Goal: Task Accomplishment & Management: Manage account settings

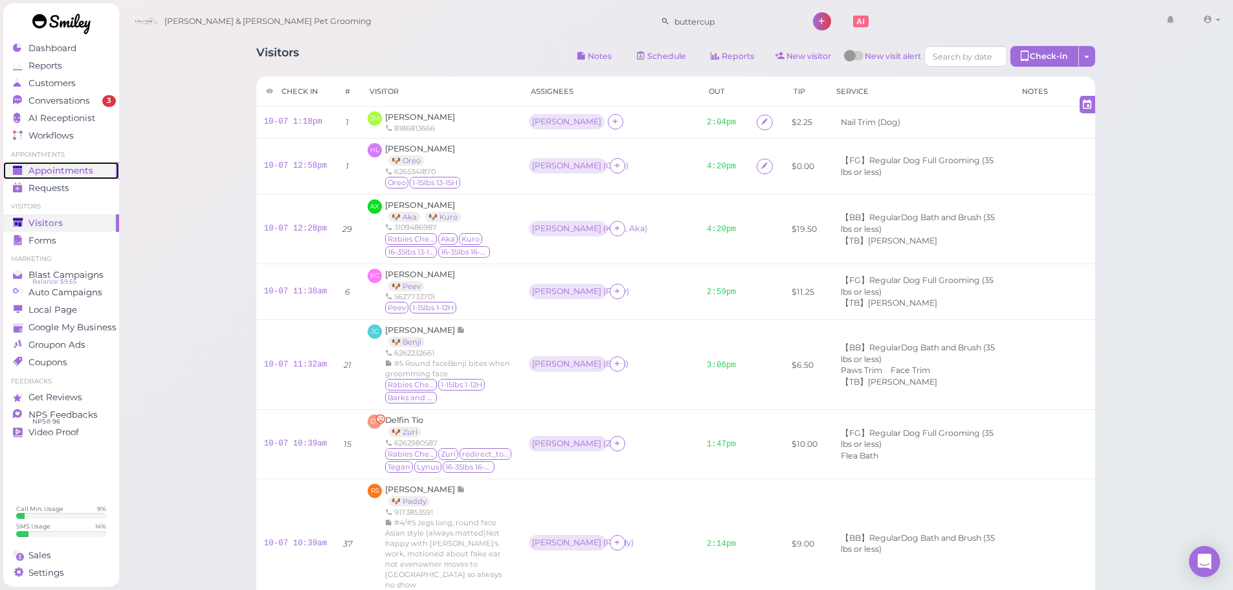
drag, startPoint x: 63, startPoint y: 166, endPoint x: 150, endPoint y: 1, distance: 187.0
click at [63, 166] on span "Appointments" at bounding box center [60, 170] width 65 height 11
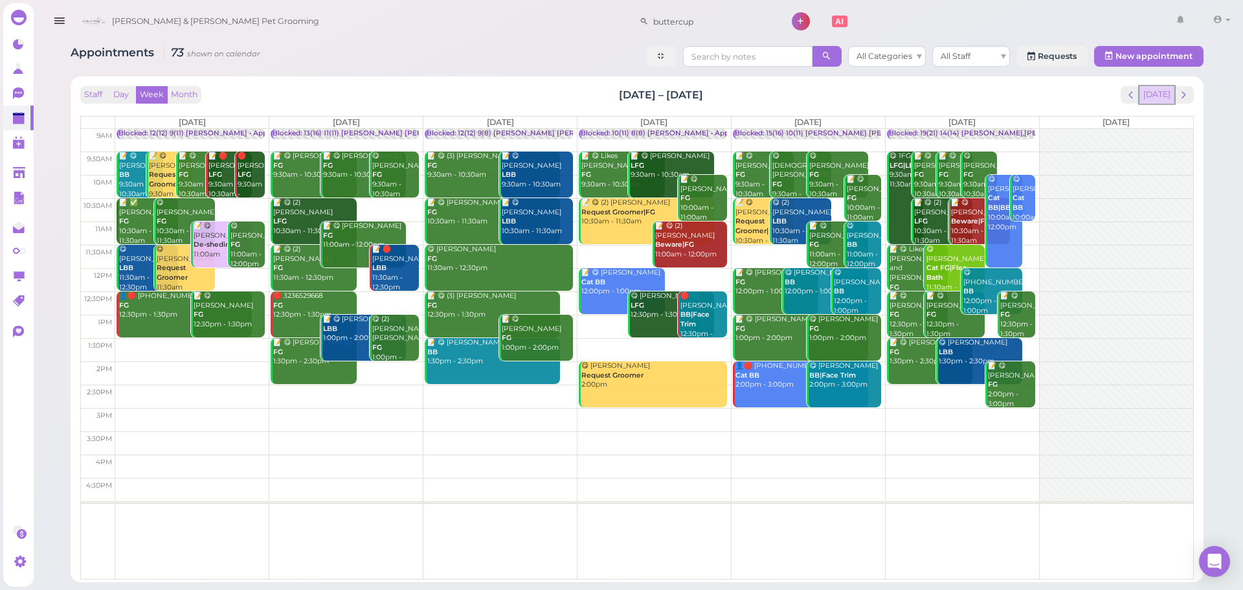
click at [1166, 91] on button "[DATE]" at bounding box center [1156, 94] width 35 height 17
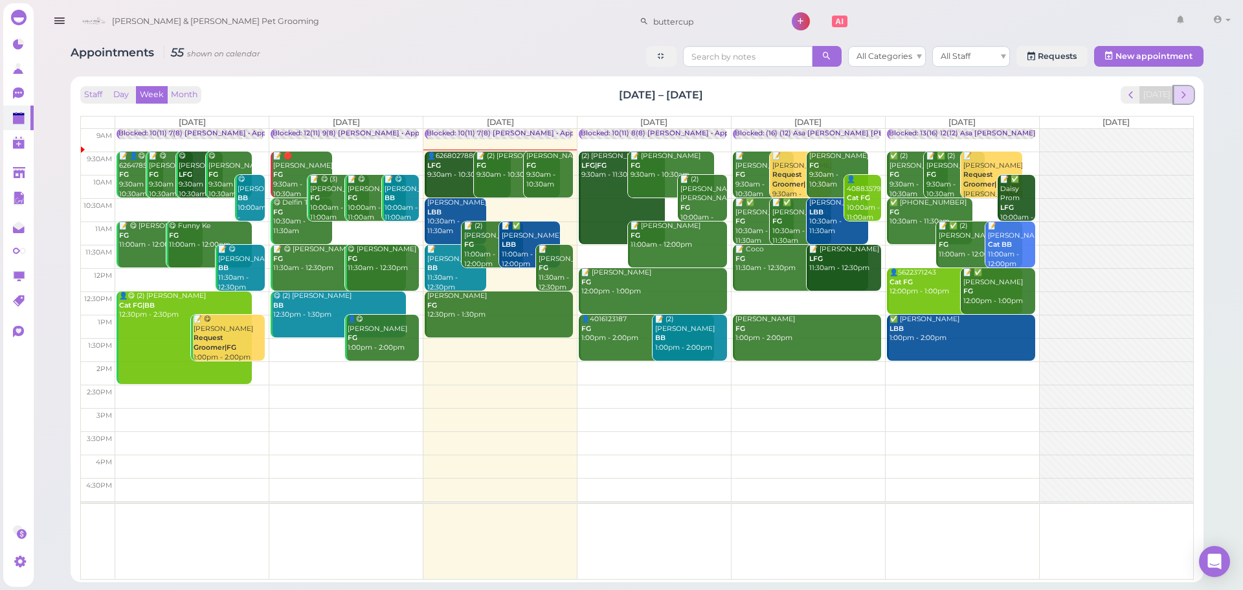
click at [1187, 91] on span "next" at bounding box center [1183, 95] width 12 height 12
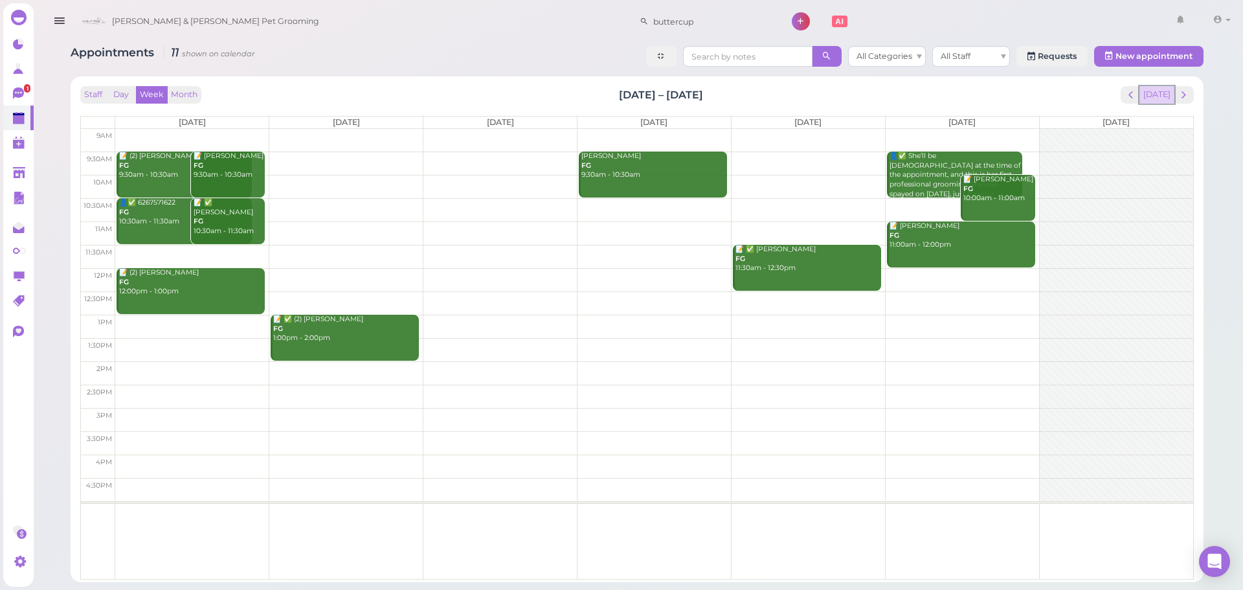
click at [1157, 102] on button "[DATE]" at bounding box center [1156, 94] width 35 height 17
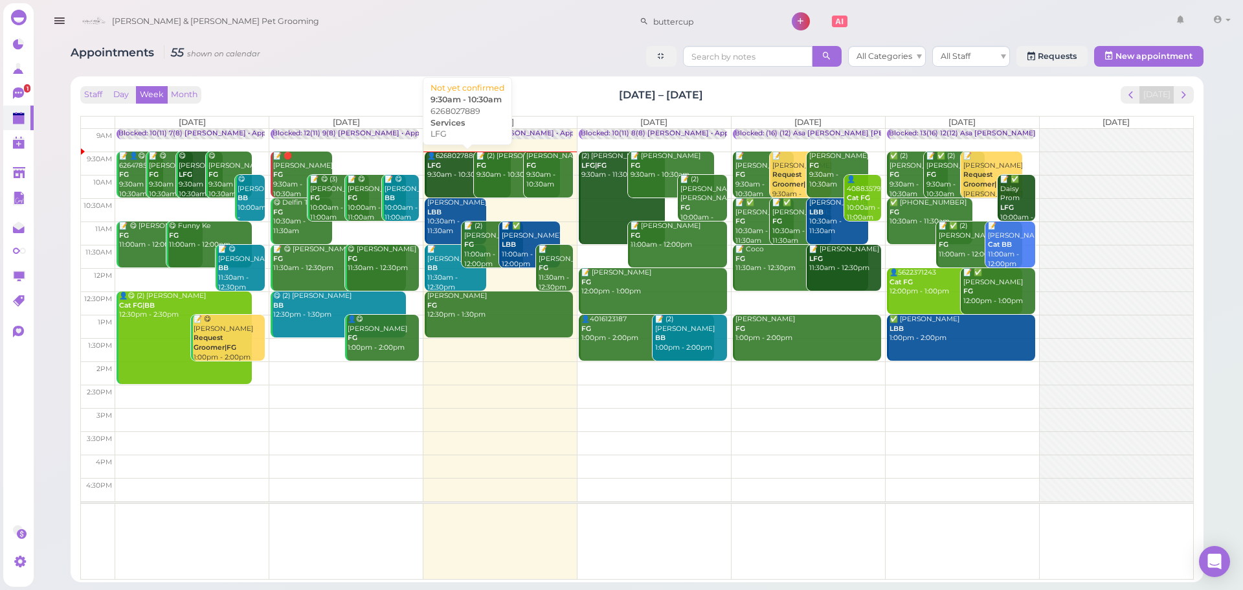
click at [456, 172] on div "👤6268027889 LFG 9:30am - 10:30am" at bounding box center [469, 165] width 84 height 28
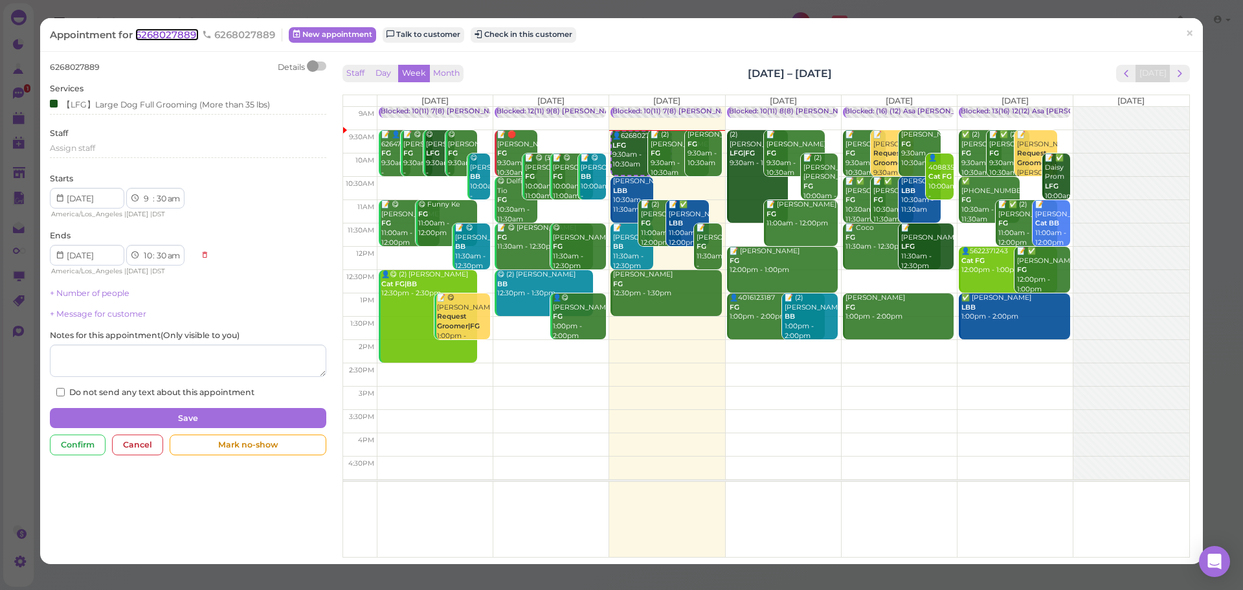
click at [177, 32] on span "6268027889" at bounding box center [166, 34] width 63 height 12
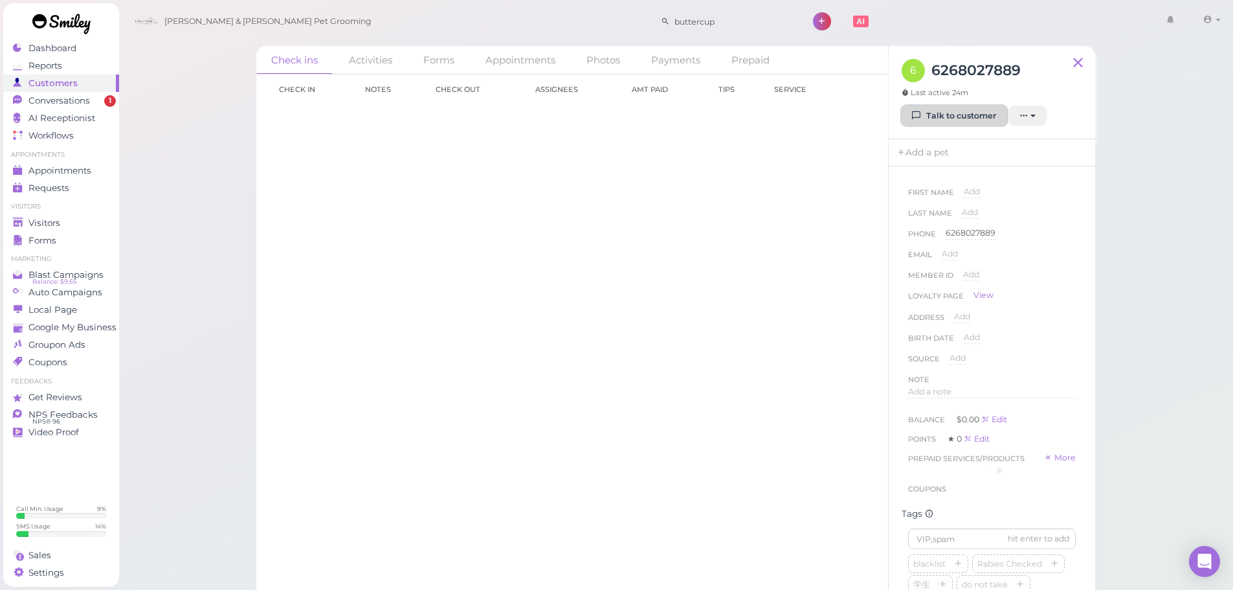
click at [953, 122] on link "Talk to customer" at bounding box center [955, 116] width 106 height 21
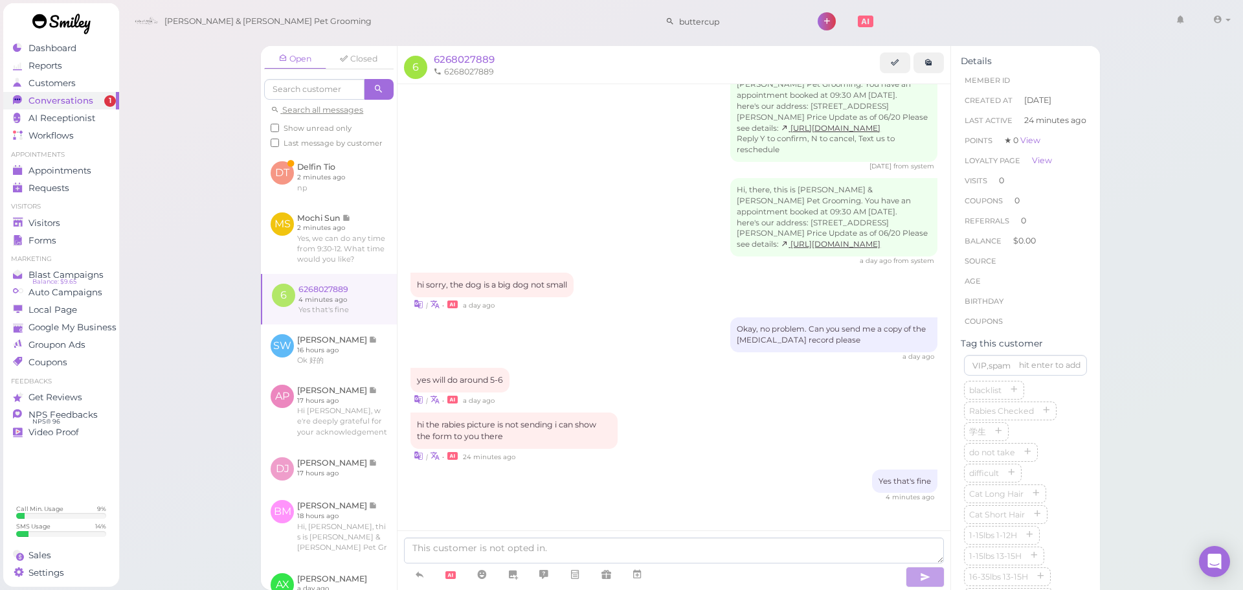
scroll to position [71, 0]
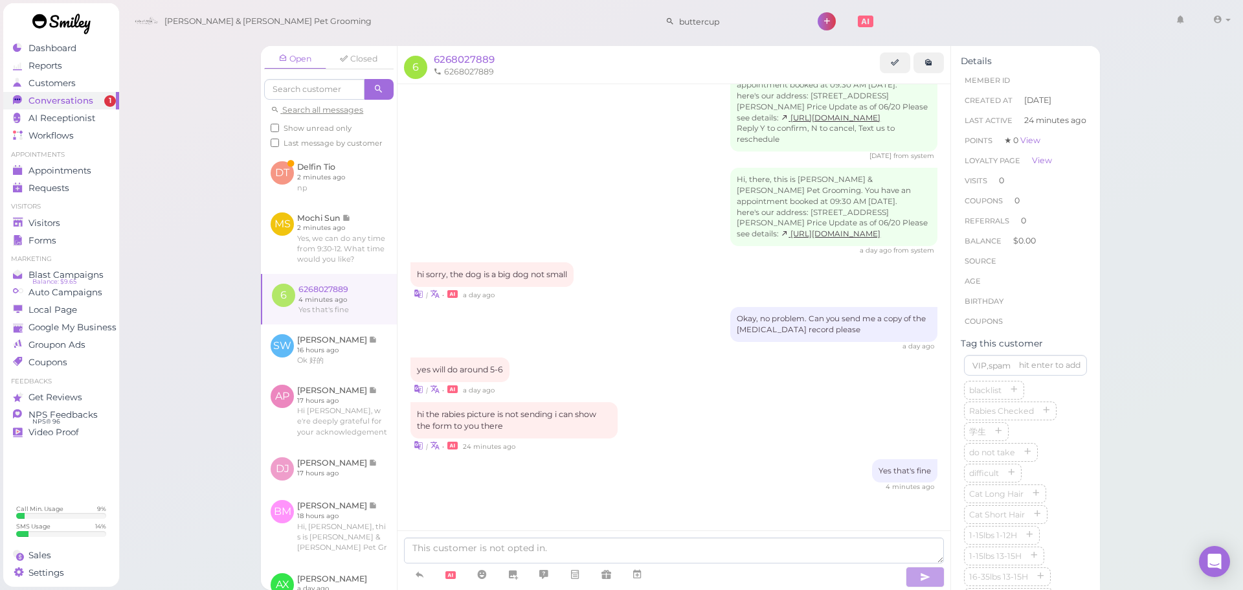
click at [49, 157] on li "Appointments" at bounding box center [61, 154] width 116 height 9
click at [49, 161] on ul "Appointments Appointments Requests 0" at bounding box center [61, 173] width 116 height 47
click at [47, 164] on link "Appointments" at bounding box center [61, 170] width 116 height 17
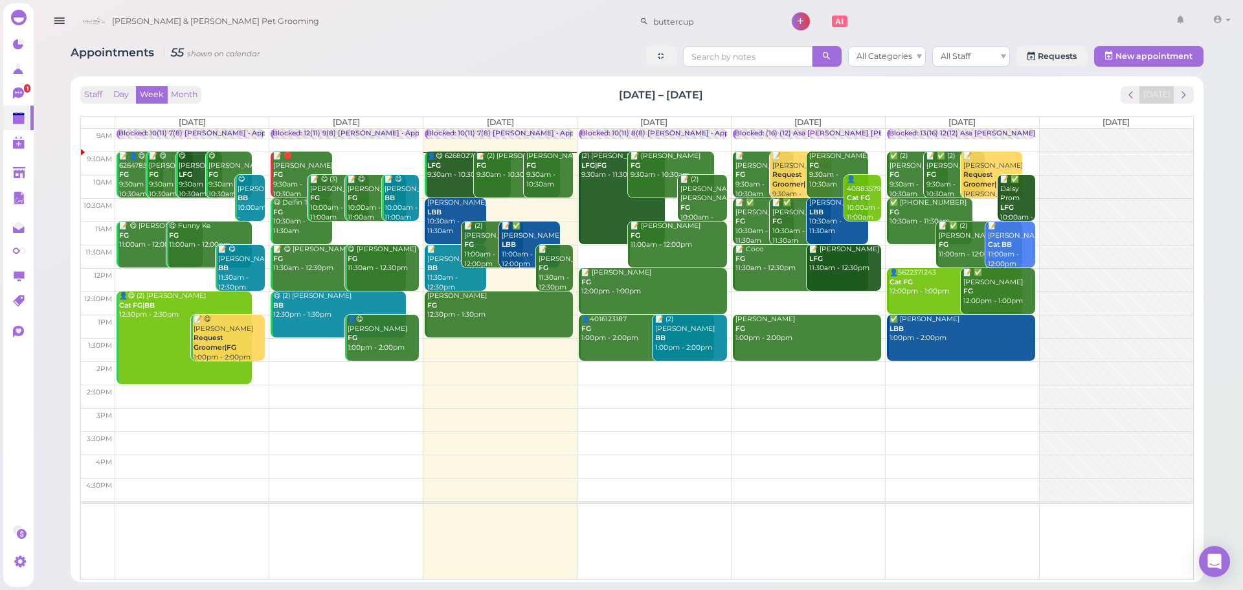
click at [535, 59] on div "Appointments 55 shown on calendar All Categories All Staff Requests New appoint…" at bounding box center [637, 58] width 1133 height 24
click at [1134, 100] on span "prev" at bounding box center [1130, 95] width 12 height 12
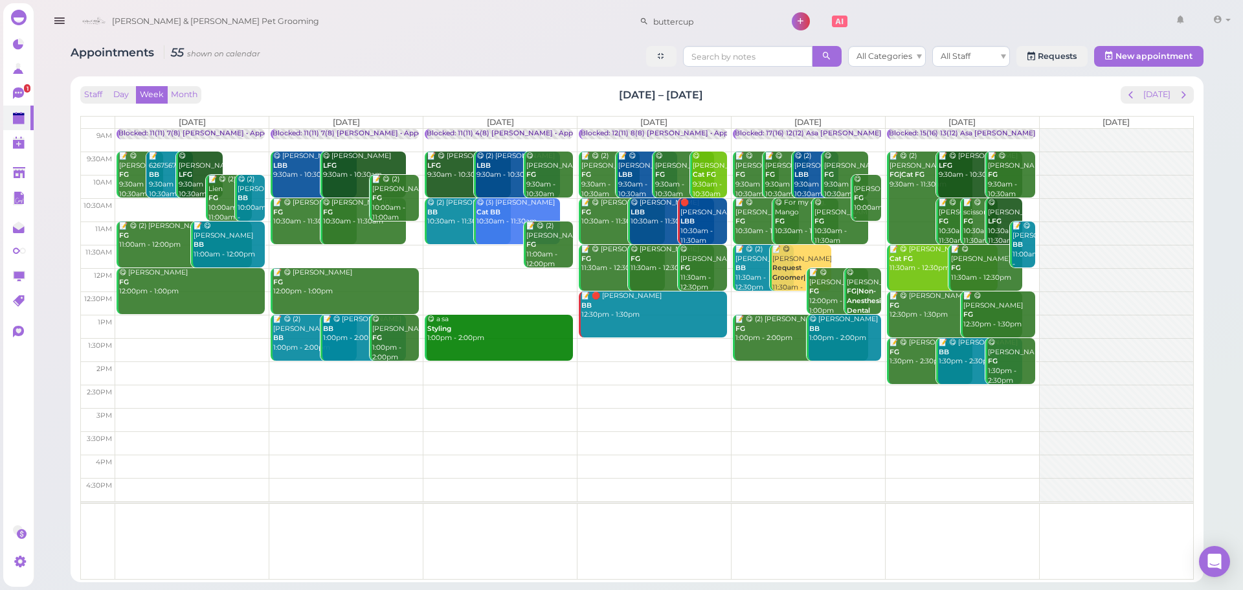
click at [1050, 102] on div "Staff Day Week Month Sep 29 – Oct 5, 2025 Today" at bounding box center [636, 94] width 1113 height 17
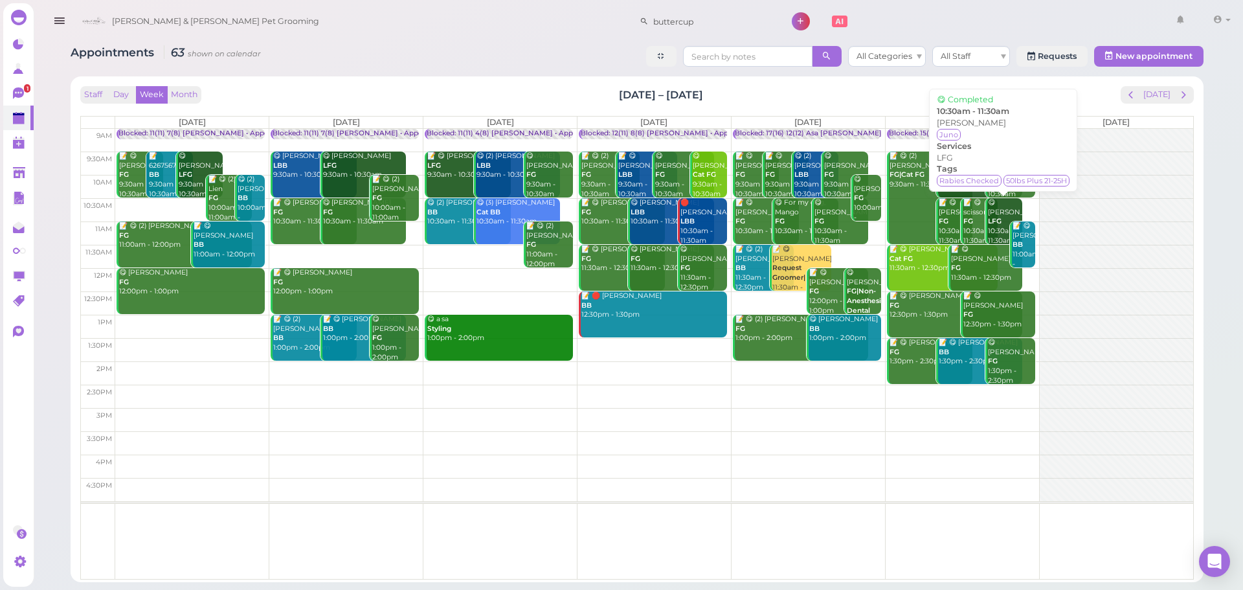
click at [1000, 225] on b "LFG" at bounding box center [995, 221] width 14 height 8
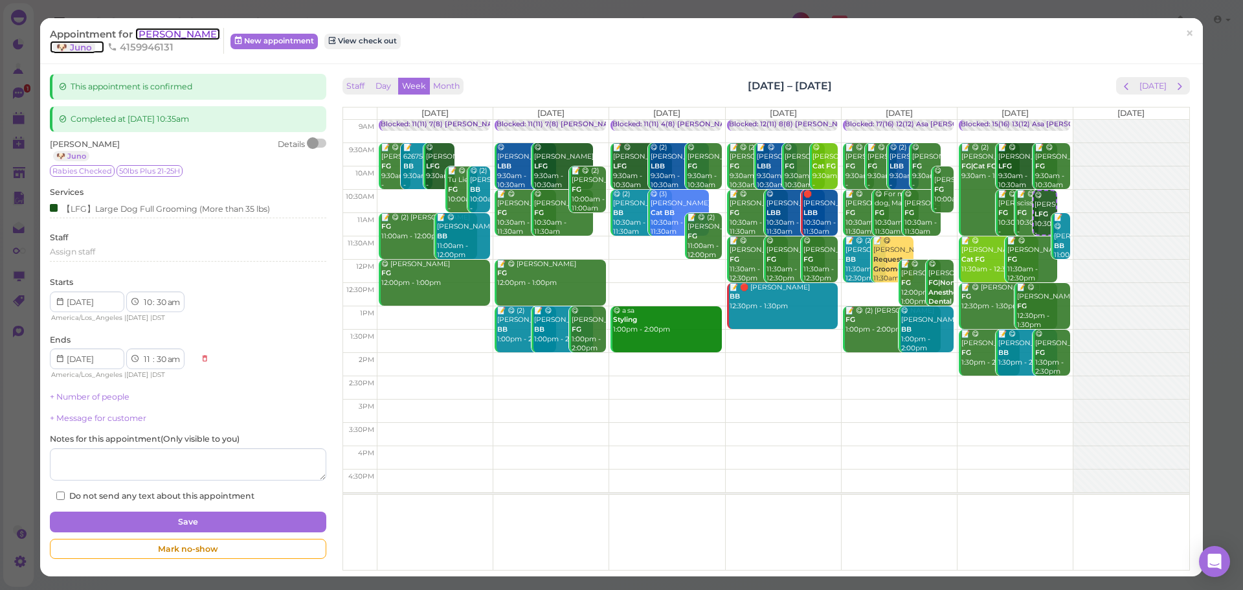
click at [155, 36] on span "Cesar Santiago" at bounding box center [177, 34] width 85 height 12
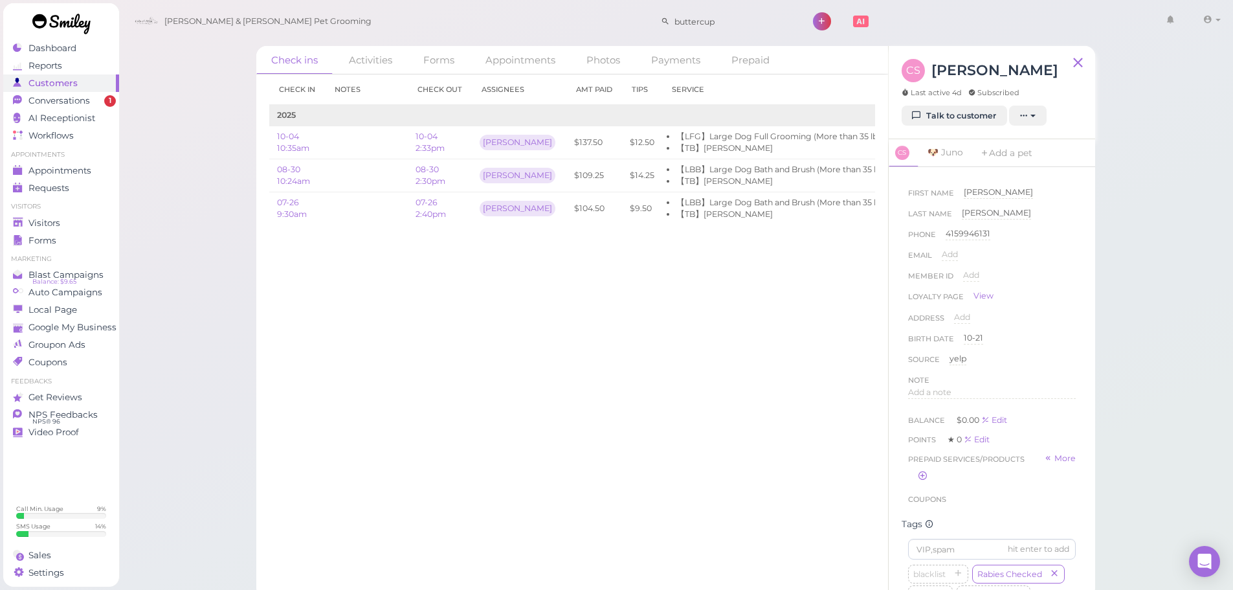
click at [678, 404] on div "Check in Notes Check out Assignees Amt Paid Tips Service 2025 10-04 10:35am 10-…" at bounding box center [572, 331] width 632 height 515
drag, startPoint x: 740, startPoint y: 150, endPoint x: 617, endPoint y: 136, distance: 123.7
click at [617, 136] on tr "10-04 10:35am 10-04 2:33pm Helen $137.50 $12.50 【LFG】Large Dog Full Grooming (M…" at bounding box center [630, 142] width 722 height 33
click at [622, 136] on td "$12.50" at bounding box center [642, 142] width 40 height 33
click at [689, 333] on div "Check in Notes Check out Assignees Amt Paid Tips Service 2025 10-04 10:35am 10-…" at bounding box center [572, 331] width 632 height 515
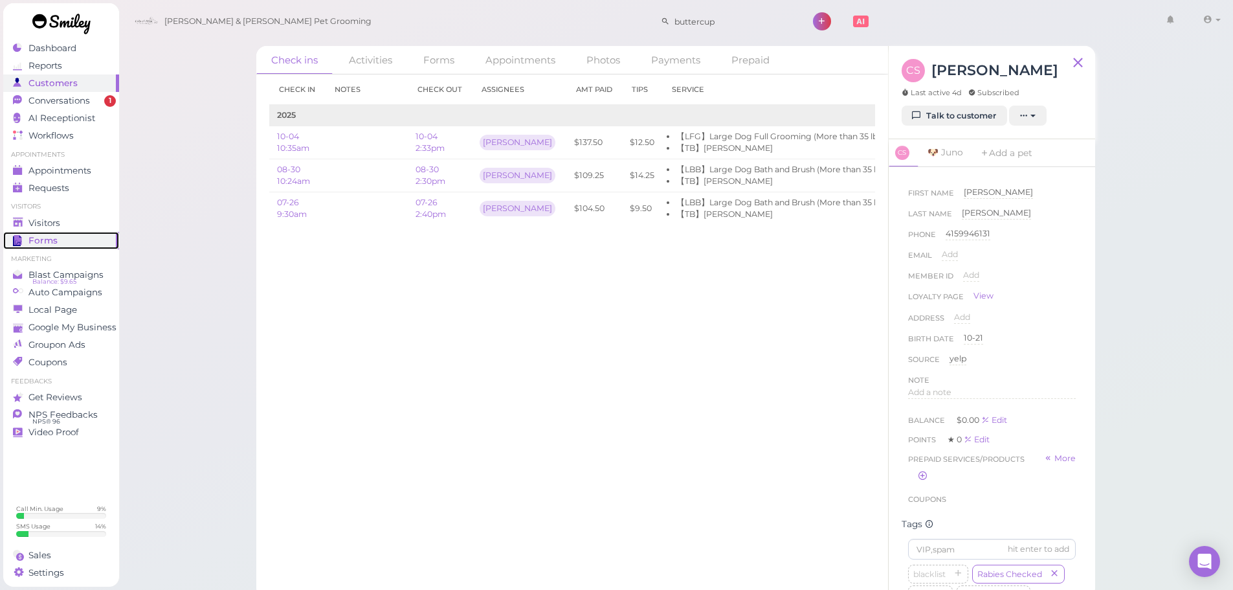
click at [49, 232] on link "Forms" at bounding box center [61, 240] width 116 height 17
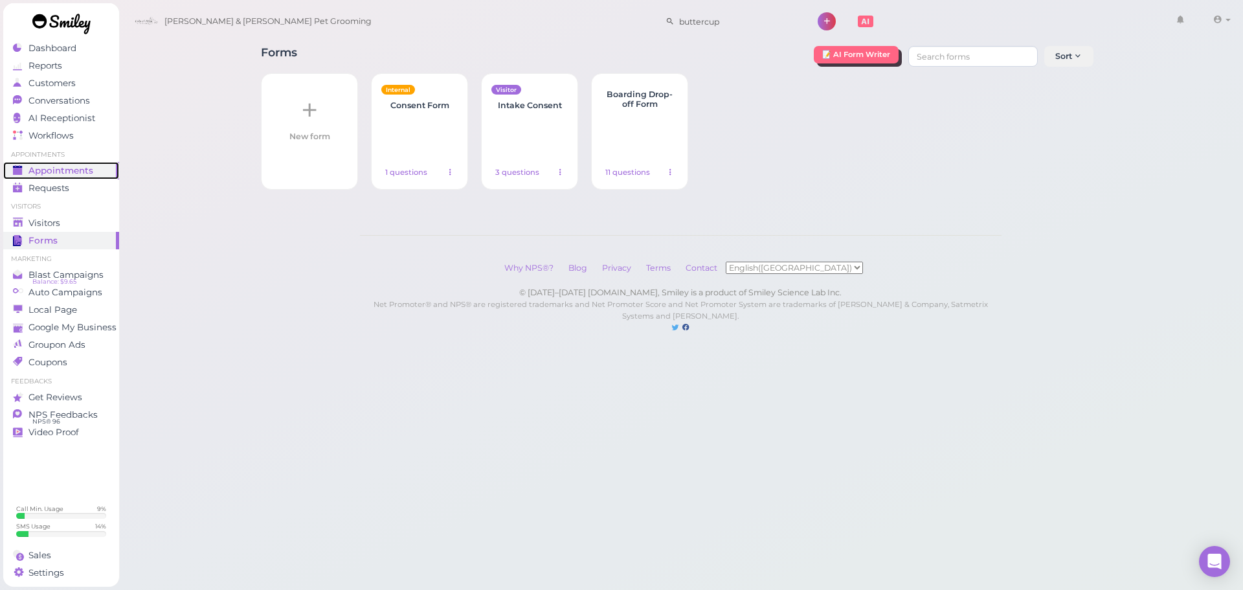
click at [50, 175] on span "Appointments" at bounding box center [60, 170] width 65 height 11
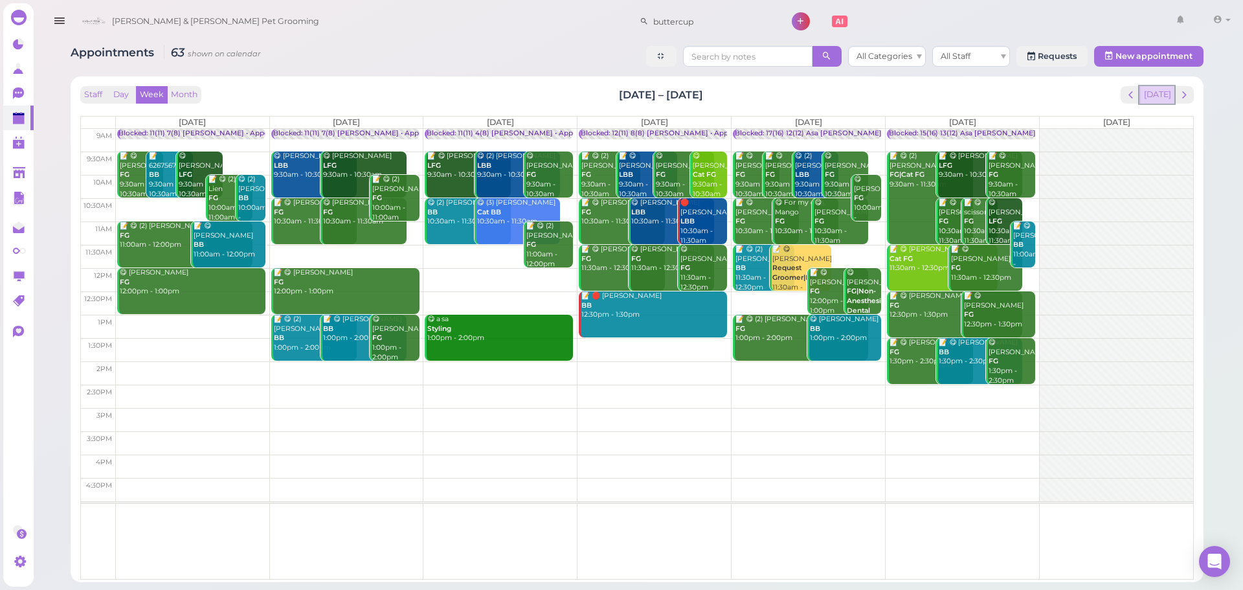
click at [1167, 98] on button "Today" at bounding box center [1156, 94] width 35 height 17
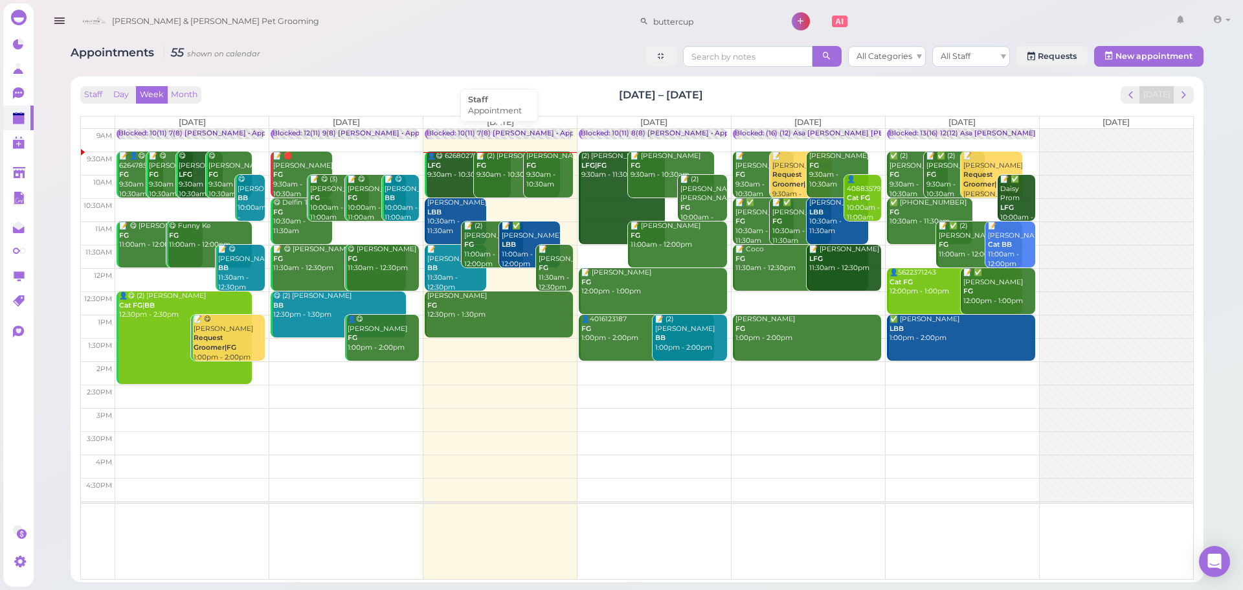
click at [465, 130] on div "Blocked: 10(11) 7(8) Asa Helen • Appointment" at bounding box center [516, 134] width 179 height 10
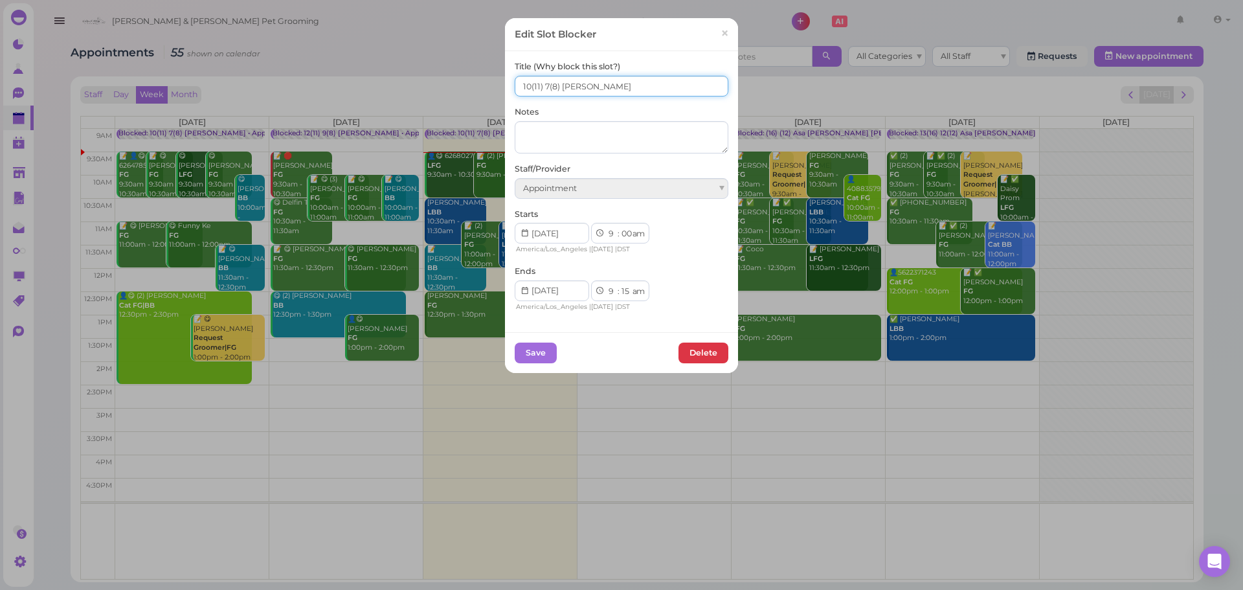
click at [521, 89] on input "10(11) 7(8) Asa Helen" at bounding box center [622, 86] width 214 height 21
type input "11(11) 7(8) Asa Helen"
click at [526, 340] on div "Save Delete" at bounding box center [621, 352] width 233 height 41
click at [526, 361] on button "Save" at bounding box center [536, 352] width 42 height 21
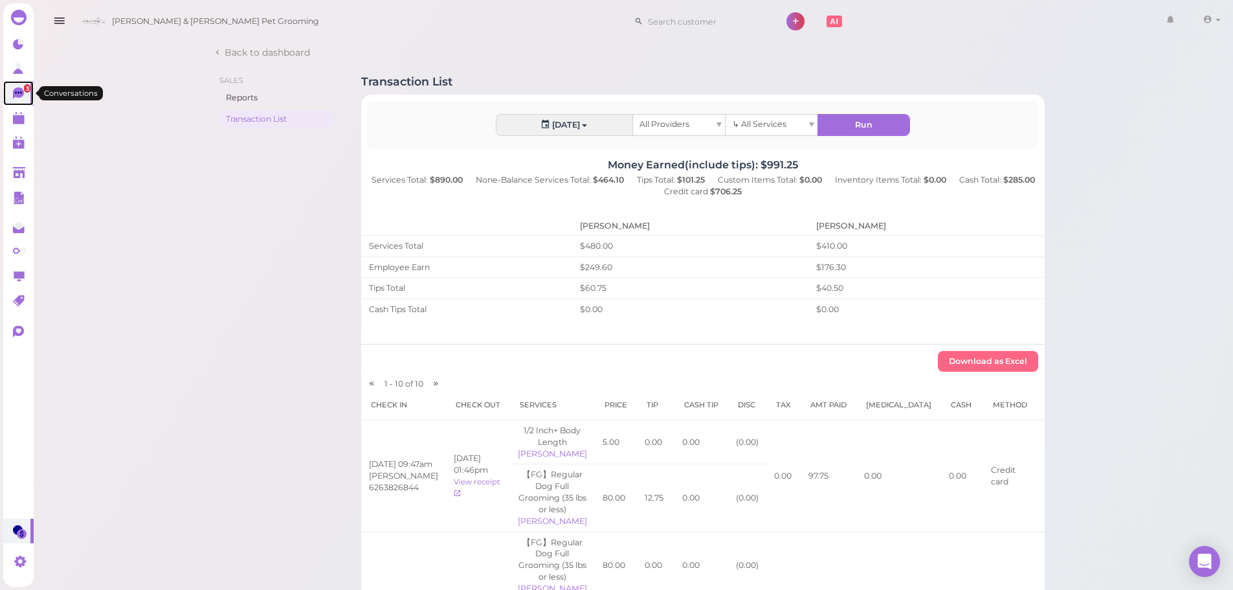
click at [27, 94] on link "3" at bounding box center [18, 93] width 30 height 25
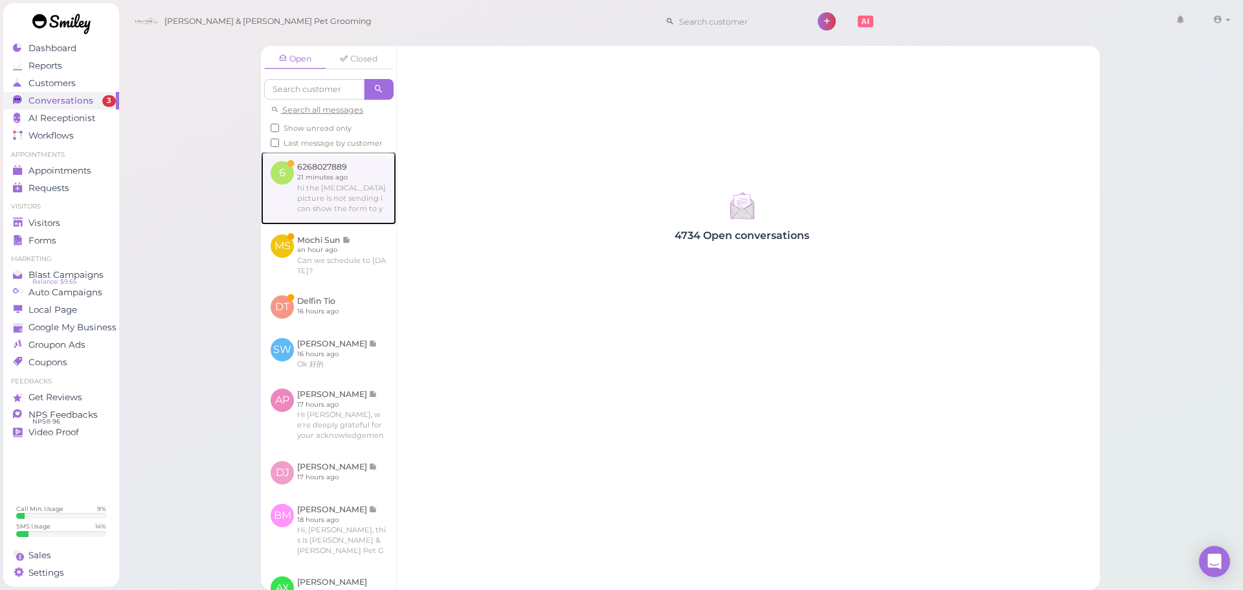
click at [323, 206] on link at bounding box center [328, 187] width 135 height 72
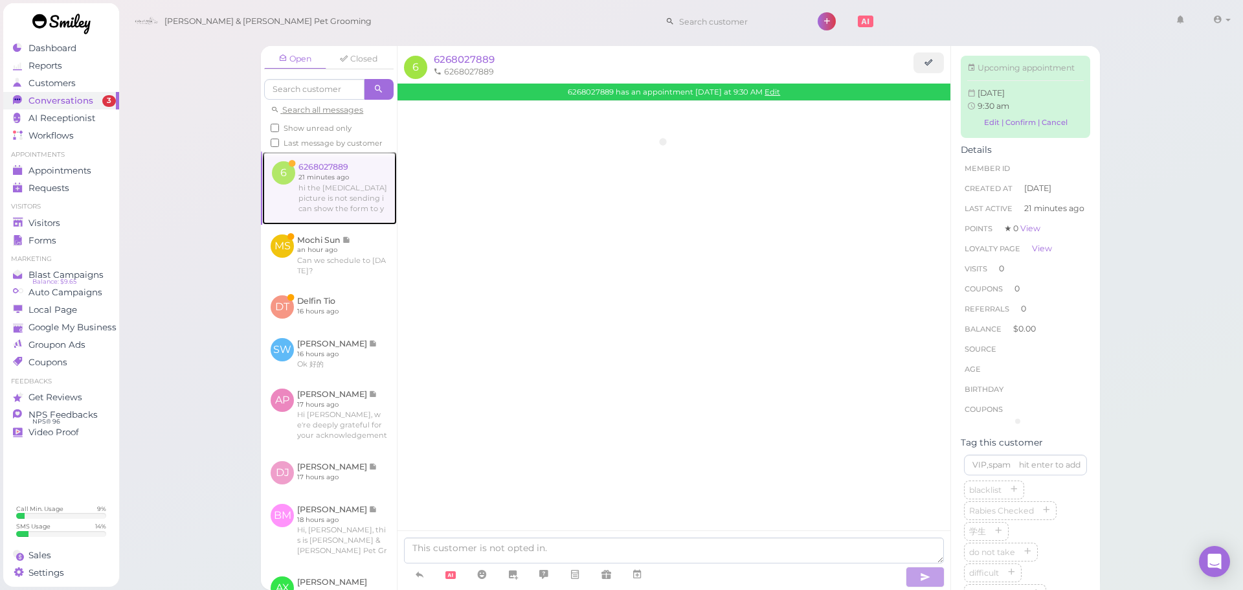
scroll to position [32, 0]
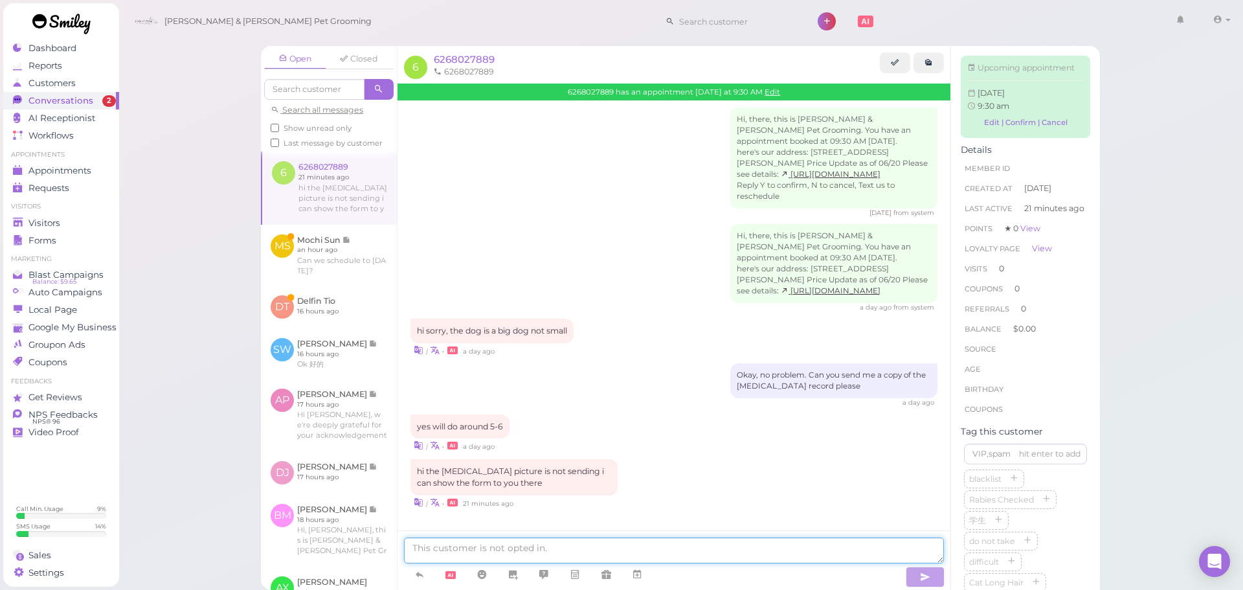
click at [639, 544] on textarea at bounding box center [674, 550] width 540 height 26
type textarea "Yes that's fine"
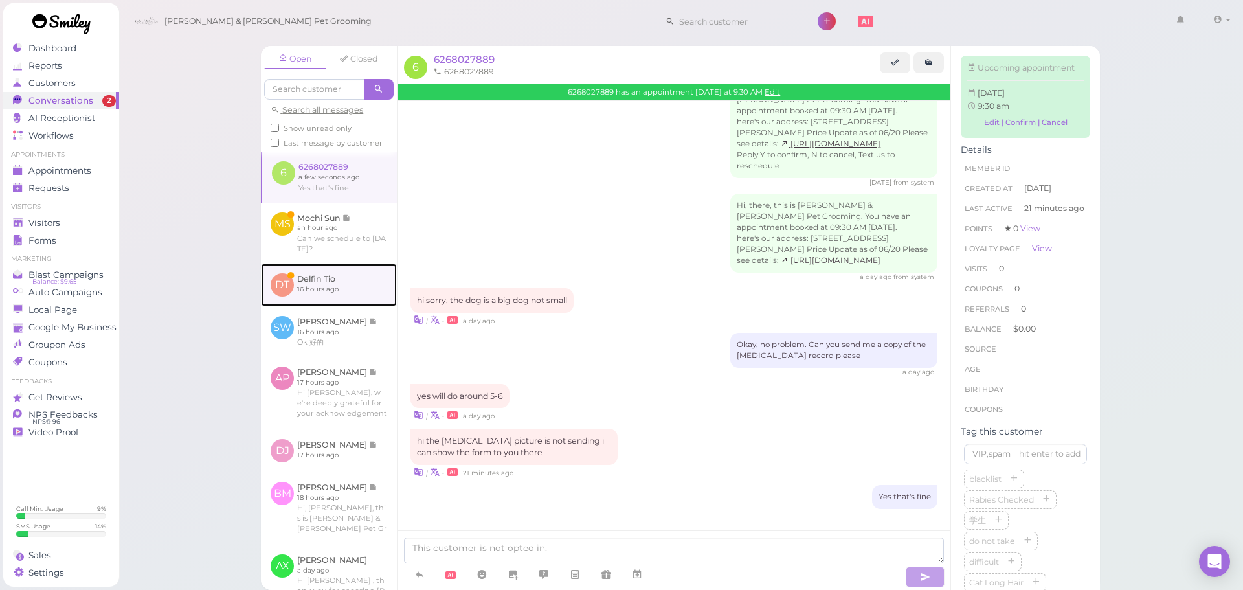
click at [367, 306] on link at bounding box center [329, 284] width 136 height 43
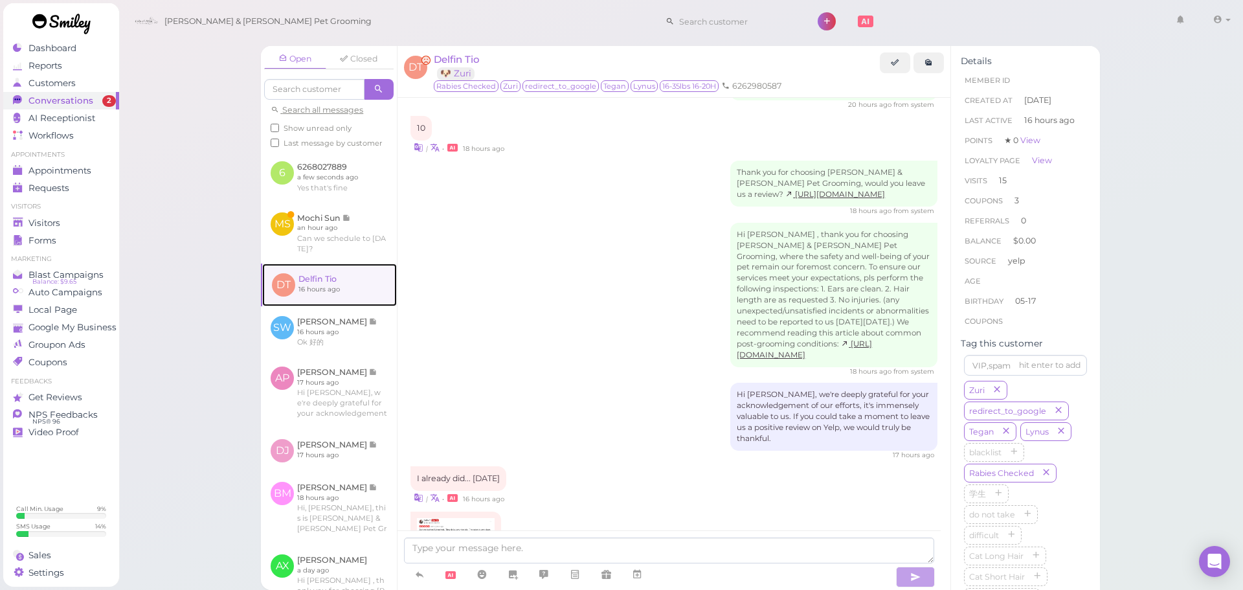
scroll to position [1809, 0]
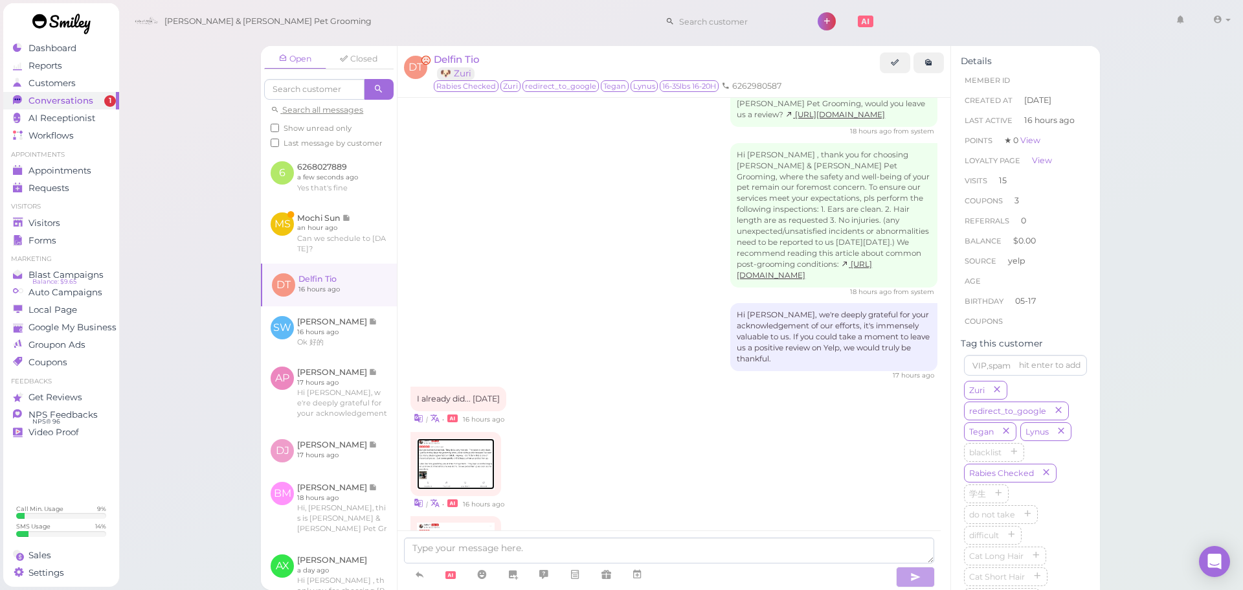
click at [471, 438] on img at bounding box center [456, 463] width 78 height 51
click at [647, 516] on div "| • 16 hours ago" at bounding box center [673, 555] width 527 height 78
click at [492, 522] on img at bounding box center [456, 547] width 78 height 51
click at [479, 552] on textarea at bounding box center [669, 550] width 530 height 26
click at [496, 552] on textarea at bounding box center [669, 550] width 530 height 26
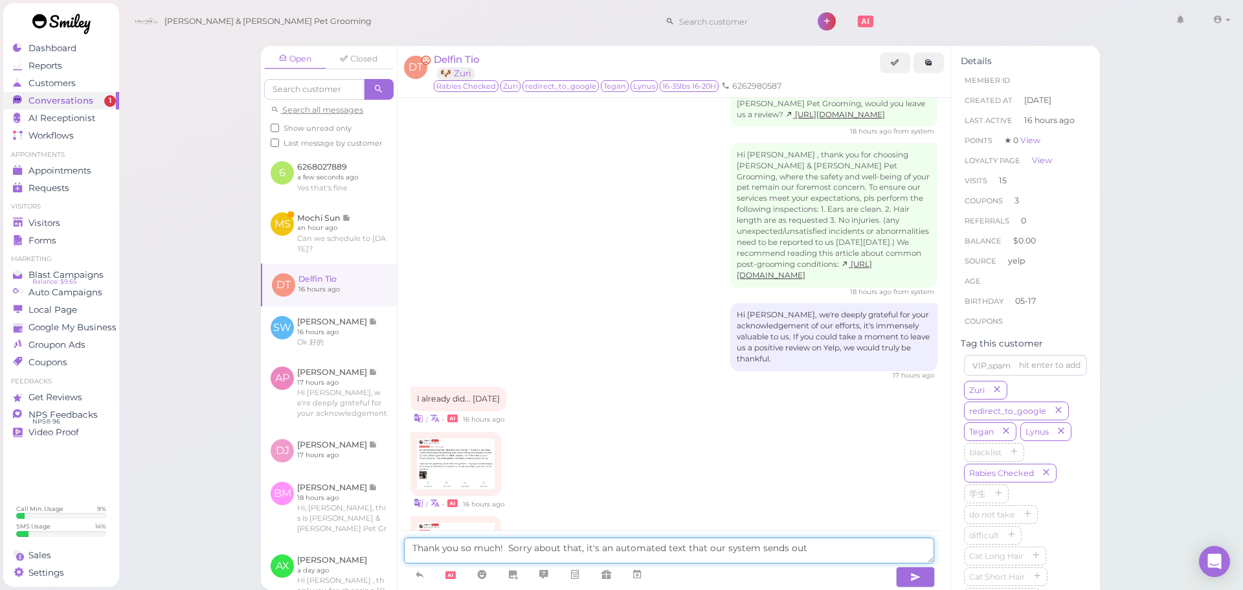
type textarea "Thank you so much! Sorry about that, it's an automated text that our system sen…"
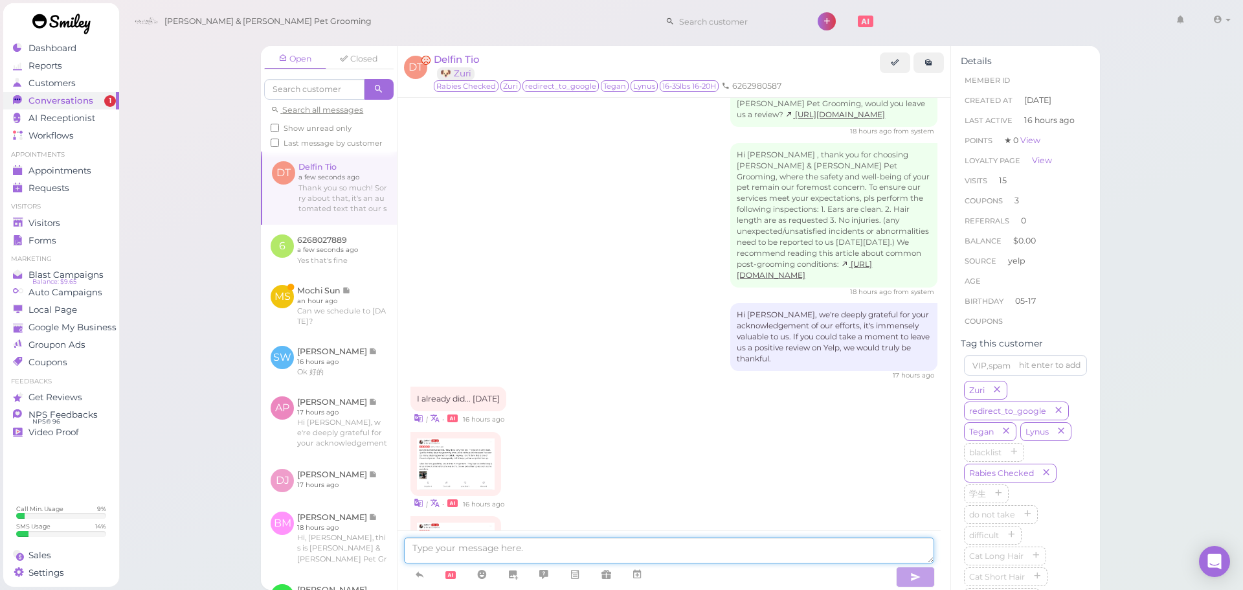
scroll to position [1851, 0]
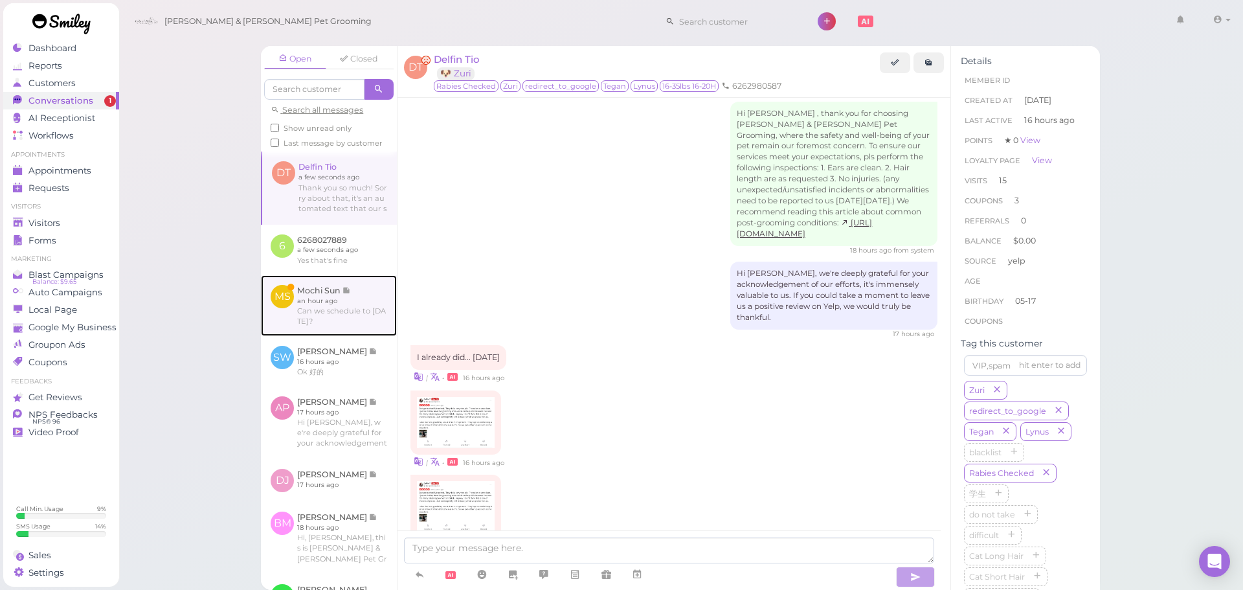
click at [374, 333] on link at bounding box center [329, 305] width 136 height 61
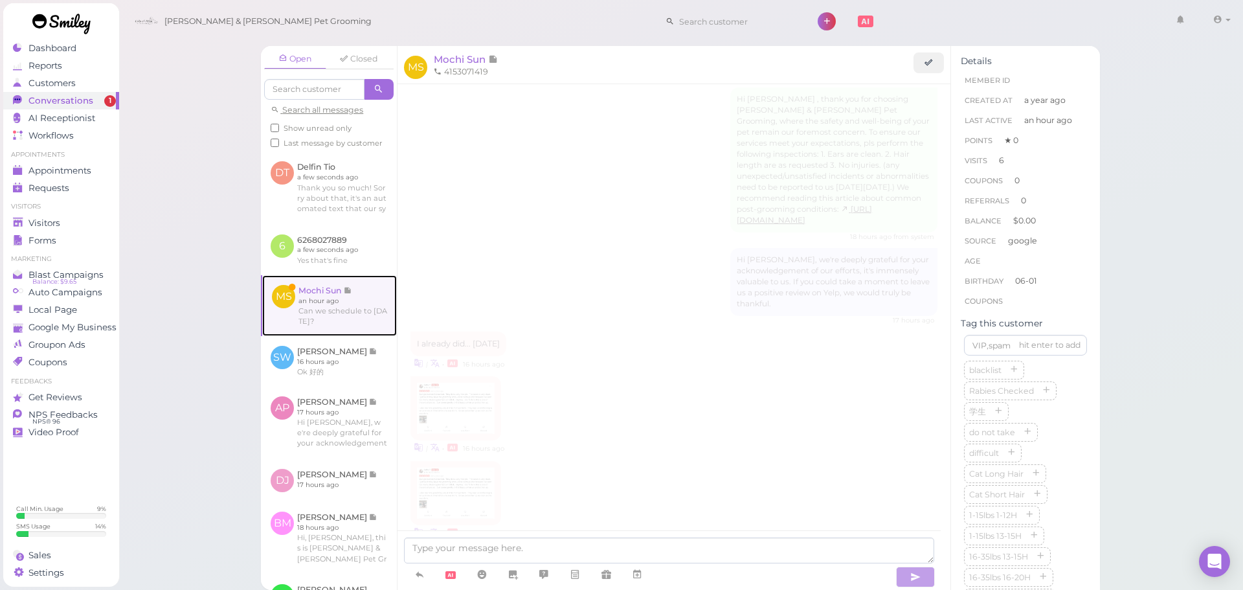
scroll to position [1596, 0]
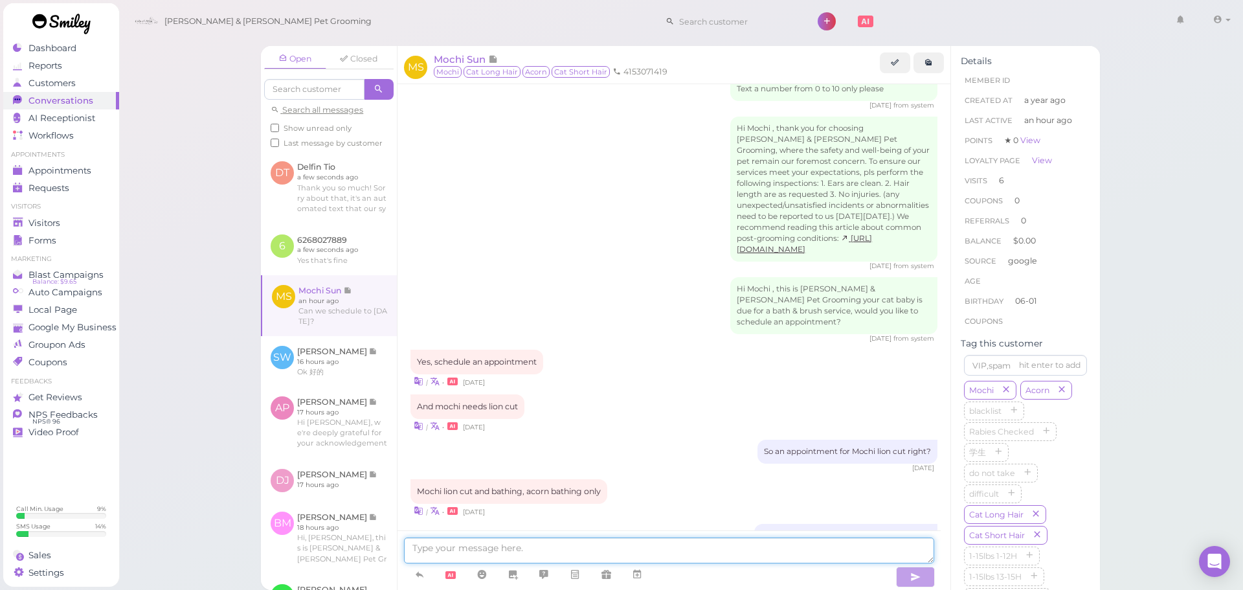
click at [578, 562] on textarea at bounding box center [669, 550] width 530 height 26
type textarea "Yes, we can do any time from 9:30-12. What time would you like?"
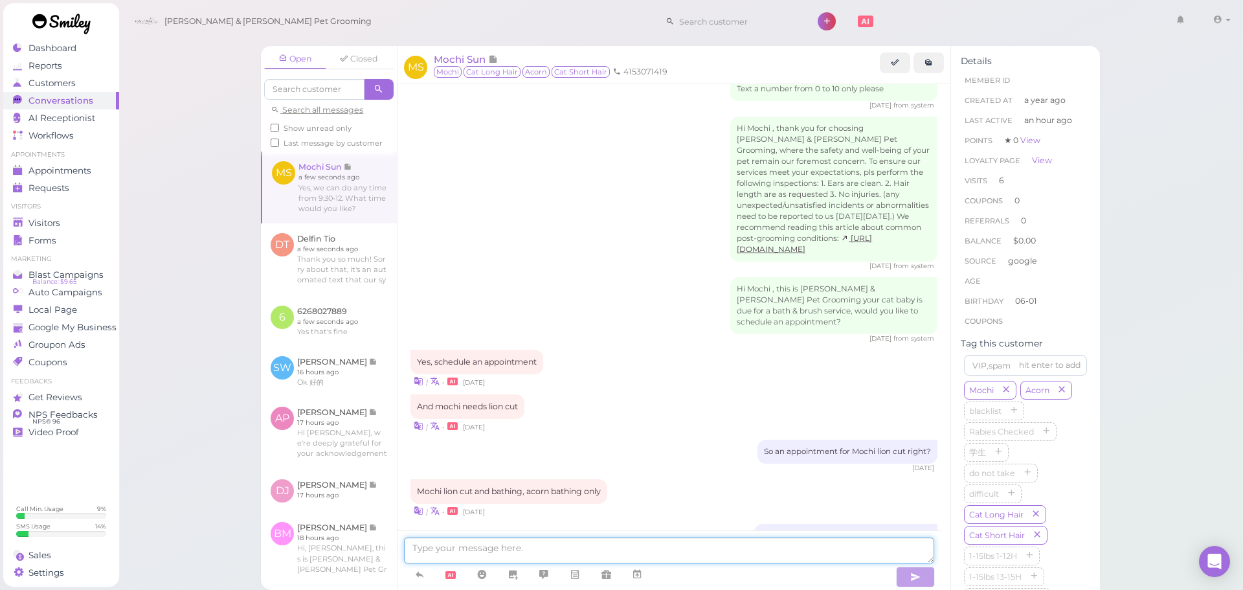
scroll to position [1638, 0]
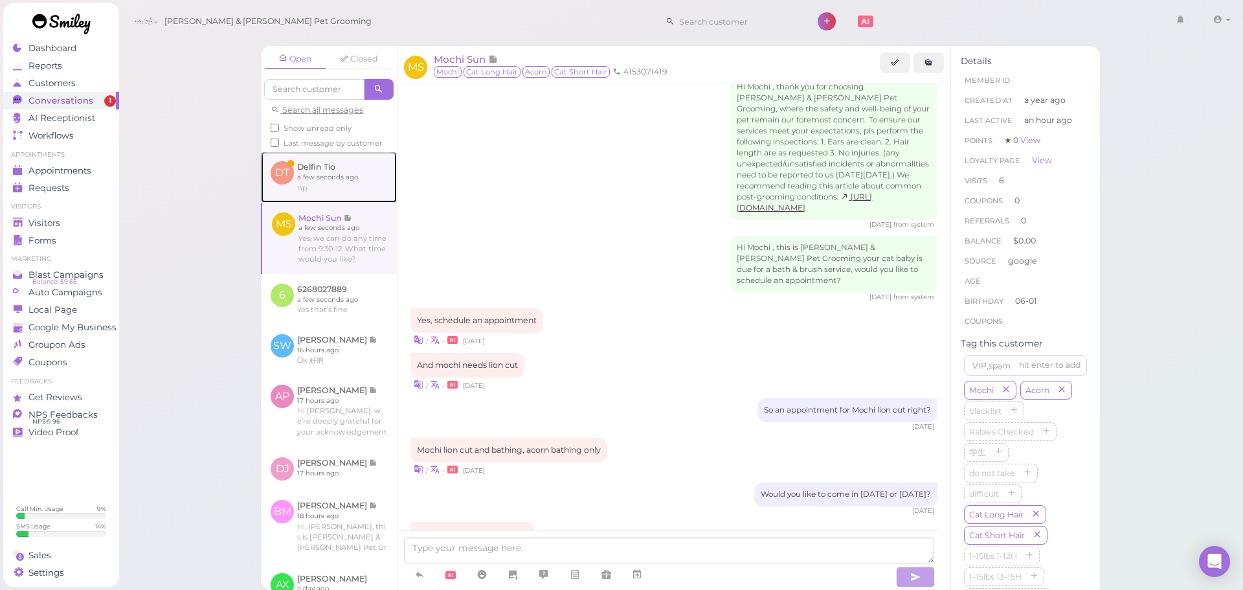
click at [291, 202] on link at bounding box center [329, 176] width 136 height 50
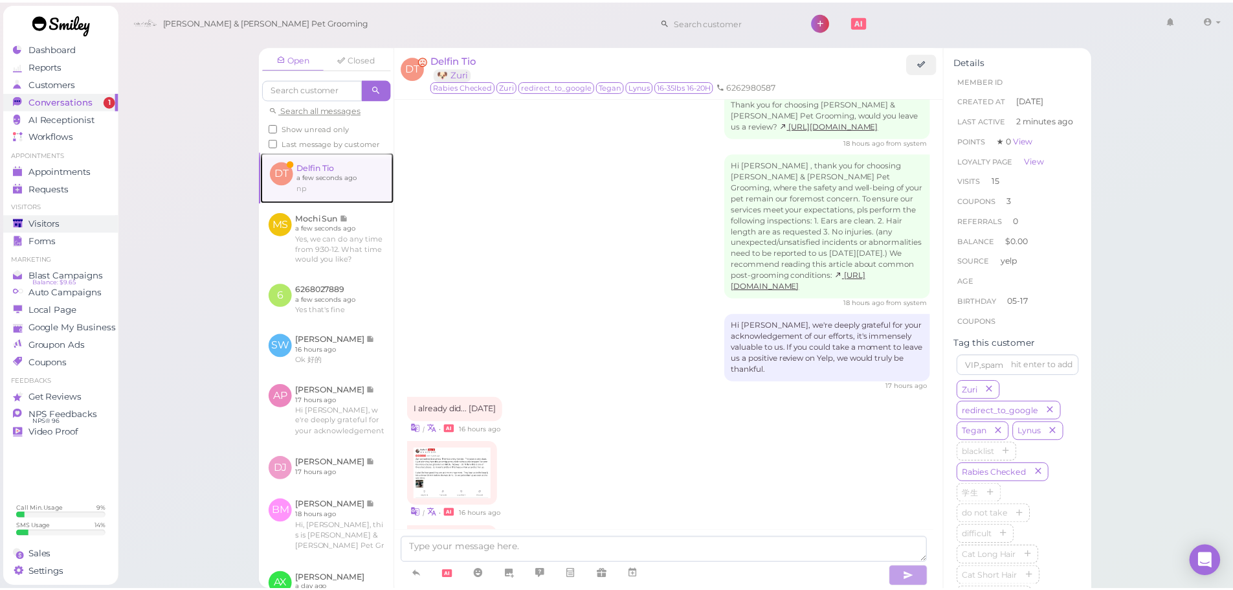
scroll to position [1754, 0]
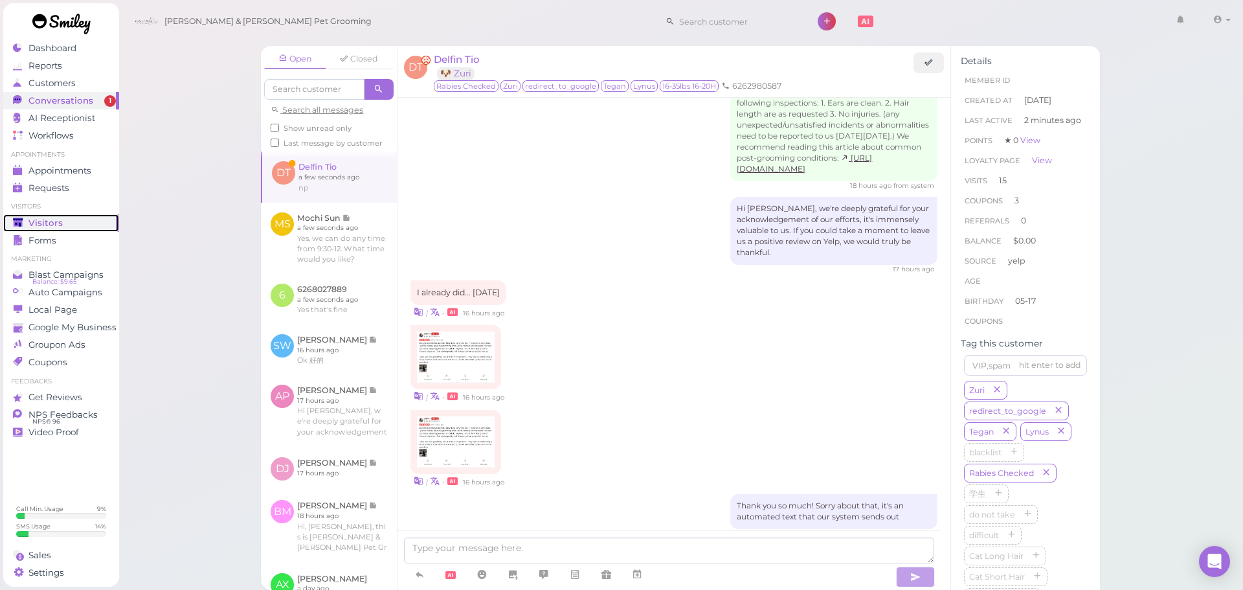
click at [61, 226] on div "Visitors" at bounding box center [59, 222] width 93 height 11
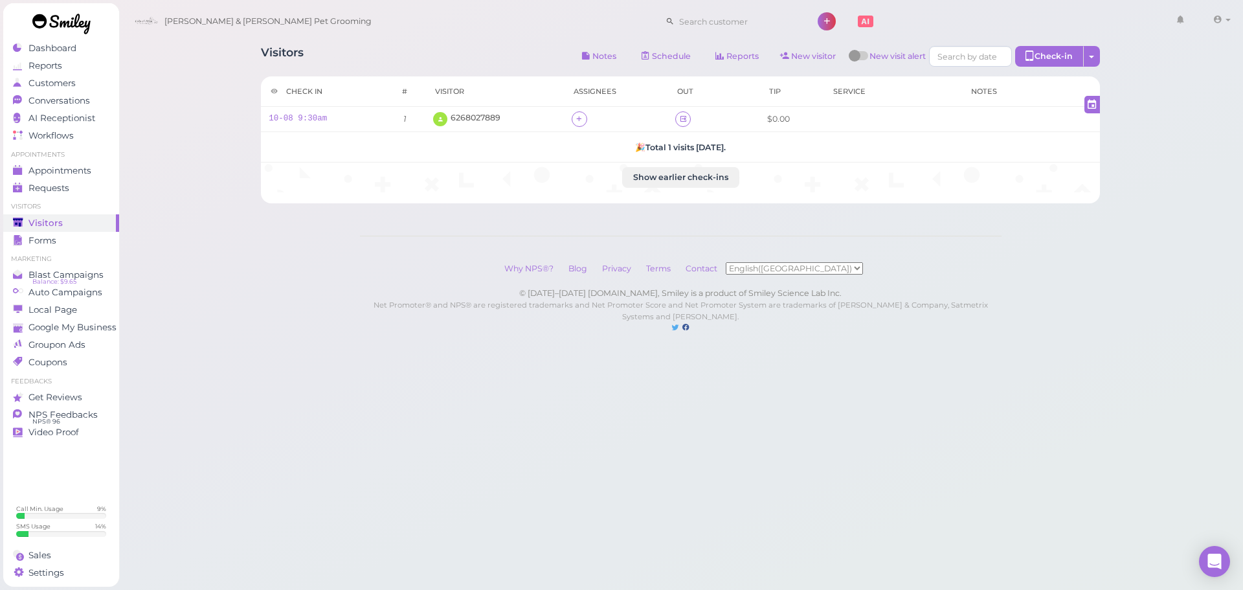
click at [395, 56] on div "Visitors Notes Schedule Reports New visitor New visit alert Check-in Customer c…" at bounding box center [680, 58] width 839 height 24
click at [460, 113] on span "6268027889" at bounding box center [476, 118] width 50 height 10
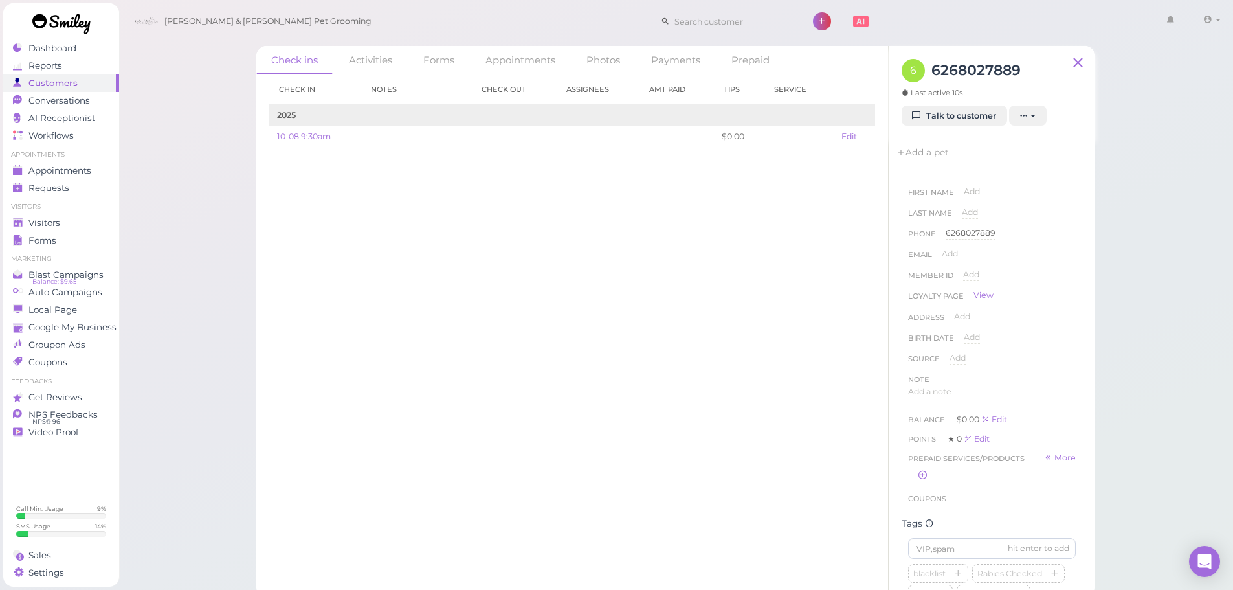
click at [645, 296] on div "Check in Notes Check out Assignees Amt Paid Tips Service 2025 10-08 9:30am $0.0…" at bounding box center [572, 331] width 632 height 515
click at [1038, 346] on div "blacklist Rabies Checked 学生 do not take difficult Cat Long Hair Cat Short Hair …" at bounding box center [992, 309] width 168 height 269
click at [1051, 355] on div "blacklist Rabies Checked 学生 do not take difficult Cat Long Hair Cat Short Hair …" at bounding box center [992, 346] width 168 height 269
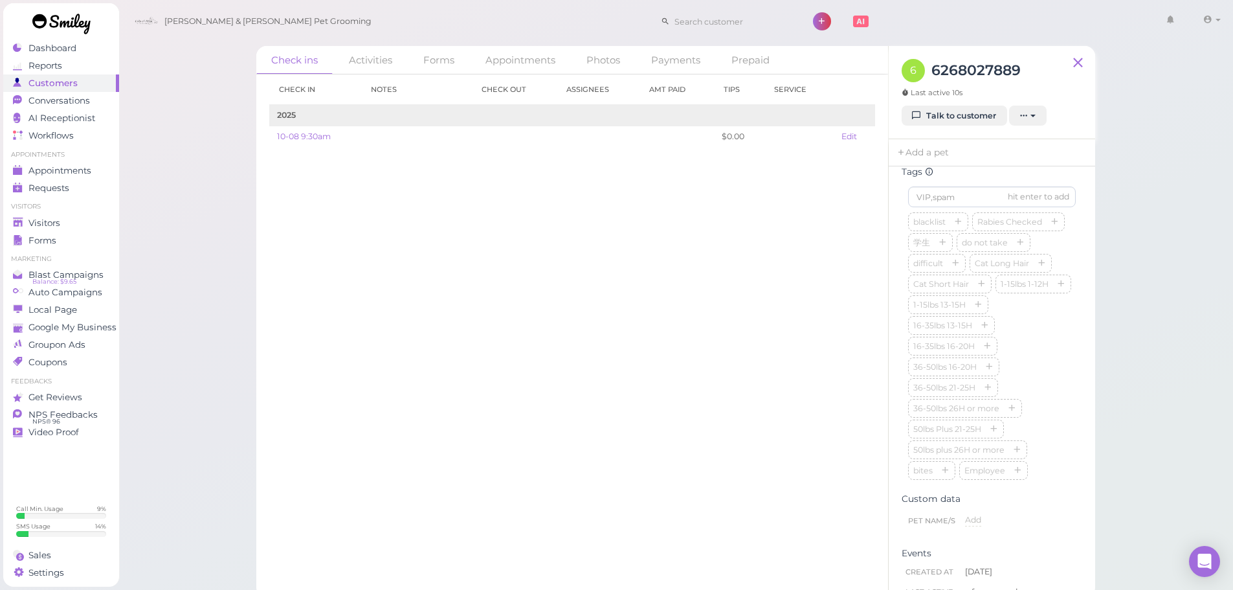
click at [706, 361] on div "Check in Notes Check out Assignees Amt Paid Tips Service 2025 10-08 9:30am $0.0…" at bounding box center [572, 331] width 632 height 515
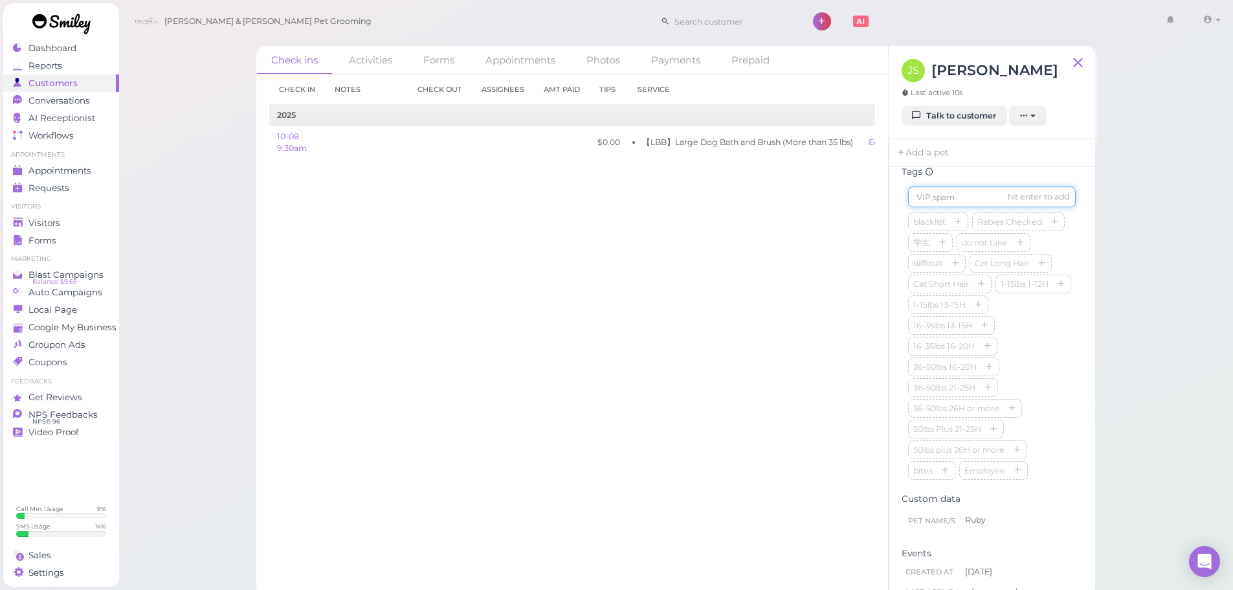
click at [968, 207] on input at bounding box center [992, 196] width 168 height 21
type input "Ruby"
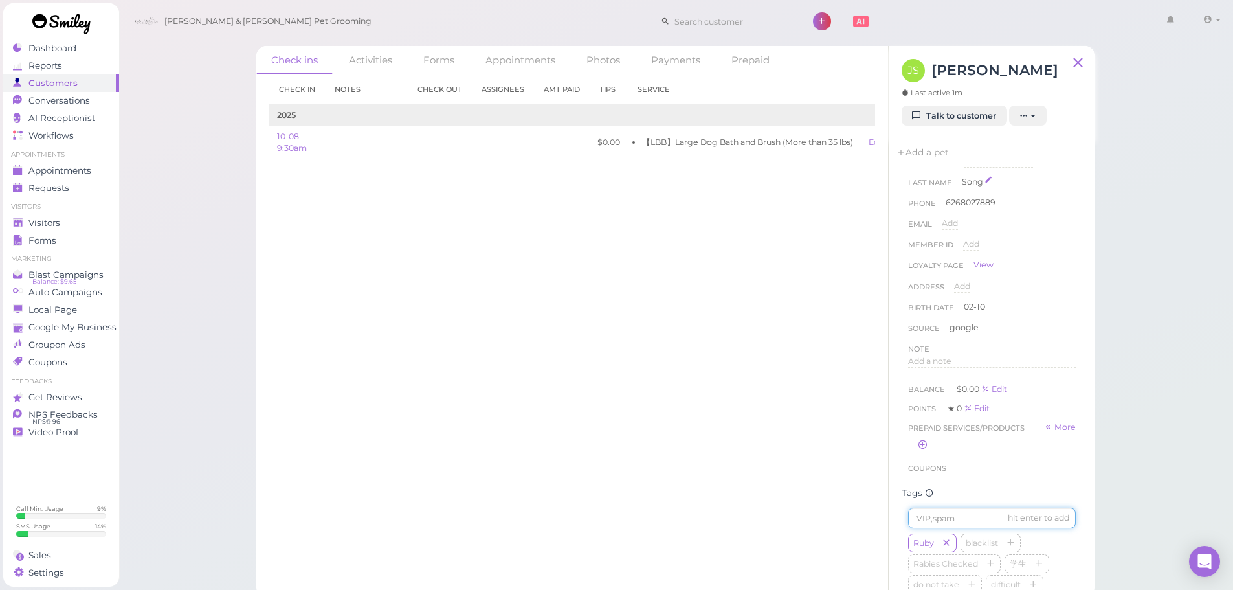
scroll to position [0, 0]
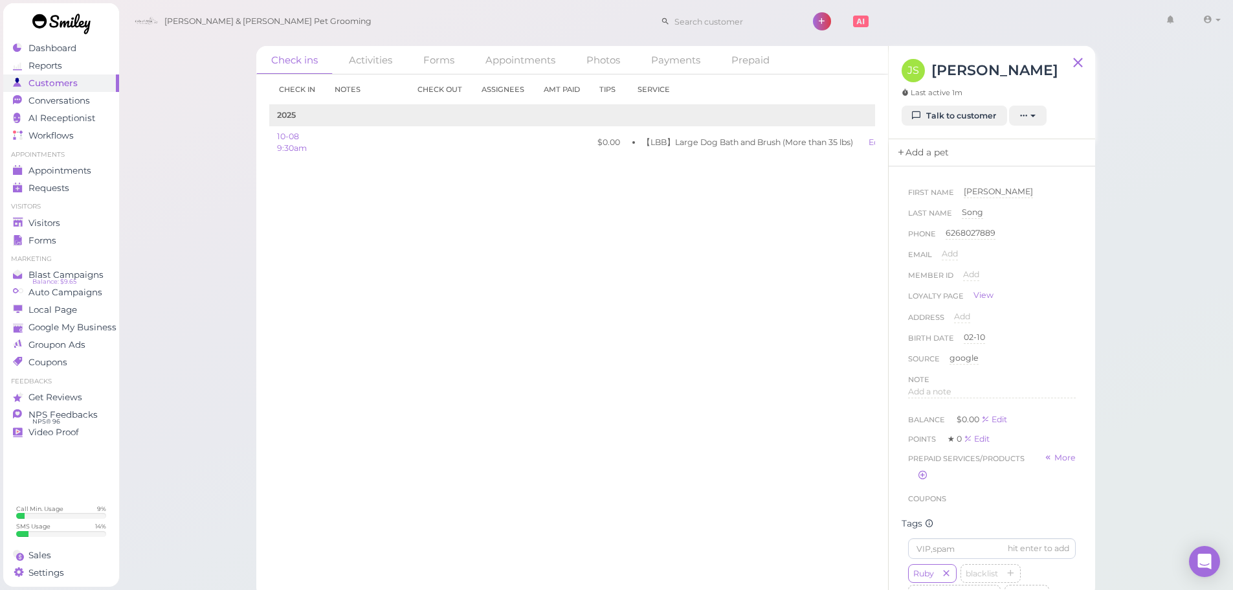
click at [927, 149] on link "Add a pet" at bounding box center [923, 152] width 68 height 27
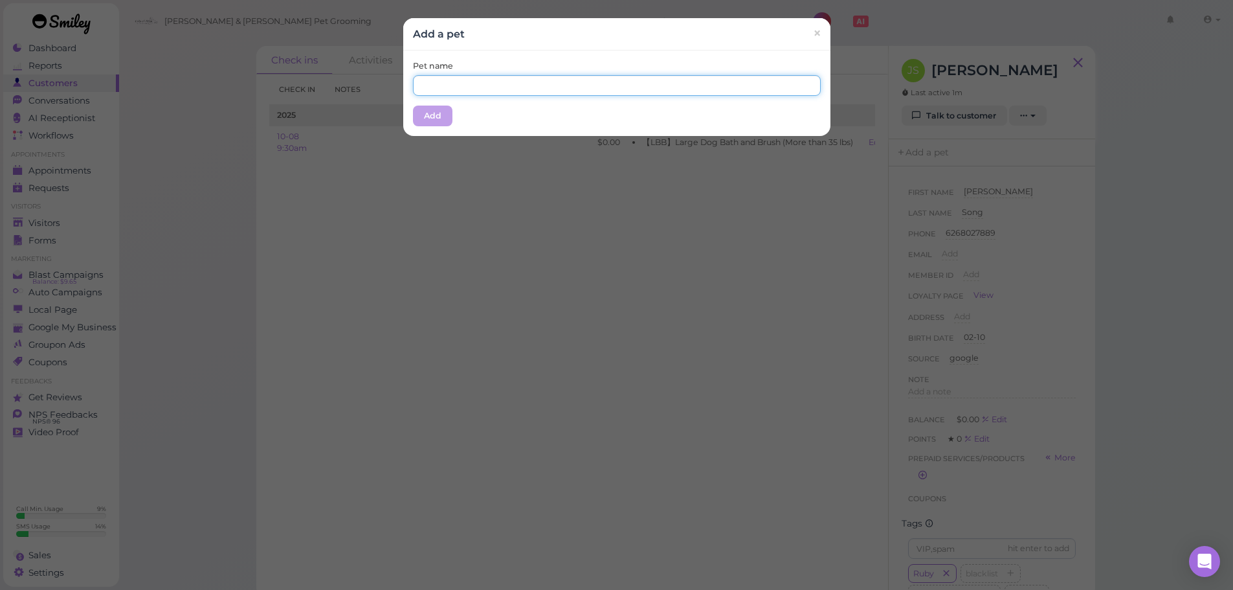
click at [465, 80] on input "text" at bounding box center [617, 85] width 408 height 21
type input "Ruby"
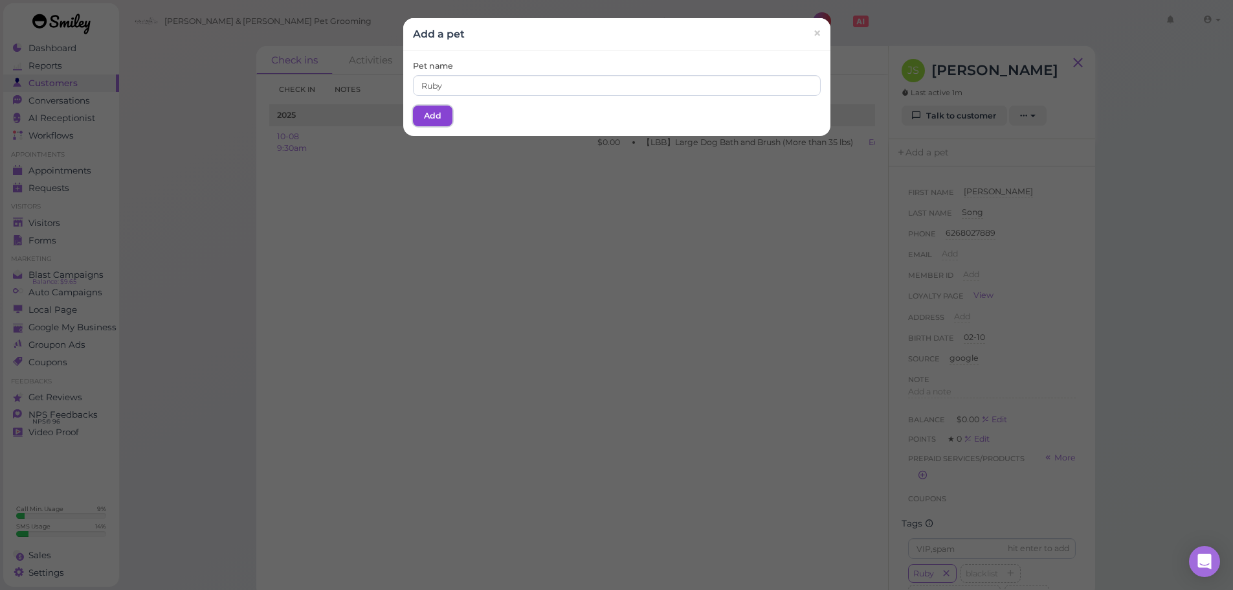
click at [429, 117] on button "Add" at bounding box center [432, 116] width 39 height 21
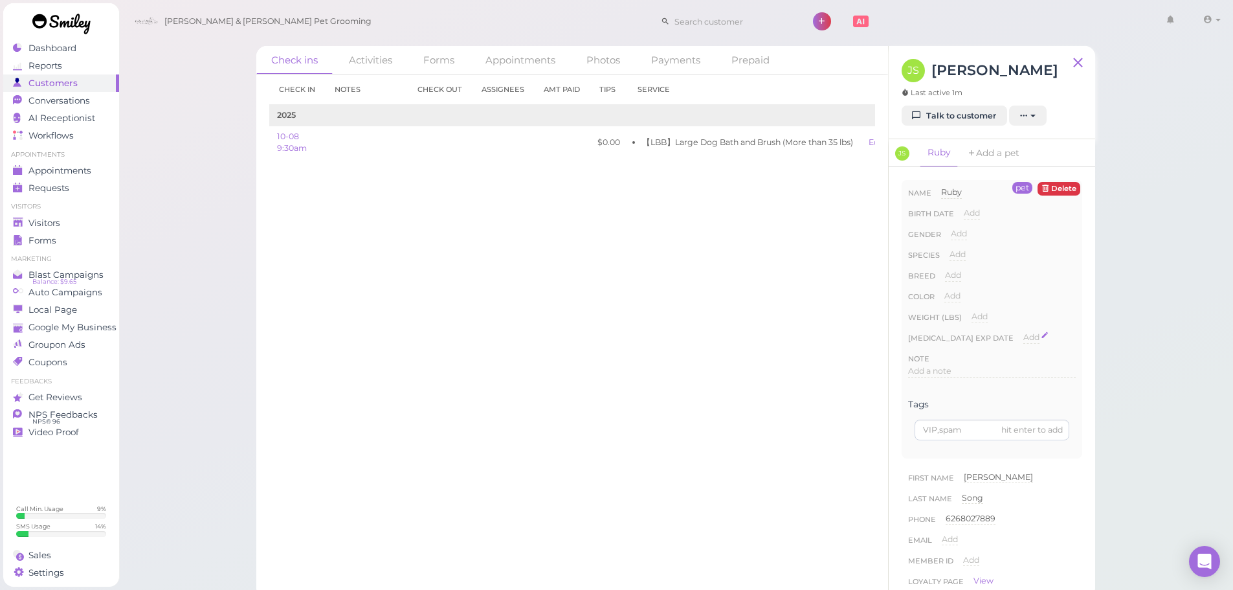
click at [1028, 338] on span "Add" at bounding box center [1031, 337] width 16 height 10
type input "2021-09-28"
click at [1036, 358] on button "Done" at bounding box center [1039, 360] width 28 height 14
click at [1051, 344] on div "2021-09-28 2021-09-28" at bounding box center [1036, 341] width 27 height 21
click at [1051, 339] on span "2021-09-28" at bounding box center [1036, 337] width 27 height 10
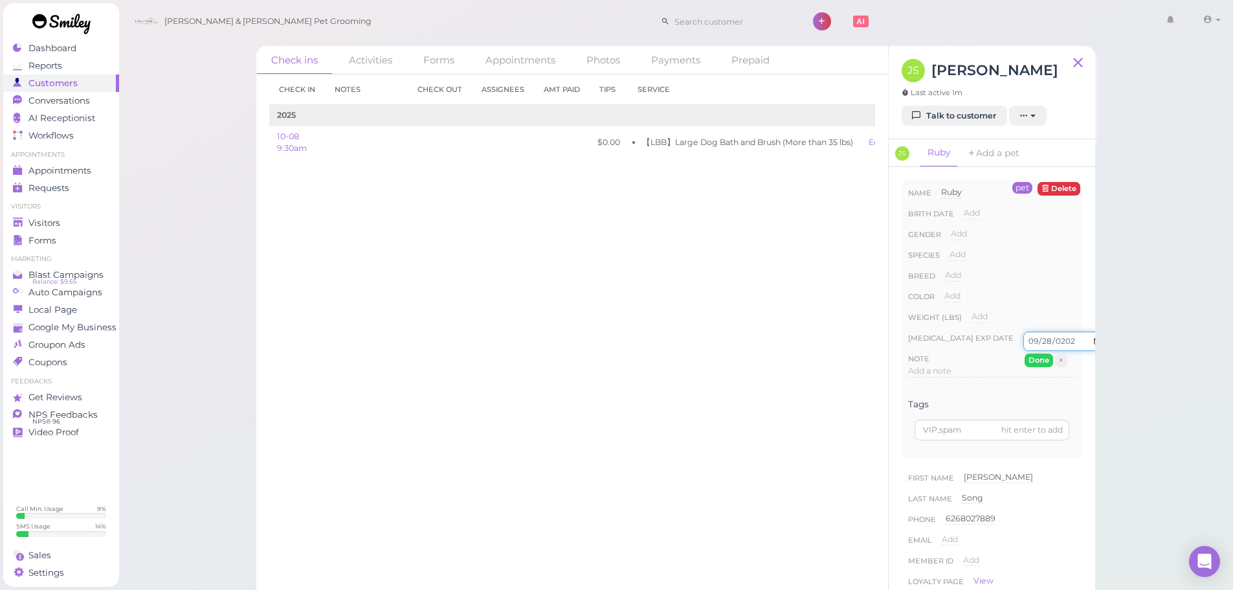
click at [1075, 346] on input "2021-09-28" at bounding box center [1065, 340] width 84 height 19
click at [1073, 341] on input "2021-09-28" at bounding box center [1065, 340] width 84 height 19
click at [1065, 341] on input "2021-09-28" at bounding box center [1065, 340] width 84 height 19
type input "31005-09-28"
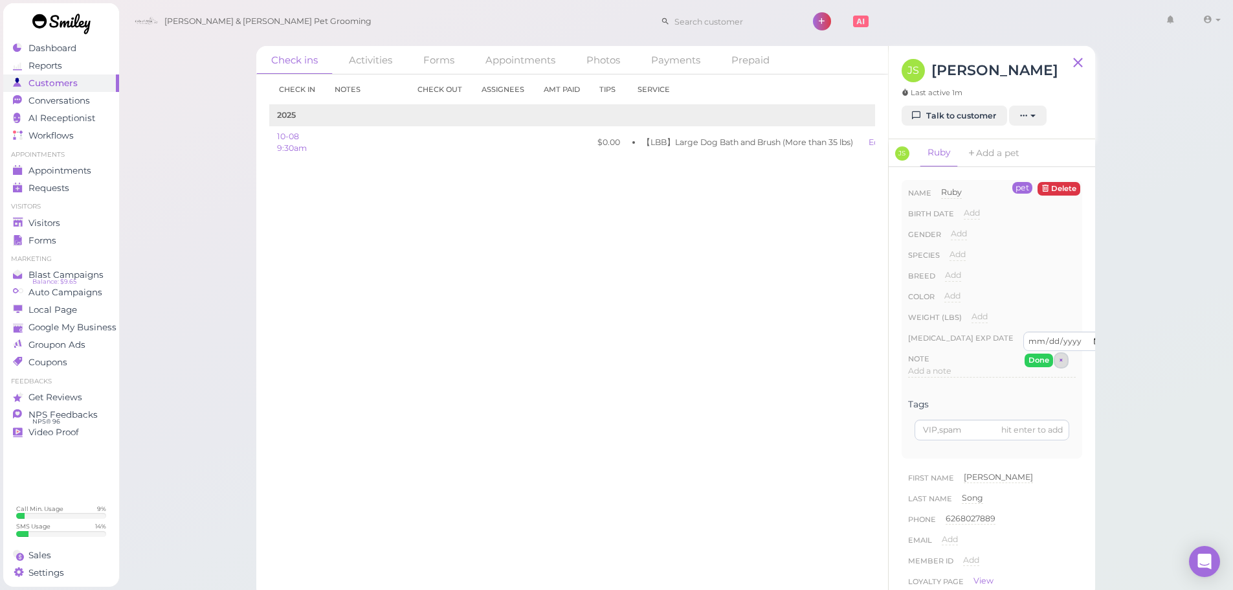
click at [1055, 362] on button "×" at bounding box center [1061, 360] width 12 height 14
click at [768, 328] on div "Check in Notes Check out Assignees Amt Paid Tips Service 2025 10-08 9:30am $0.0…" at bounding box center [572, 331] width 632 height 515
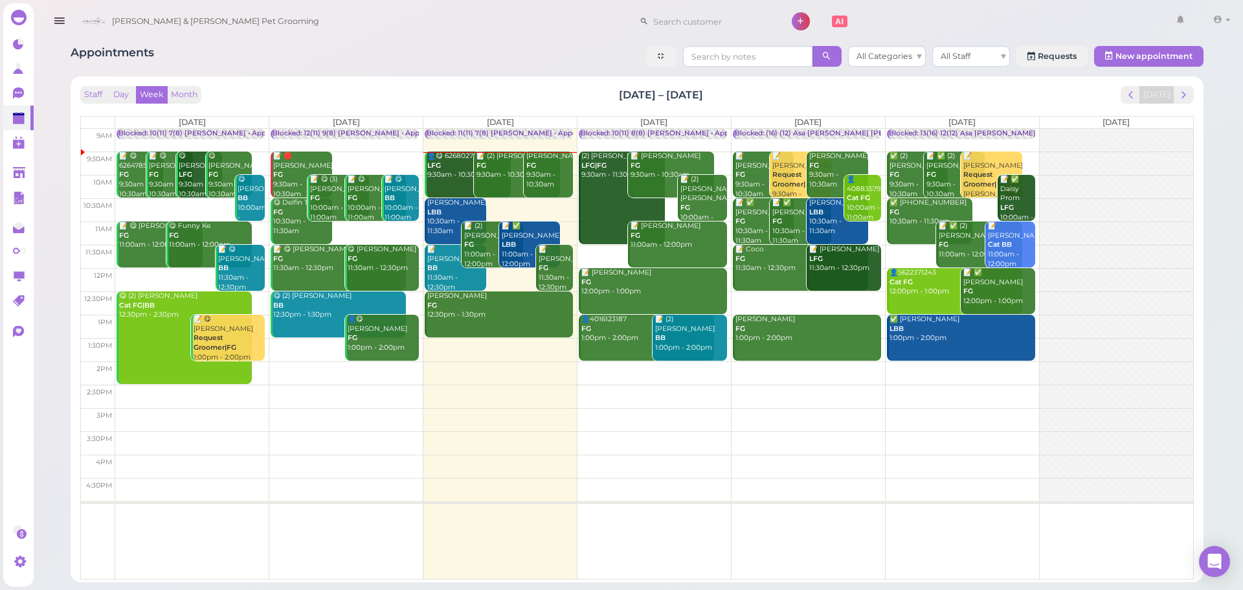
click at [484, 59] on div "Appointments All Categories All Staff Requests New appointment" at bounding box center [637, 58] width 1133 height 24
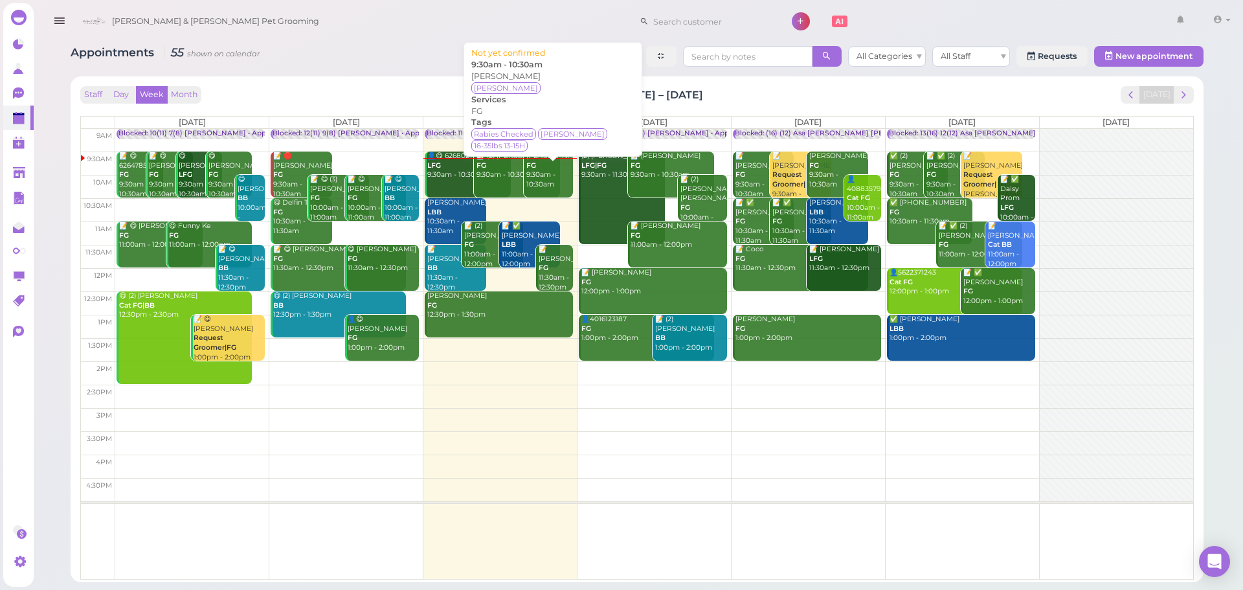
click at [545, 187] on div "Gabriela Sepulveda FG 9:30am - 10:30am" at bounding box center [549, 170] width 47 height 38
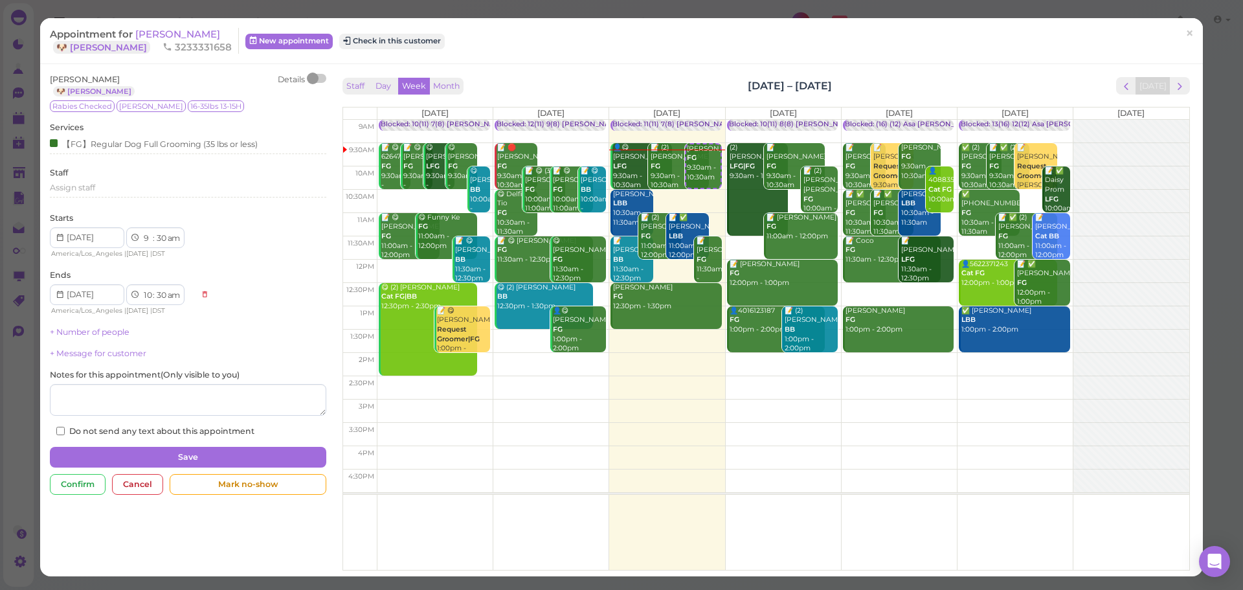
click at [414, 54] on div "Appointment for Gabriela Sepulveda 🐶 Bowie 3233331658 New appointment Check in …" at bounding box center [615, 41] width 1130 height 26
click at [418, 52] on div "Appointment for Gabriela Sepulveda 🐶 Bowie 3233331658 New appointment Check in …" at bounding box center [615, 41] width 1130 height 26
click at [428, 52] on div "Appointment for Gabriela Sepulveda 🐶 Bowie 3233331658 New appointment Check in …" at bounding box center [615, 41] width 1130 height 26
click at [434, 40] on button "Check in this customer" at bounding box center [392, 42] width 106 height 16
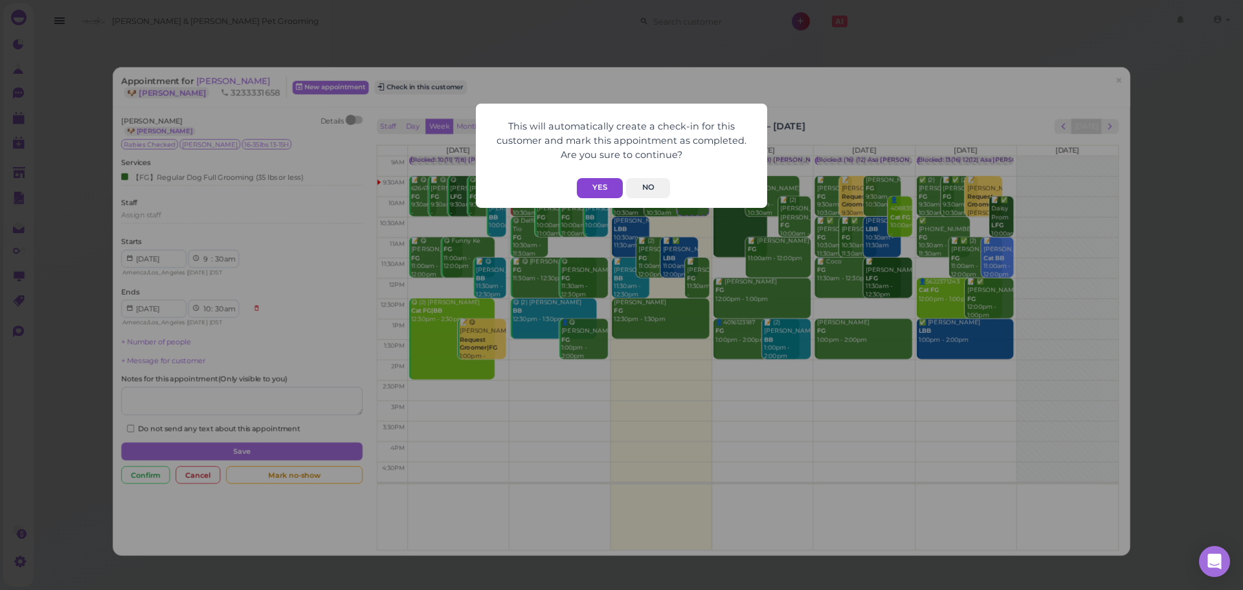
click at [585, 182] on button "Yes" at bounding box center [600, 188] width 46 height 20
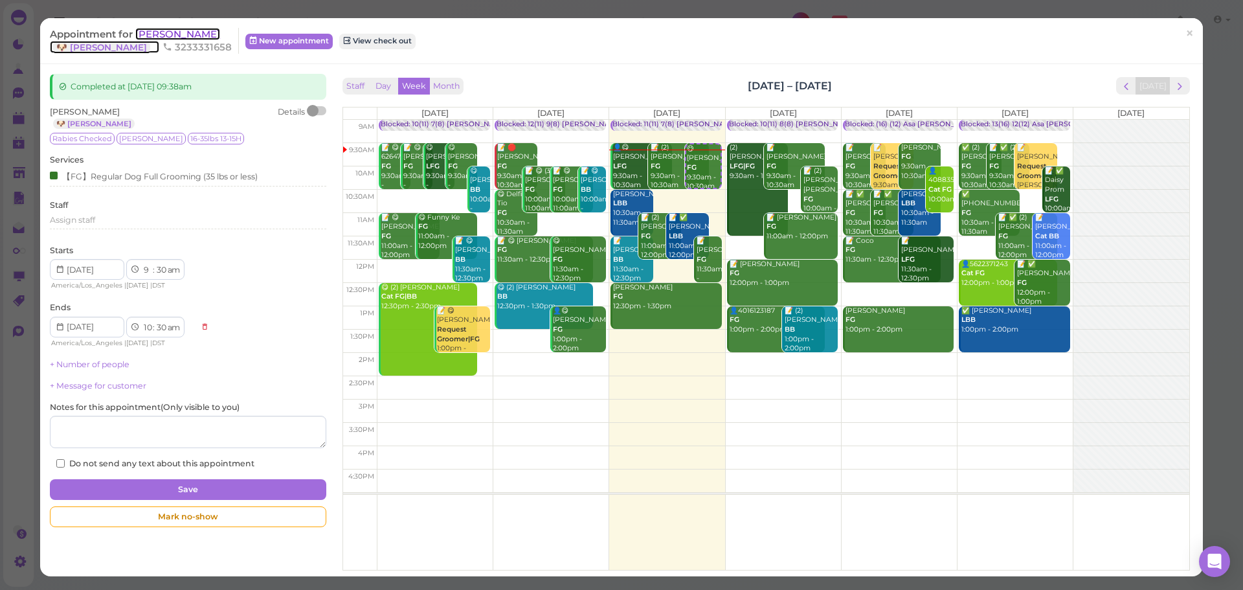
click at [196, 31] on span "[PERSON_NAME]" at bounding box center [177, 34] width 85 height 12
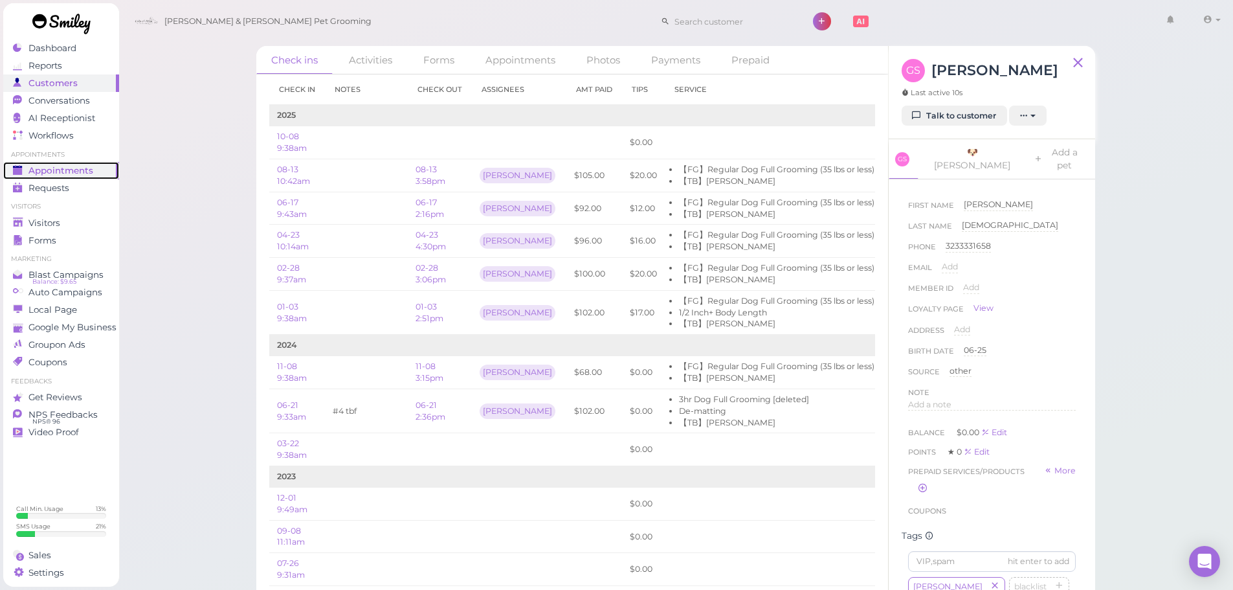
click at [95, 166] on div "Appointments" at bounding box center [59, 170] width 93 height 11
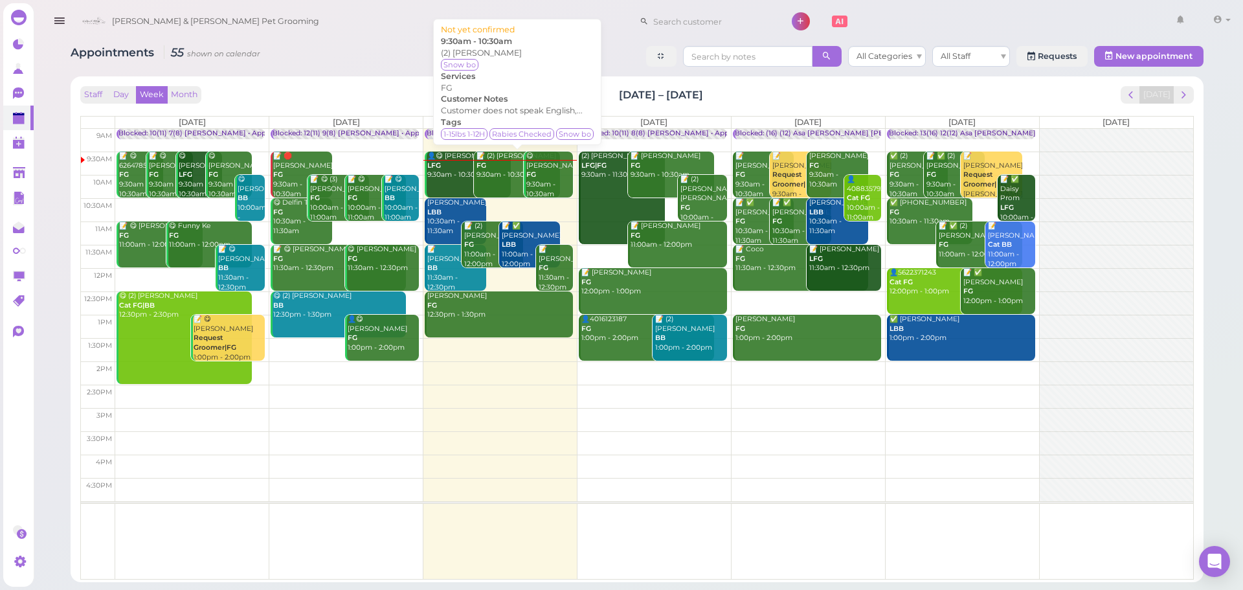
click at [506, 187] on link "📝 (2) Tuyet Tran FG 9:30am - 10:30am" at bounding box center [517, 174] width 86 height 46
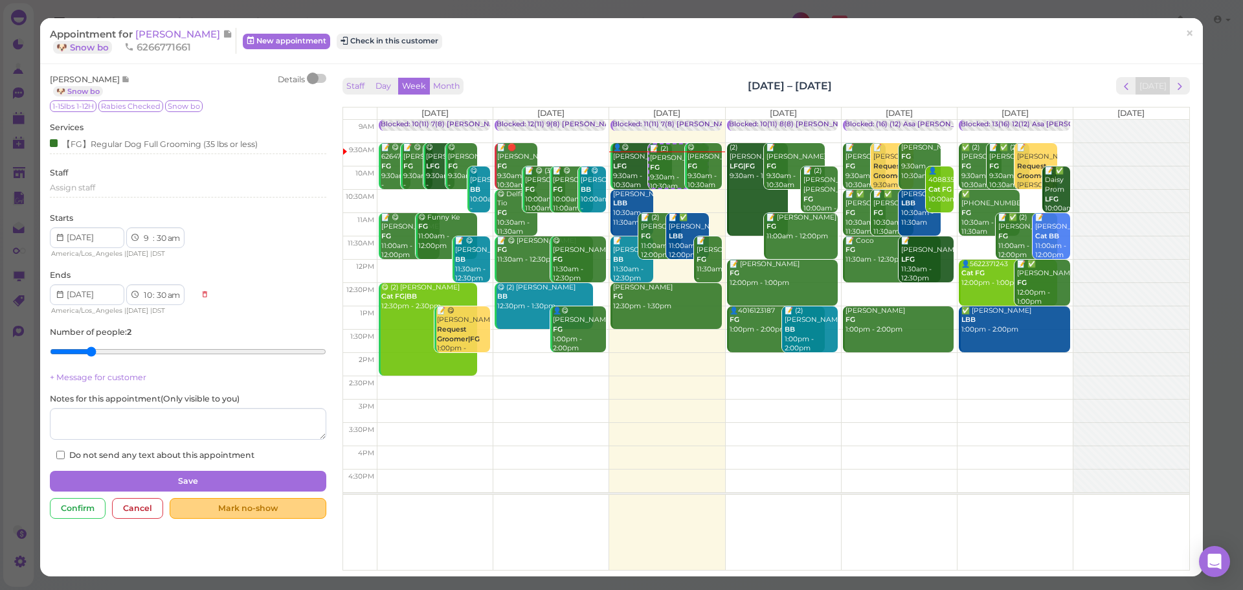
click at [261, 507] on div "Mark no-show" at bounding box center [248, 508] width 156 height 21
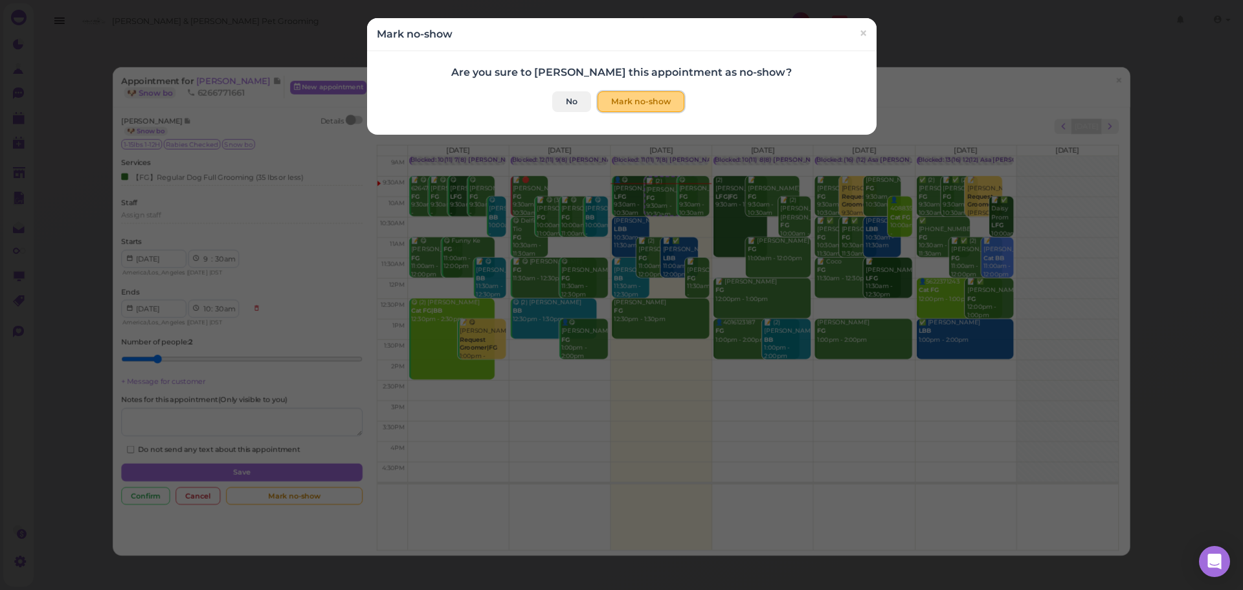
click at [627, 95] on button "Mark no-show" at bounding box center [640, 101] width 87 height 21
checkbox input "true"
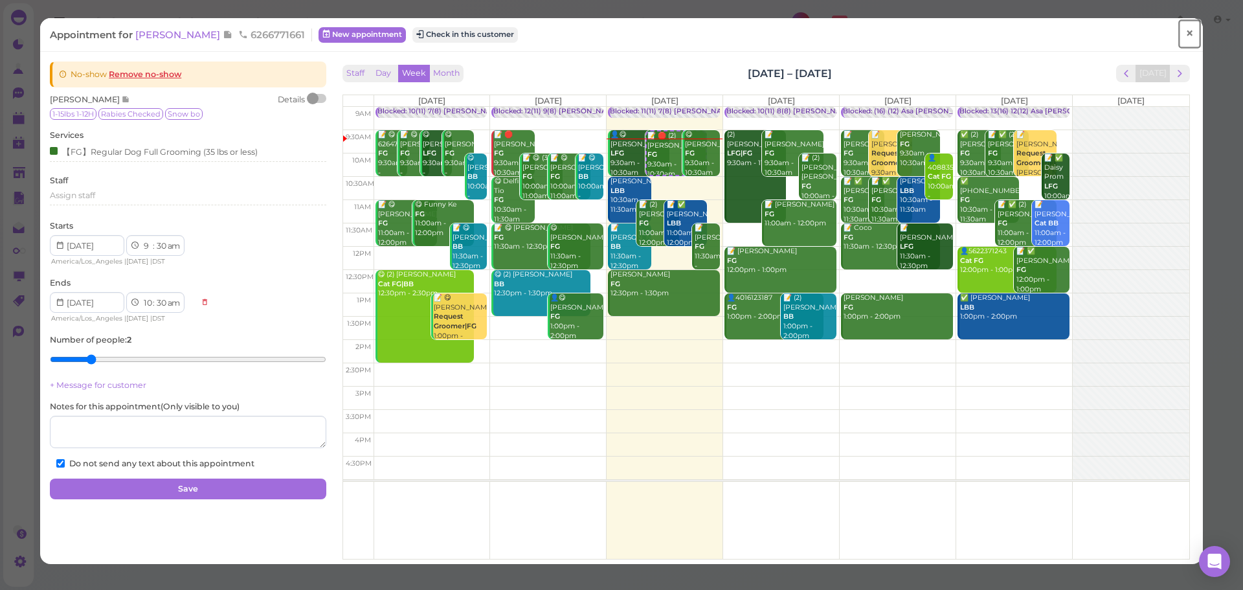
click at [1188, 30] on link "×" at bounding box center [1189, 34] width 24 height 30
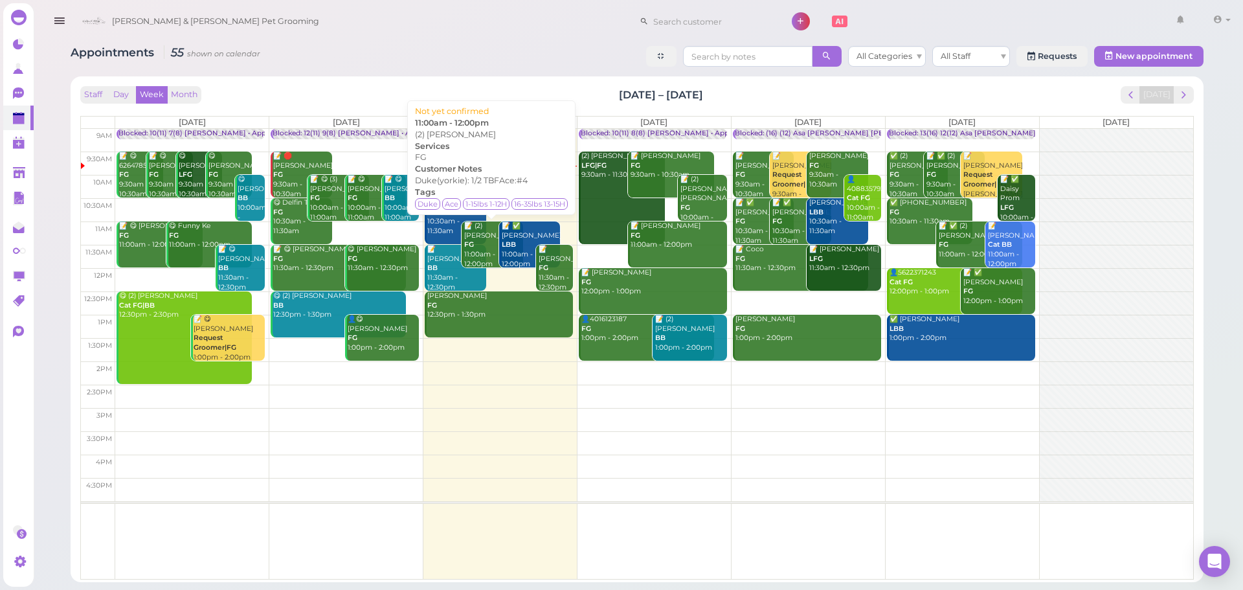
click at [478, 247] on div "📝 (2) Richard DeBayona FG 11:00am - 12:00pm" at bounding box center [492, 244] width 59 height 47
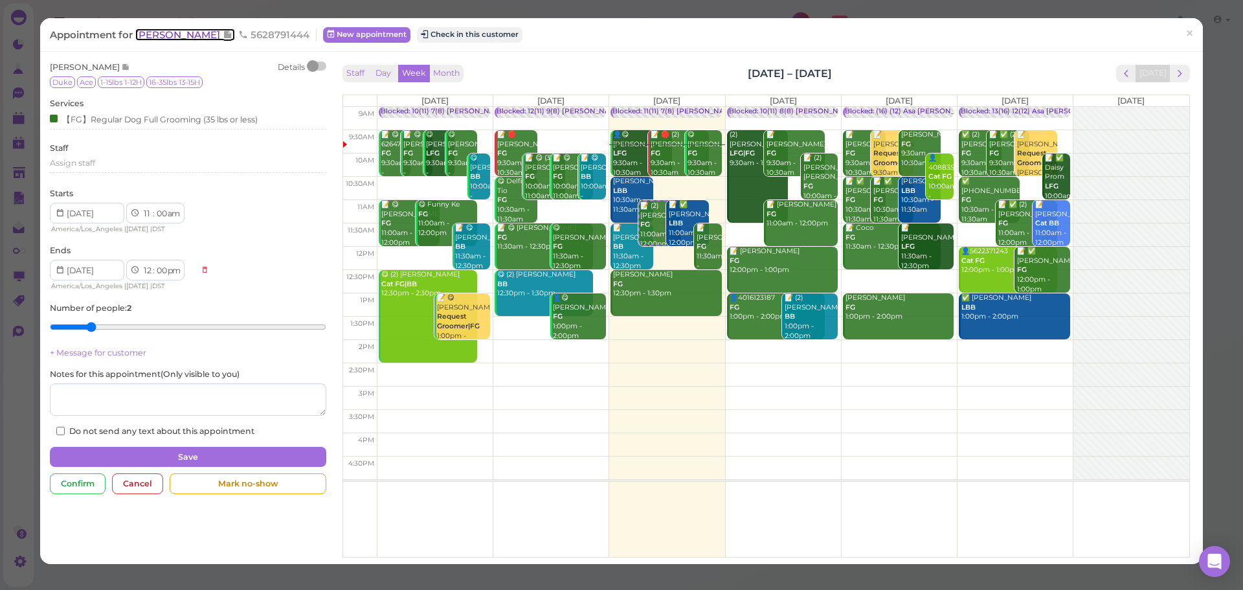
click at [201, 30] on span "[PERSON_NAME]" at bounding box center [178, 34] width 87 height 12
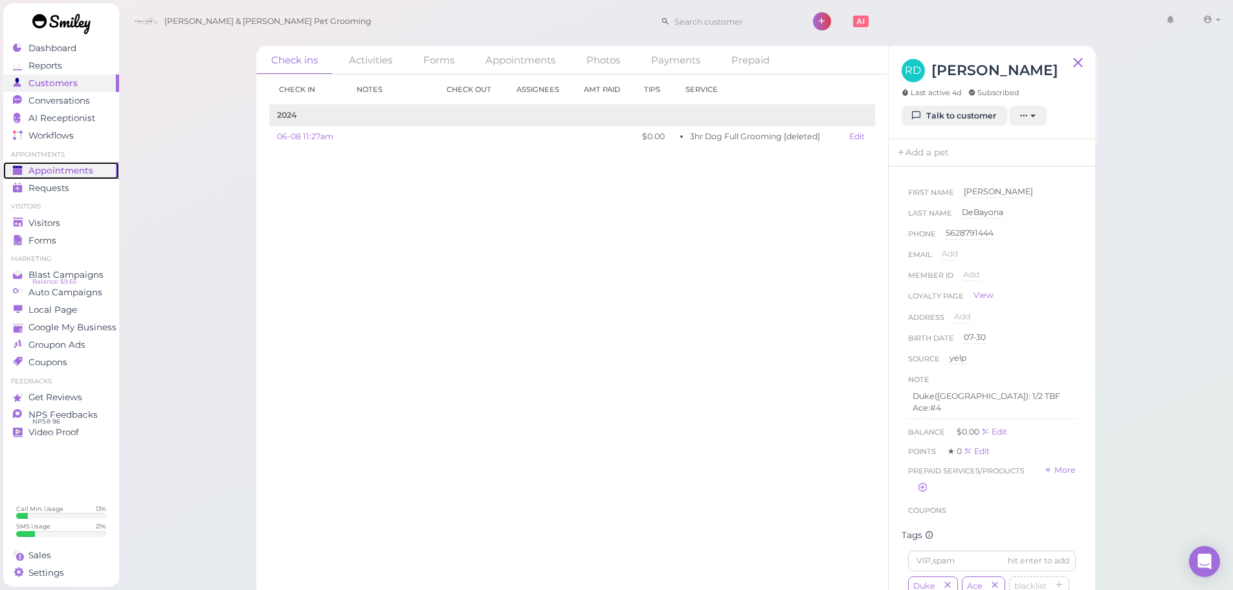
click at [60, 175] on span "Appointments" at bounding box center [60, 170] width 65 height 11
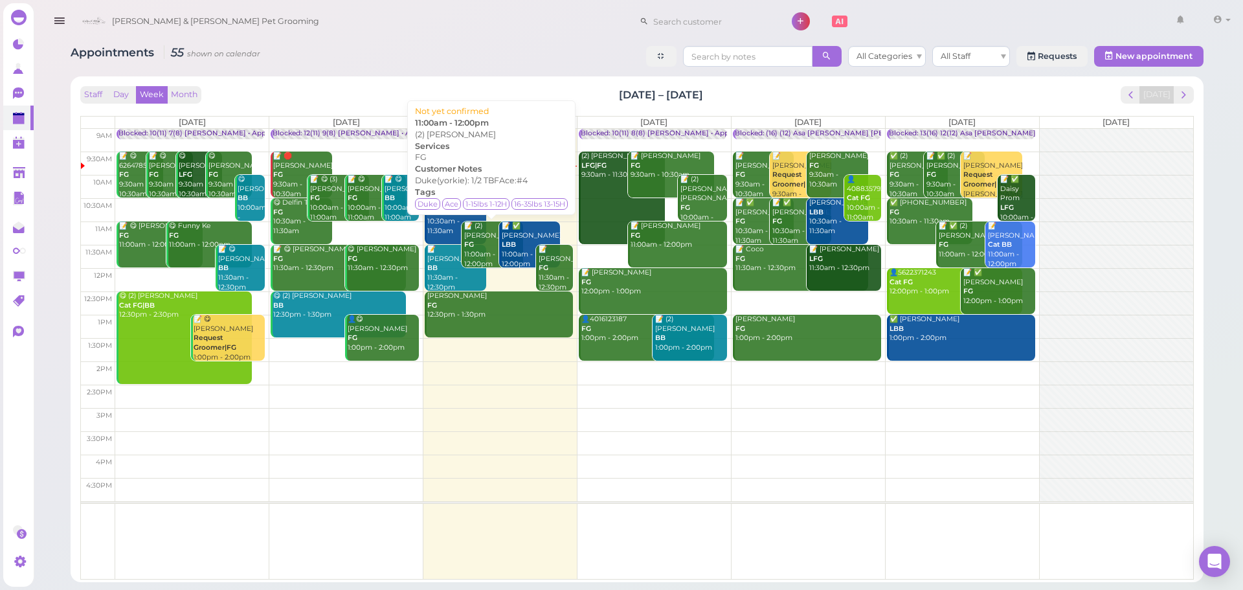
click at [483, 253] on div "📝 (2) [PERSON_NAME] FG 11:00am - 12:00pm" at bounding box center [492, 244] width 59 height 47
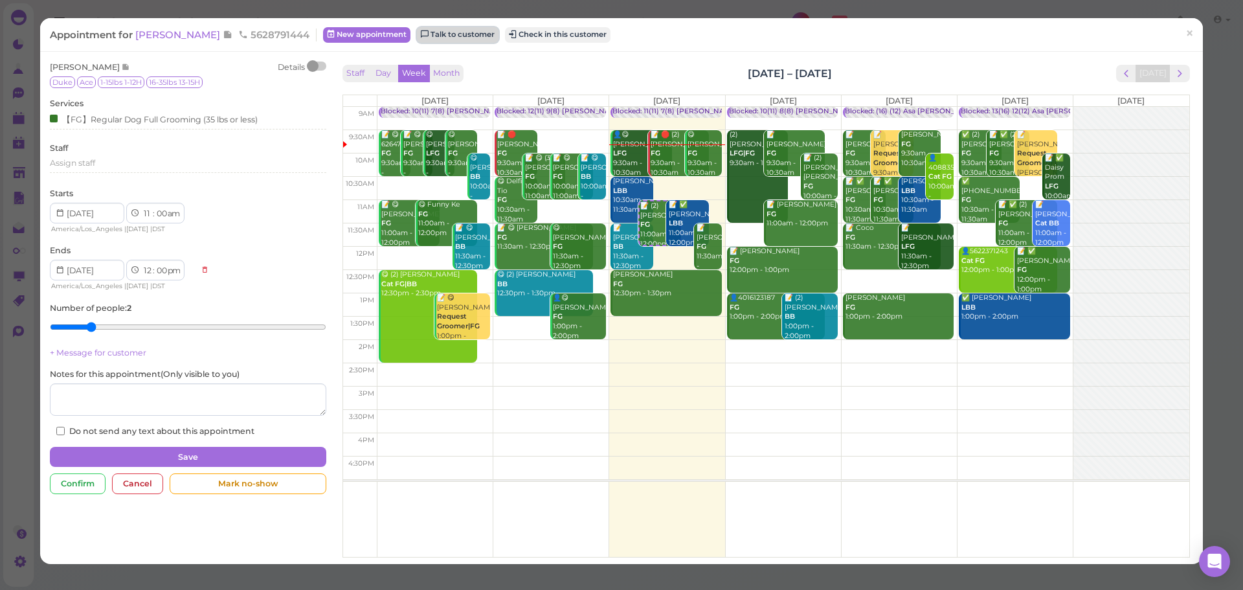
click at [468, 39] on link "Talk to customer" at bounding box center [458, 35] width 82 height 16
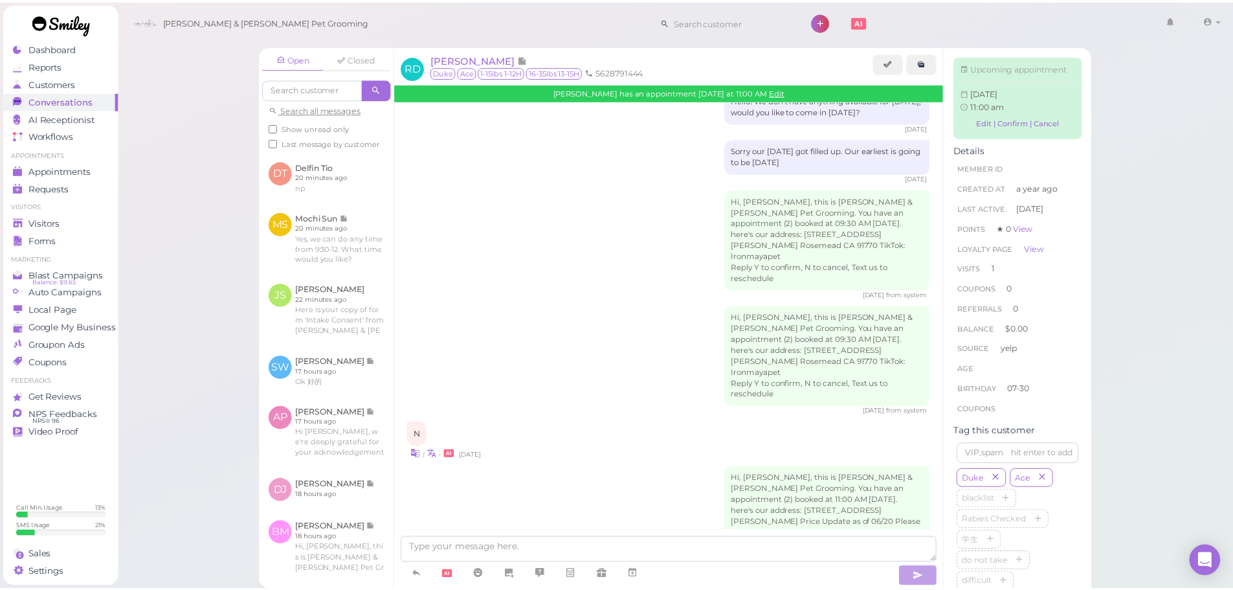
scroll to position [1592, 0]
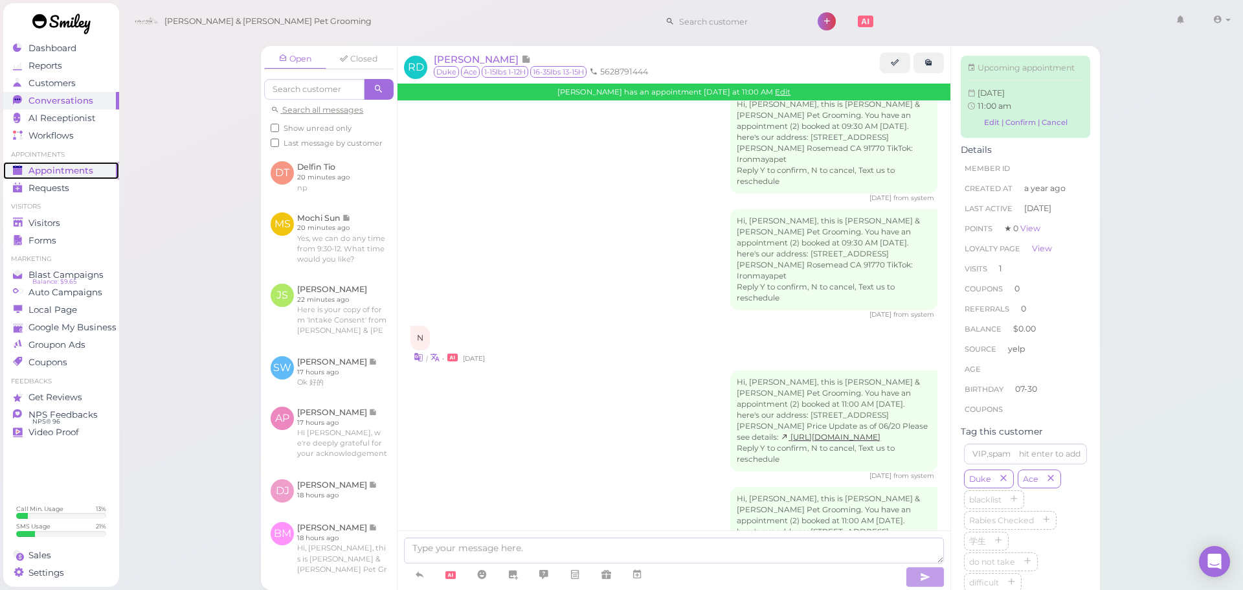
click at [74, 165] on span "Appointments" at bounding box center [60, 170] width 65 height 11
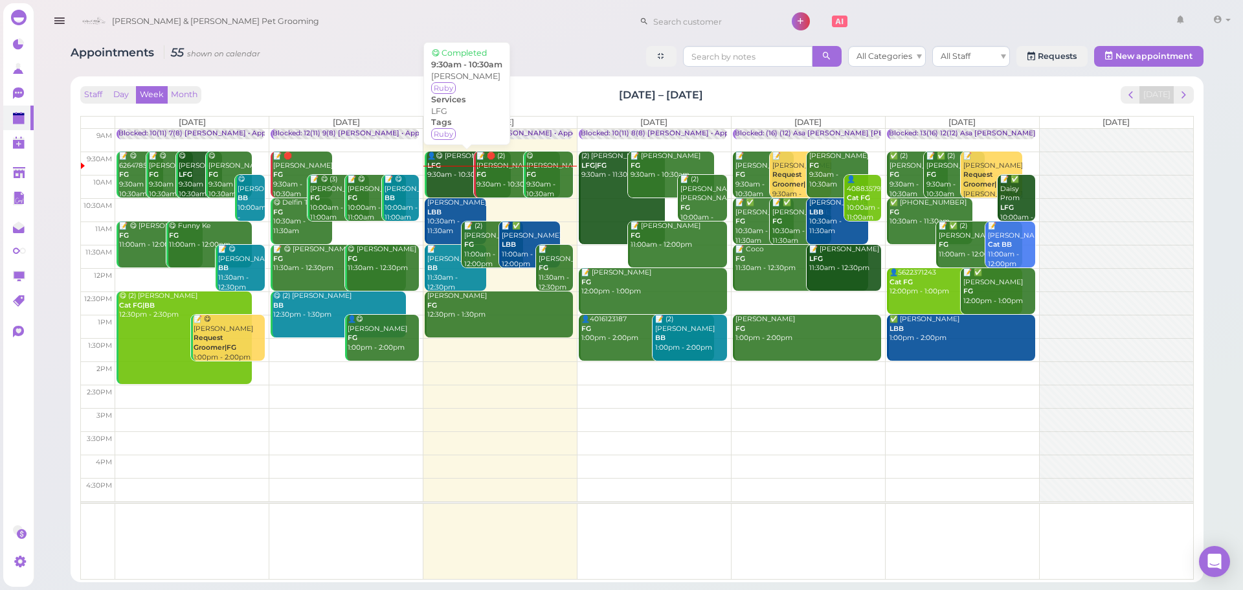
click at [447, 177] on div "👤😋 John Song LFG 9:30am - 10:30am" at bounding box center [469, 165] width 84 height 28
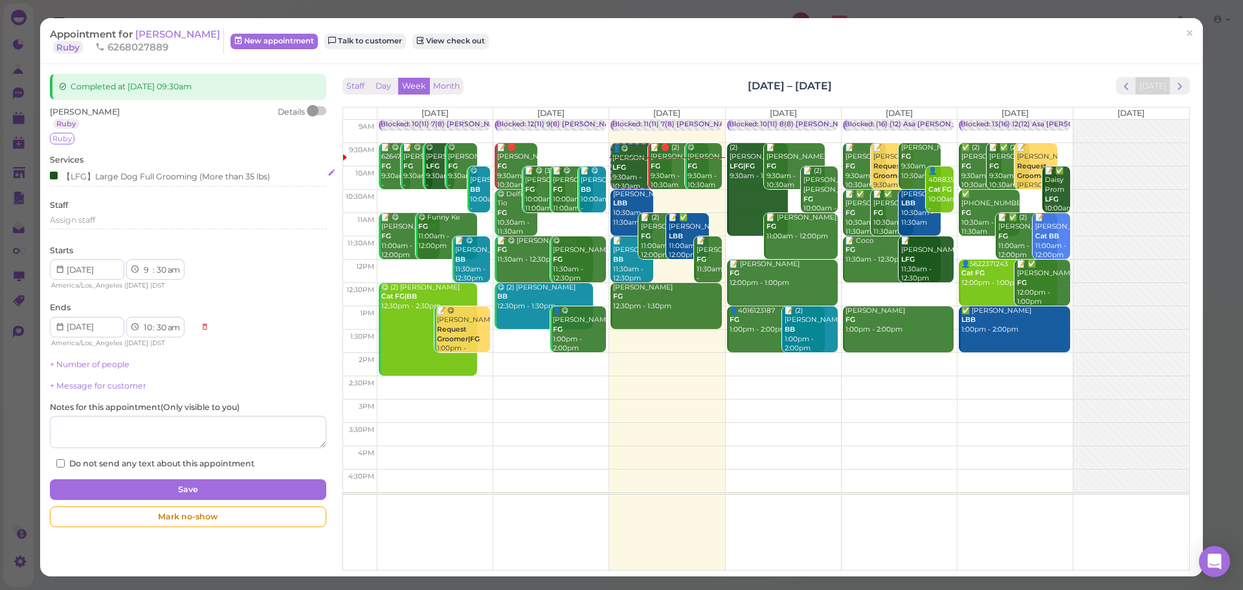
click at [101, 172] on div "【LFG】Large Dog Full Grooming (More than 35 lbs)" at bounding box center [160, 176] width 220 height 14
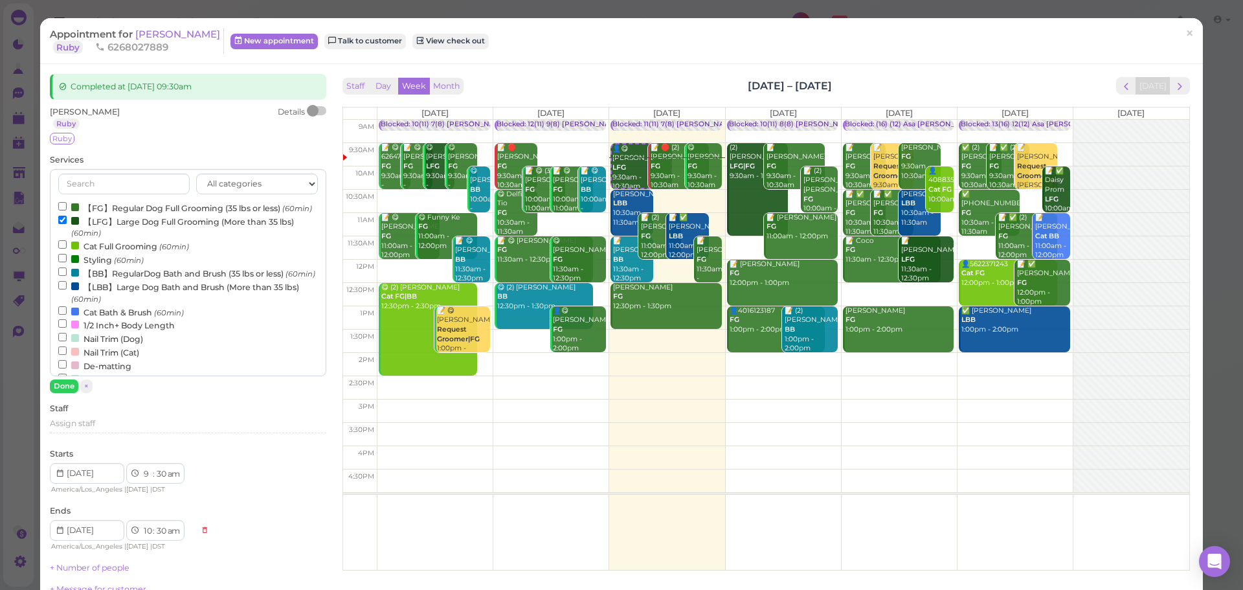
click at [155, 239] on label "【LFG】Large Dog Full Grooming (More than 35 lbs) (60min)" at bounding box center [187, 226] width 259 height 25
click at [67, 224] on input "【LFG】Large Dog Full Grooming (More than 35 lbs) (60min)" at bounding box center [62, 220] width 8 height 8
click at [111, 305] on label "【LBB】Large Dog Bath and Brush (More than 35 lbs) (60min)" at bounding box center [187, 292] width 259 height 25
click at [67, 289] on input "【LBB】Large Dog Bath and Brush (More than 35 lbs) (60min)" at bounding box center [62, 285] width 8 height 8
click at [71, 385] on button "Done" at bounding box center [64, 386] width 28 height 14
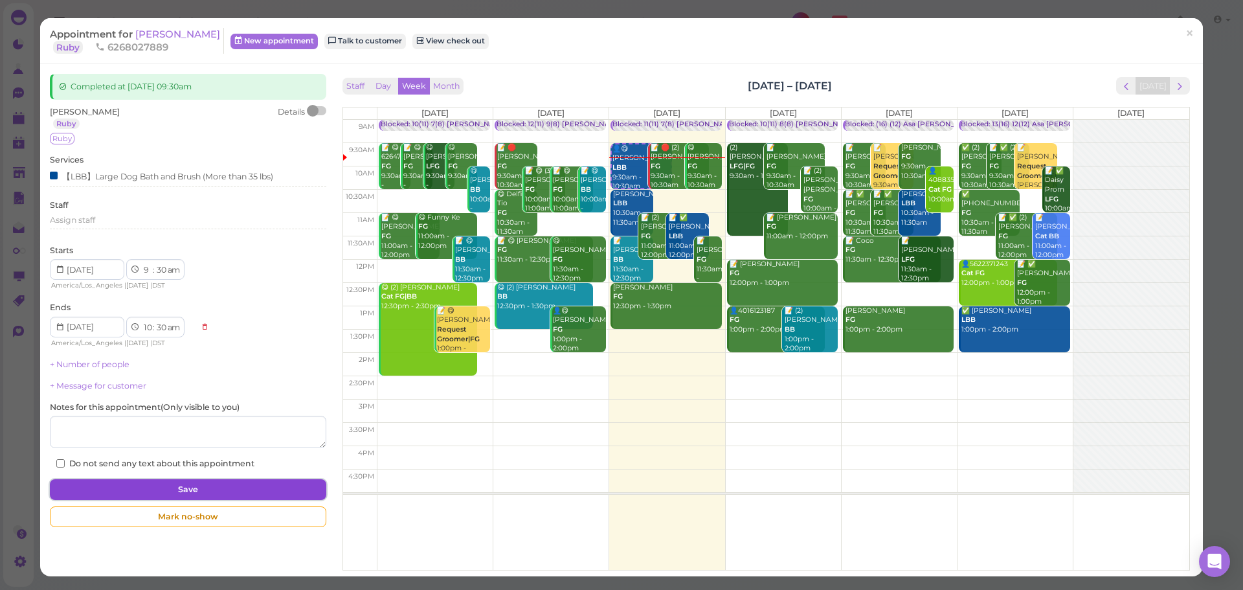
click at [187, 486] on button "Save" at bounding box center [188, 489] width 276 height 21
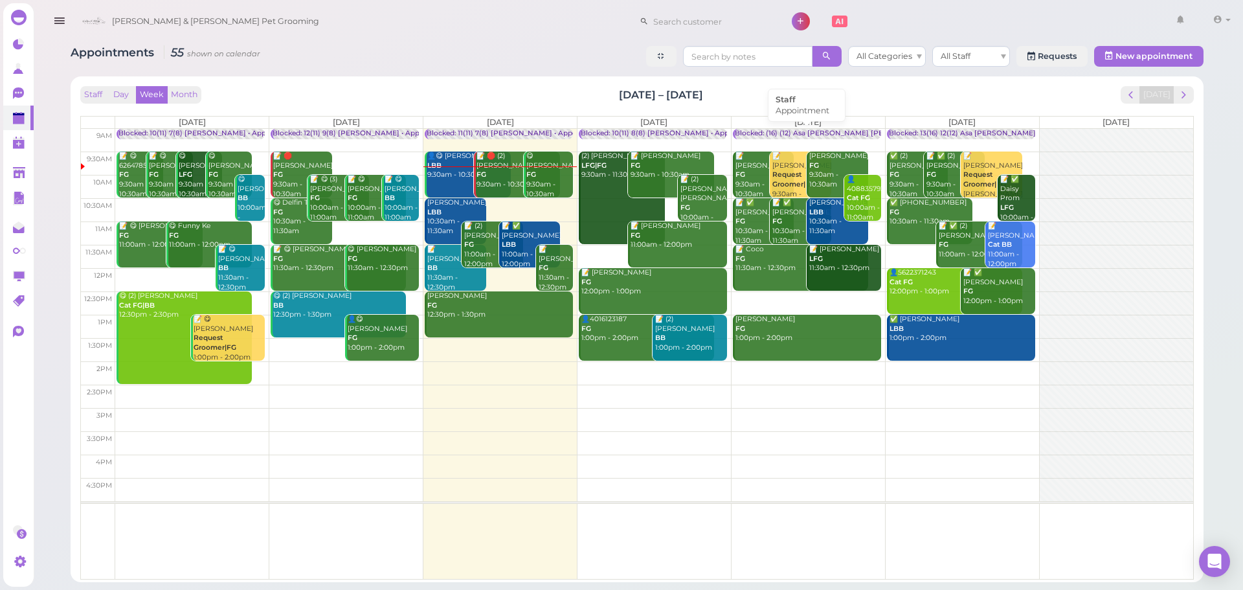
click at [756, 133] on div "Blocked: (16) (12) Asa Helen Rebecca • Appointment" at bounding box center [859, 134] width 249 height 10
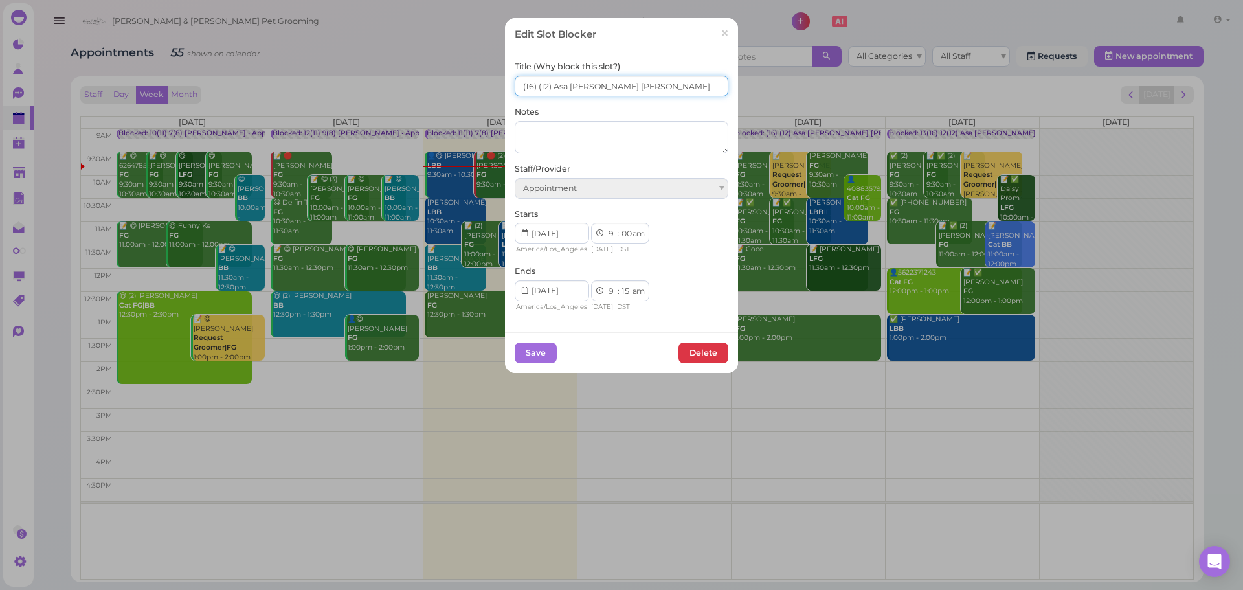
click at [515, 87] on input "(16) (12) Asa Helen Rebecca" at bounding box center [622, 86] width 214 height 21
type input "10(16) (12) Asa Helen Rebecca"
click at [544, 369] on div "Save Delete" at bounding box center [621, 352] width 233 height 41
click at [543, 359] on button "Save" at bounding box center [536, 352] width 42 height 21
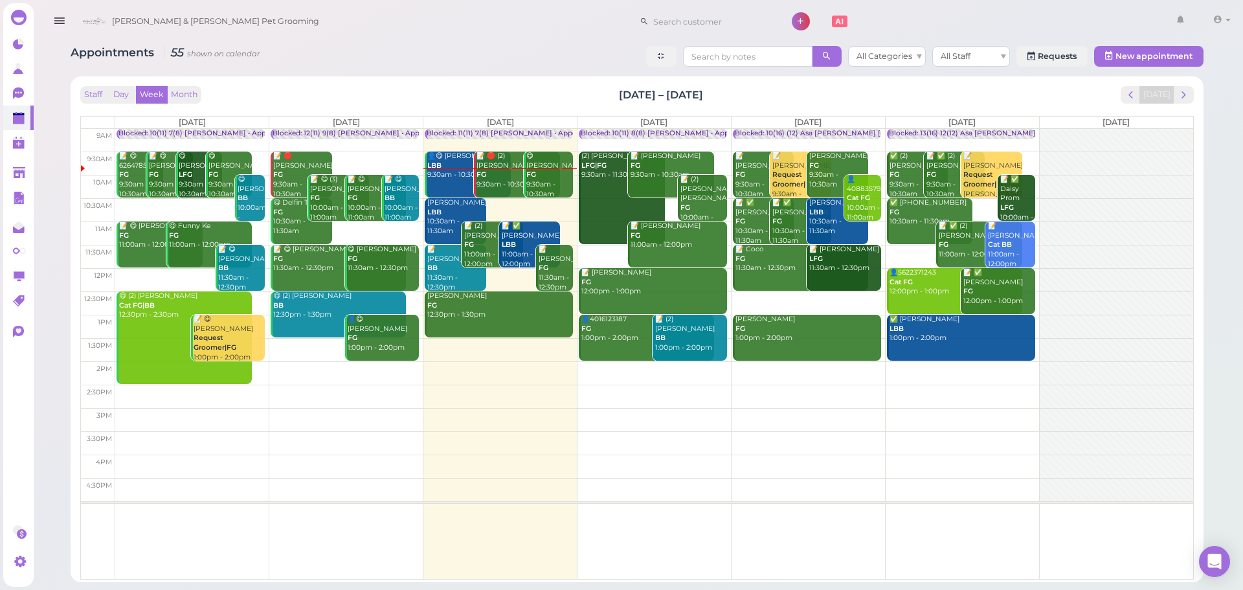
click at [569, 227] on td at bounding box center [654, 232] width 1078 height 23
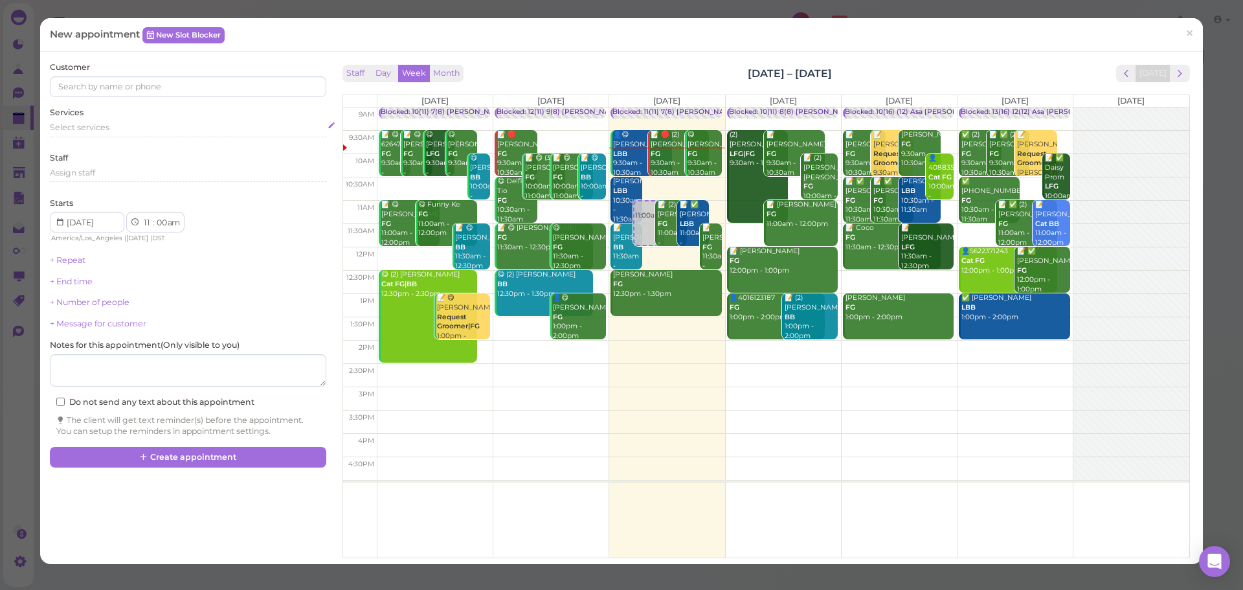
click at [177, 136] on div "Select services" at bounding box center [188, 130] width 276 height 16
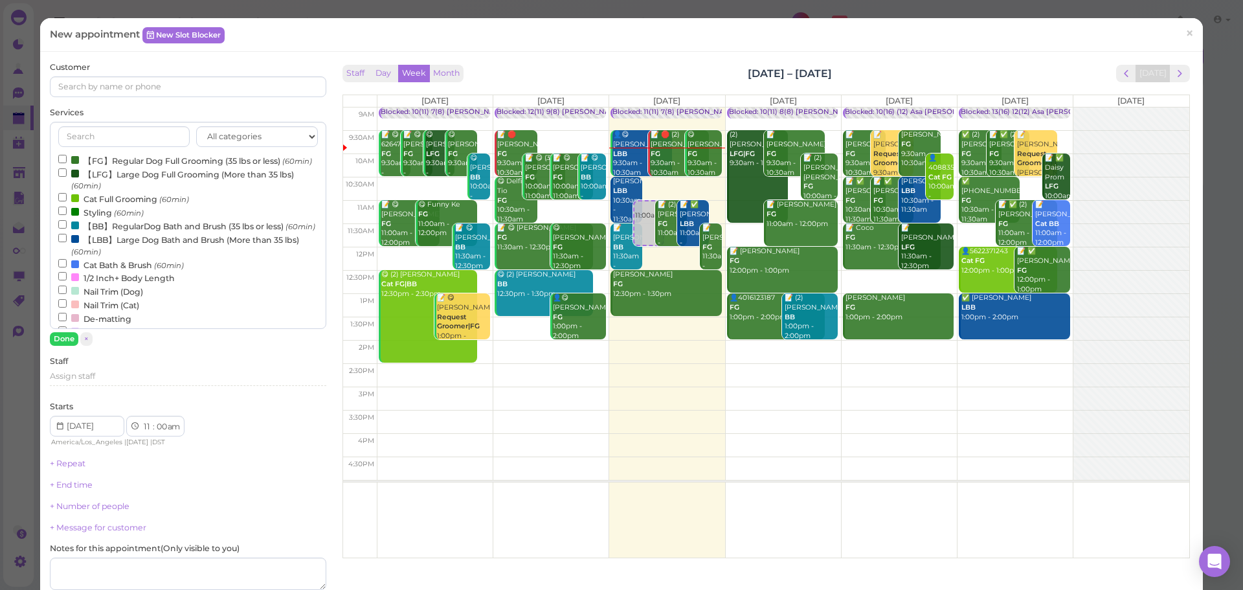
click at [135, 160] on label "【FG】Regular Dog Full Grooming (35 lbs or less) (60min)" at bounding box center [185, 160] width 254 height 14
click at [67, 160] on input "【FG】Regular Dog Full Grooming (35 lbs or less) (60min)" at bounding box center [62, 159] width 8 height 8
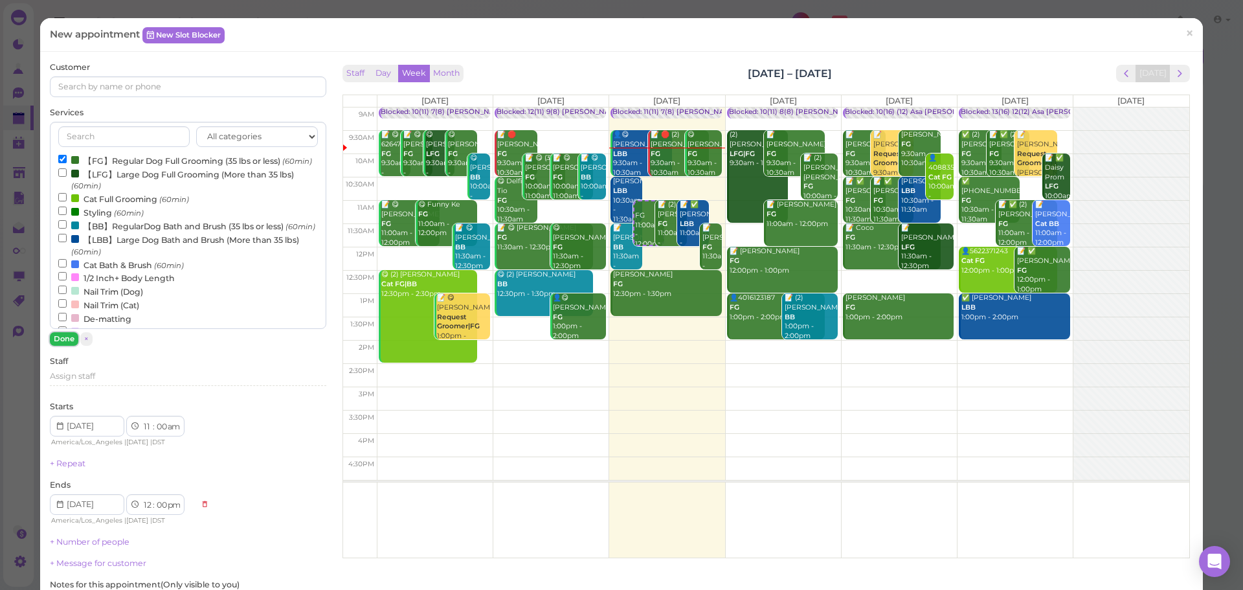
click at [61, 344] on button "Done" at bounding box center [64, 339] width 28 height 14
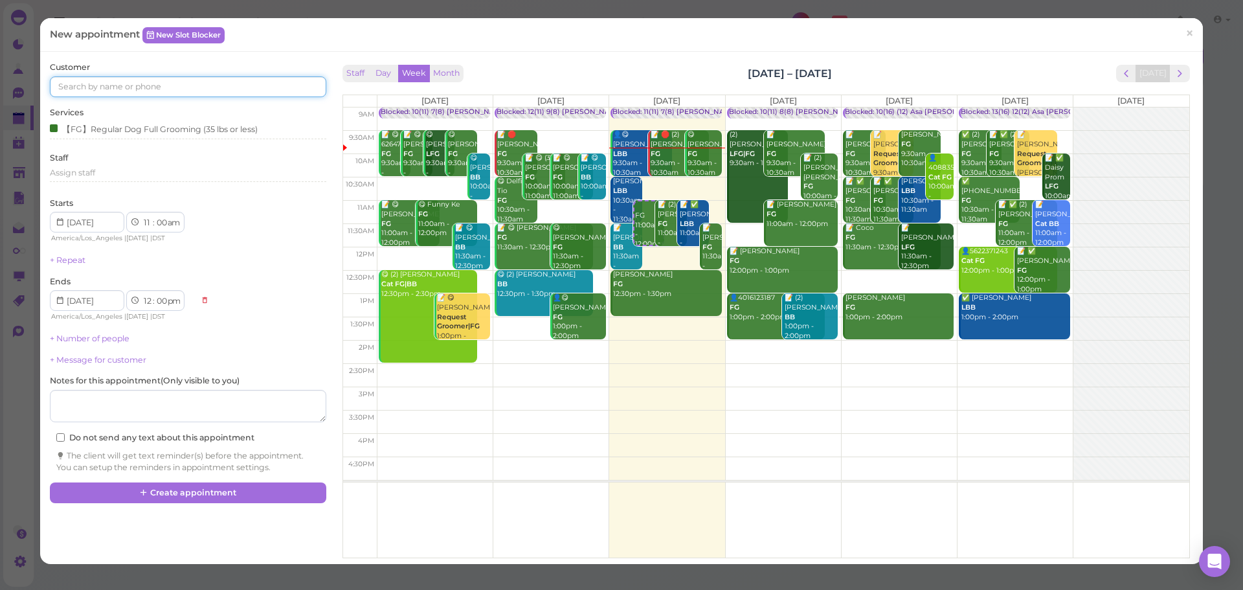
click at [168, 84] on input at bounding box center [188, 86] width 276 height 21
type input "3233656076"
click at [155, 104] on link "Mariela Ruiz 3233656076 🐶 Mia" at bounding box center [123, 116] width 146 height 36
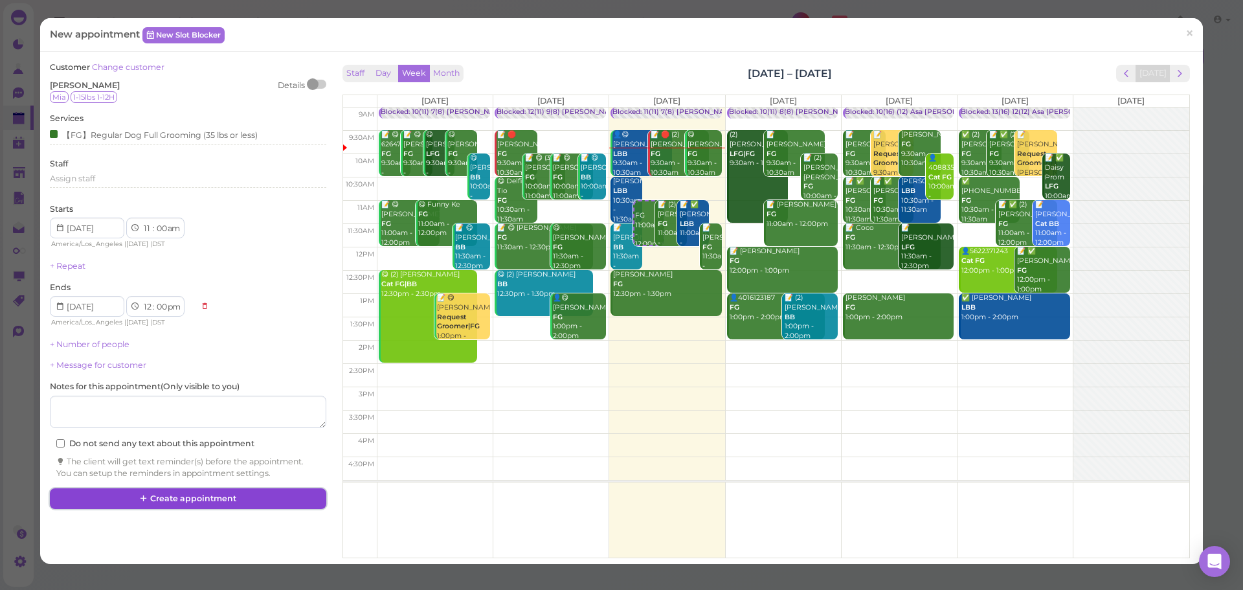
click at [231, 502] on button "Create appointment" at bounding box center [188, 498] width 276 height 21
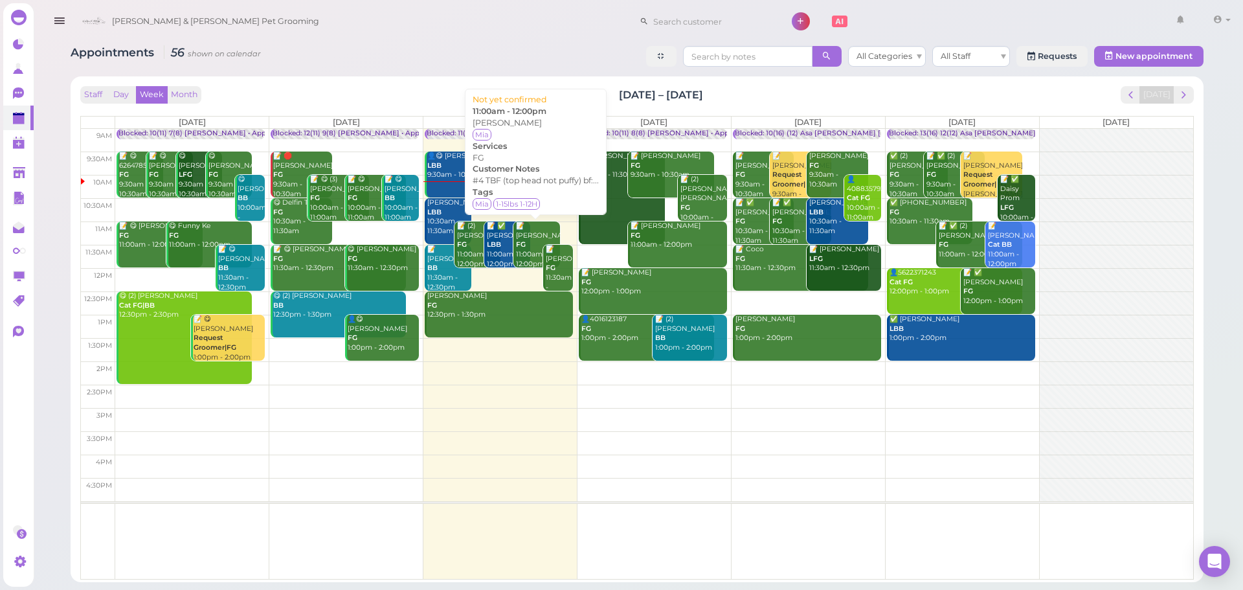
click at [521, 230] on div "📝 Mariela Ruiz FG 11:00am - 12:00pm" at bounding box center [537, 244] width 45 height 47
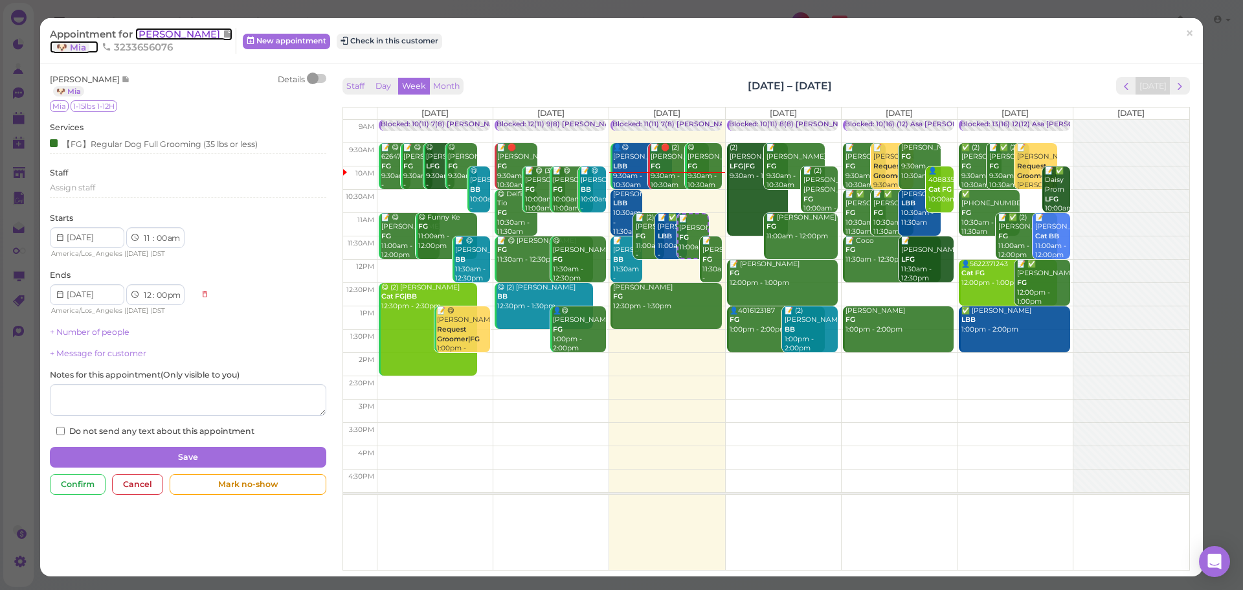
click at [173, 36] on span "[PERSON_NAME]" at bounding box center [178, 34] width 87 height 12
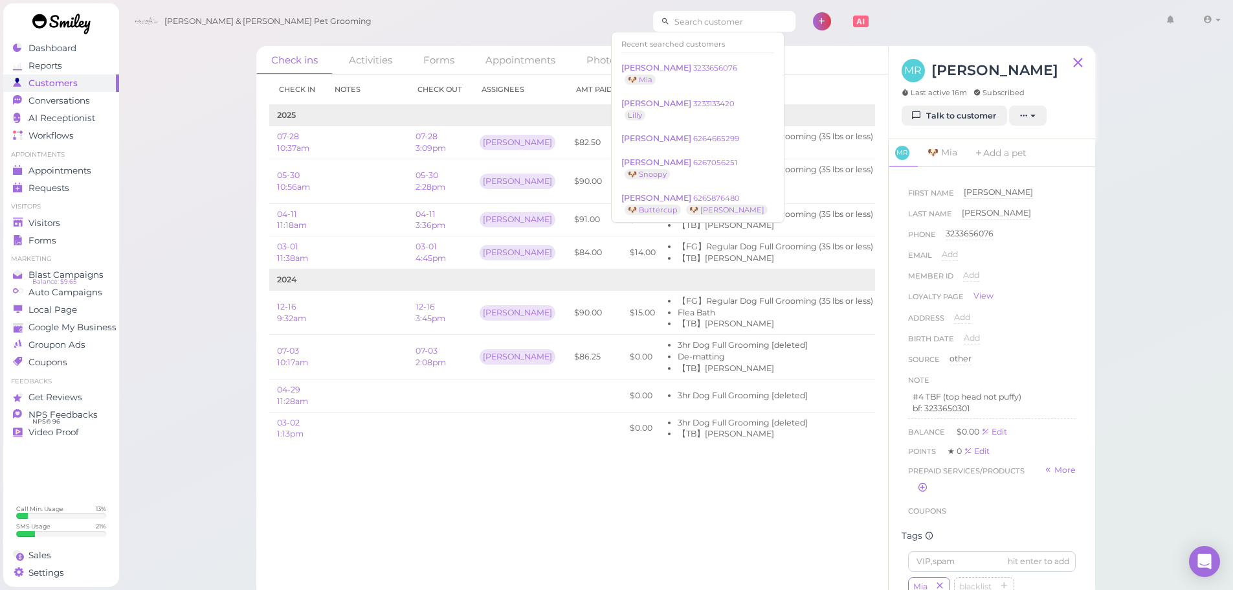
click at [670, 27] on input at bounding box center [733, 21] width 126 height 21
type input "mia"
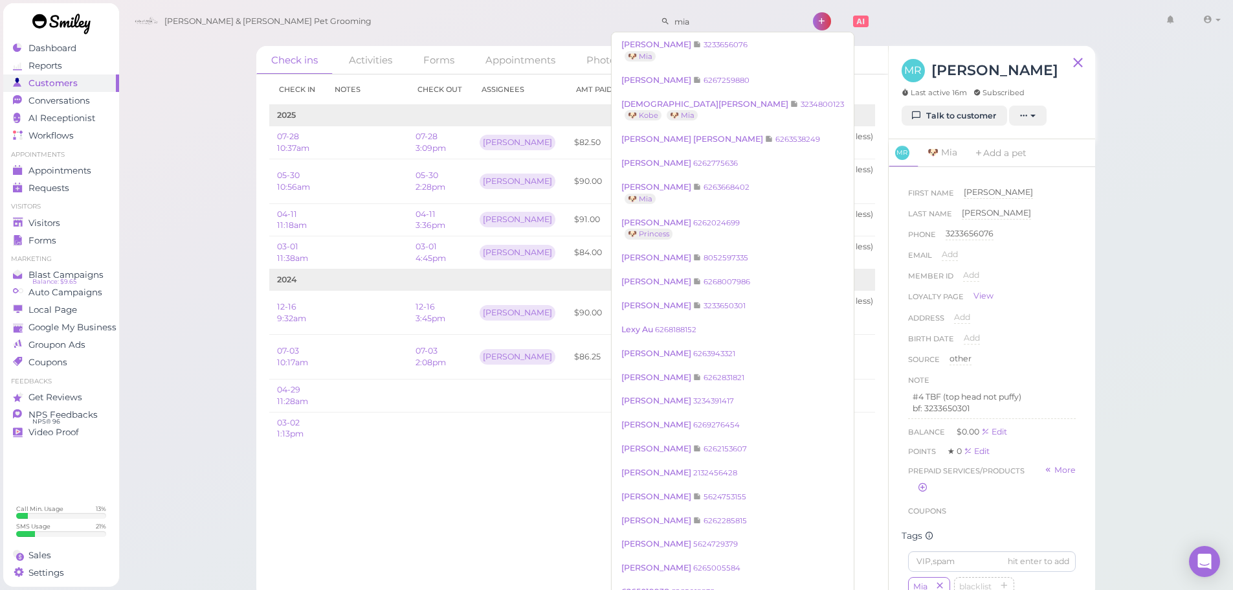
drag, startPoint x: 668, startPoint y: 24, endPoint x: 543, endPoint y: 19, distance: 125.0
click at [543, 19] on div "Cody & Miley Pet Grooming mia 1 Account Refer Friends" at bounding box center [676, 21] width 1097 height 37
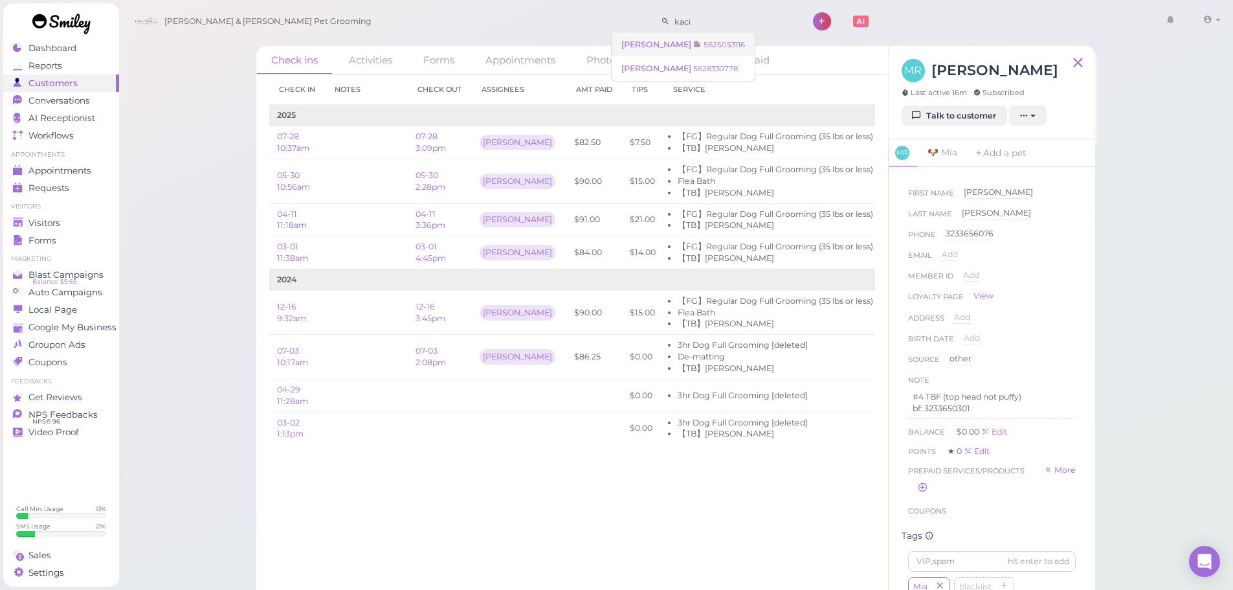
type input "kaci"
click at [728, 37] on link "Kaci Guzman 5625053116" at bounding box center [683, 44] width 143 height 25
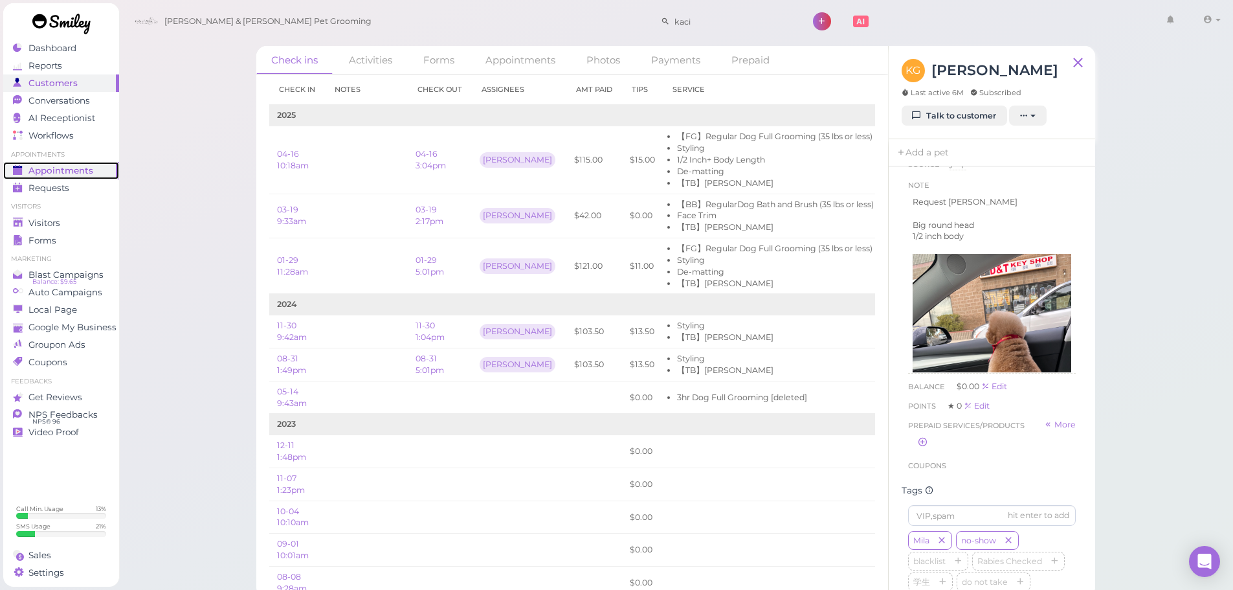
click at [76, 169] on span "Appointments" at bounding box center [60, 170] width 65 height 11
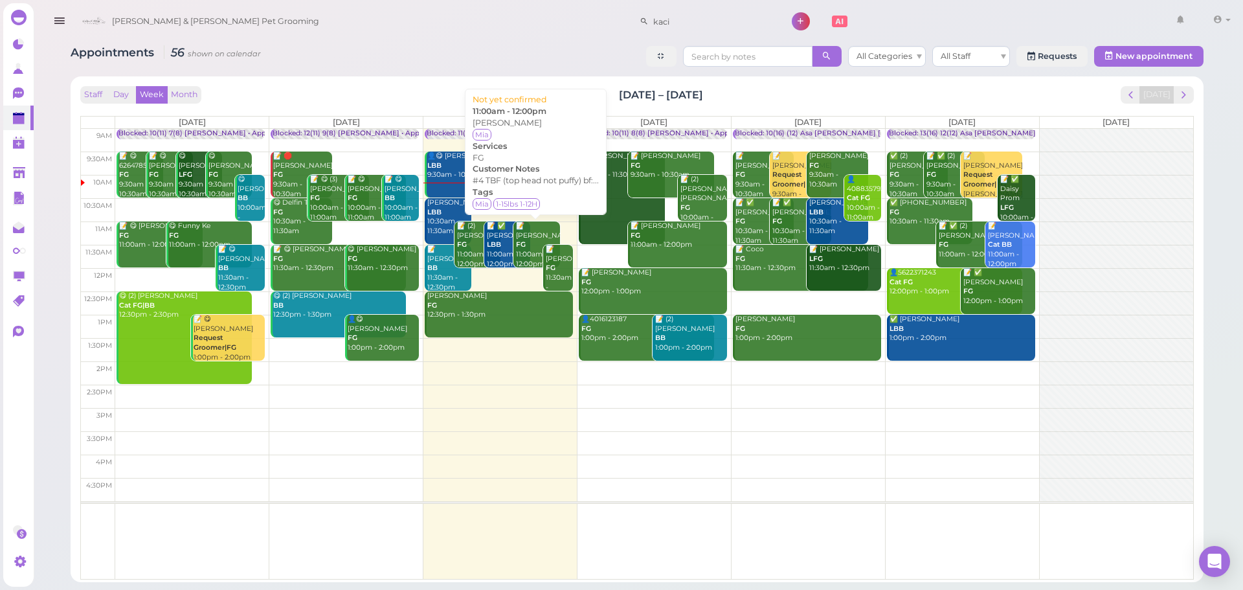
click at [526, 236] on div "📝 Mariela Ruiz FG 11:00am - 12:00pm" at bounding box center [537, 244] width 45 height 47
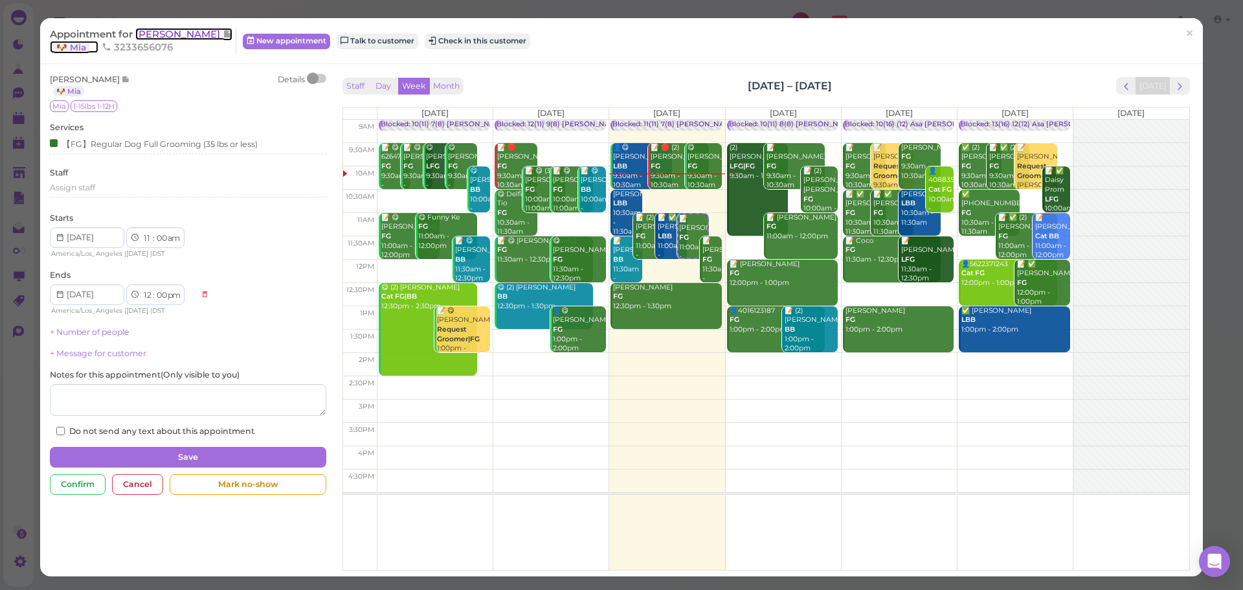
click at [166, 35] on span "[PERSON_NAME]" at bounding box center [178, 34] width 87 height 12
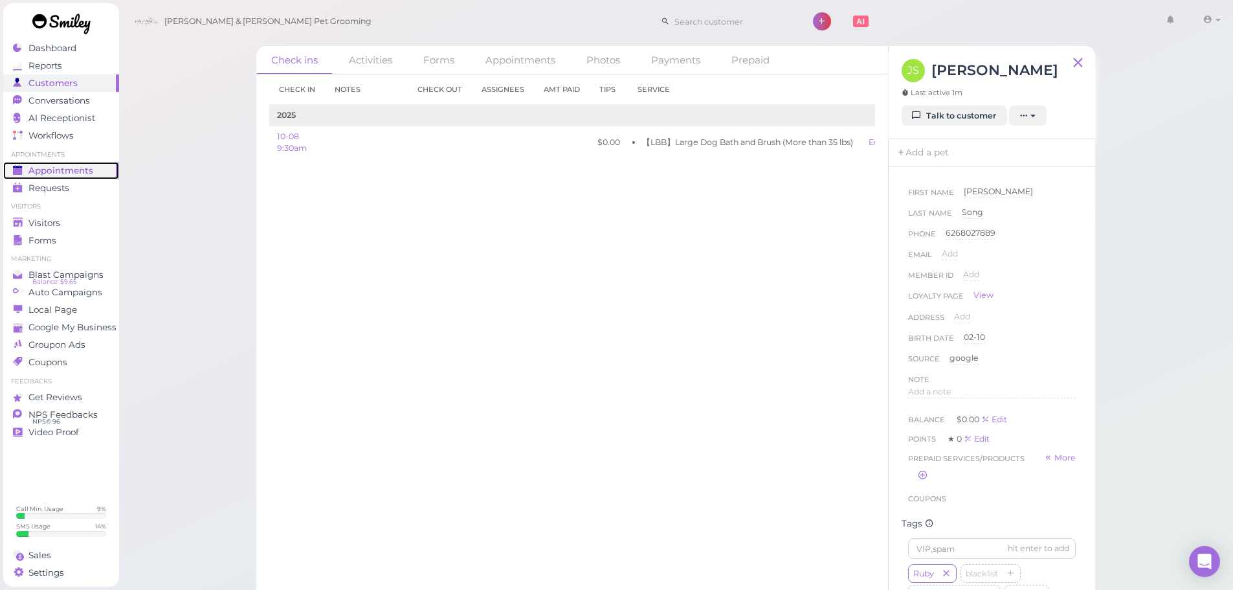
click at [67, 168] on span "Appointments" at bounding box center [60, 170] width 65 height 11
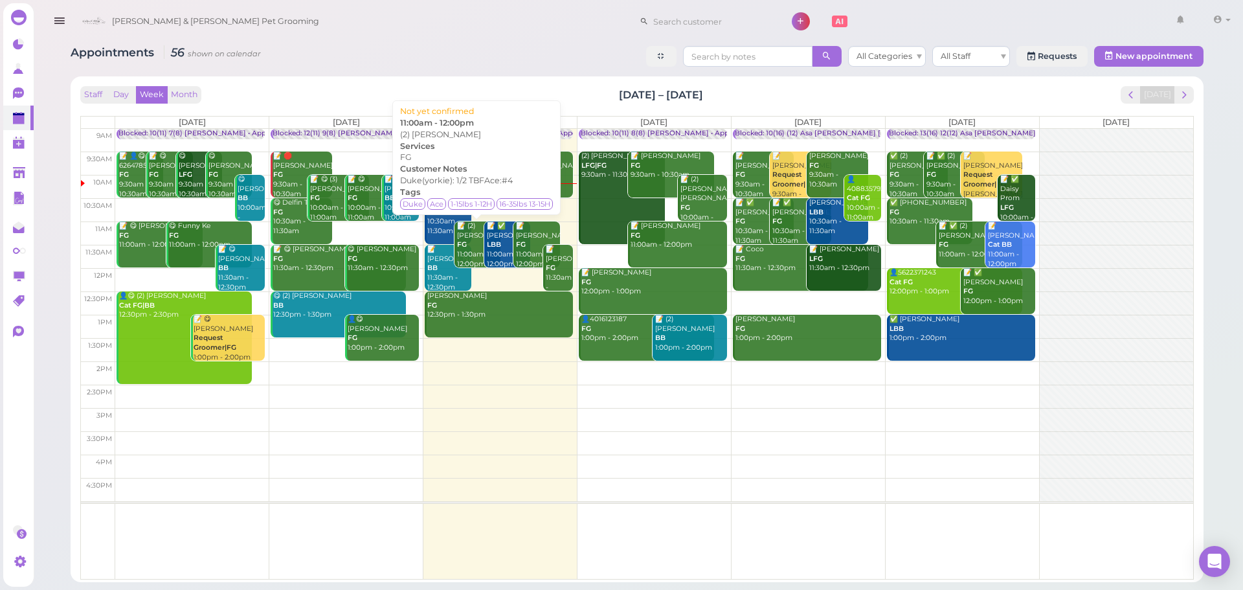
click at [473, 253] on div "📝 (2) [PERSON_NAME] FG 11:00am - 12:00pm" at bounding box center [478, 244] width 45 height 47
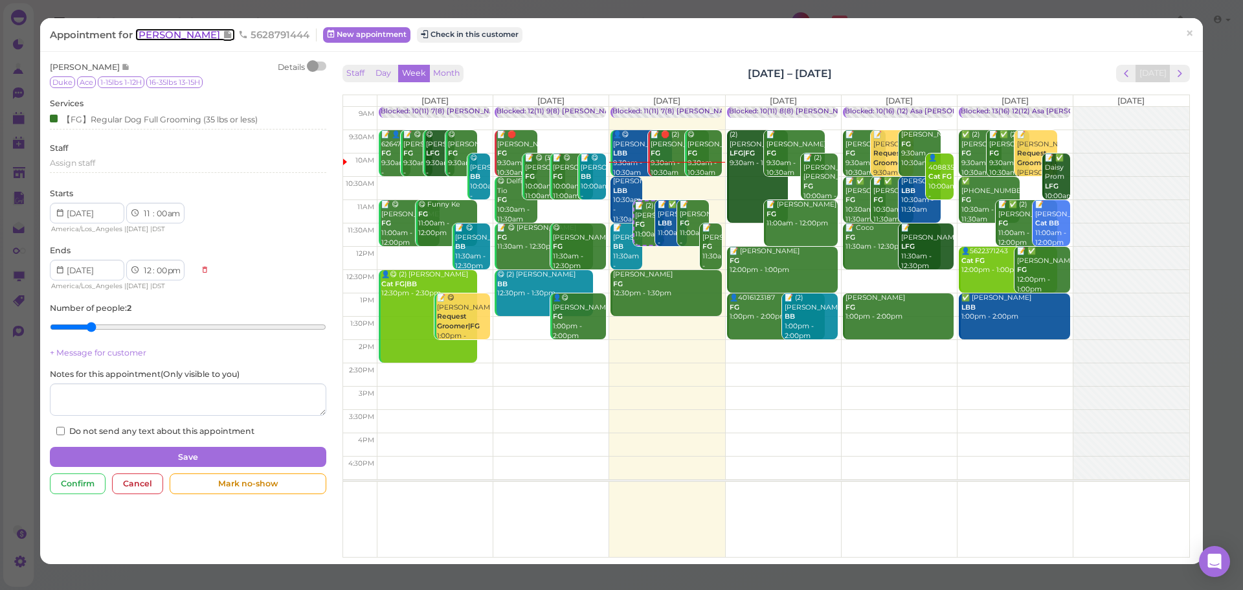
click at [173, 35] on span "Richard DeBayona" at bounding box center [178, 34] width 87 height 12
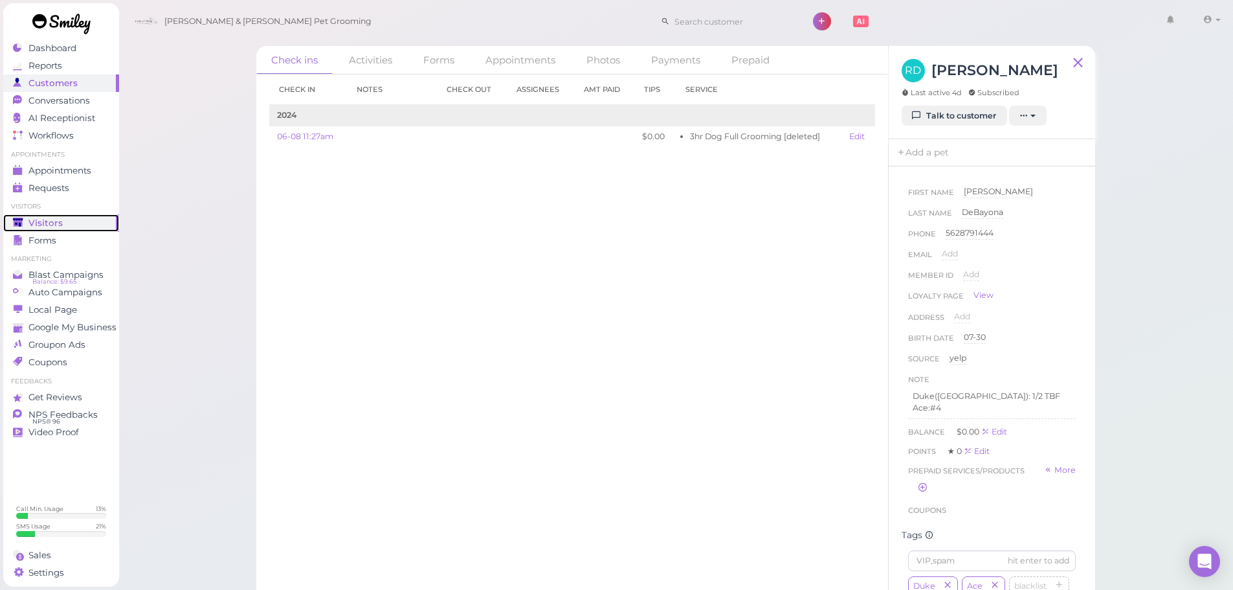
click at [75, 217] on div "Visitors" at bounding box center [59, 222] width 93 height 11
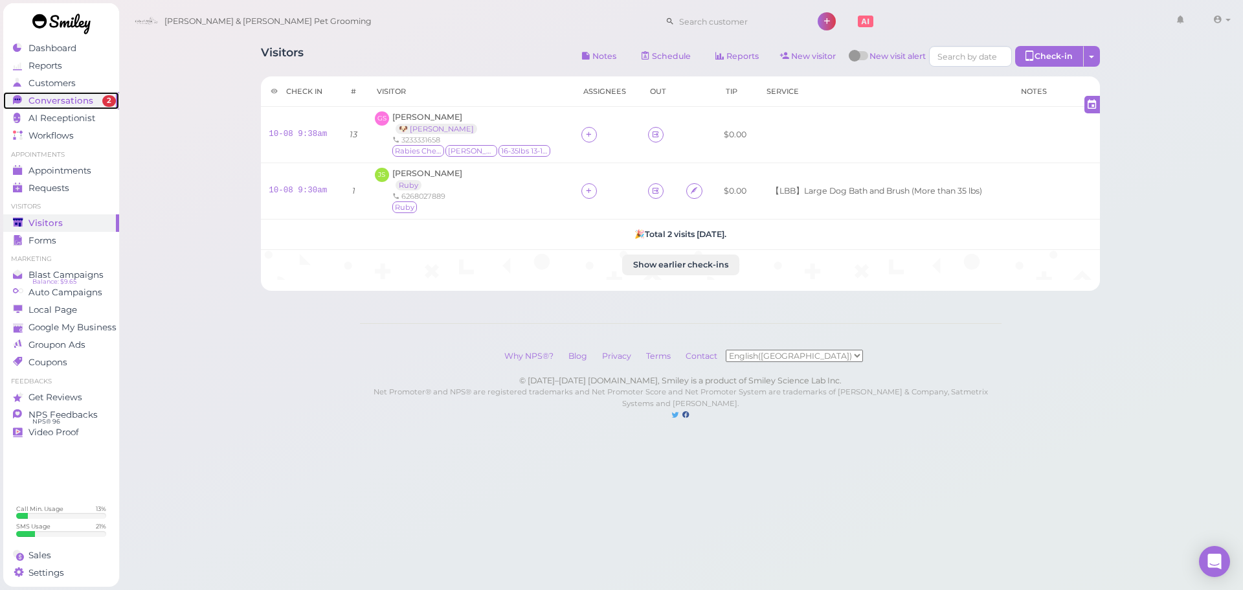
click at [60, 98] on span "Conversations" at bounding box center [60, 100] width 65 height 11
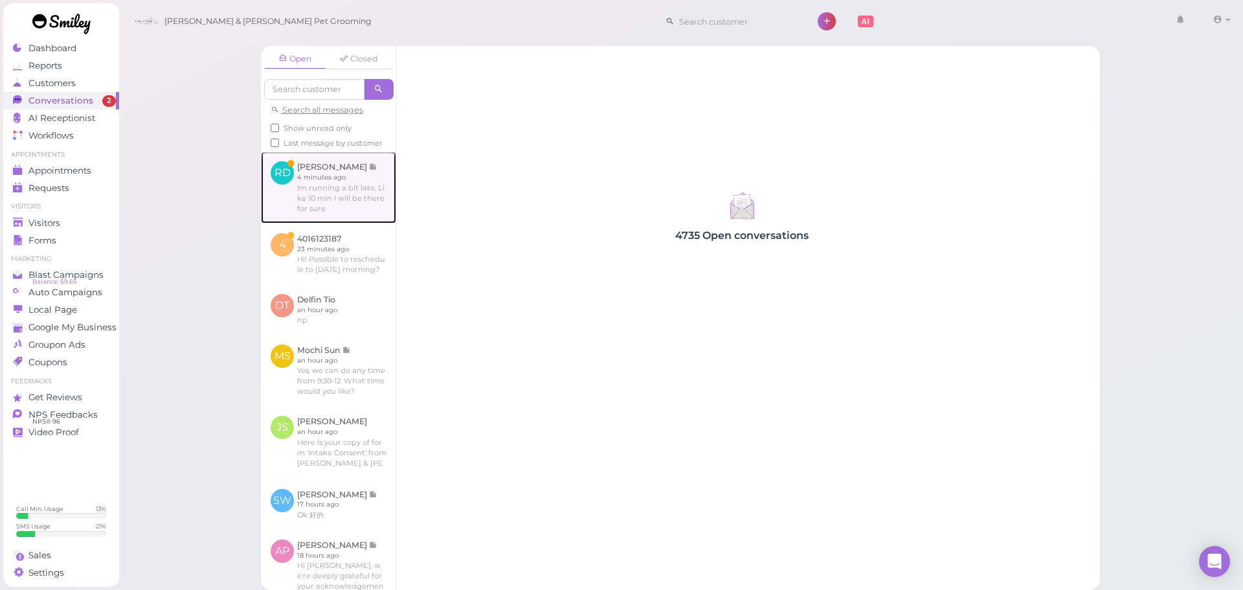
click at [367, 223] on link at bounding box center [328, 186] width 135 height 71
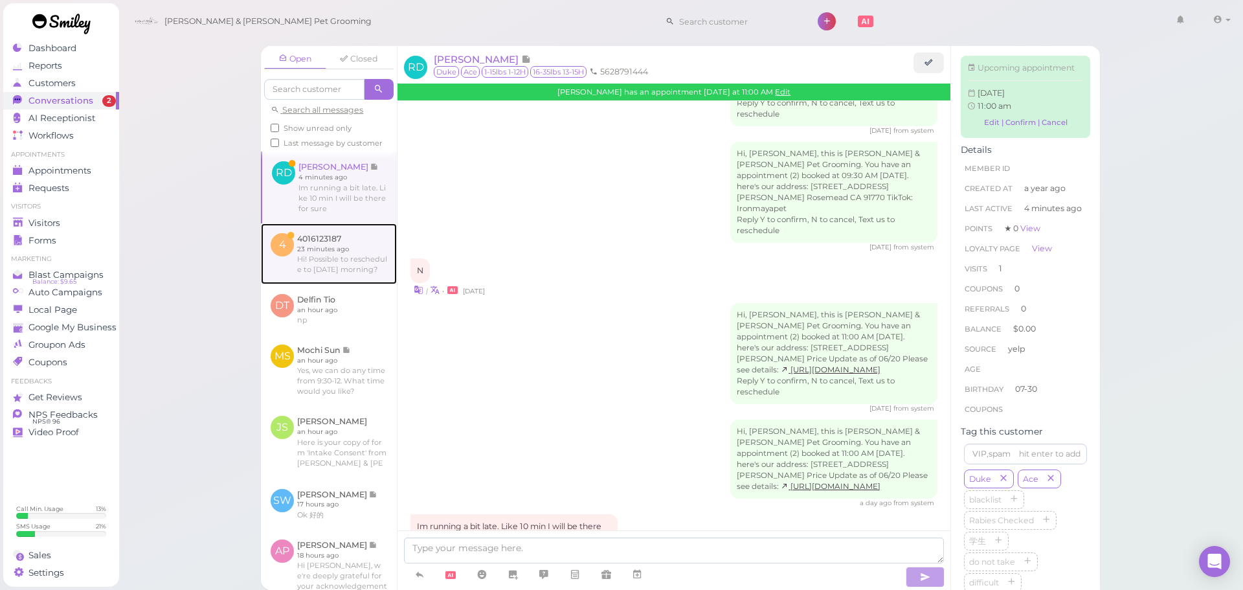
click at [366, 271] on link at bounding box center [329, 253] width 136 height 61
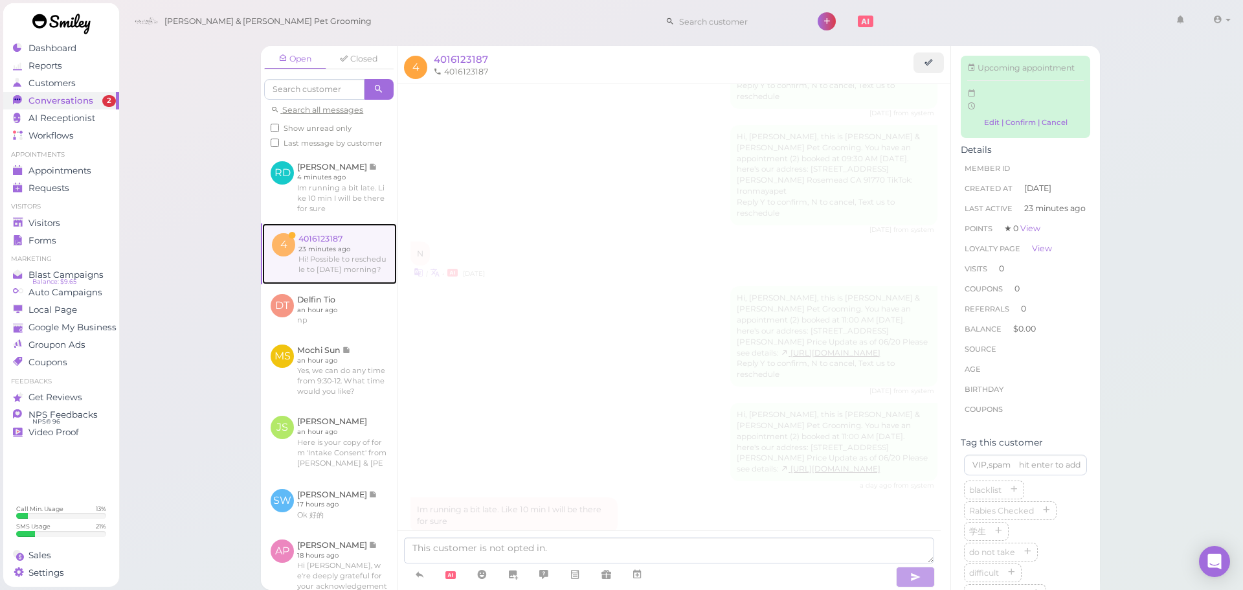
scroll to position [146, 0]
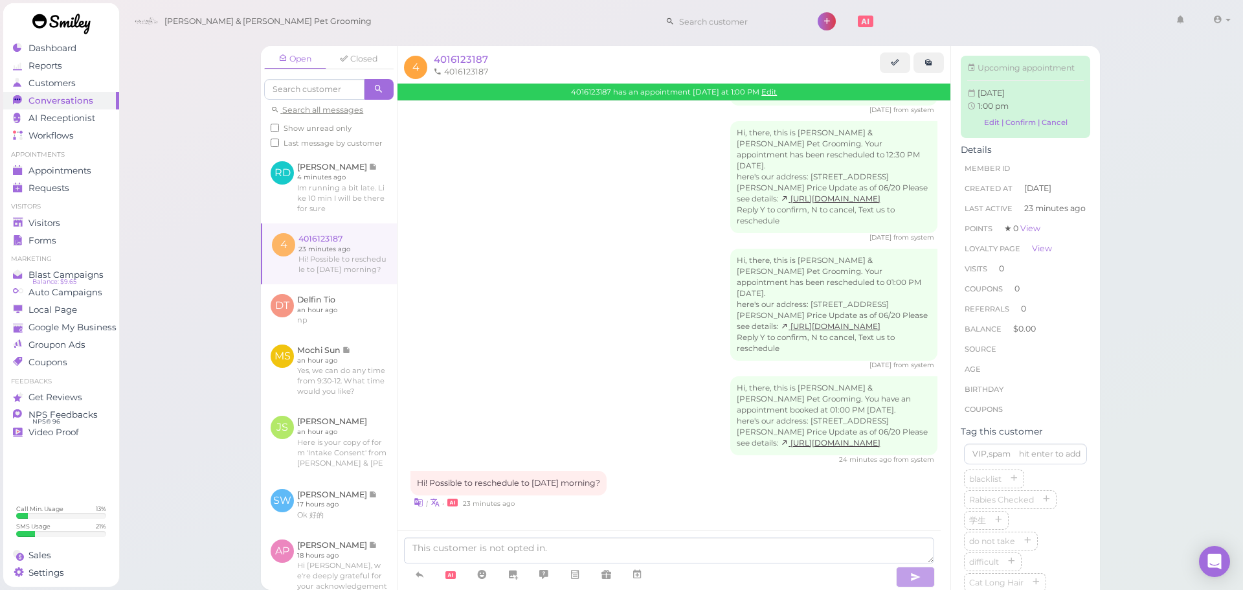
click at [782, 84] on div "4016123187 has an appointment [DATE] at 1:00 PM Edit" at bounding box center [673, 92] width 553 height 17
click at [777, 89] on link "Edit" at bounding box center [769, 91] width 16 height 9
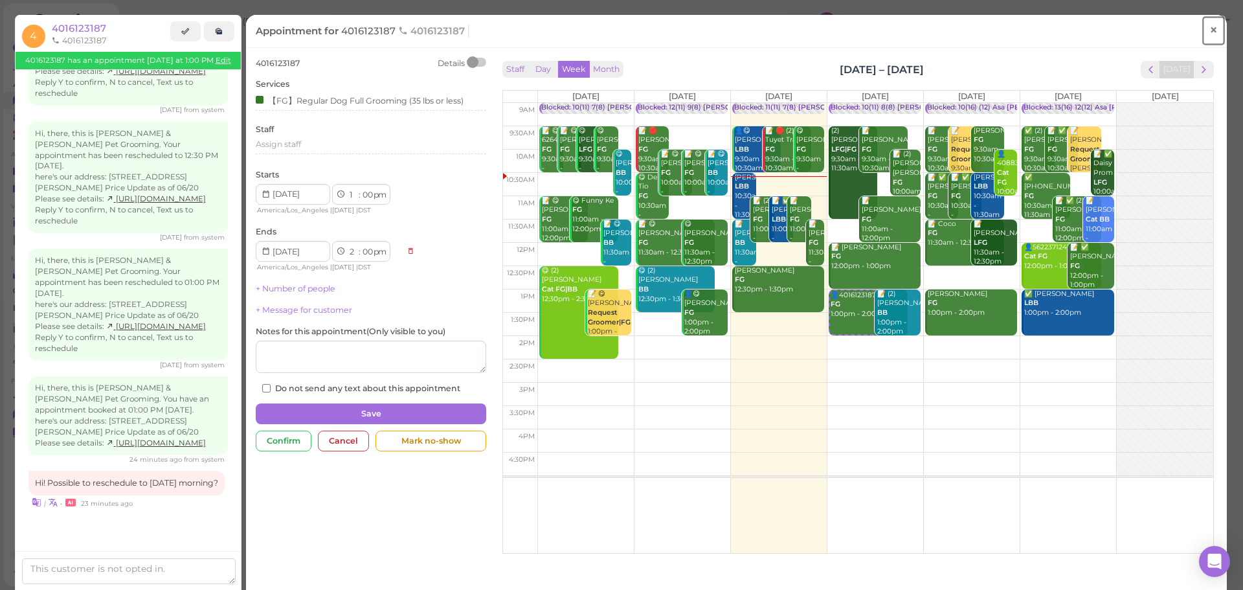
click at [1201, 27] on link "×" at bounding box center [1213, 31] width 24 height 30
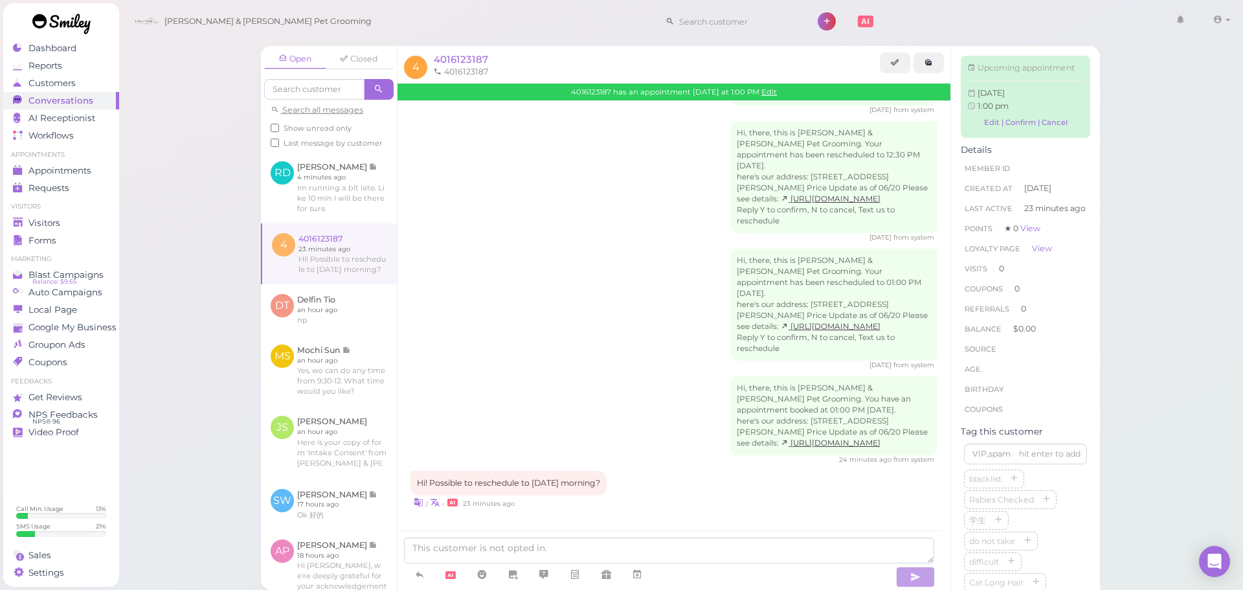
scroll to position [146, 0]
click at [537, 559] on textarea at bounding box center [669, 550] width 530 height 26
type textarea "Hello! We don't have anything available for [DATE]"
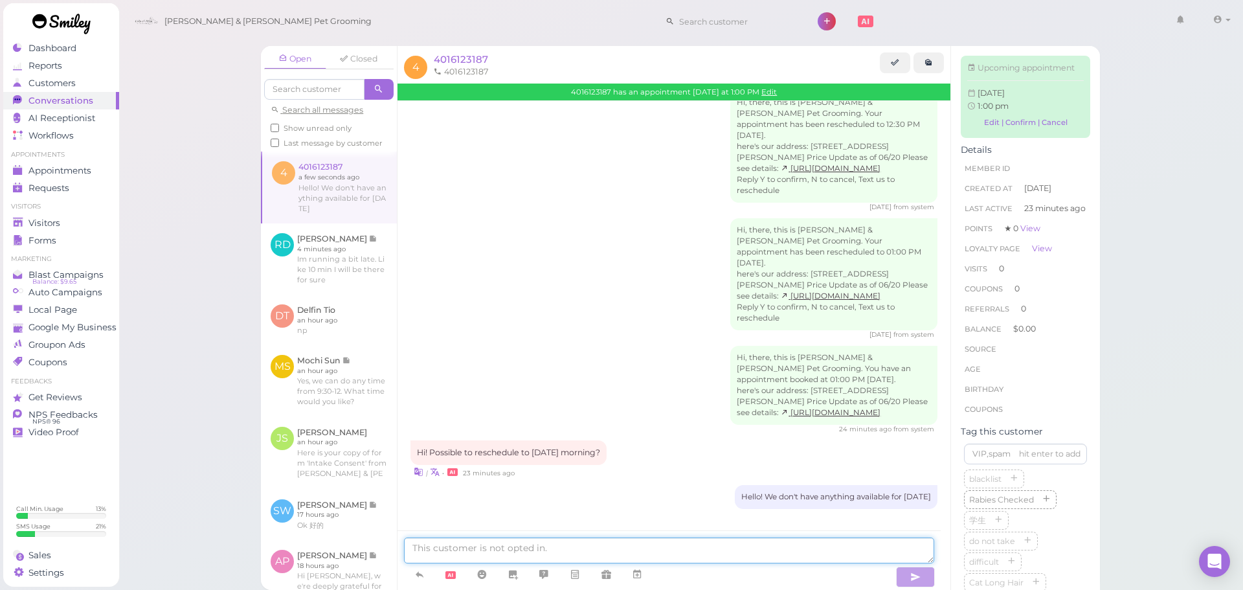
scroll to position [188, 0]
click at [904, 61] on link at bounding box center [895, 62] width 30 height 21
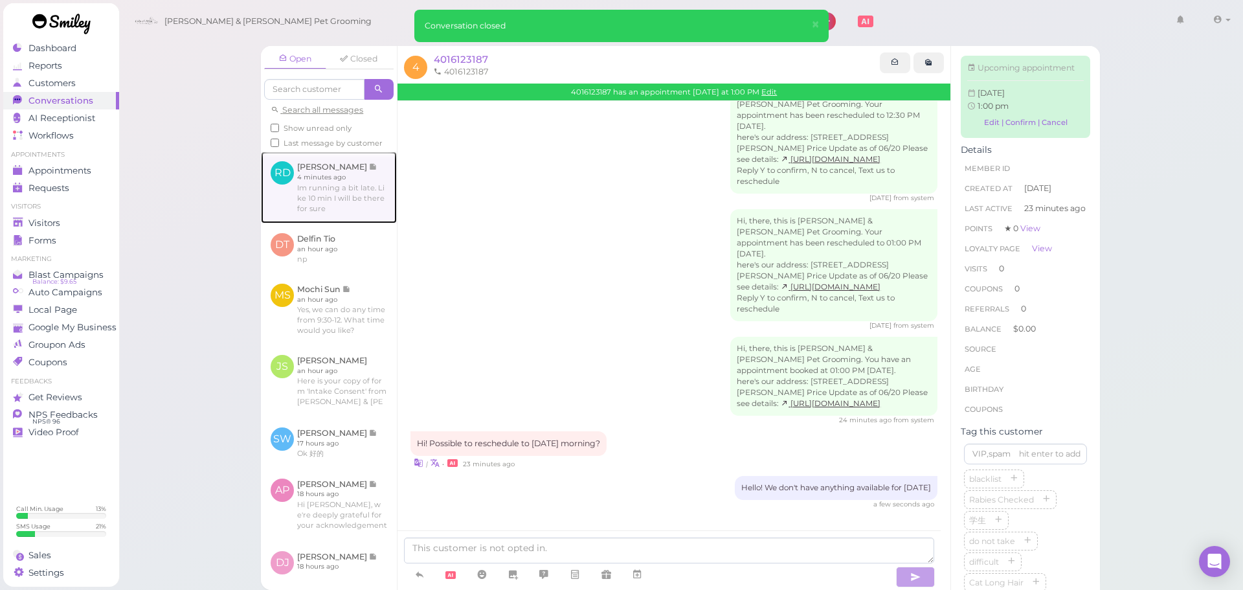
click at [292, 222] on link at bounding box center [329, 186] width 136 height 71
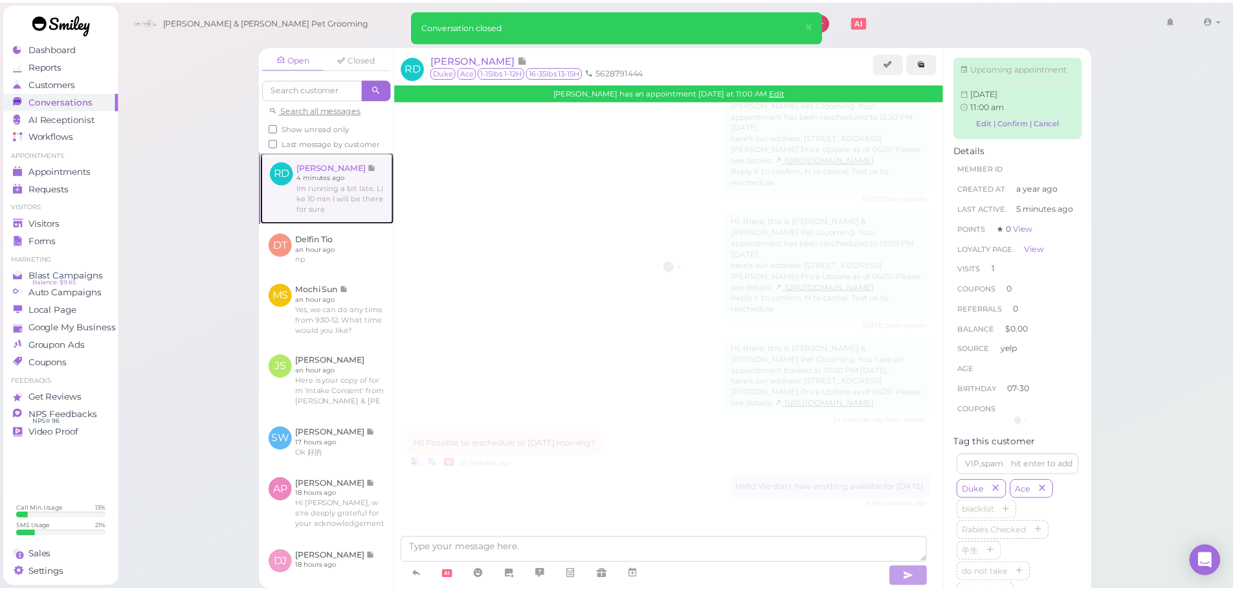
scroll to position [1543, 0]
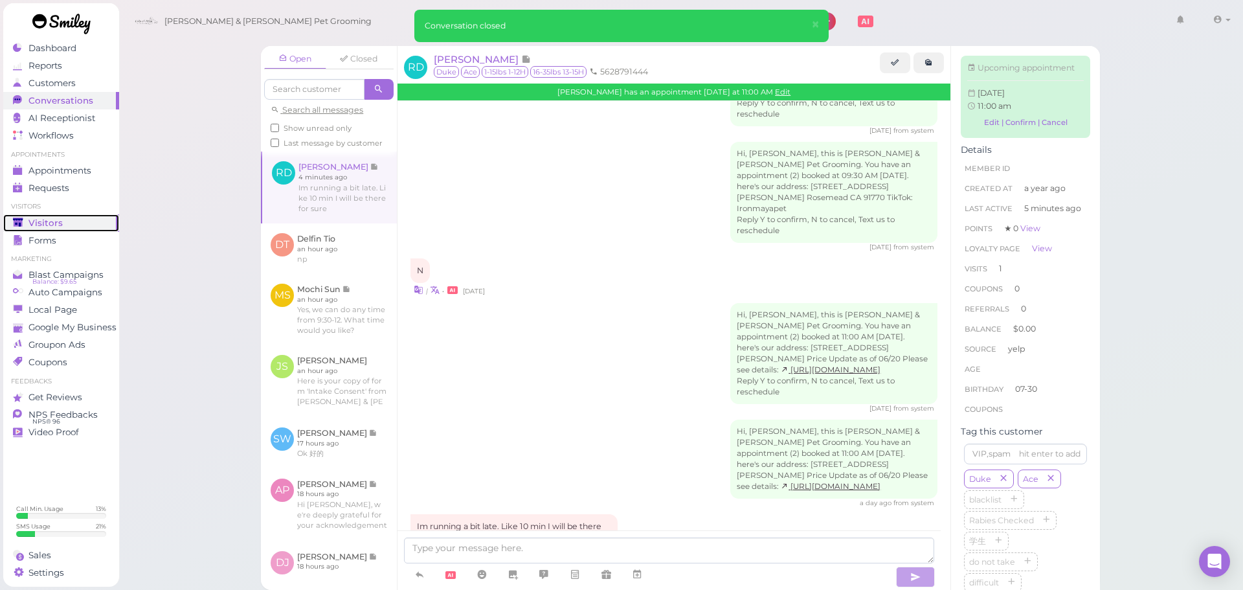
click at [74, 218] on div "Visitors" at bounding box center [59, 222] width 93 height 11
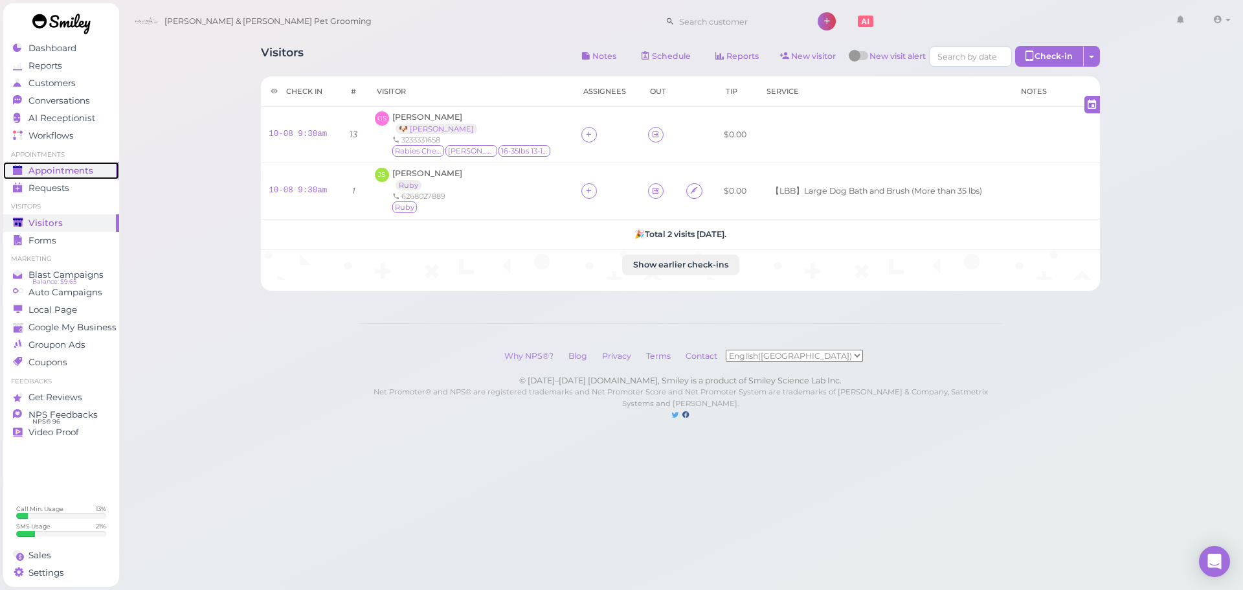
click at [65, 170] on span "Appointments" at bounding box center [60, 170] width 65 height 11
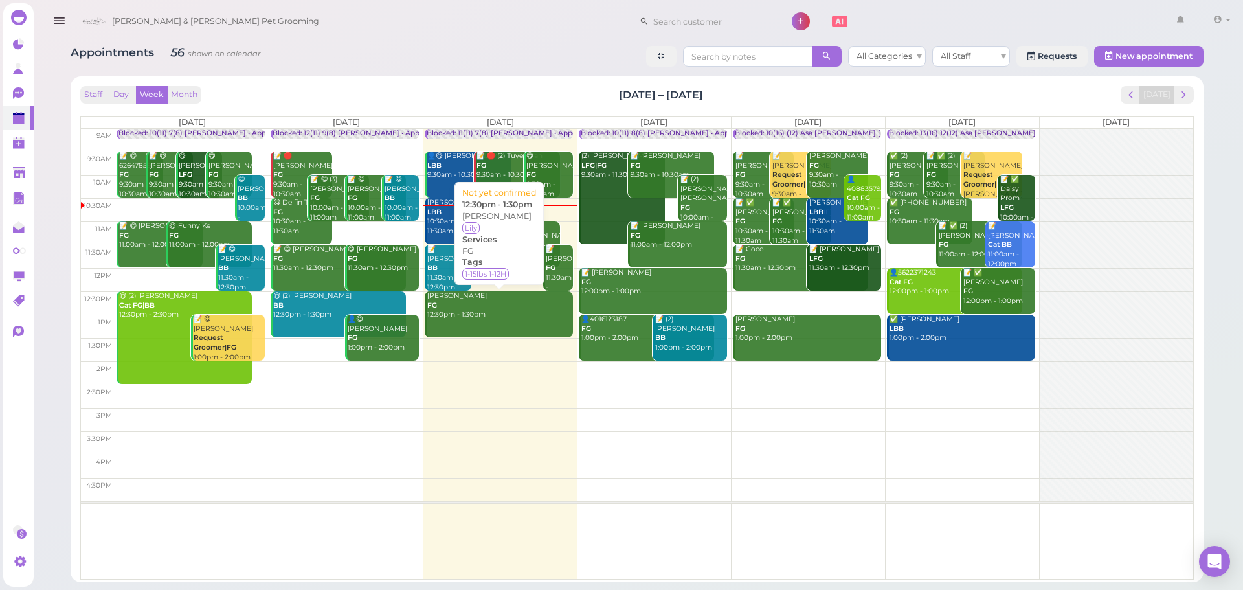
click at [481, 309] on div "[PERSON_NAME] FG 12:30pm - 1:30pm" at bounding box center [500, 305] width 146 height 28
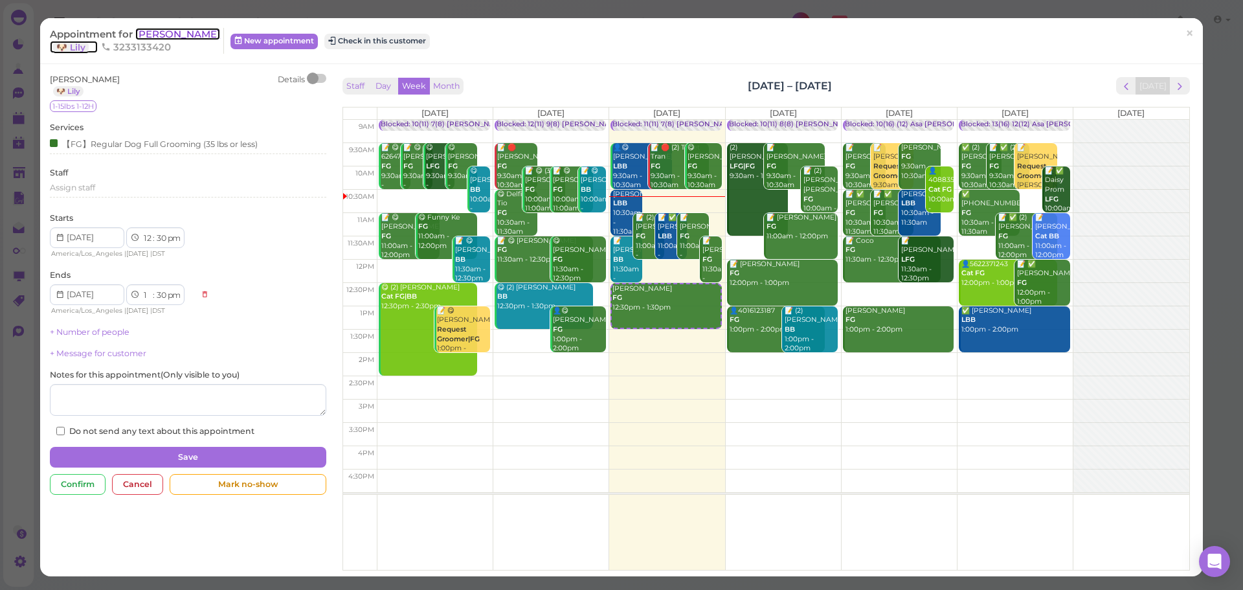
click at [163, 34] on span "[PERSON_NAME]" at bounding box center [177, 34] width 85 height 12
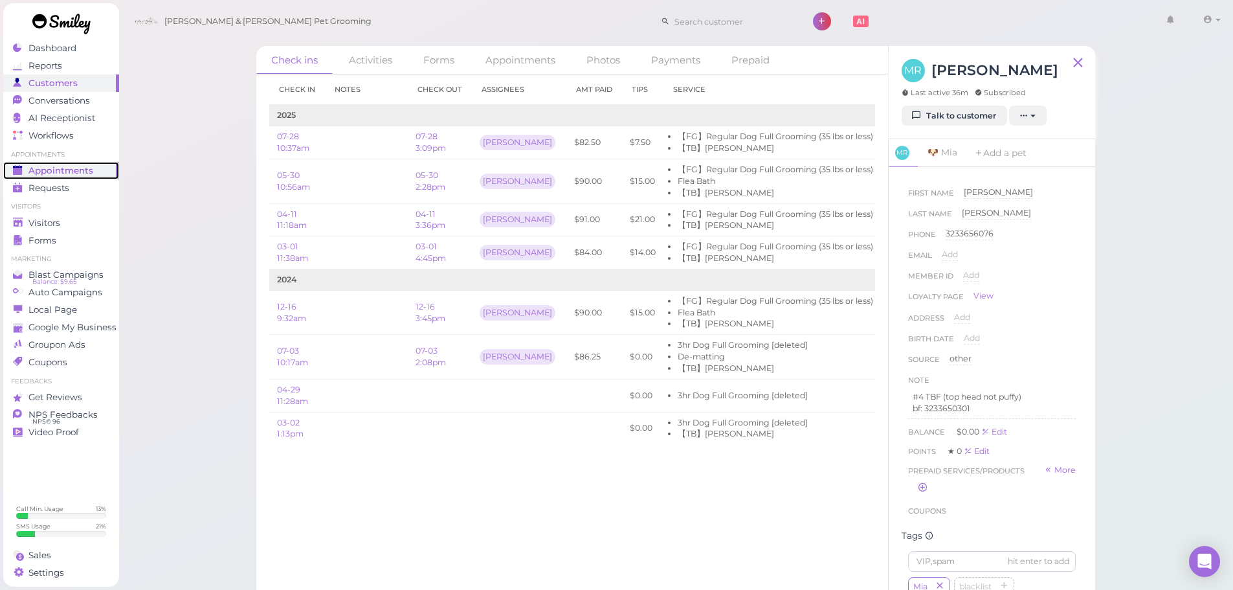
click at [117, 170] on link "Appointments" at bounding box center [61, 170] width 116 height 17
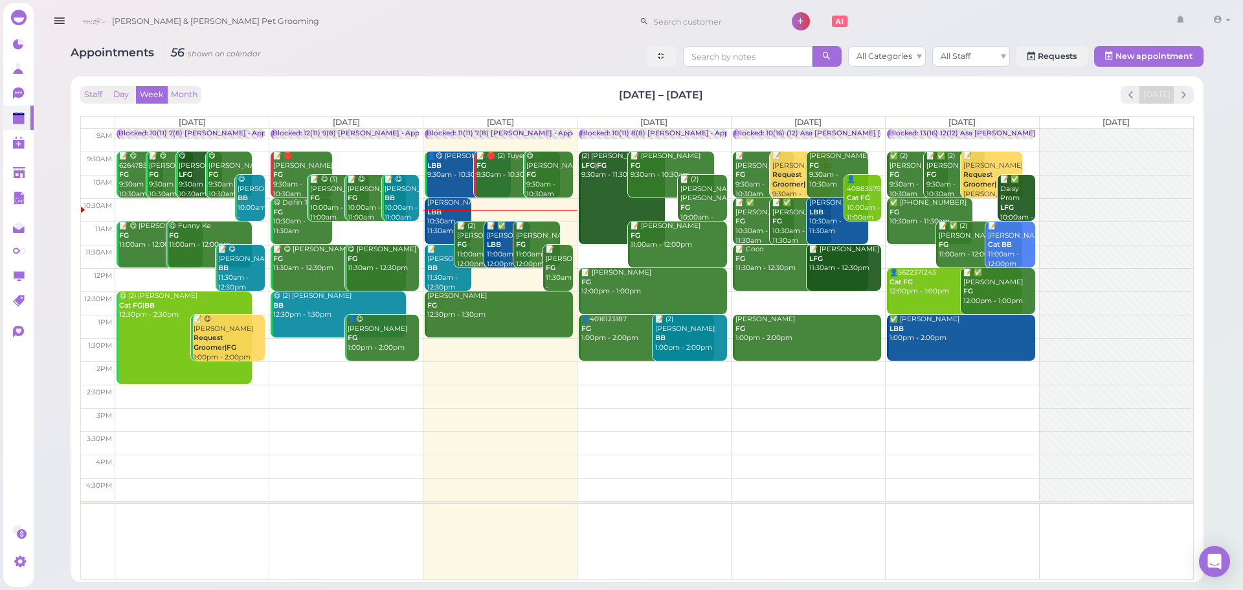
click at [434, 210] on div at bounding box center [499, 210] width 153 height 1
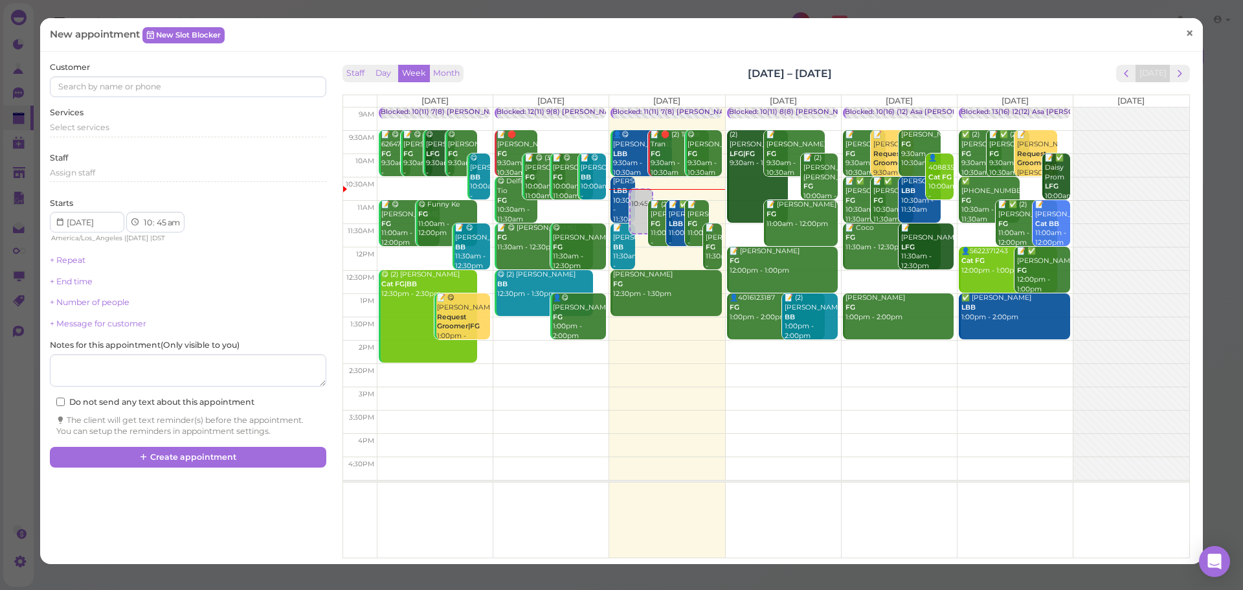
click at [1185, 36] on span "×" at bounding box center [1189, 34] width 8 height 18
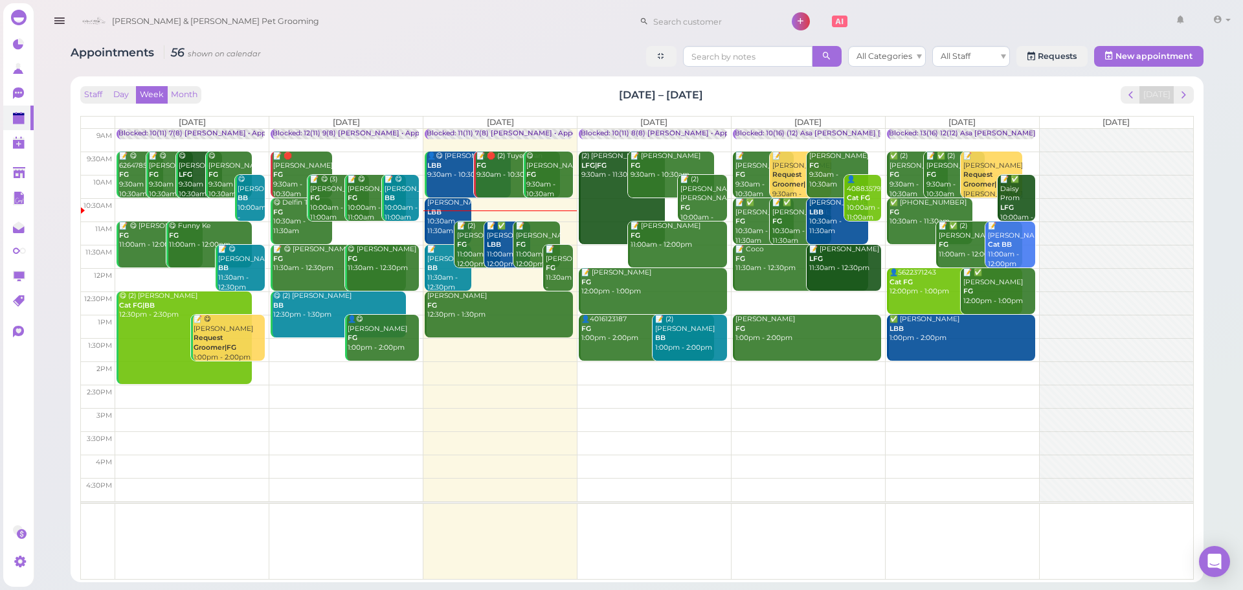
click at [449, 212] on div "[PERSON_NAME] LBB 10:30am - 11:30am" at bounding box center [449, 217] width 45 height 38
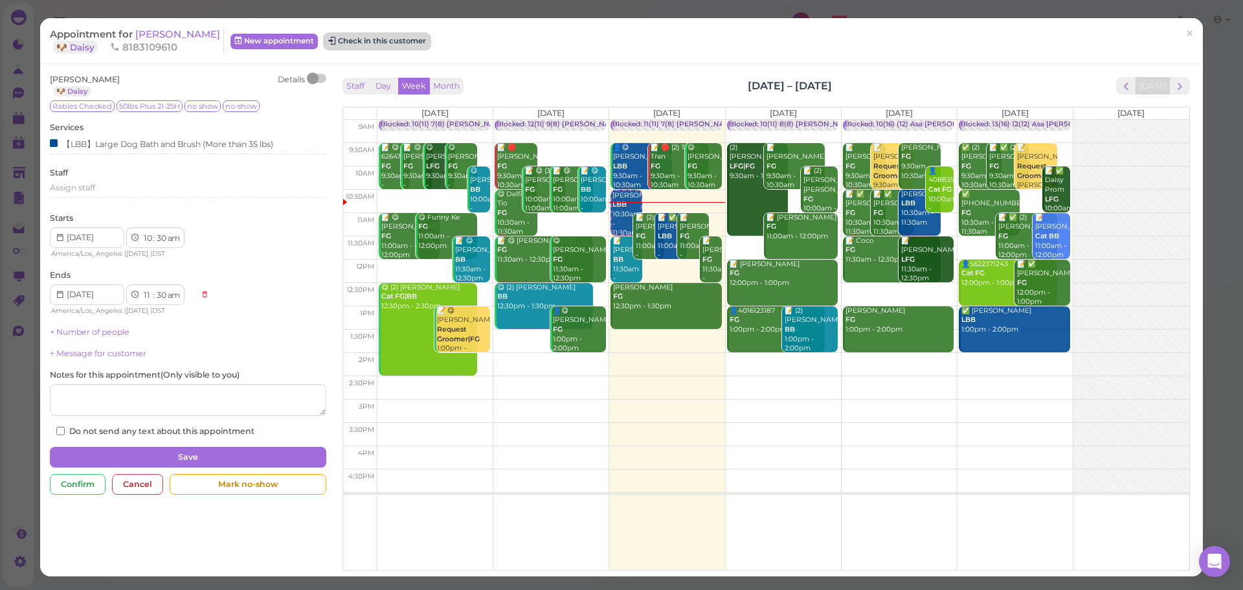
click at [397, 47] on button "Check in this customer" at bounding box center [377, 42] width 106 height 16
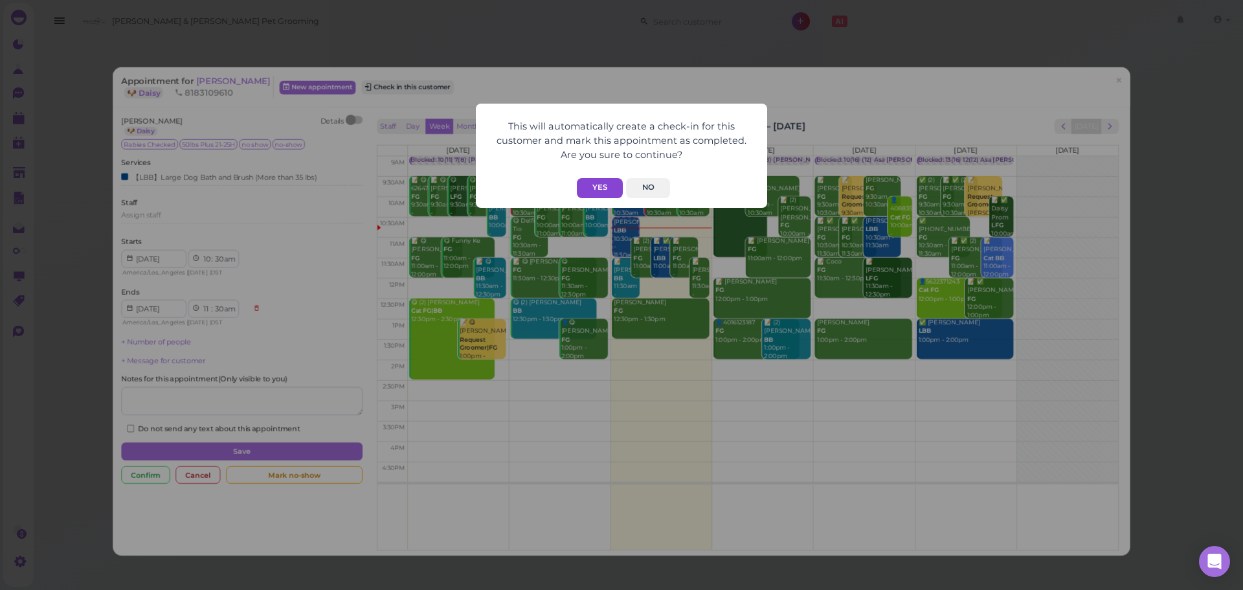
drag, startPoint x: 596, startPoint y: 188, endPoint x: 317, endPoint y: 123, distance: 287.2
click at [596, 188] on button "Yes" at bounding box center [600, 188] width 46 height 20
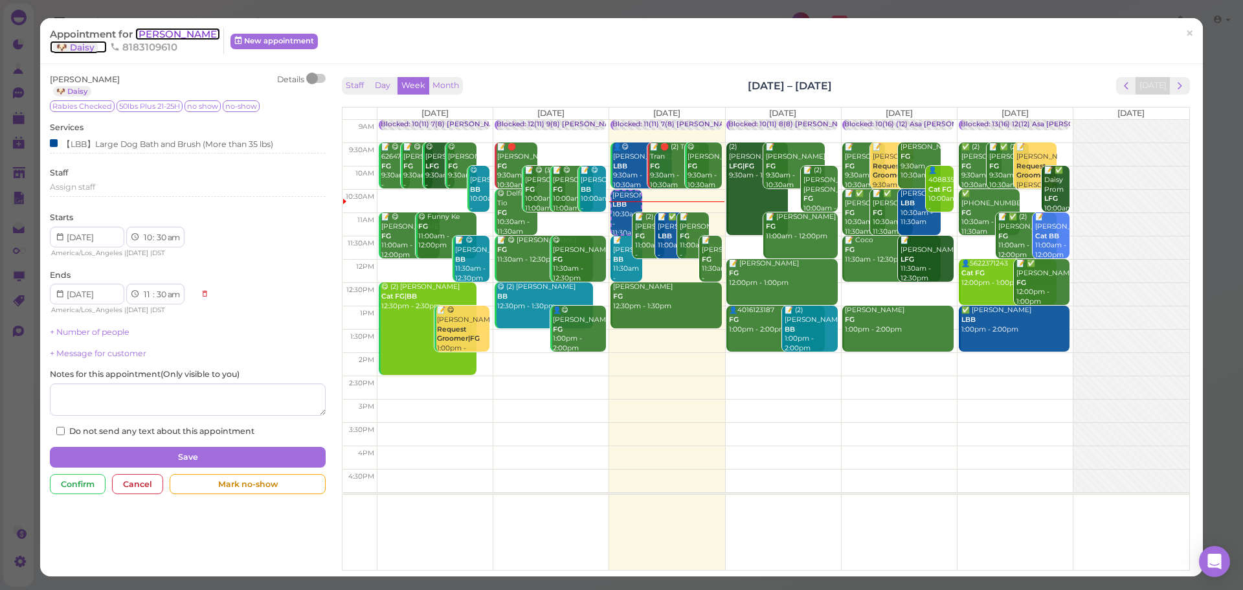
click at [175, 39] on span "[PERSON_NAME]" at bounding box center [177, 34] width 85 height 12
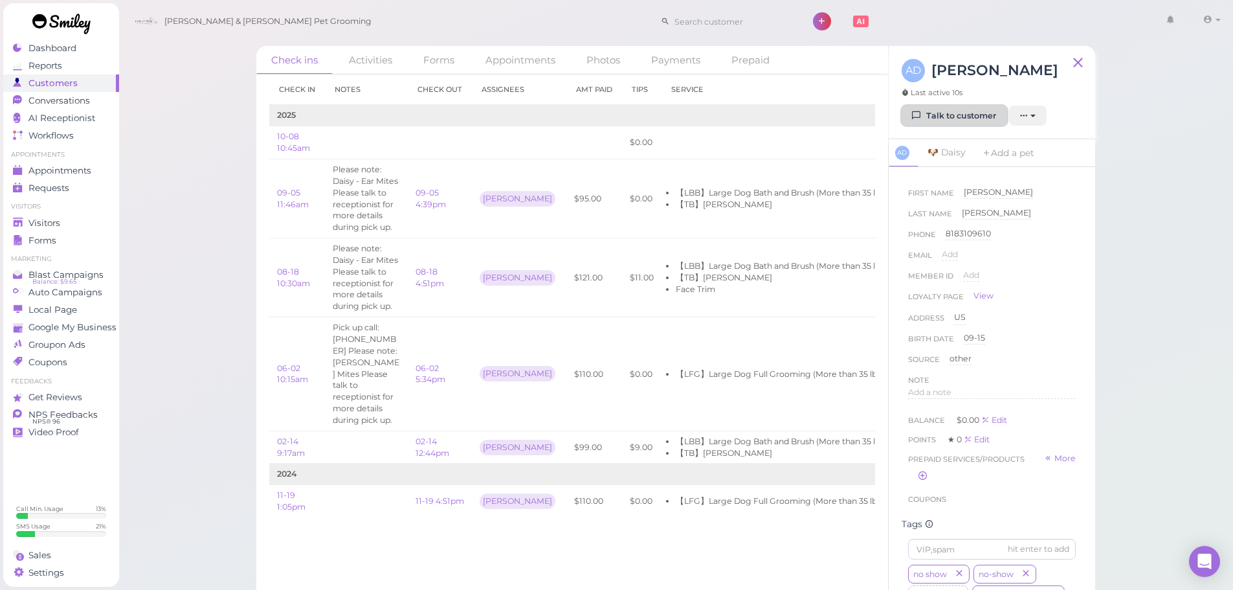
click at [944, 111] on link "Talk to customer" at bounding box center [955, 116] width 106 height 21
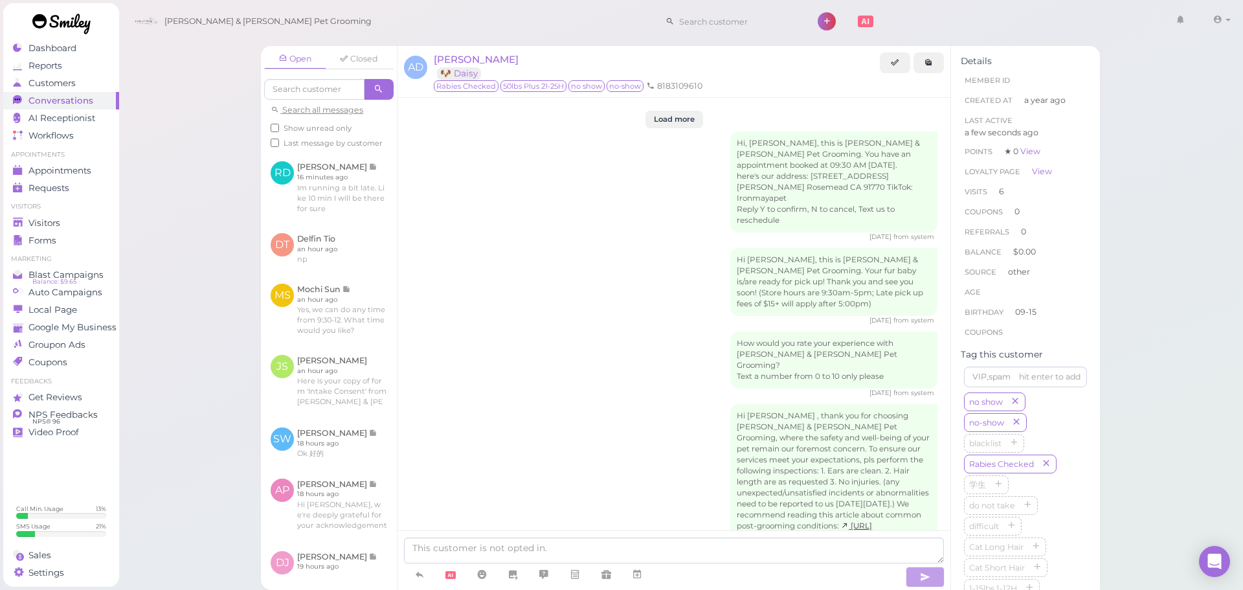
scroll to position [2729, 0]
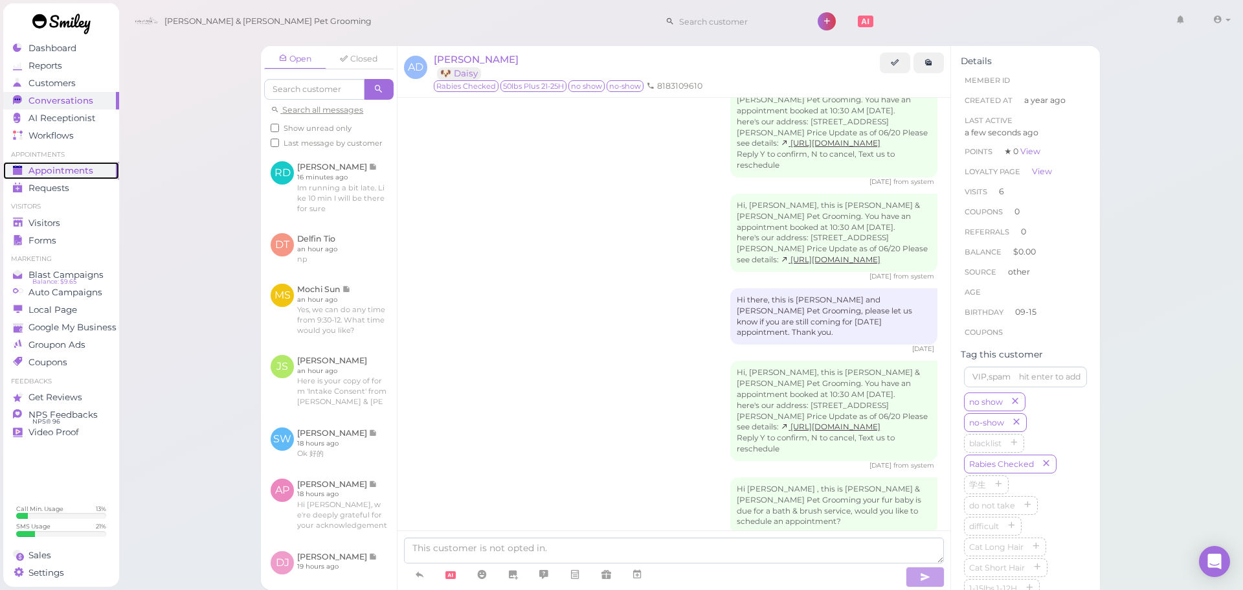
click at [87, 168] on span "Appointments" at bounding box center [60, 170] width 65 height 11
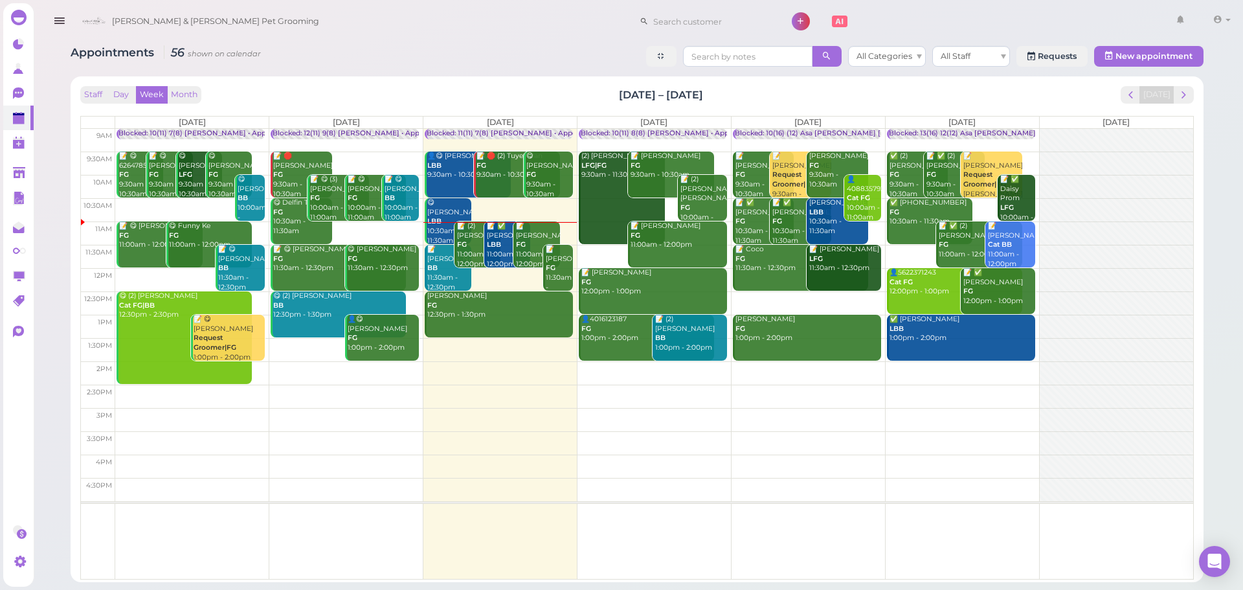
click at [606, 87] on div "Staff Day Week Month [DATE] – [DATE] [DATE]" at bounding box center [636, 94] width 1113 height 17
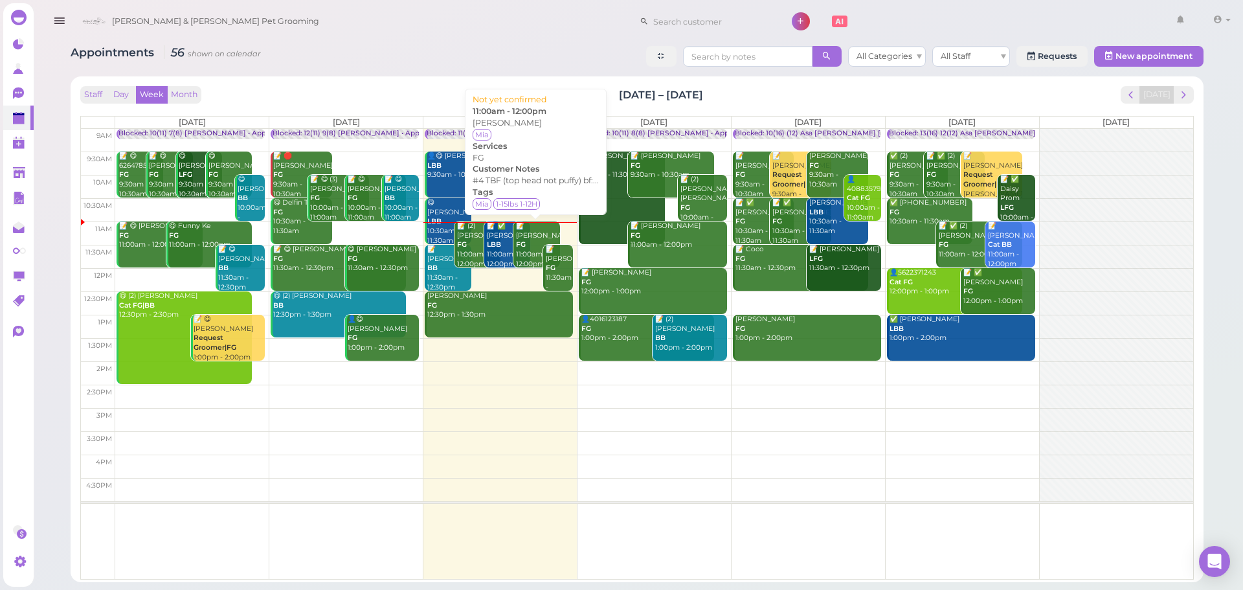
click at [524, 235] on div "📝 [PERSON_NAME] FG 11:00am - 12:00pm" at bounding box center [537, 244] width 45 height 47
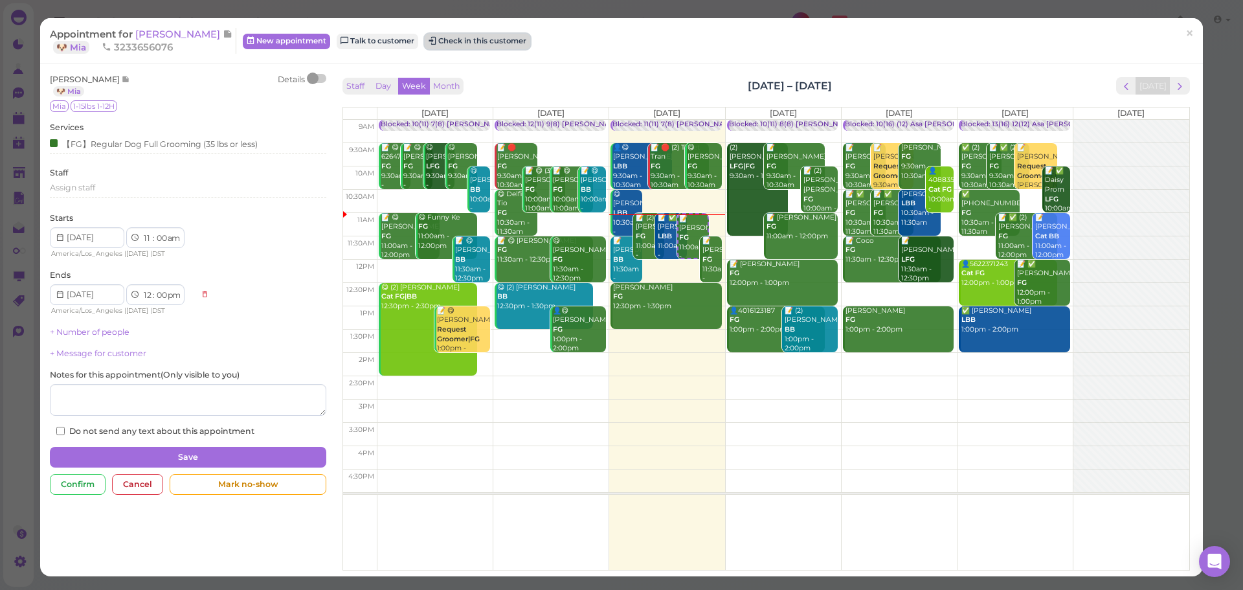
click at [480, 47] on button "Check in this customer" at bounding box center [478, 42] width 106 height 16
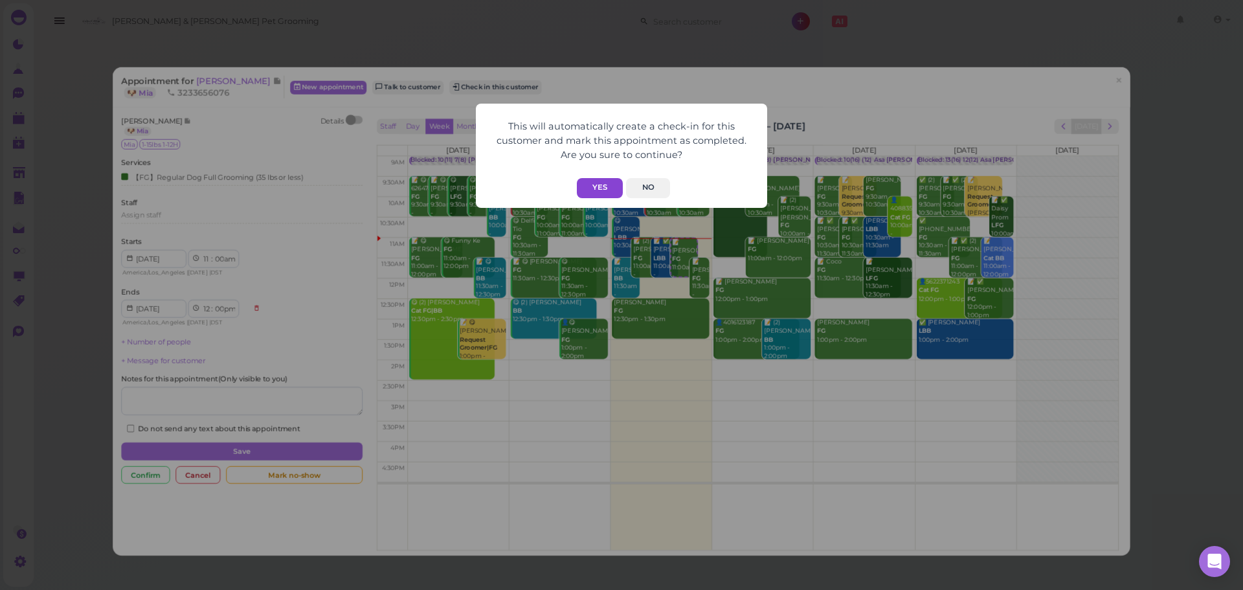
click at [597, 189] on button "Yes" at bounding box center [600, 188] width 46 height 20
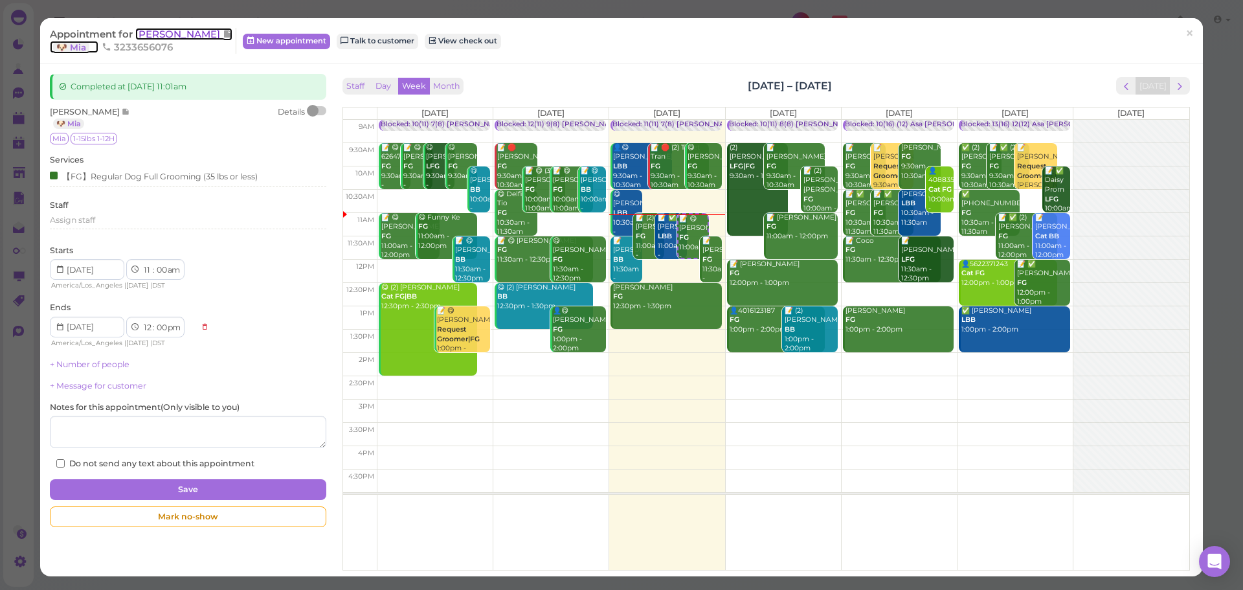
click at [186, 38] on span "[PERSON_NAME]" at bounding box center [178, 34] width 87 height 12
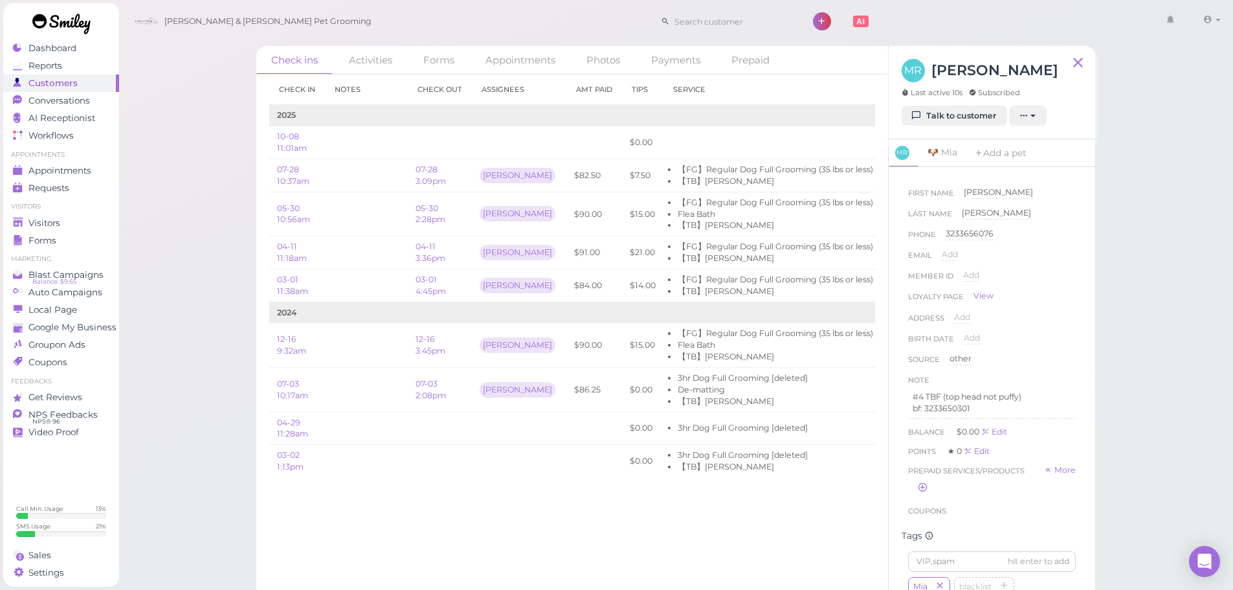
click at [212, 156] on div "Check ins Activities Forms Appointments Photos Payments Prepaid Check in Notes …" at bounding box center [675, 299] width 1115 height 598
click at [1177, 441] on div "Check ins Activities Forms Appointments Photos Payments Prepaid Check in Notes …" at bounding box center [675, 299] width 1115 height 598
click at [1168, 425] on div "Check ins Activities Forms Appointments Photos Payments Prepaid Check in Notes …" at bounding box center [675, 299] width 1115 height 598
click at [81, 175] on span "Appointments" at bounding box center [60, 170] width 65 height 11
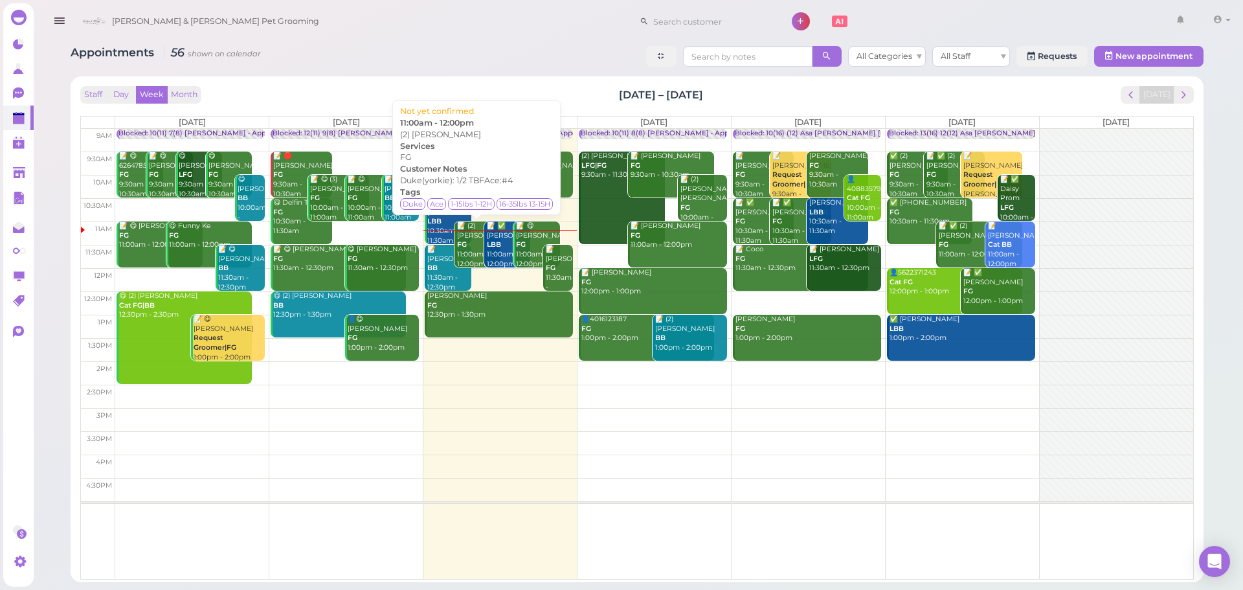
click at [476, 252] on div "📝 (2) Richard DeBayona FG 11:00am - 12:00pm" at bounding box center [478, 244] width 45 height 47
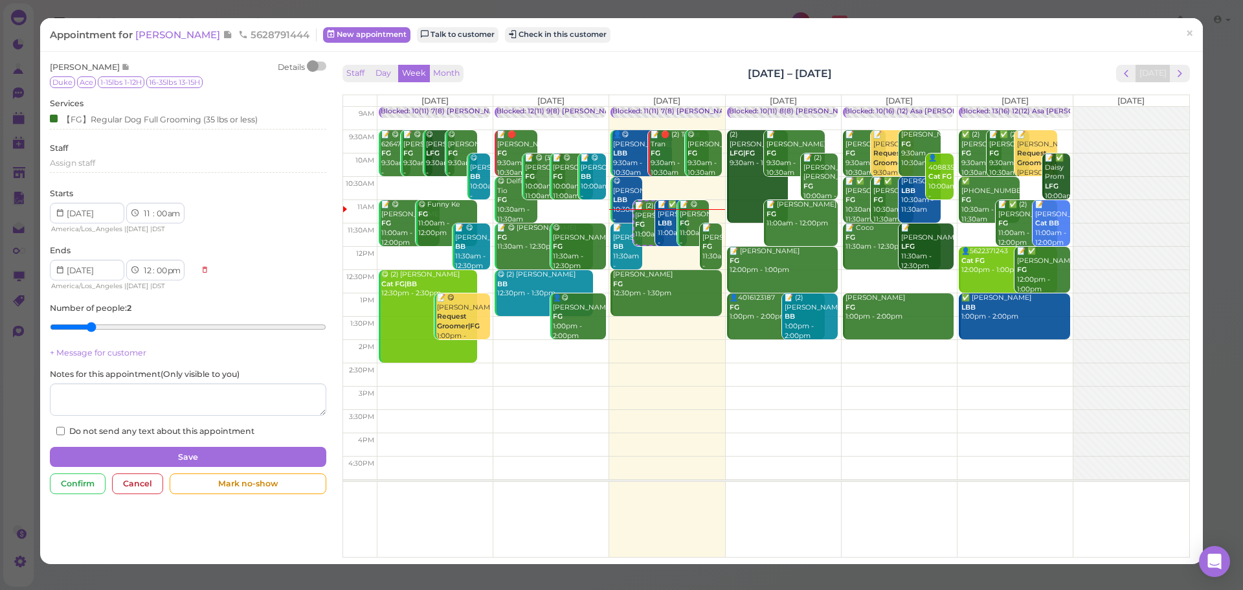
click at [157, 27] on div "Appointment for Richard DeBayona 5628791444 New appointment Talk to customer Ch…" at bounding box center [621, 34] width 1163 height 33
drag, startPoint x: 158, startPoint y: 28, endPoint x: 244, endPoint y: 37, distance: 86.5
click at [158, 30] on span "[PERSON_NAME]" at bounding box center [178, 34] width 87 height 12
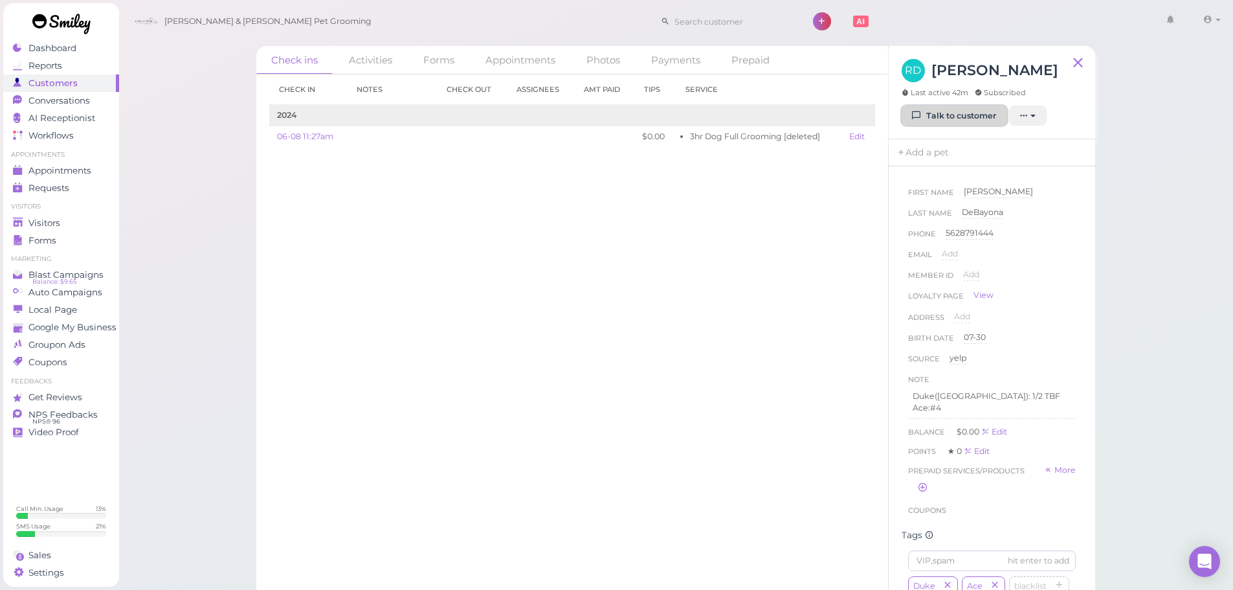
click at [948, 110] on link "Talk to customer" at bounding box center [955, 116] width 106 height 21
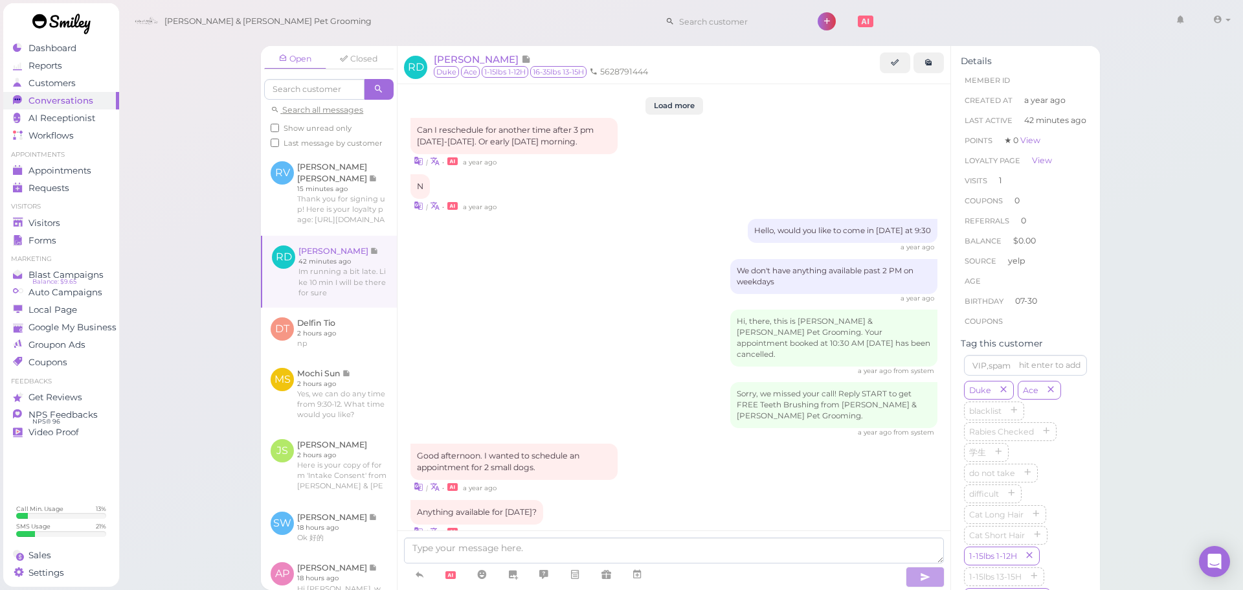
scroll to position [1543, 0]
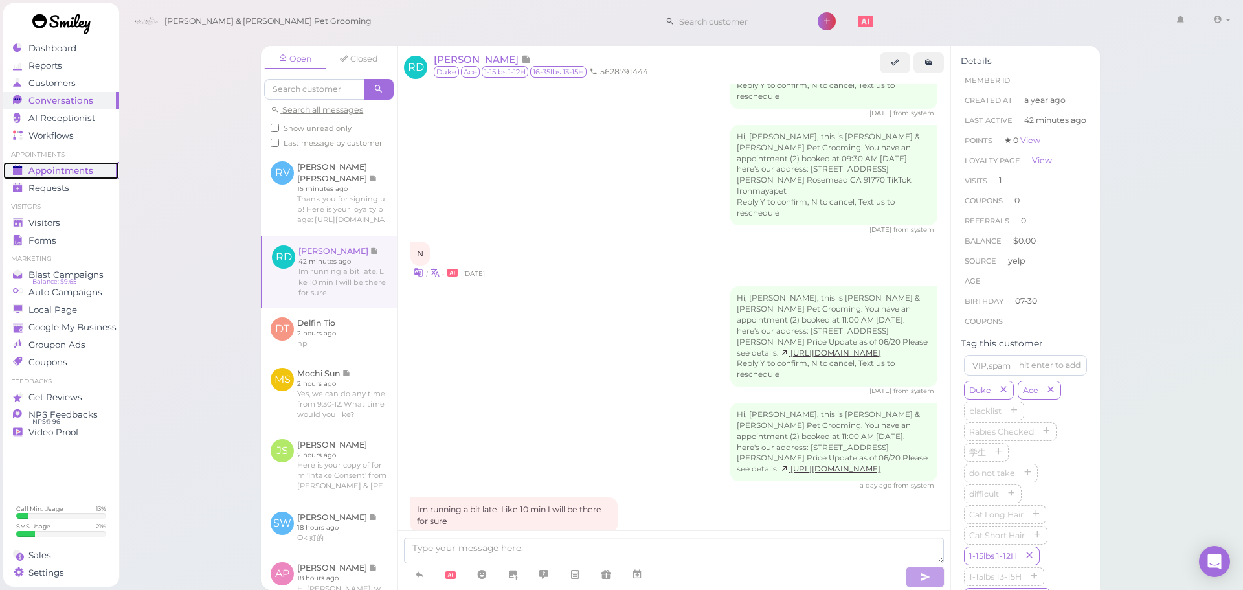
click at [75, 170] on span "Appointments" at bounding box center [60, 170] width 65 height 11
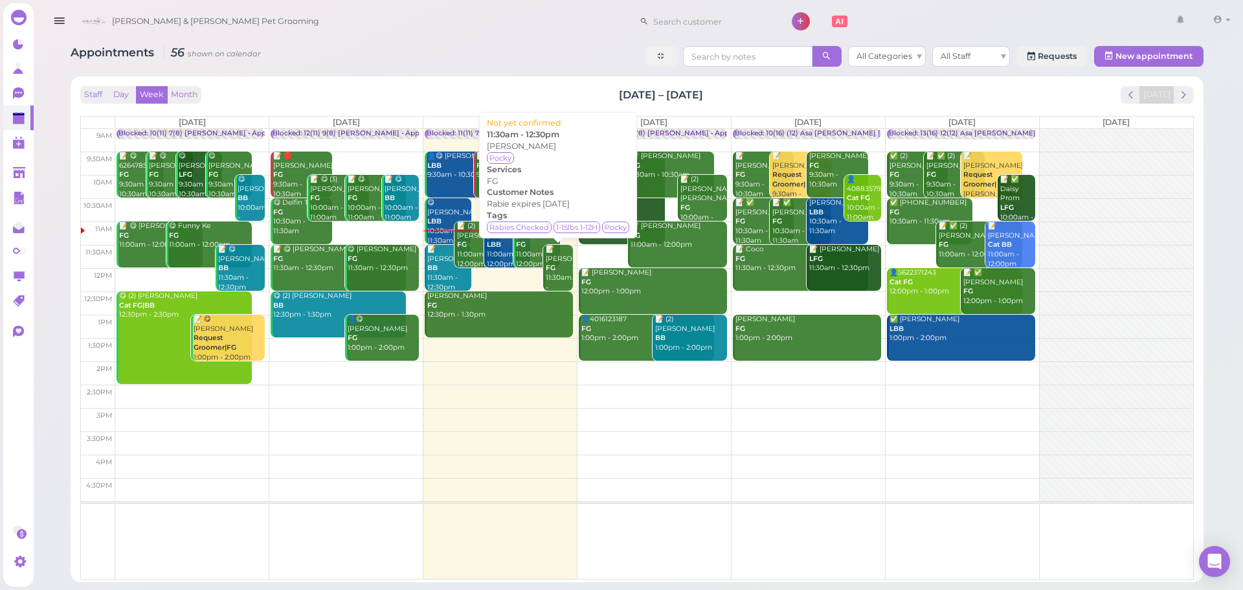
click at [564, 250] on div "📝 Tina Ho FG 11:30am - 12:30pm" at bounding box center [559, 273] width 28 height 57
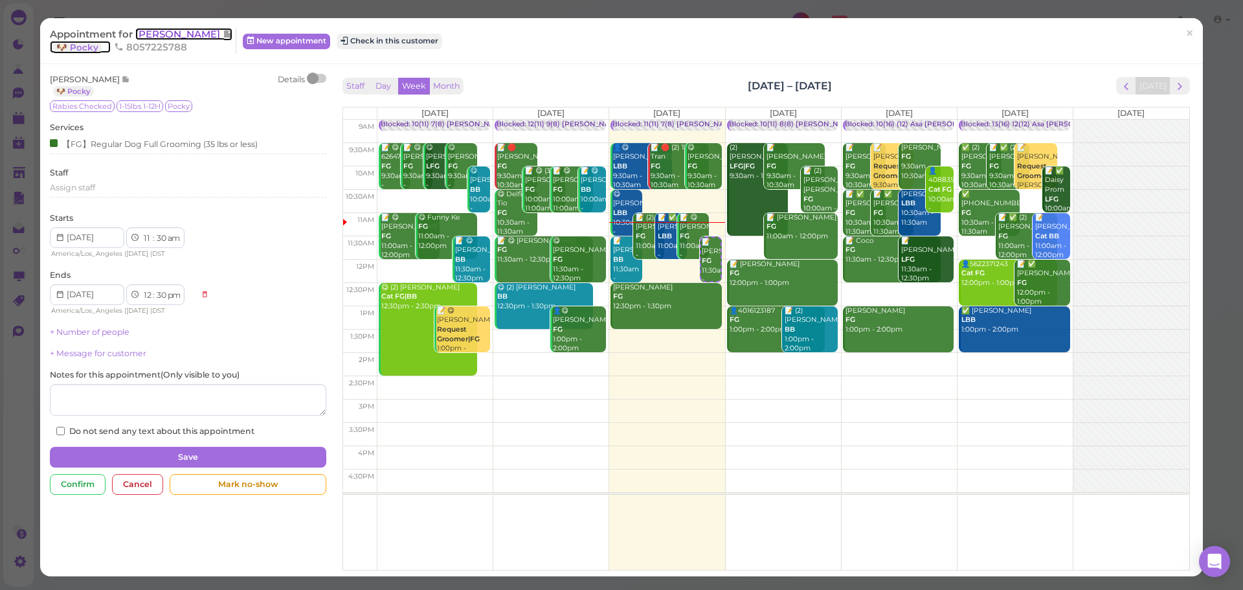
click at [155, 37] on span "[PERSON_NAME]" at bounding box center [178, 34] width 87 height 12
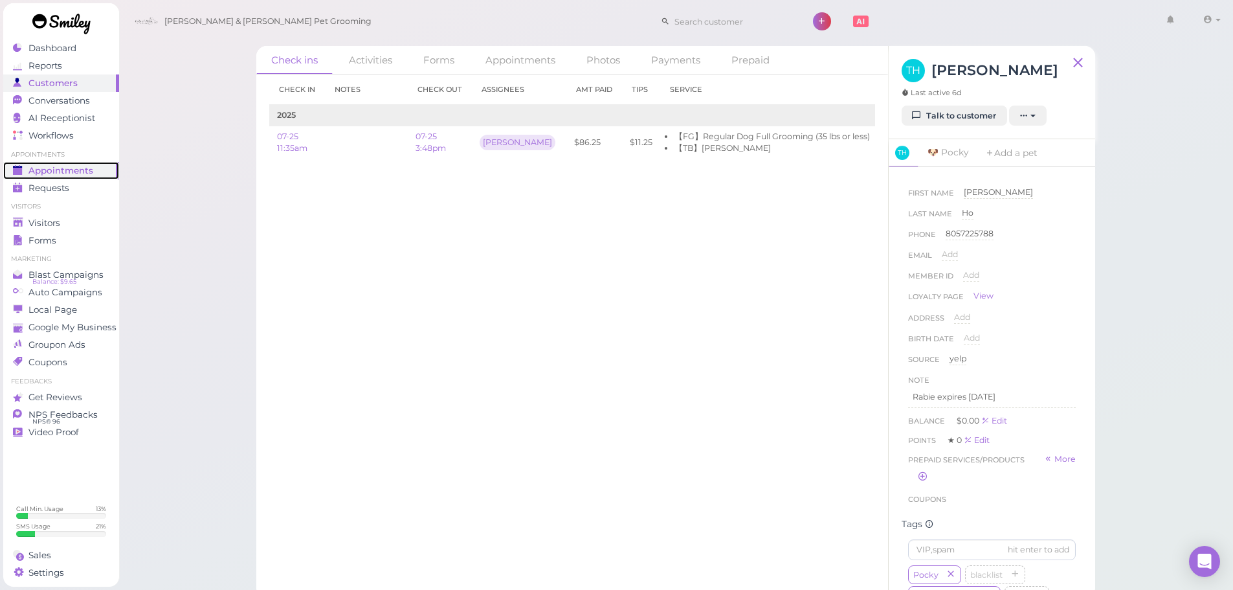
click at [87, 165] on span "Appointments" at bounding box center [60, 170] width 65 height 11
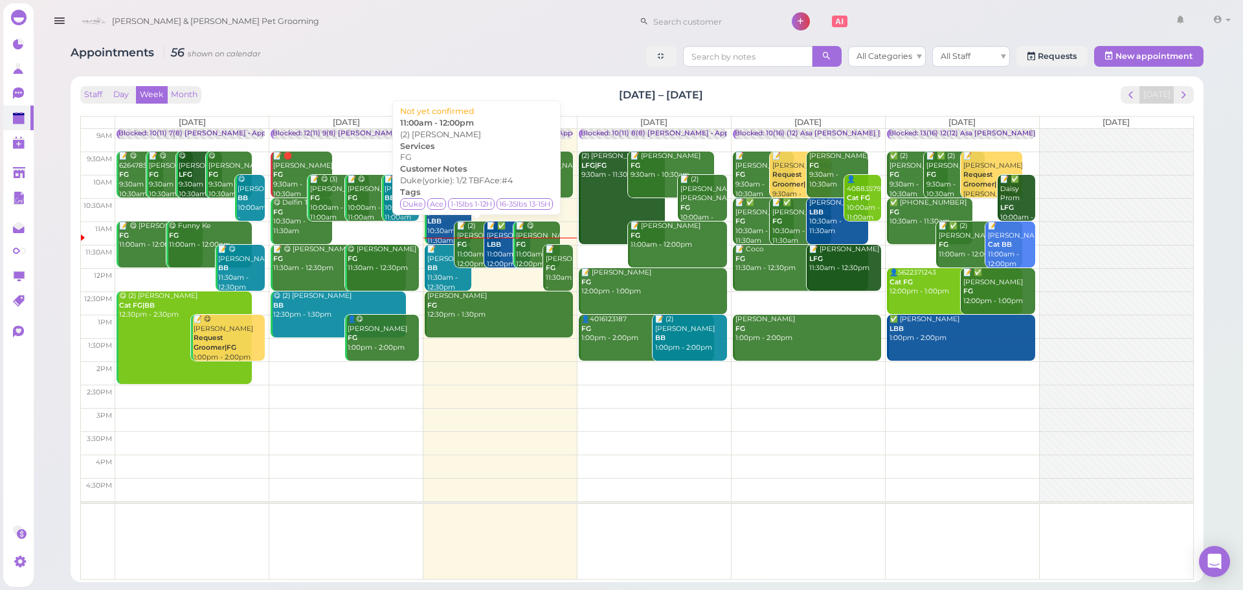
click at [471, 260] on div "📝 (2) Richard DeBayona FG 11:00am - 12:00pm" at bounding box center [478, 244] width 45 height 47
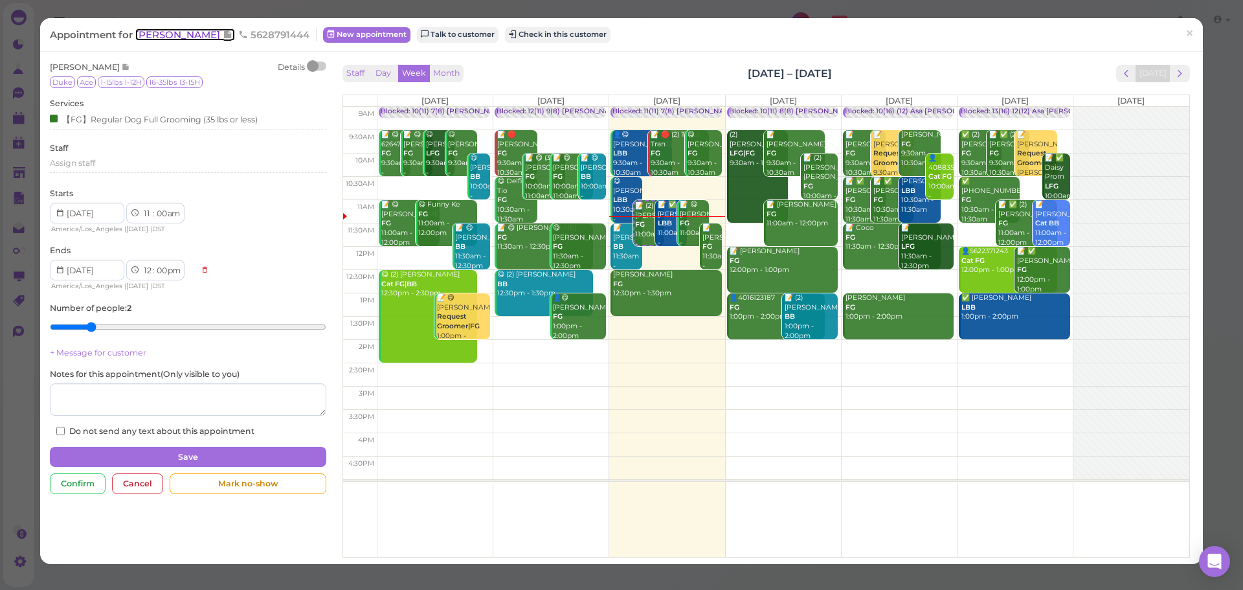
click at [175, 32] on span "[PERSON_NAME]" at bounding box center [178, 34] width 87 height 12
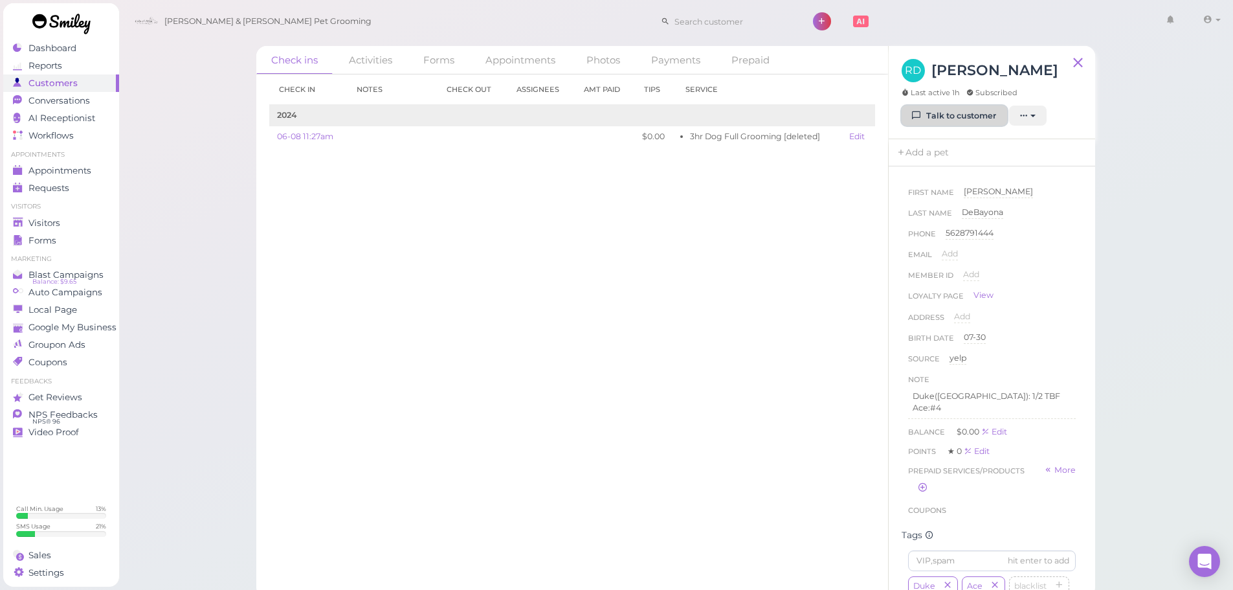
click at [937, 122] on link "Talk to customer" at bounding box center [955, 116] width 106 height 21
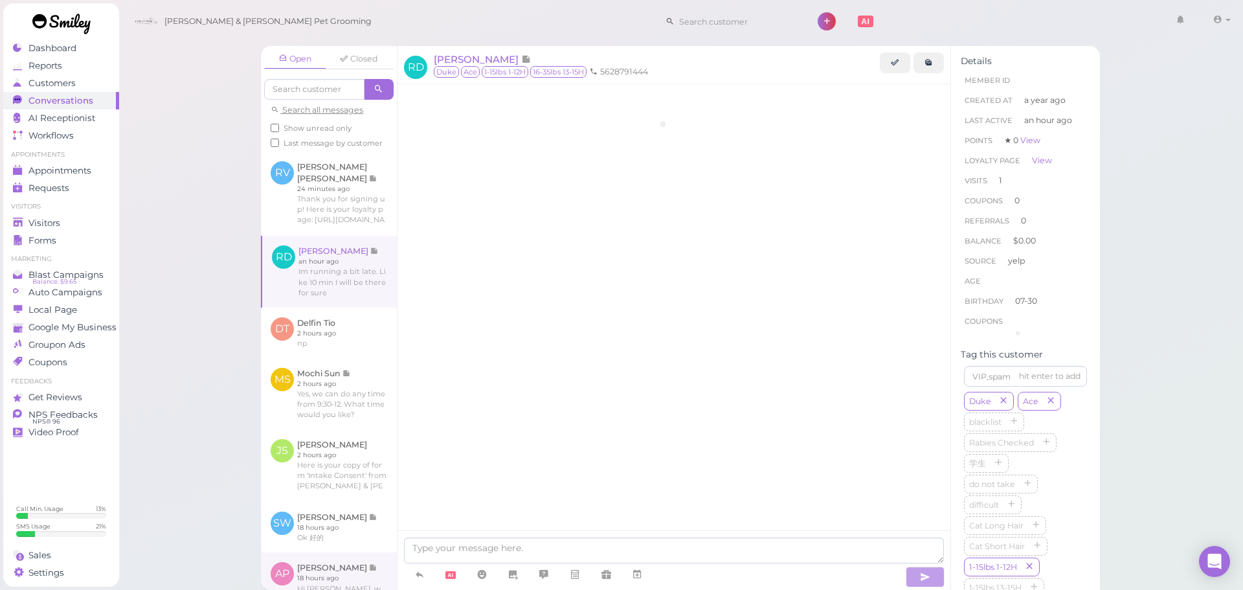
scroll to position [1543, 0]
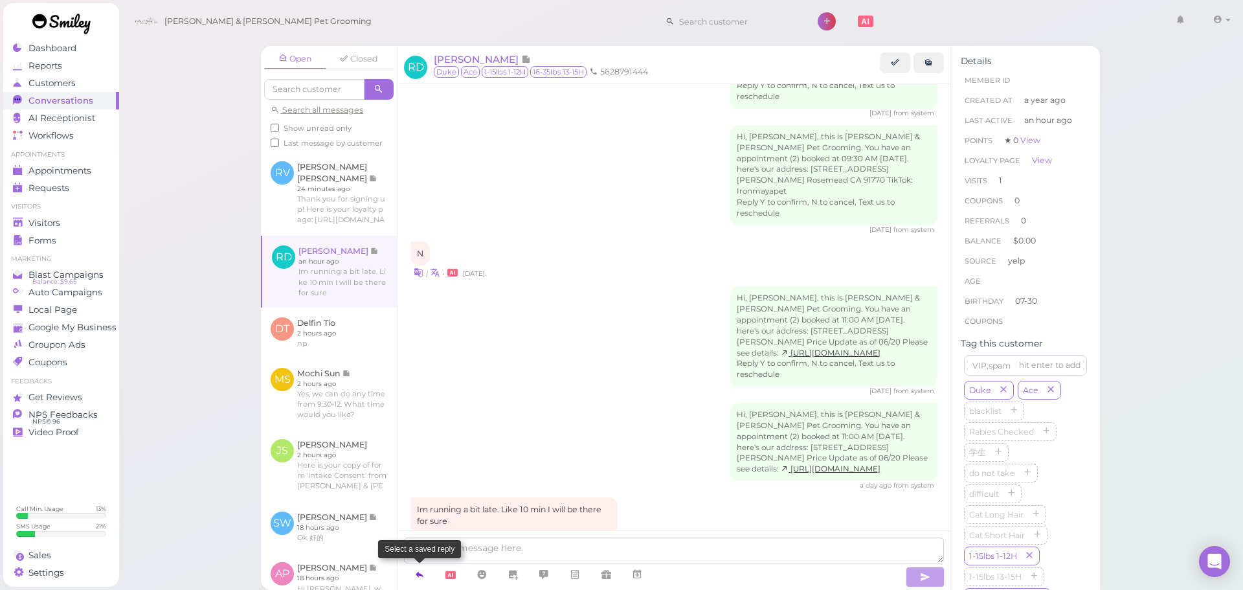
click at [421, 574] on icon at bounding box center [419, 574] width 10 height 13
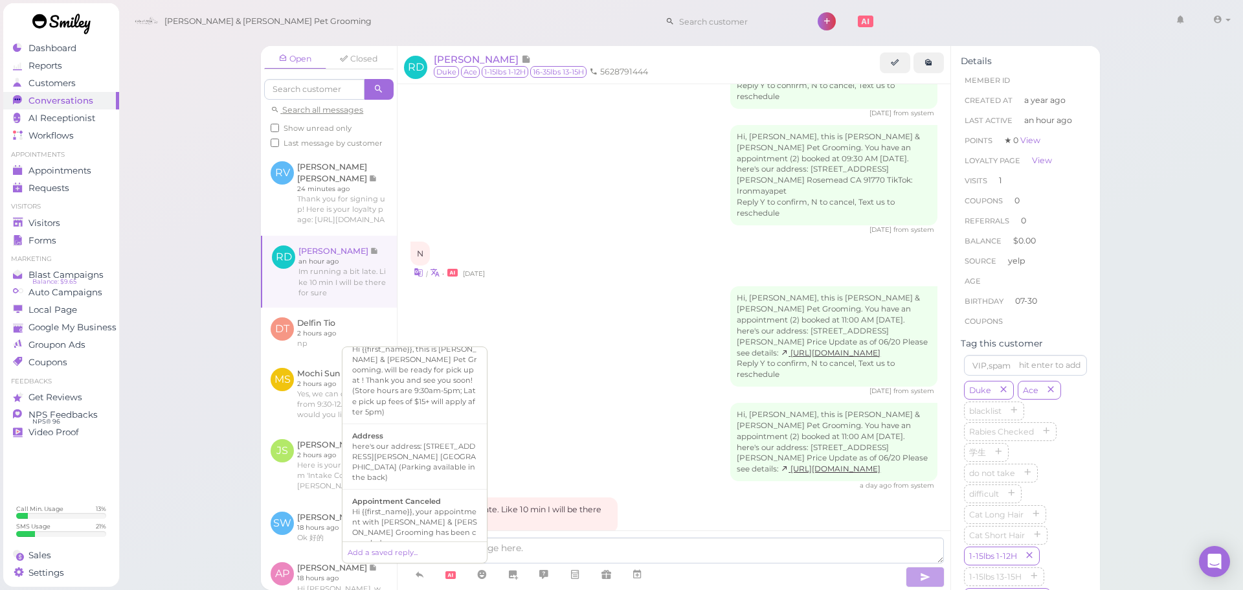
scroll to position [129, 0]
click at [424, 507] on div "Hi there, this is [PERSON_NAME] and [PERSON_NAME] Pet Grooming, please let us k…" at bounding box center [414, 533] width 125 height 52
type textarea "Hi there, this is [PERSON_NAME] and [PERSON_NAME] Pet Grooming, please let us k…"
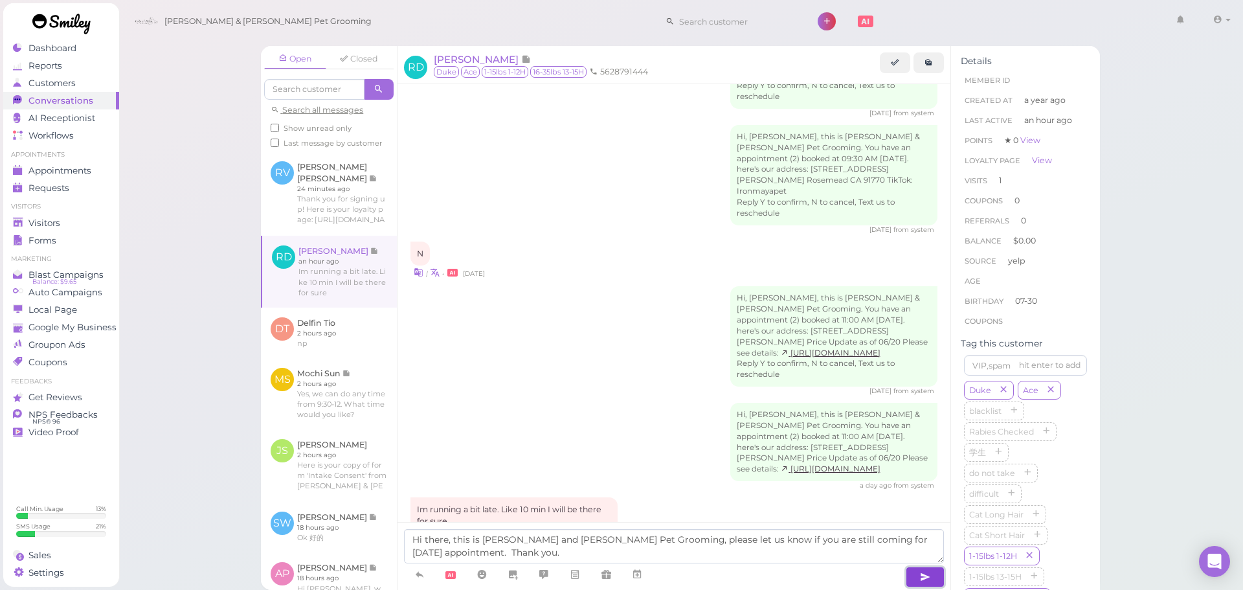
click at [917, 575] on button "button" at bounding box center [925, 576] width 39 height 21
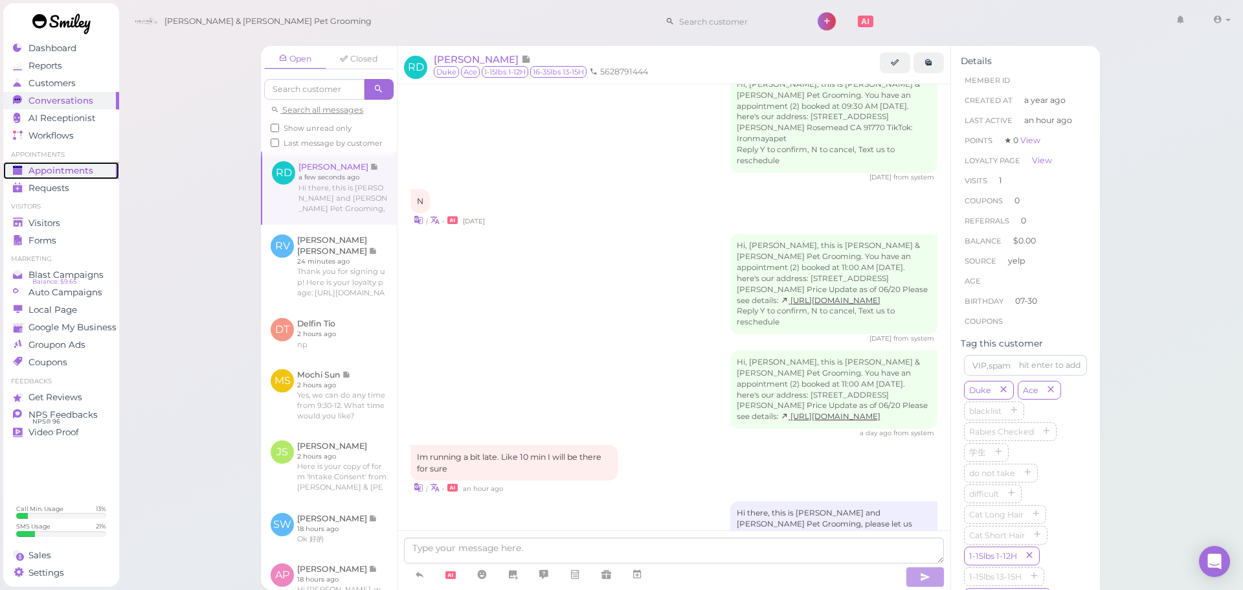
click at [47, 177] on link "Appointments" at bounding box center [61, 170] width 116 height 17
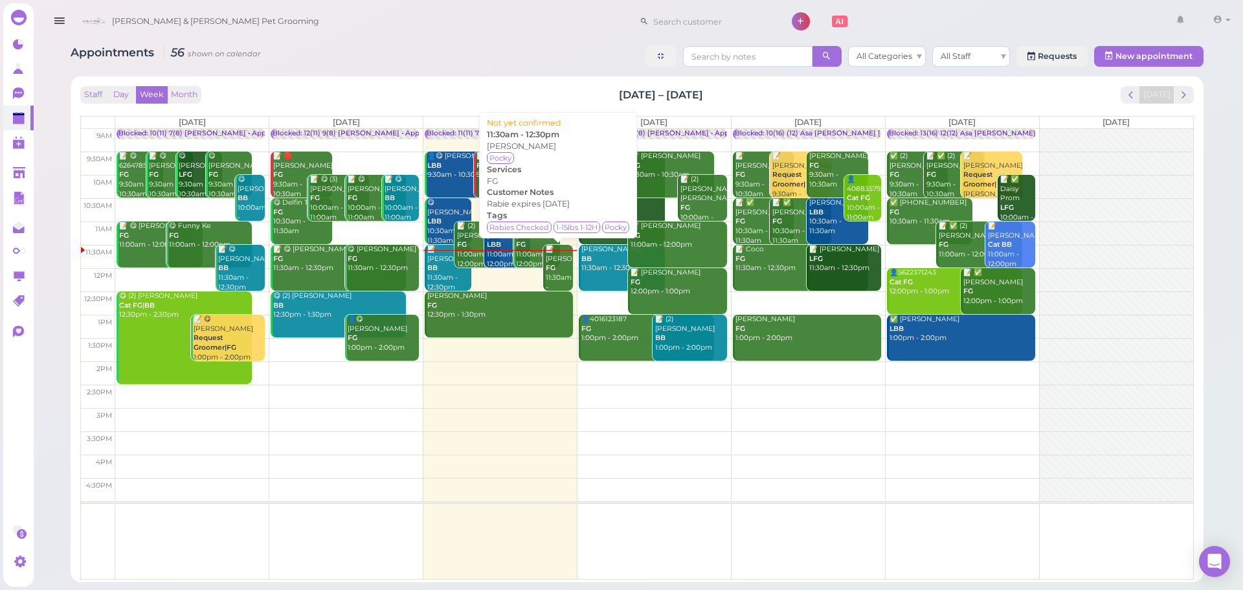
click at [556, 271] on div "📝 Tina Ho FG 11:30am - 12:30pm" at bounding box center [559, 273] width 28 height 57
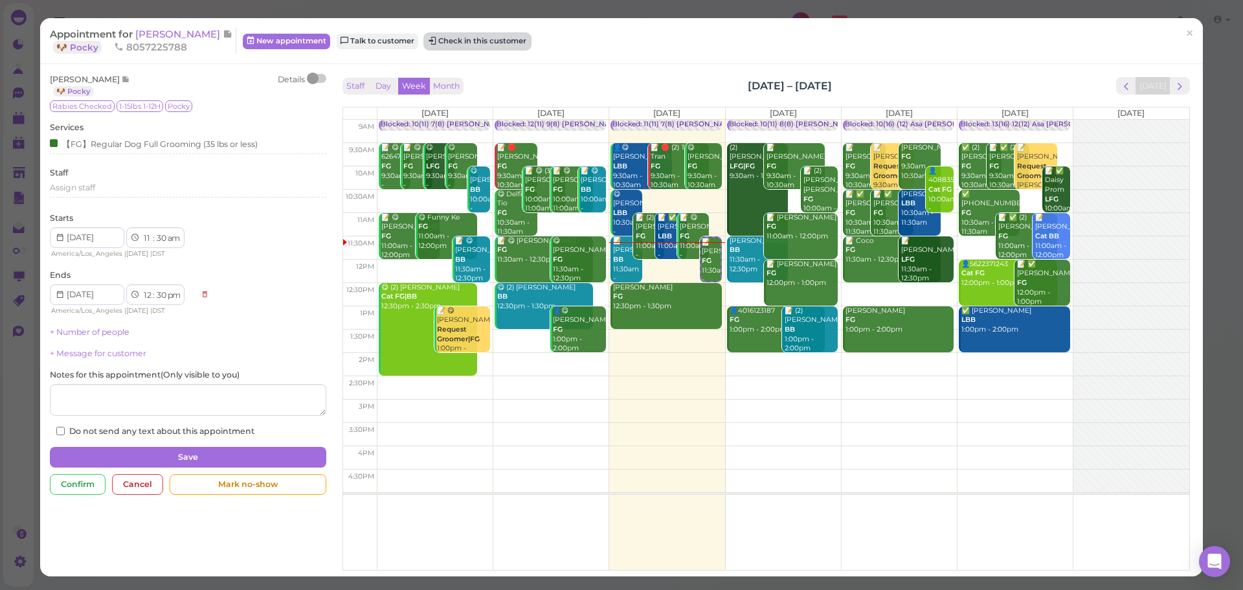
click at [456, 39] on button "Check in this customer" at bounding box center [478, 42] width 106 height 16
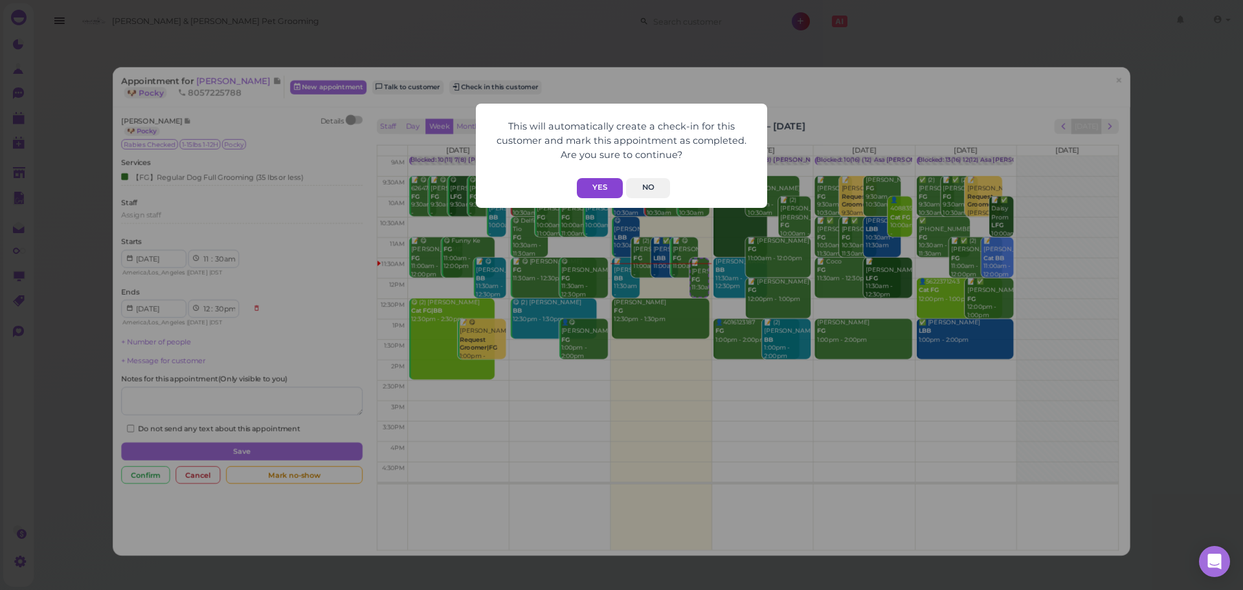
click at [596, 186] on button "Yes" at bounding box center [600, 188] width 46 height 20
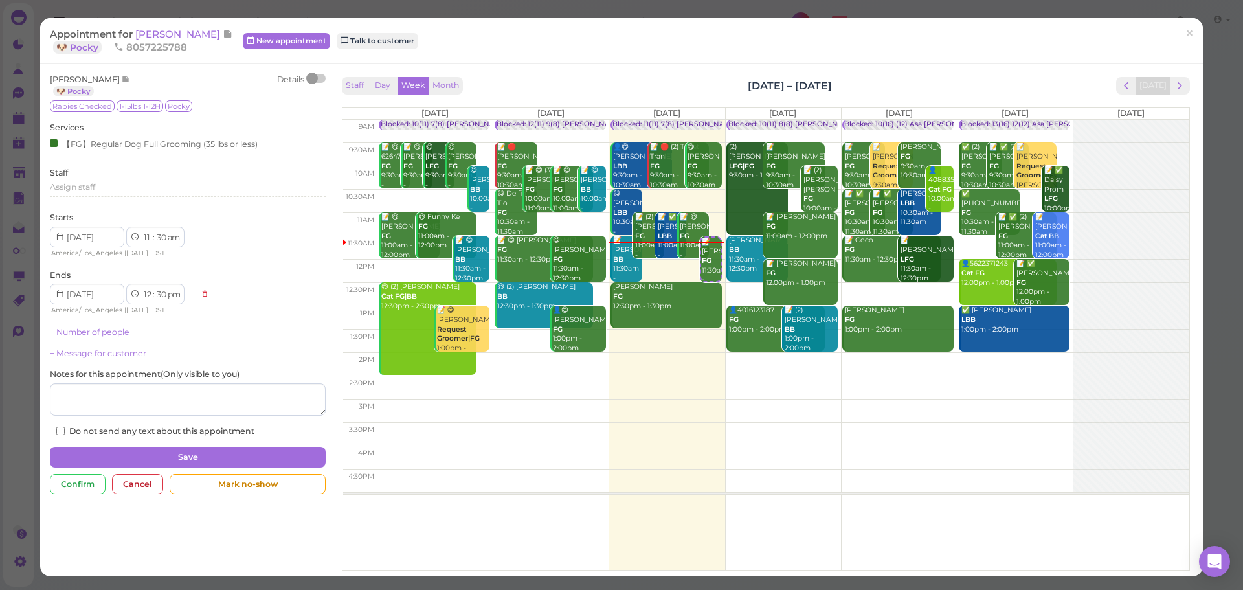
click at [636, 67] on div "Tina Ho 🐶 Pocky Details Rabies Checked 1-15lbs 1-12H Pocky Services 【FG】Regular…" at bounding box center [621, 320] width 1163 height 512
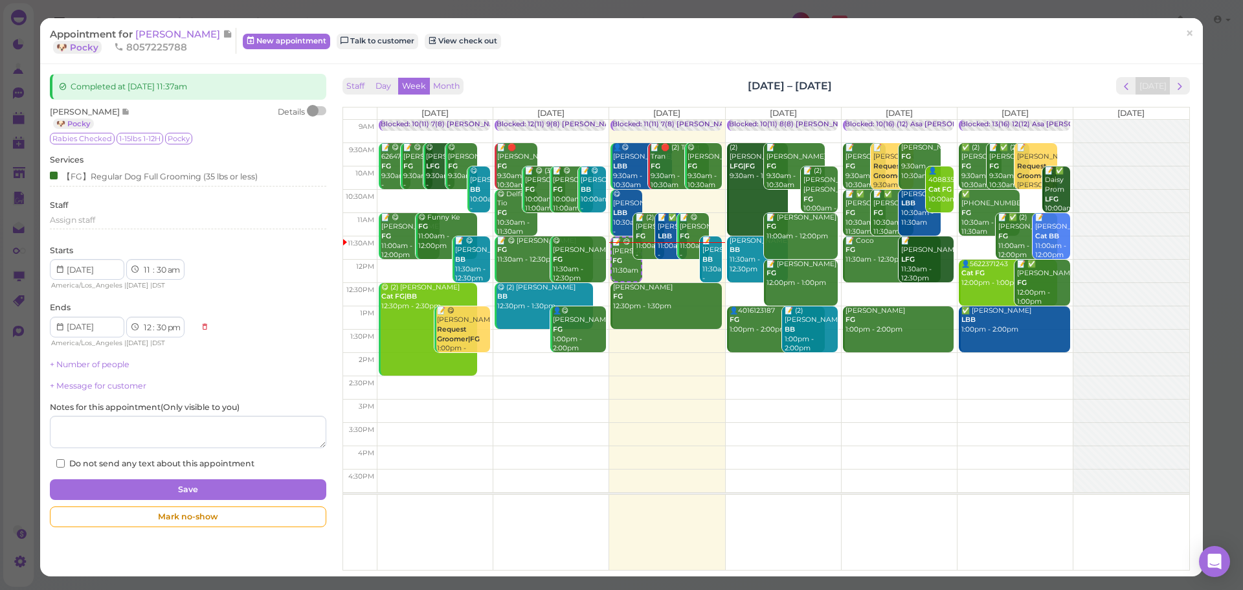
click at [543, 61] on div "Appointment for Tina Ho 🐶 Pocky 8057225788 New appointment Talk to customer Vie…" at bounding box center [621, 41] width 1163 height 46
click at [153, 32] on span "[PERSON_NAME]" at bounding box center [178, 34] width 87 height 12
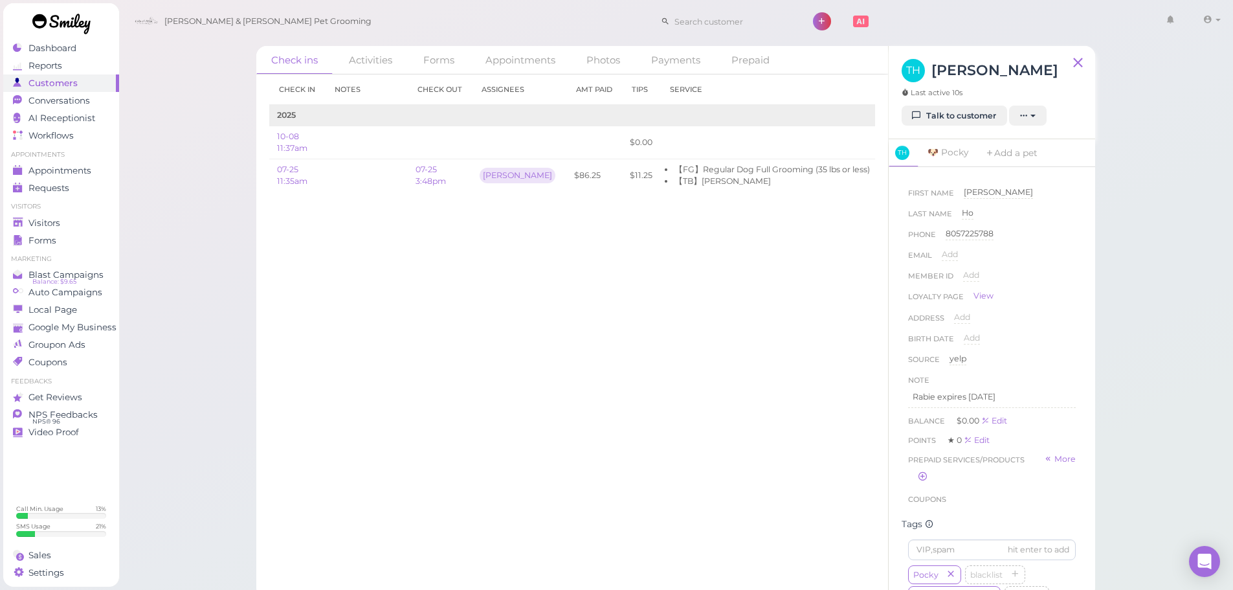
click at [487, 325] on div "Check in Notes Check out Assignees Amt Paid Tips Service 2025 10-08 11:37am $0.…" at bounding box center [572, 331] width 632 height 515
click at [73, 177] on link "Appointments" at bounding box center [61, 170] width 116 height 17
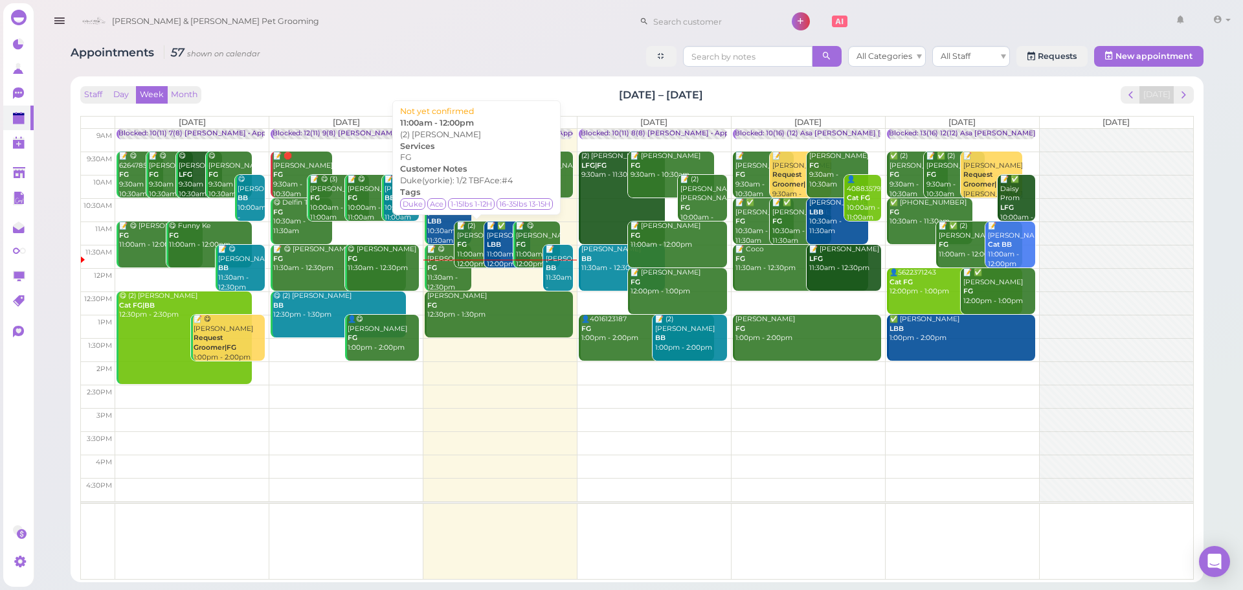
click at [471, 252] on div "📝 (2) Richard DeBayona FG 11:00am - 12:00pm" at bounding box center [478, 244] width 45 height 47
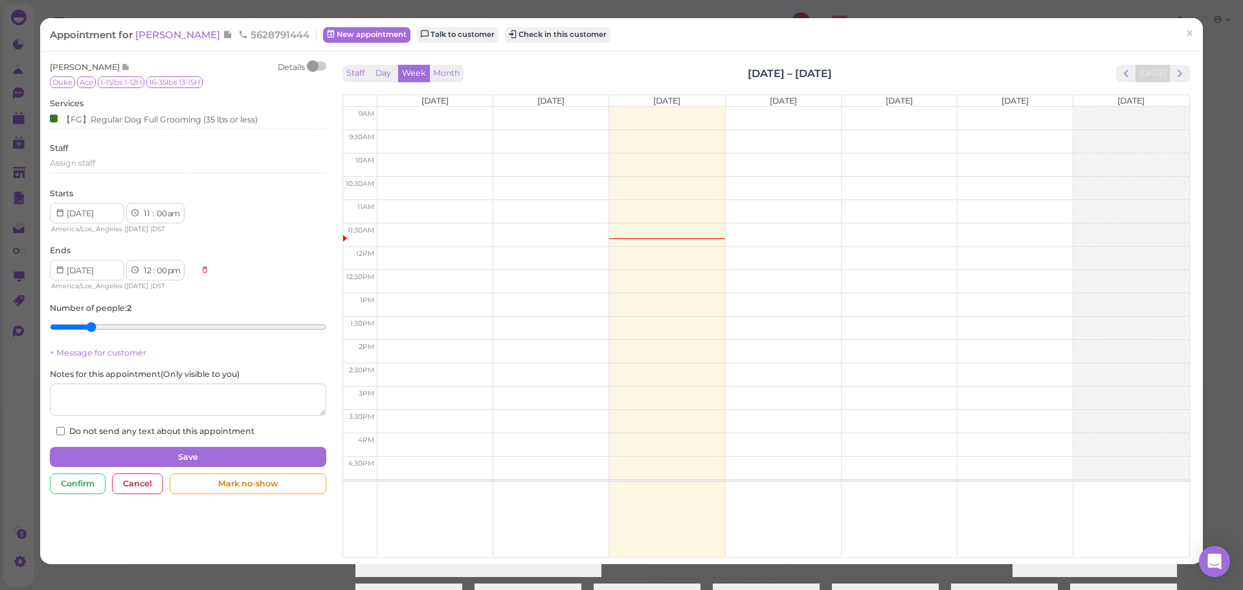
click at [217, 42] on div "Appointment for Richard DeBayona 5628791444 New appointment Talk to customer Ch…" at bounding box center [621, 34] width 1163 height 33
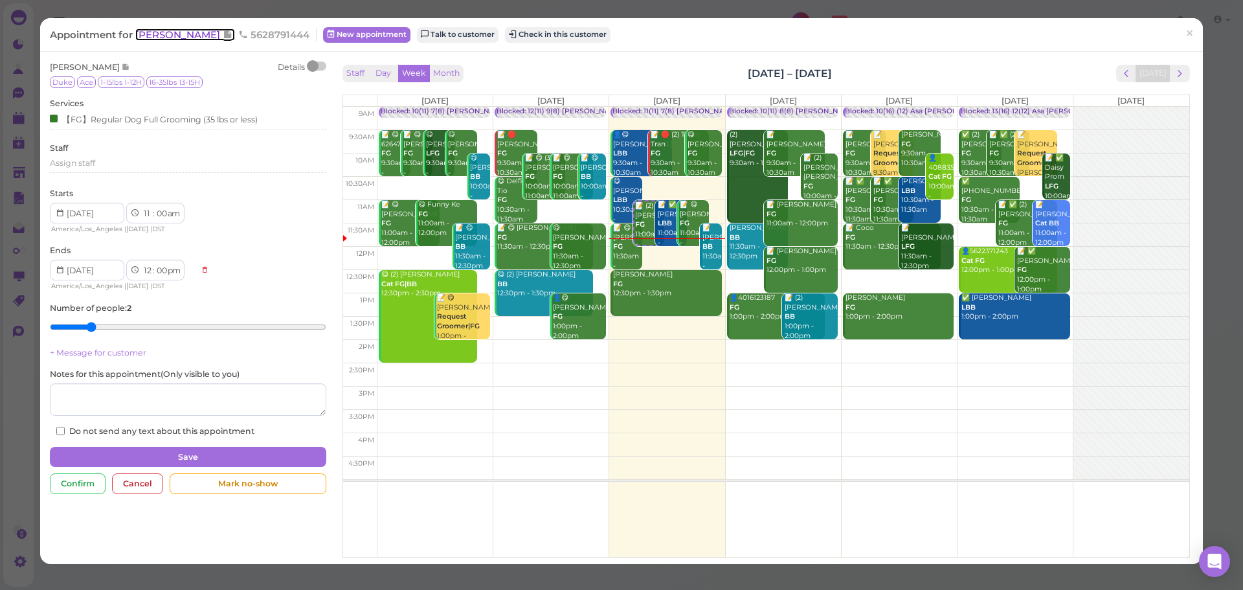
click at [217, 38] on span "[PERSON_NAME]" at bounding box center [178, 34] width 87 height 12
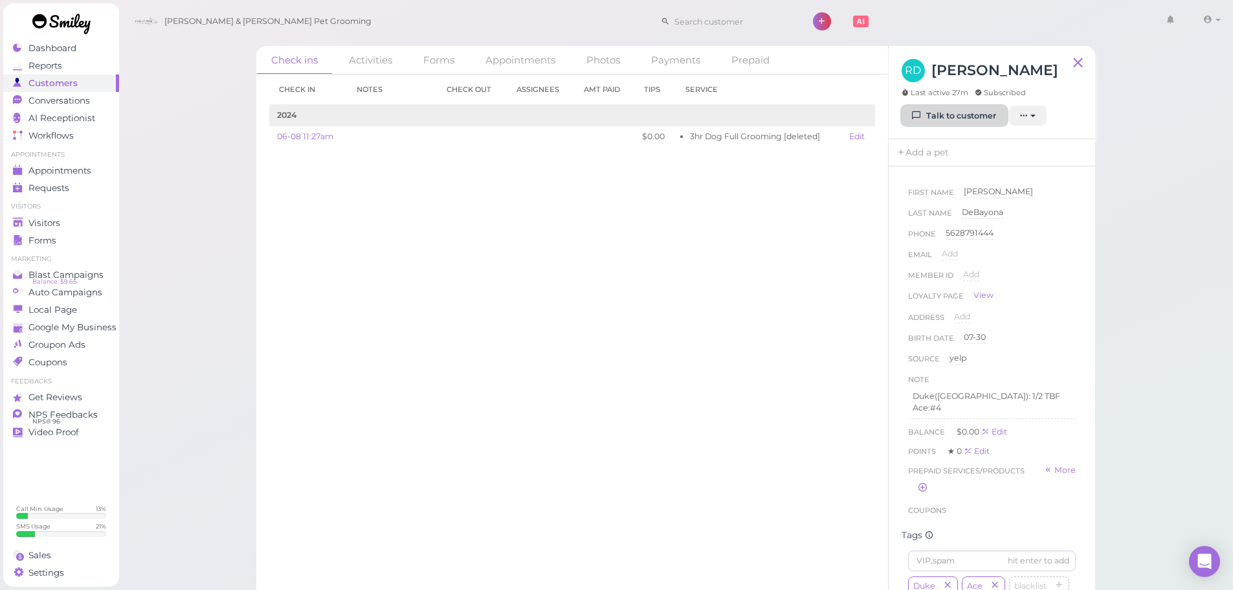
click at [964, 122] on link "Talk to customer" at bounding box center [955, 116] width 106 height 21
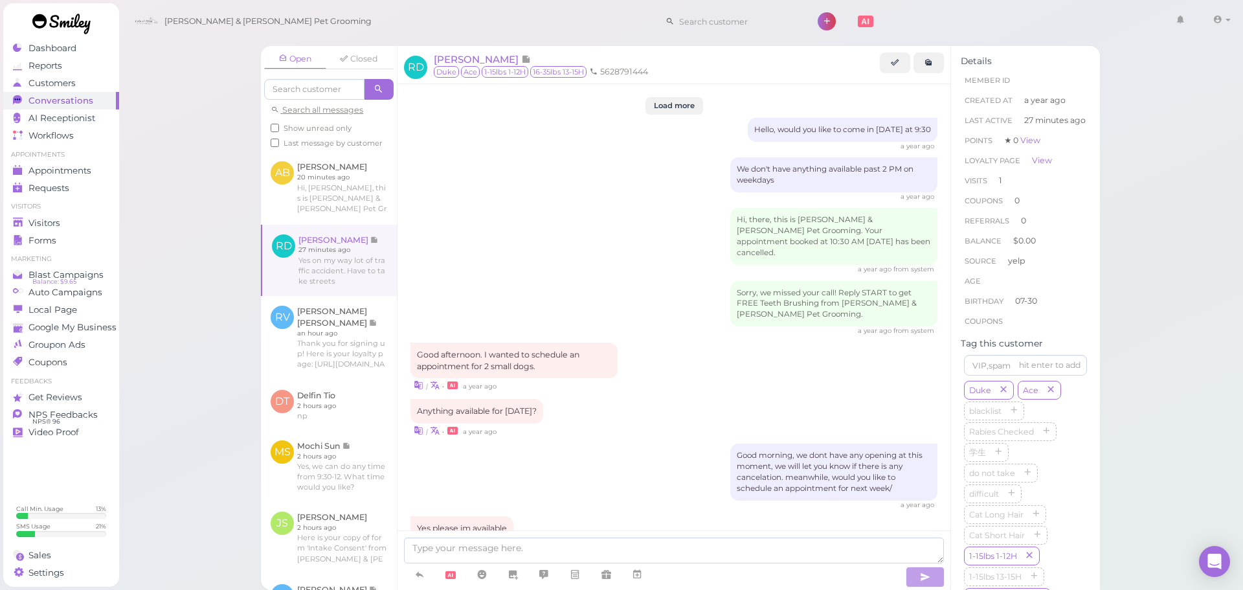
scroll to position [1560, 0]
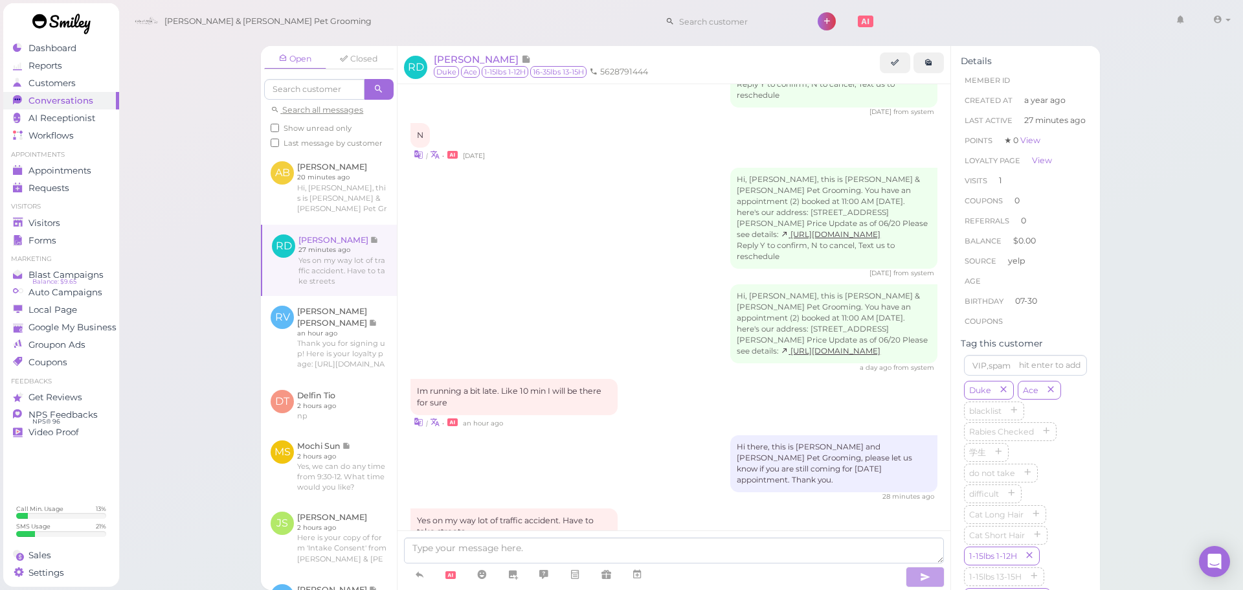
click at [707, 294] on div "Hi, Richard, this is Cody & Miley Pet Grooming. You have an appointment (2) boo…" at bounding box center [673, 328] width 527 height 88
click at [107, 163] on link "Appointments" at bounding box center [61, 170] width 116 height 17
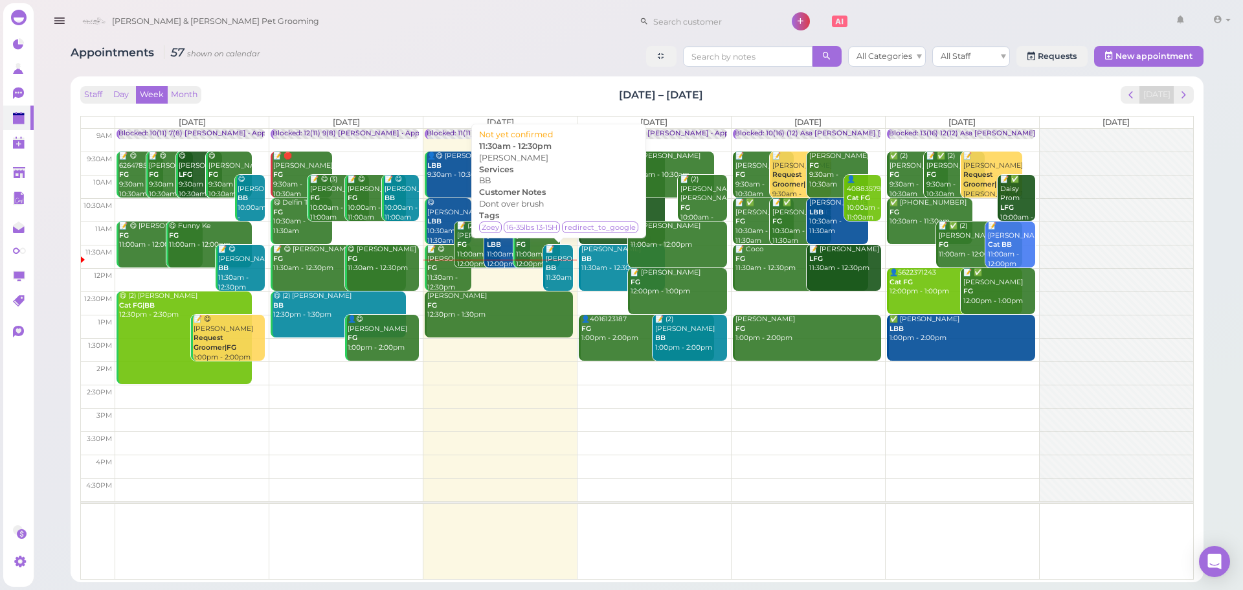
click at [555, 272] on b "BB" at bounding box center [551, 267] width 10 height 8
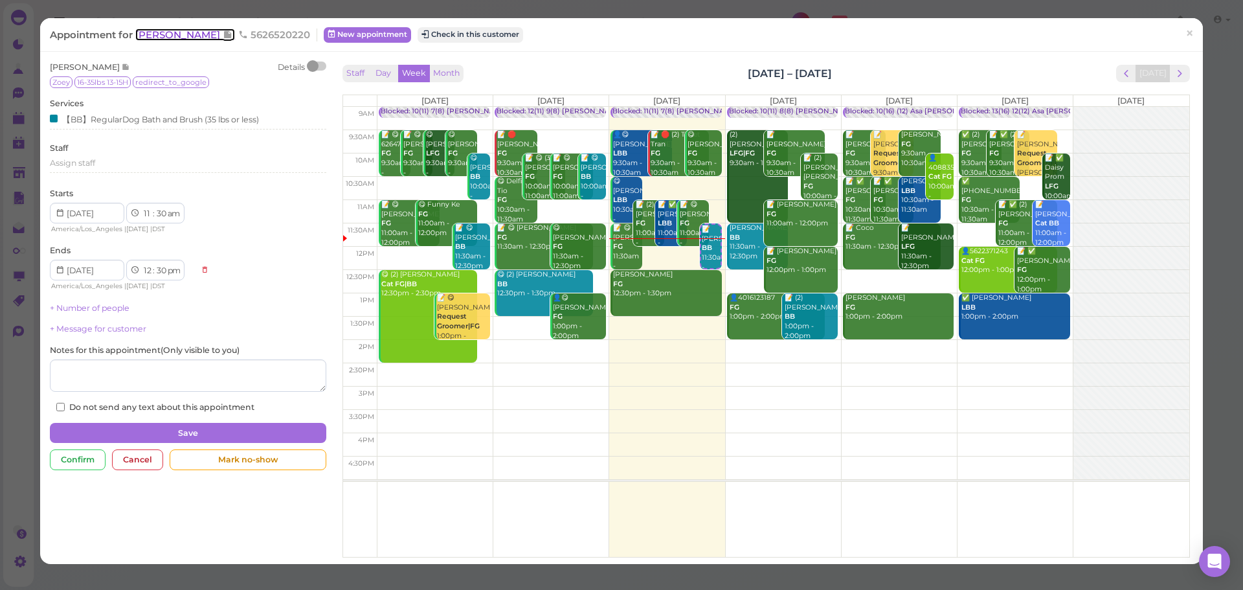
click at [186, 36] on span "[PERSON_NAME]" at bounding box center [178, 34] width 87 height 12
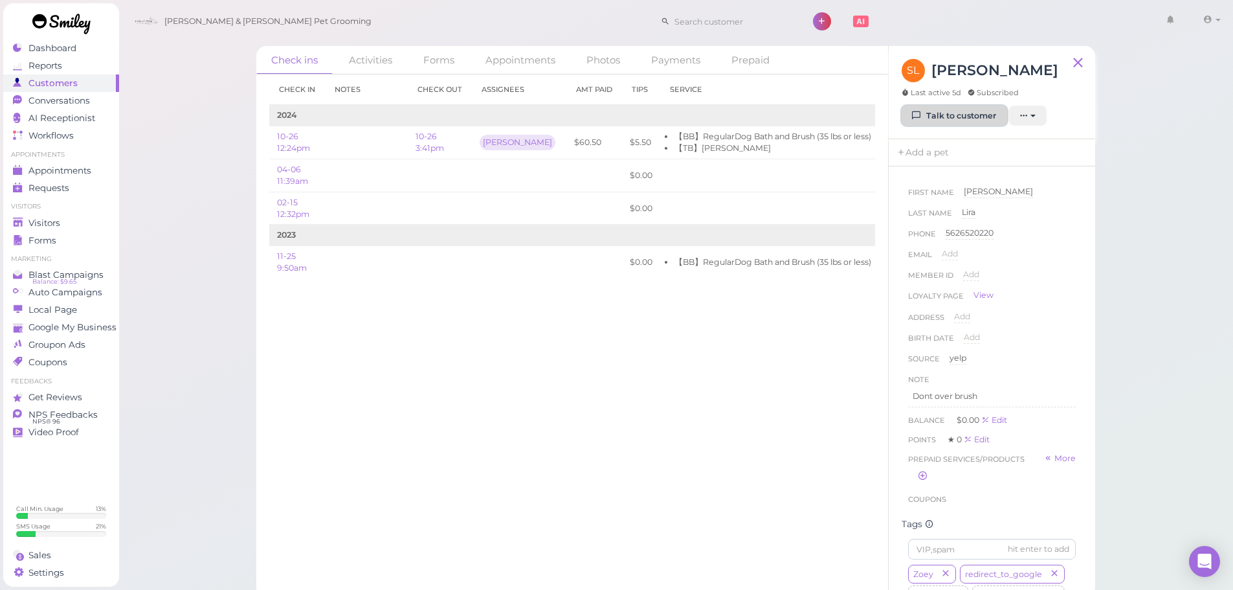
click at [968, 114] on link "Talk to customer" at bounding box center [955, 116] width 106 height 21
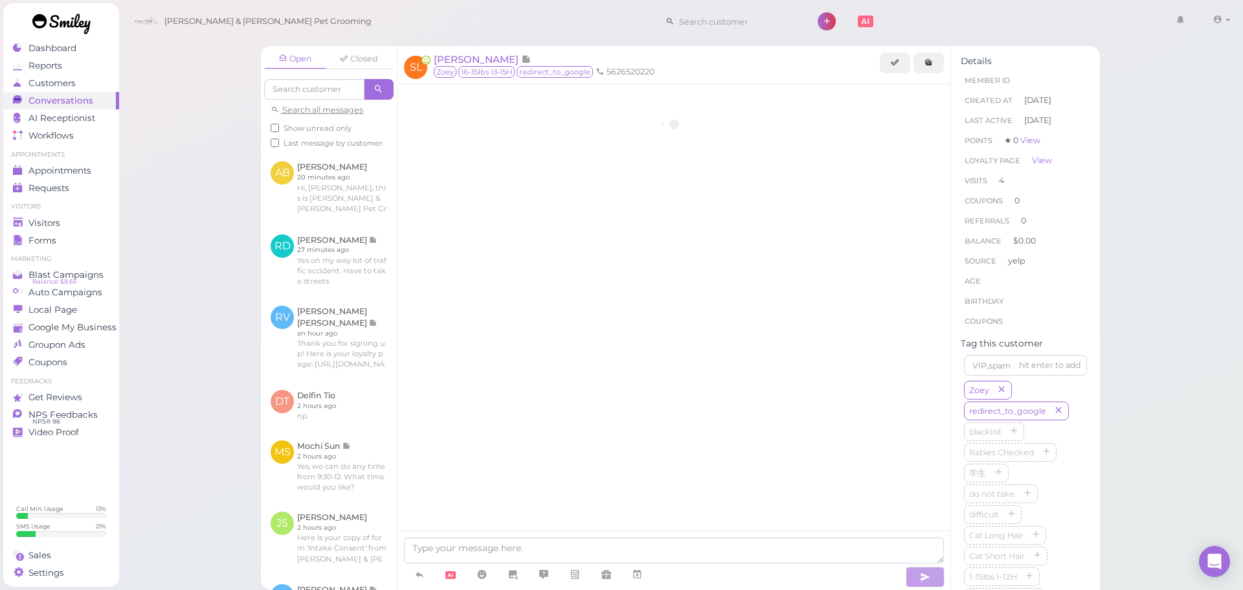
scroll to position [1524, 0]
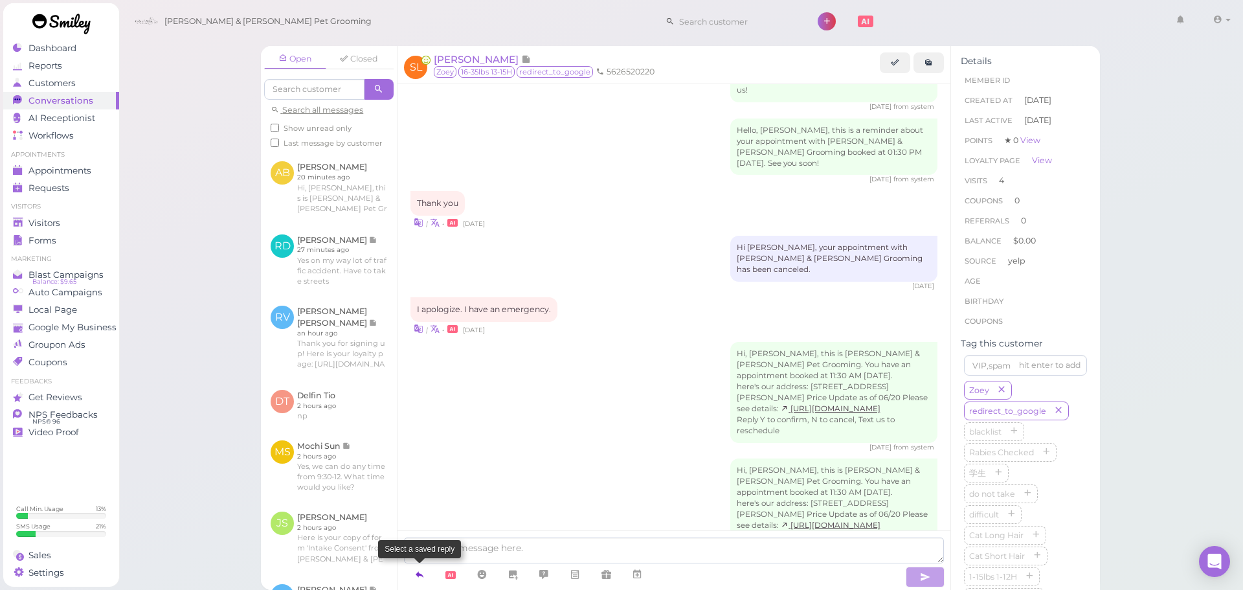
click at [418, 570] on icon at bounding box center [419, 574] width 10 height 13
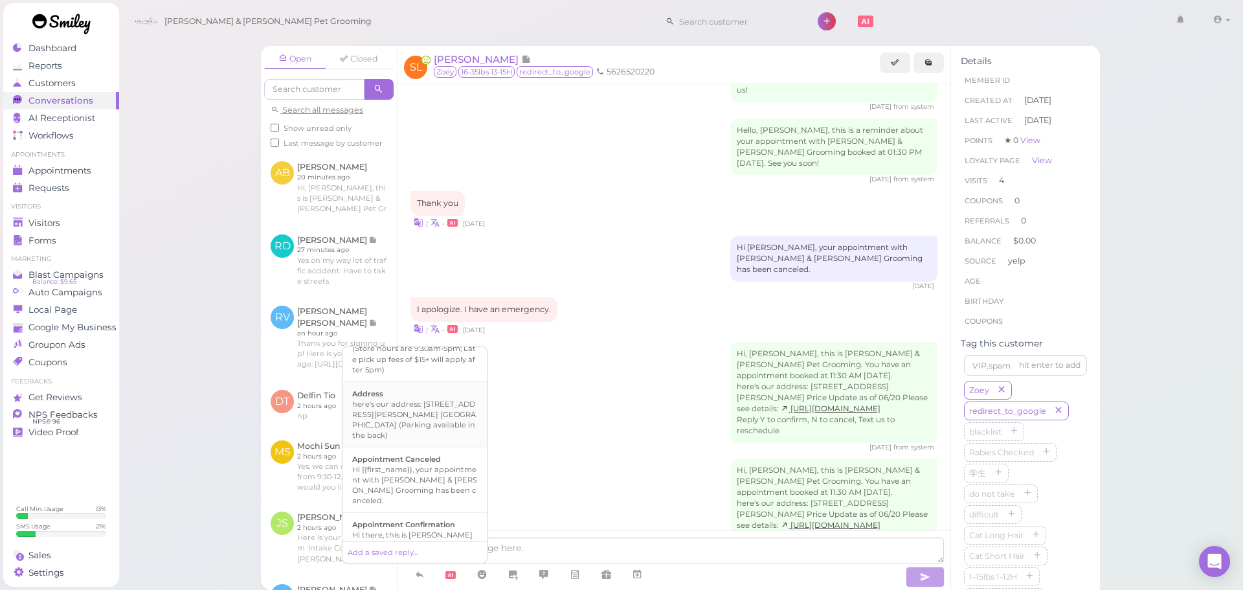
scroll to position [129, 0]
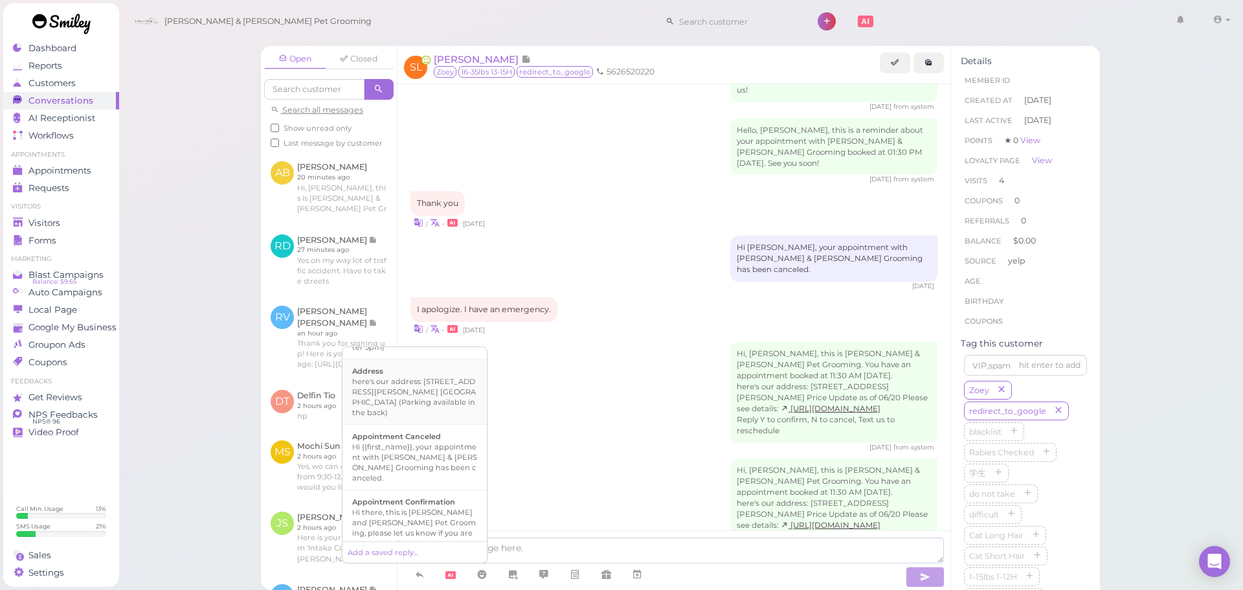
click at [423, 507] on div "Hi there, this is [PERSON_NAME] and [PERSON_NAME] Pet Grooming, please let us k…" at bounding box center [414, 533] width 125 height 52
type textarea "Hi there, this is [PERSON_NAME] and [PERSON_NAME] Pet Grooming, please let us k…"
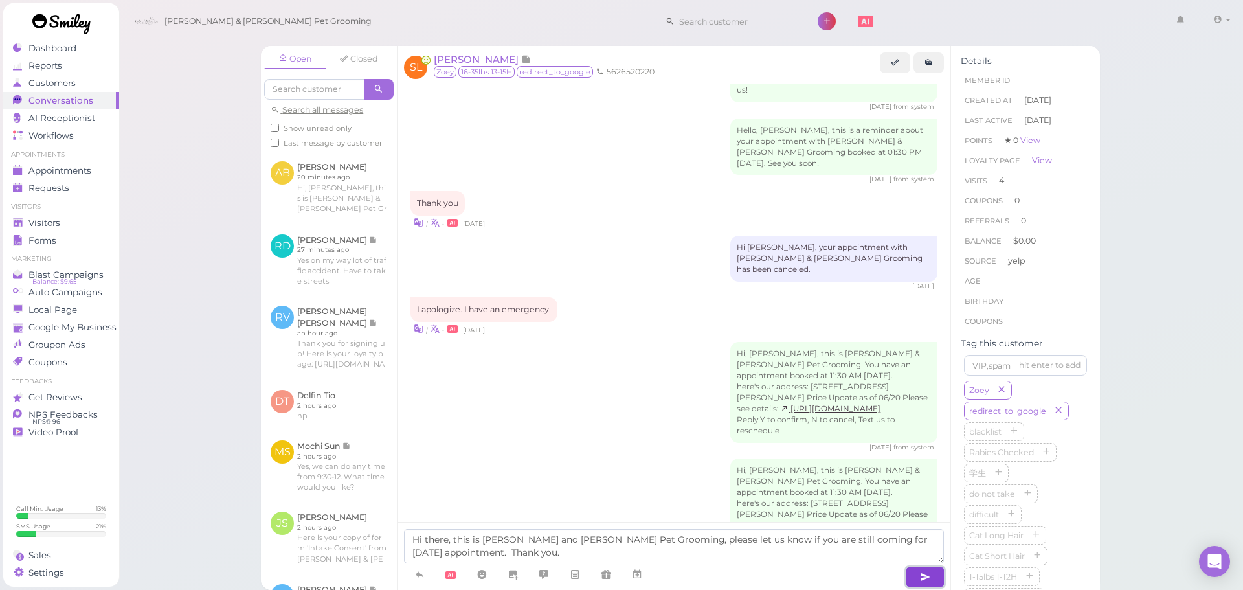
click at [919, 574] on button "button" at bounding box center [925, 576] width 39 height 21
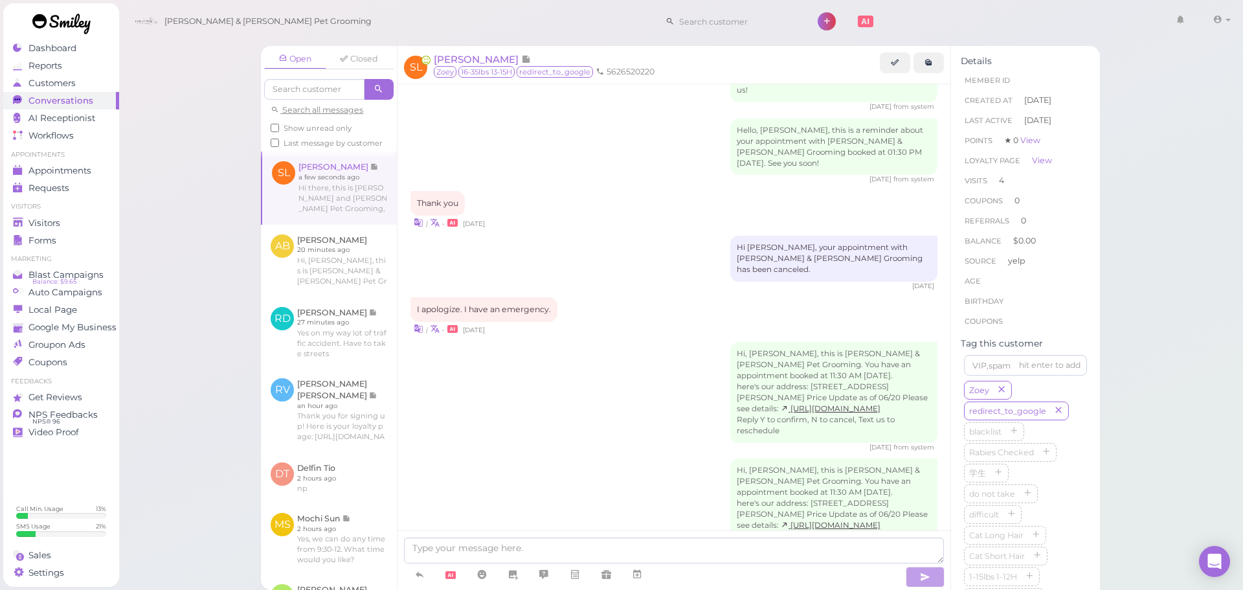
scroll to position [1577, 0]
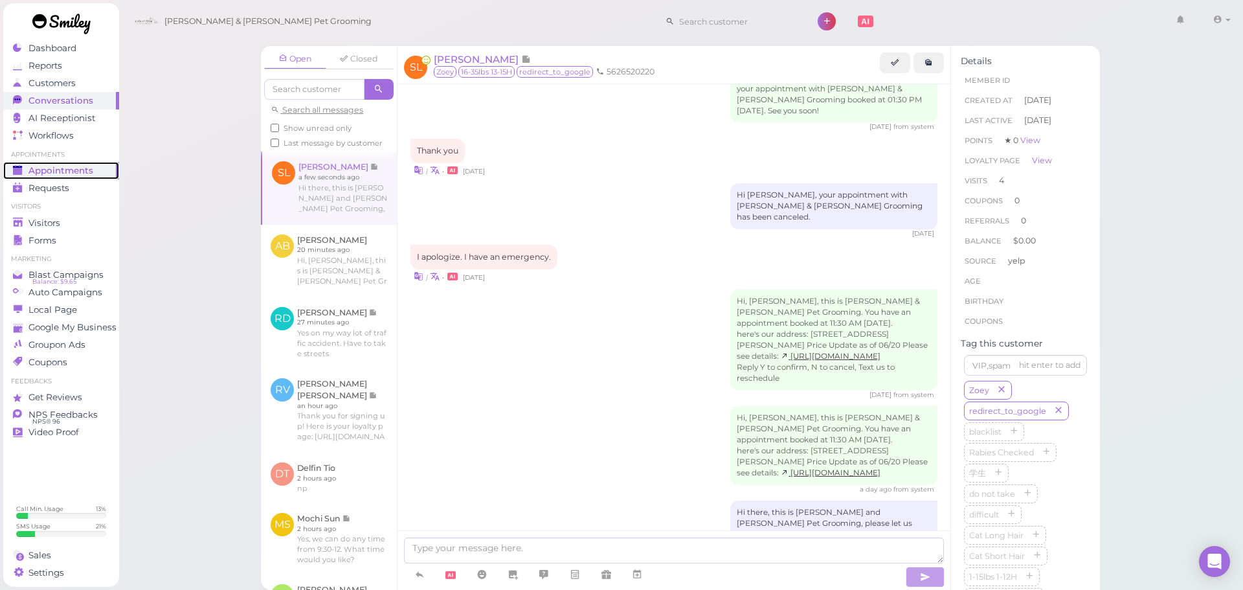
click at [40, 173] on span "Appointments" at bounding box center [60, 170] width 65 height 11
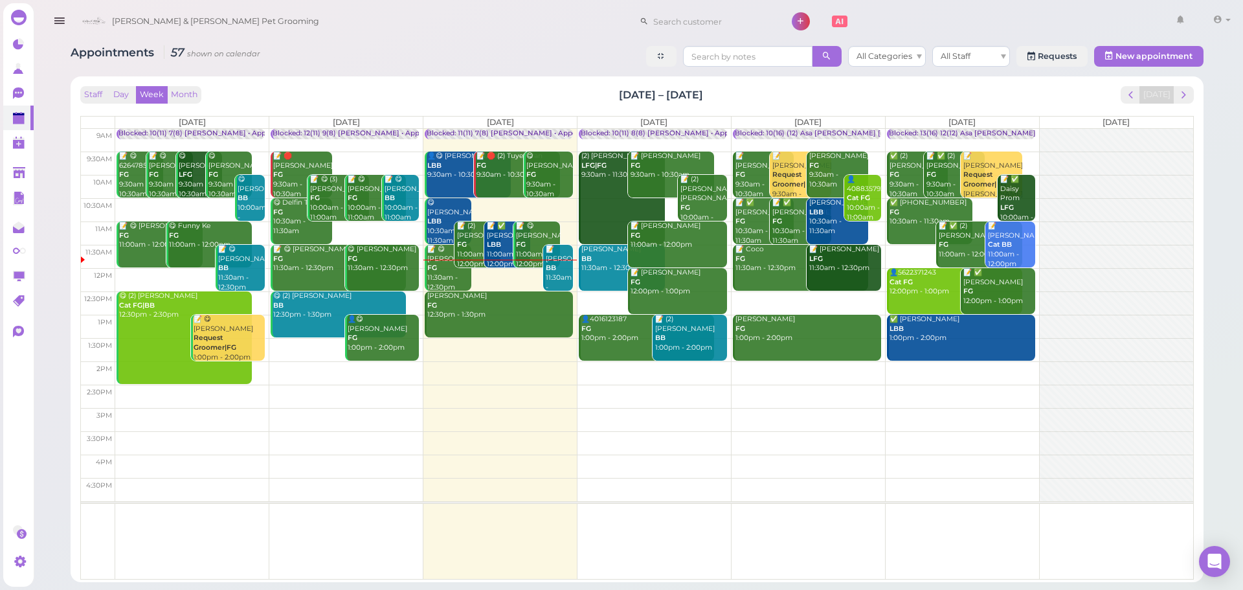
click at [502, 251] on div "📝 ✅ Jing Wang LBB 11:00am - 12:00pm" at bounding box center [508, 244] width 45 height 47
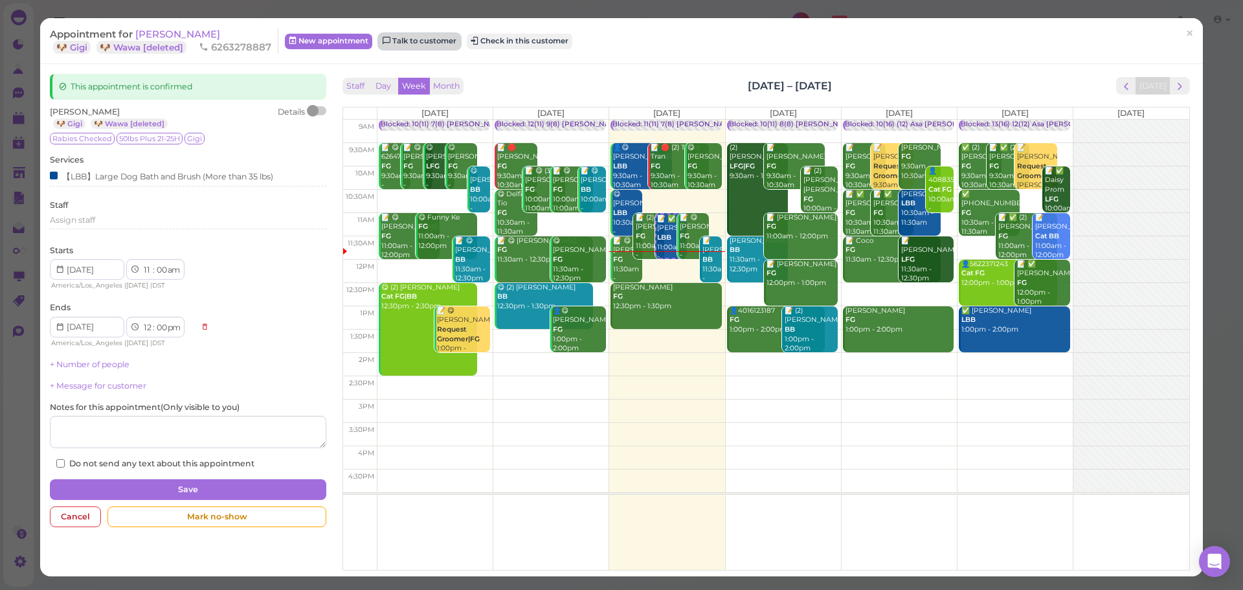
click at [441, 37] on link "Talk to customer" at bounding box center [420, 42] width 82 height 16
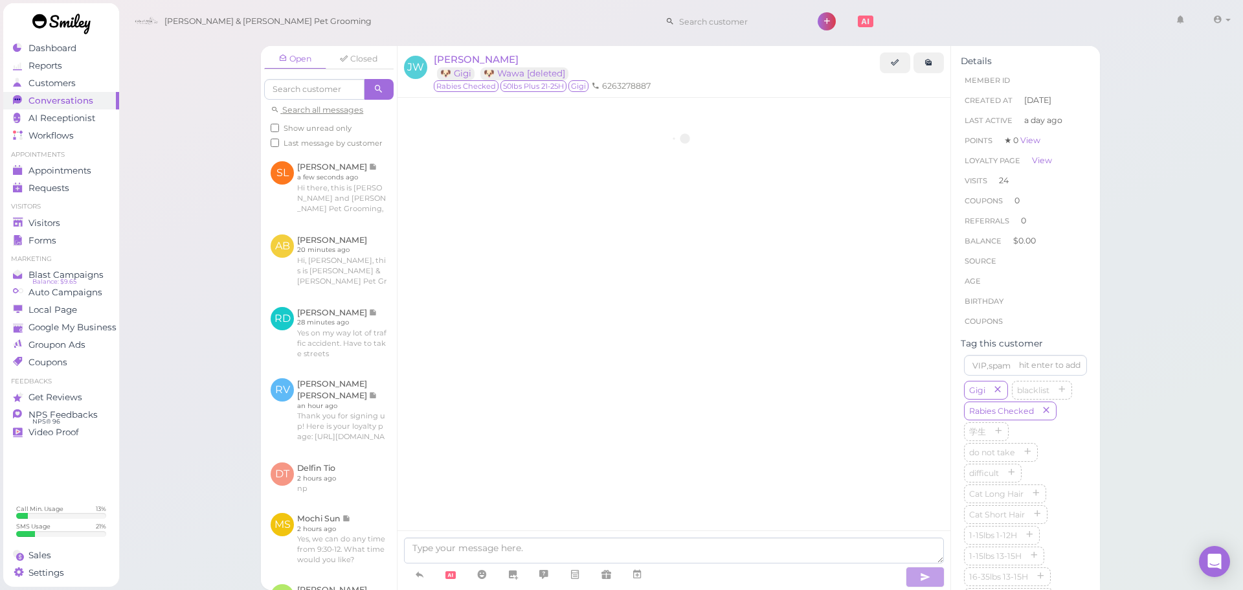
scroll to position [1860, 0]
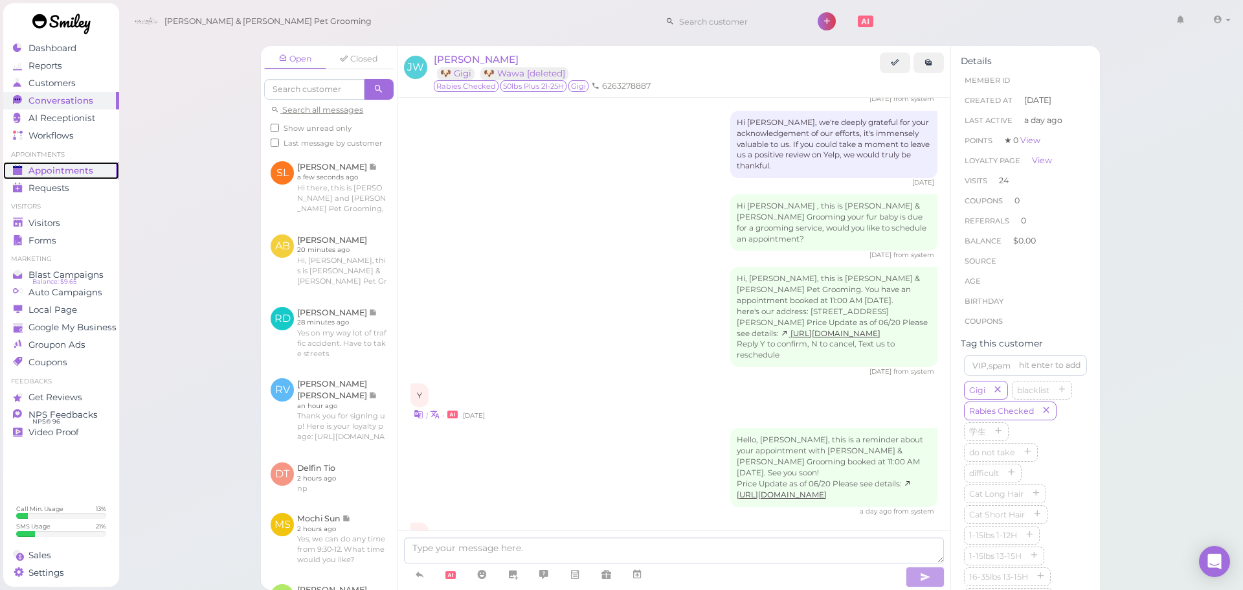
click at [67, 168] on span "Appointments" at bounding box center [60, 170] width 65 height 11
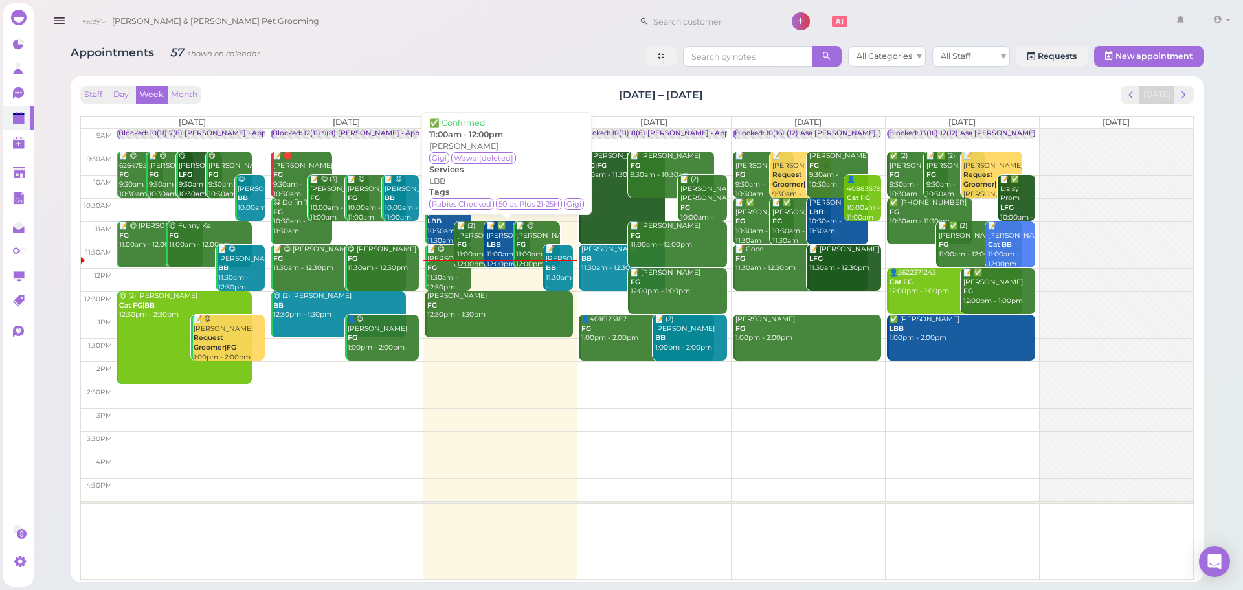
click at [502, 246] on div "📝 ✅ Jing Wang LBB 11:00am - 12:00pm" at bounding box center [508, 244] width 45 height 47
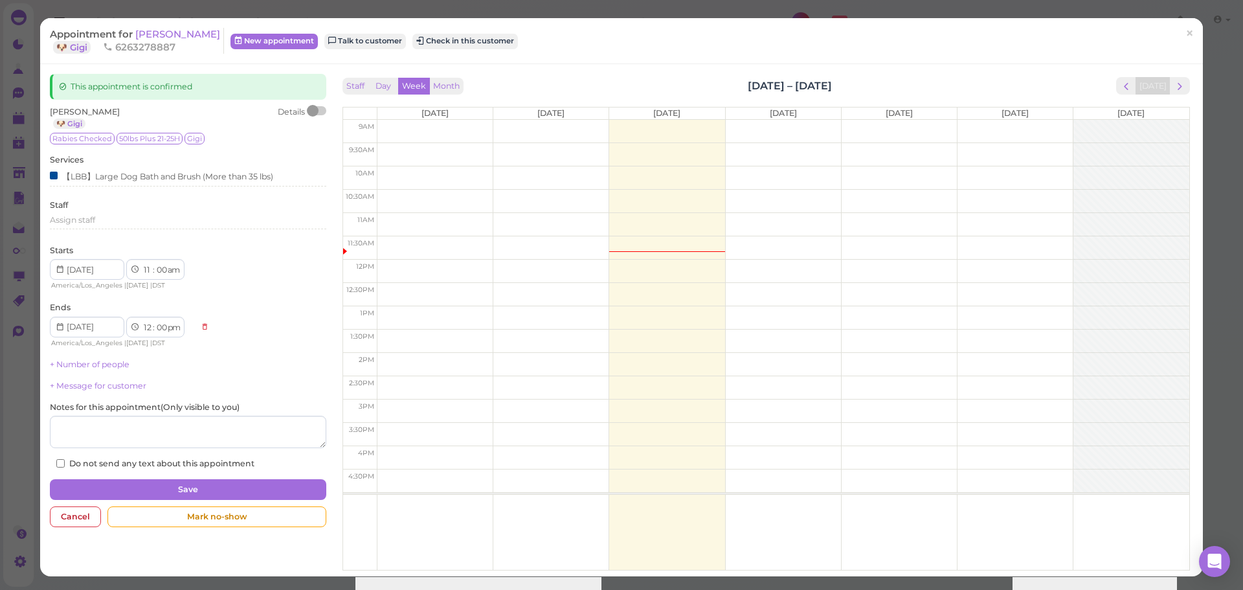
click at [419, 32] on div "Appointment for Jing Wang 🐶 Gigi 6263278887 New appointment Talk to customer Ch…" at bounding box center [615, 41] width 1130 height 26
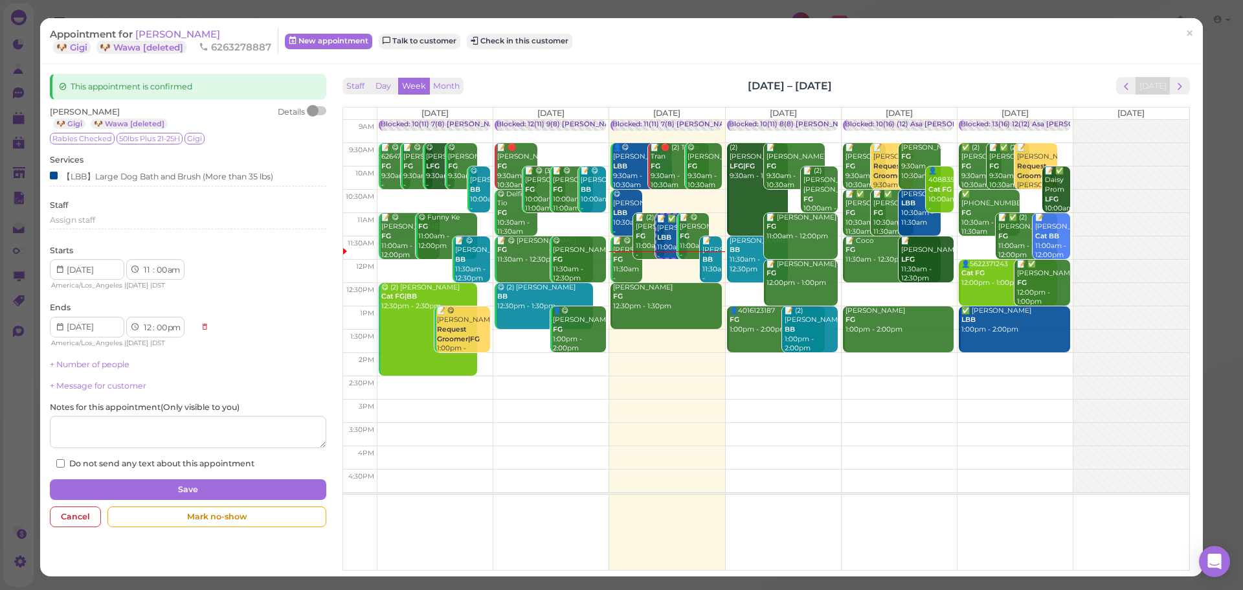
click at [502, 32] on div "Appointment for Jing Wang 🐶 Gigi 🐶 Wawa [deleted] 6263278887 New appointment Ta…" at bounding box center [615, 41] width 1130 height 26
click at [507, 38] on button "Check in this customer" at bounding box center [520, 42] width 106 height 16
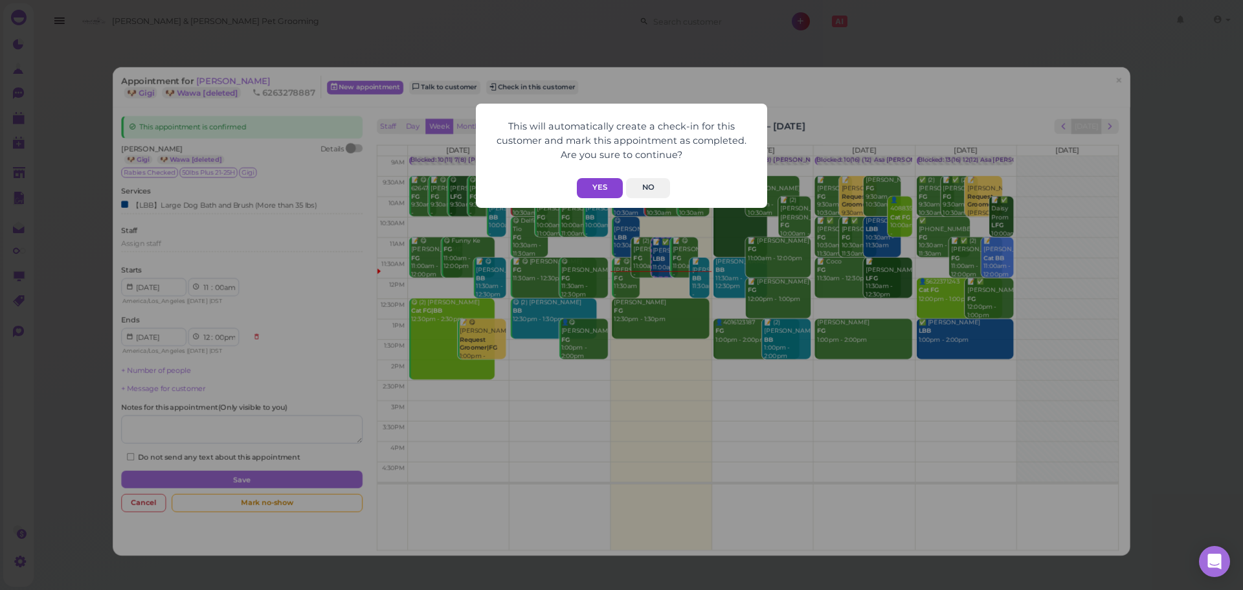
click at [597, 181] on button "Yes" at bounding box center [600, 188] width 46 height 20
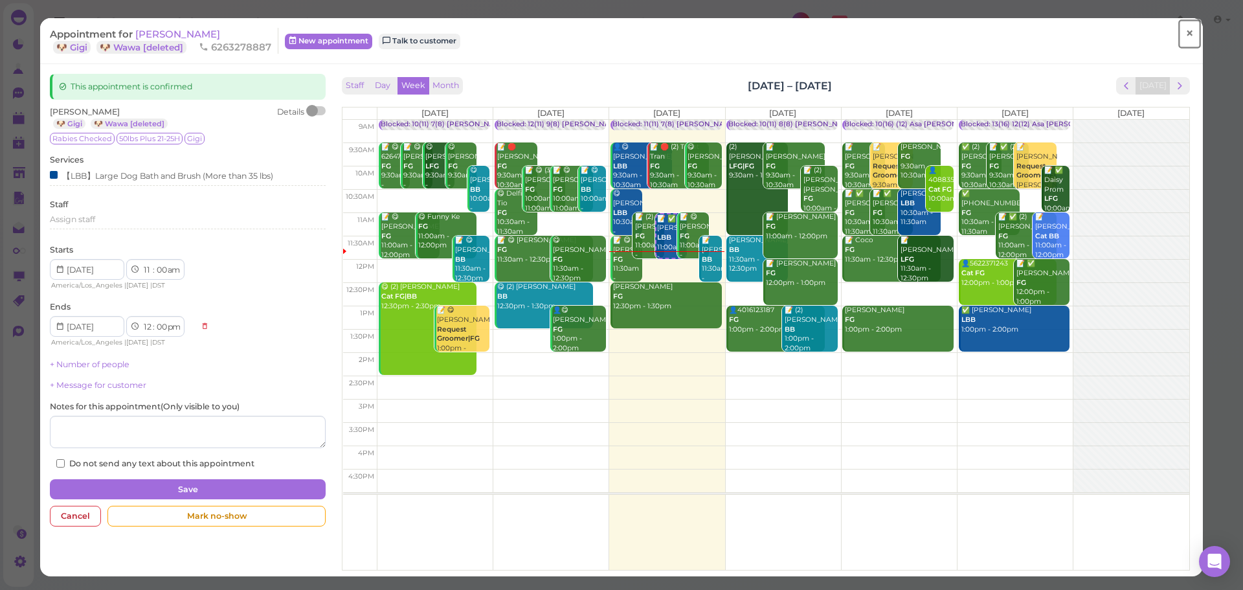
click at [1177, 27] on link "×" at bounding box center [1189, 34] width 24 height 30
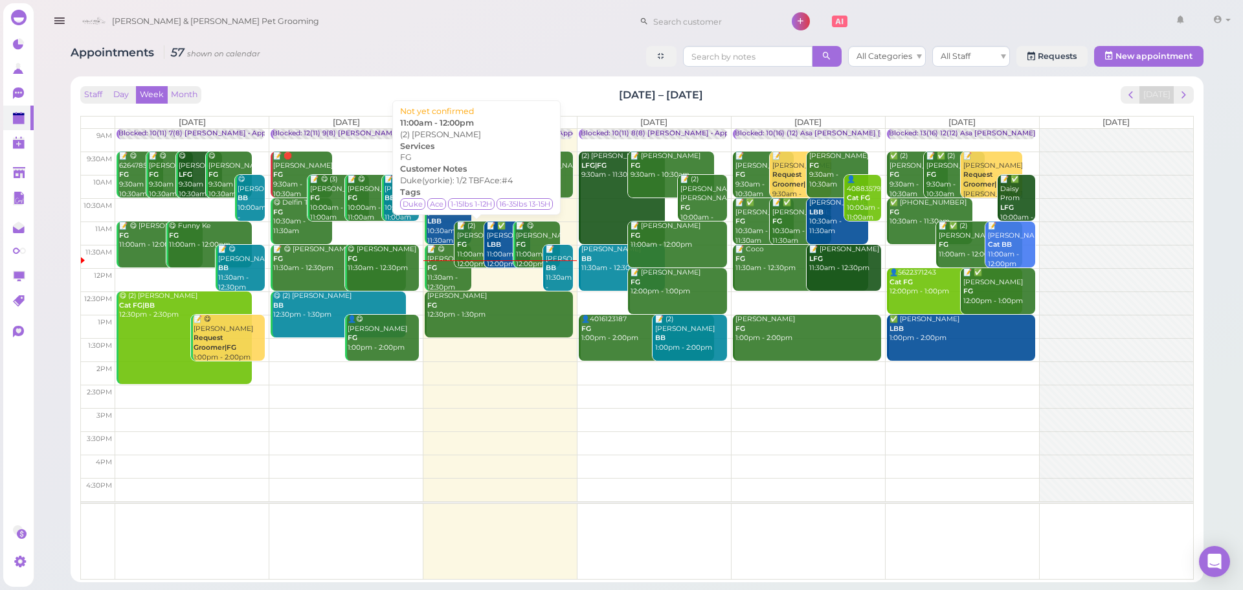
click at [471, 252] on div "📝 (2) Richard DeBayona FG 11:00am - 12:00pm" at bounding box center [478, 244] width 45 height 47
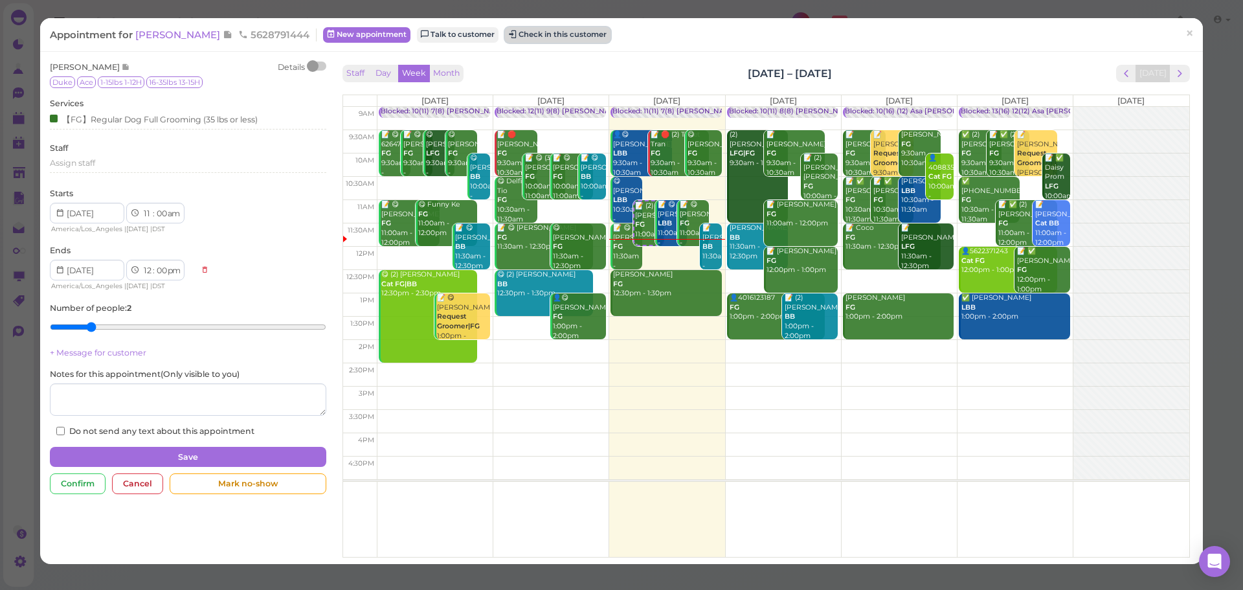
click at [535, 33] on button "Check in this customer" at bounding box center [558, 35] width 106 height 16
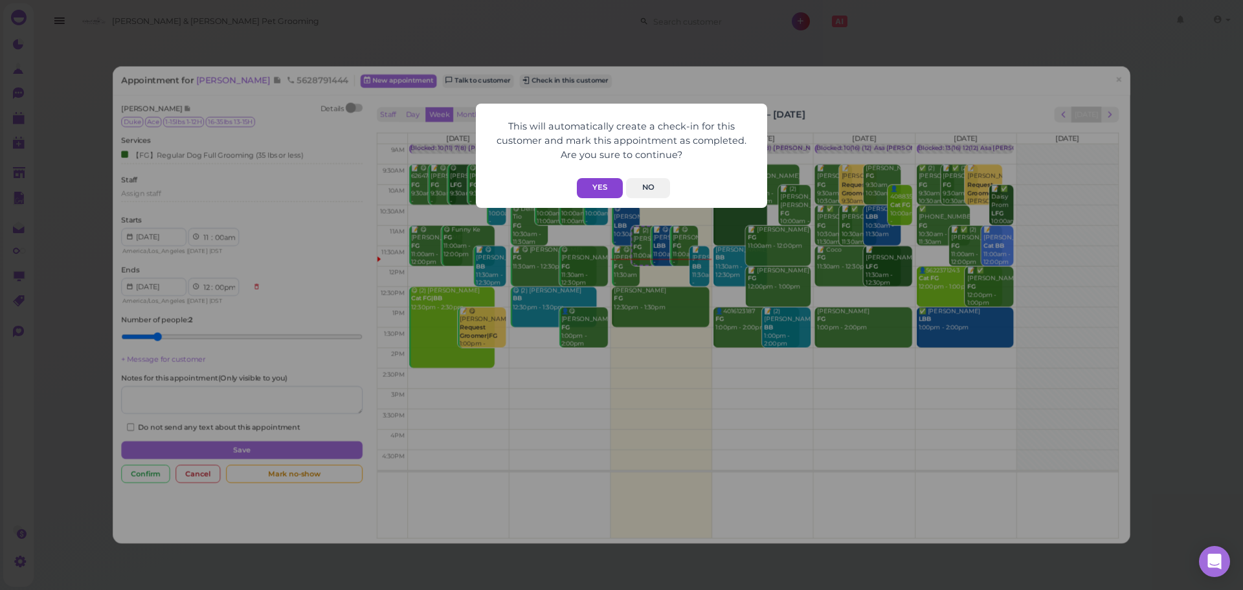
click at [584, 190] on button "Yes" at bounding box center [600, 188] width 46 height 20
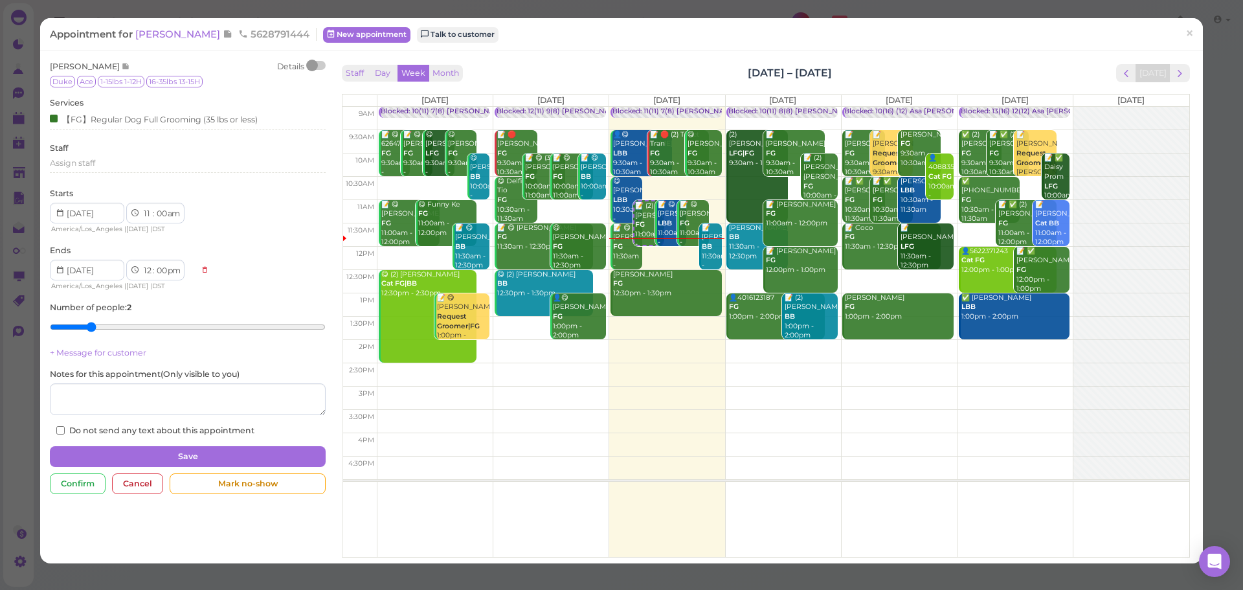
click at [926, 76] on div "Staff Day Week Month Oct 6 – 12, 2025 Today" at bounding box center [765, 73] width 847 height 17
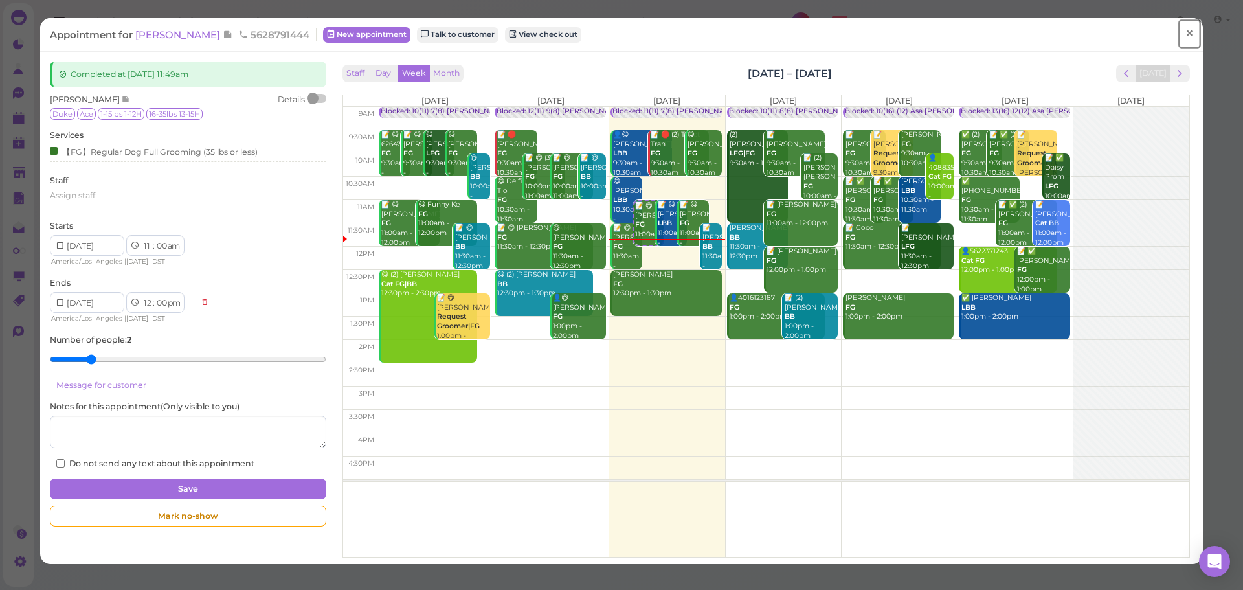
drag, startPoint x: 1169, startPoint y: 37, endPoint x: 1151, endPoint y: 37, distance: 18.1
click at [1177, 37] on link "×" at bounding box center [1189, 34] width 24 height 30
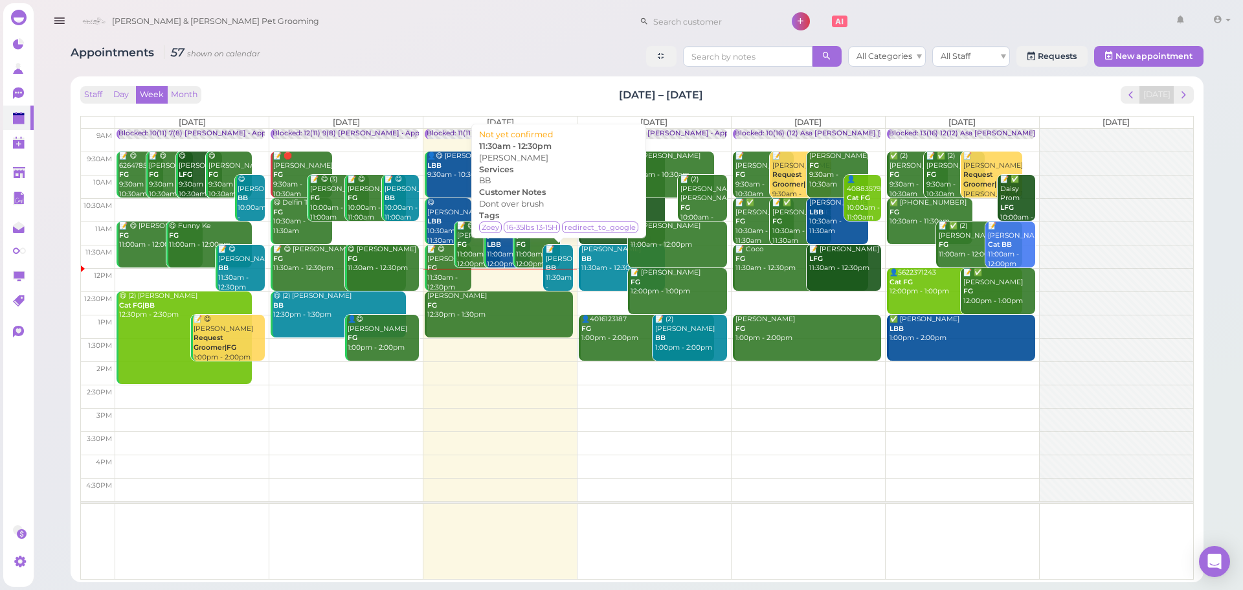
click at [564, 283] on div "📝 Sandra Lira BB 11:30am - 12:30pm" at bounding box center [559, 273] width 28 height 57
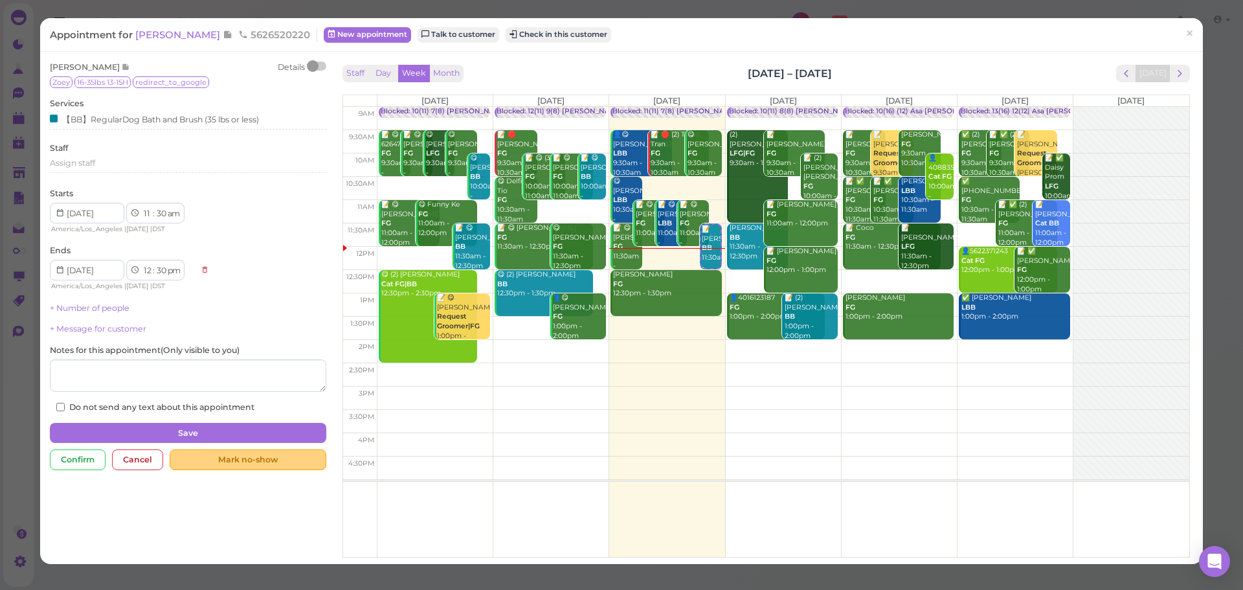
click at [273, 466] on div "Mark no-show" at bounding box center [248, 459] width 156 height 21
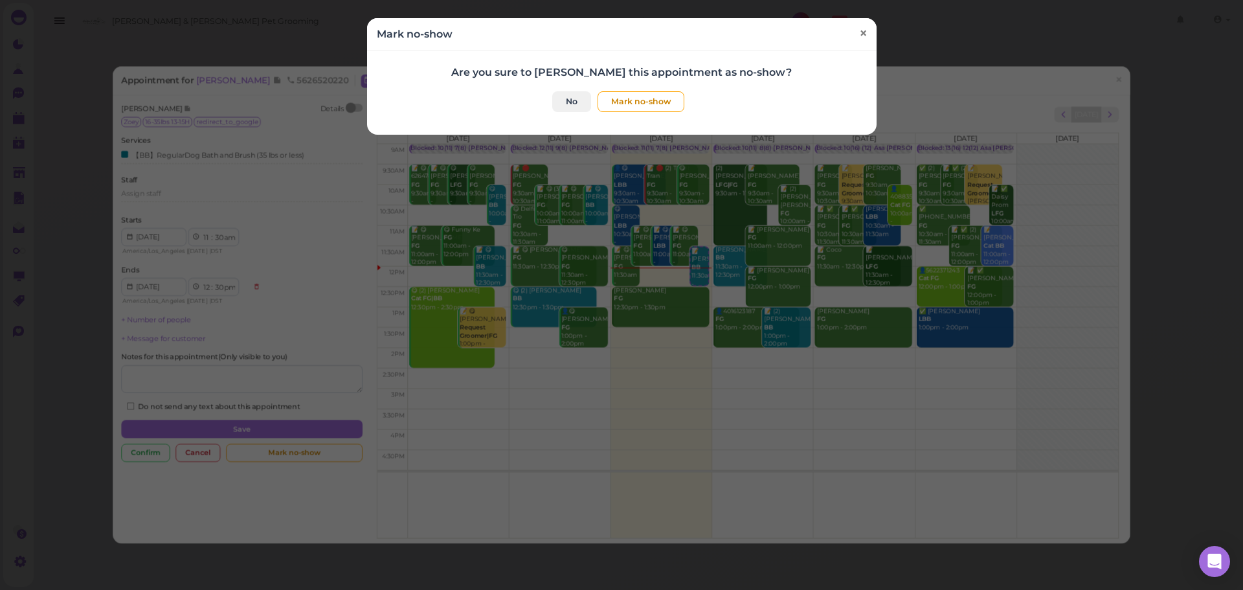
click at [862, 22] on link "×" at bounding box center [863, 34] width 24 height 30
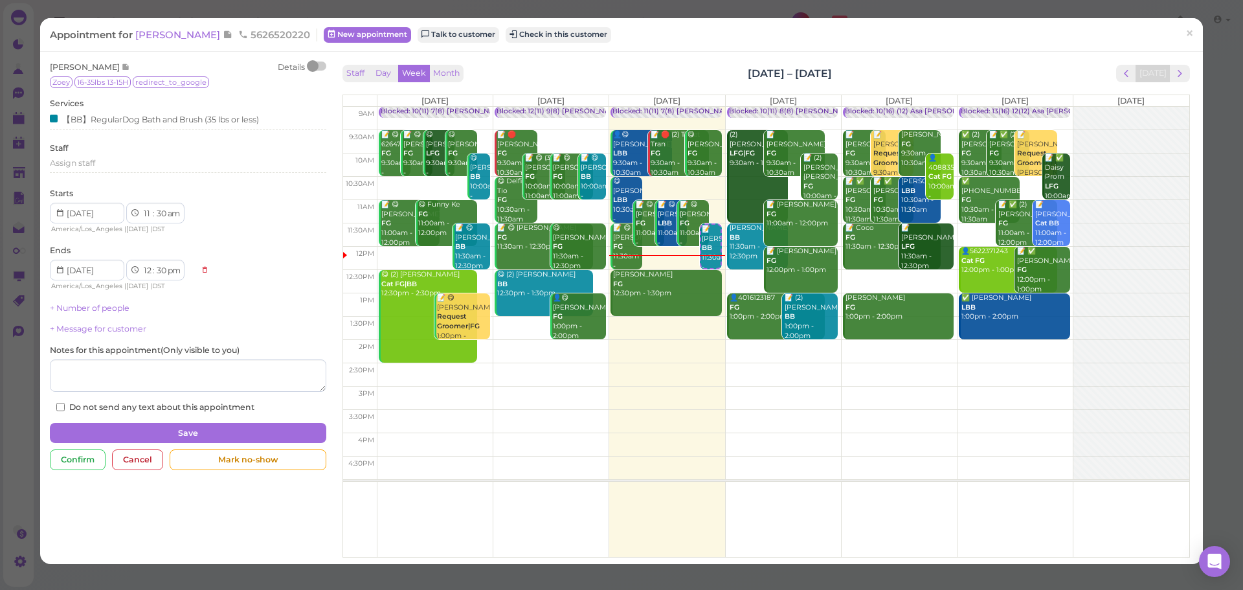
click at [169, 43] on div "Appointment for Sandra Lira 5626520220 New appointment Talk to customer Check i…" at bounding box center [621, 34] width 1163 height 33
click at [172, 40] on span "[PERSON_NAME]" at bounding box center [178, 34] width 87 height 12
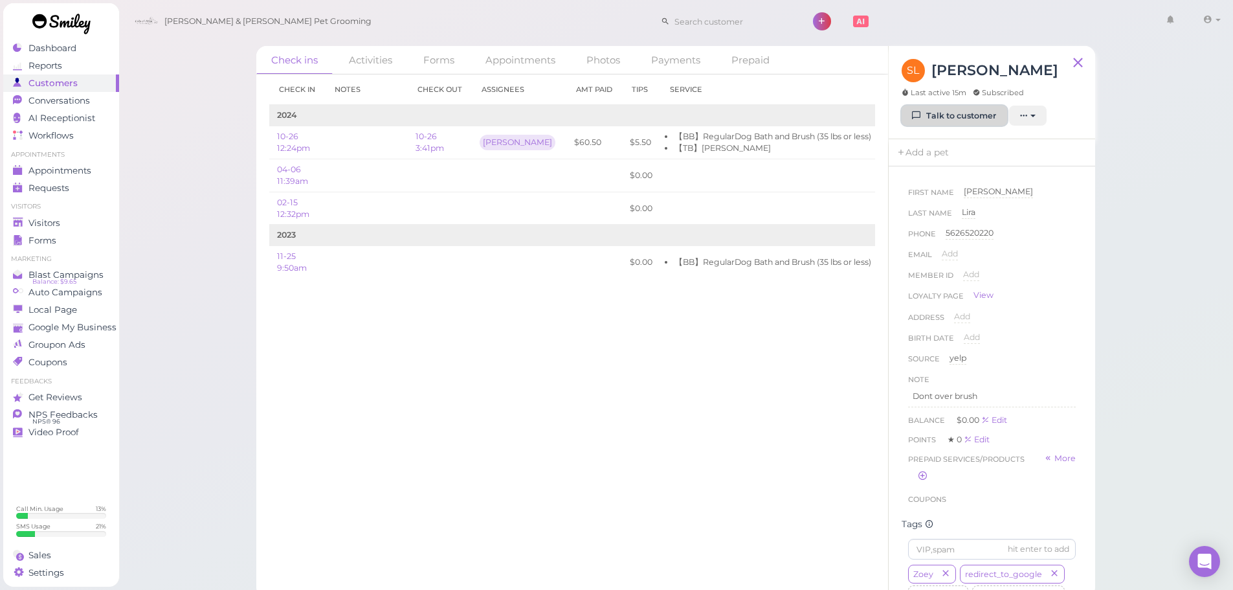
click at [964, 121] on link "Talk to customer" at bounding box center [955, 116] width 106 height 21
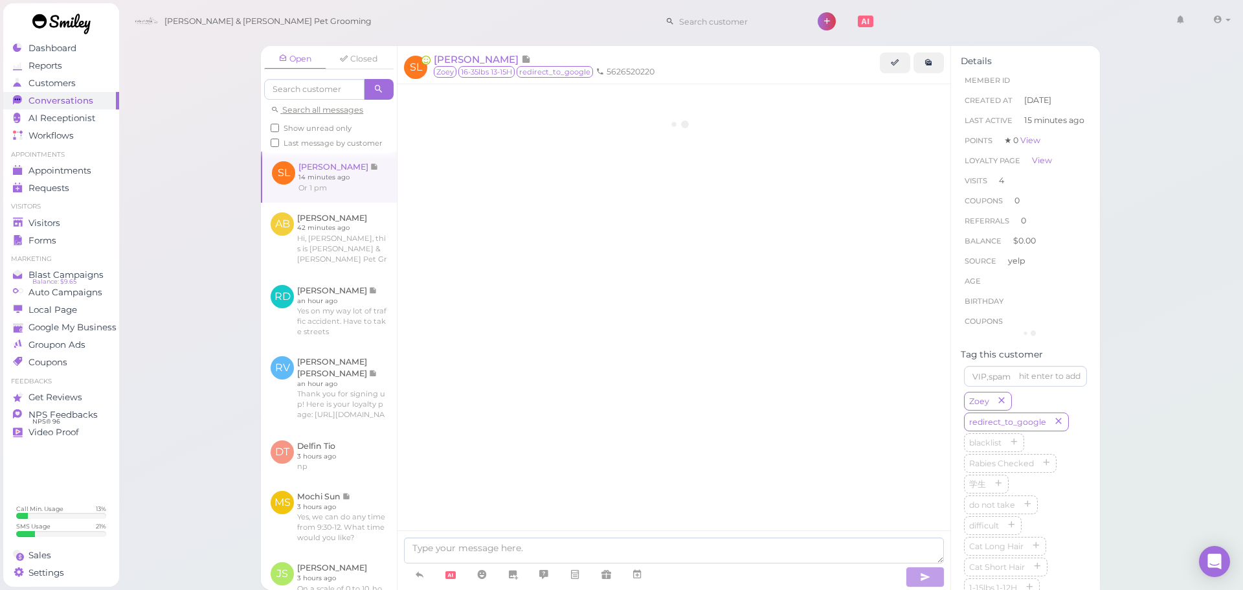
scroll to position [1459, 0]
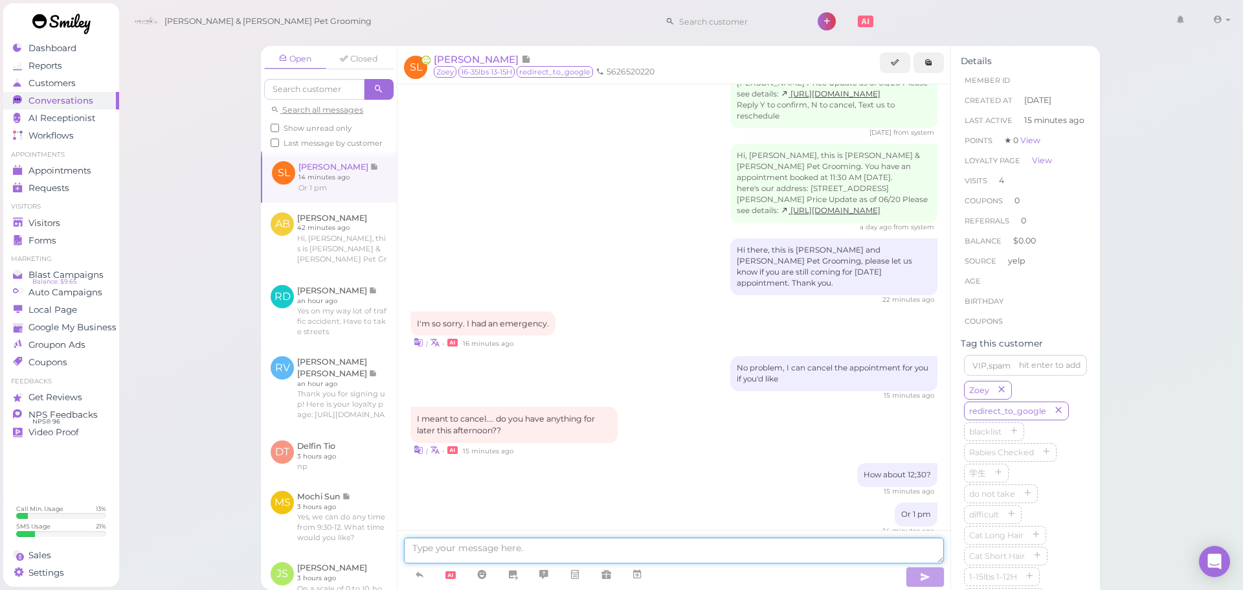
click at [698, 546] on textarea at bounding box center [674, 550] width 540 height 26
type textarea "Which time would you like?"
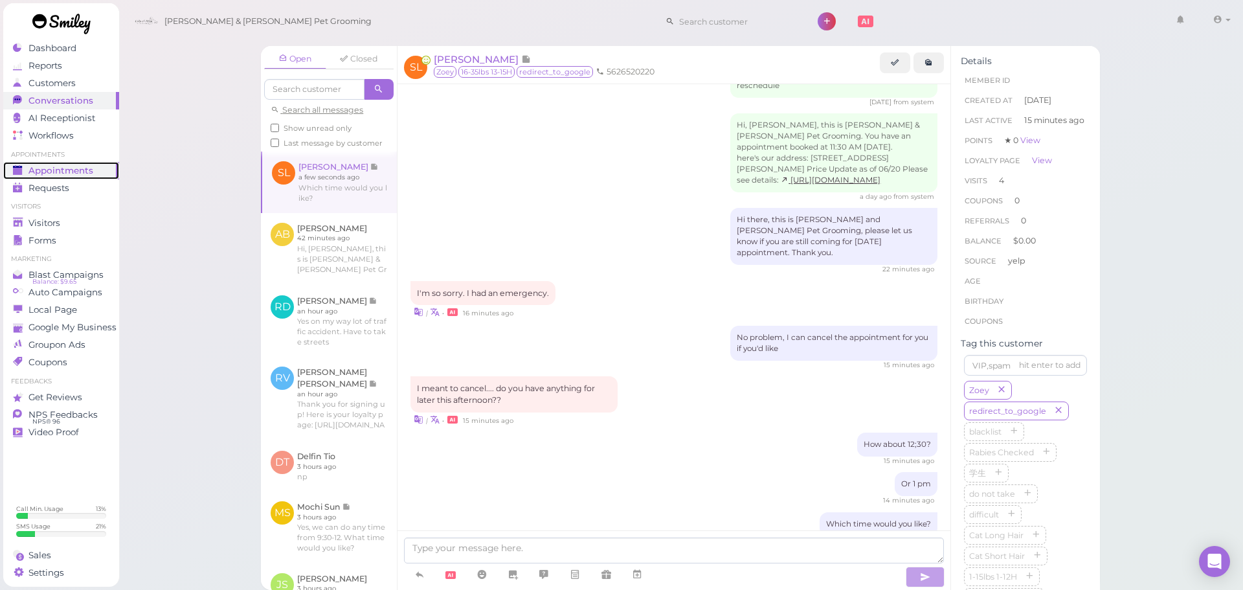
click at [84, 170] on span "Appointments" at bounding box center [60, 170] width 65 height 11
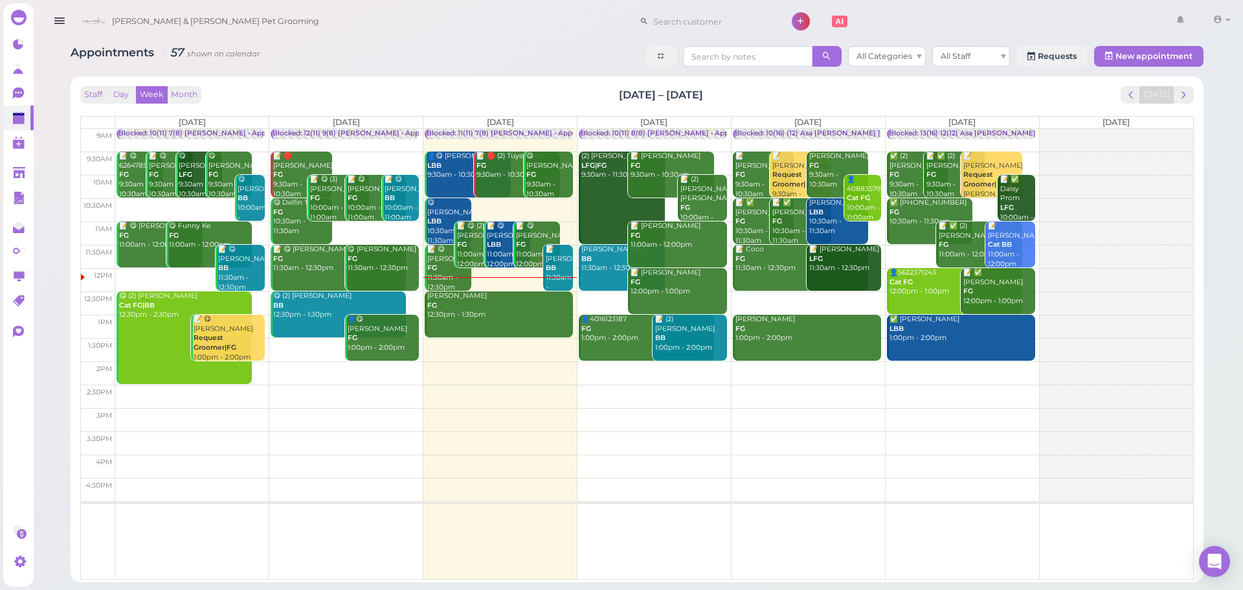
click at [493, 320] on link "Anita Hartog FG 12:30pm - 1:30pm" at bounding box center [499, 314] width 148 height 46
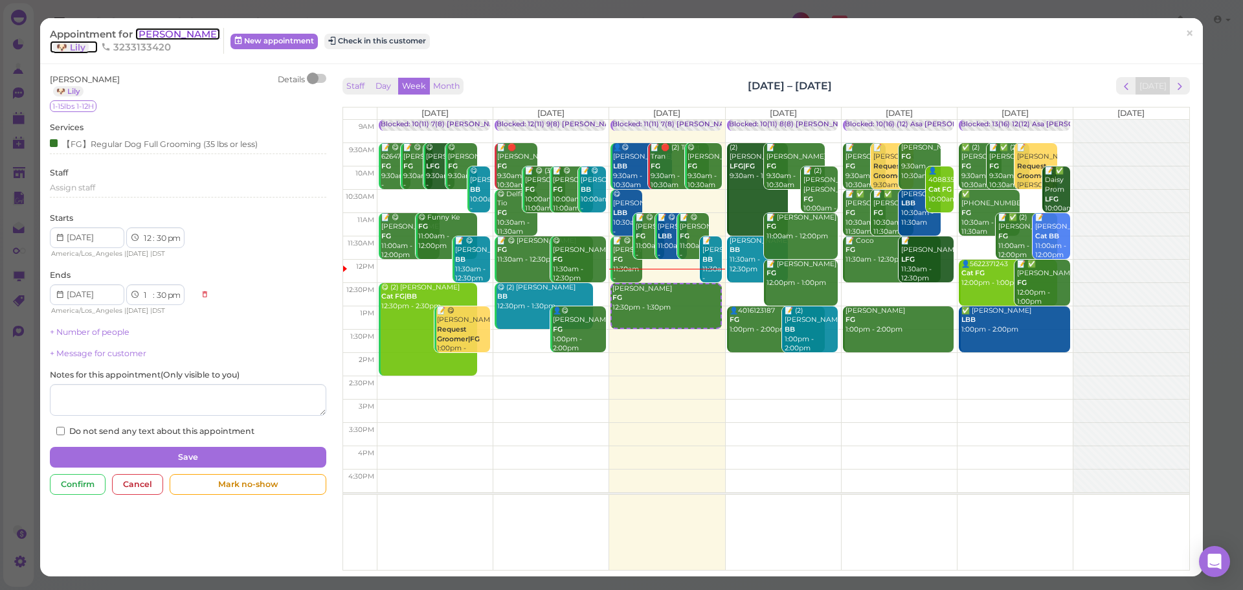
click at [168, 30] on span "[PERSON_NAME]" at bounding box center [177, 34] width 85 height 12
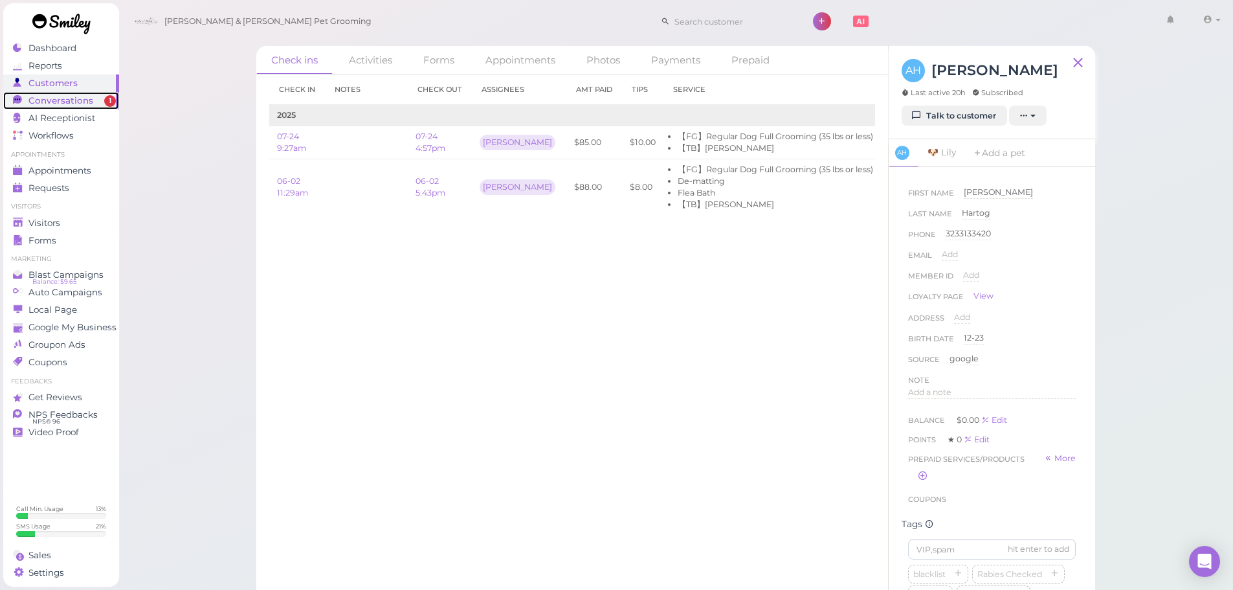
click at [102, 104] on div "Conversations" at bounding box center [59, 100] width 93 height 11
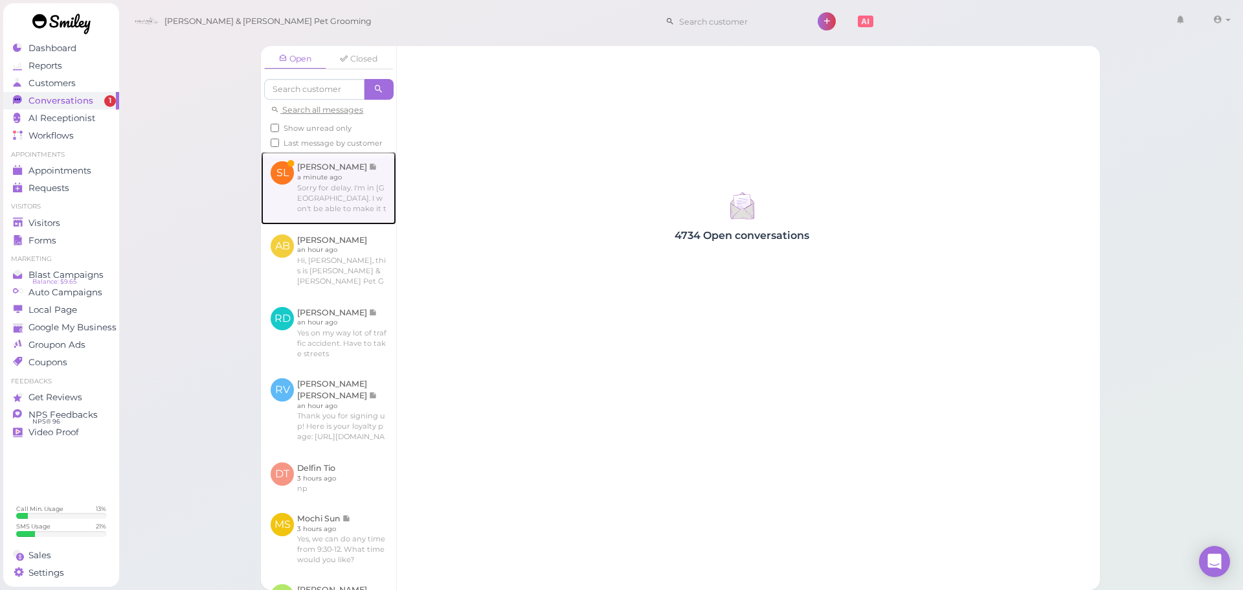
click at [350, 203] on link at bounding box center [328, 187] width 135 height 72
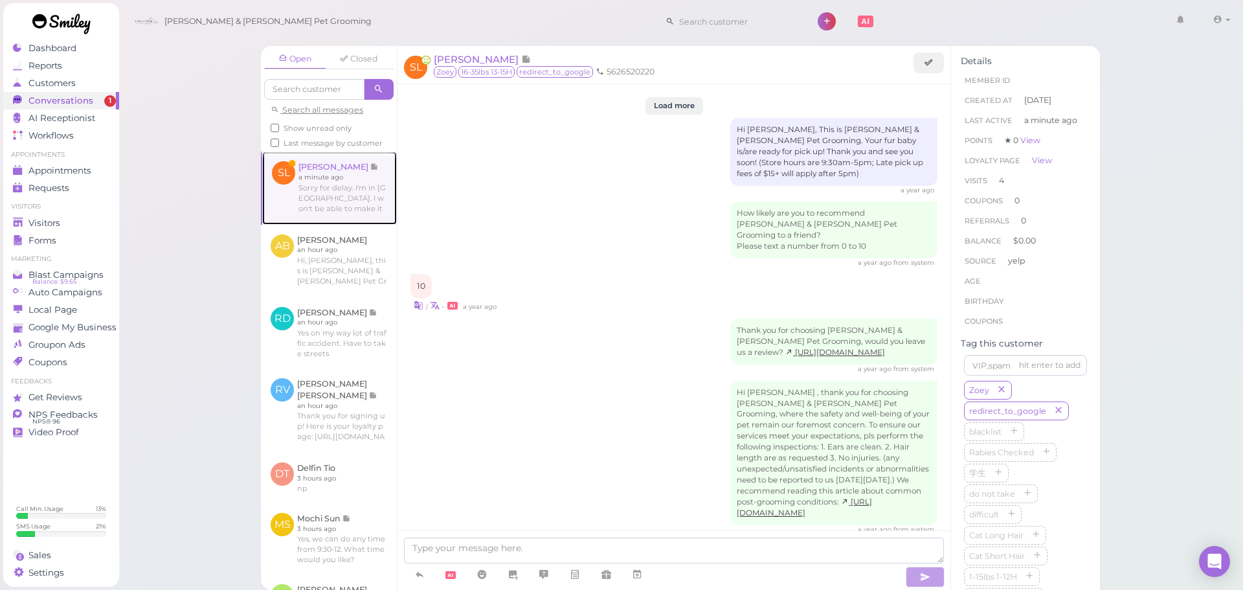
scroll to position [1467, 0]
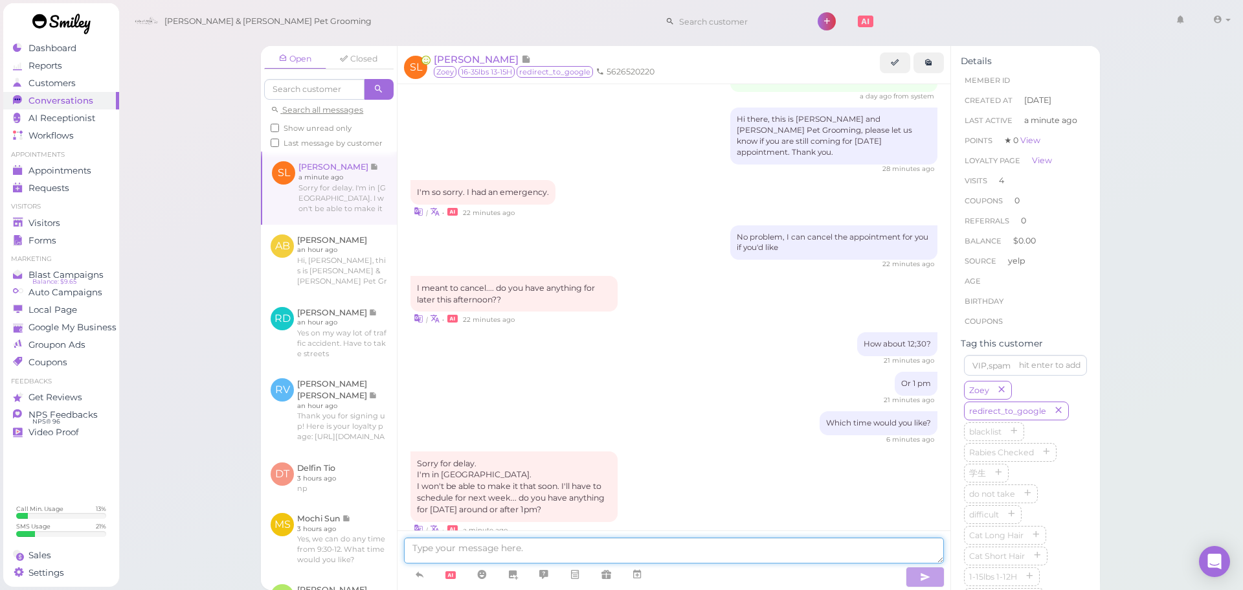
click at [629, 554] on textarea at bounding box center [674, 550] width 540 height 26
type textarea "Yes, we can do next Wednesday at 1 PM"
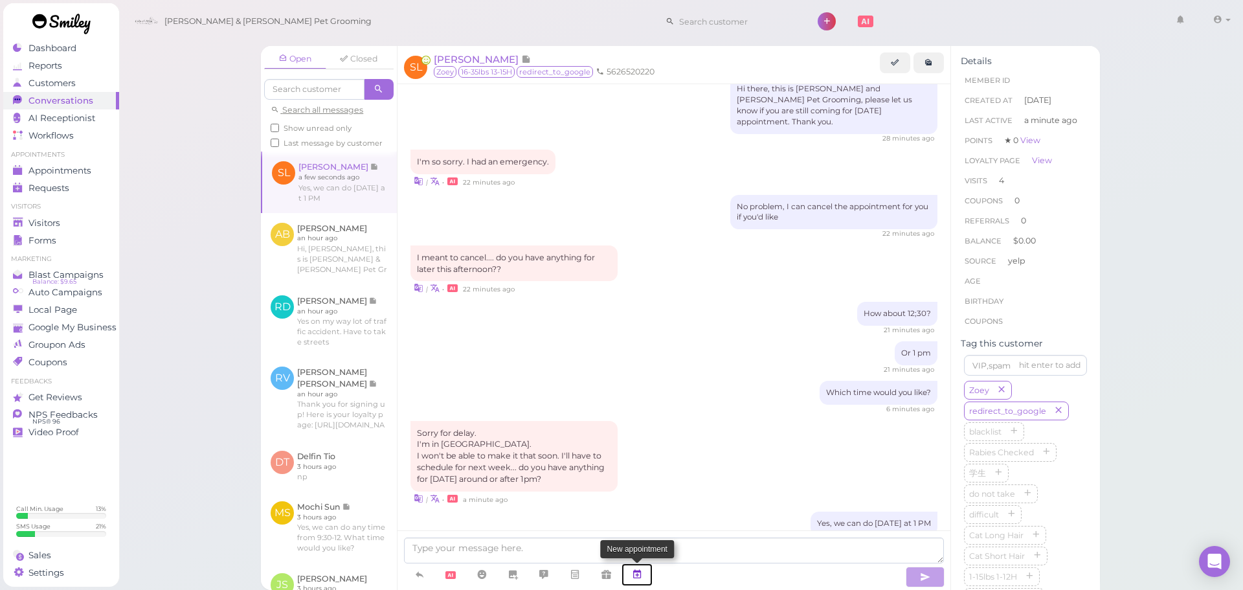
click at [639, 575] on icon at bounding box center [637, 574] width 10 height 13
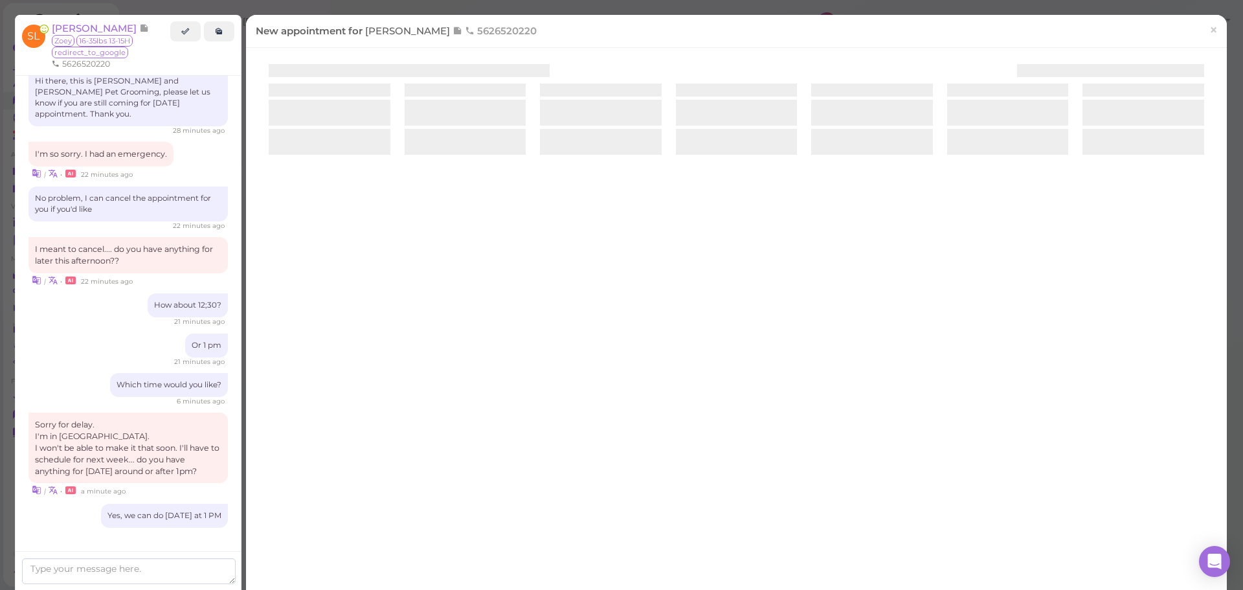
scroll to position [1554, 0]
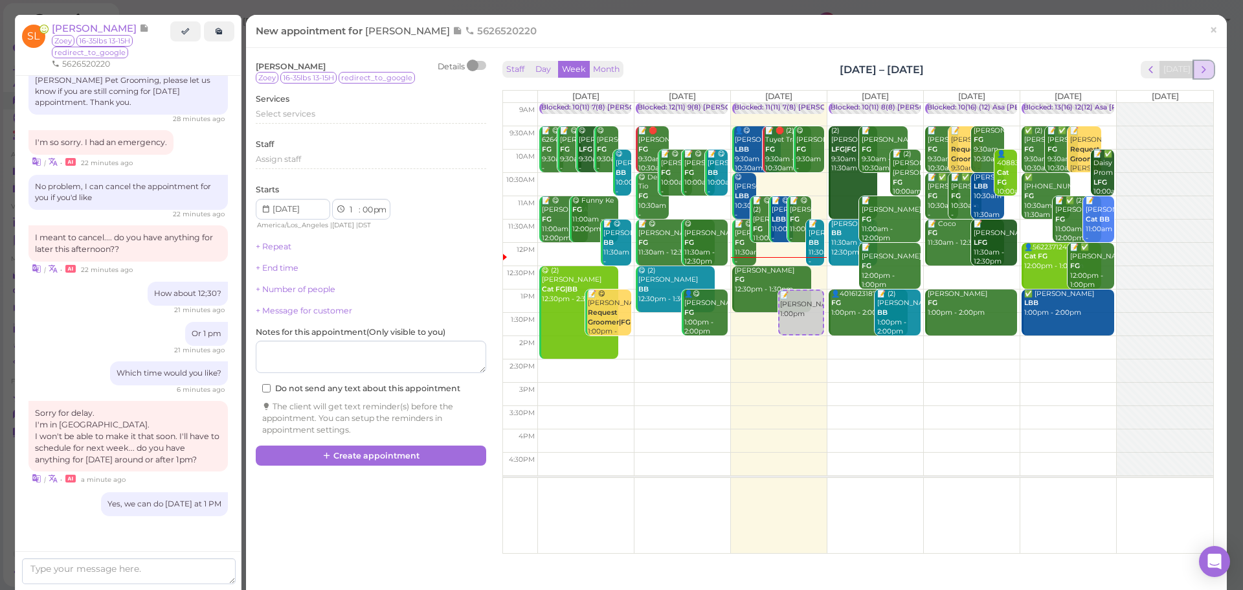
click at [1194, 61] on button "next" at bounding box center [1204, 69] width 20 height 17
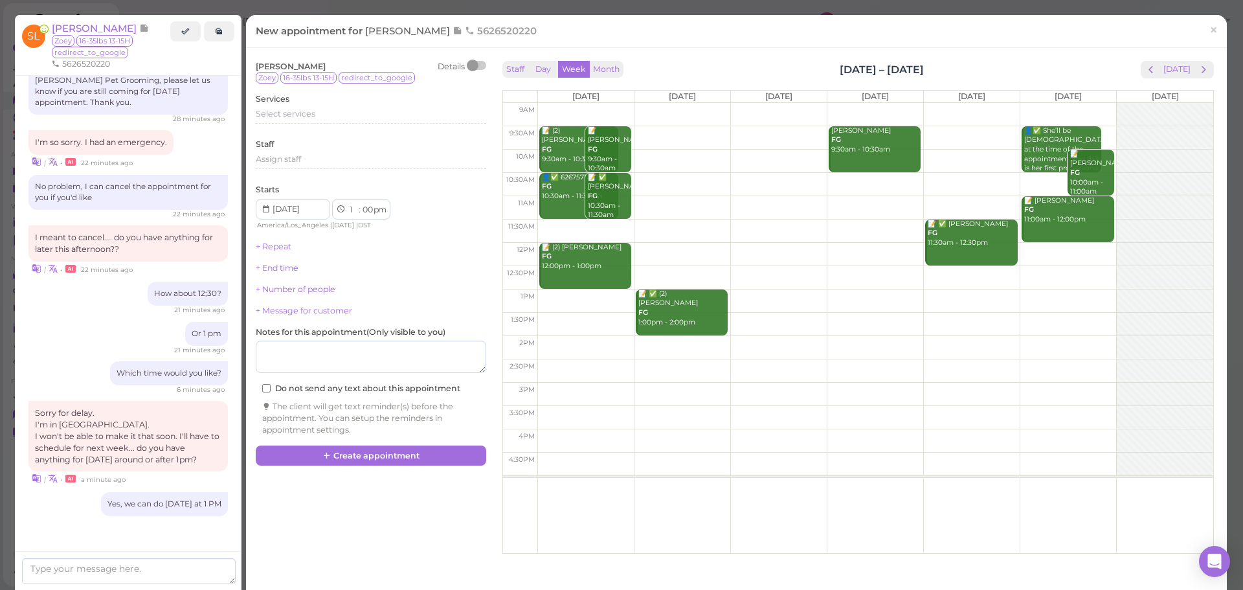
scroll to position [1563, 0]
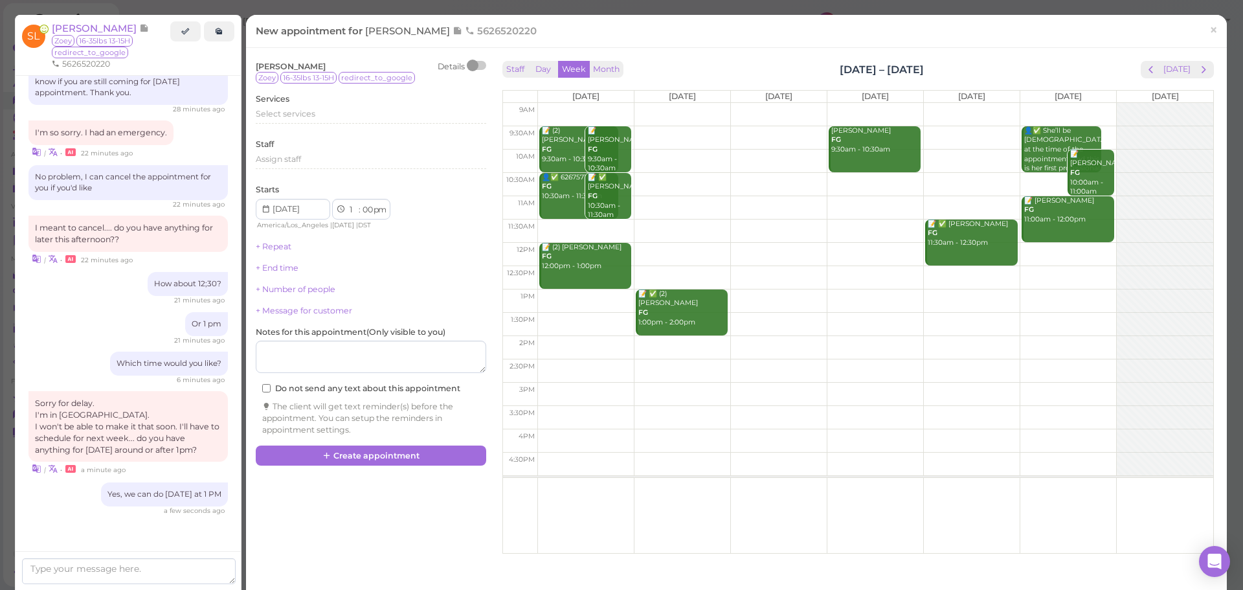
click at [757, 293] on td at bounding box center [875, 300] width 676 height 23
type input "2025-10-15"
click at [359, 115] on div "Select services" at bounding box center [371, 114] width 230 height 12
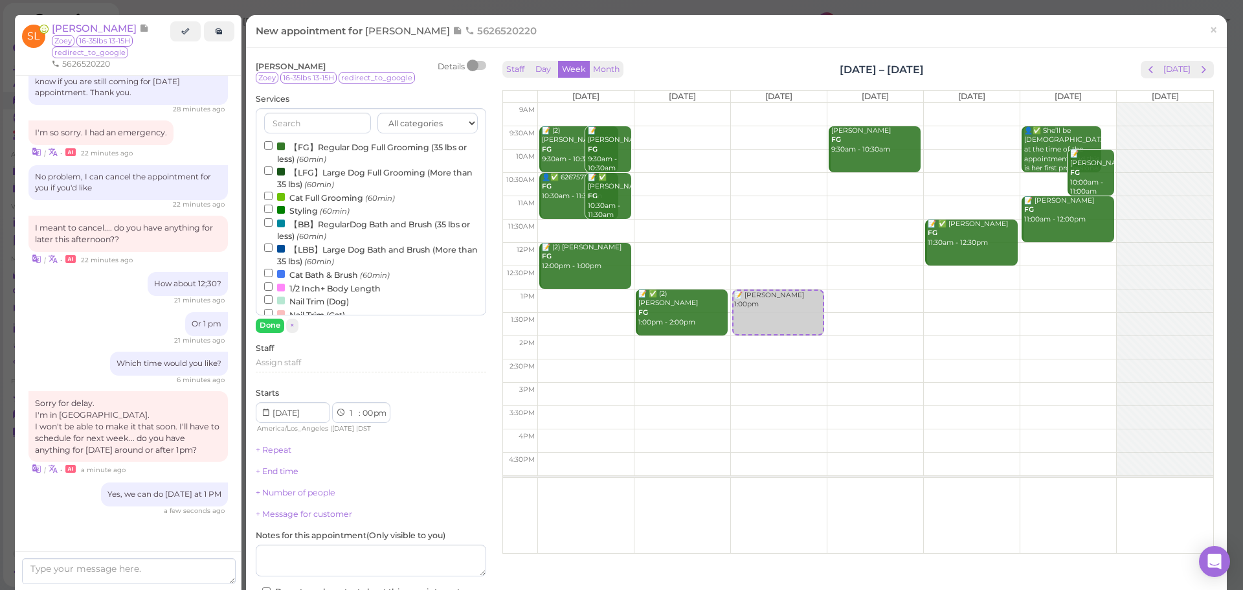
click at [314, 232] on small "(60min)" at bounding box center [311, 236] width 30 height 9
click at [273, 227] on input "【BB】RegularDog Bath and Brush (35 lbs or less) (60min)" at bounding box center [268, 222] width 8 height 8
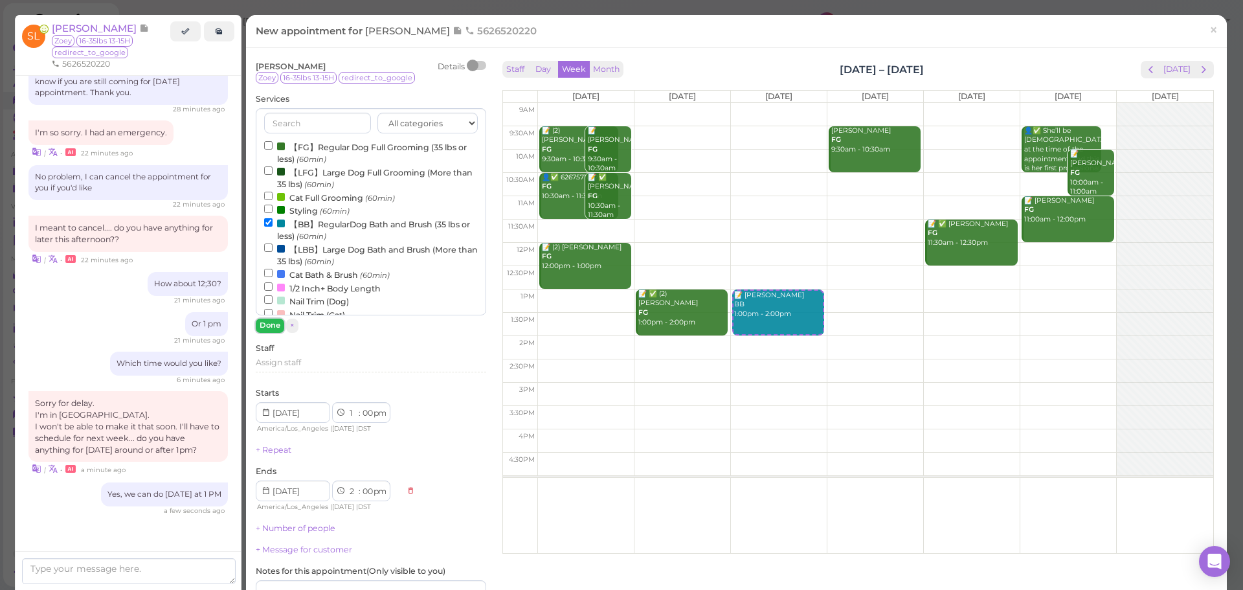
click at [277, 324] on button "Done" at bounding box center [270, 325] width 28 height 14
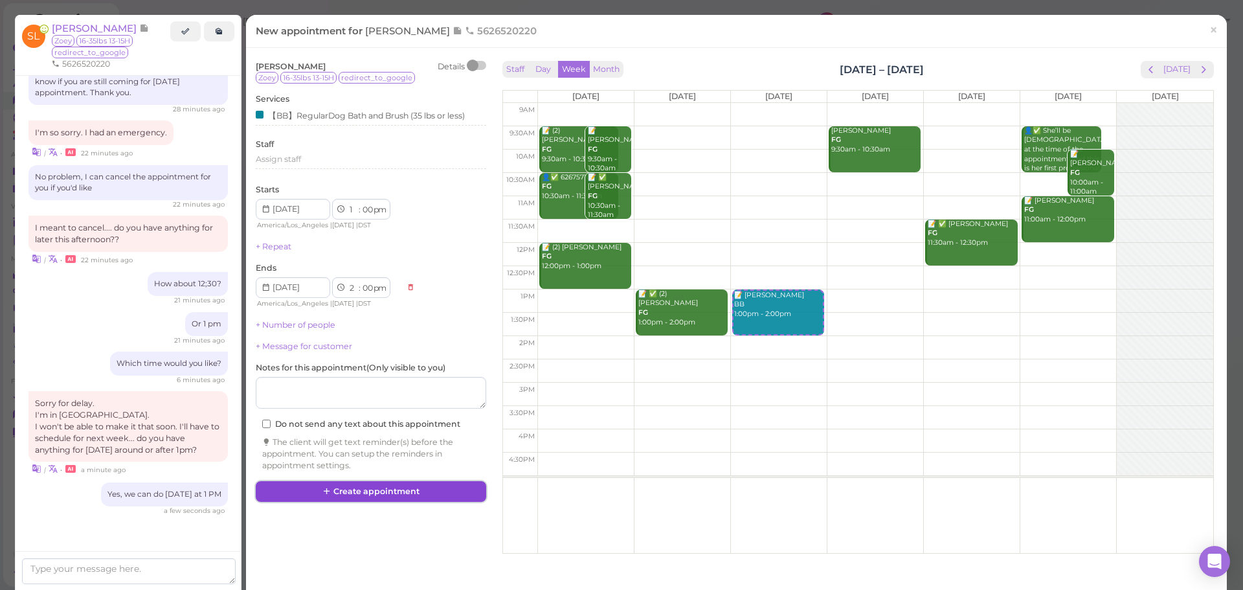
click at [363, 484] on button "Create appointment" at bounding box center [371, 491] width 230 height 21
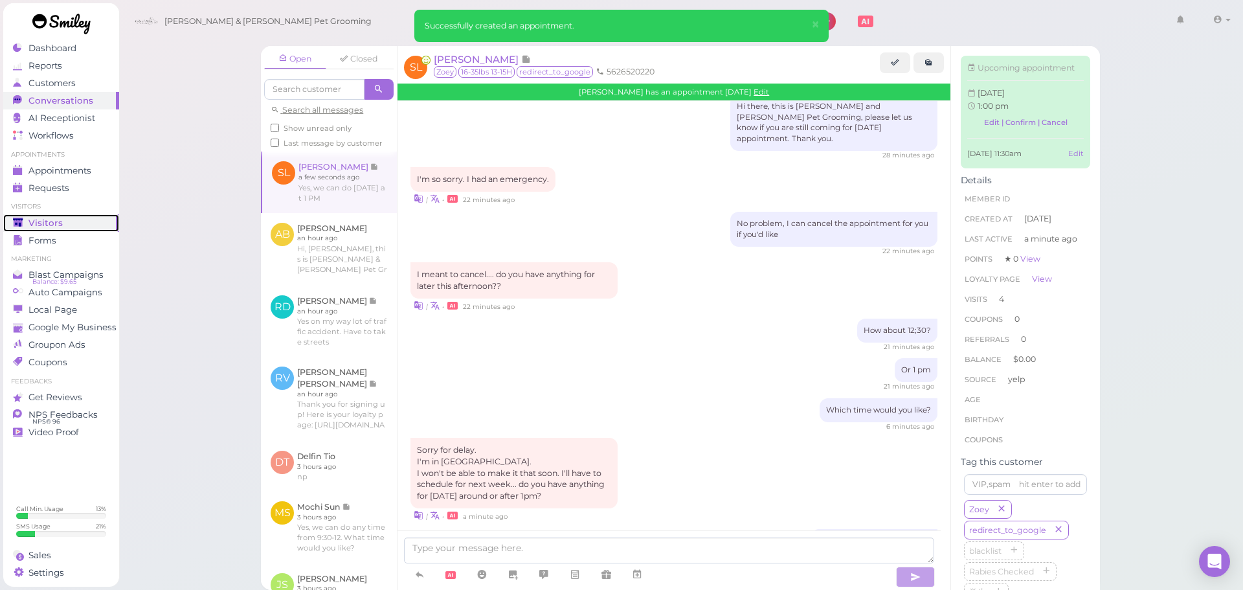
click at [41, 225] on span "Visitors" at bounding box center [45, 222] width 34 height 11
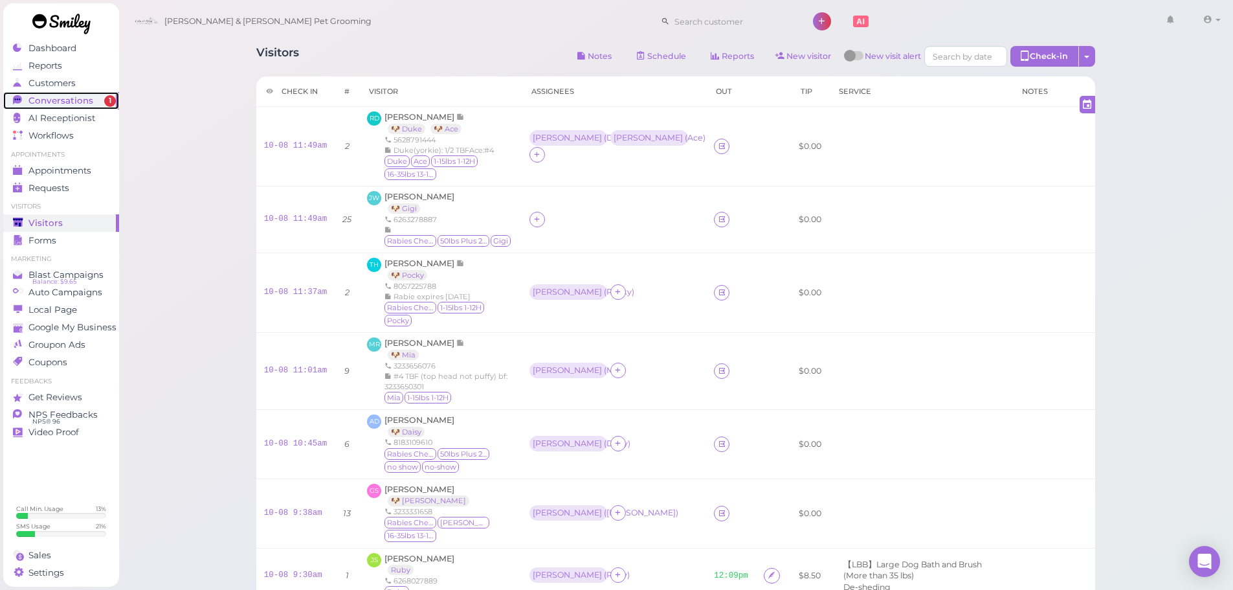
click at [77, 107] on link "Conversations 1" at bounding box center [61, 100] width 116 height 17
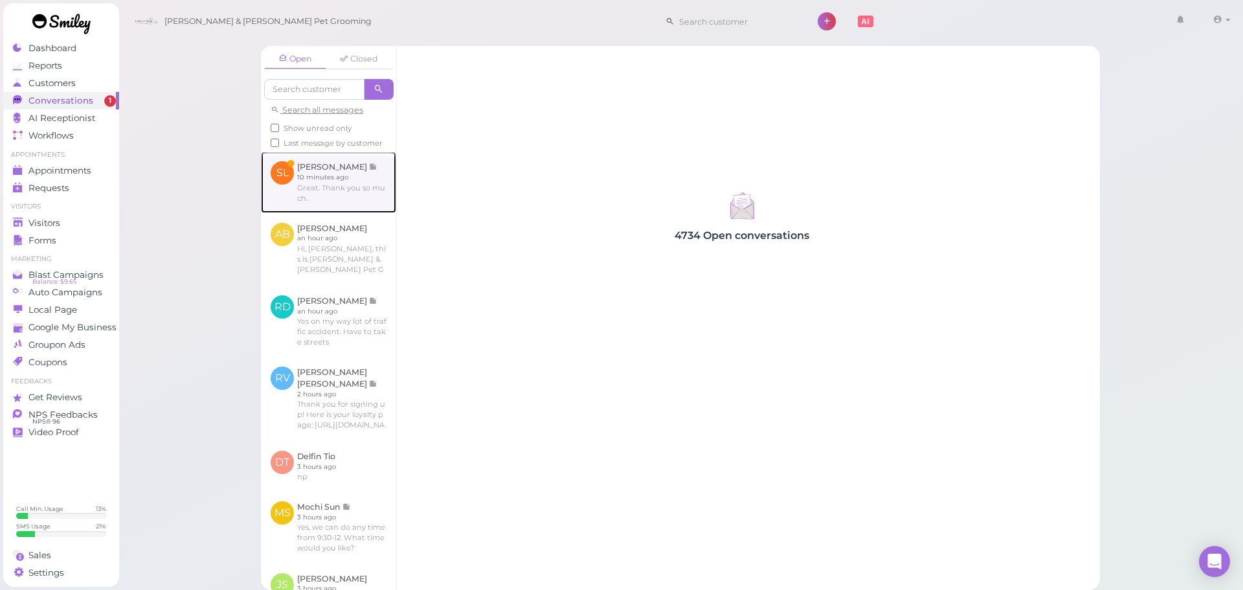
click at [306, 177] on link at bounding box center [328, 181] width 135 height 61
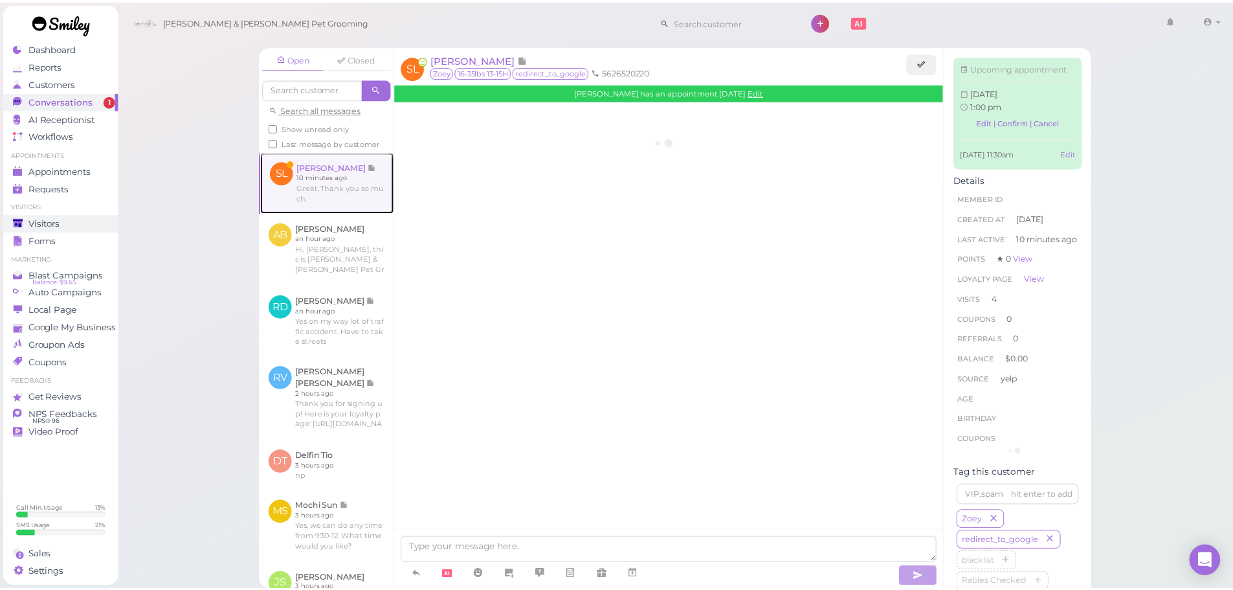
scroll to position [1499, 0]
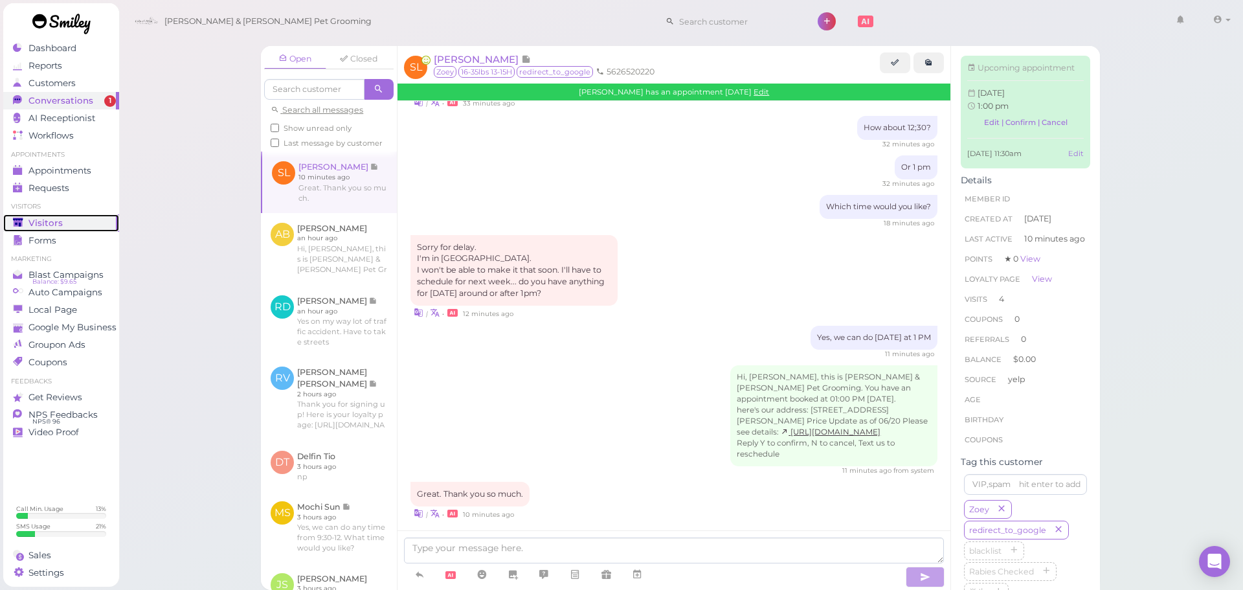
click at [55, 221] on span "Visitors" at bounding box center [45, 222] width 34 height 11
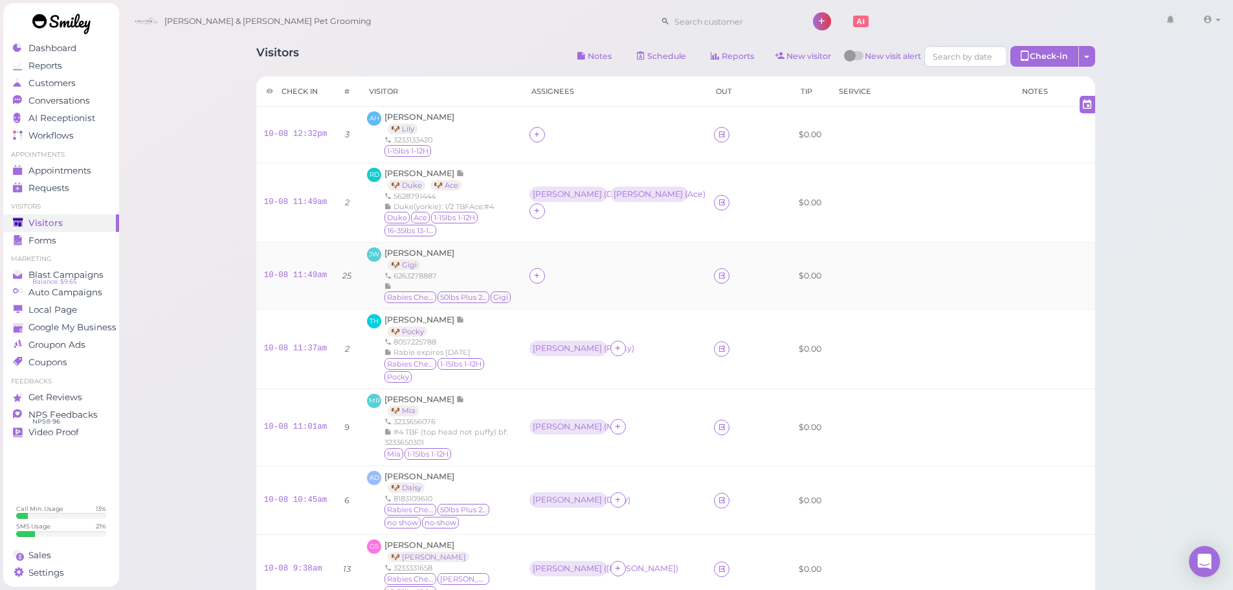
click at [545, 268] on div at bounding box center [538, 276] width 16 height 16
click at [570, 363] on div "[PERSON_NAME]" at bounding box center [634, 368] width 181 height 25
click at [599, 137] on div at bounding box center [615, 135] width 170 height 16
click at [545, 139] on div at bounding box center [538, 135] width 16 height 16
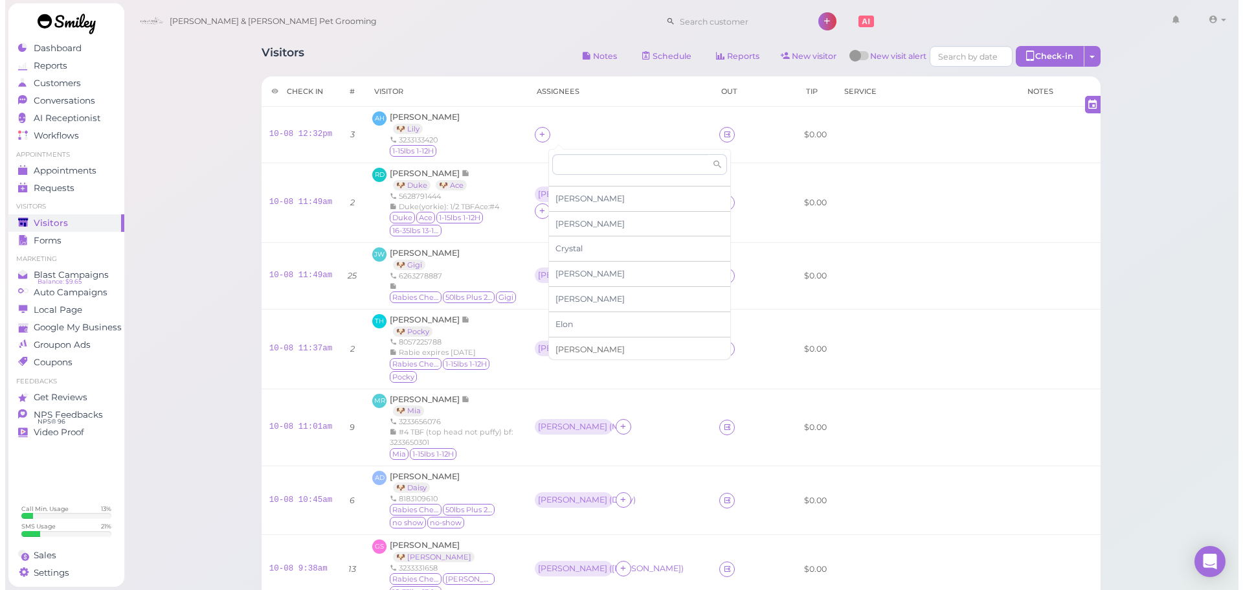
scroll to position [65, 0]
click at [570, 351] on span "Helen" at bounding box center [584, 352] width 69 height 10
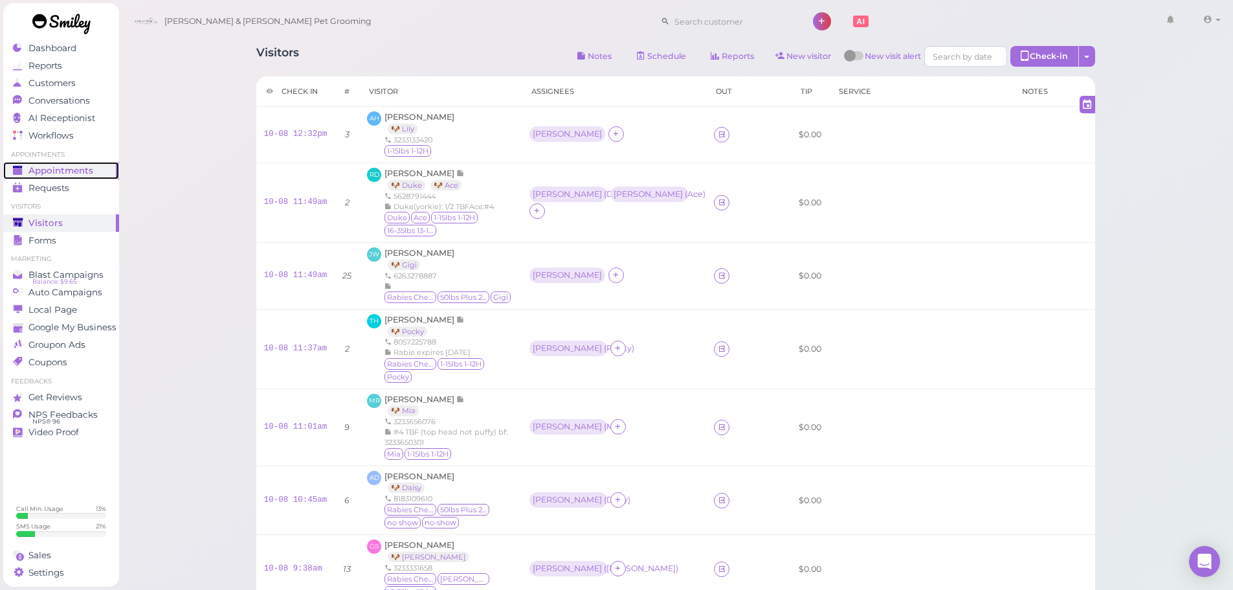
click at [83, 170] on span "Appointments" at bounding box center [60, 170] width 65 height 11
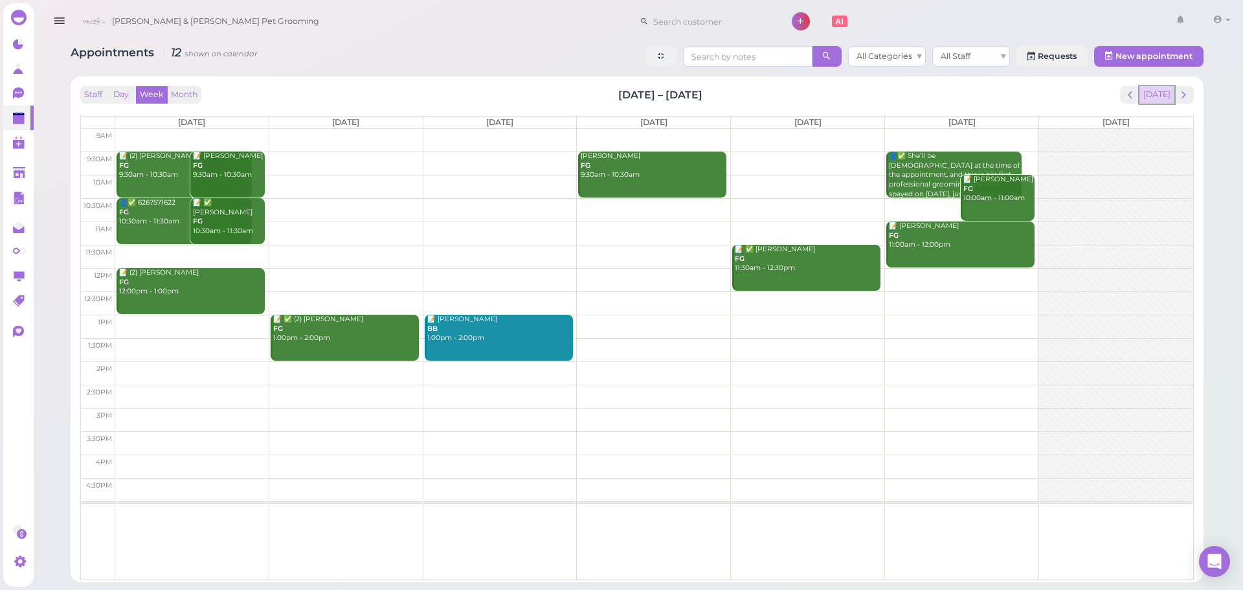
click at [1157, 92] on button "[DATE]" at bounding box center [1156, 94] width 35 height 17
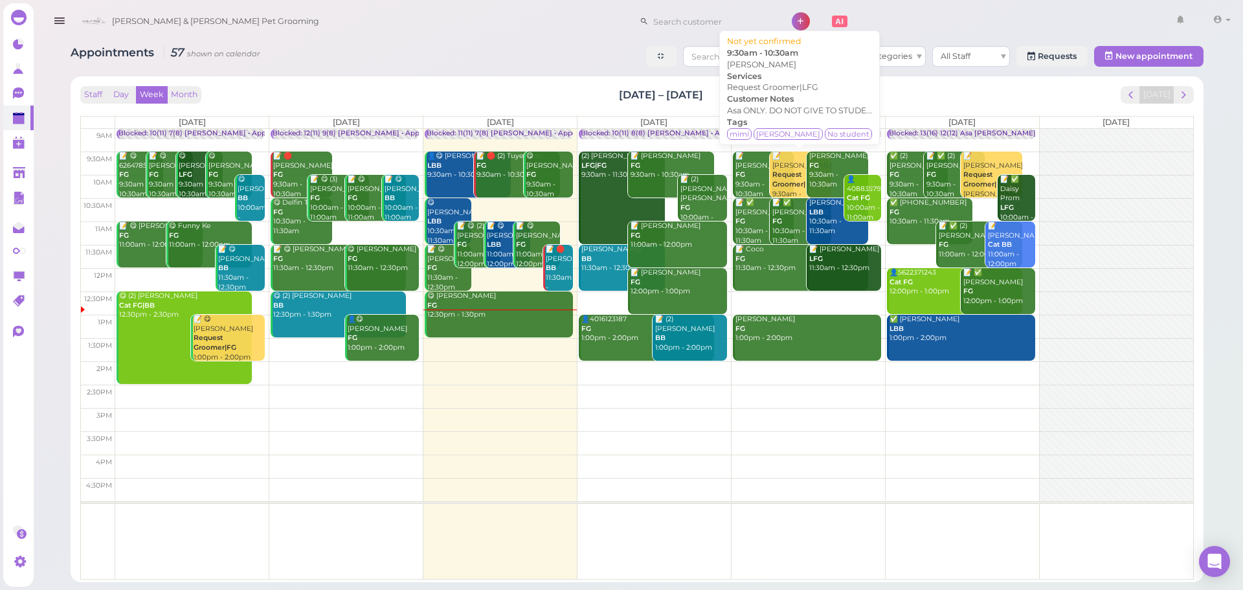
click at [781, 170] on b "Request Groomer|LFG" at bounding box center [795, 179] width 47 height 18
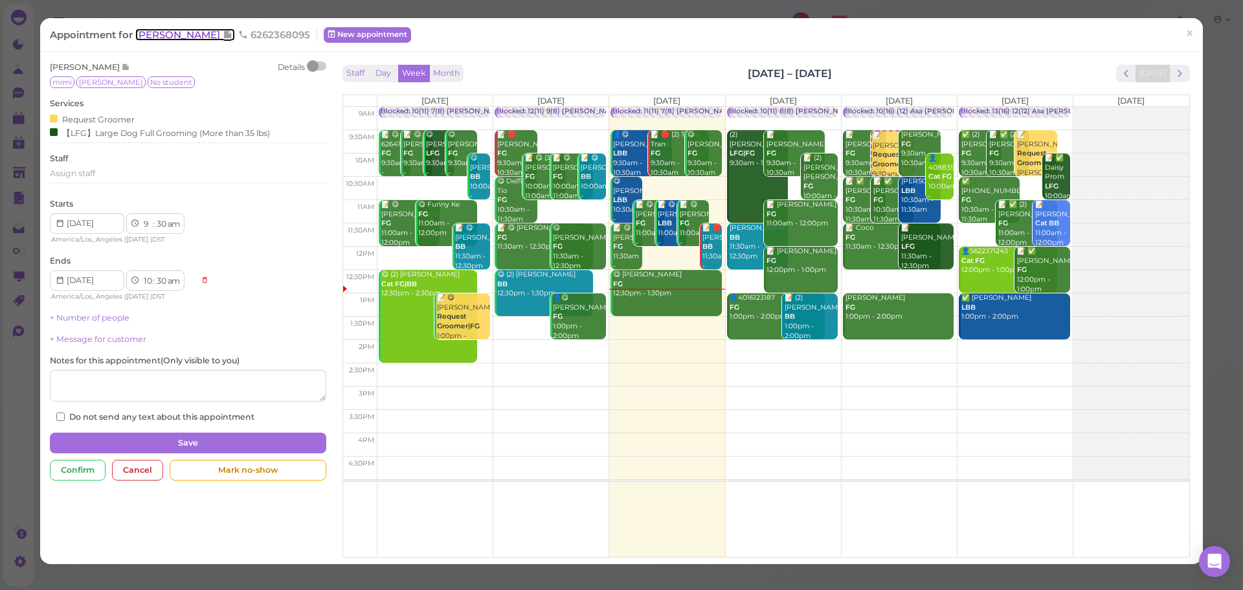
click at [157, 35] on span "Fay Ye" at bounding box center [178, 34] width 87 height 12
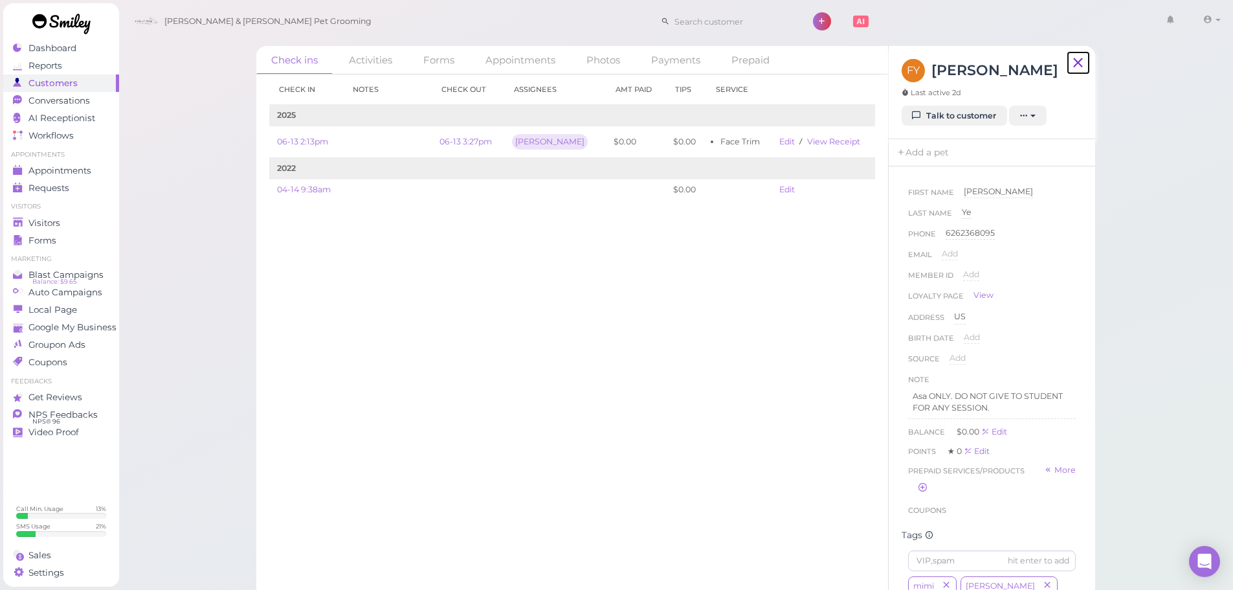
click at [1073, 60] on icon at bounding box center [1078, 62] width 16 height 19
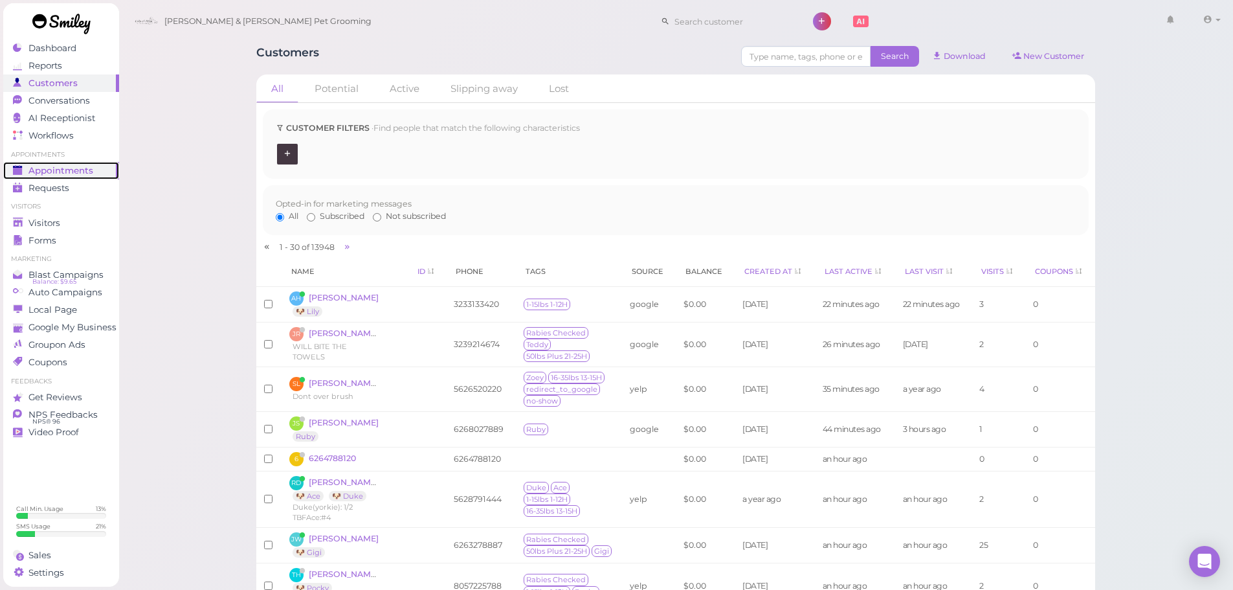
click at [100, 176] on link "Appointments" at bounding box center [61, 170] width 116 height 17
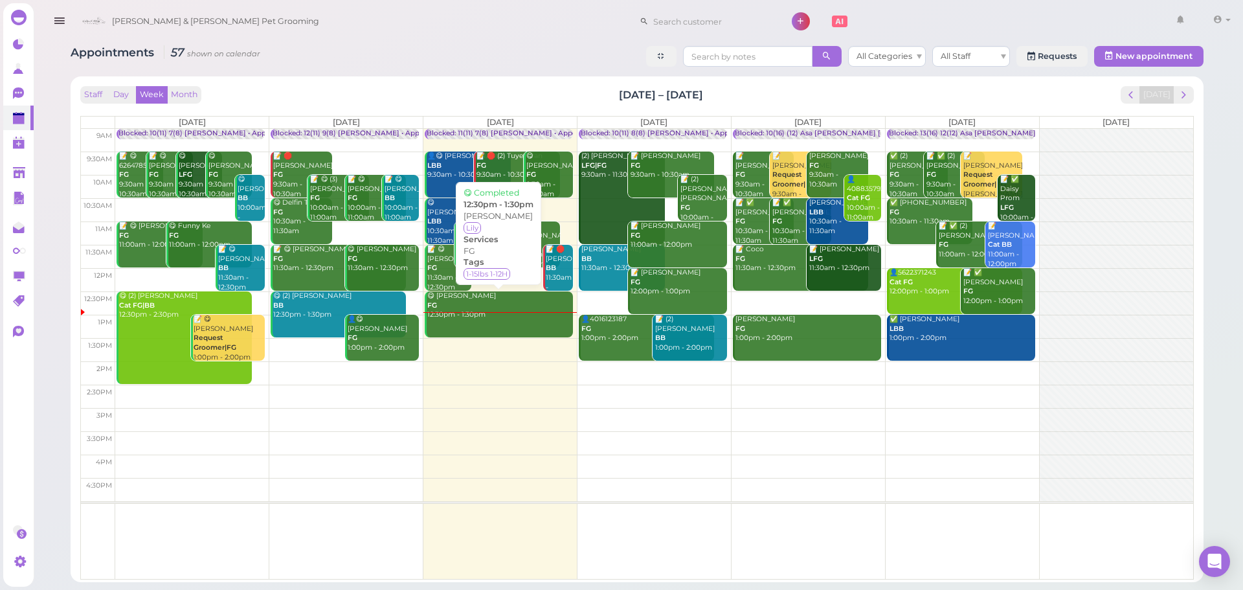
click at [513, 327] on link "😋 Anita Hartog FG 12:30pm - 1:30pm" at bounding box center [499, 314] width 148 height 46
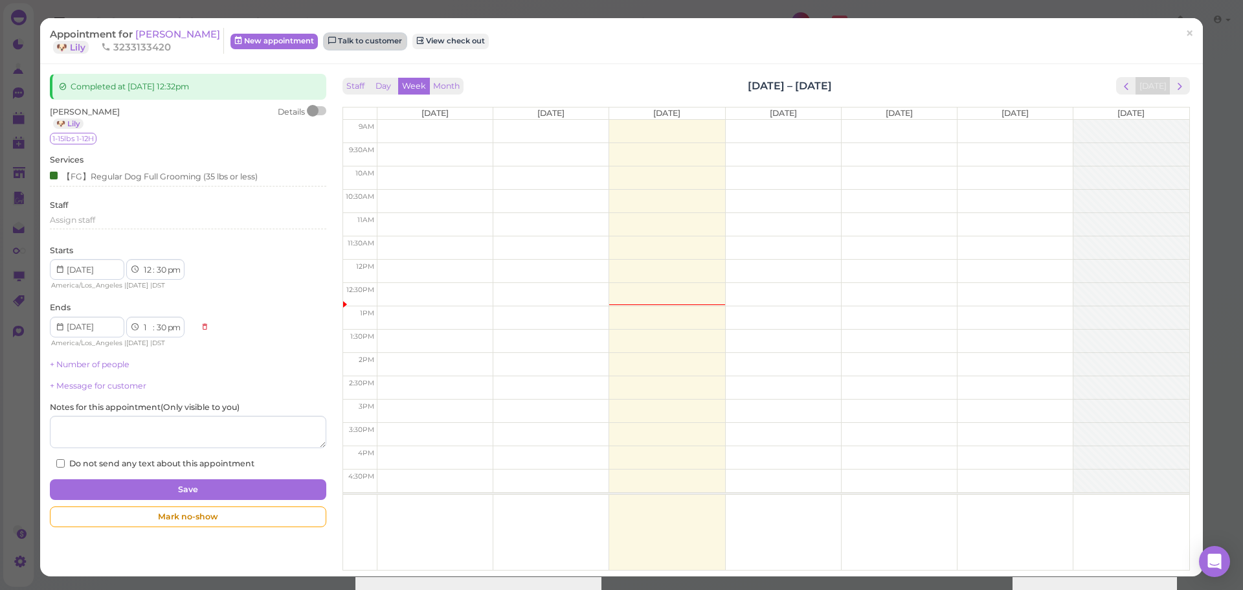
click at [357, 43] on link "Talk to customer" at bounding box center [365, 42] width 82 height 16
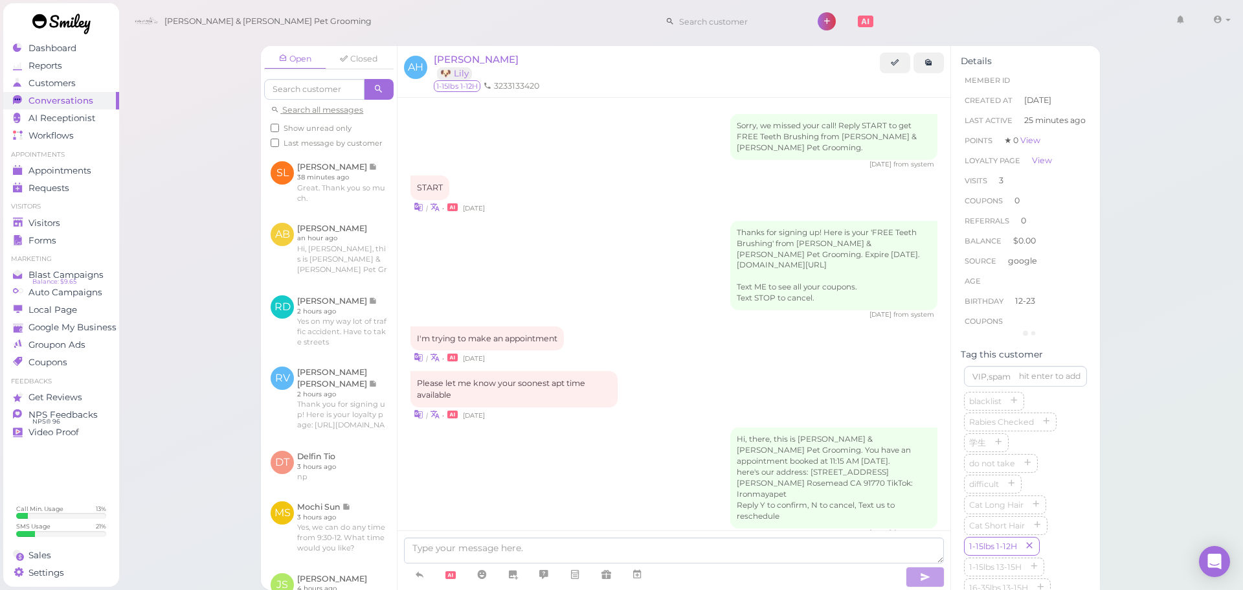
scroll to position [1362, 0]
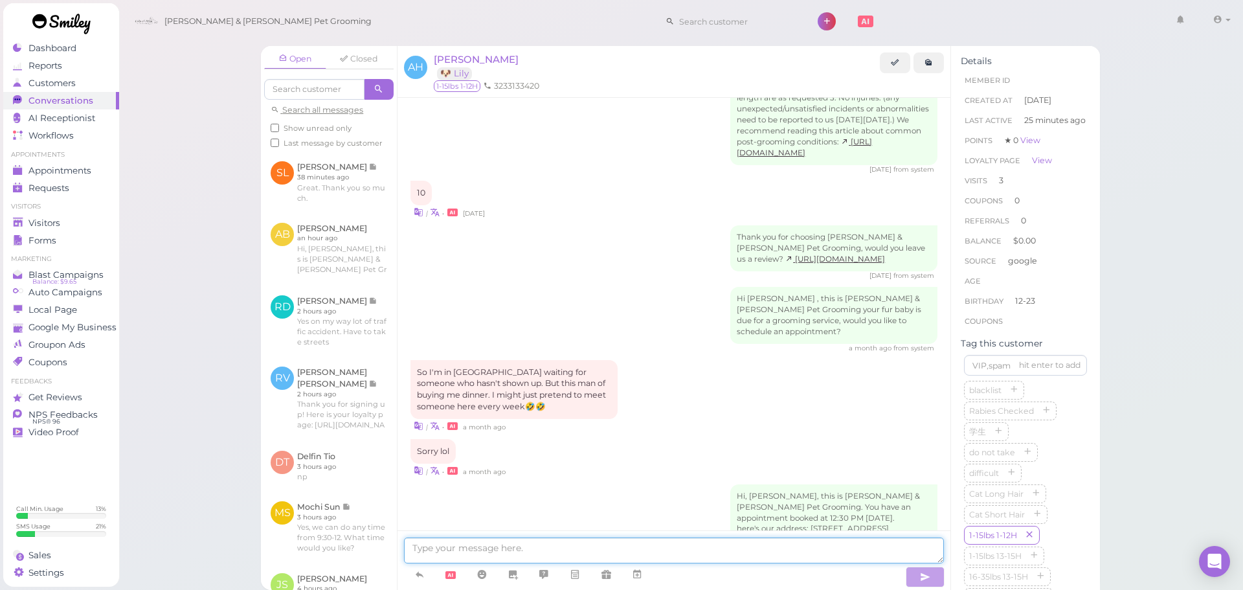
click at [598, 546] on textarea at bounding box center [674, 550] width 540 height 26
type textarea "Hi Anita, Lily has a lot of fleas on the body so we're going to give a flea bat…"
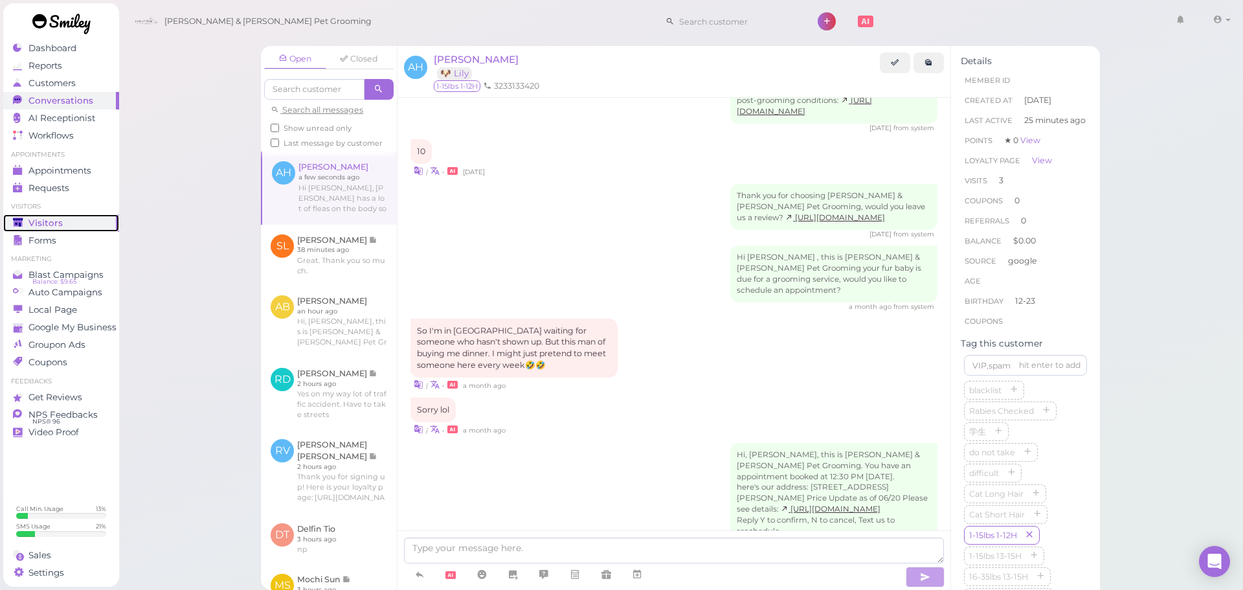
click at [35, 227] on span "Visitors" at bounding box center [45, 222] width 34 height 11
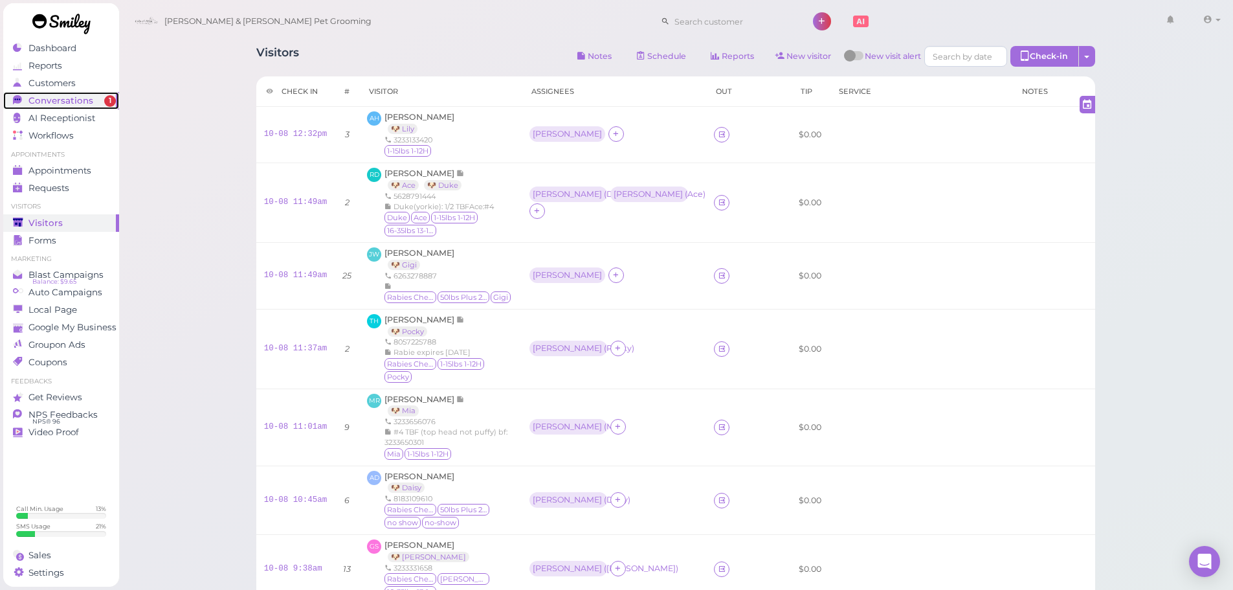
click at [65, 102] on span "Conversations" at bounding box center [60, 100] width 65 height 11
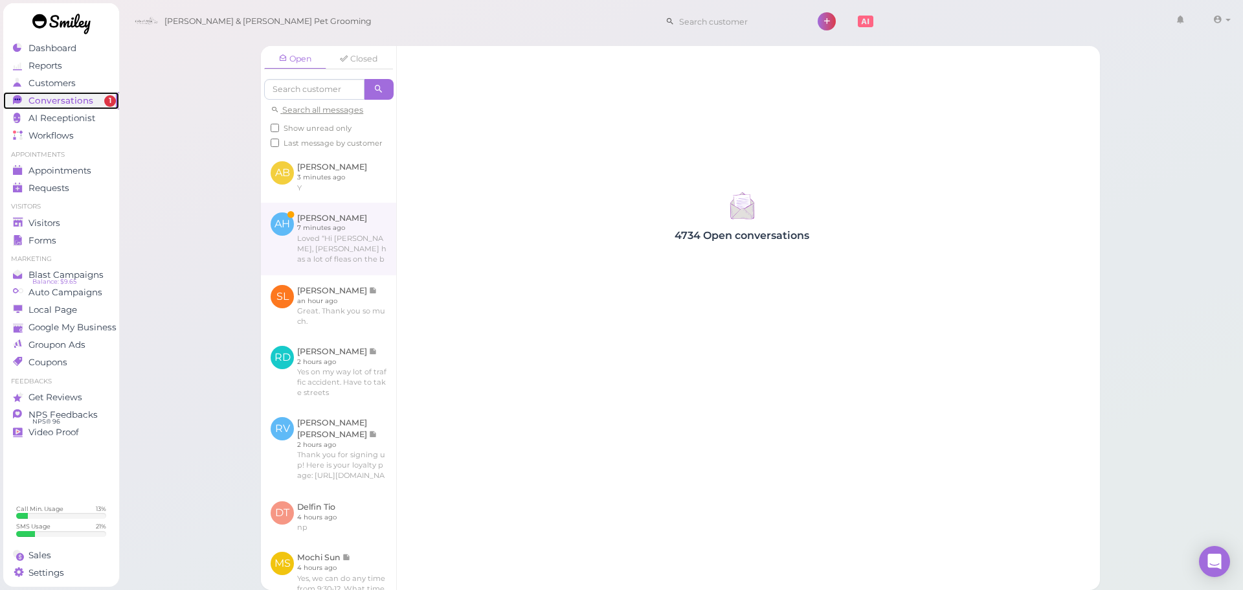
click at [343, 262] on link at bounding box center [328, 239] width 135 height 72
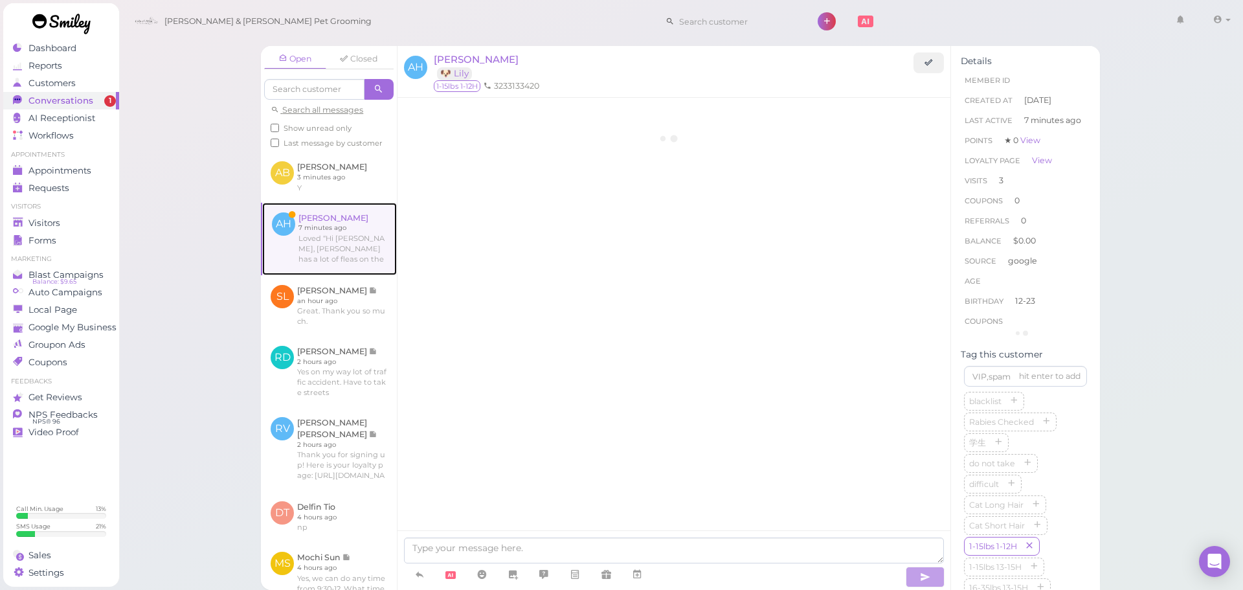
scroll to position [1469, 0]
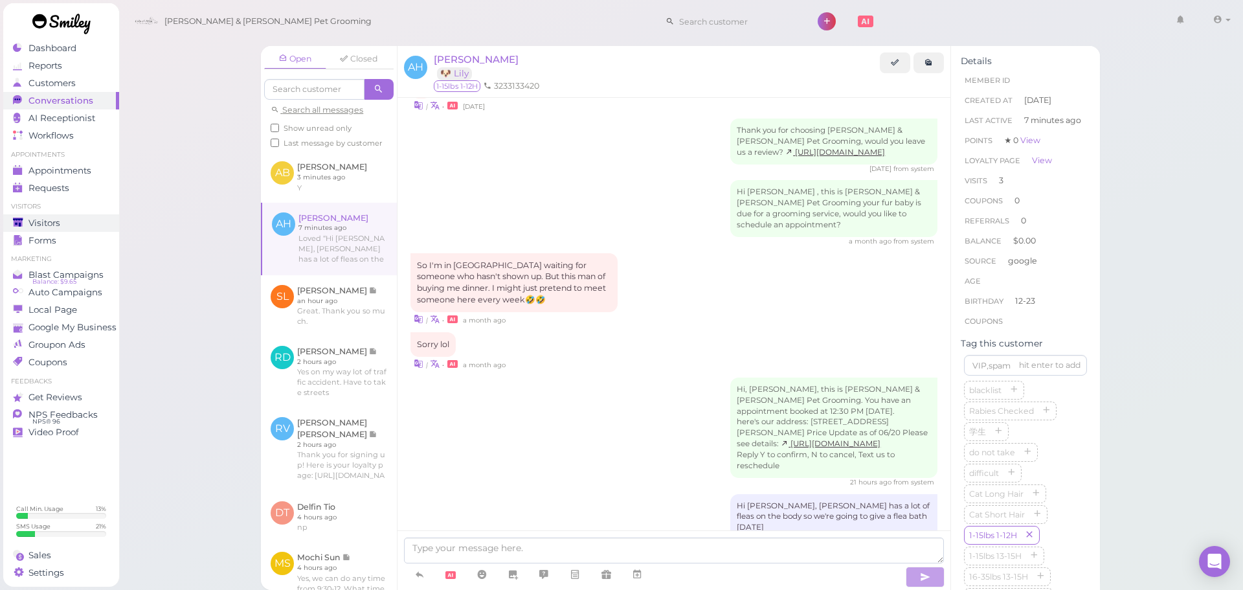
click at [86, 217] on div "Visitors" at bounding box center [59, 222] width 93 height 11
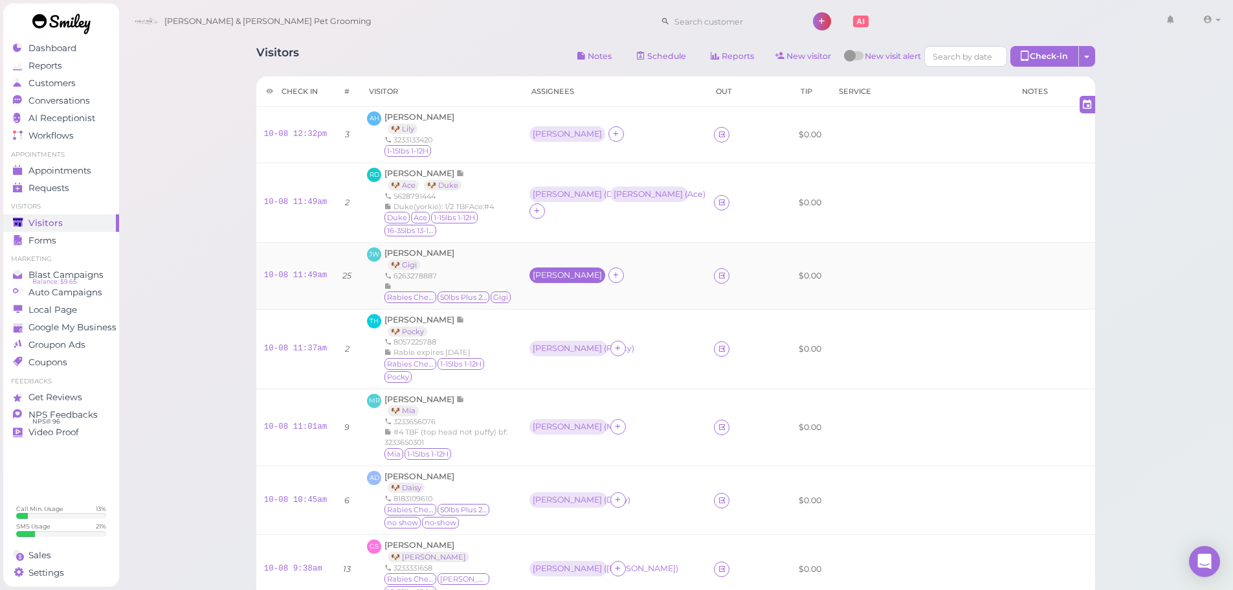
click at [559, 271] on div "[PERSON_NAME]" at bounding box center [567, 275] width 69 height 9
click at [577, 309] on div "for Select pets" at bounding box center [612, 330] width 130 height 69
click at [578, 322] on span "Select pets" at bounding box center [575, 319] width 45 height 14
click at [559, 122] on td "Helen" at bounding box center [614, 135] width 185 height 56
click at [557, 135] on div "Helen" at bounding box center [567, 133] width 69 height 9
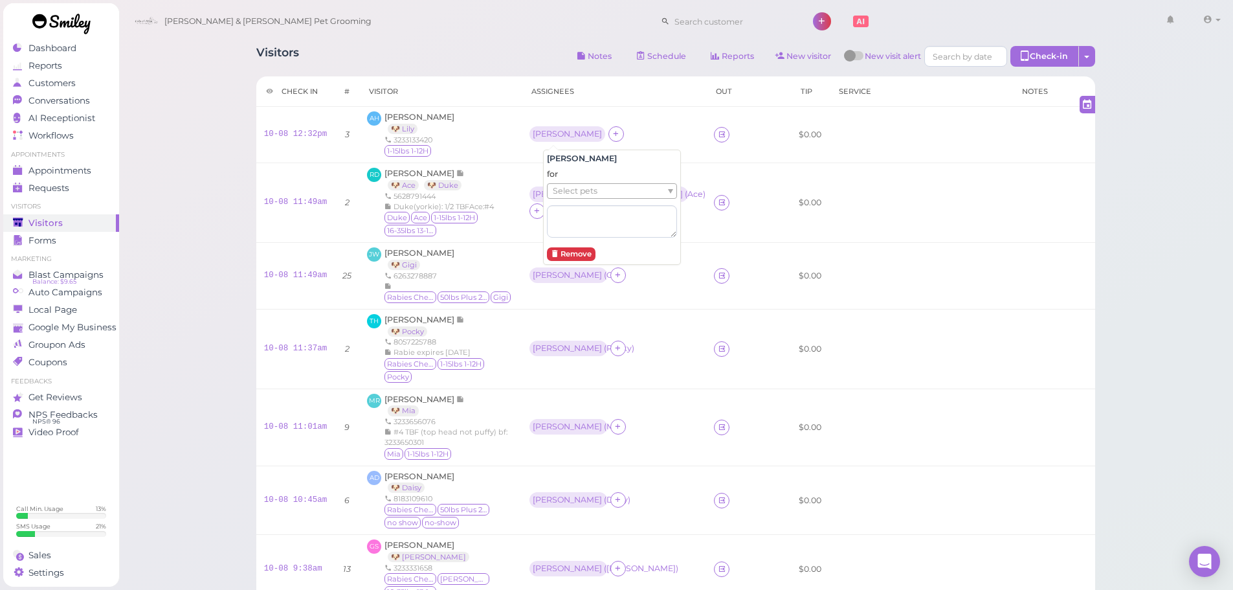
click at [574, 195] on span "Select pets" at bounding box center [575, 191] width 45 height 14
click at [504, 154] on div "AH Anita Hartog 🐶 Lily 3233133420 1-15lbs 1-12H" at bounding box center [440, 134] width 146 height 47
click at [87, 103] on span "Conversations" at bounding box center [60, 100] width 65 height 11
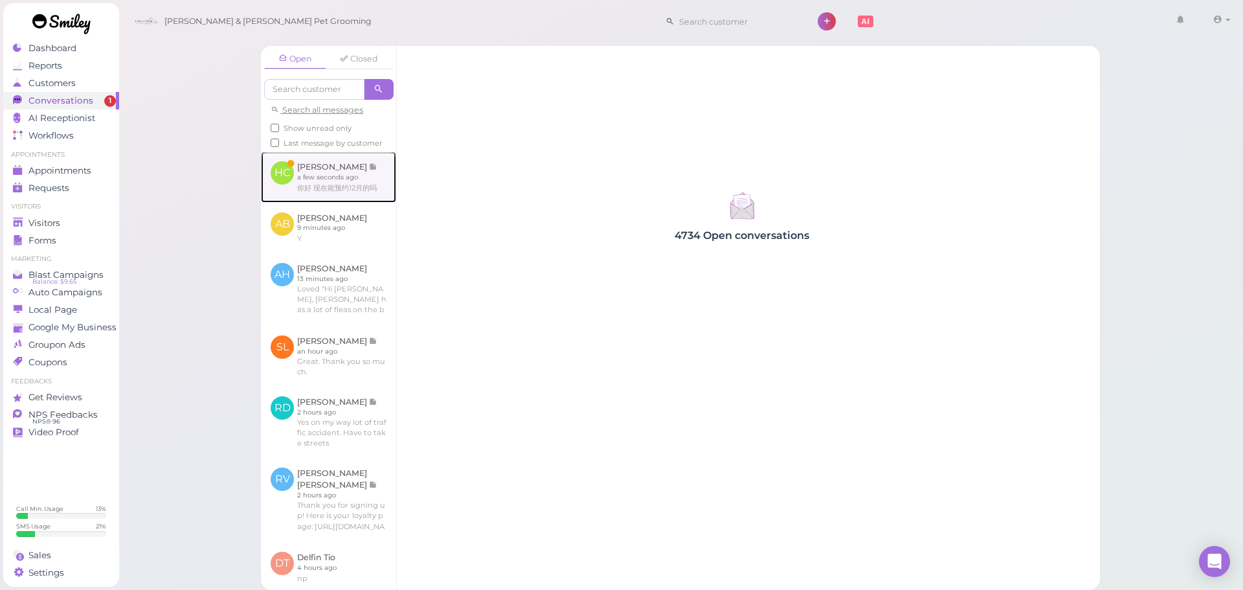
click at [371, 197] on link at bounding box center [328, 176] width 135 height 50
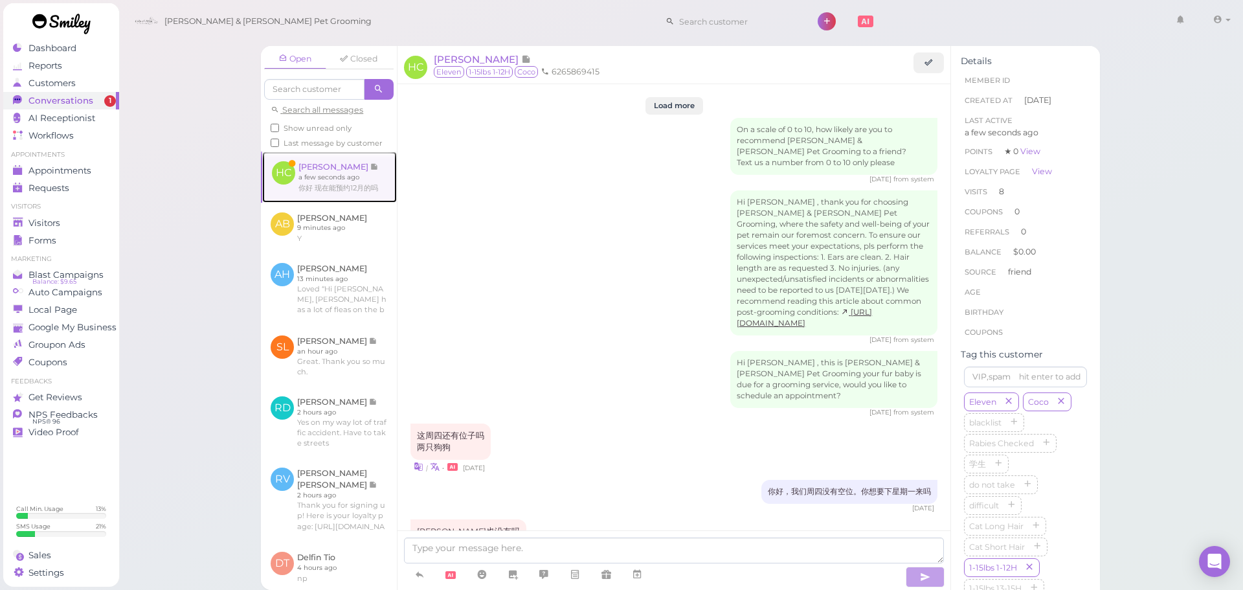
scroll to position [1585, 0]
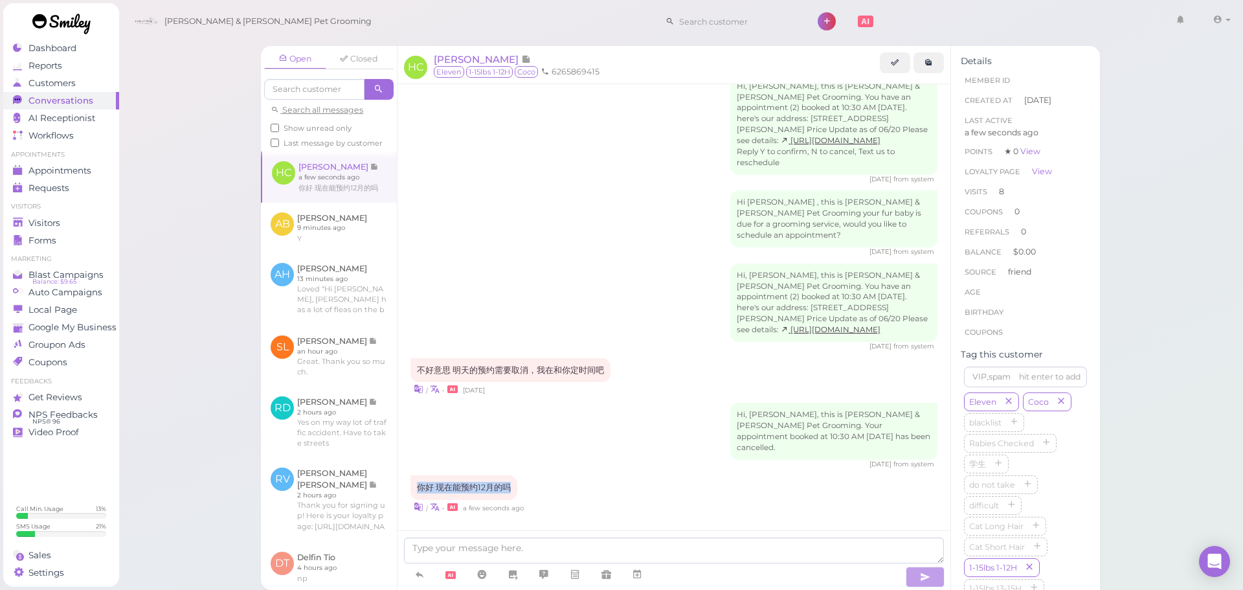
drag, startPoint x: 513, startPoint y: 467, endPoint x: 416, endPoint y: 467, distance: 97.1
click at [416, 475] on div "你好 现在能预约12月的吗" at bounding box center [463, 487] width 107 height 25
copy div "你好 现在能预约12月的吗"
click at [587, 475] on div "你好 现在能预约12月的吗 | • a few seconds ago" at bounding box center [673, 494] width 527 height 38
click at [831, 555] on textarea at bounding box center [674, 550] width 540 height 26
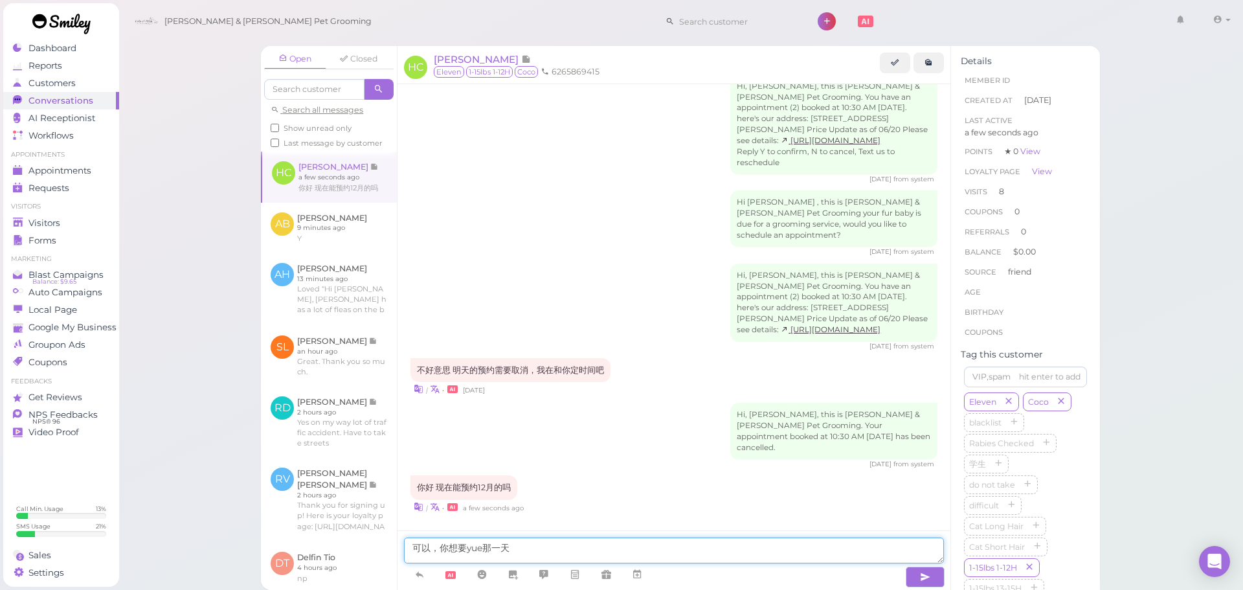
type textarea "可以，你想要约那一天"
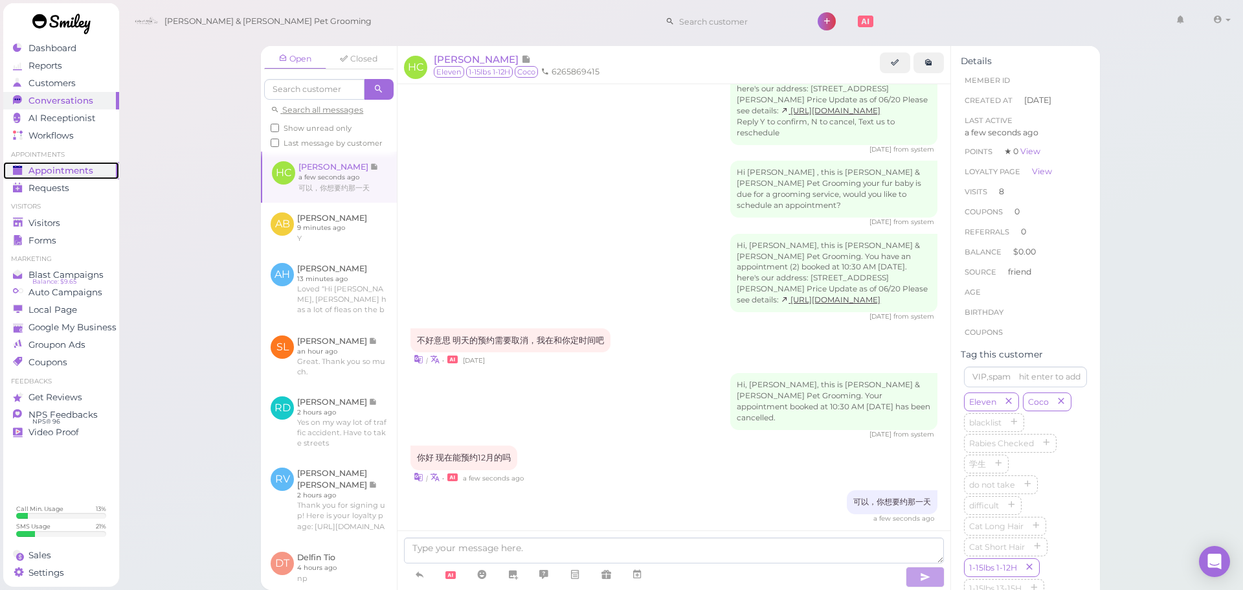
click at [80, 169] on span "Appointments" at bounding box center [60, 170] width 65 height 11
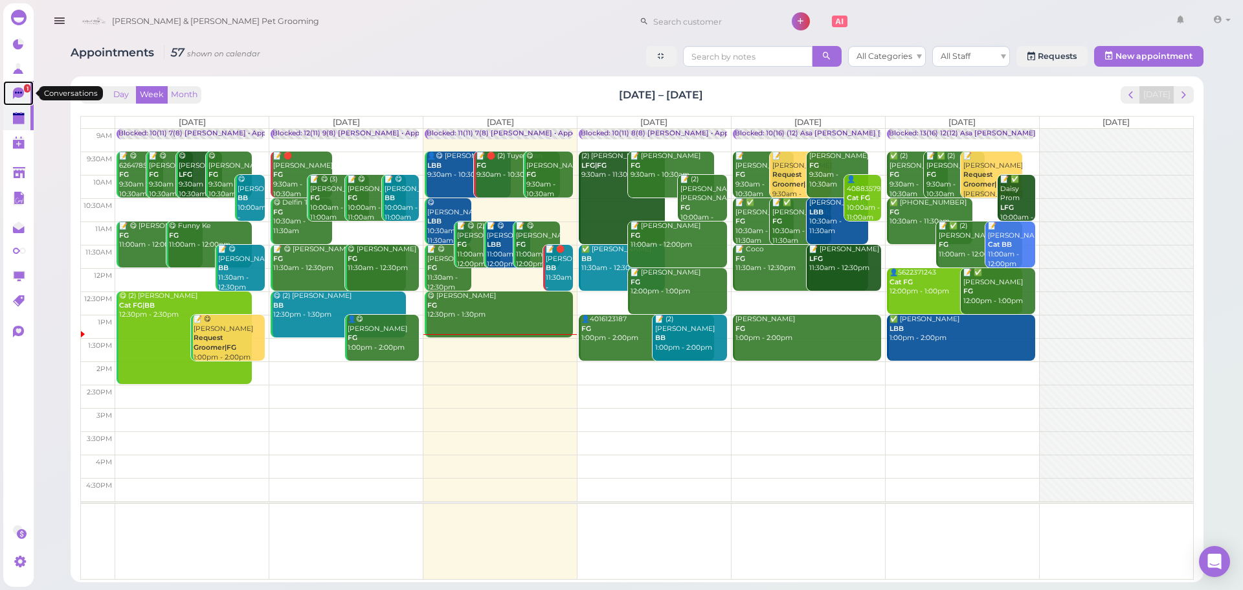
click at [4, 93] on link "1" at bounding box center [18, 93] width 30 height 25
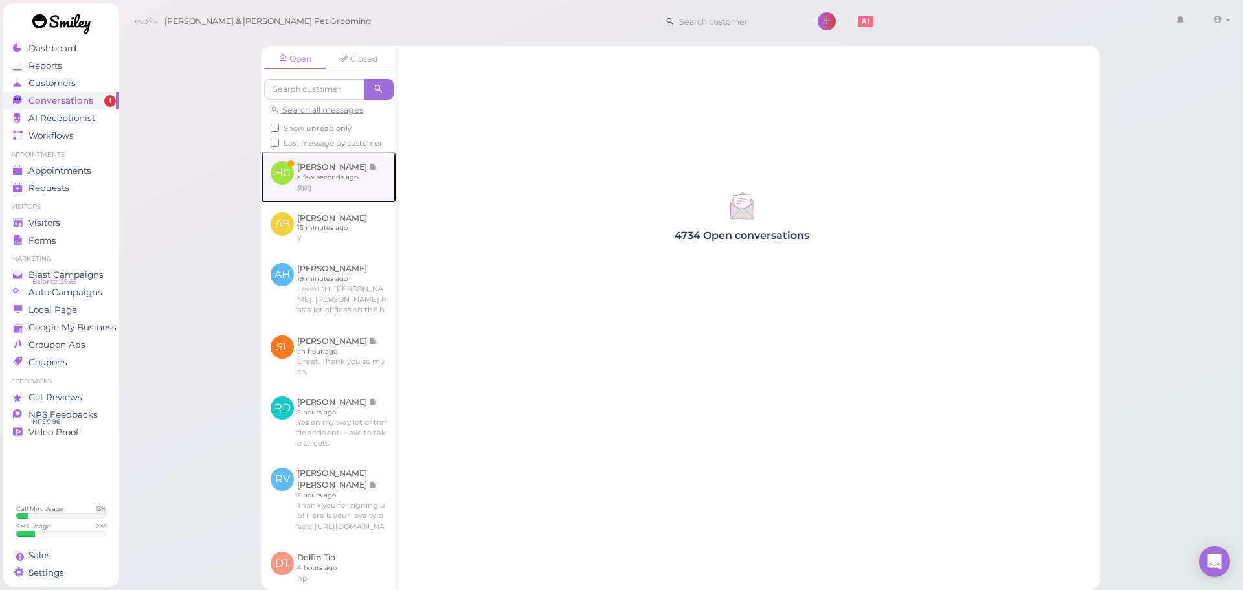
click at [342, 192] on link at bounding box center [328, 176] width 135 height 50
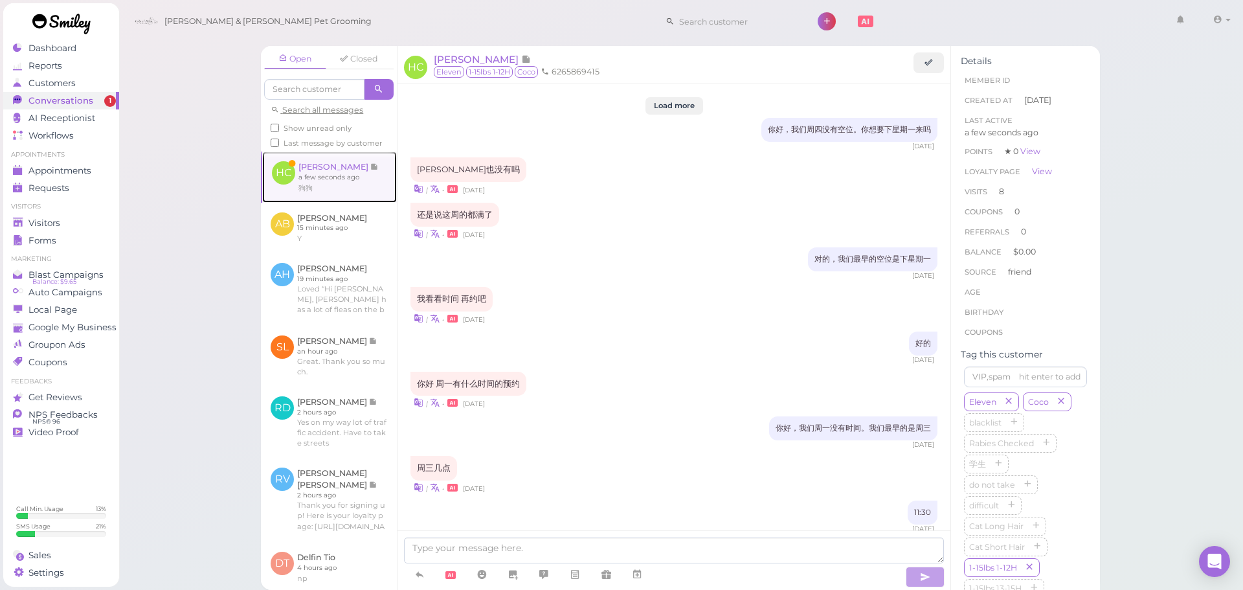
scroll to position [1408, 0]
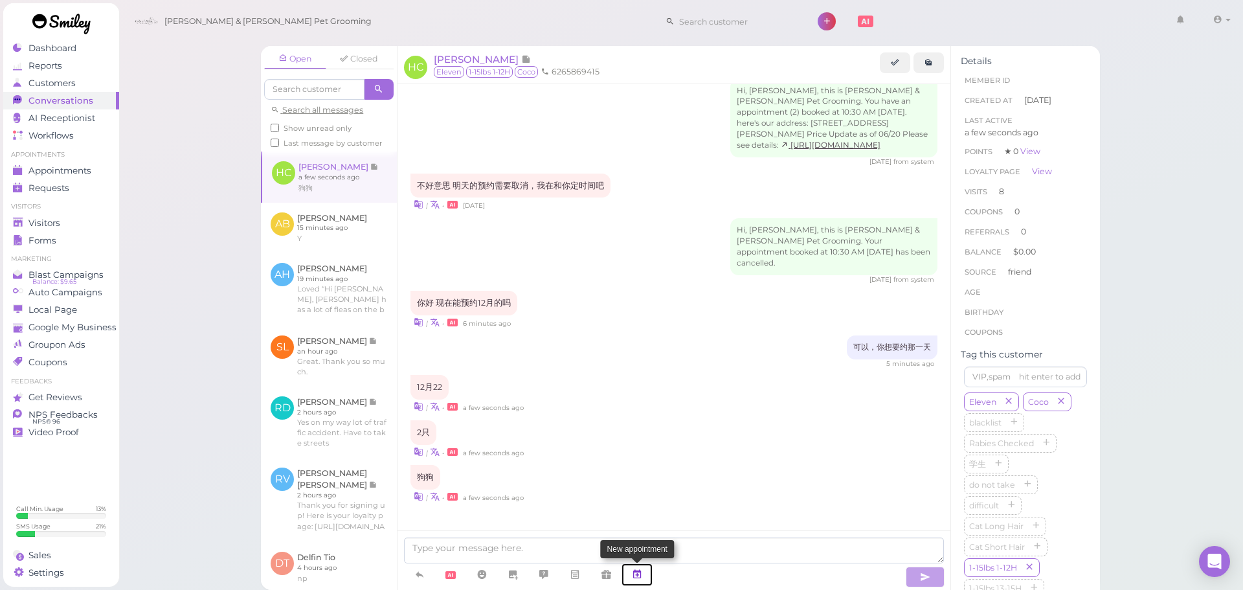
click at [637, 579] on icon at bounding box center [637, 574] width 10 height 13
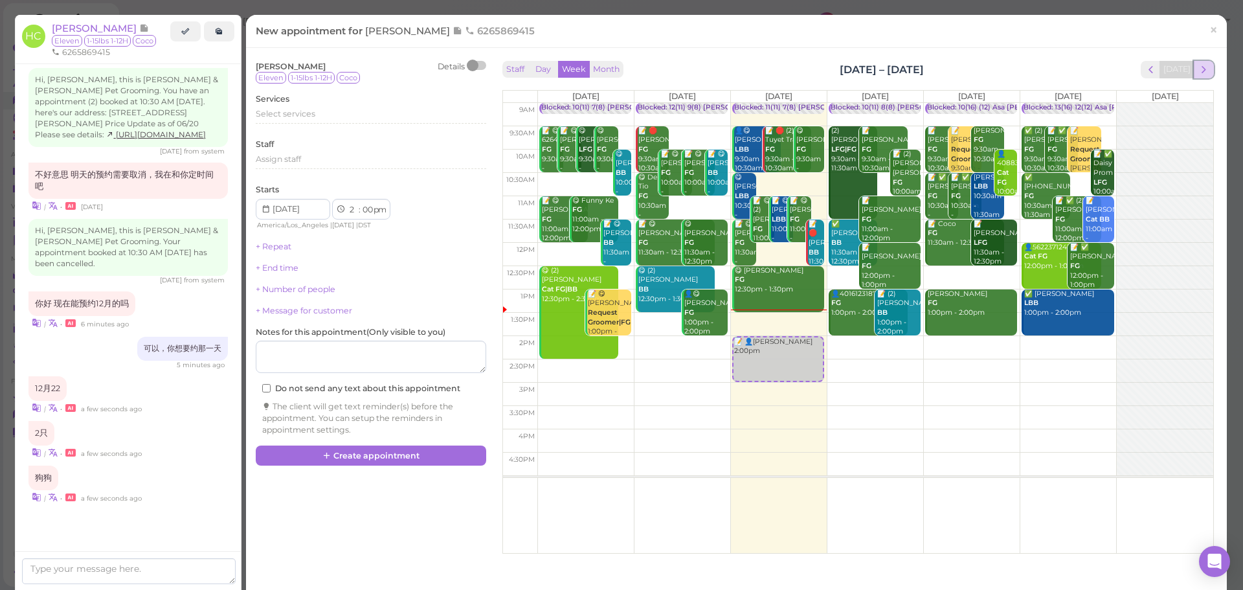
click at [1198, 65] on span "next" at bounding box center [1204, 69] width 12 height 12
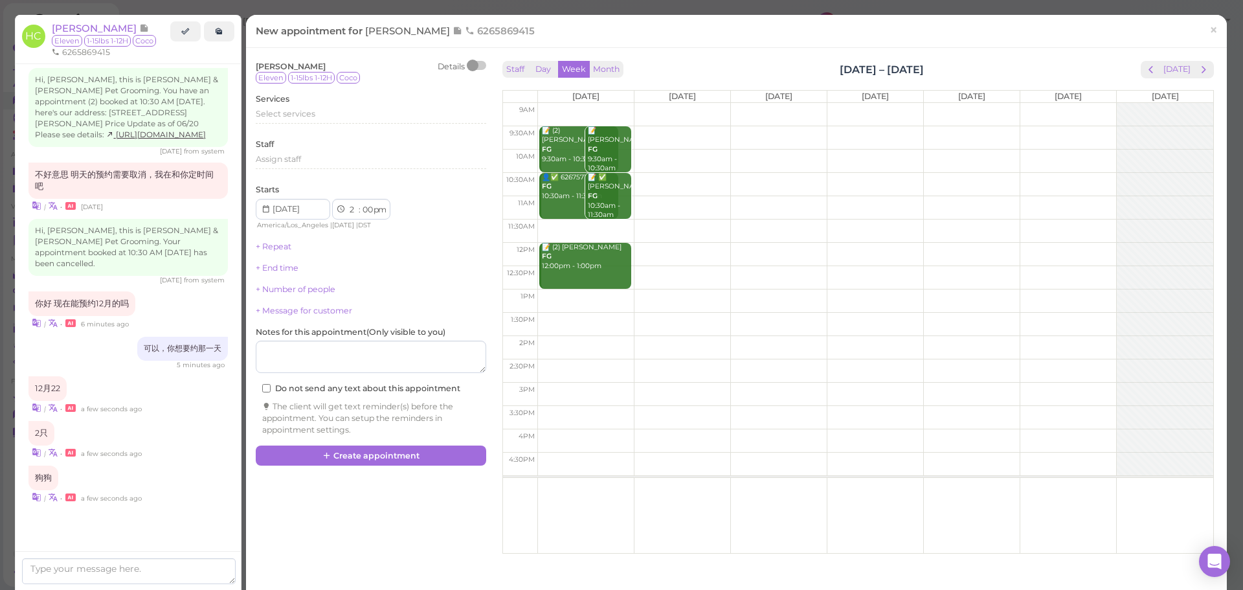
click at [1198, 65] on span "next" at bounding box center [1204, 69] width 12 height 12
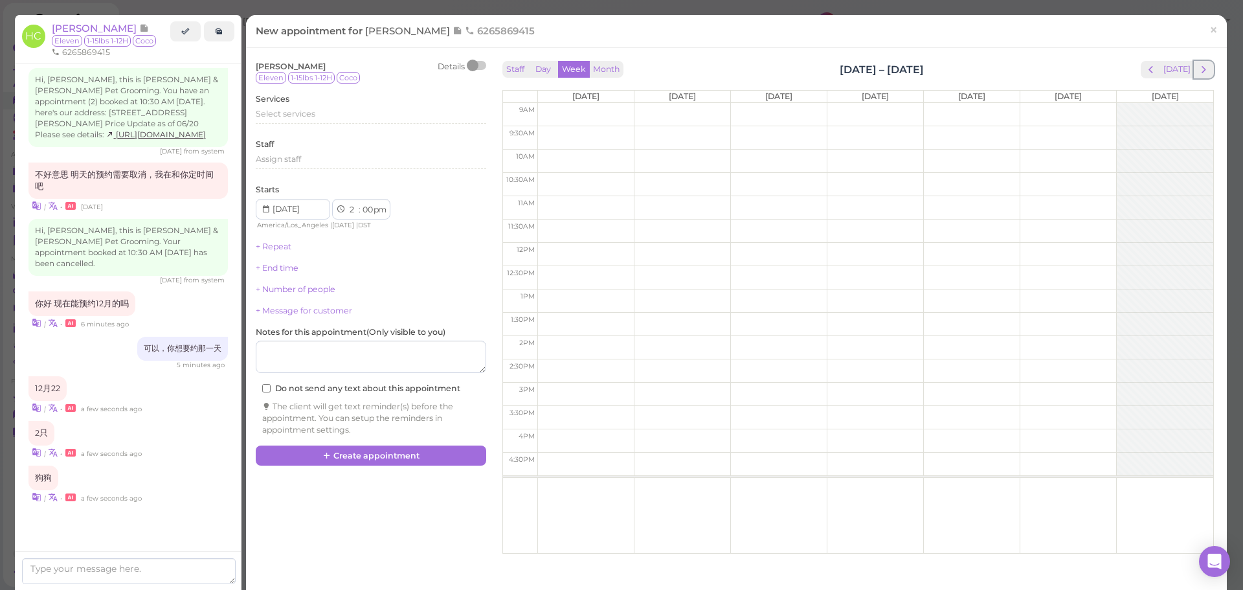
click at [1198, 65] on span "next" at bounding box center [1204, 69] width 12 height 12
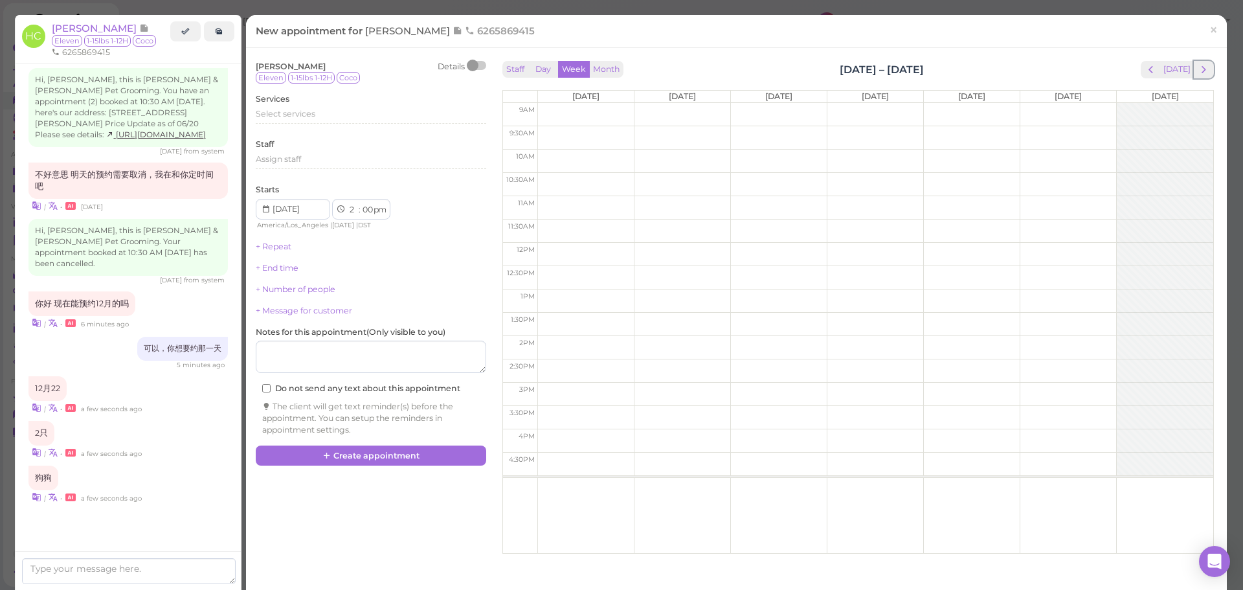
click at [1198, 65] on span "next" at bounding box center [1204, 69] width 12 height 12
click at [582, 134] on td at bounding box center [875, 137] width 676 height 23
type input "2025-12-22"
select select "9"
select select "30"
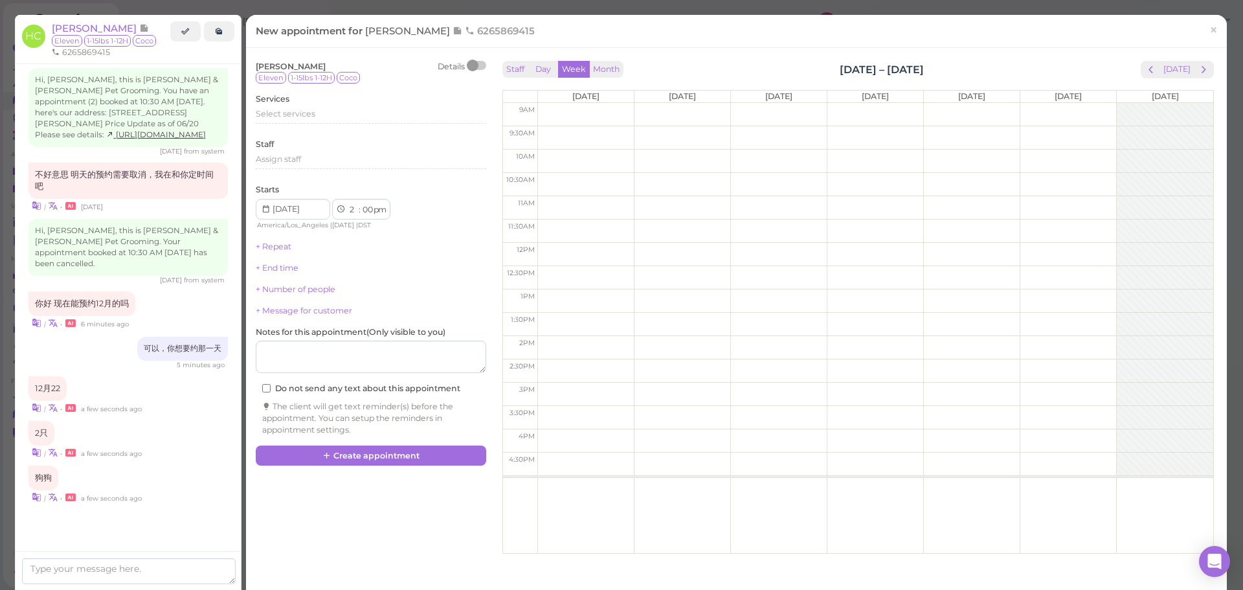
select select "am"
click at [308, 122] on div "Select services" at bounding box center [371, 116] width 230 height 16
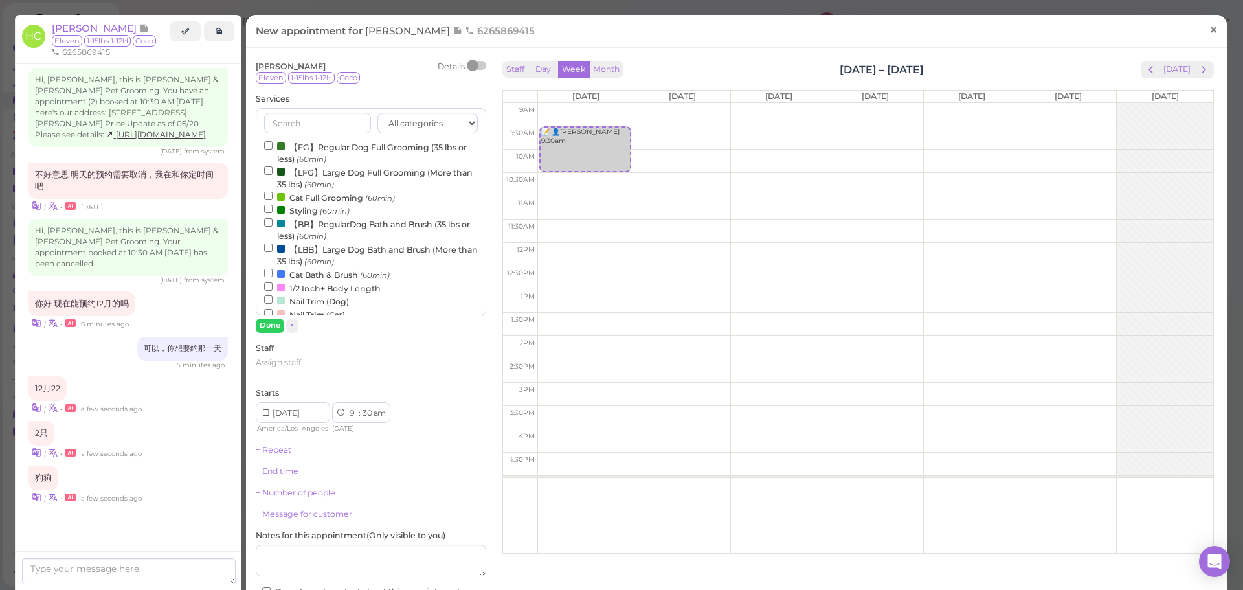
click at [1209, 21] on span "×" at bounding box center [1213, 30] width 8 height 18
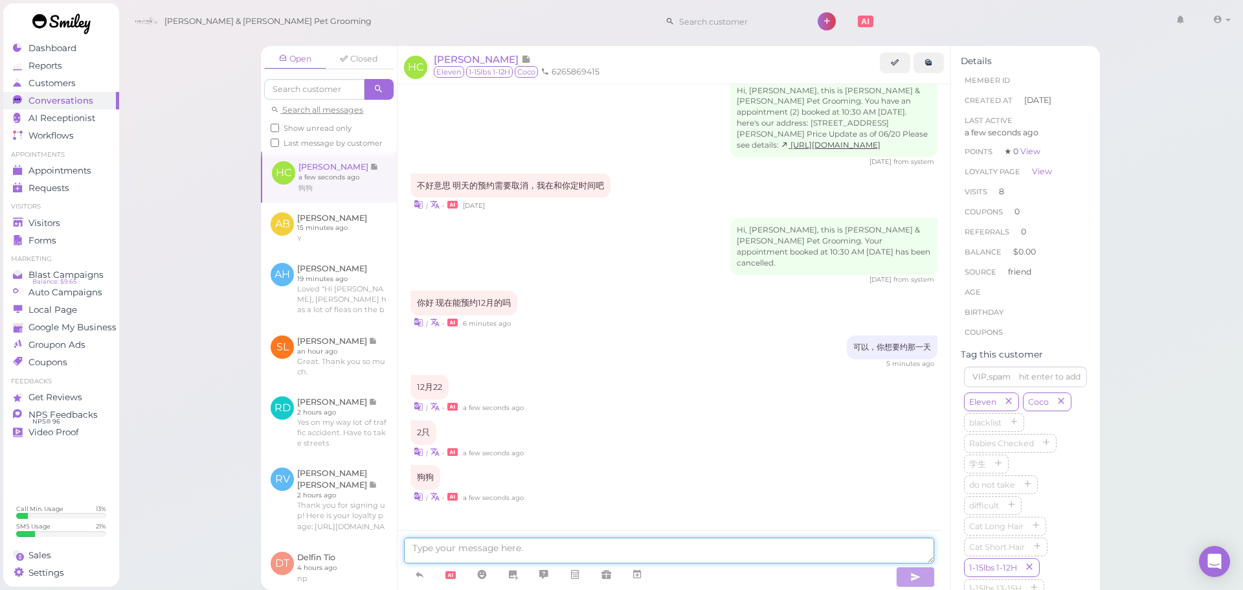
click at [592, 554] on textarea at bounding box center [669, 550] width 530 height 26
type textarea "好的，想要几点？"
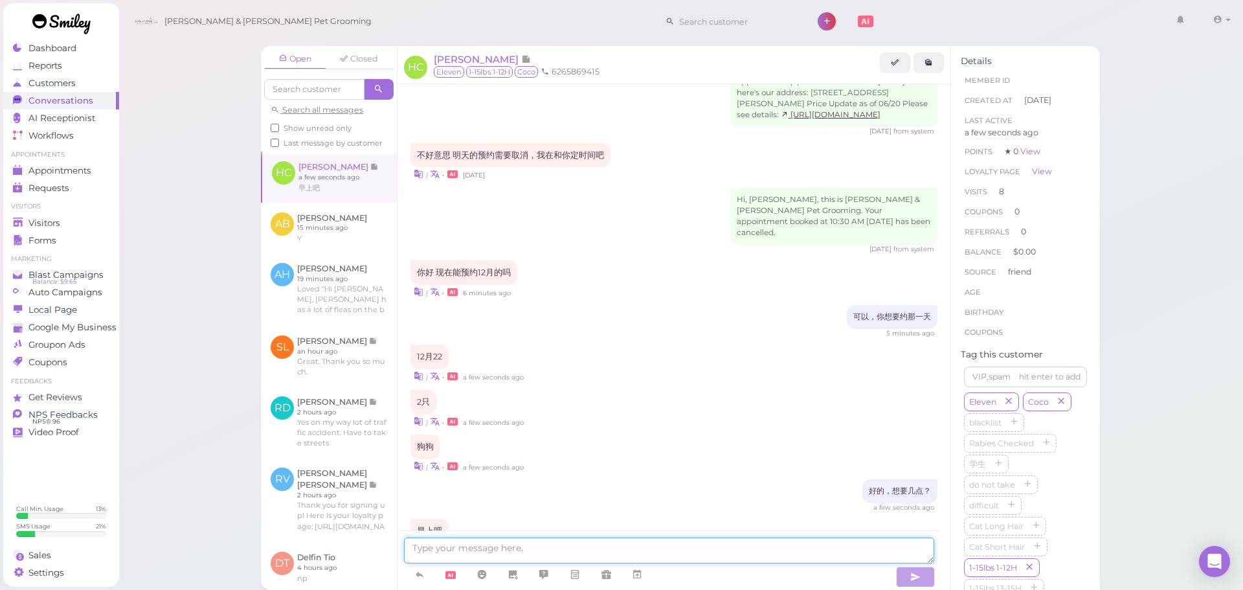
scroll to position [1493, 0]
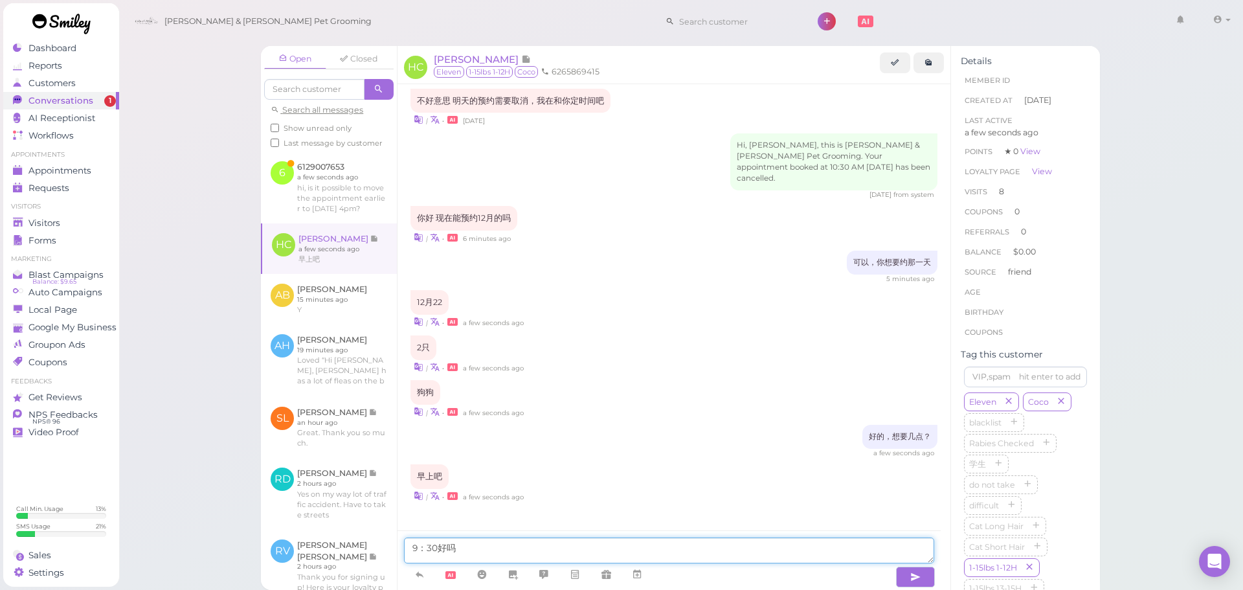
type textarea "9：30好吗？"
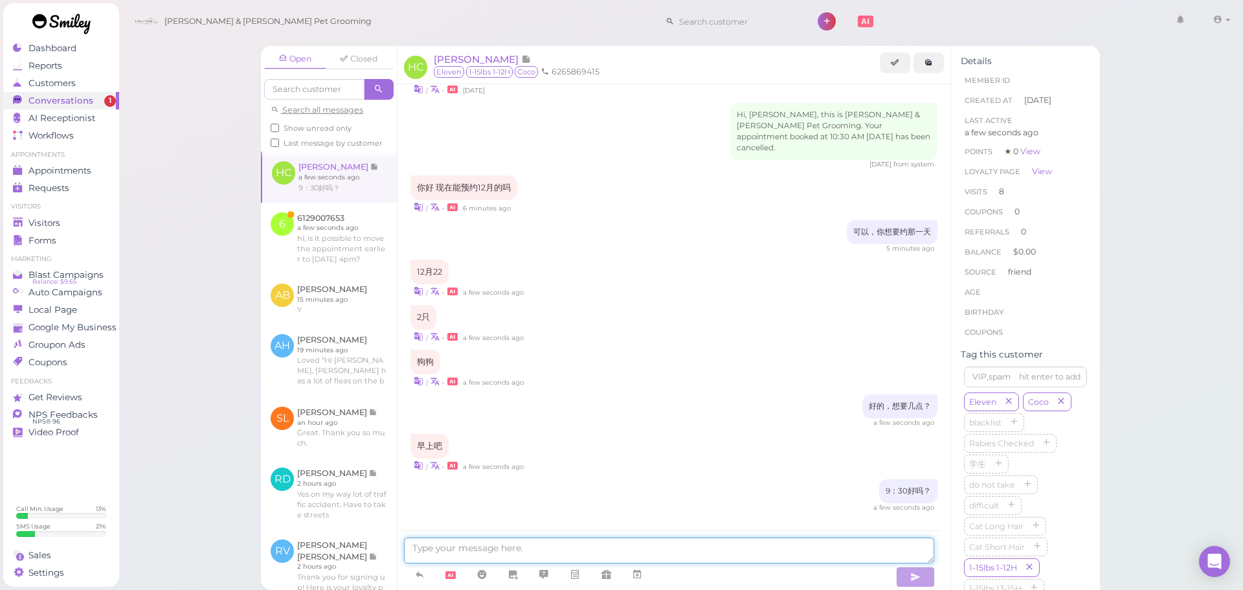
scroll to position [1577, 0]
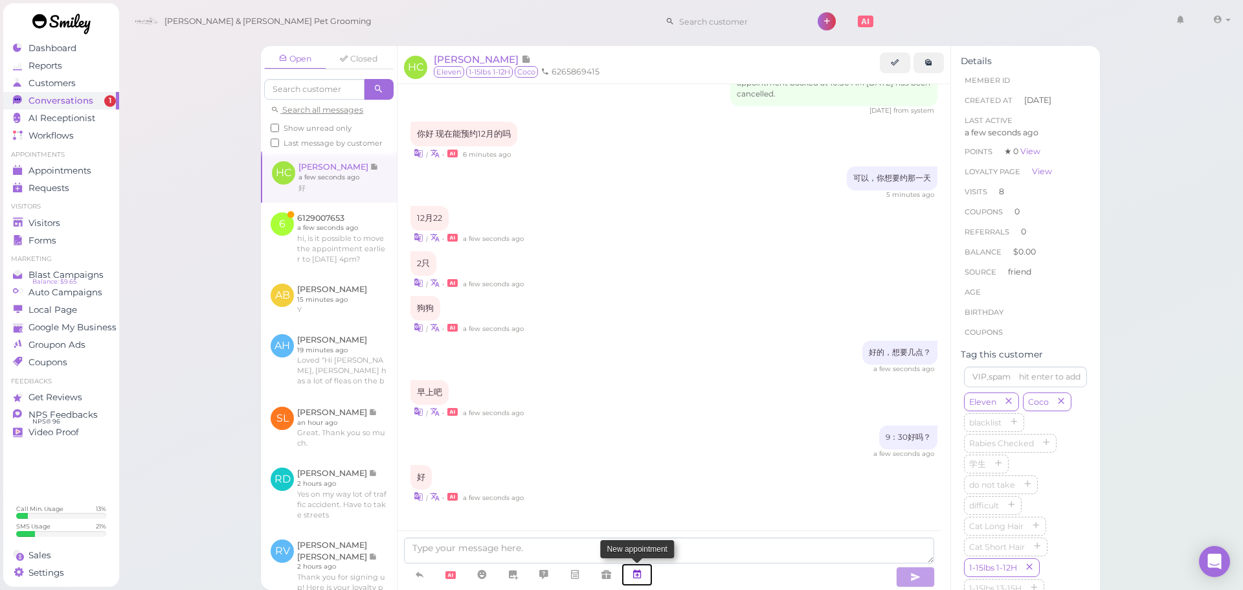
click at [641, 568] on icon at bounding box center [637, 574] width 10 height 13
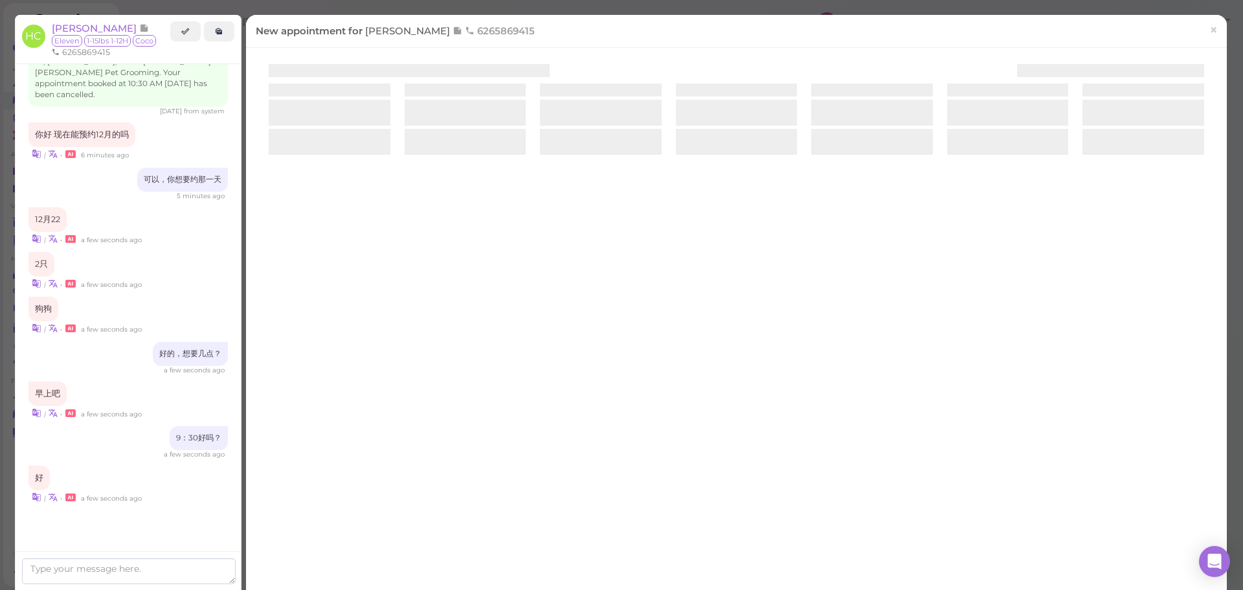
scroll to position [1623, 0]
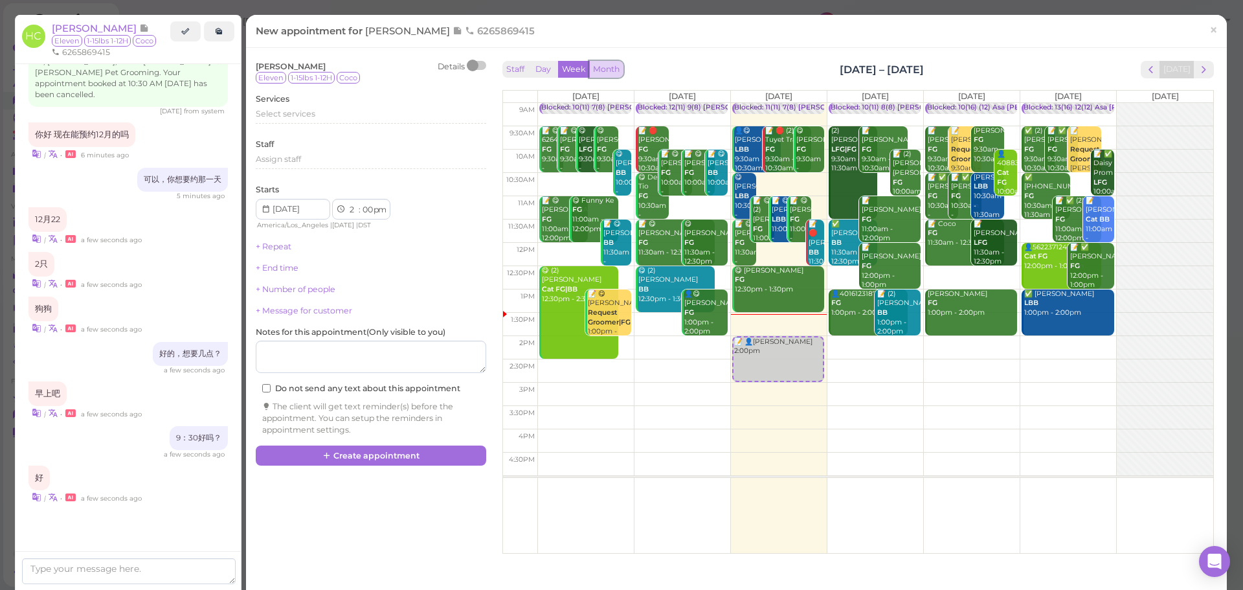
click at [607, 67] on button "Month" at bounding box center [606, 69] width 34 height 17
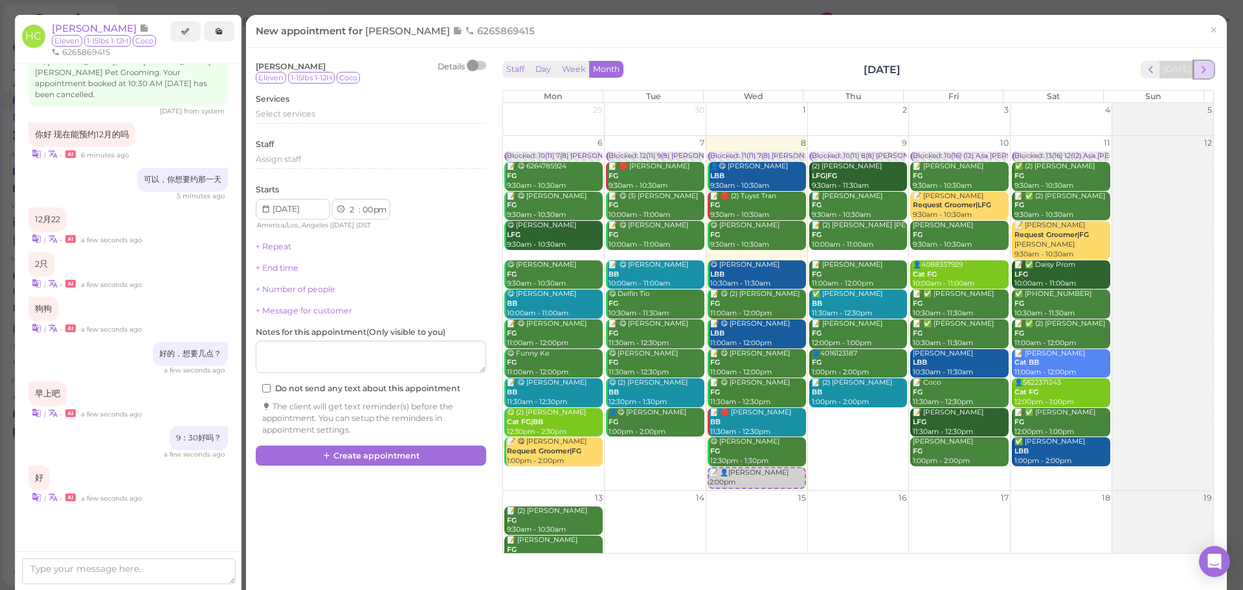
click at [1198, 72] on span "next" at bounding box center [1204, 69] width 12 height 12
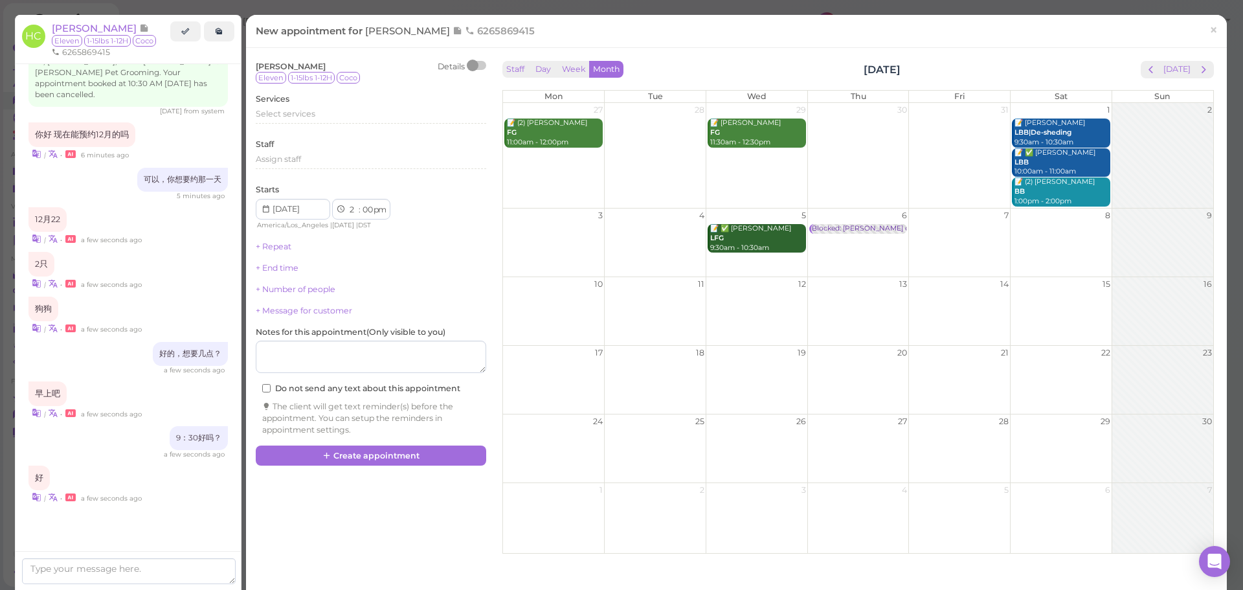
click at [1198, 72] on span "next" at bounding box center [1204, 69] width 12 height 12
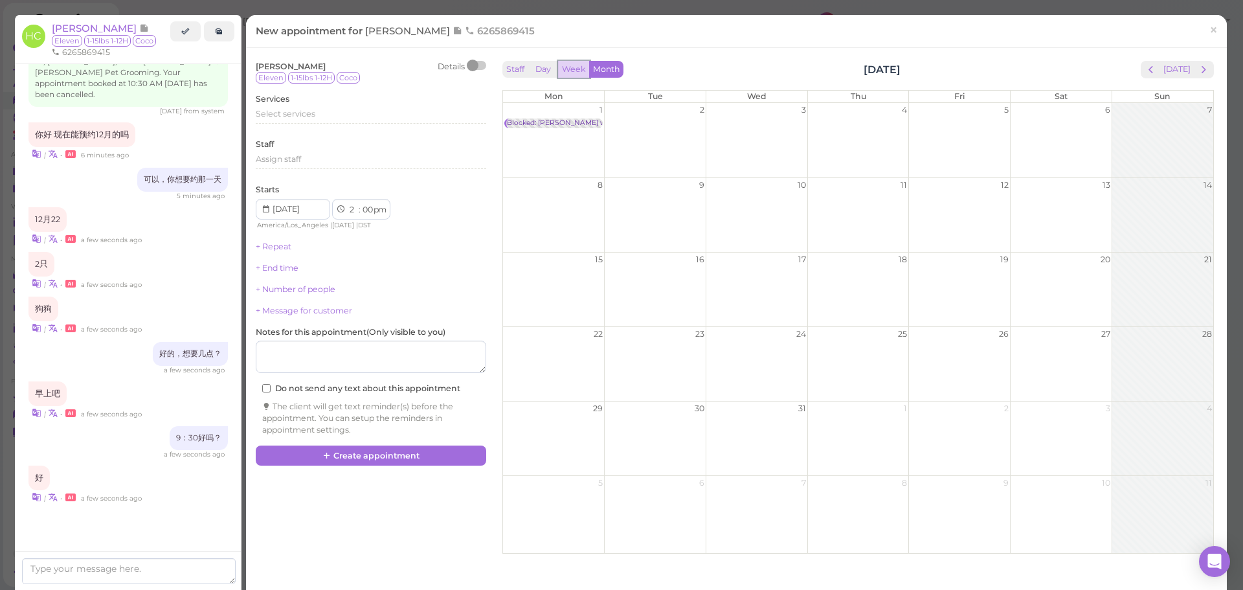
click at [572, 69] on button "Week" at bounding box center [574, 69] width 32 height 17
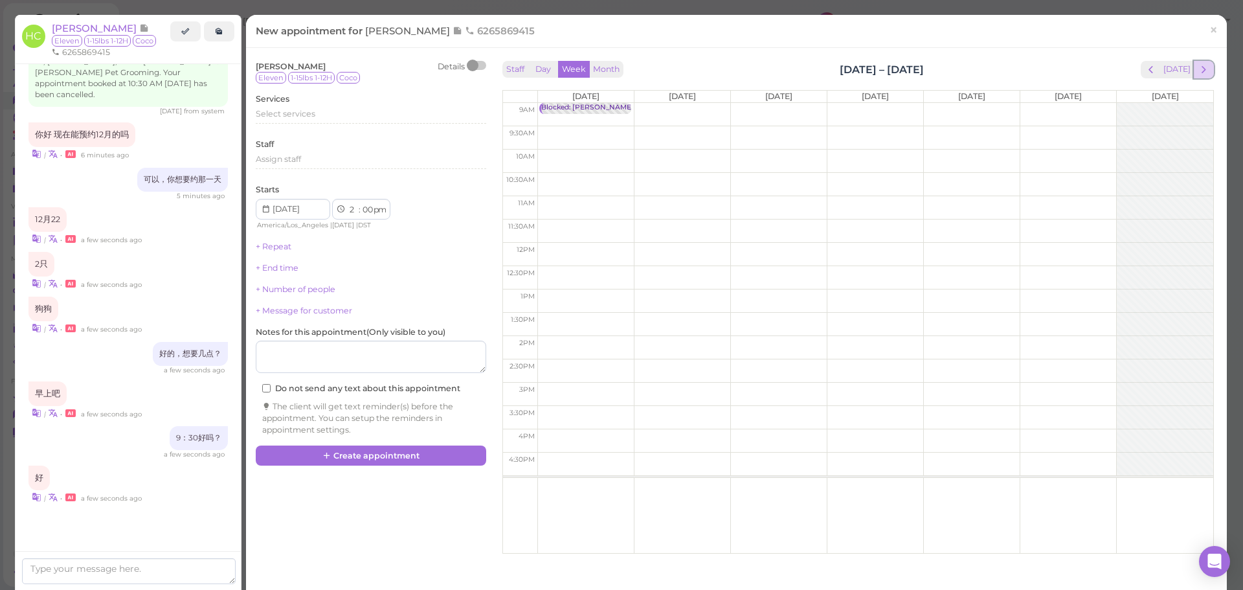
click at [1198, 67] on span "next" at bounding box center [1204, 69] width 12 height 12
click at [592, 181] on td at bounding box center [875, 184] width 676 height 23
type input "2025-12-22"
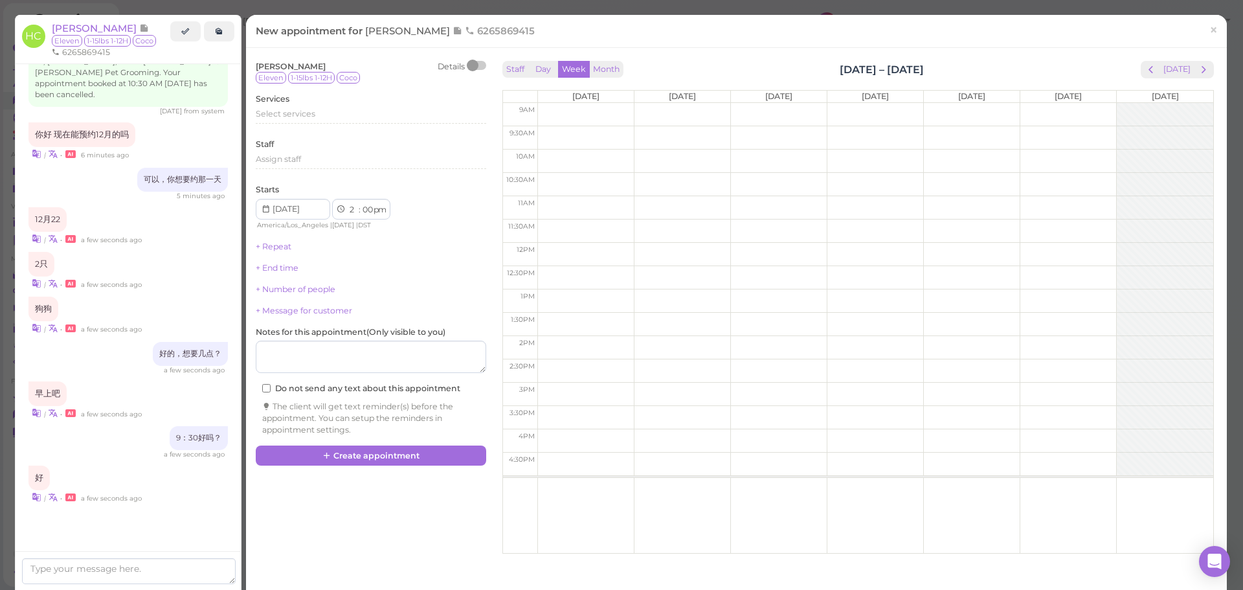
select select "10"
select select "30"
select select "am"
click at [574, 103] on div "📝 👤Holly Chen 10:30am 📝 👤Holly Chen 10:30am" at bounding box center [586, 103] width 96 height 0
select select "9"
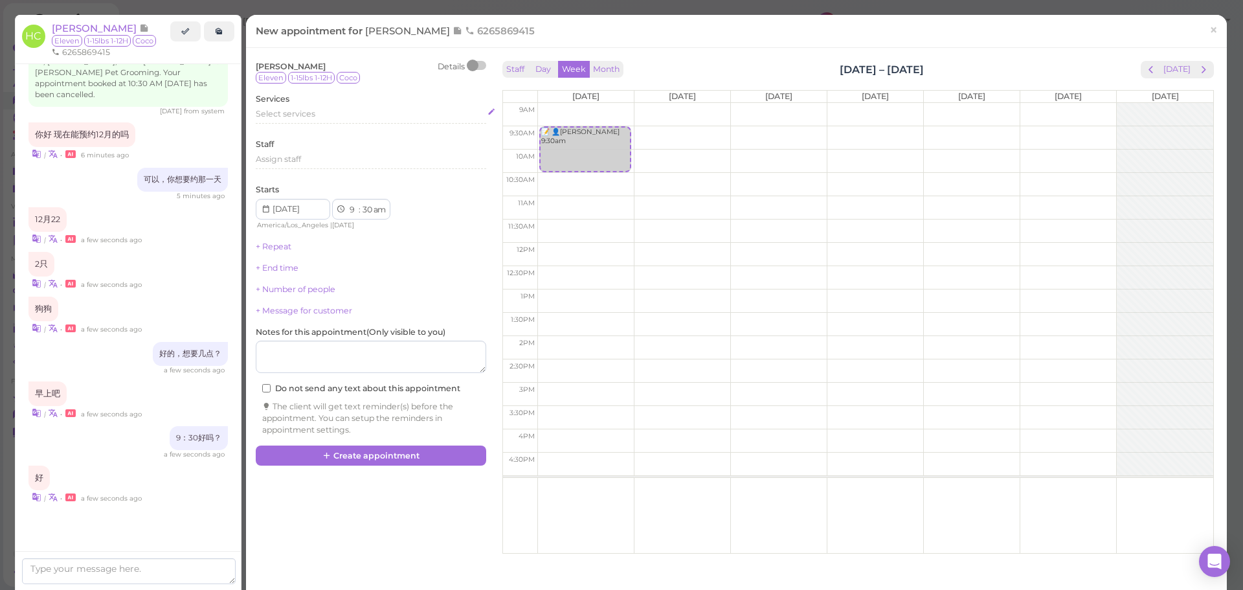
click at [345, 115] on div "Select services" at bounding box center [371, 114] width 230 height 12
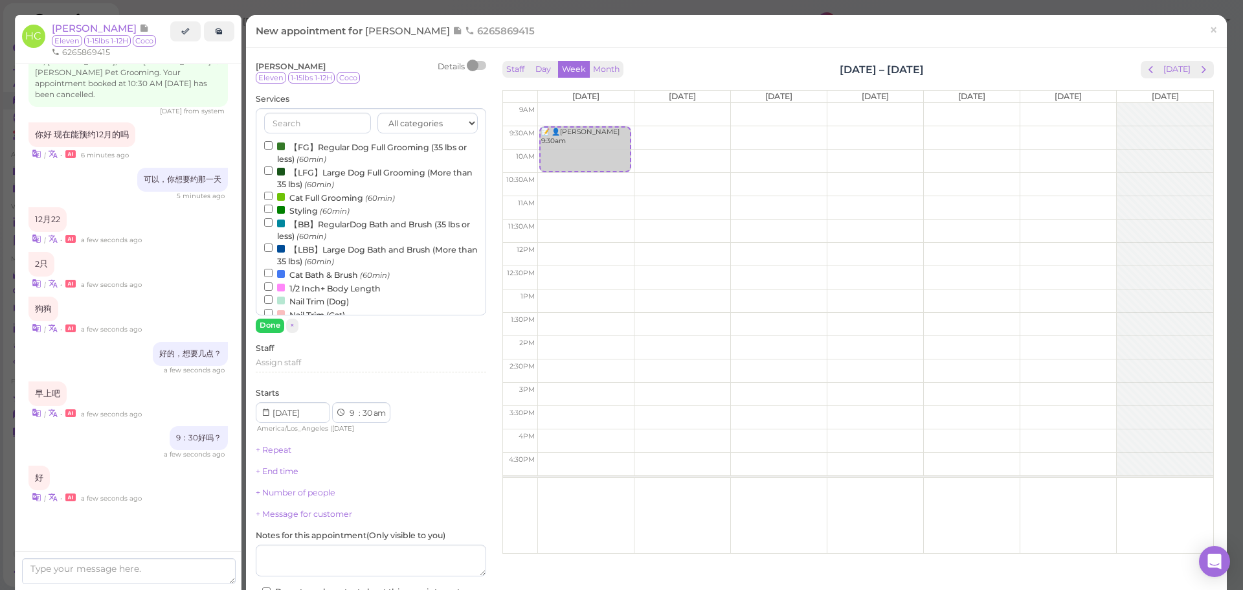
click at [317, 143] on label "【FG】Regular Dog Full Grooming (35 lbs or less) (60min)" at bounding box center [371, 152] width 214 height 25
click at [273, 143] on input "【FG】Regular Dog Full Grooming (35 lbs or less) (60min)" at bounding box center [268, 145] width 8 height 8
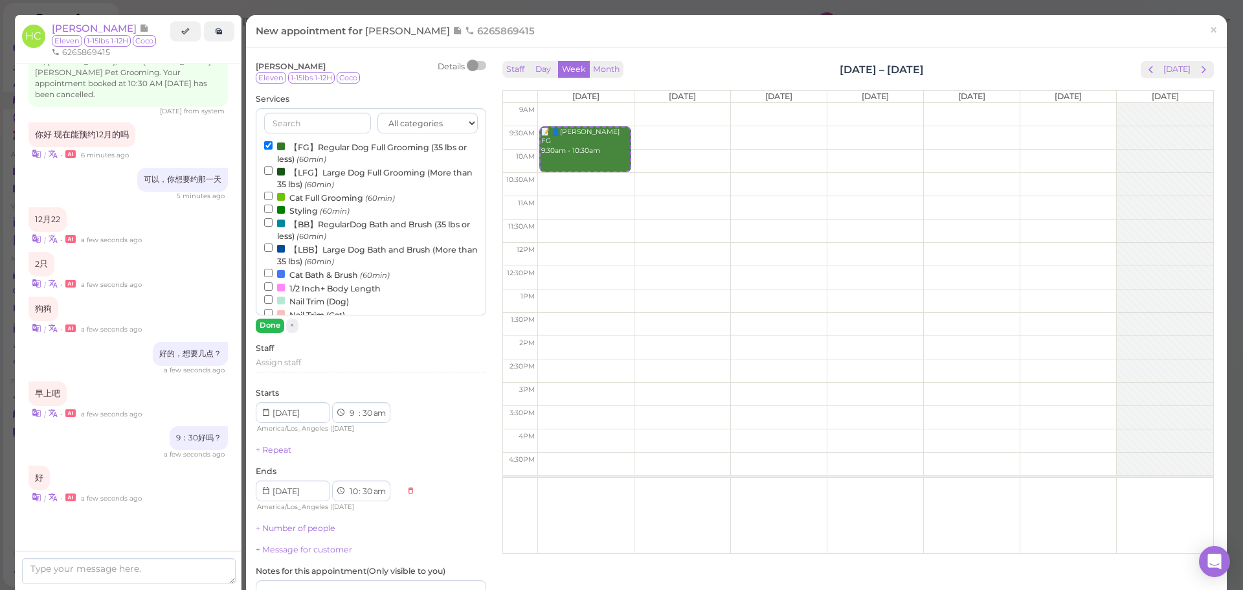
click at [276, 318] on div "All categories Full Grooming Bath & Brush Add-ons Dental Work Special Request I…" at bounding box center [371, 220] width 230 height 224
click at [275, 320] on button "Done" at bounding box center [270, 325] width 28 height 14
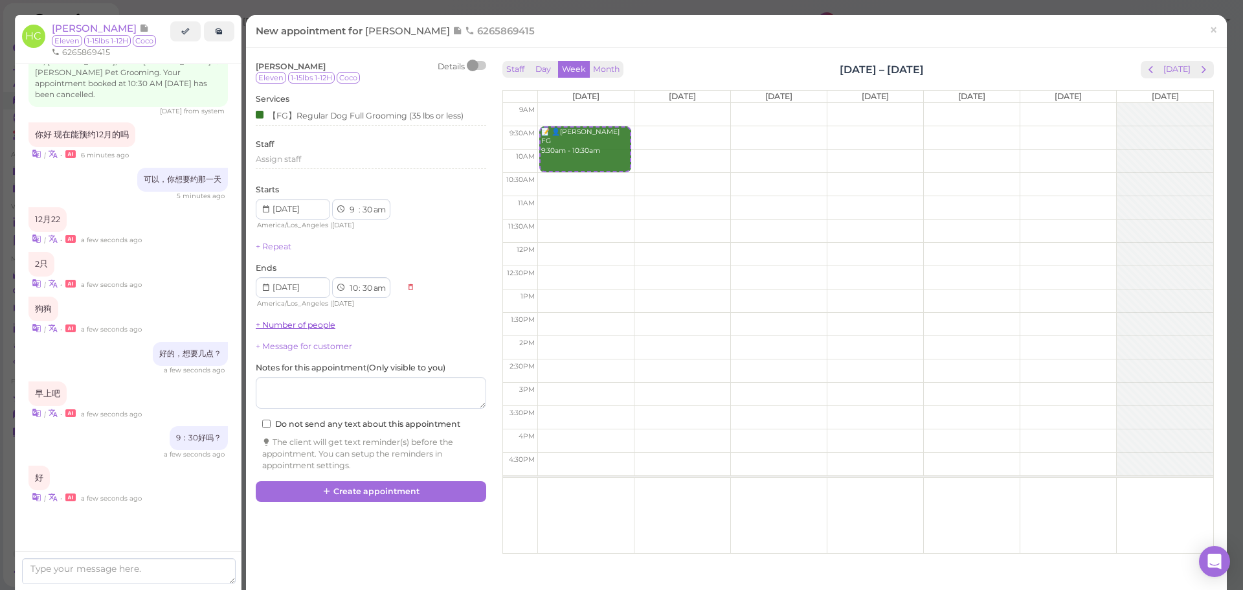
click at [296, 323] on link "+ Number of people" at bounding box center [296, 325] width 80 height 10
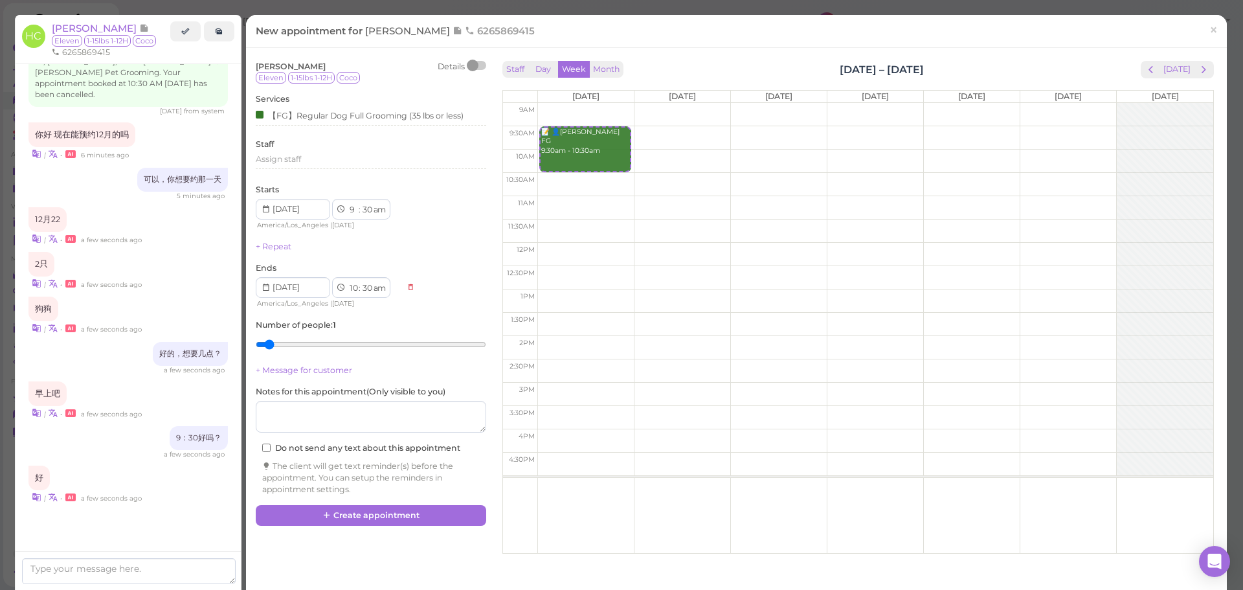
drag, startPoint x: 291, startPoint y: 330, endPoint x: 294, endPoint y: 337, distance: 7.2
click at [294, 337] on div "Number of people : 1" at bounding box center [371, 337] width 230 height 36
type input "2"
click at [296, 336] on input "range" at bounding box center [371, 344] width 230 height 21
click at [385, 516] on button "Create appointment" at bounding box center [371, 515] width 230 height 21
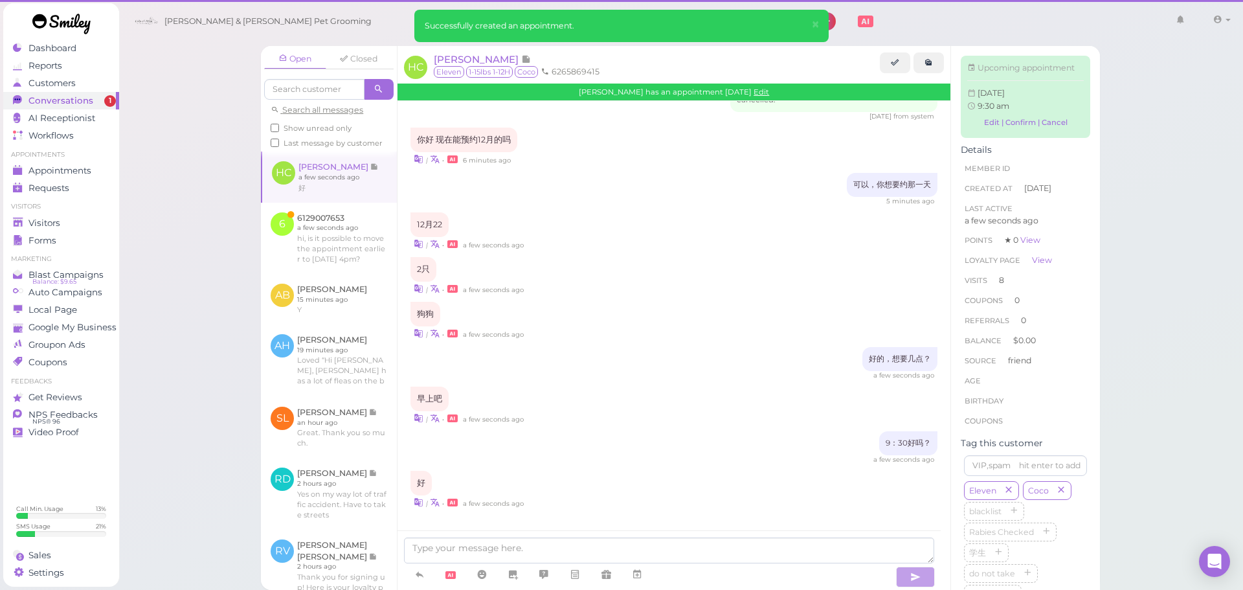
scroll to position [1577, 0]
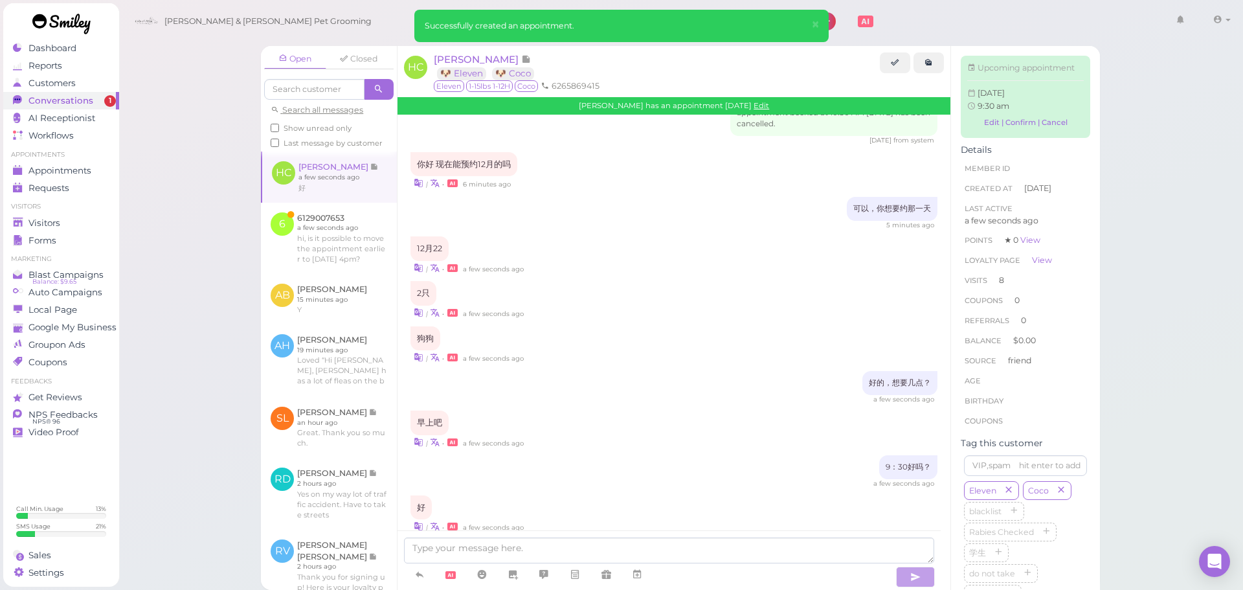
click at [185, 218] on div "Open Closed Search all messages Show unread only Last message by customer HC Ho…" at bounding box center [680, 295] width 1125 height 590
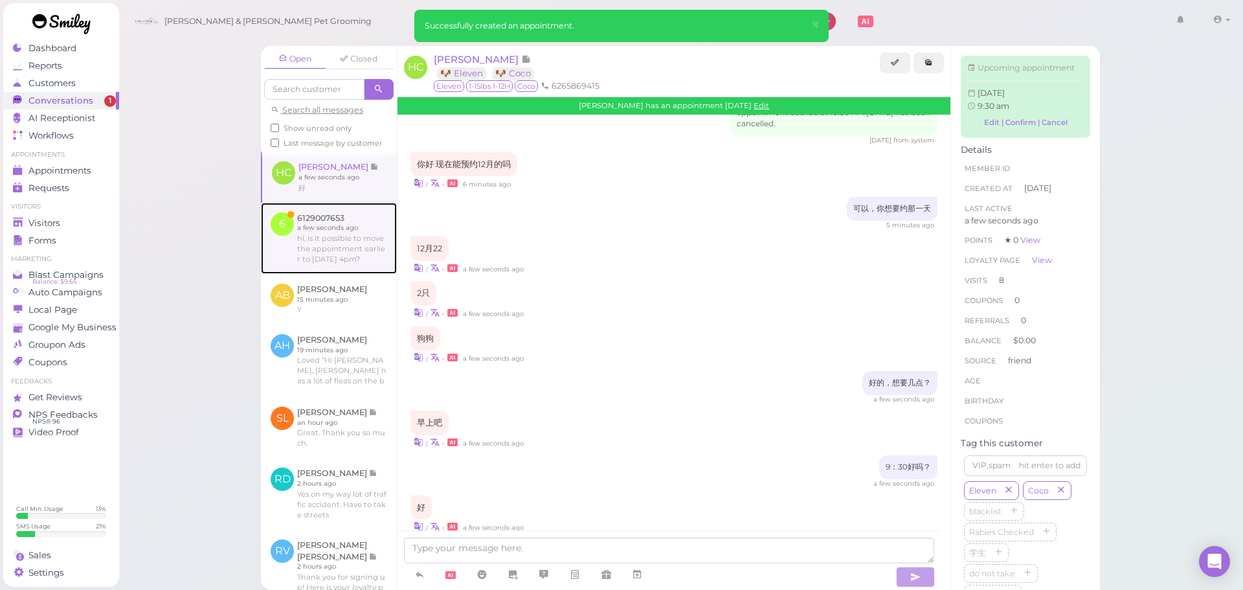
click at [347, 274] on link at bounding box center [329, 238] width 136 height 71
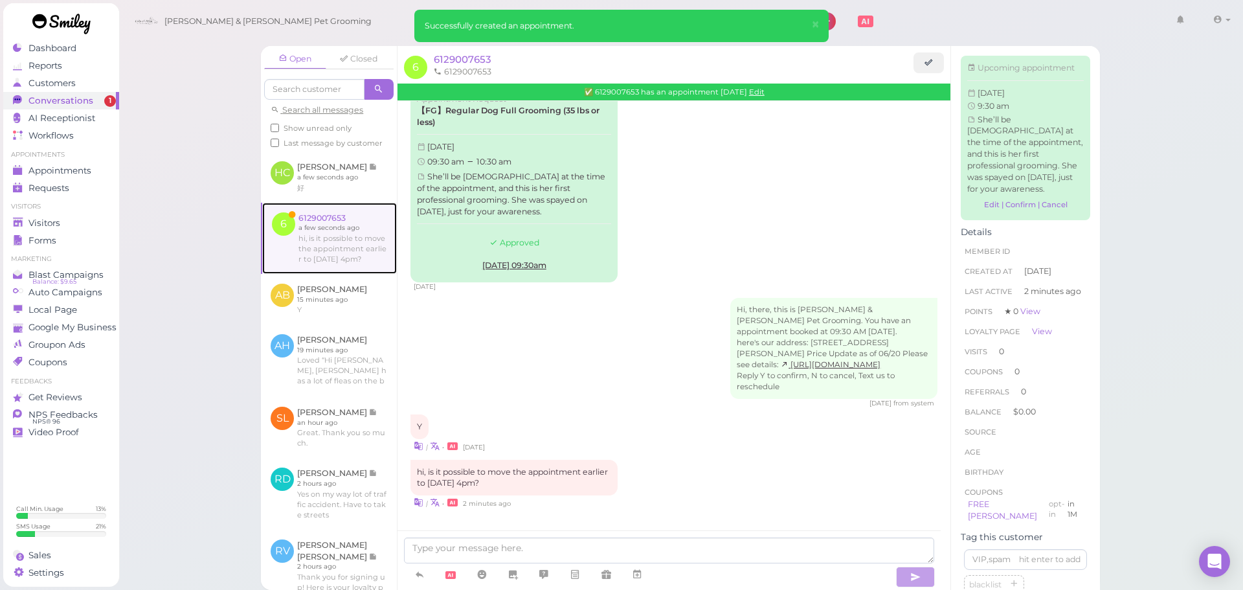
scroll to position [287, 0]
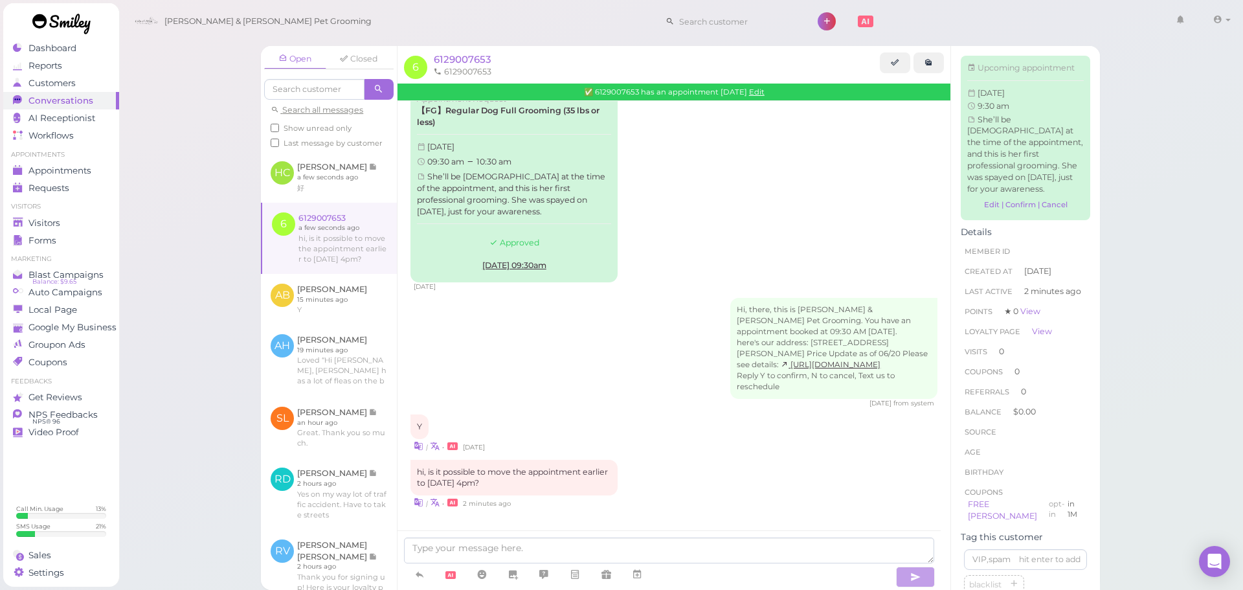
click at [539, 535] on div at bounding box center [668, 560] width 543 height 60
click at [543, 541] on textarea at bounding box center [669, 550] width 530 height 26
type textarea "4 PM"
type textarea "4 PM is too late unfortunately. The latest we can do is 11:30"
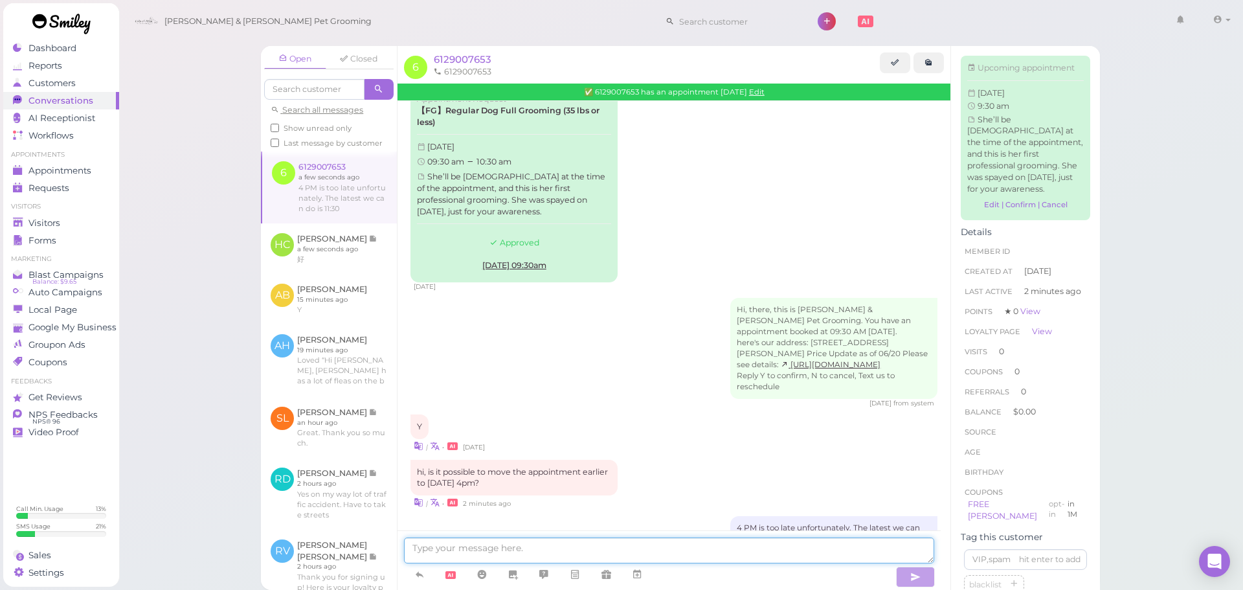
scroll to position [329, 0]
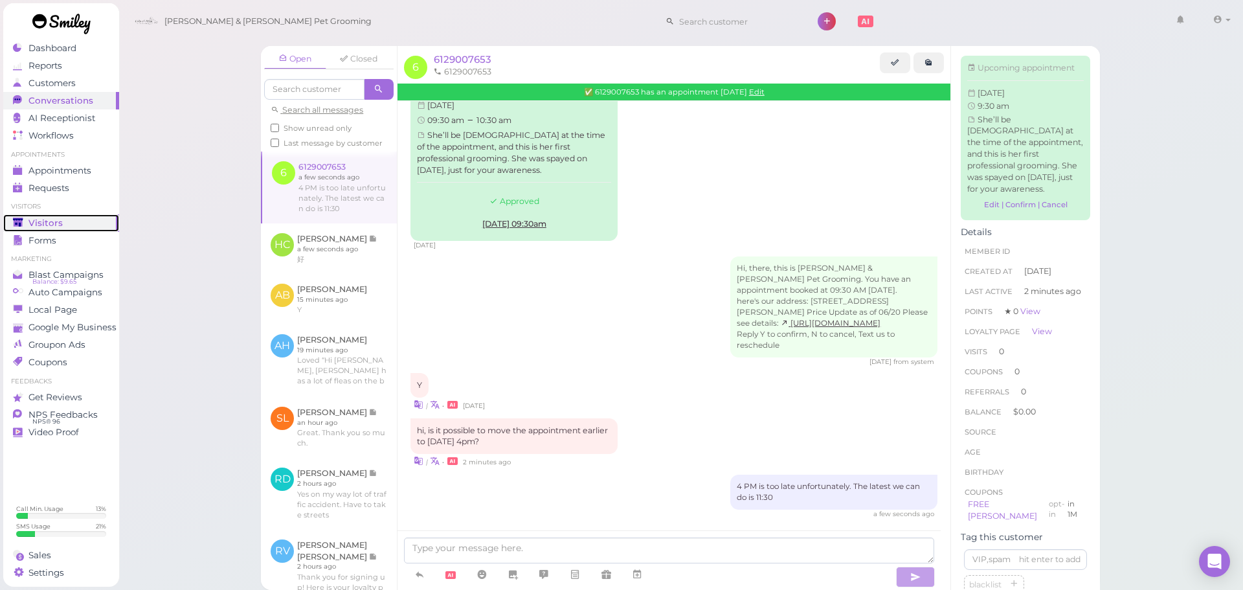
click at [89, 225] on div "Visitors" at bounding box center [59, 222] width 93 height 11
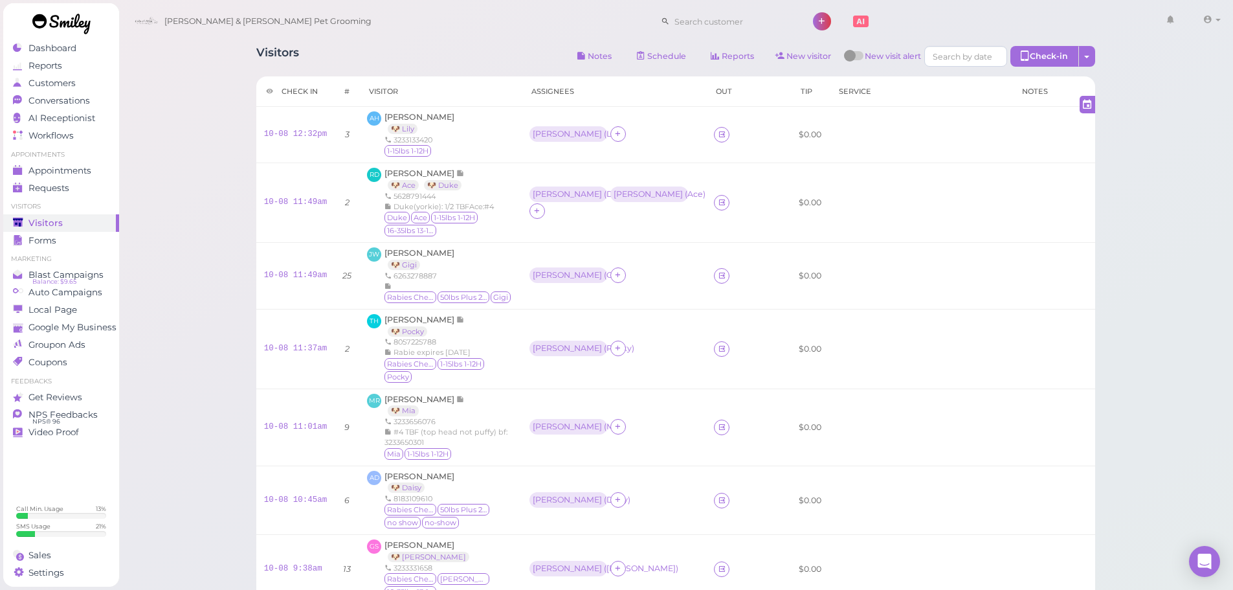
click at [1145, 304] on div "Visitors Notes Schedule Reports New visitor New visit alert Check-in Customer c…" at bounding box center [675, 443] width 1115 height 887
click at [19, 96] on icon at bounding box center [17, 100] width 9 height 10
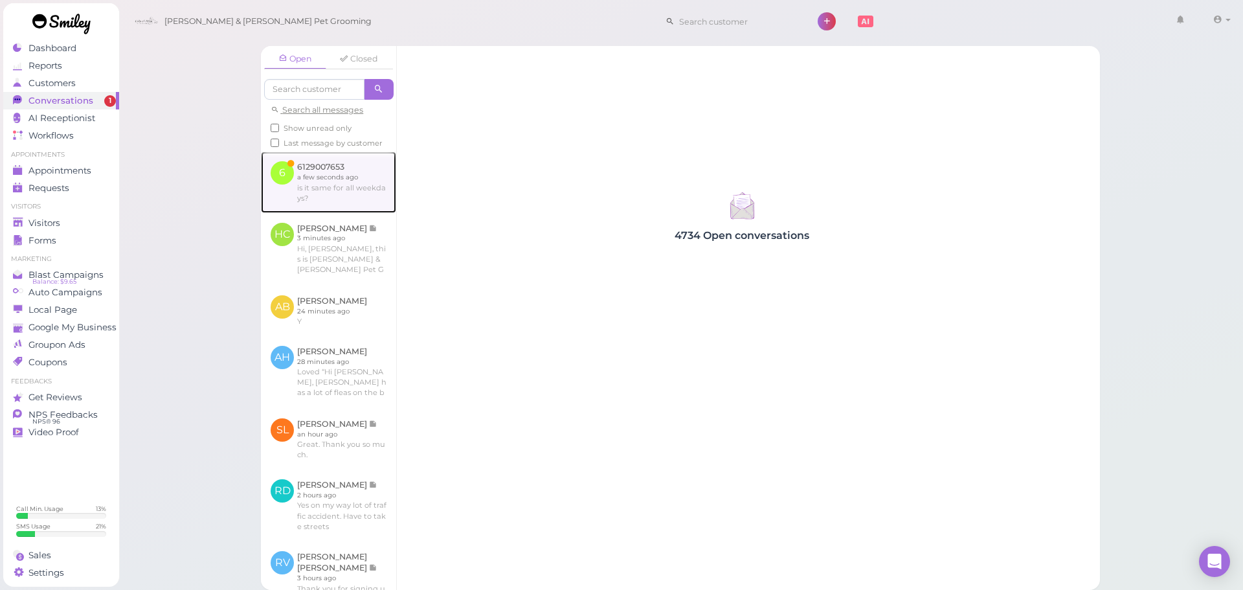
click at [297, 169] on link at bounding box center [328, 181] width 135 height 61
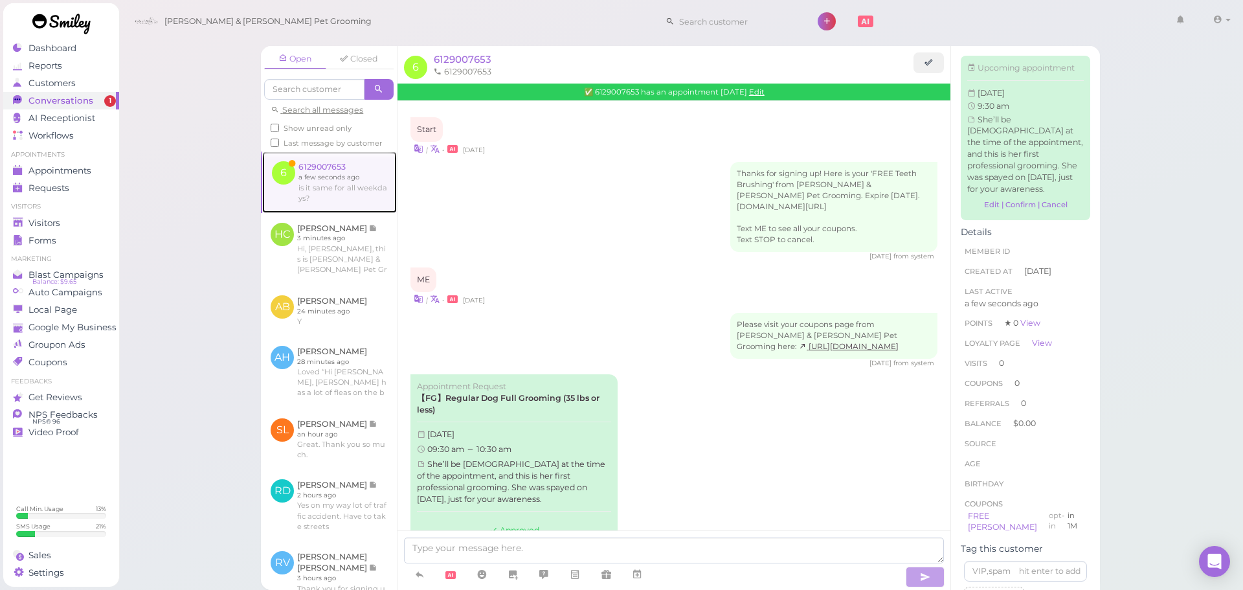
scroll to position [324, 0]
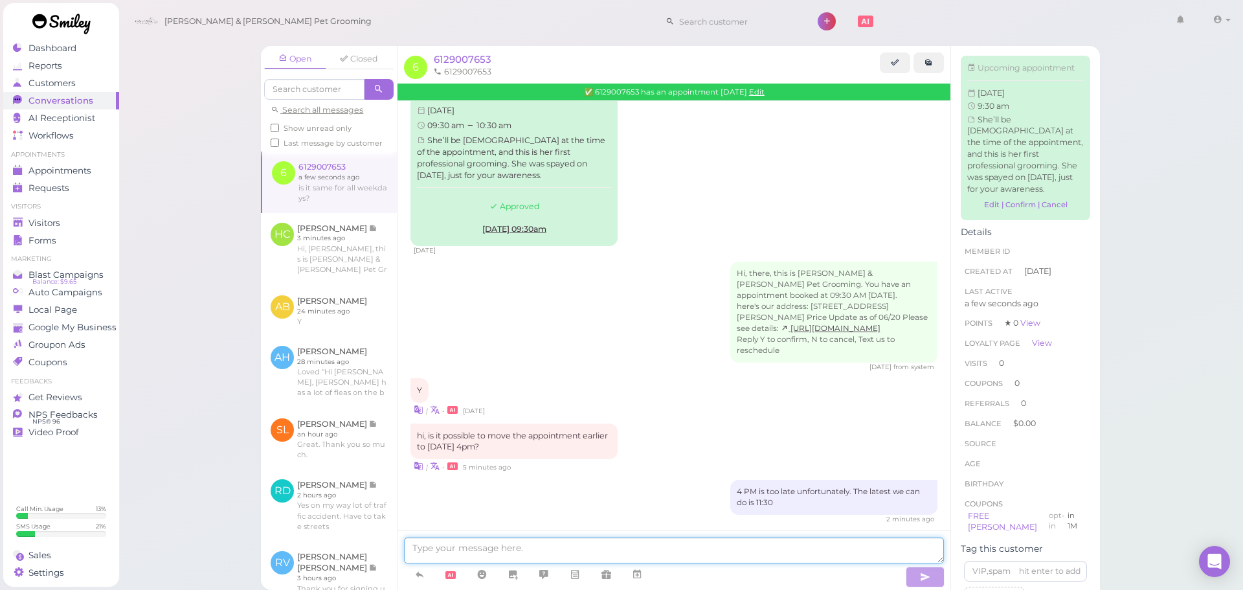
click at [499, 559] on textarea at bounding box center [674, 550] width 540 height 26
type textarea "No, we could do 1 PM at the latest everyday"
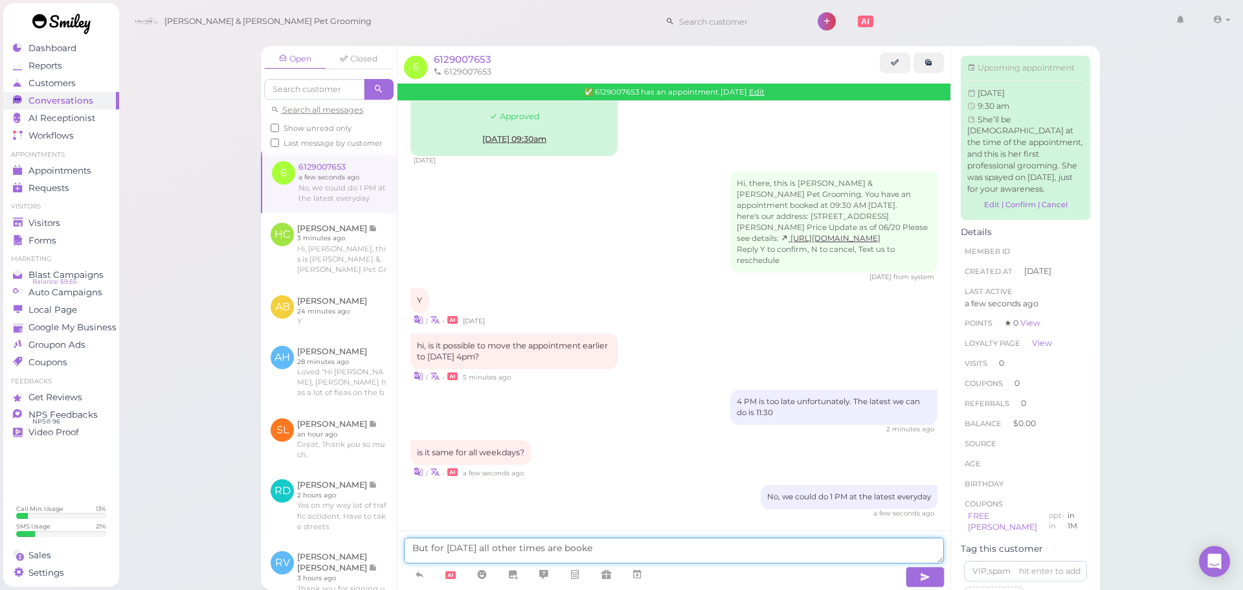
type textarea "But for Monday all other times are booked"
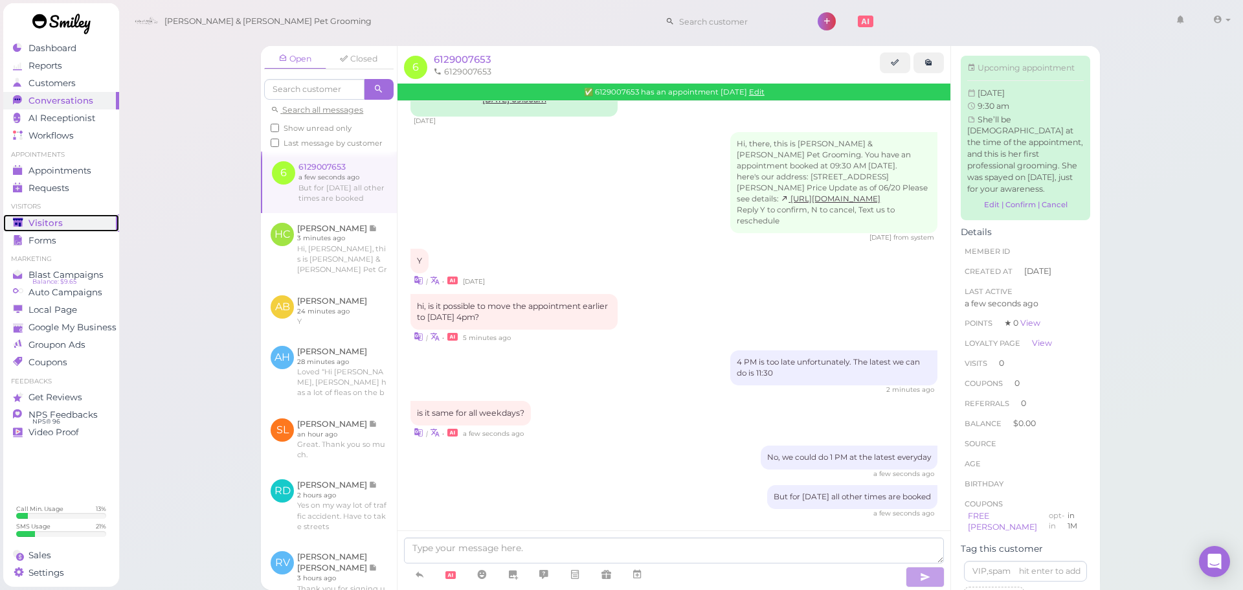
click at [57, 223] on span "Visitors" at bounding box center [45, 222] width 34 height 11
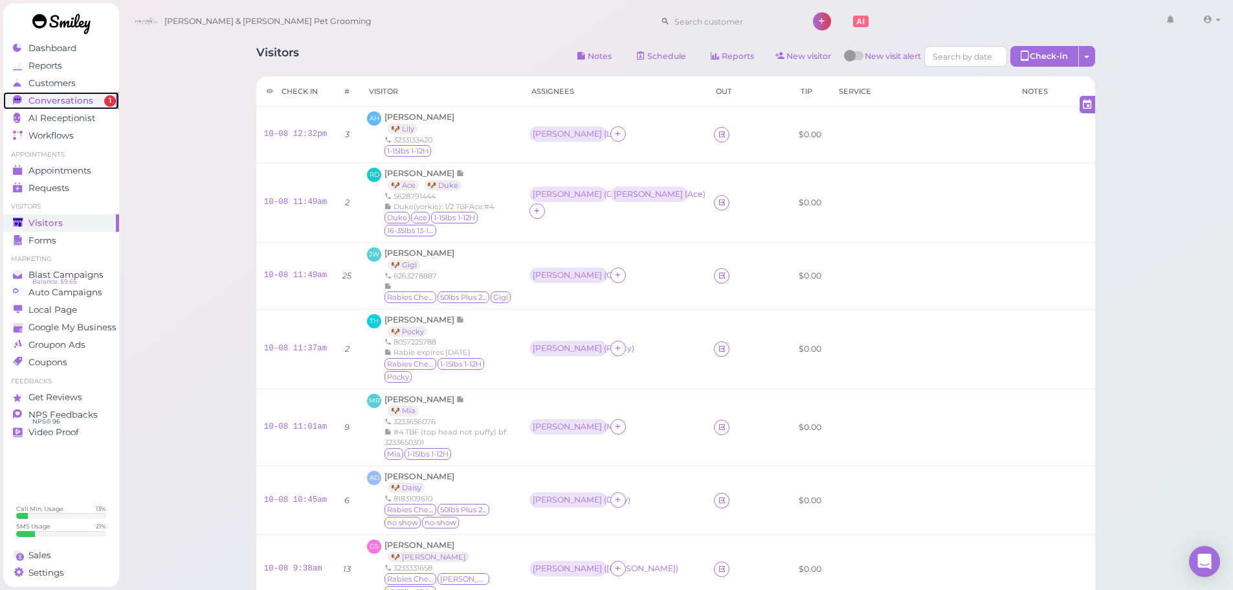
click at [53, 96] on span "Conversations" at bounding box center [60, 100] width 65 height 11
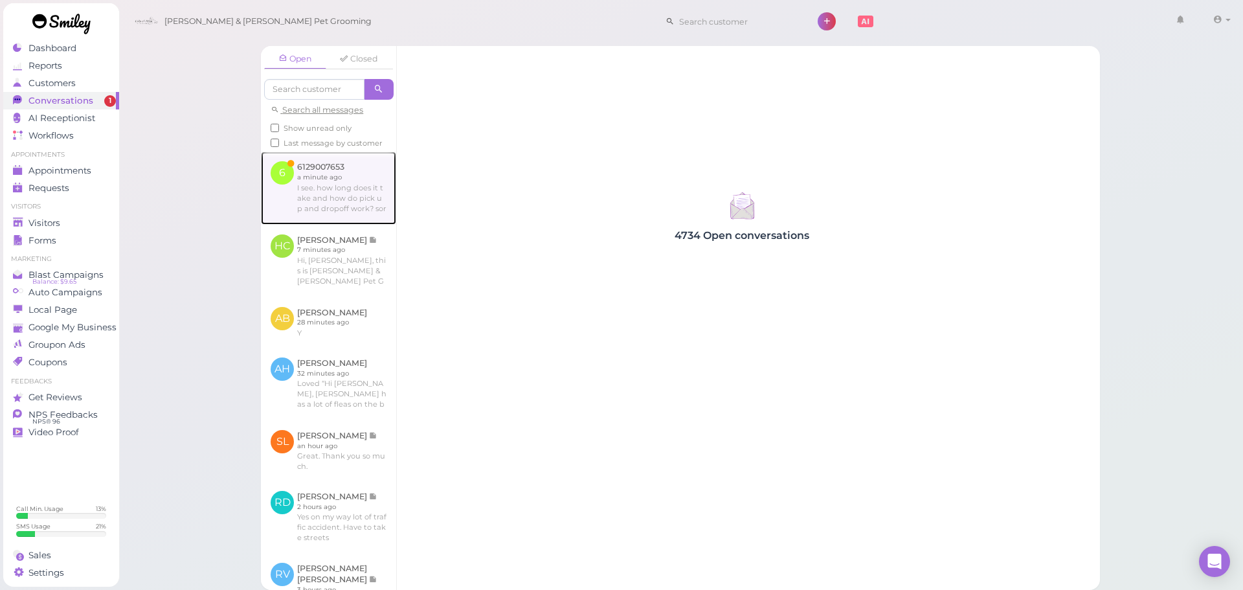
click at [329, 167] on link at bounding box center [328, 187] width 135 height 72
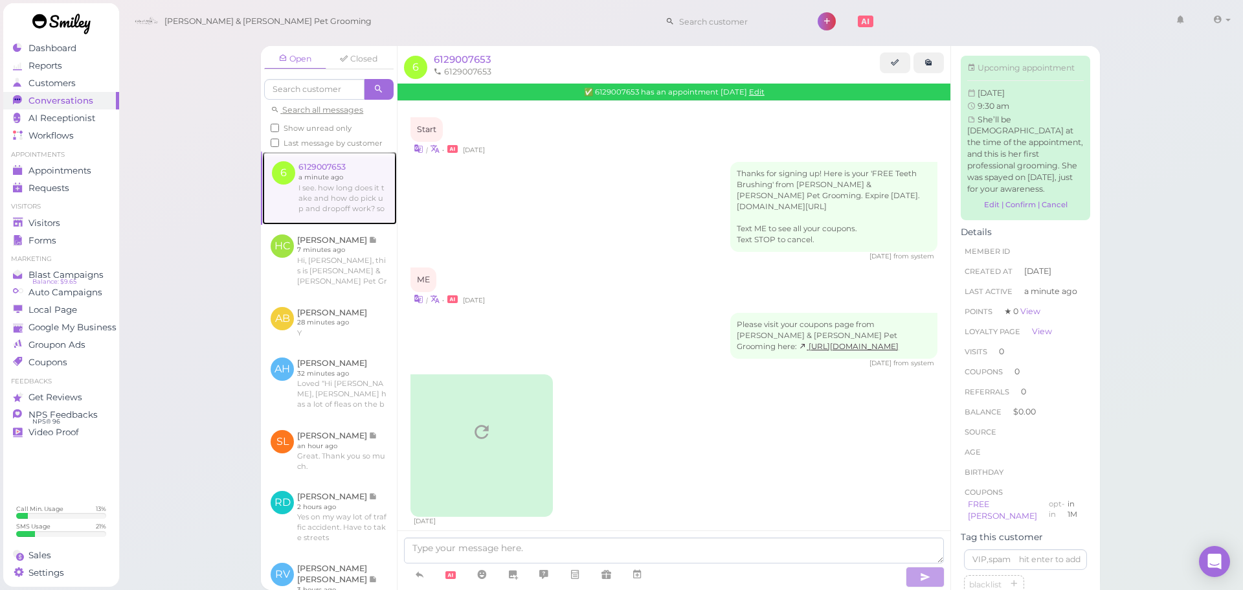
scroll to position [465, 0]
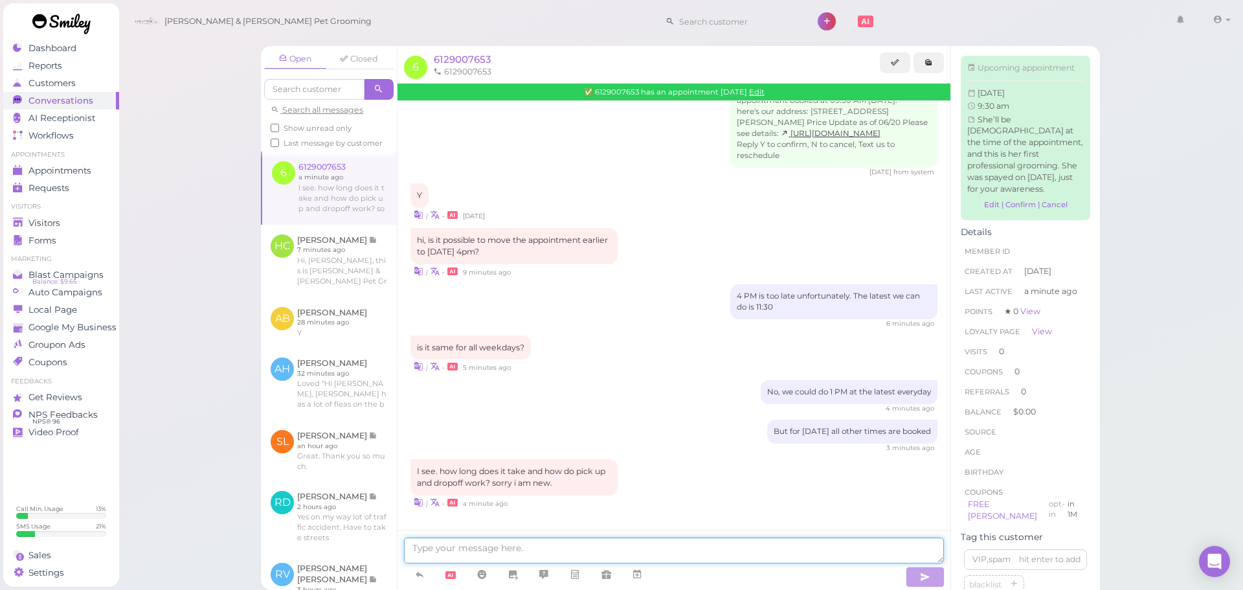
click at [555, 551] on textarea at bounding box center [674, 550] width 540 height 26
type textarea "It'll take around 3-4 hours"
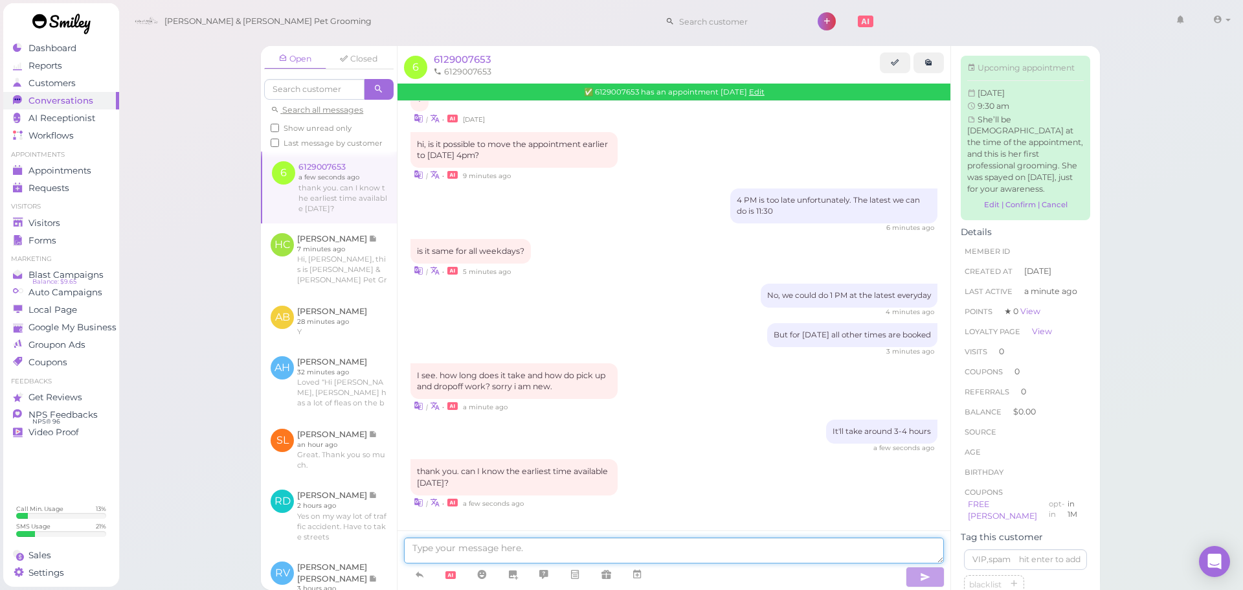
scroll to position [660, 0]
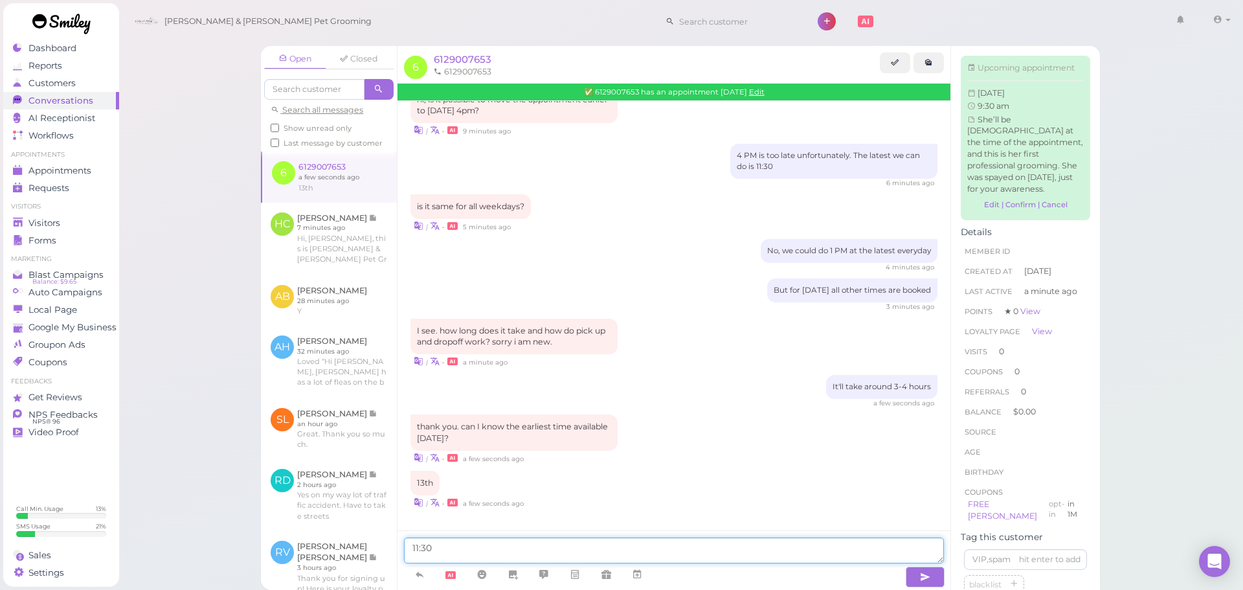
type textarea "11:30"
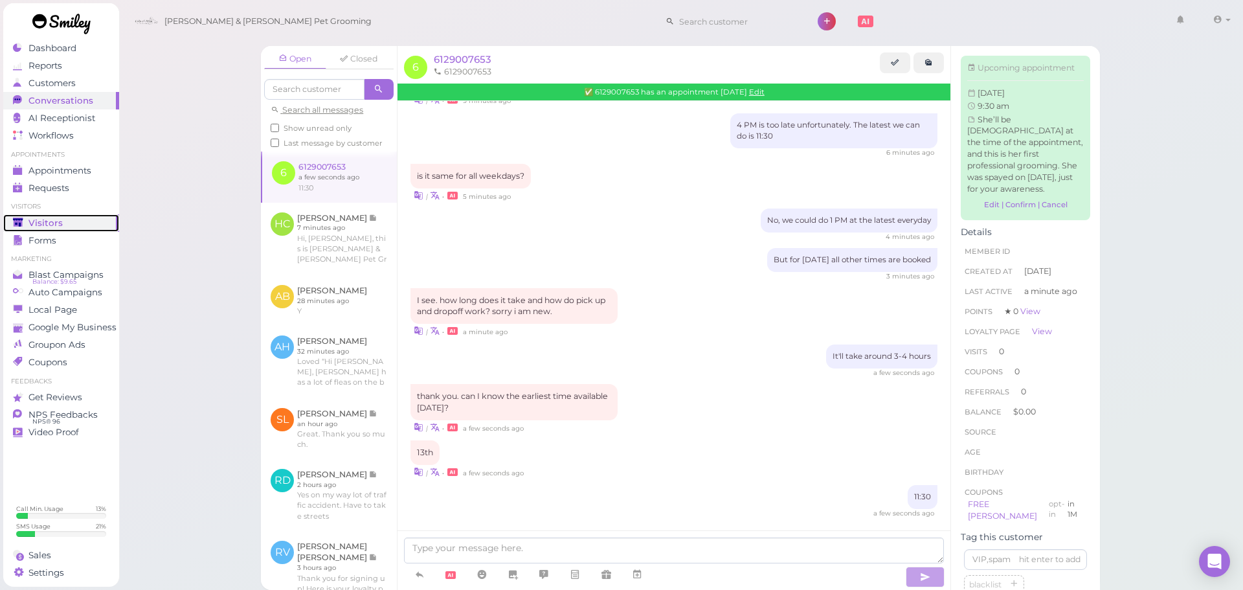
click at [61, 216] on link "Visitors" at bounding box center [61, 222] width 116 height 17
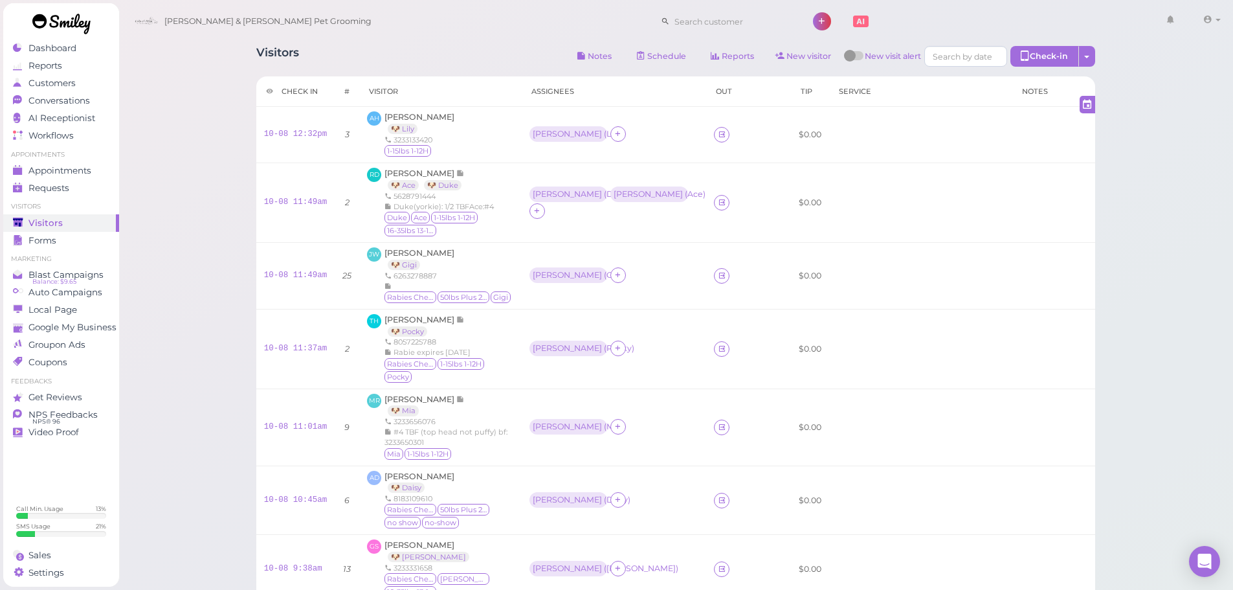
click at [1159, 298] on div "Visitors Notes Schedule Reports New visitor New visit alert Check-in Customer c…" at bounding box center [675, 443] width 1115 height 887
click at [68, 104] on span "Conversations" at bounding box center [60, 100] width 65 height 11
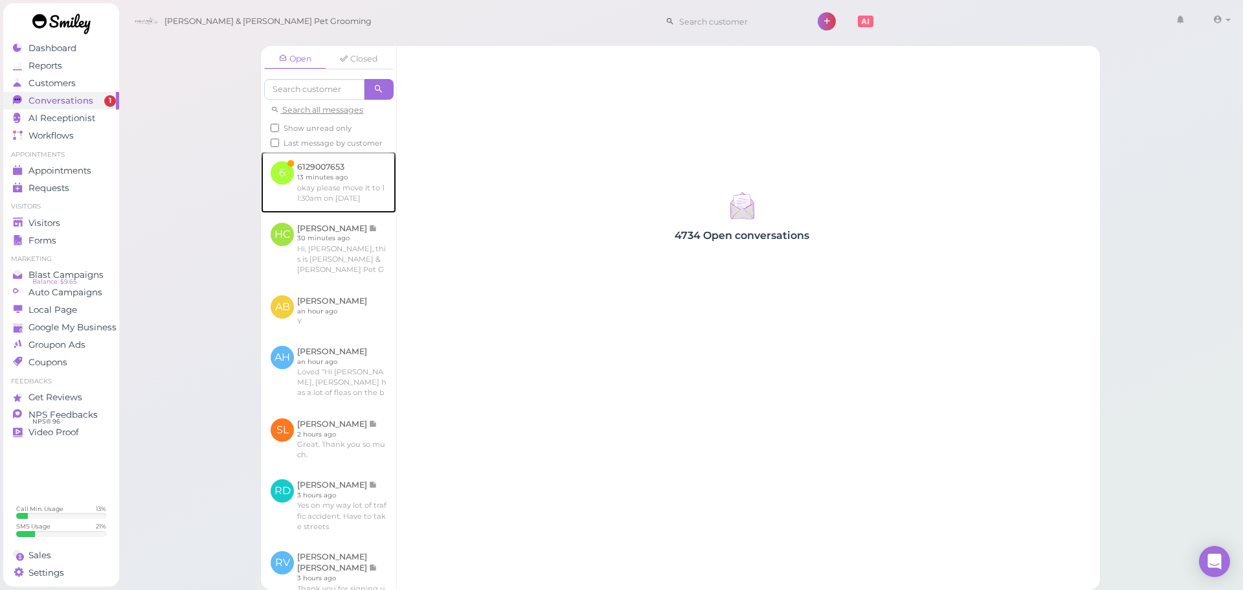
click at [352, 212] on link at bounding box center [328, 181] width 135 height 61
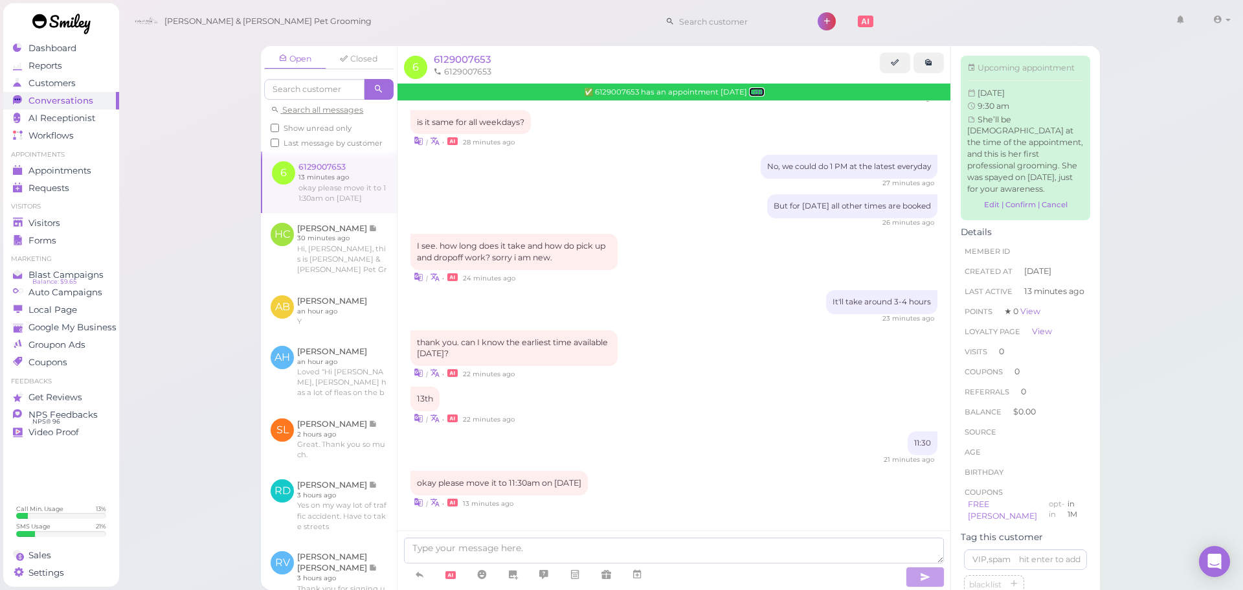
click at [761, 91] on link "Edit" at bounding box center [757, 91] width 16 height 9
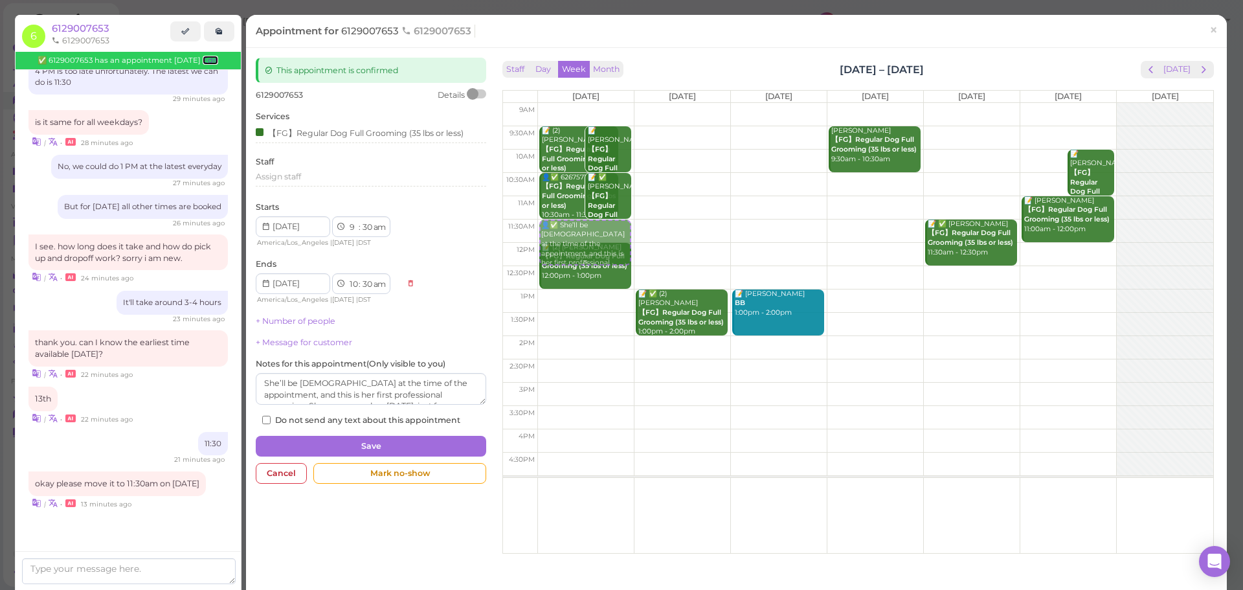
drag, startPoint x: 1049, startPoint y: 148, endPoint x: 567, endPoint y: 243, distance: 490.9
click at [567, 103] on tr "👤✅ She’ll be 5 months old at the time of the appointment, and this is her first…" at bounding box center [858, 103] width 710 height 0
type input "2025-10-13"
select select "11"
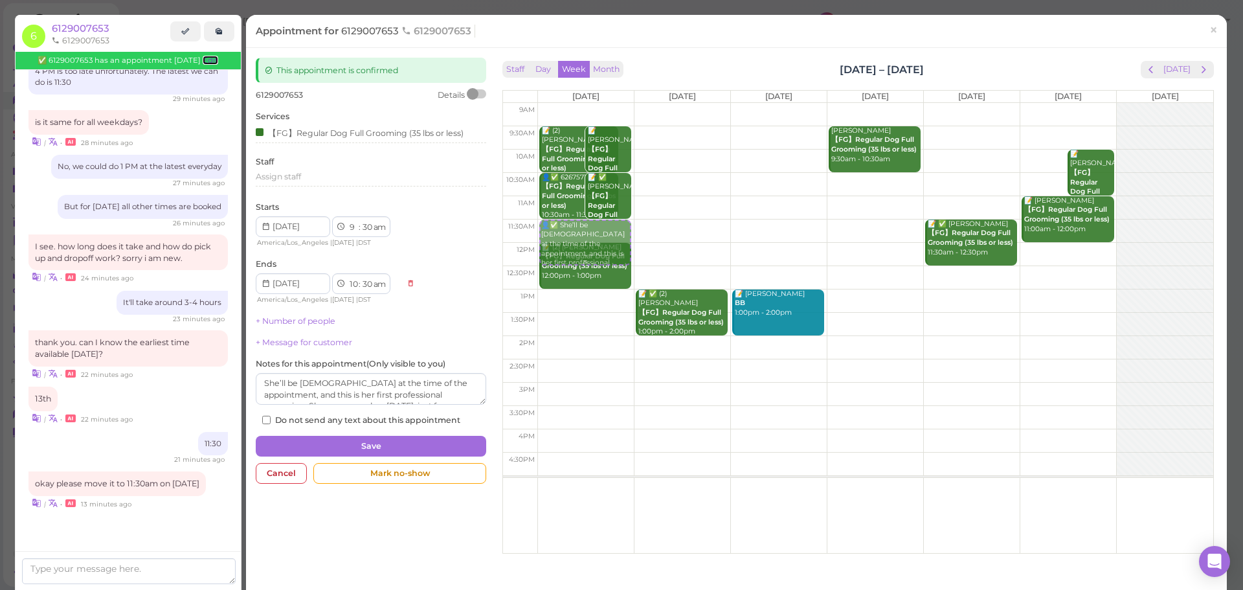
select select "12"
select select "pm"
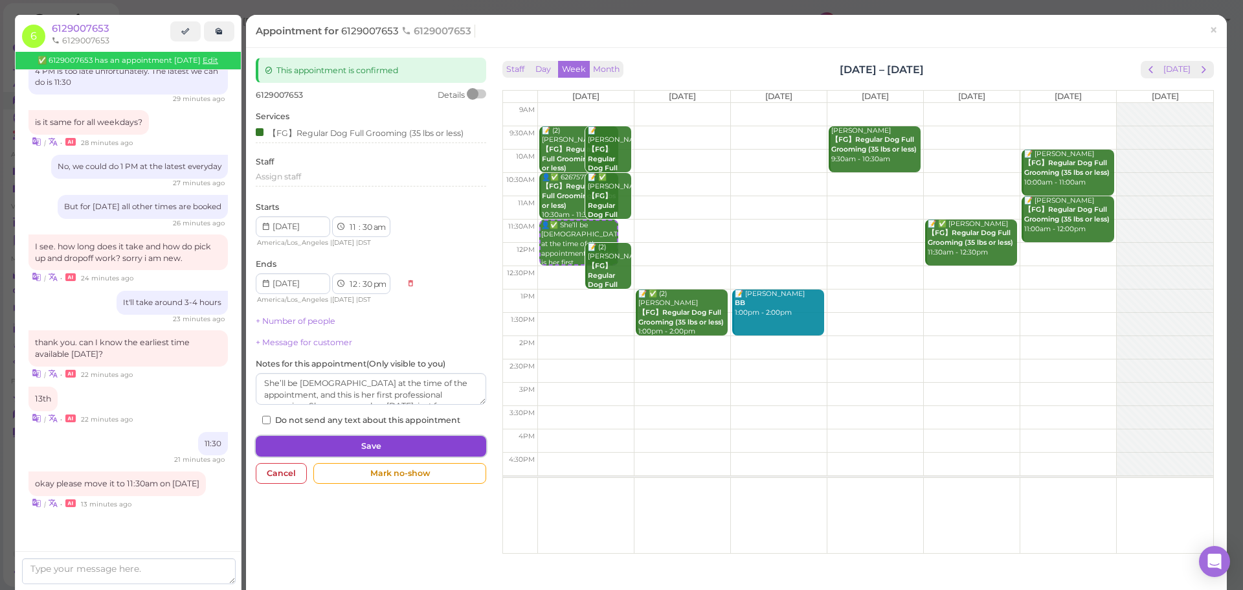
click at [373, 436] on button "Save" at bounding box center [371, 446] width 230 height 21
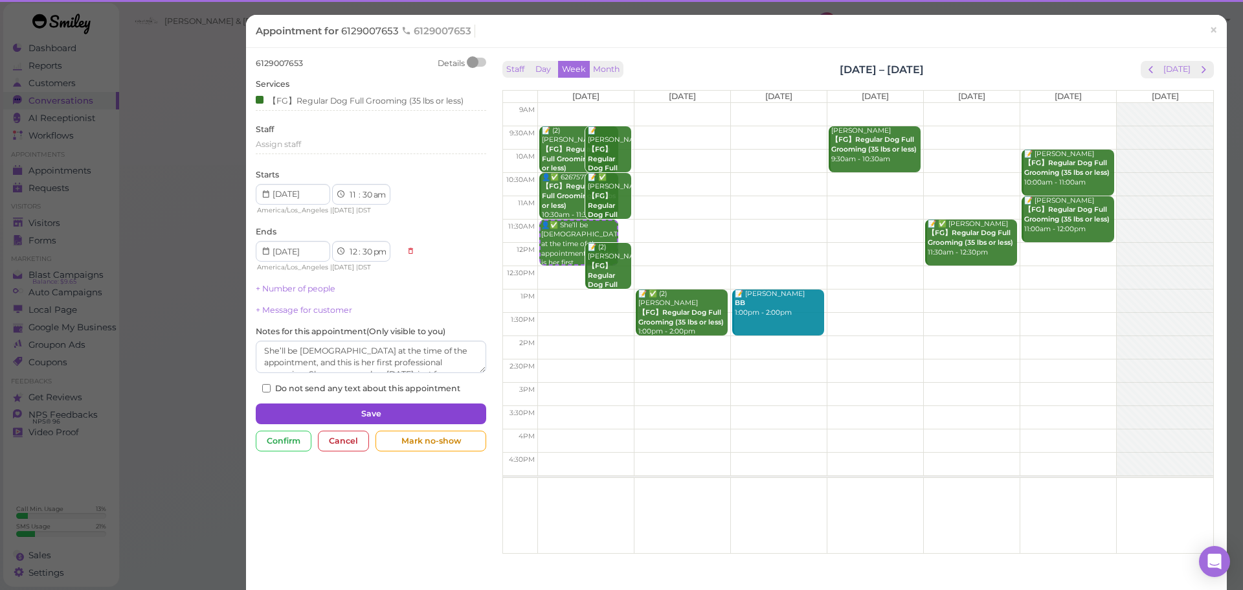
scroll to position [691, 0]
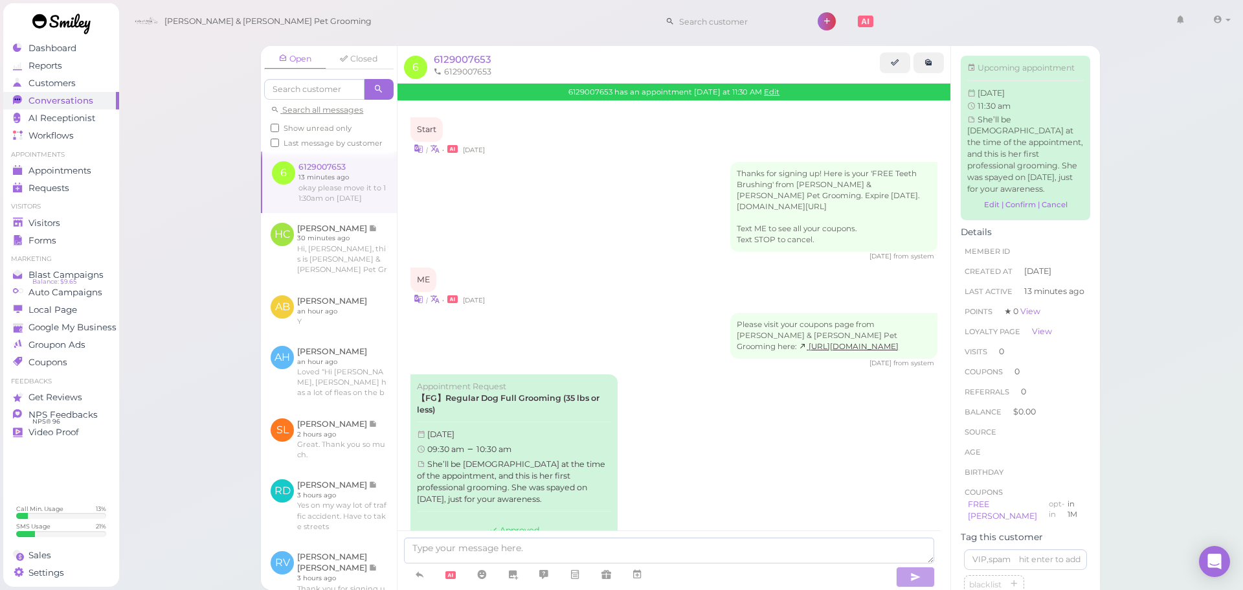
scroll to position [65, 0]
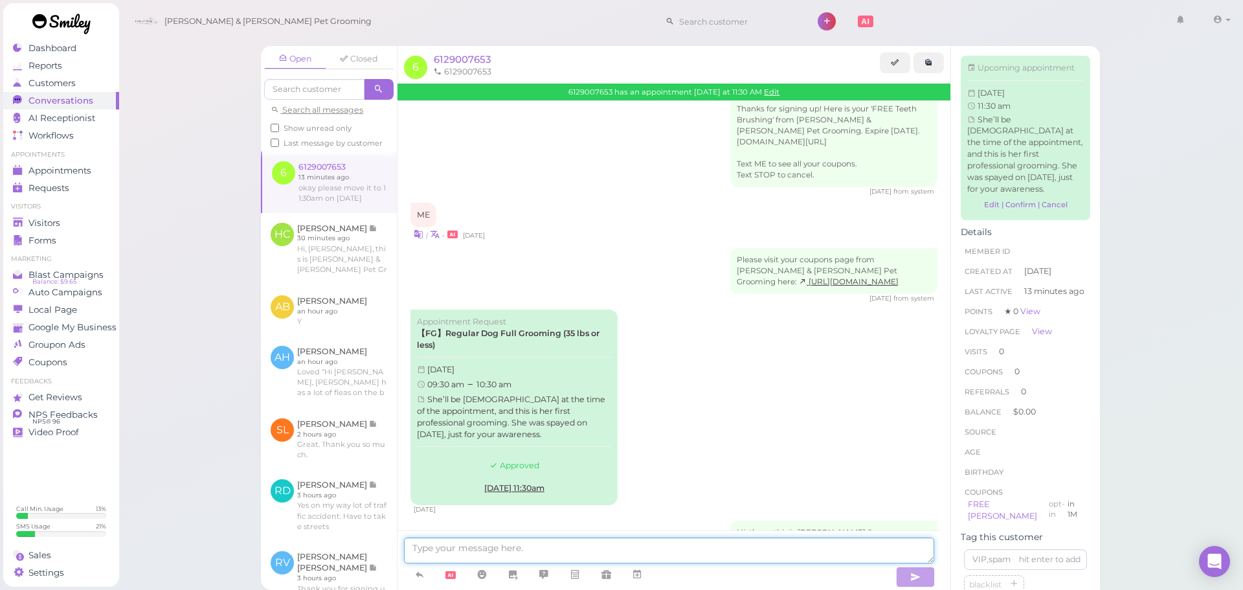
click at [679, 539] on textarea at bounding box center [669, 550] width 530 height 26
type textarea "Can you send me a copy of the rabies vaccination record please"
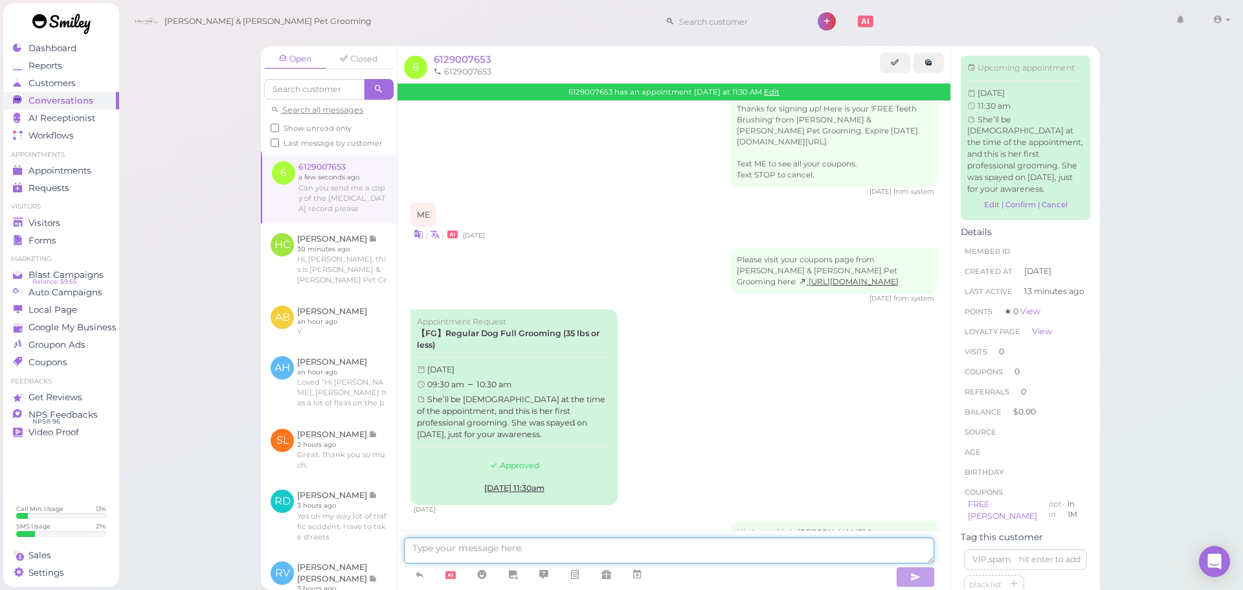
scroll to position [913, 0]
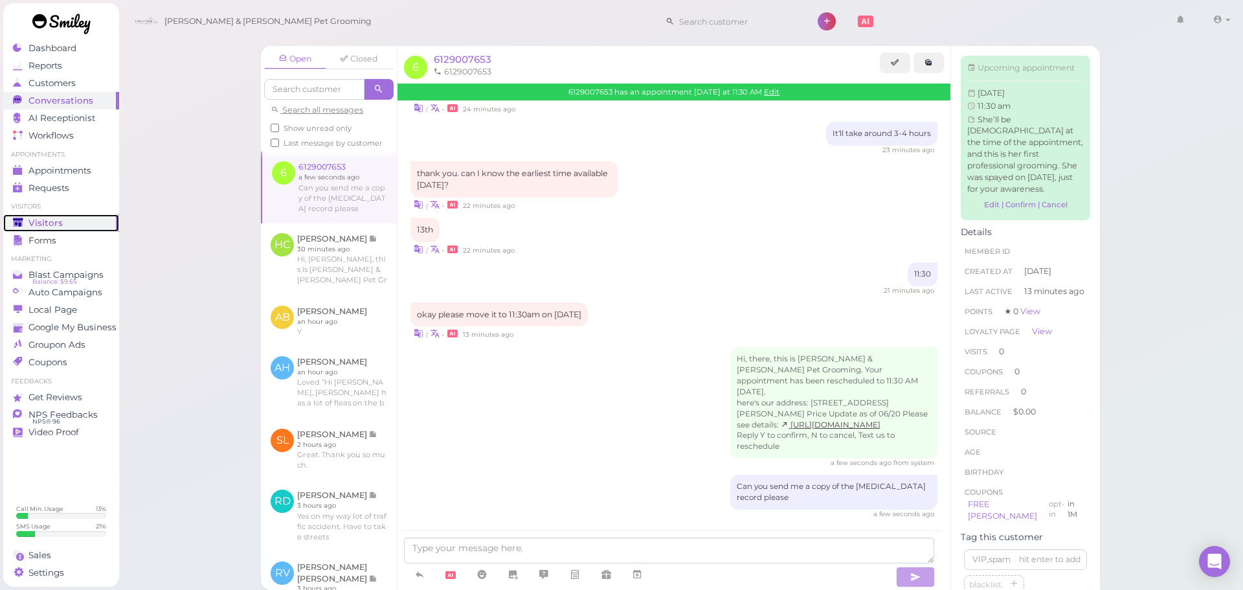
click at [48, 216] on link "Visitors" at bounding box center [61, 222] width 116 height 17
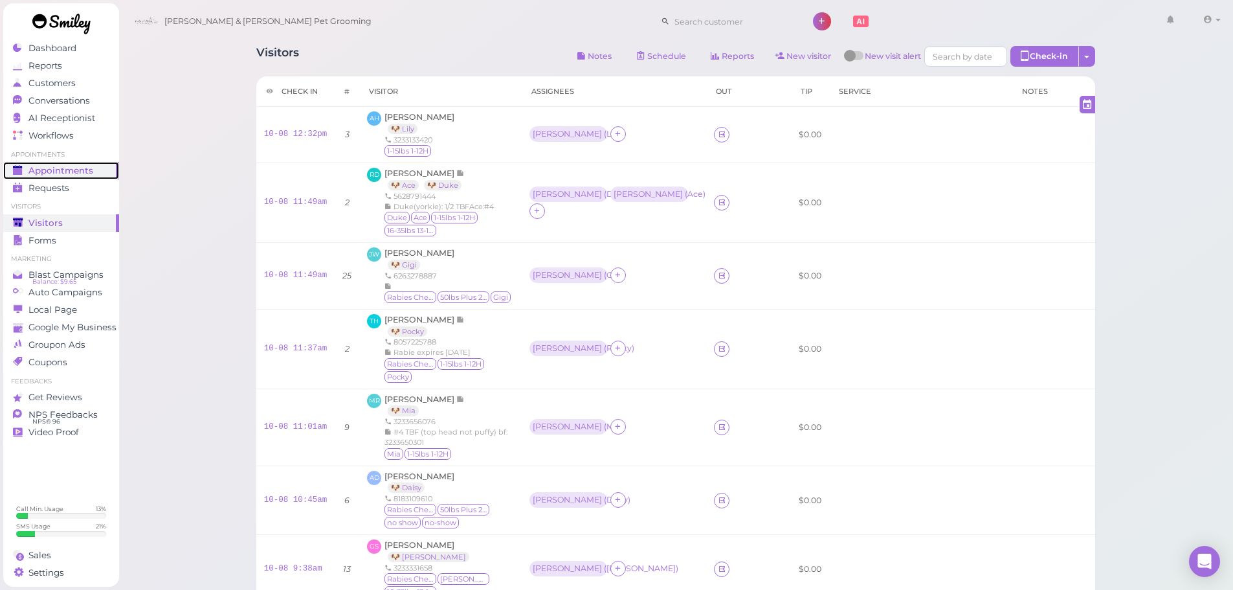
click at [97, 168] on div "Appointments" at bounding box center [59, 170] width 93 height 11
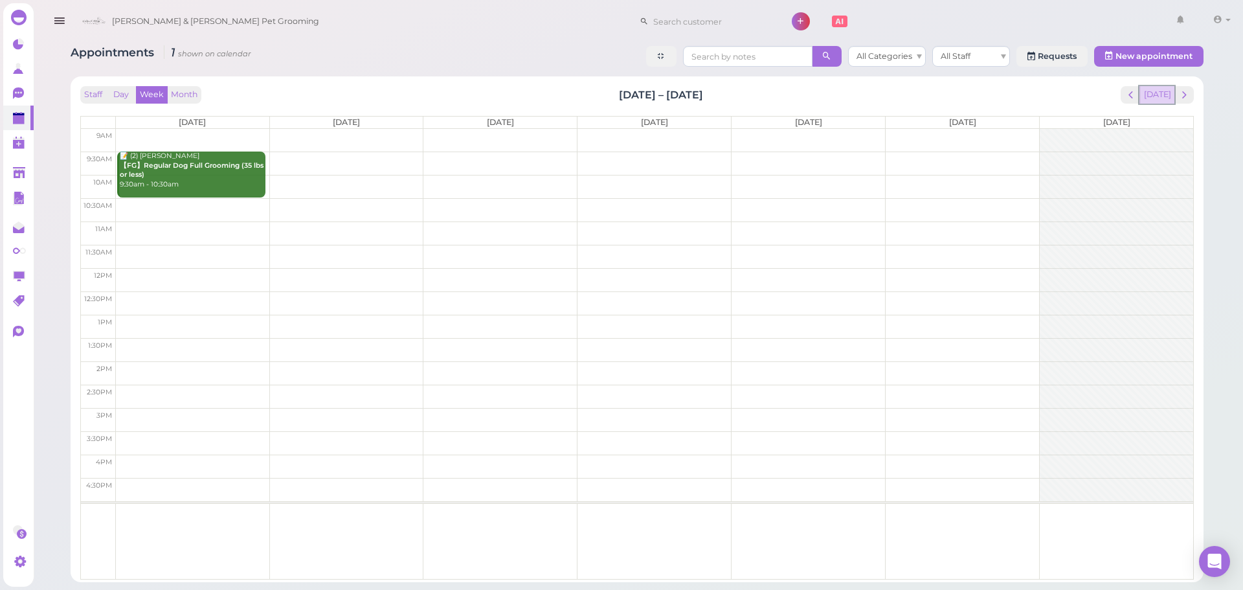
click at [1145, 102] on button "[DATE]" at bounding box center [1156, 94] width 35 height 17
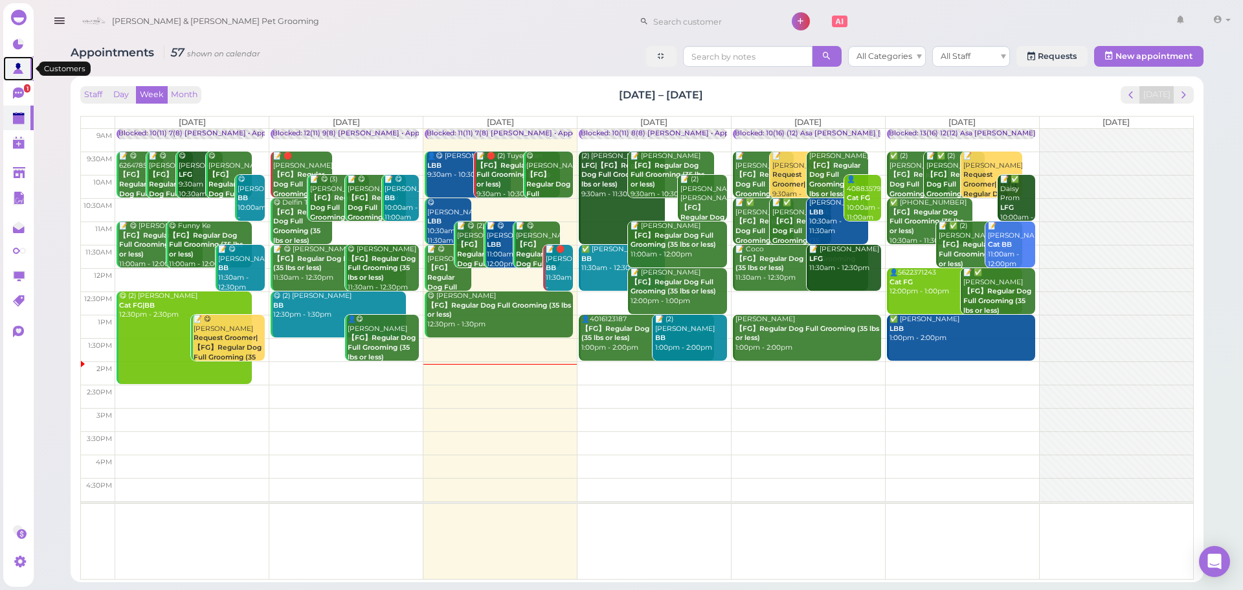
click at [16, 80] on link at bounding box center [18, 68] width 30 height 25
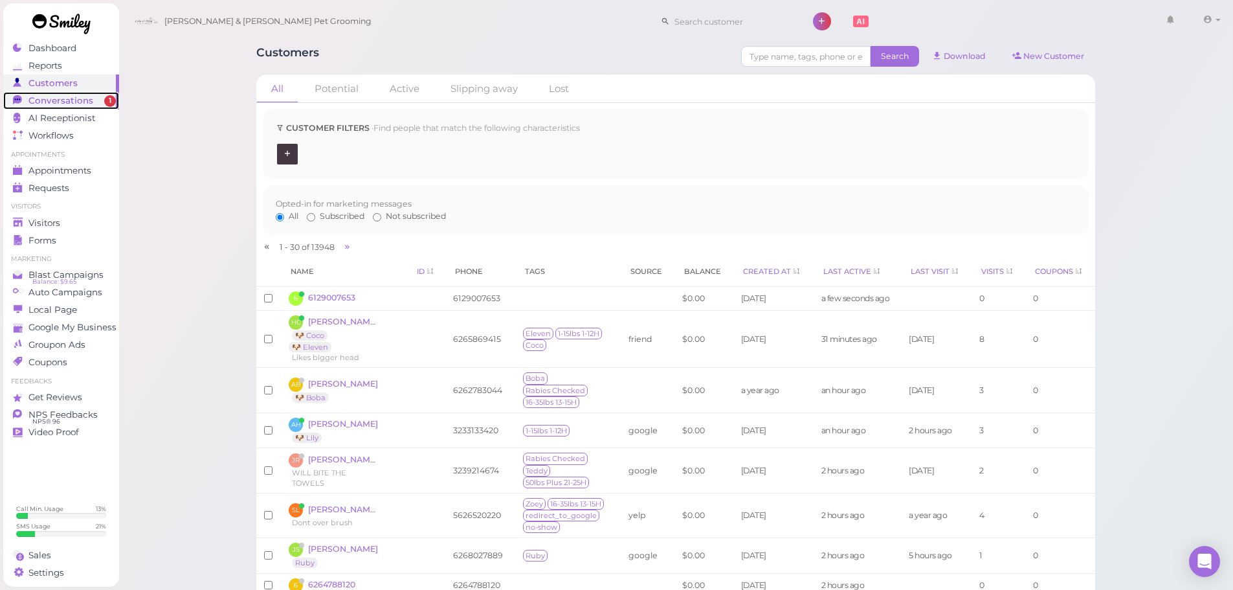
click at [87, 104] on span "Conversations" at bounding box center [60, 100] width 65 height 11
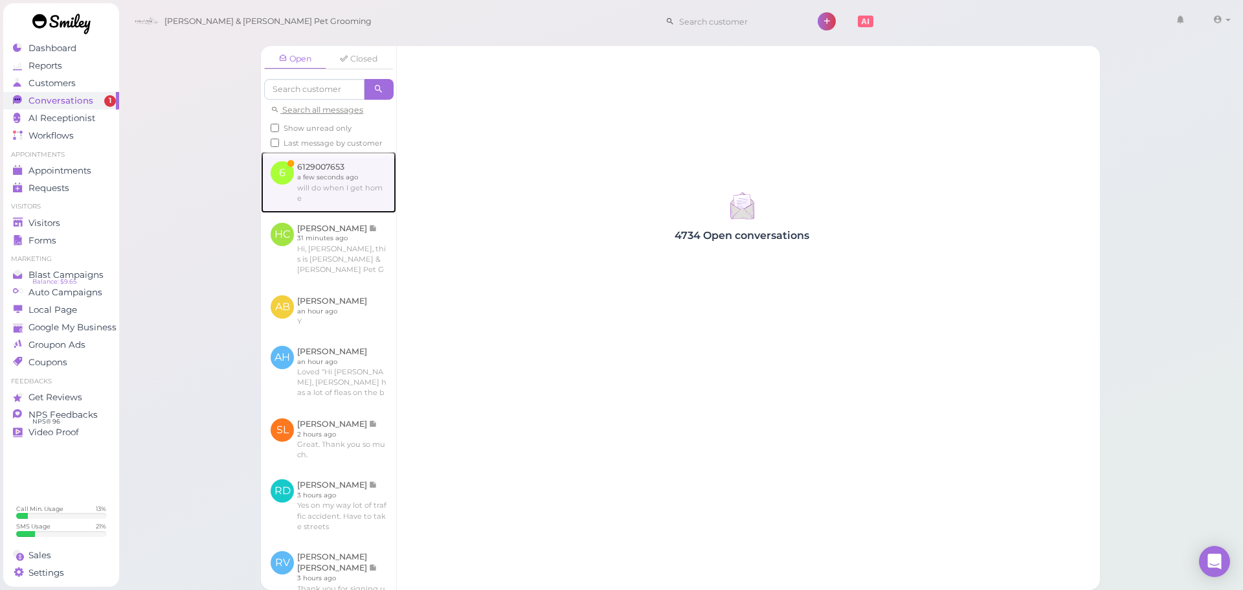
click at [321, 208] on link at bounding box center [328, 181] width 135 height 61
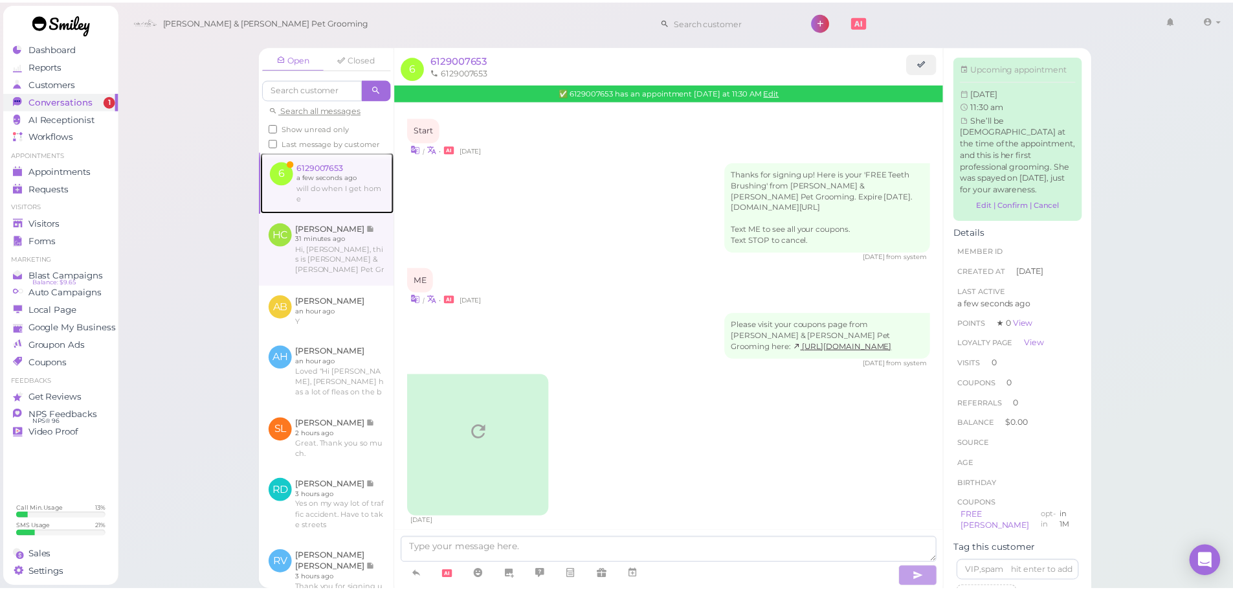
scroll to position [959, 0]
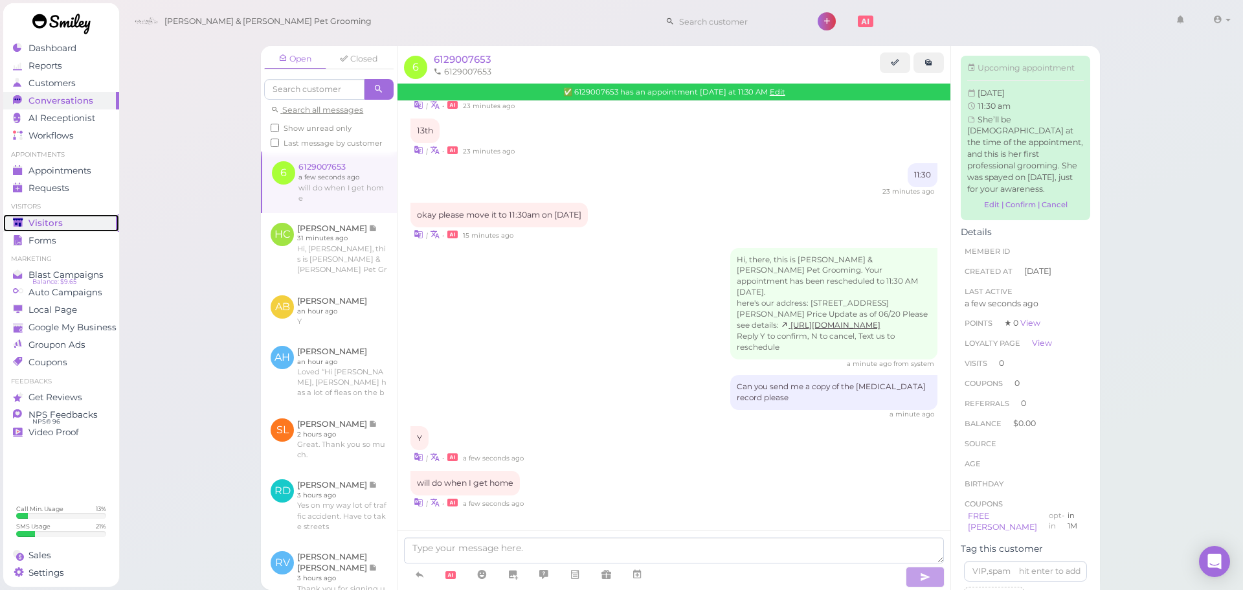
click at [93, 229] on link "Visitors" at bounding box center [61, 222] width 116 height 17
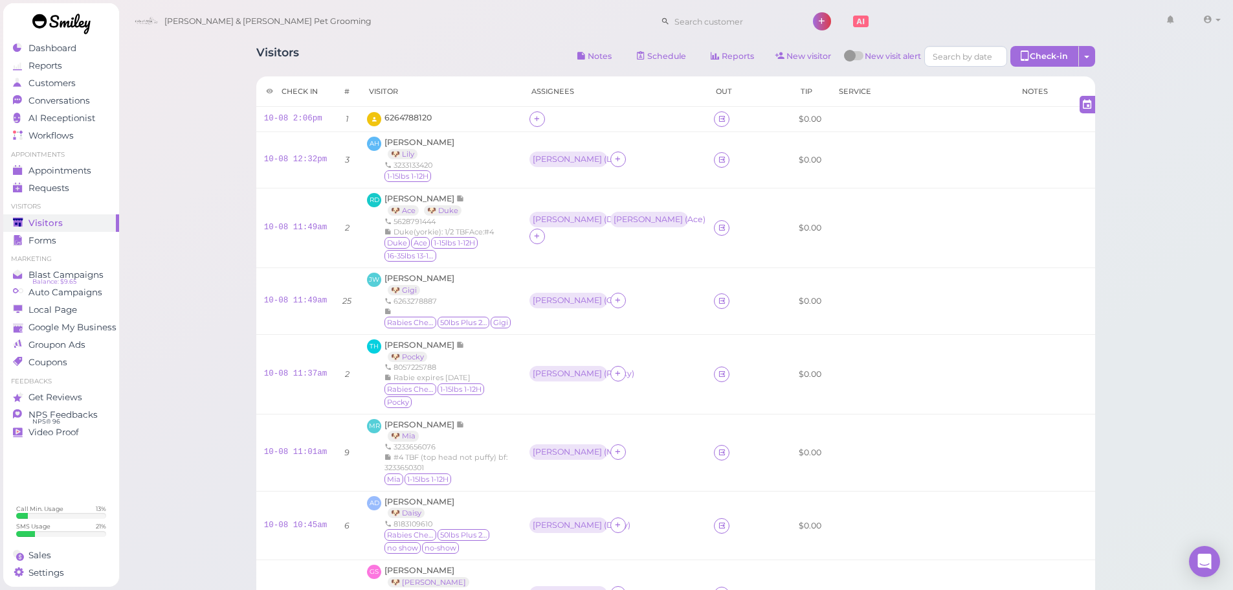
click at [446, 69] on div "Visitors Notes Schedule Reports New visitor New visit alert Check-in Customer c…" at bounding box center [675, 58] width 839 height 24
click at [278, 115] on link "10-08 2:06pm" at bounding box center [293, 118] width 58 height 9
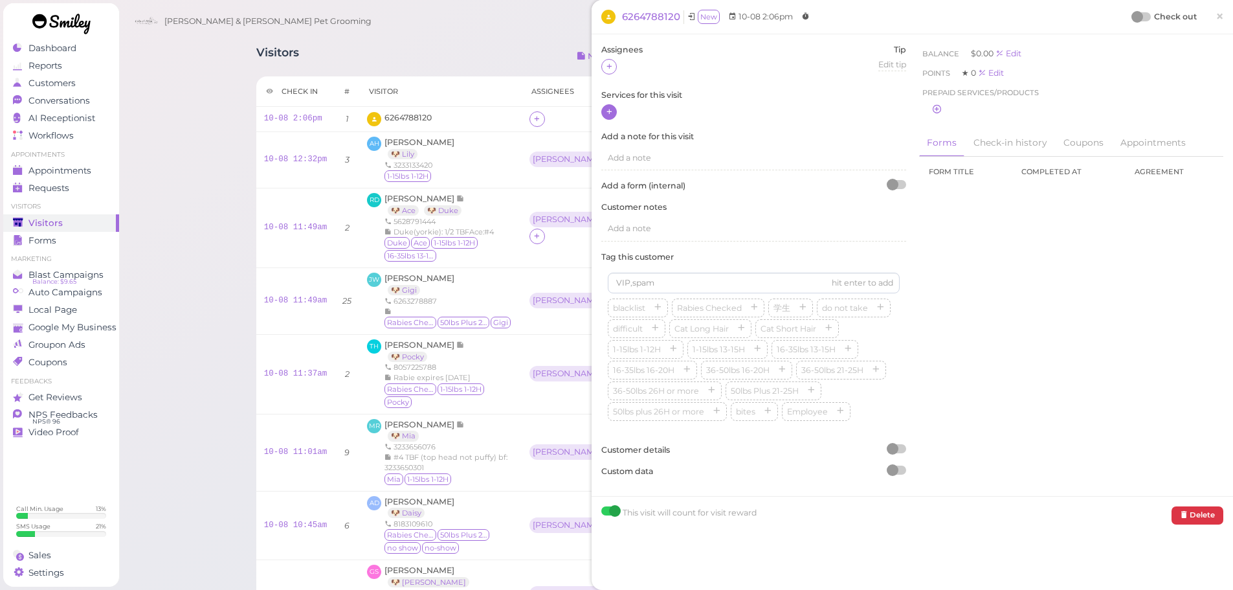
click at [610, 116] on icon at bounding box center [609, 112] width 8 height 10
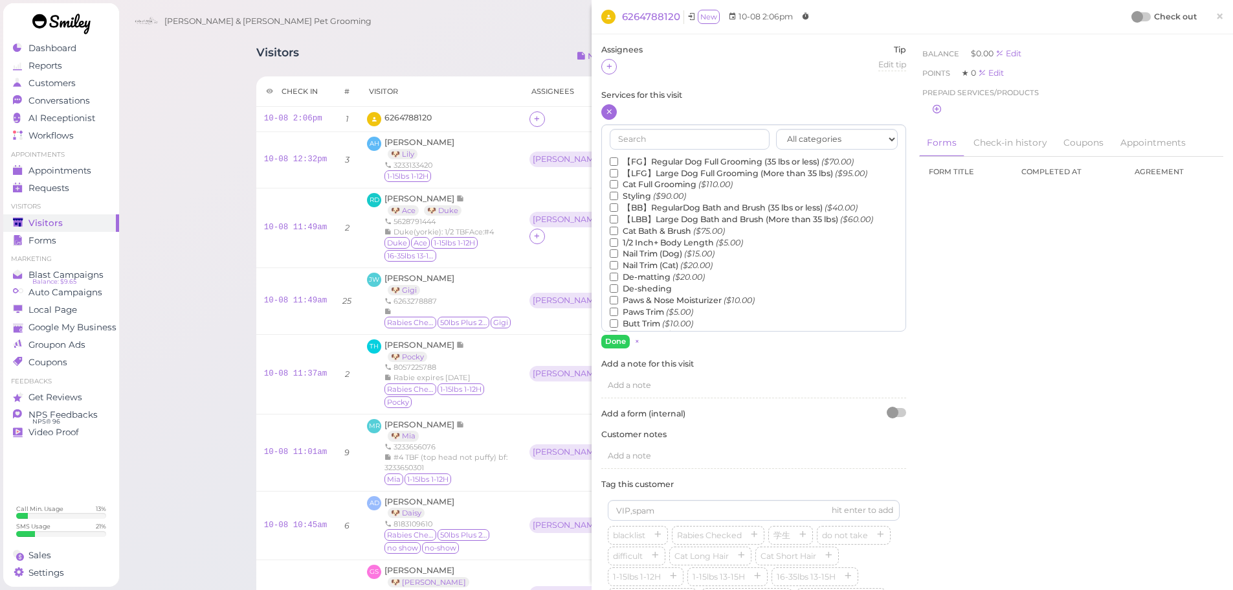
click at [637, 249] on label "Nail Trim (Dog) ($15.00)" at bounding box center [662, 254] width 105 height 12
click at [618, 249] on input "Nail Trim (Dog) ($15.00)" at bounding box center [614, 253] width 8 height 8
click at [616, 344] on button "Done" at bounding box center [615, 342] width 28 height 14
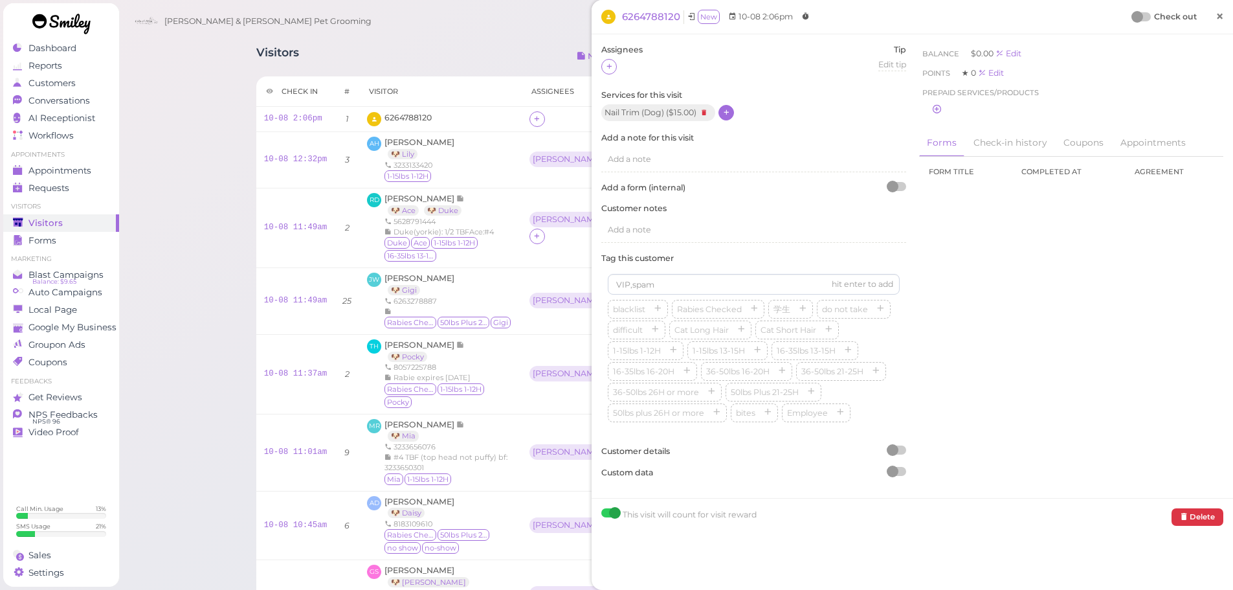
click at [1216, 16] on span "×" at bounding box center [1220, 16] width 8 height 18
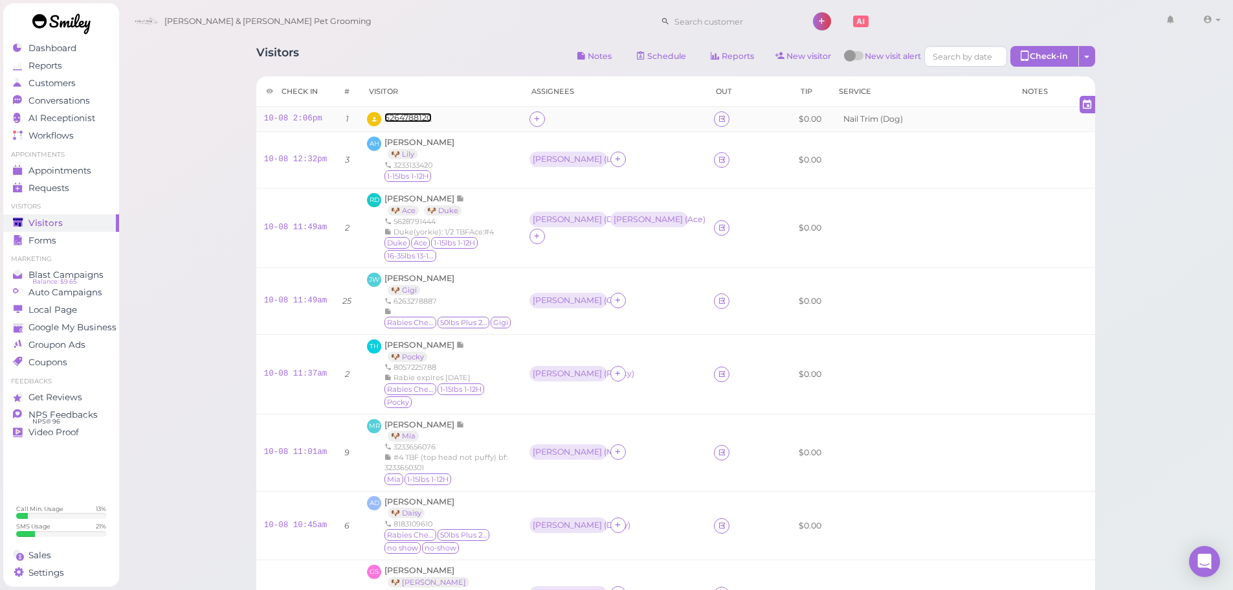
click at [405, 118] on span "6264788120" at bounding box center [408, 118] width 47 height 10
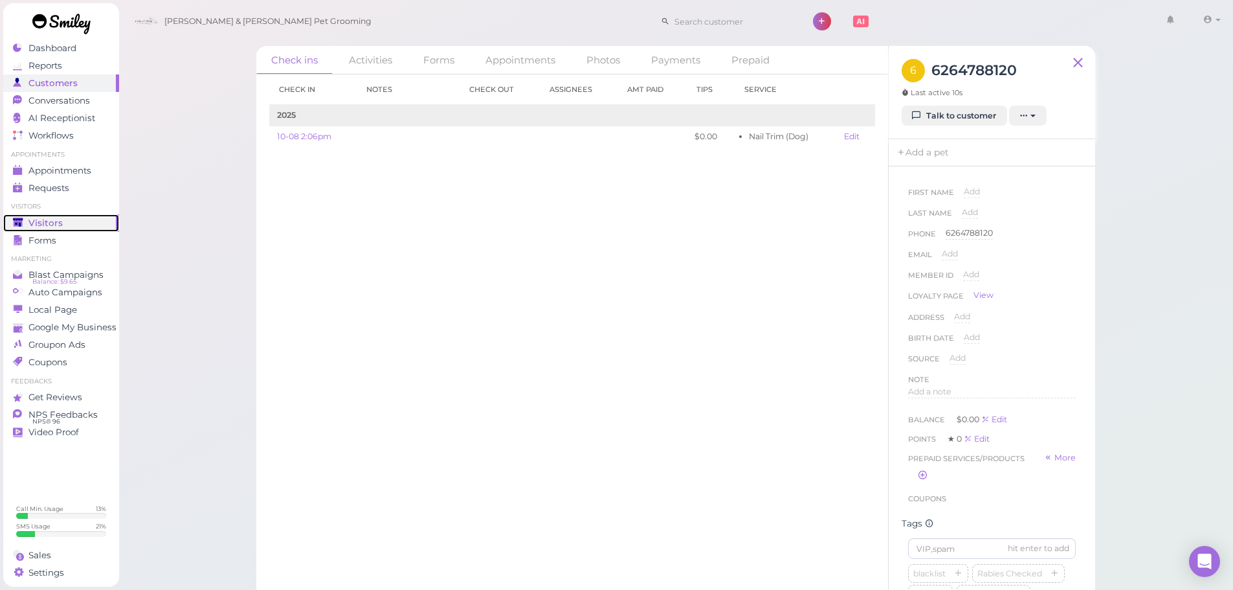
click at [86, 220] on div "Visitors" at bounding box center [59, 222] width 93 height 11
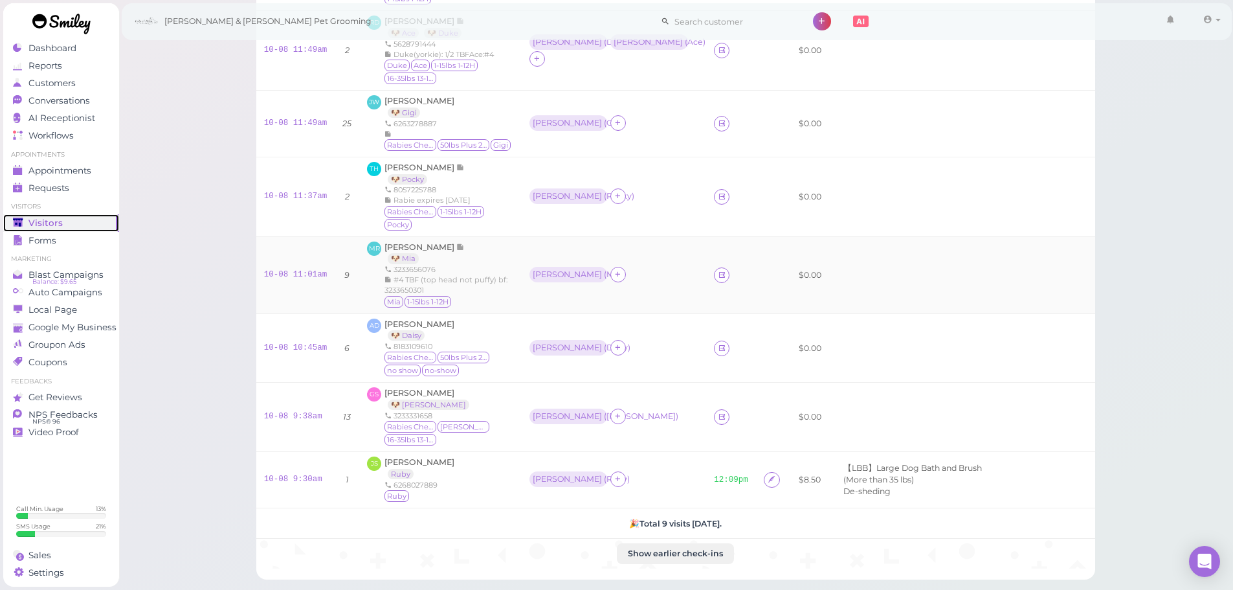
scroll to position [164, 0]
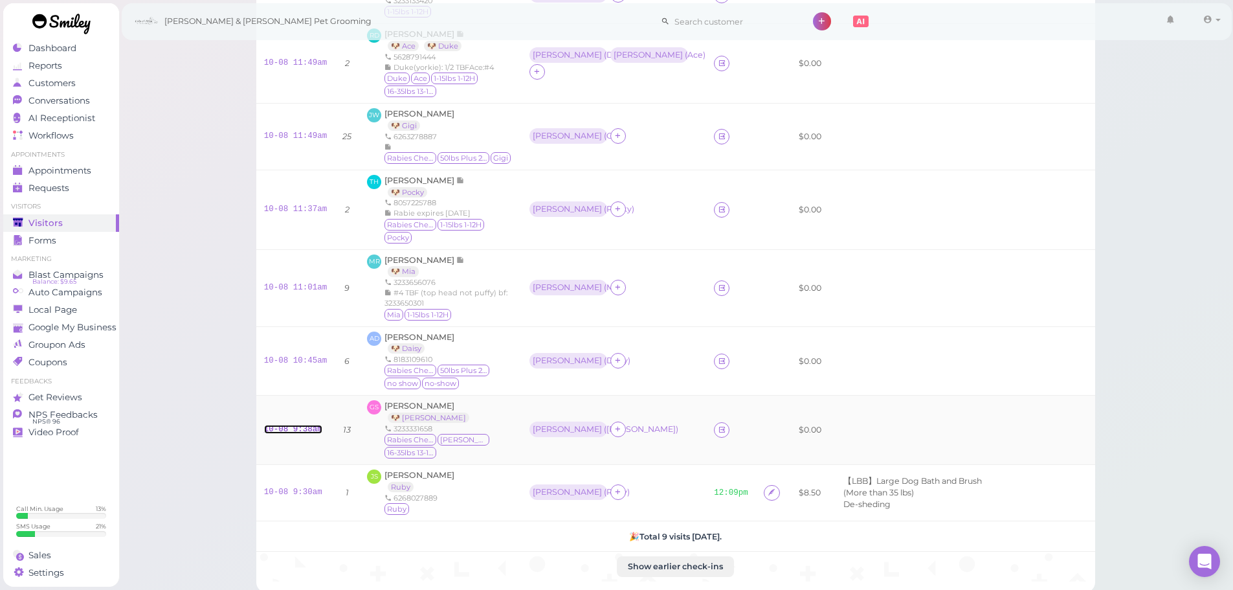
click at [287, 425] on link "10-08 9:38am" at bounding box center [293, 429] width 58 height 9
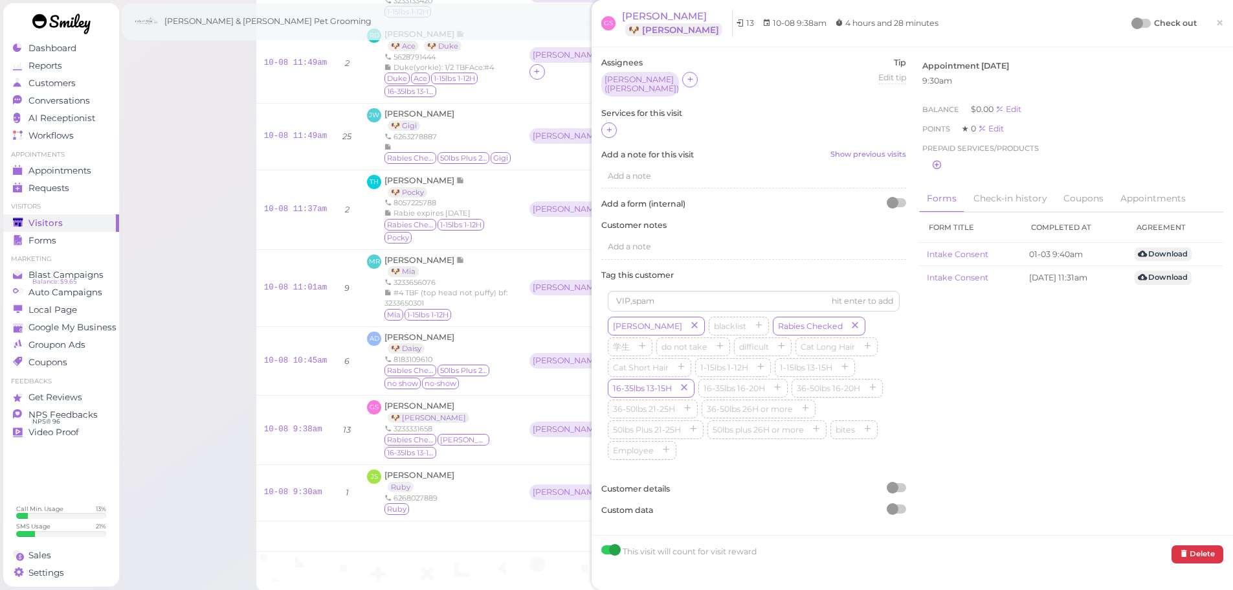
click at [619, 130] on div at bounding box center [753, 130] width 305 height 17
click at [612, 130] on icon at bounding box center [609, 130] width 8 height 10
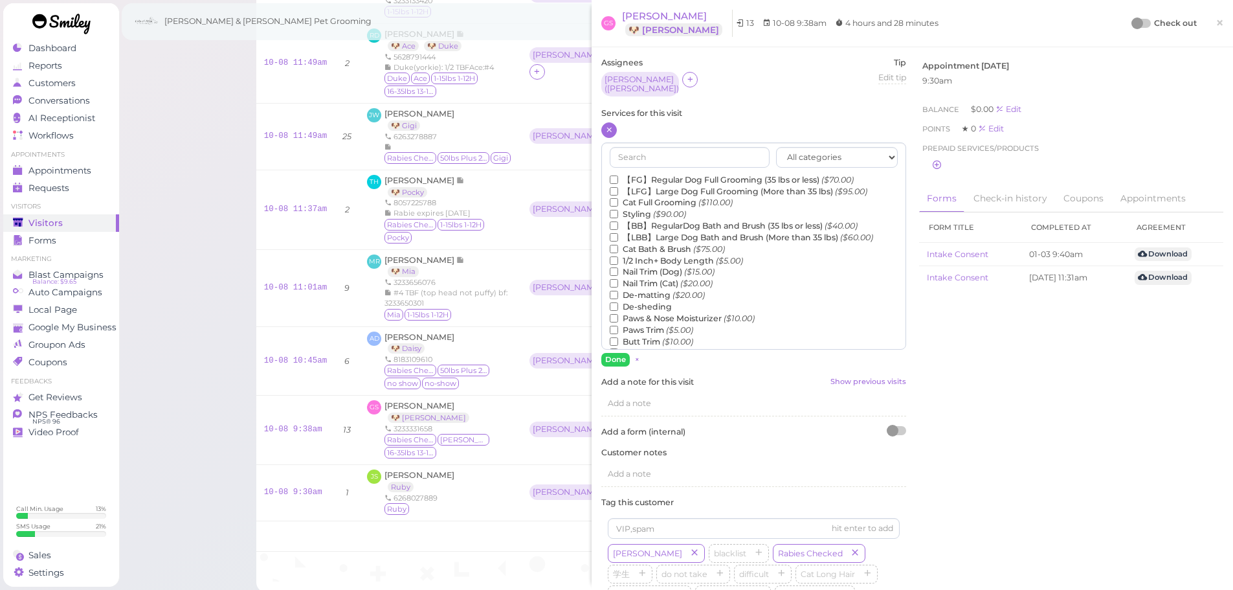
click at [634, 174] on label "【FG】Regular Dog Full Grooming (35 lbs or less) ($70.00)" at bounding box center [732, 180] width 244 height 12
click at [618, 175] on input "【FG】Regular Dog Full Grooming (35 lbs or less) ($70.00)" at bounding box center [614, 179] width 8 height 8
click at [633, 255] on label "1/2 Inch+ Body Length ($5.00)" at bounding box center [676, 261] width 133 height 12
click at [618, 256] on input "1/2 Inch+ Body Length ($5.00)" at bounding box center [614, 260] width 8 height 8
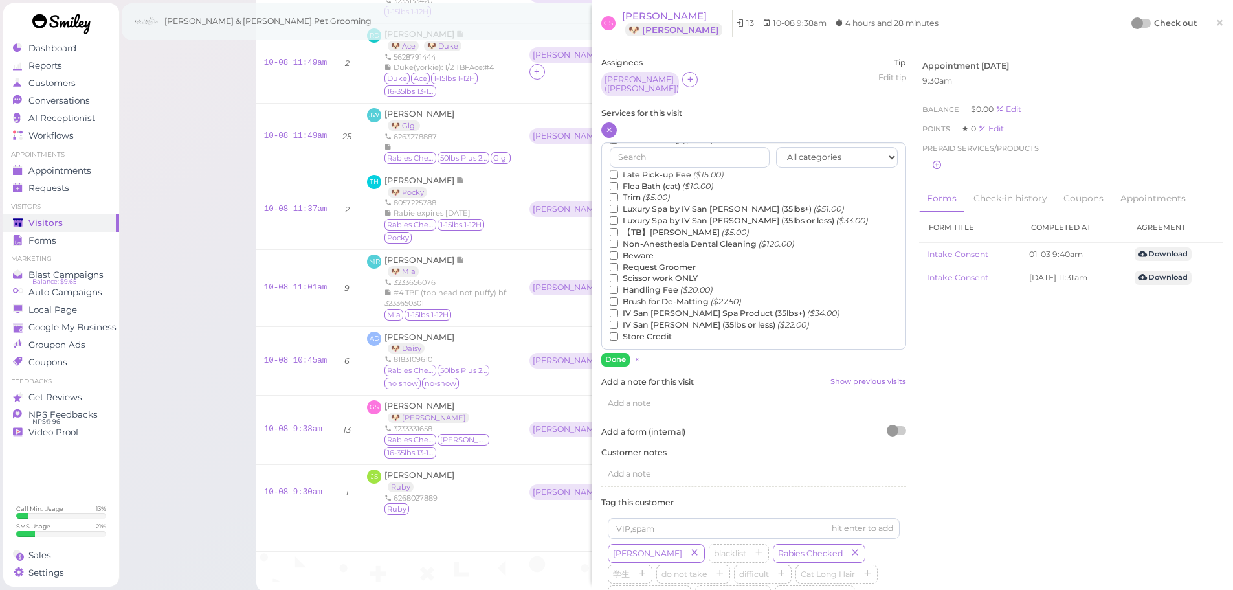
click at [634, 227] on label "【TB】Teeth Brushing ($5.00)" at bounding box center [679, 233] width 139 height 12
click at [618, 228] on input "【TB】Teeth Brushing ($5.00)" at bounding box center [614, 232] width 8 height 8
click at [614, 362] on div "Assignees Helen ( Bowie ) Tip Edit tip 0 Services for this visit All categories" at bounding box center [754, 405] width 318 height 696
click at [618, 353] on button "Done" at bounding box center [615, 360] width 28 height 14
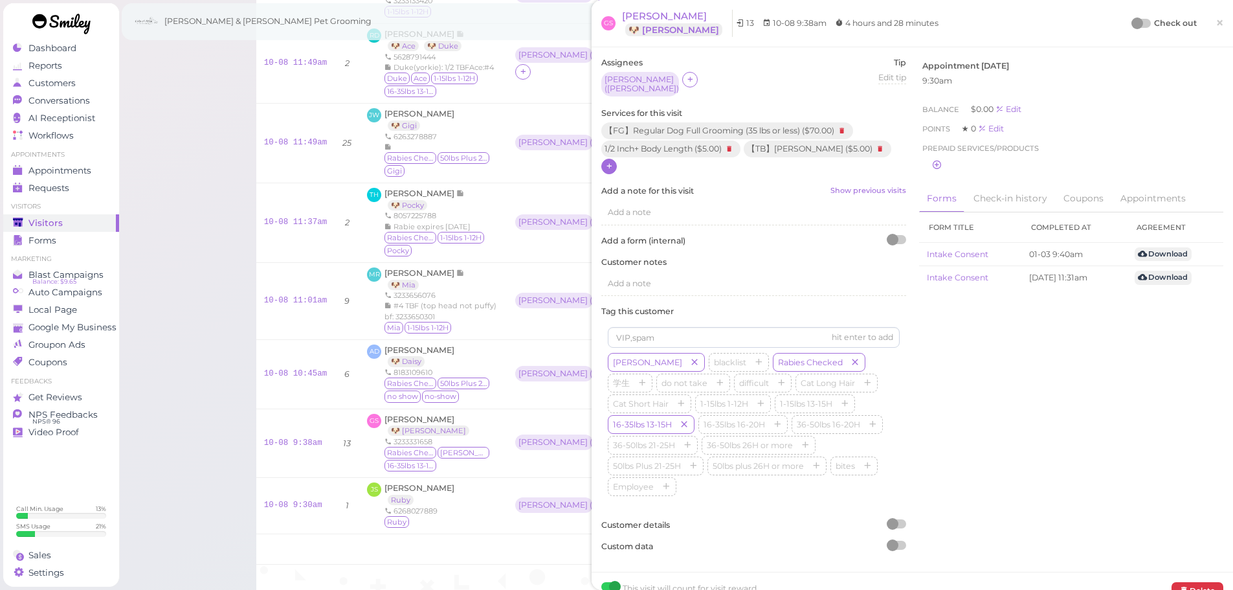
click at [1132, 21] on div at bounding box center [1138, 23] width 12 height 12
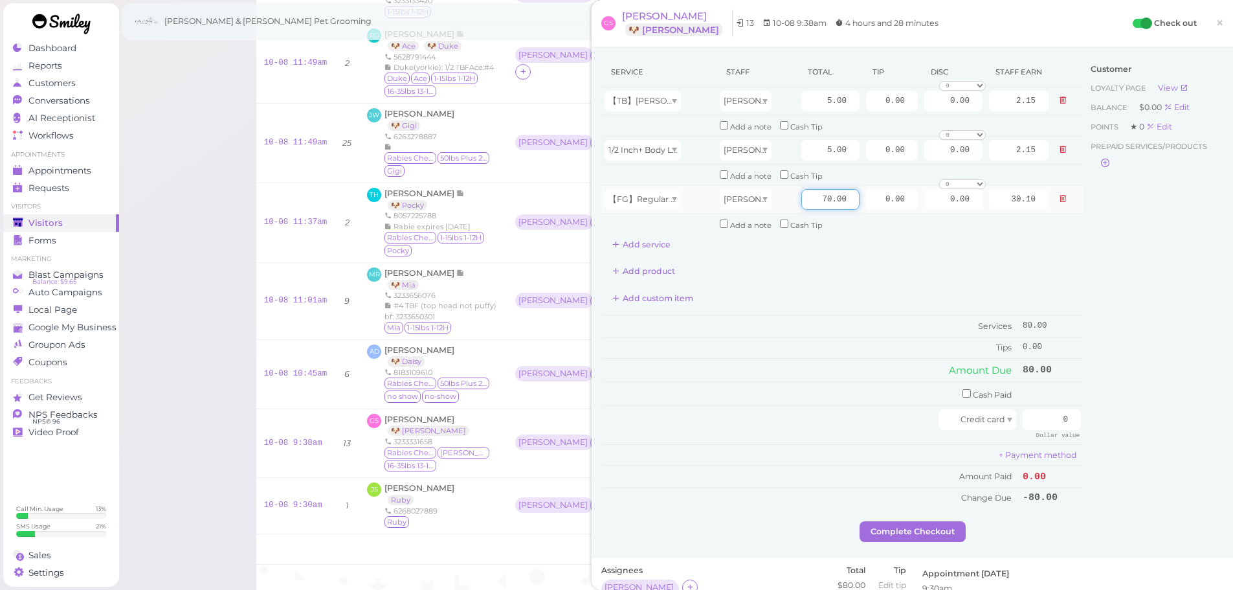
click at [804, 201] on input "70.00" at bounding box center [830, 199] width 58 height 21
type input "80.00"
type input "34.40"
click at [810, 269] on div "Add product" at bounding box center [842, 271] width 483 height 21
drag, startPoint x: 953, startPoint y: 207, endPoint x: 1000, endPoint y: 214, distance: 47.8
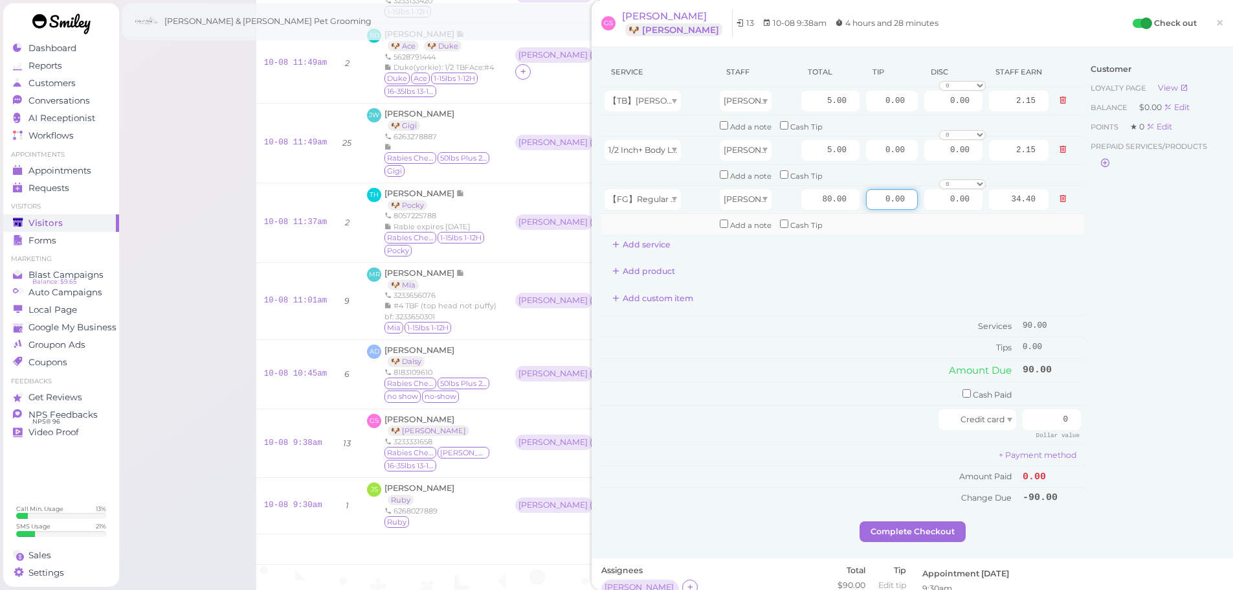
click at [992, 212] on tr "【FG】Regular Dog Full Grooming (35 lbs or less) Helen 80.00 0.00 0.00 0 10% off …" at bounding box center [842, 199] width 483 height 28
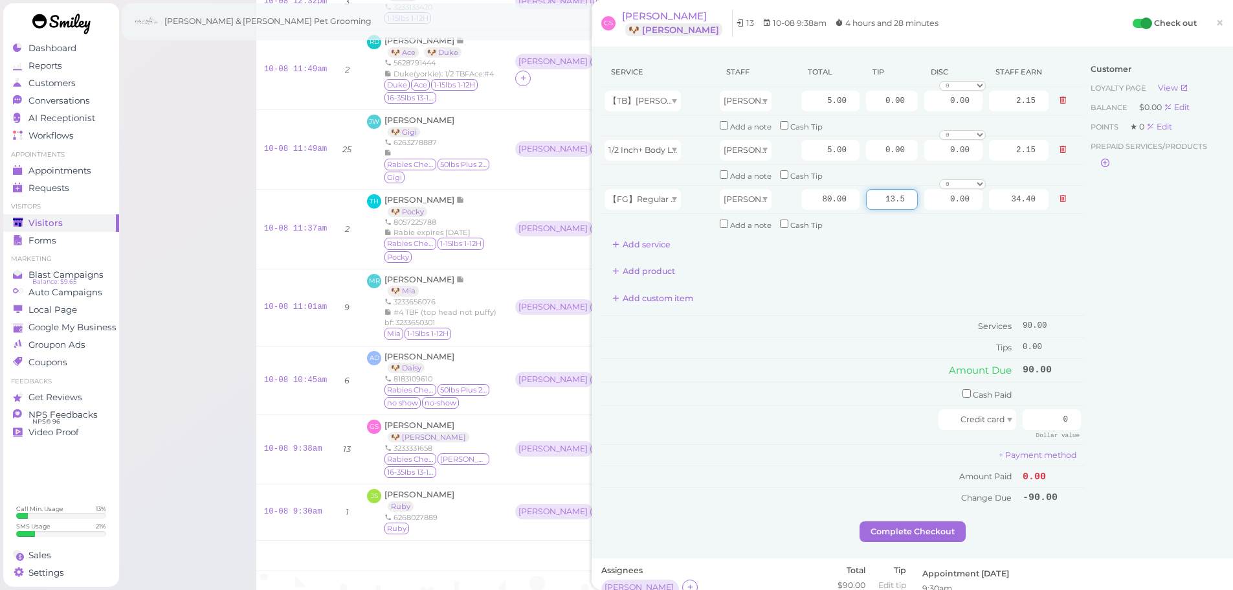
type input "13.5"
click at [1129, 355] on div "Customer Loyalty page View Balance $0.00 Edit Points ★ 0 Edit Prepaid services/…" at bounding box center [1153, 289] width 139 height 464
drag, startPoint x: 1036, startPoint y: 417, endPoint x: 1119, endPoint y: 418, distance: 82.2
click at [1115, 418] on div "Service Staff Total Tip Disc Staff earn 【TB】Teeth Brushing Helen 5.00 0.00 0.00…" at bounding box center [912, 289] width 622 height 464
type input "103.5"
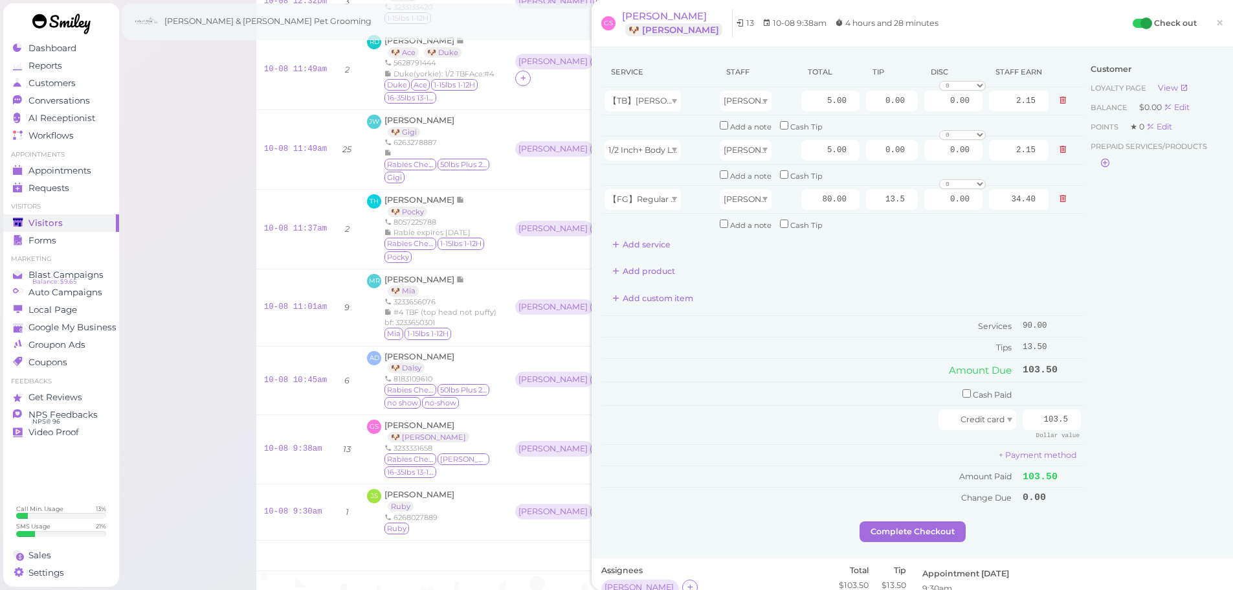
click at [1098, 416] on div "Customer Loyalty page View Balance $0.00 Edit Points ★ 0 Edit Prepaid services/…" at bounding box center [1153, 289] width 139 height 464
click at [936, 522] on button "Complete Checkout" at bounding box center [913, 531] width 106 height 21
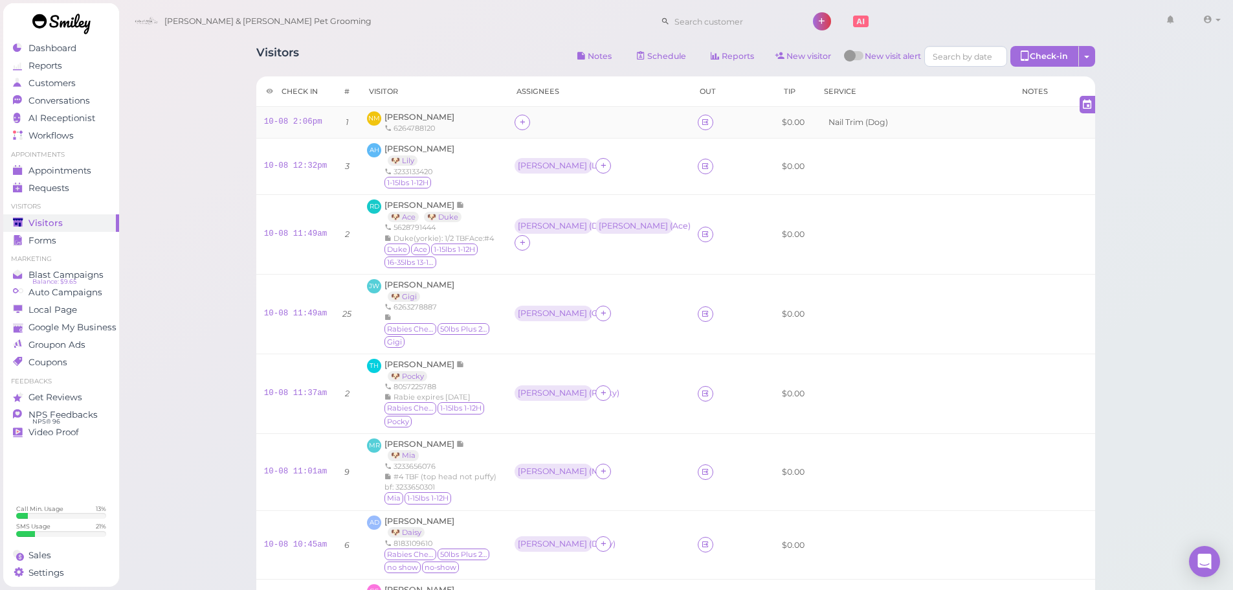
click at [450, 130] on div "NM Nancy Macias 6264788120" at bounding box center [433, 122] width 132 height 22
click at [530, 124] on div at bounding box center [523, 123] width 16 height 16
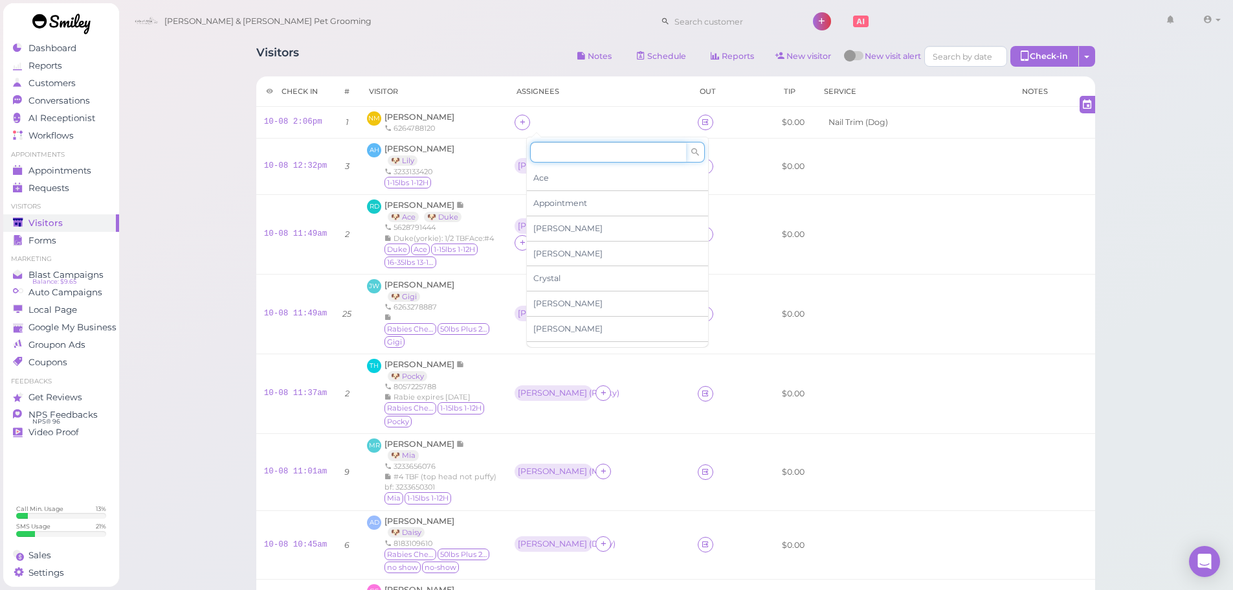
click at [567, 150] on input at bounding box center [608, 152] width 156 height 21
type input "he"
click at [557, 173] on span "Helen" at bounding box center [567, 178] width 69 height 10
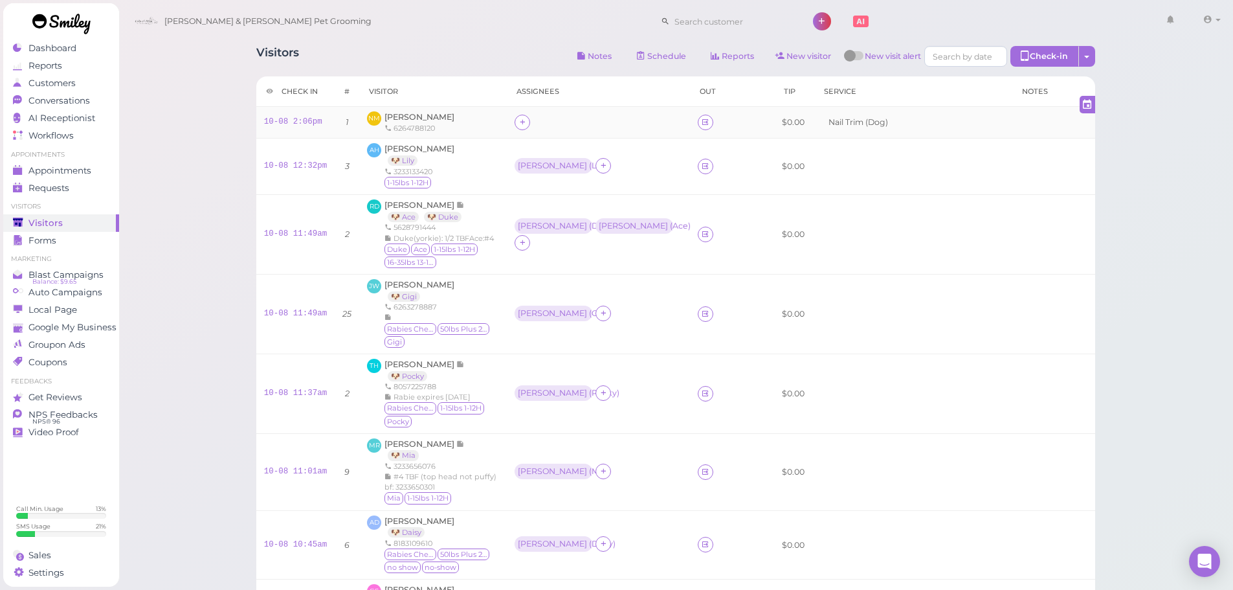
click at [499, 120] on div "NM Nancy Macias 6264788120" at bounding box center [433, 122] width 132 height 22
click at [690, 89] on th "Out" at bounding box center [715, 91] width 50 height 30
drag, startPoint x: 686, startPoint y: 92, endPoint x: 647, endPoint y: 87, distance: 38.5
click at [647, 87] on tr "Check in # Visitor Assignees Out Tip Service Notes" at bounding box center [675, 91] width 839 height 30
click at [647, 87] on th "Assignees" at bounding box center [598, 91] width 183 height 30
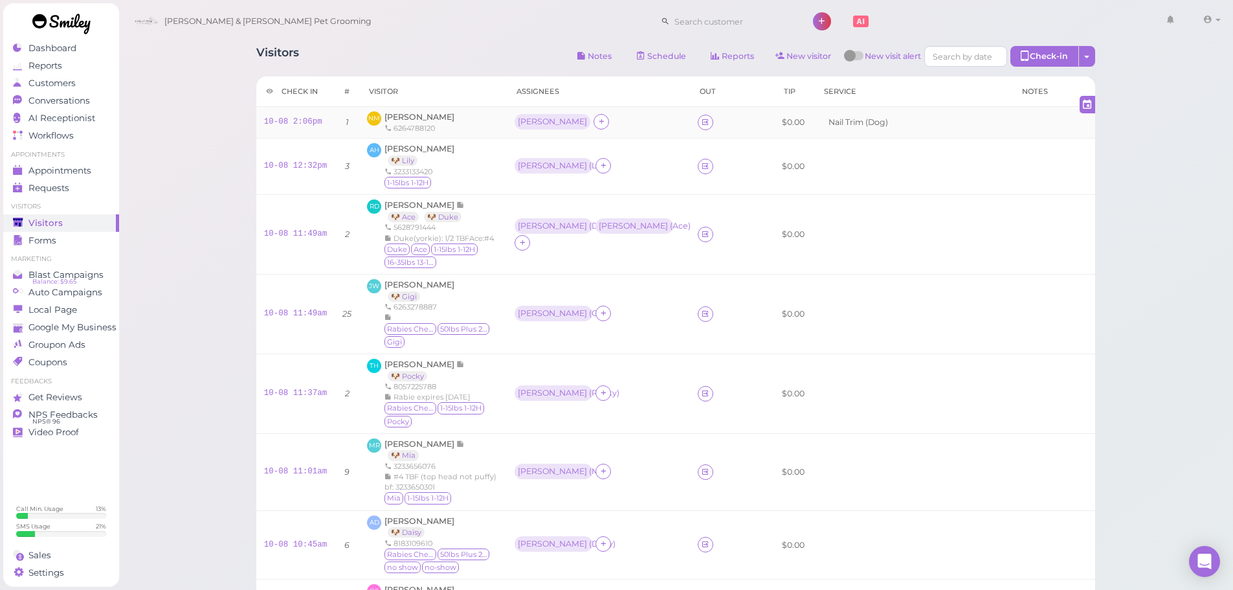
click at [690, 114] on td at bounding box center [715, 123] width 50 height 32
click at [701, 118] on icon at bounding box center [705, 122] width 8 height 10
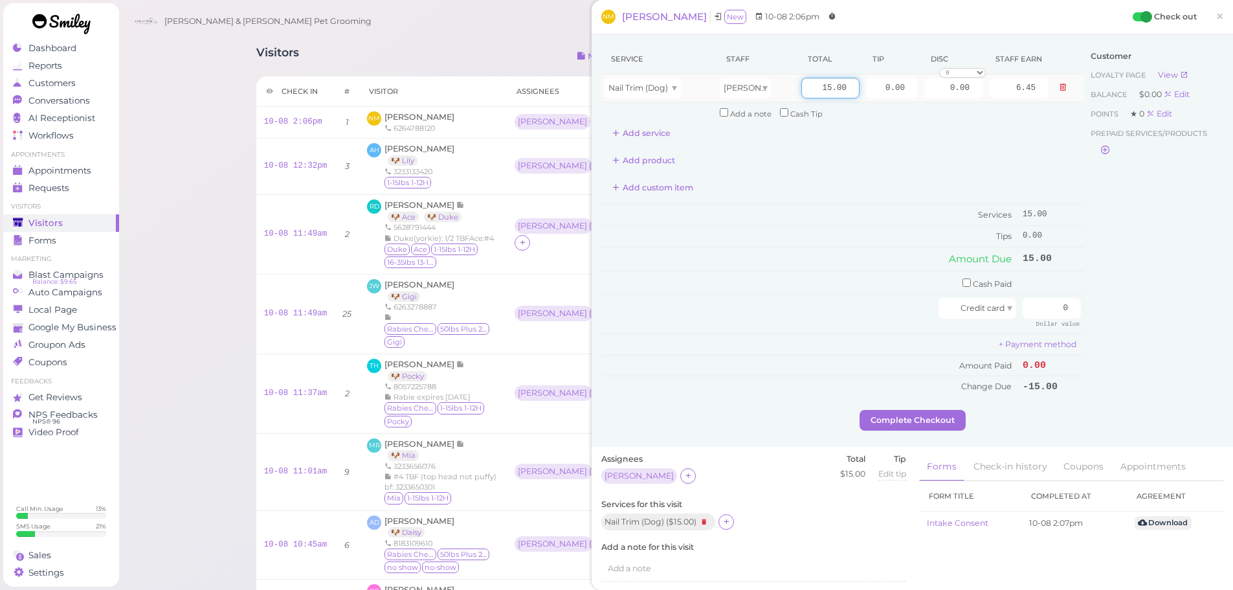
click at [801, 85] on input "15.00" at bounding box center [830, 88] width 58 height 21
type input "20.00"
type input "8.60"
click at [788, 261] on td "Amount Due" at bounding box center [810, 258] width 418 height 23
click at [902, 234] on td "Tips" at bounding box center [810, 236] width 418 height 21
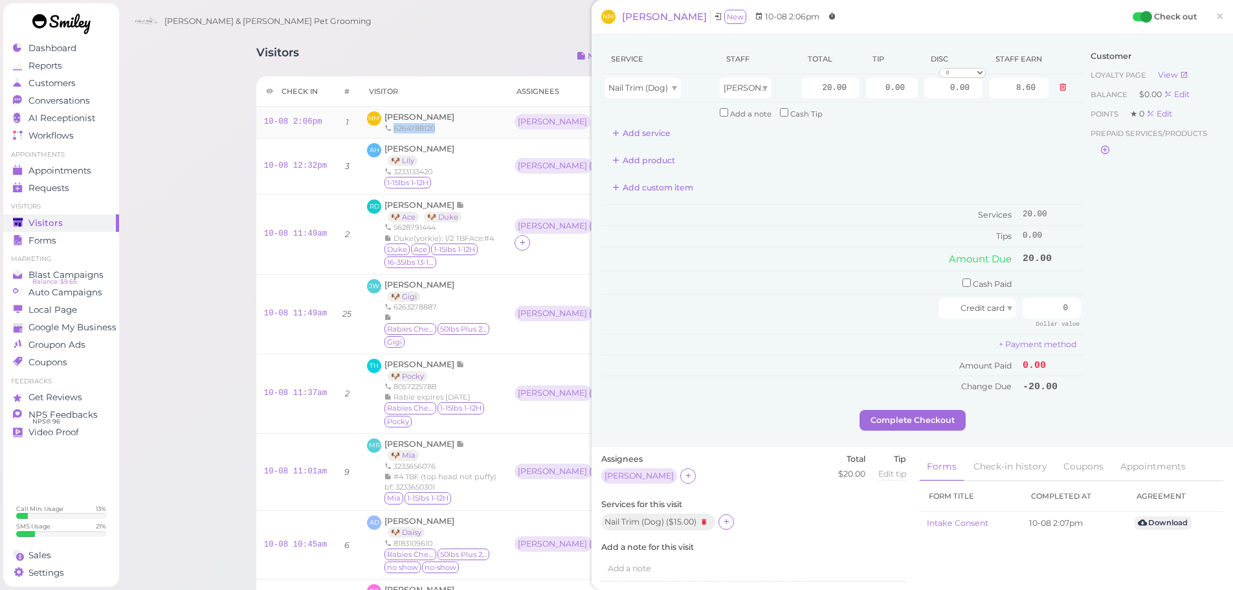
drag, startPoint x: 429, startPoint y: 129, endPoint x: 389, endPoint y: 129, distance: 39.5
click at [389, 129] on div "6264788120" at bounding box center [420, 128] width 70 height 10
copy div "6264788120"
drag, startPoint x: 384, startPoint y: 14, endPoint x: 384, endPoint y: 2, distance: 11.7
click at [384, 14] on div "Cody & Miley Pet Grooming 1 Account Billings" at bounding box center [676, 21] width 1097 height 37
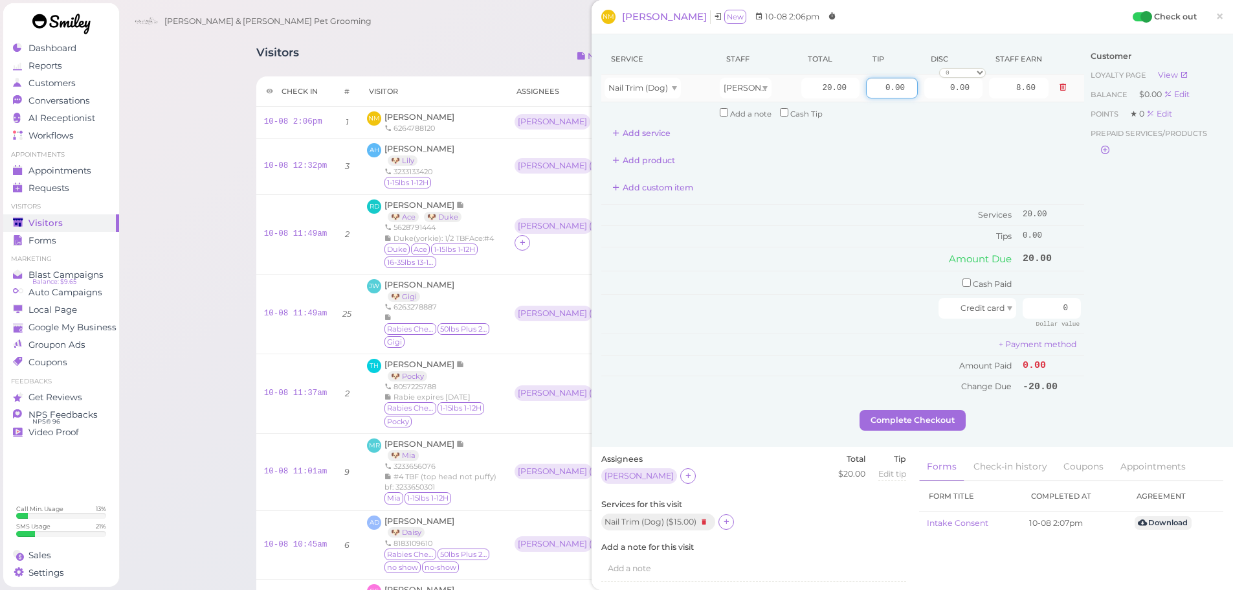
click at [866, 88] on input "0.00" at bounding box center [892, 88] width 52 height 21
type input "30.00"
click at [1023, 304] on input "0" at bounding box center [1052, 308] width 58 height 21
type input "50"
click at [1101, 326] on div "Customer Loyalty page View Balance $0.00 Edit Points ★ 0 Edit Prepaid services/…" at bounding box center [1153, 227] width 139 height 366
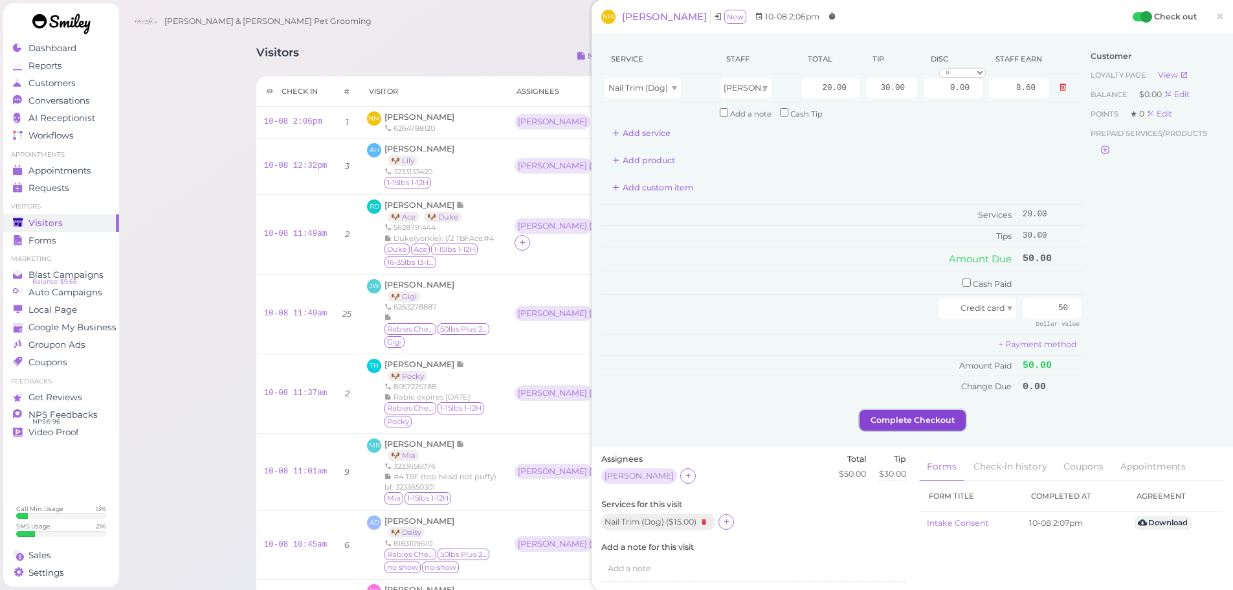
click at [931, 419] on button "Complete Checkout" at bounding box center [913, 420] width 106 height 21
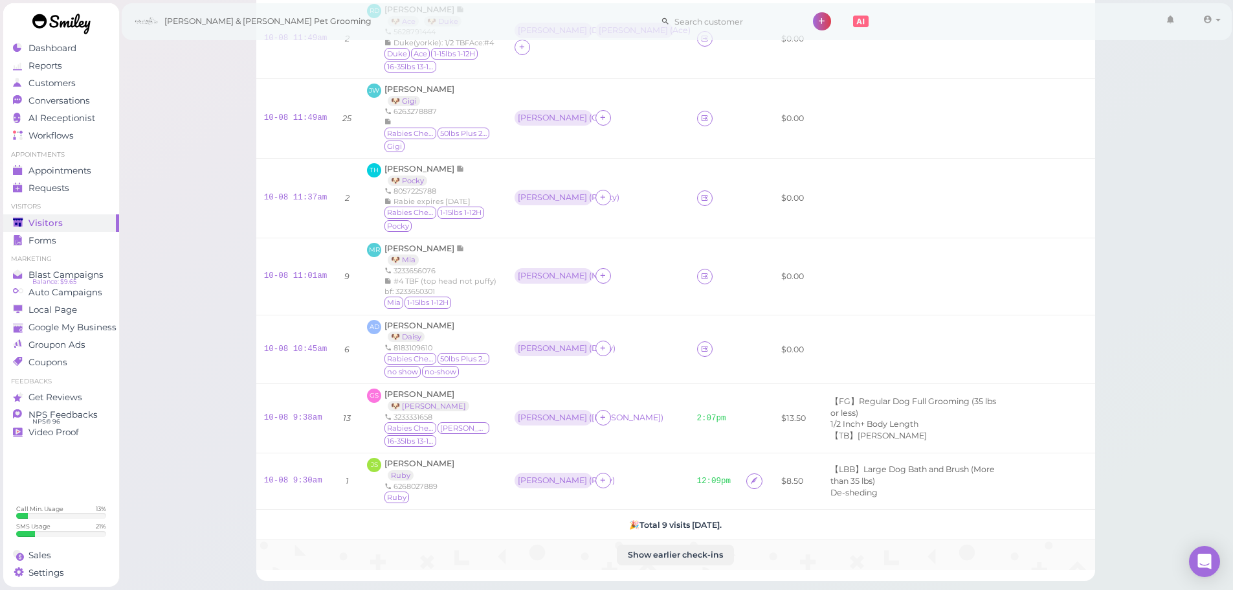
scroll to position [324, 0]
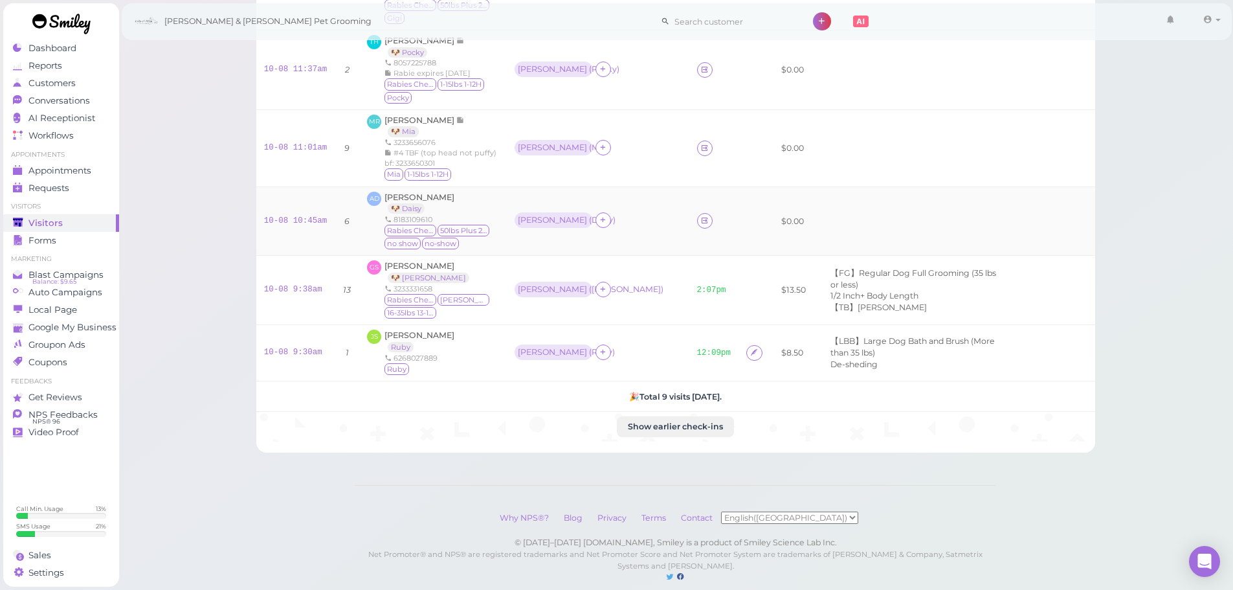
click at [407, 192] on div "Andre Duran 🐶 Daisy 8183109610 Rabies Checked 50lbs Plus 21-25H no show no-show" at bounding box center [442, 222] width 114 height 60
click at [408, 192] on span "Andre Duran" at bounding box center [420, 197] width 70 height 10
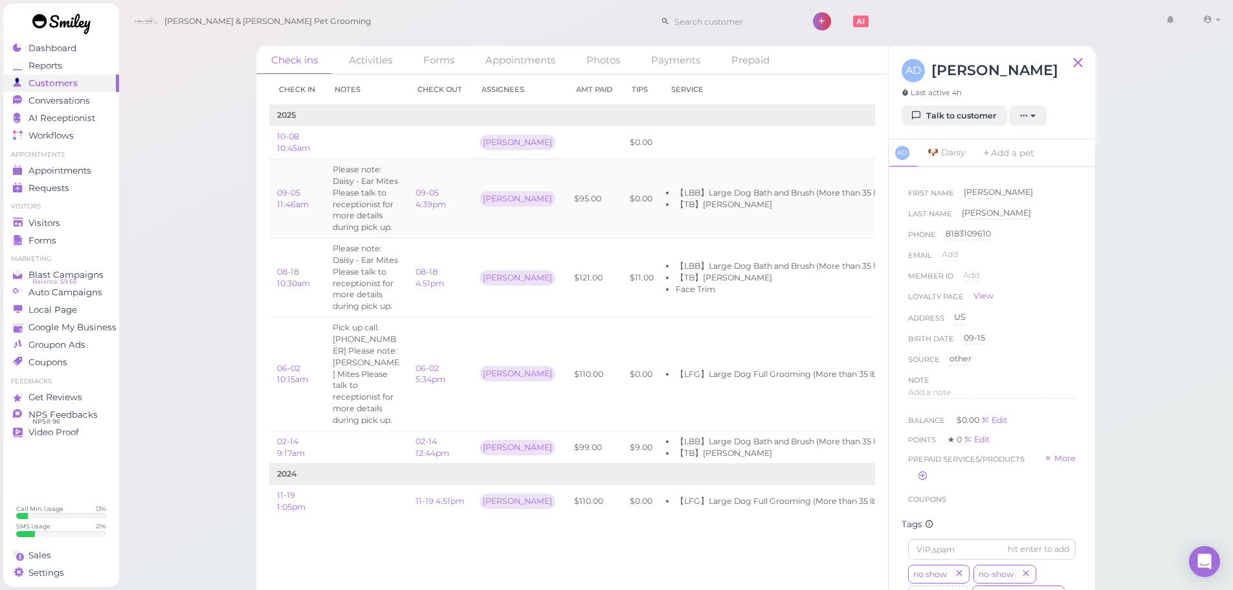
click at [526, 198] on div "[PERSON_NAME]" at bounding box center [519, 199] width 79 height 22
click at [437, 201] on link "09-05 4:39pm" at bounding box center [431, 198] width 30 height 21
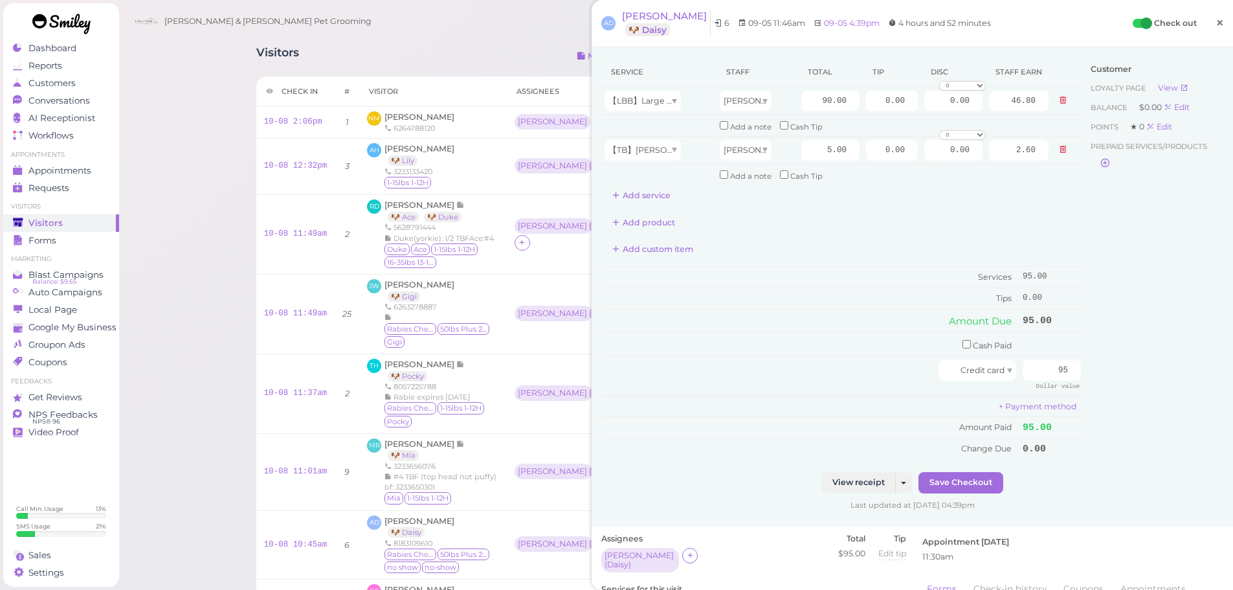
click at [1216, 18] on span "×" at bounding box center [1220, 23] width 8 height 18
click at [1210, 18] on icon at bounding box center [1207, 20] width 9 height 12
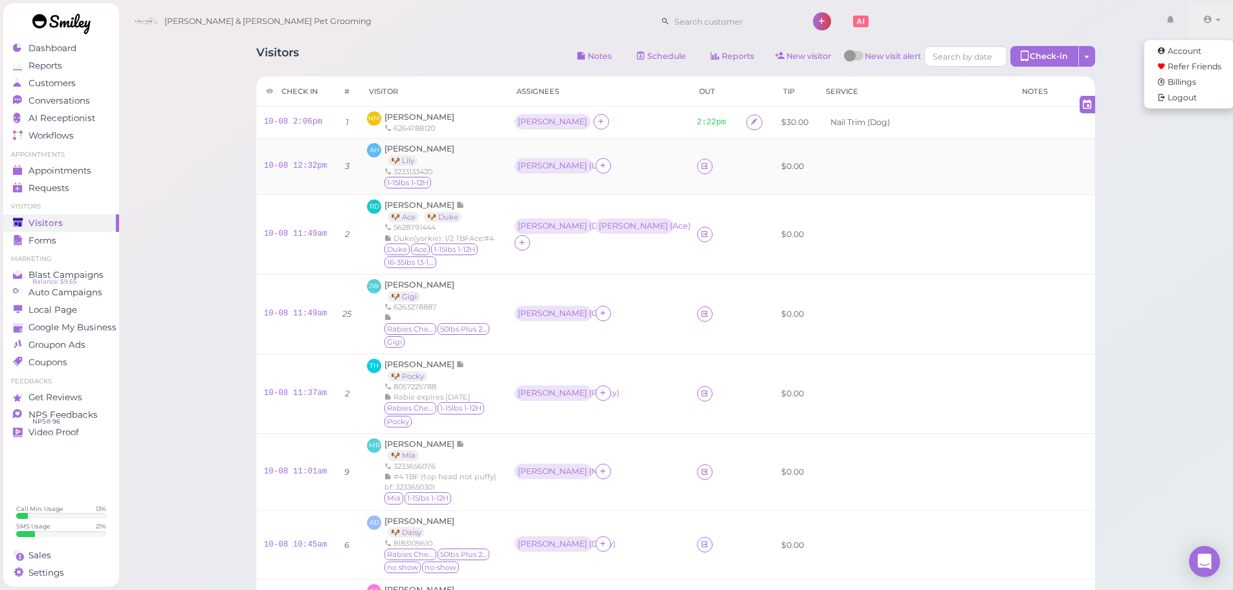
click at [1036, 148] on td at bounding box center [1053, 166] width 83 height 56
drag, startPoint x: 774, startPoint y: 120, endPoint x: 728, endPoint y: 124, distance: 45.5
click at [728, 124] on tr "10-08 2:06pm 1 NM Nancy Macias 6264788120 Helen 2:22pm $30.00 Nail Trim (Dog)" at bounding box center [675, 123] width 839 height 32
click at [853, 208] on td at bounding box center [914, 234] width 196 height 80
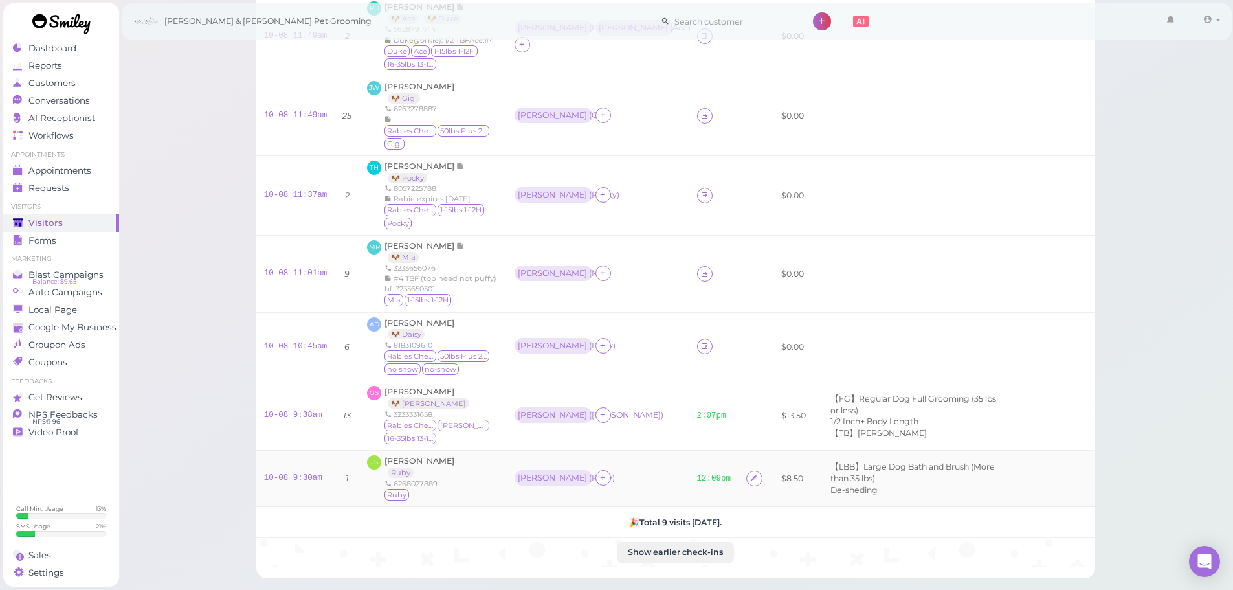
scroll to position [197, 0]
click at [689, 249] on td at bounding box center [714, 274] width 50 height 77
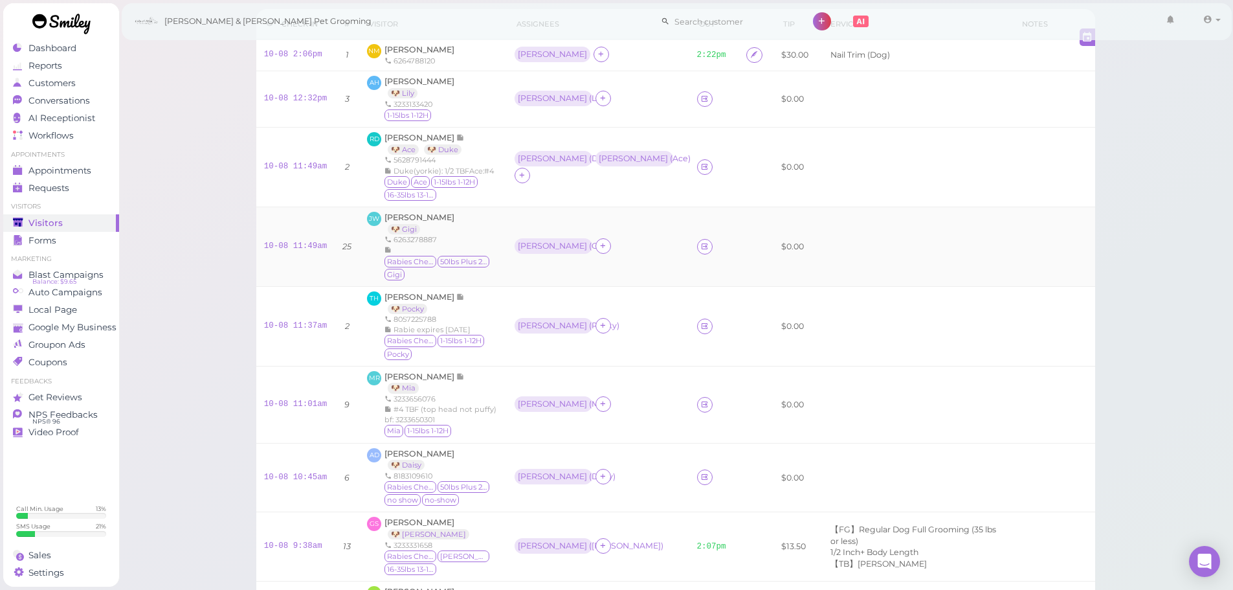
click at [632, 243] on div "Asa ( Gigi )" at bounding box center [598, 246] width 167 height 17
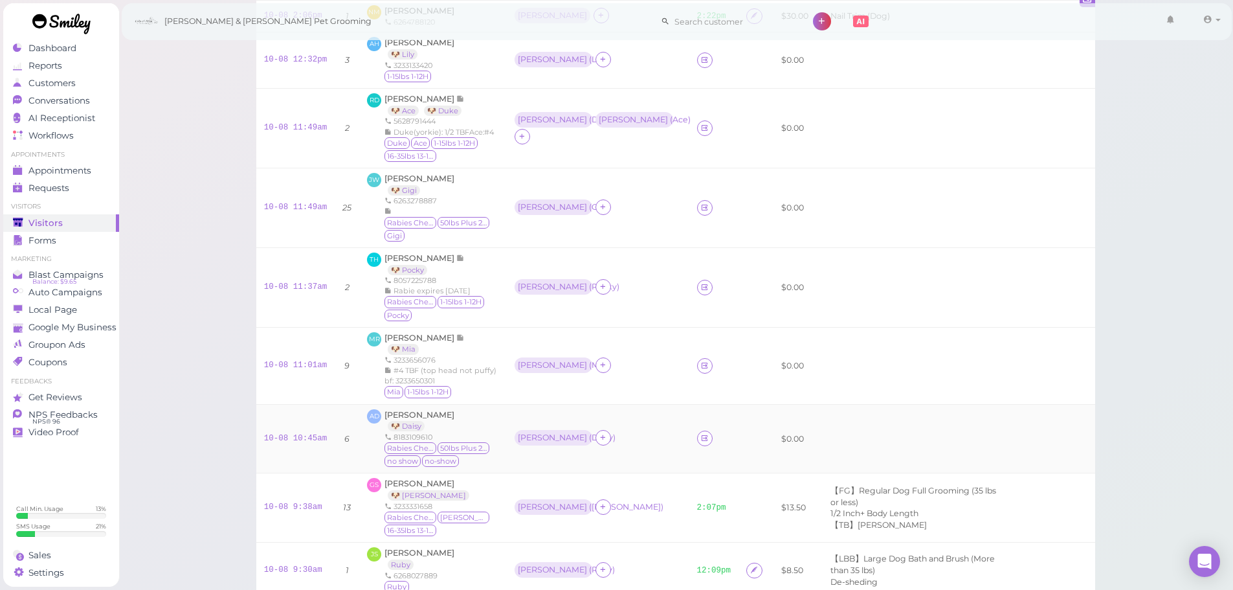
scroll to position [65, 0]
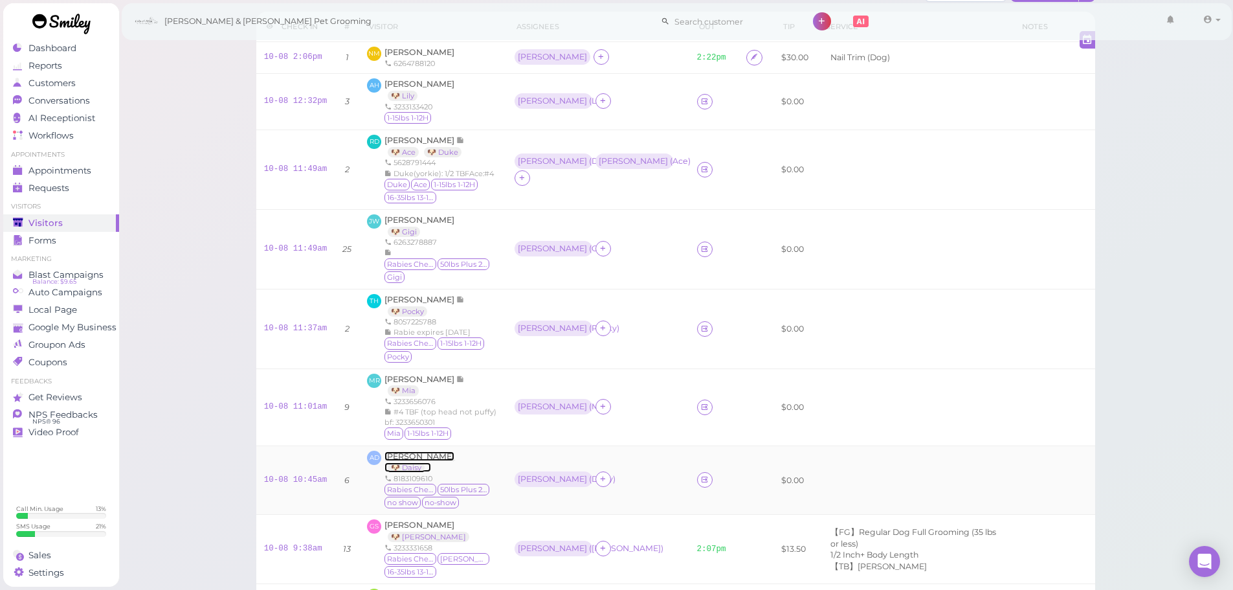
click at [410, 451] on span "Andre Duran" at bounding box center [420, 456] width 70 height 10
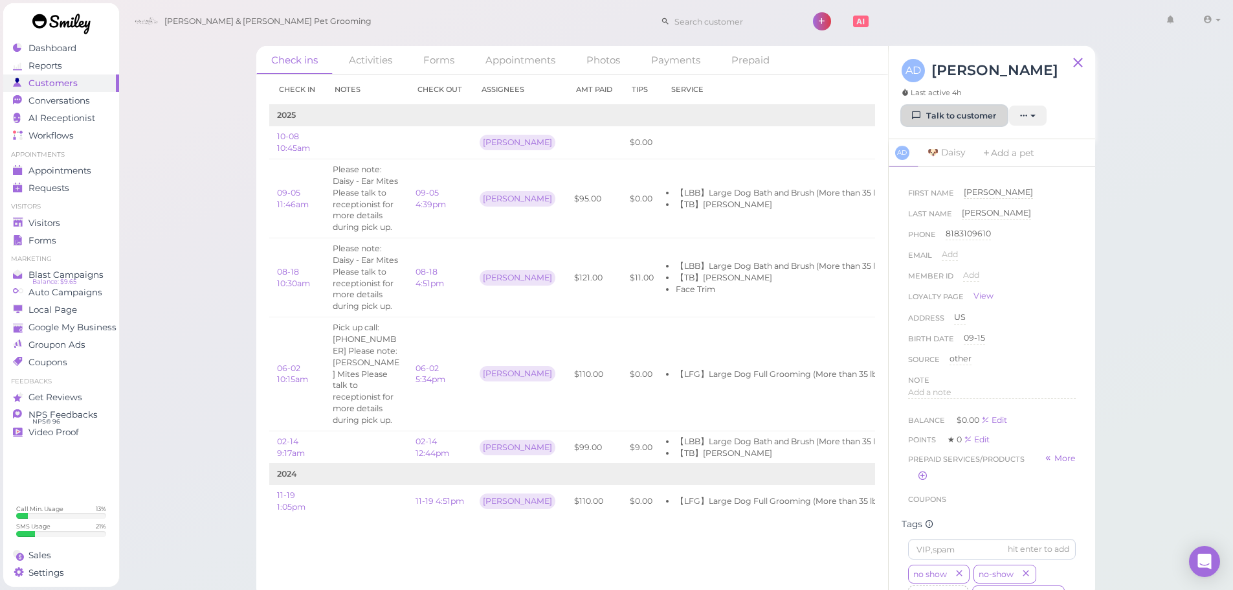
click at [932, 122] on link "Talk to customer" at bounding box center [955, 116] width 106 height 21
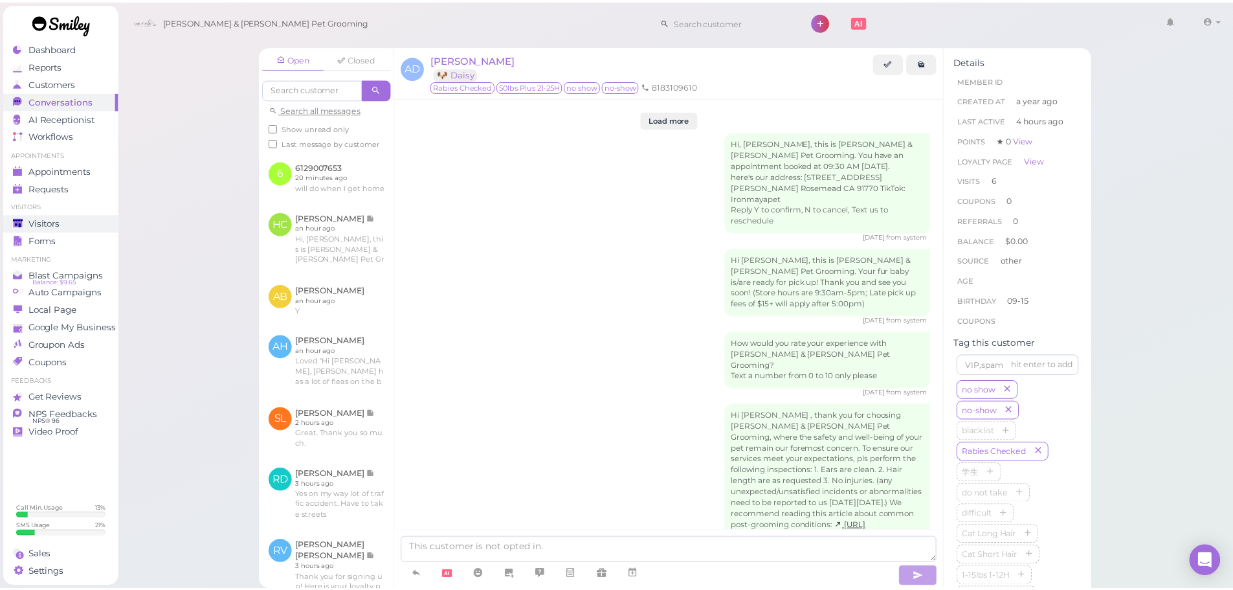
scroll to position [2729, 0]
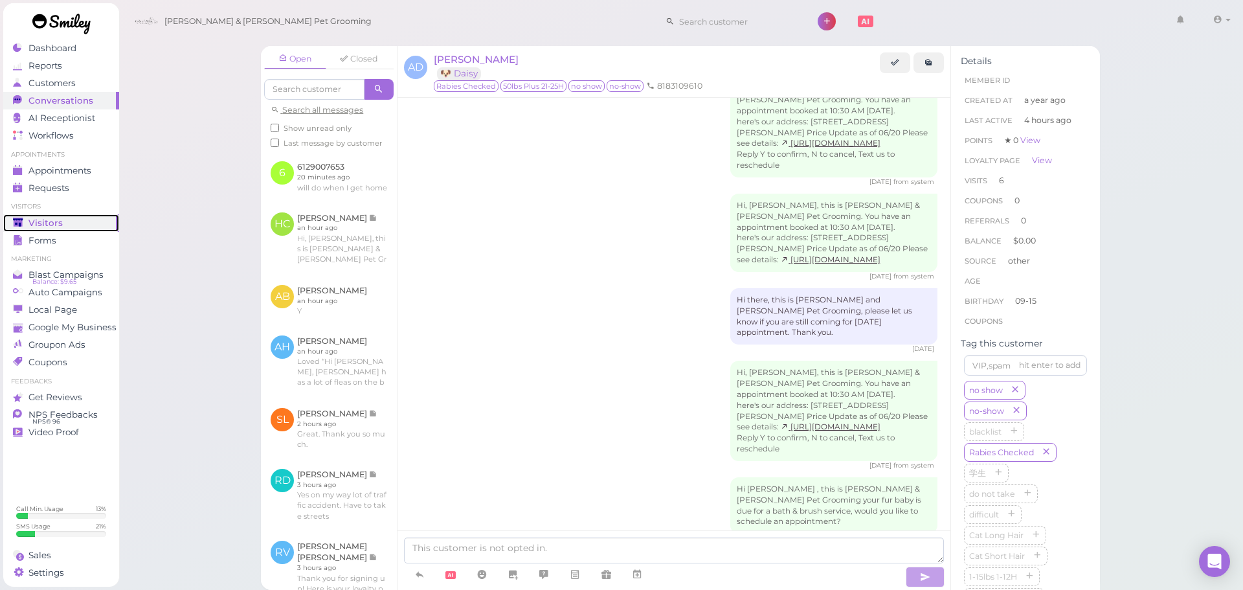
click at [52, 223] on span "Visitors" at bounding box center [45, 222] width 34 height 11
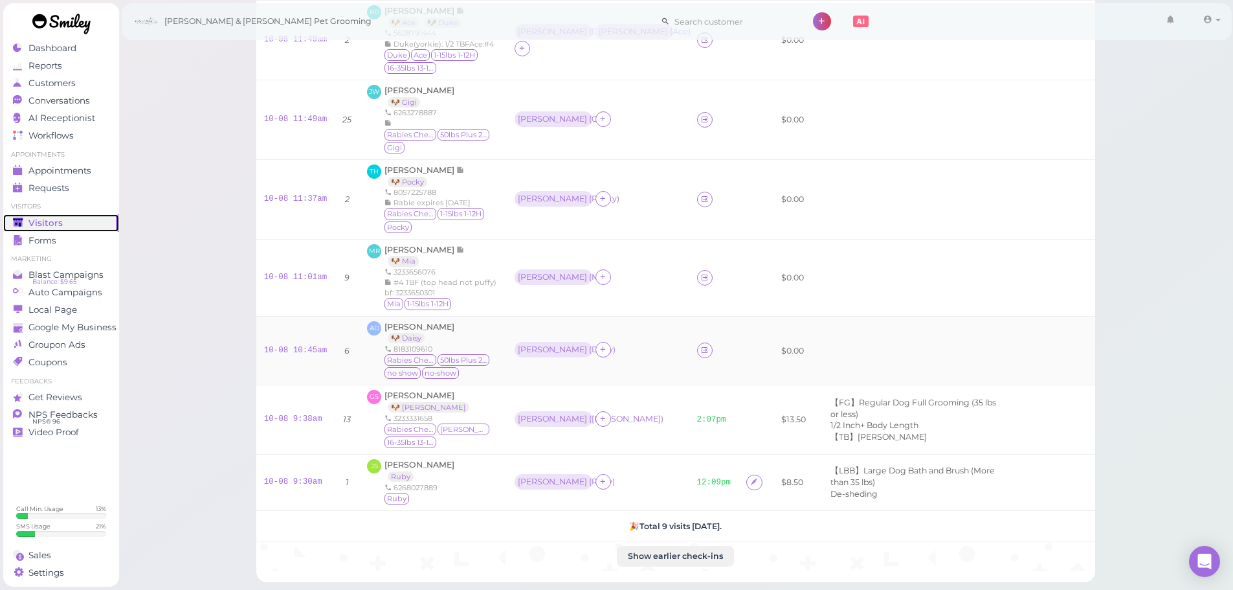
scroll to position [129, 0]
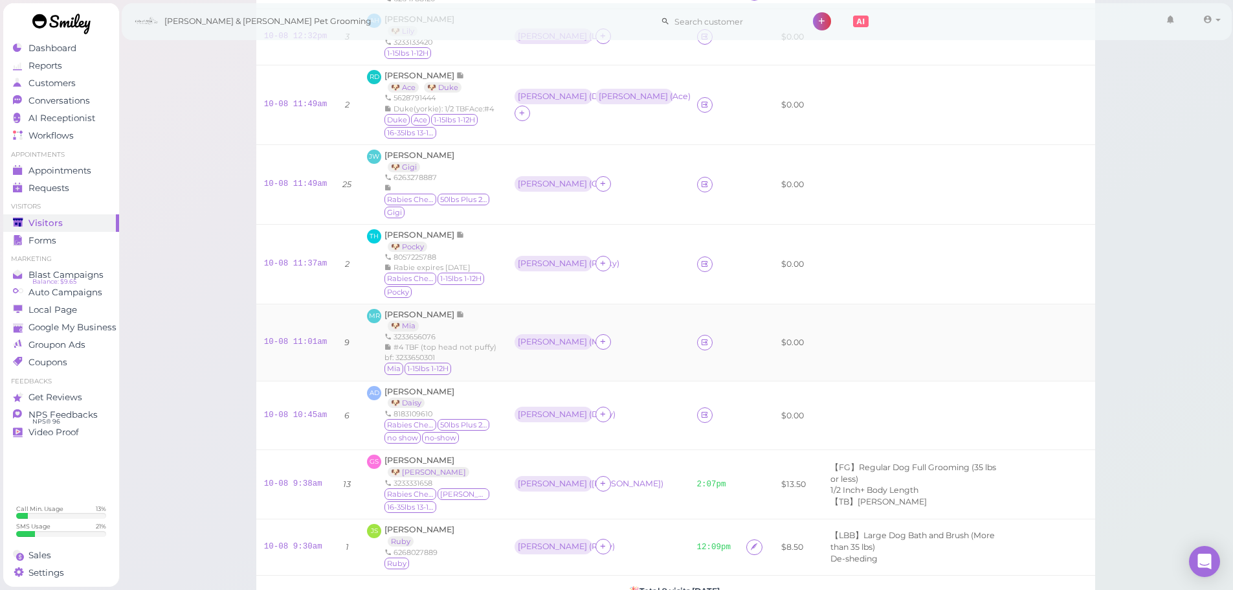
click at [418, 309] on div "Mariela Ruiz 🐶 Mia 3233656076 #4 TBF (top head not puffy) bf: 3233650301 Mia 1-…" at bounding box center [442, 342] width 114 height 67
click at [418, 309] on span "Mariela Ruiz" at bounding box center [421, 314] width 72 height 10
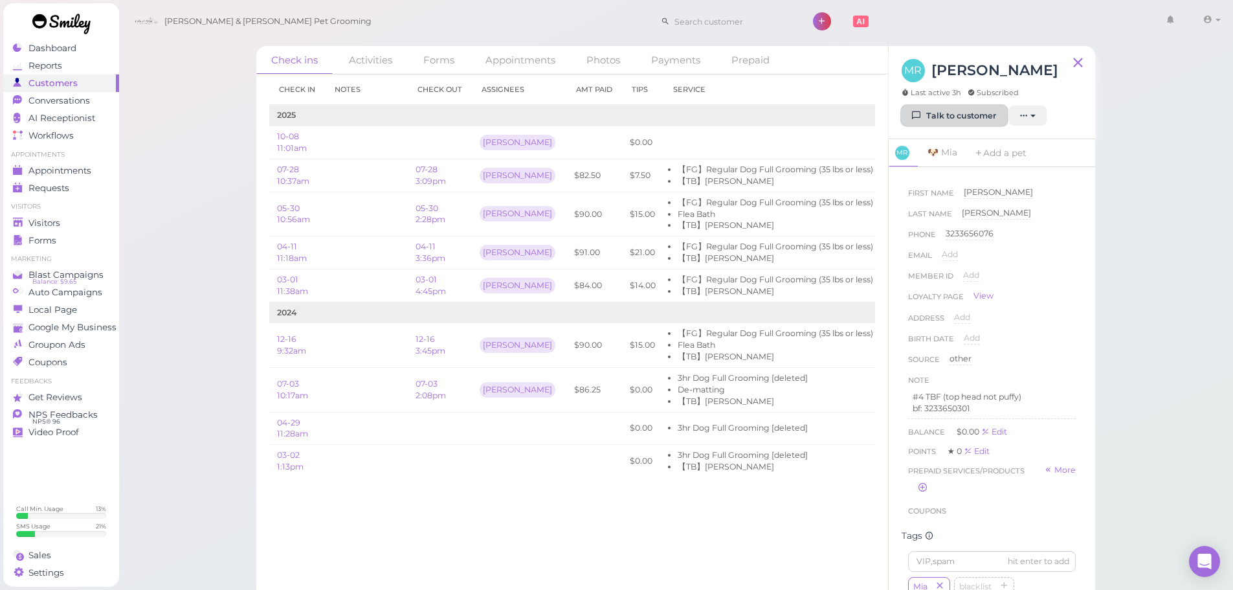
click at [930, 115] on link "Talk to customer" at bounding box center [955, 116] width 106 height 21
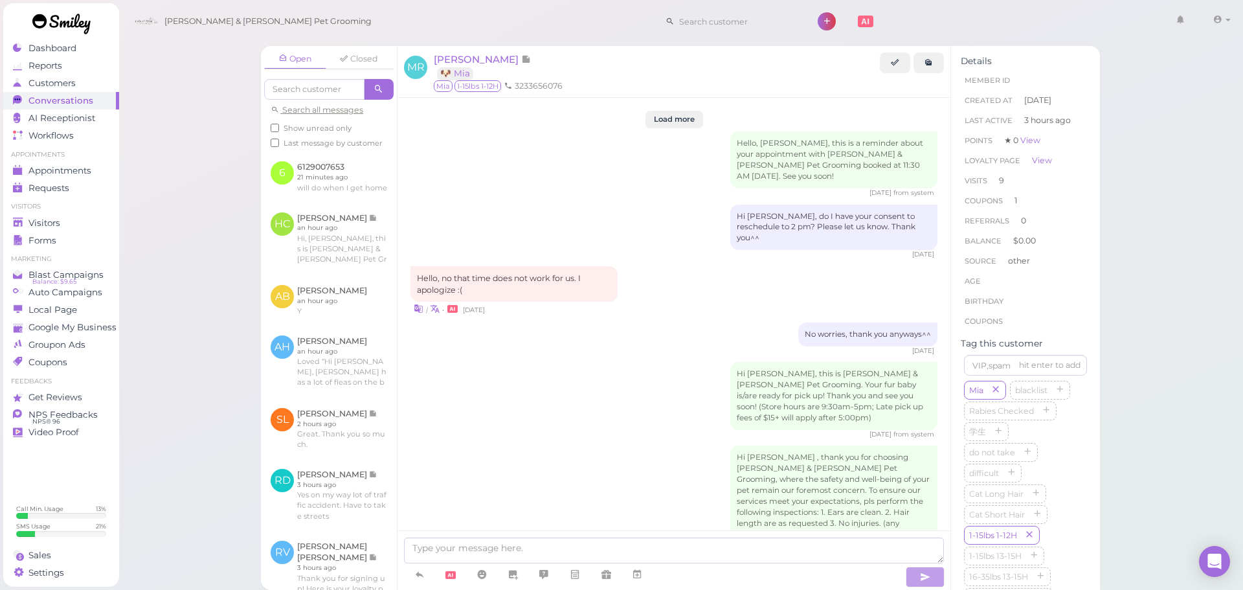
scroll to position [2108, 0]
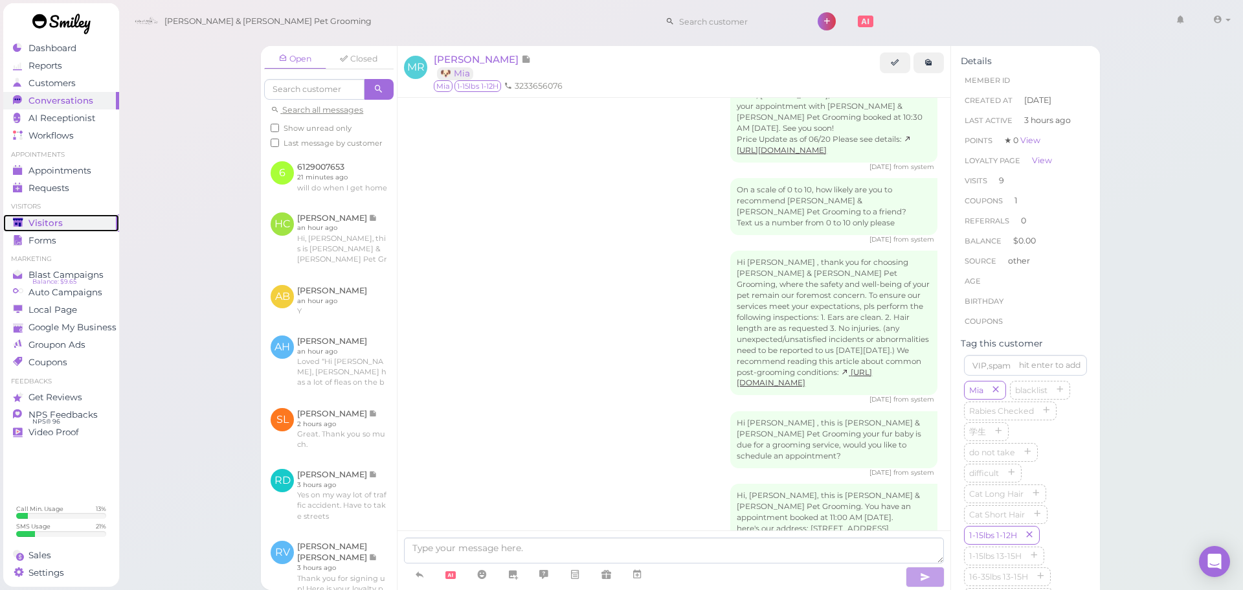
click at [56, 221] on span "Visitors" at bounding box center [45, 222] width 34 height 11
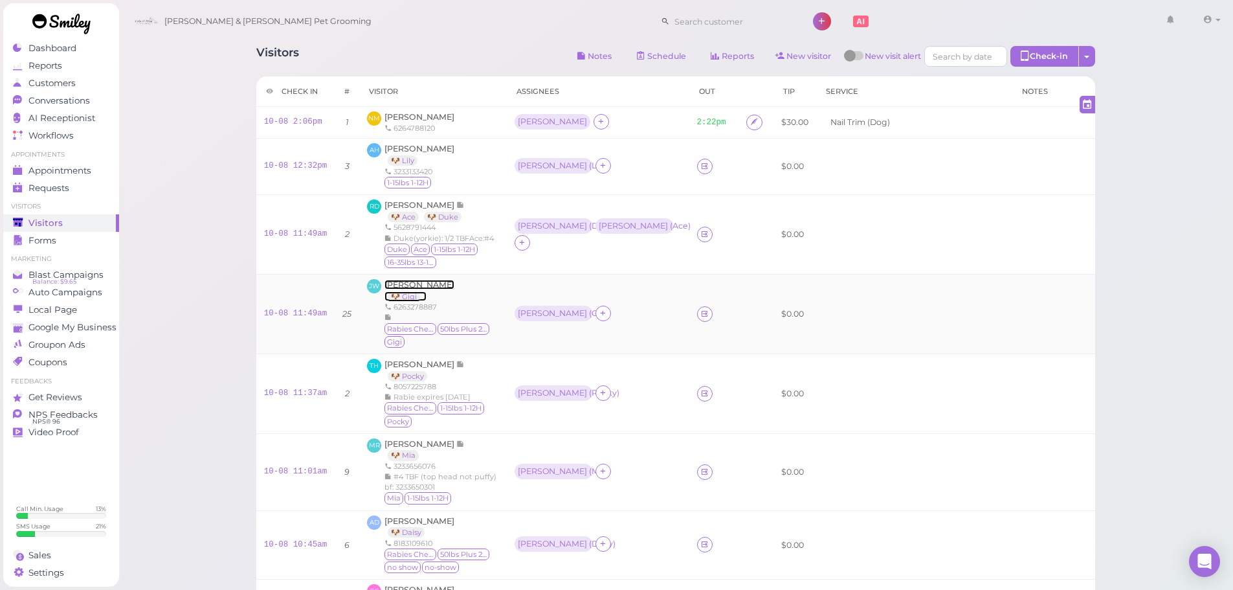
click at [403, 283] on span "Jing Wang" at bounding box center [420, 285] width 70 height 10
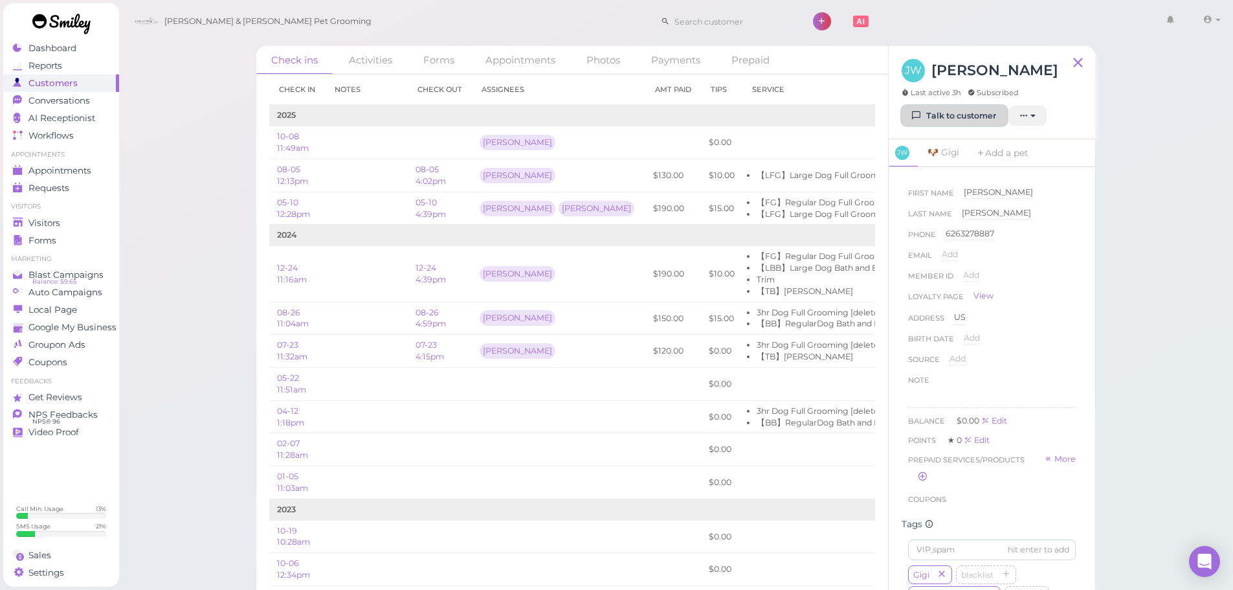
click at [927, 106] on link "Talk to customer" at bounding box center [955, 116] width 106 height 21
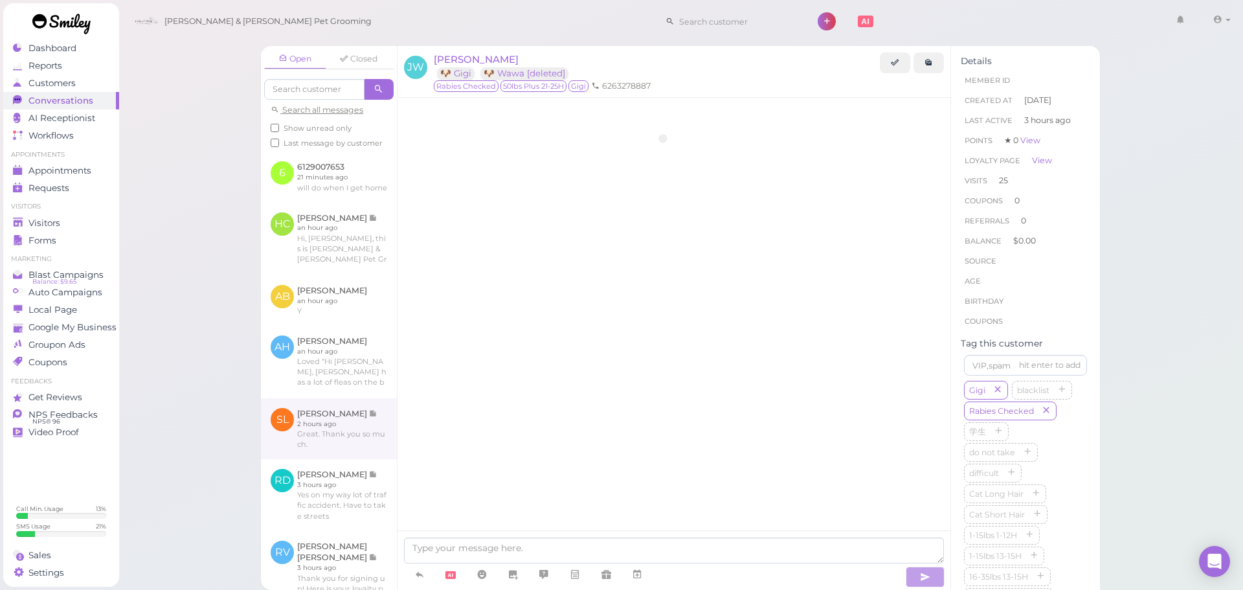
scroll to position [1860, 0]
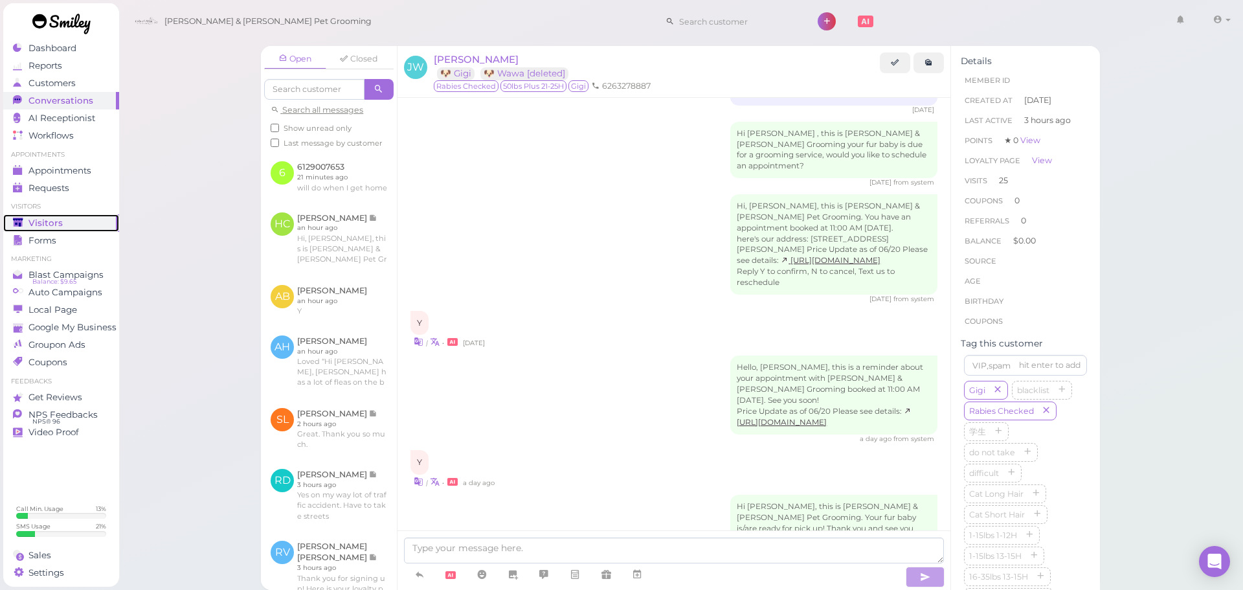
click at [58, 218] on span "Visitors" at bounding box center [45, 222] width 34 height 11
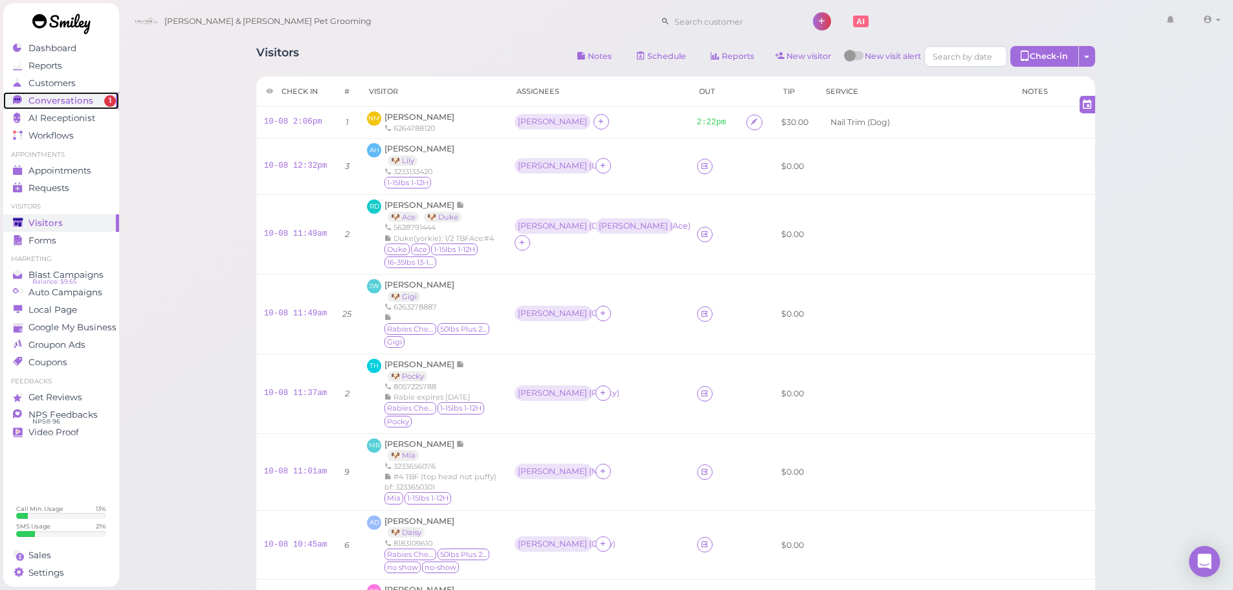
click at [47, 96] on span "Conversations" at bounding box center [60, 100] width 65 height 11
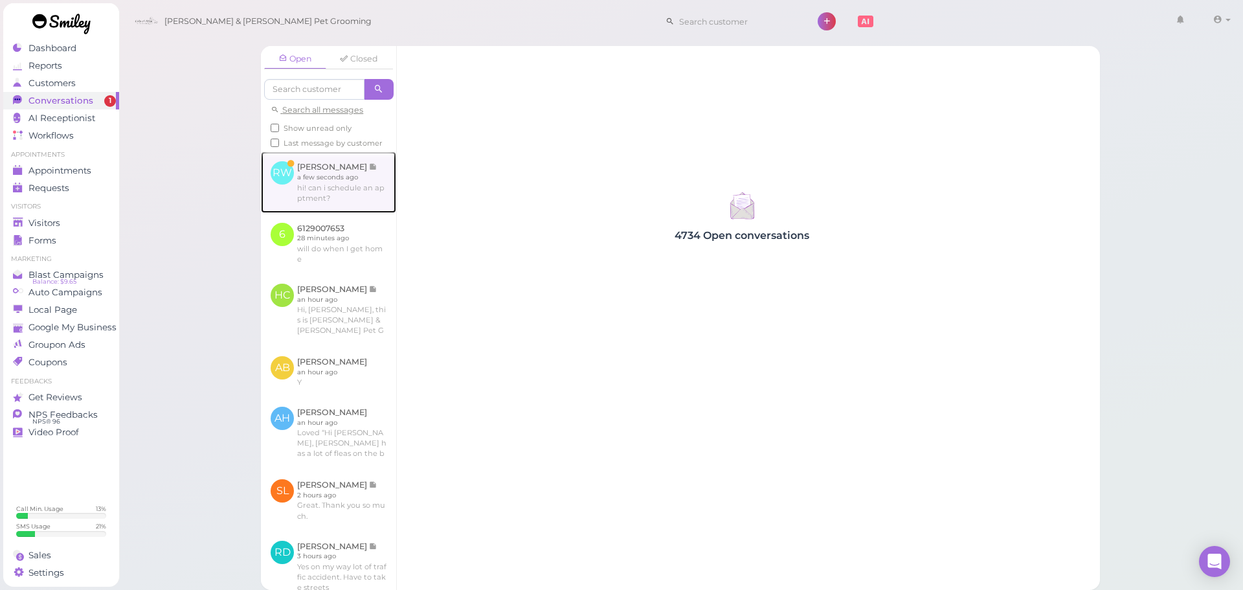
click at [372, 212] on link at bounding box center [328, 181] width 135 height 61
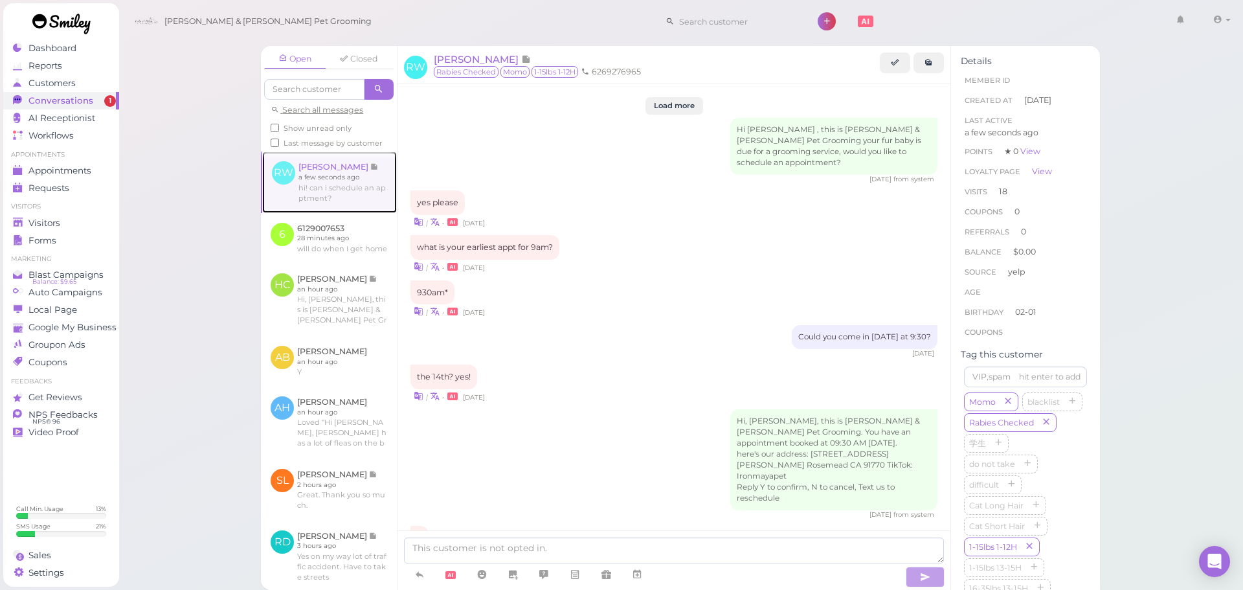
scroll to position [1672, 0]
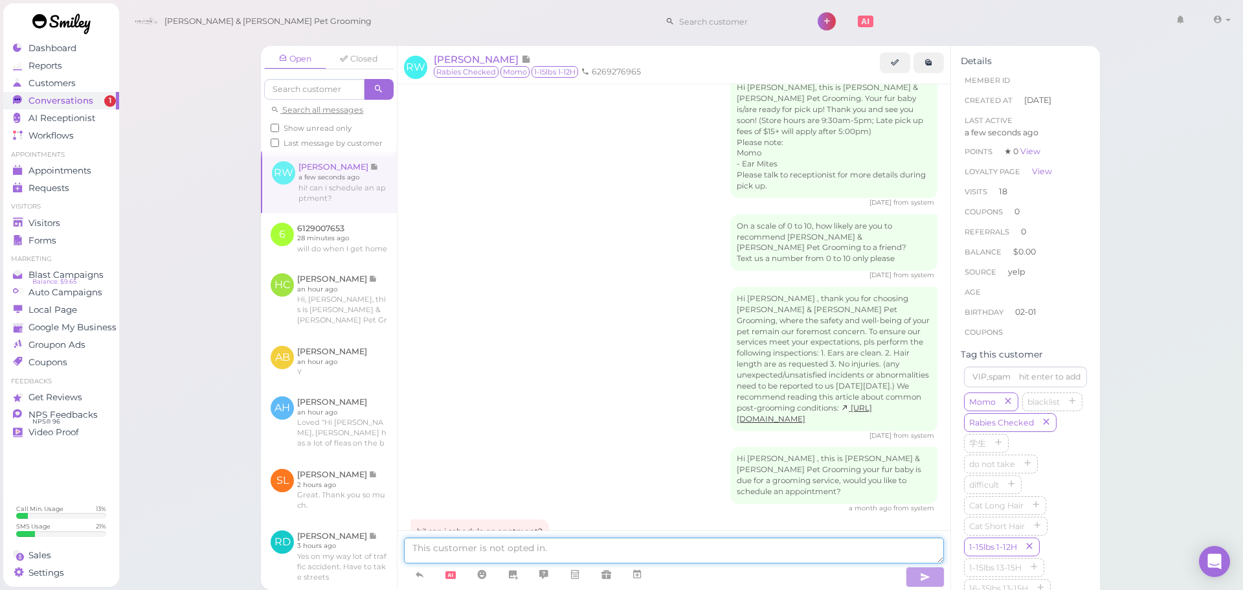
click at [593, 545] on textarea at bounding box center [674, 550] width 540 height 26
type textarea "Yes, for a full grooming right? Would you like to come in on Friday at 9:30?"
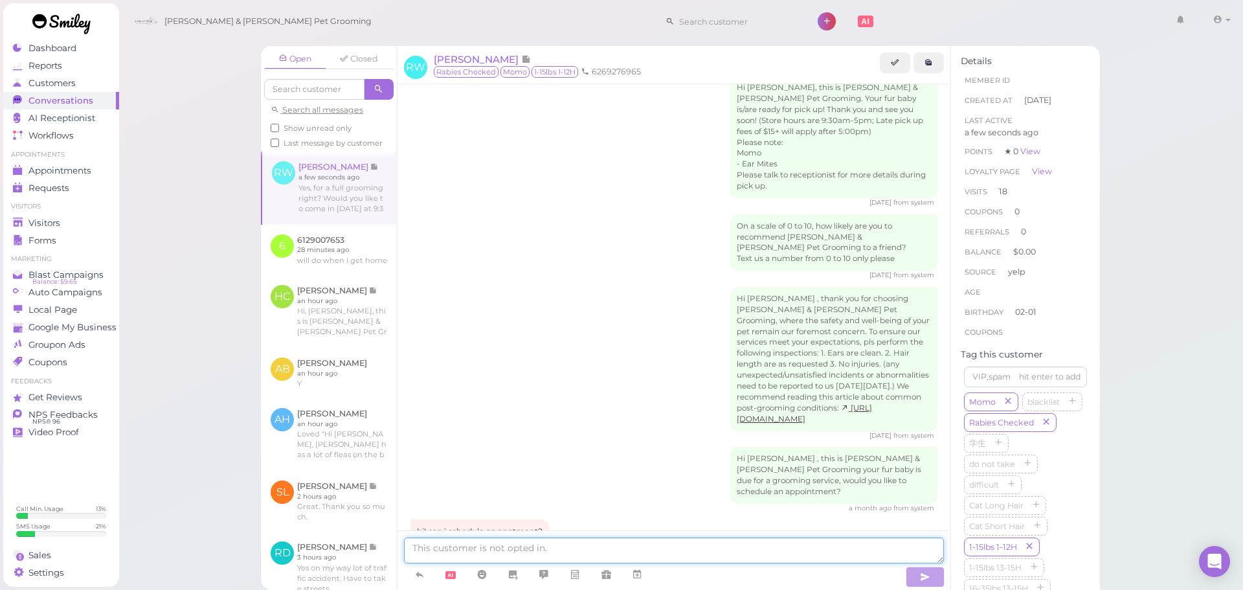
scroll to position [1713, 0]
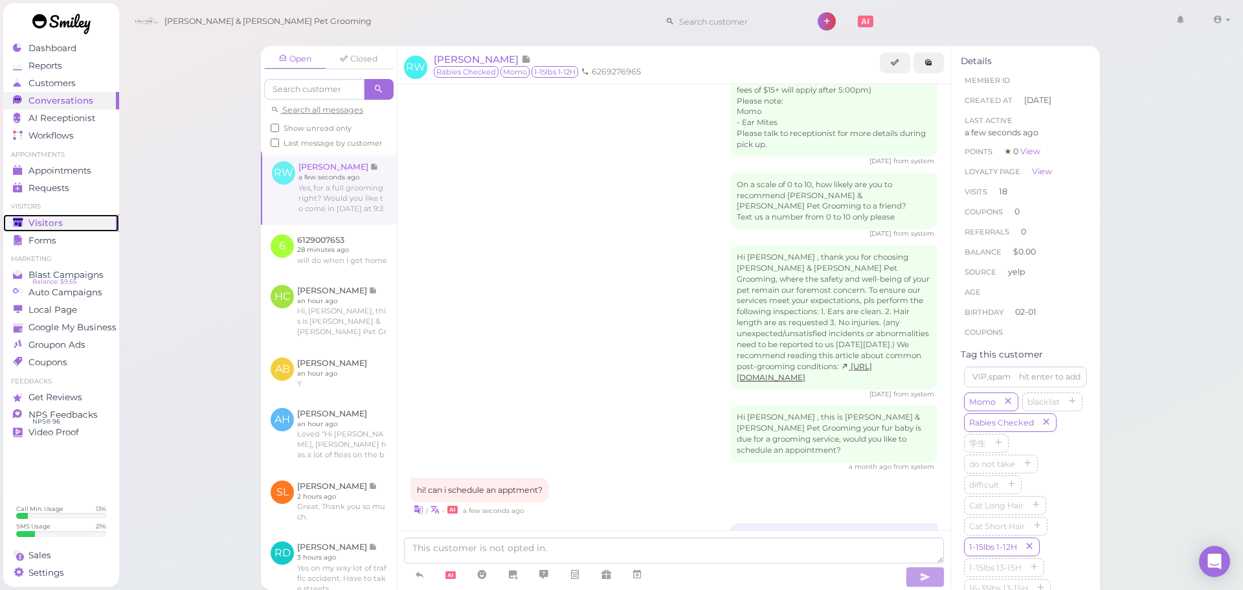
click at [33, 228] on span "Visitors" at bounding box center [45, 222] width 34 height 11
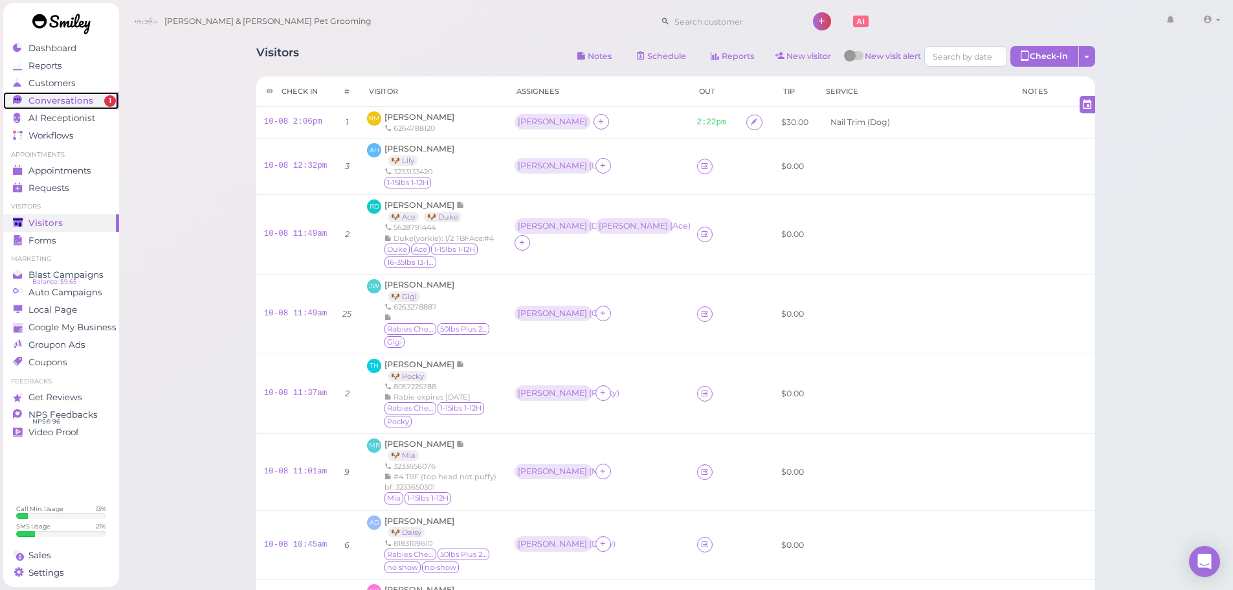
click at [106, 101] on span "1" at bounding box center [110, 101] width 12 height 12
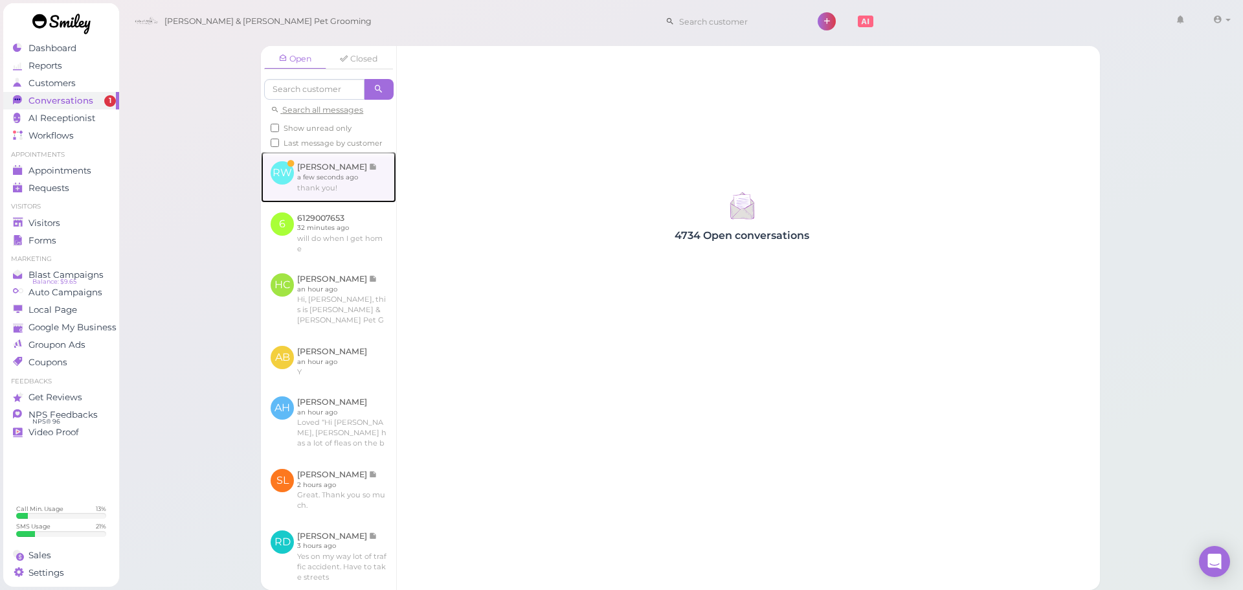
click at [324, 202] on link at bounding box center [328, 176] width 135 height 50
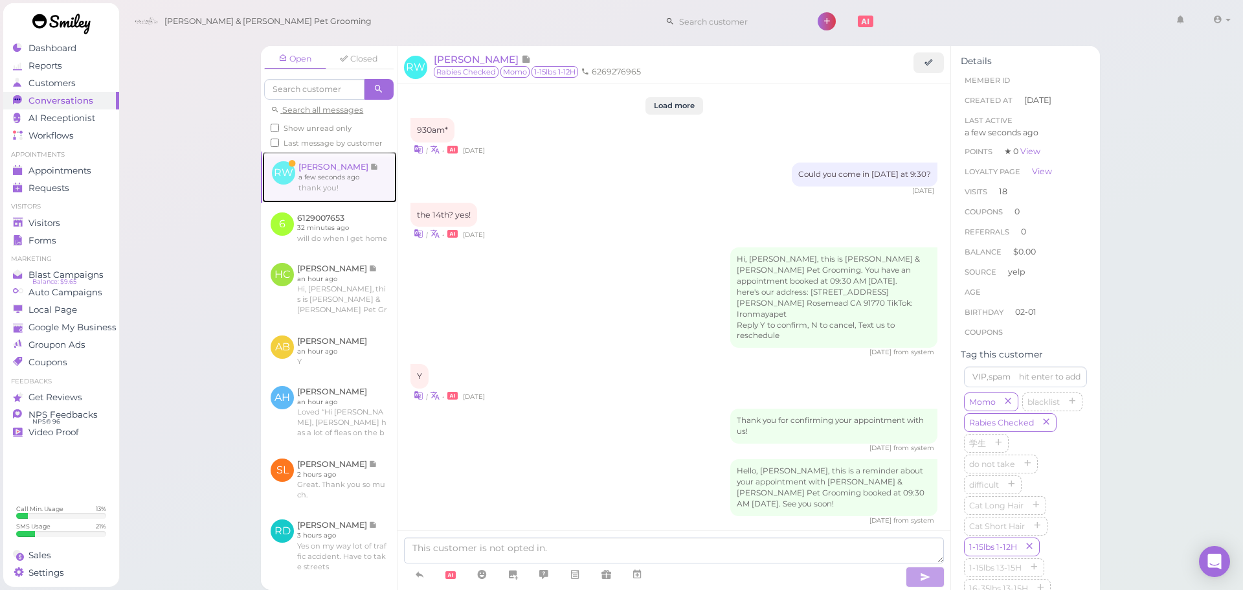
scroll to position [1661, 0]
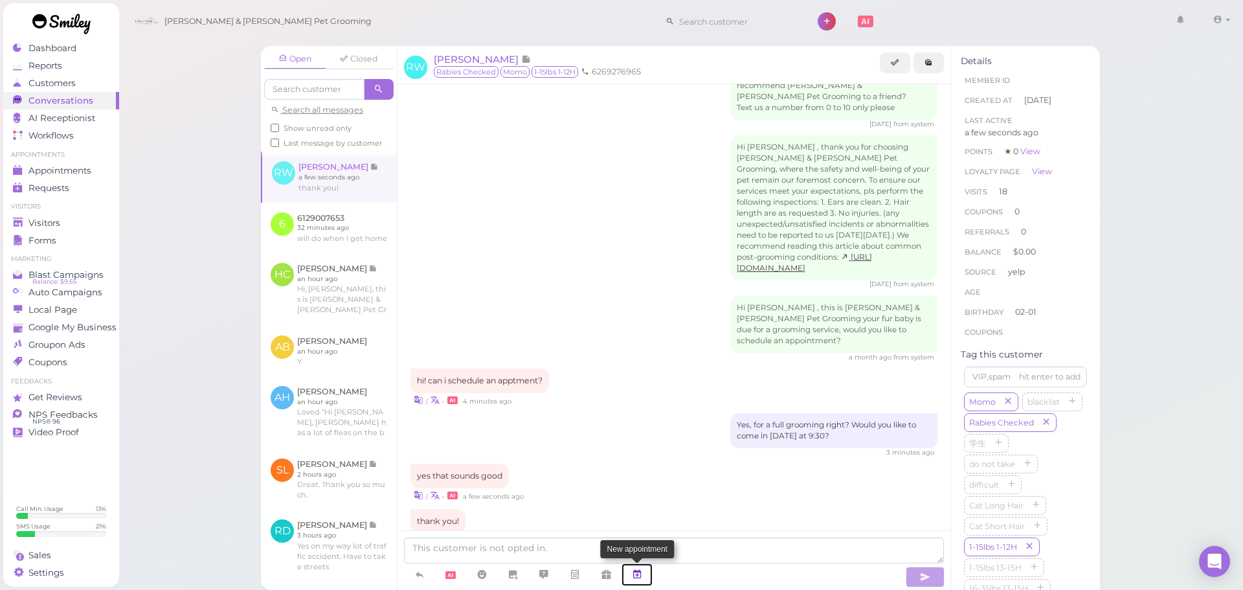
click at [643, 580] on link at bounding box center [636, 574] width 31 height 23
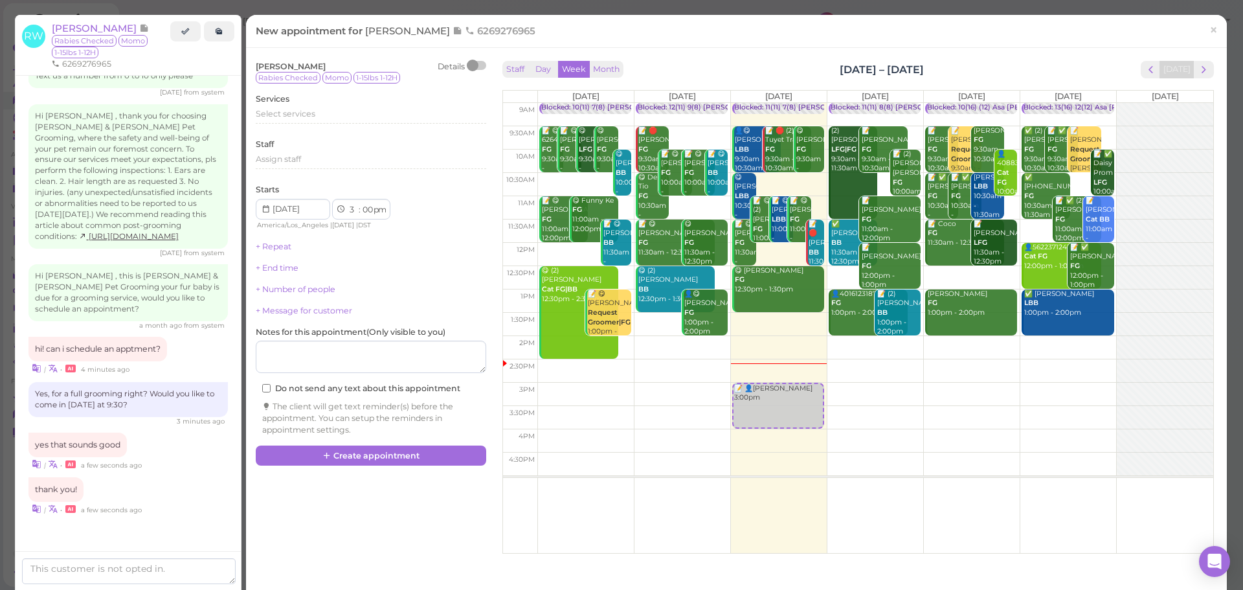
click at [1036, 368] on td at bounding box center [875, 370] width 676 height 23
type input "2025-10-11"
select select "2"
select select "30"
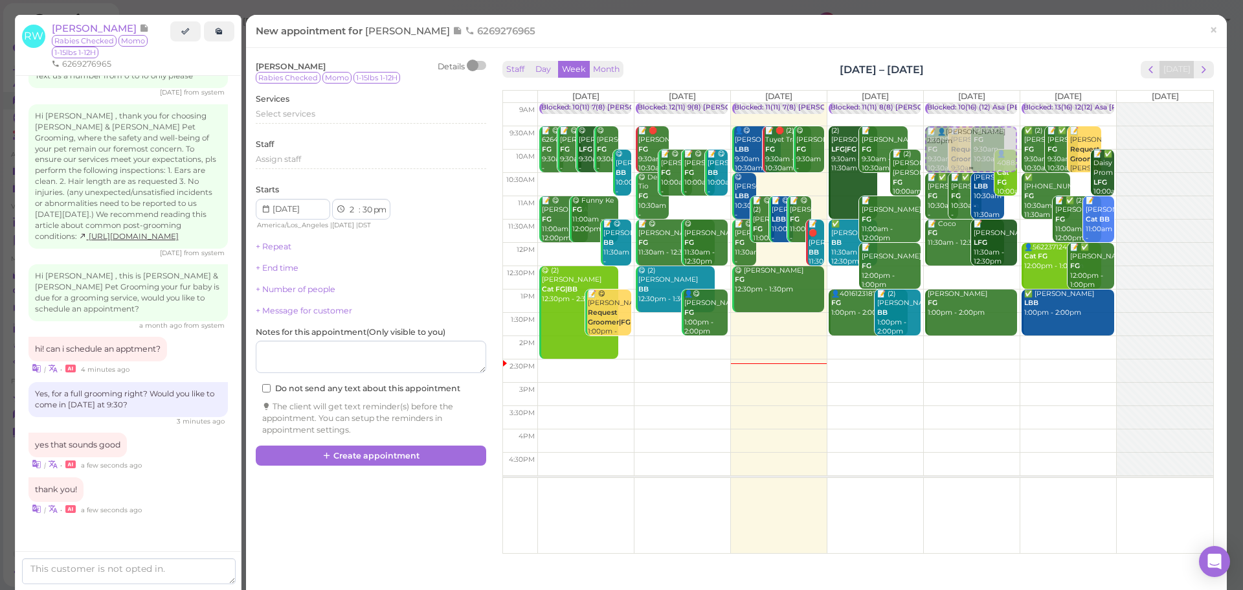
drag, startPoint x: 1045, startPoint y: 375, endPoint x: 972, endPoint y: 147, distance: 239.7
click at [972, 103] on tr "Blocked: 10(11) 7(8) Asa Rebecca • Appointment 📝 😋 6264785924 FG 9:30am - 10:30…" at bounding box center [858, 103] width 710 height 0
type input "2025-10-10"
select select "9"
select select "am"
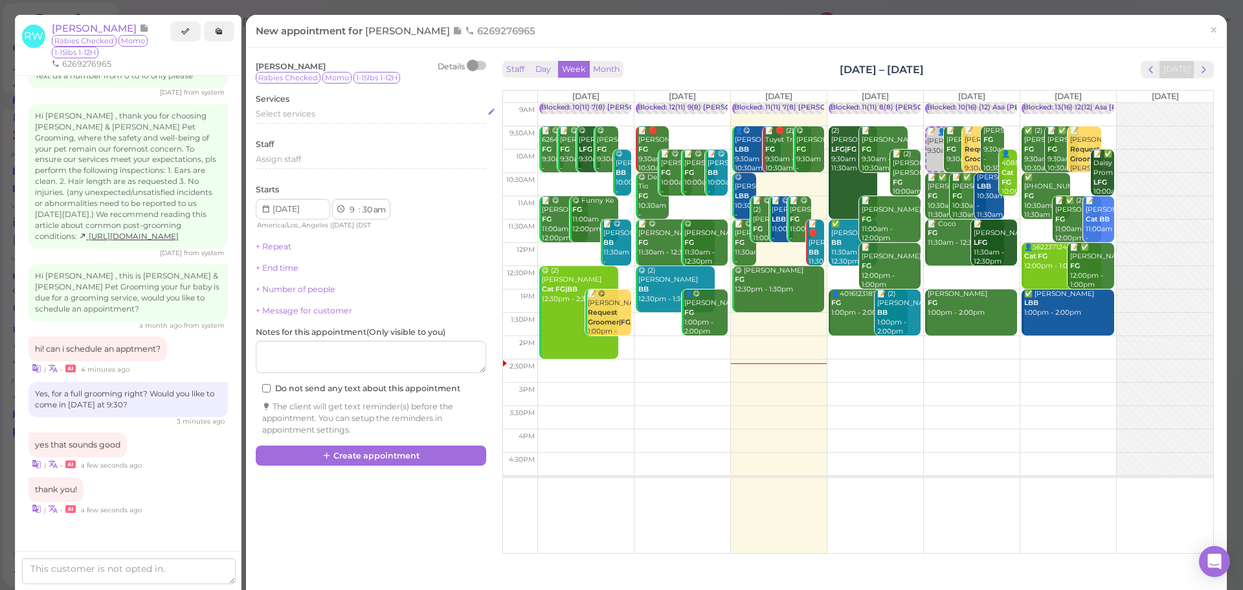
click at [365, 115] on div "Select services" at bounding box center [371, 114] width 230 height 12
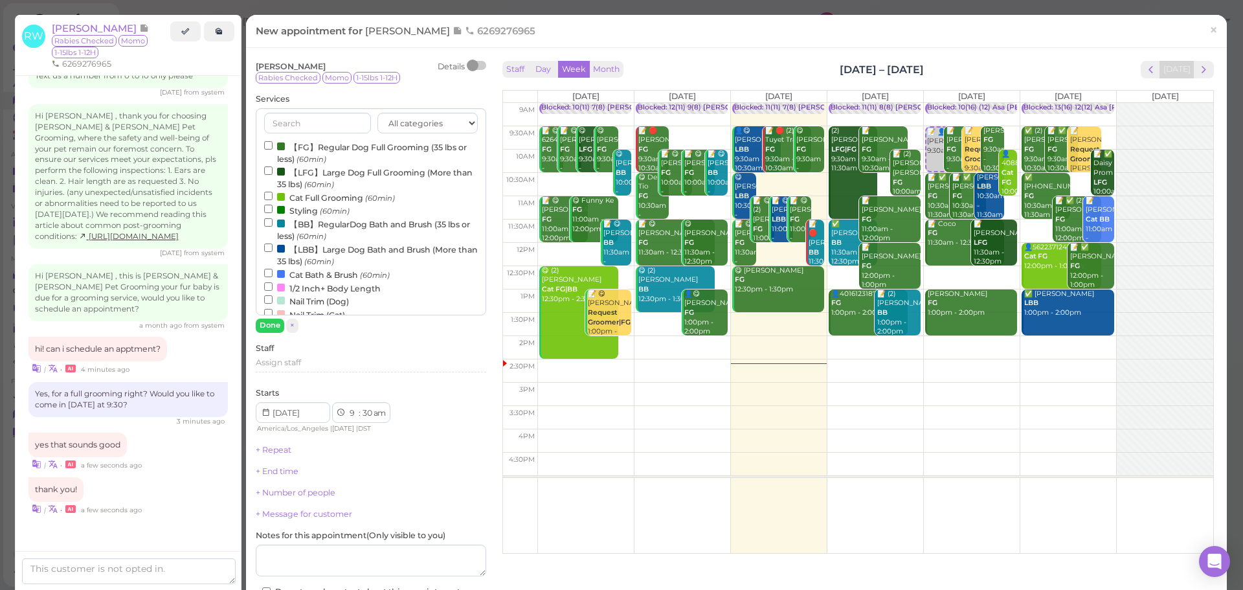
click at [348, 142] on label "【FG】Regular Dog Full Grooming (35 lbs or less) (60min)" at bounding box center [371, 152] width 214 height 25
click at [273, 142] on input "【FG】Regular Dog Full Grooming (35 lbs or less) (60min)" at bounding box center [268, 145] width 8 height 8
click at [272, 327] on button "Done" at bounding box center [270, 325] width 28 height 14
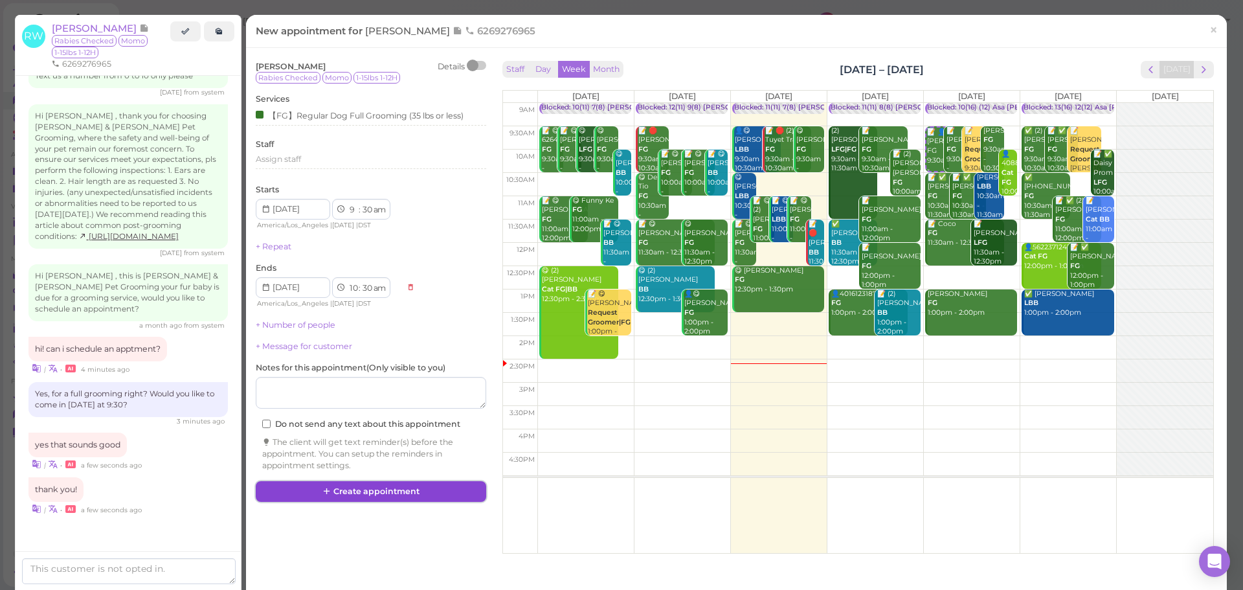
click at [370, 485] on button "Create appointment" at bounding box center [371, 491] width 230 height 21
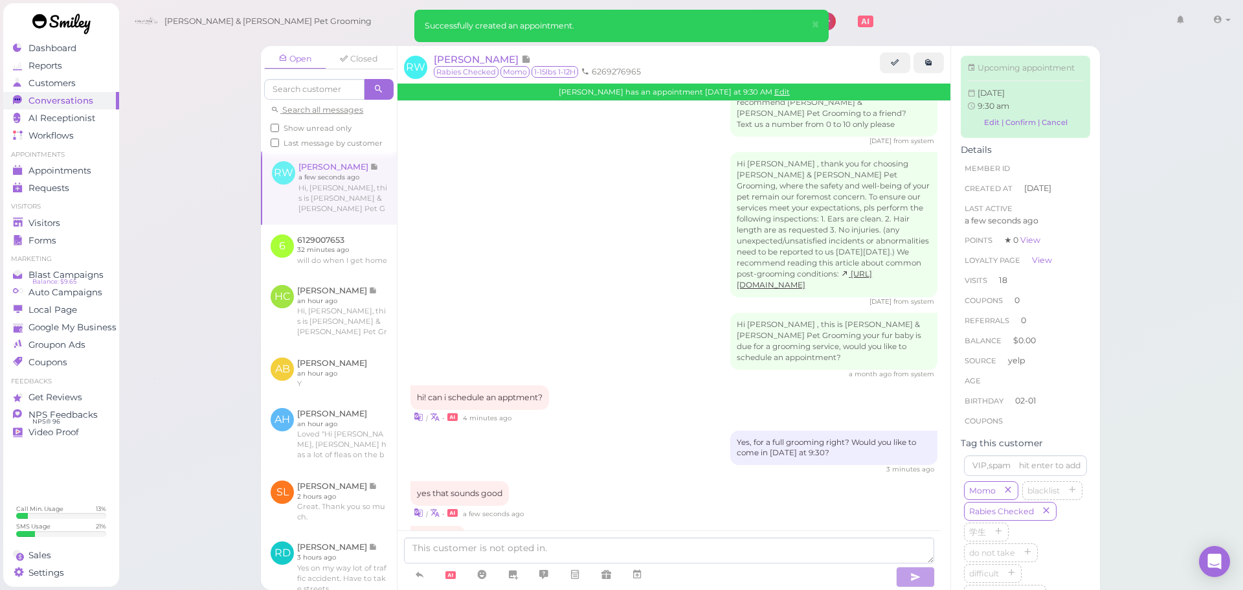
scroll to position [1789, 0]
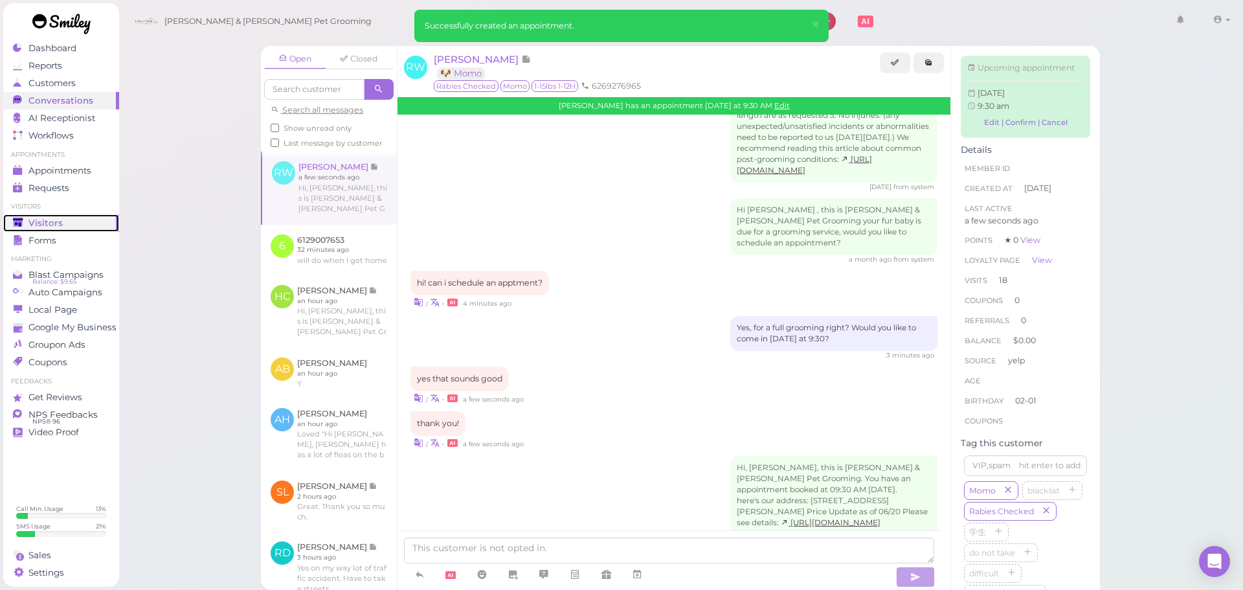
click at [34, 218] on span "Visitors" at bounding box center [45, 222] width 34 height 11
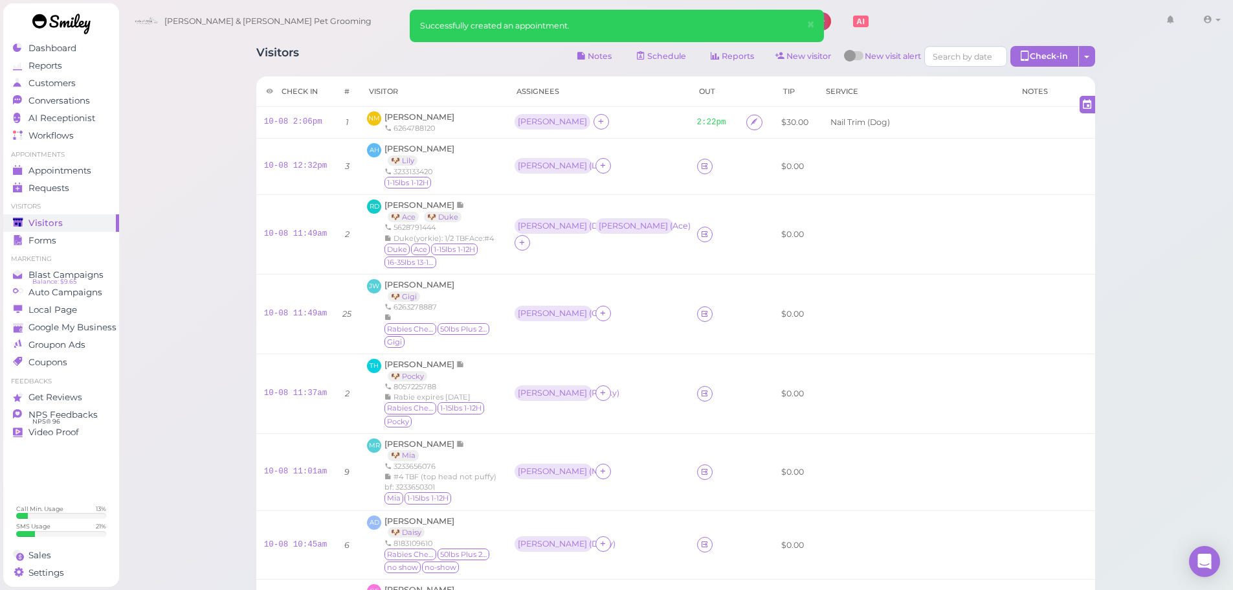
click at [182, 189] on div "Visitors Notes Schedule Reports New visitor New visit alert Check-in Customer c…" at bounding box center [675, 466] width 1115 height 932
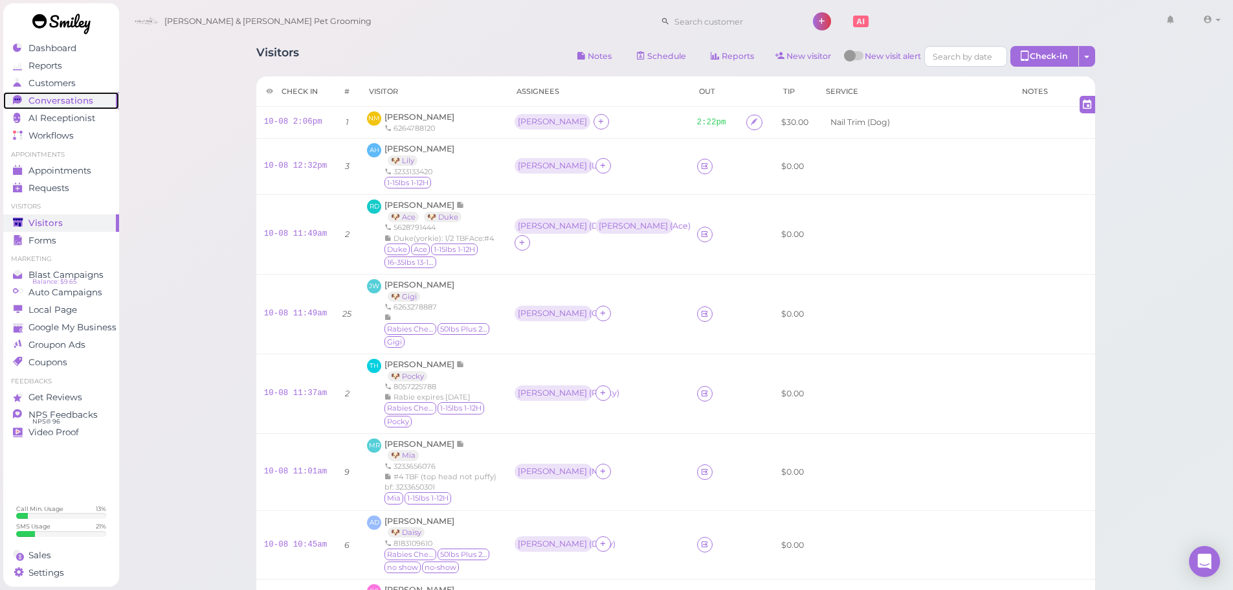
click at [81, 104] on span "Conversations" at bounding box center [60, 100] width 65 height 11
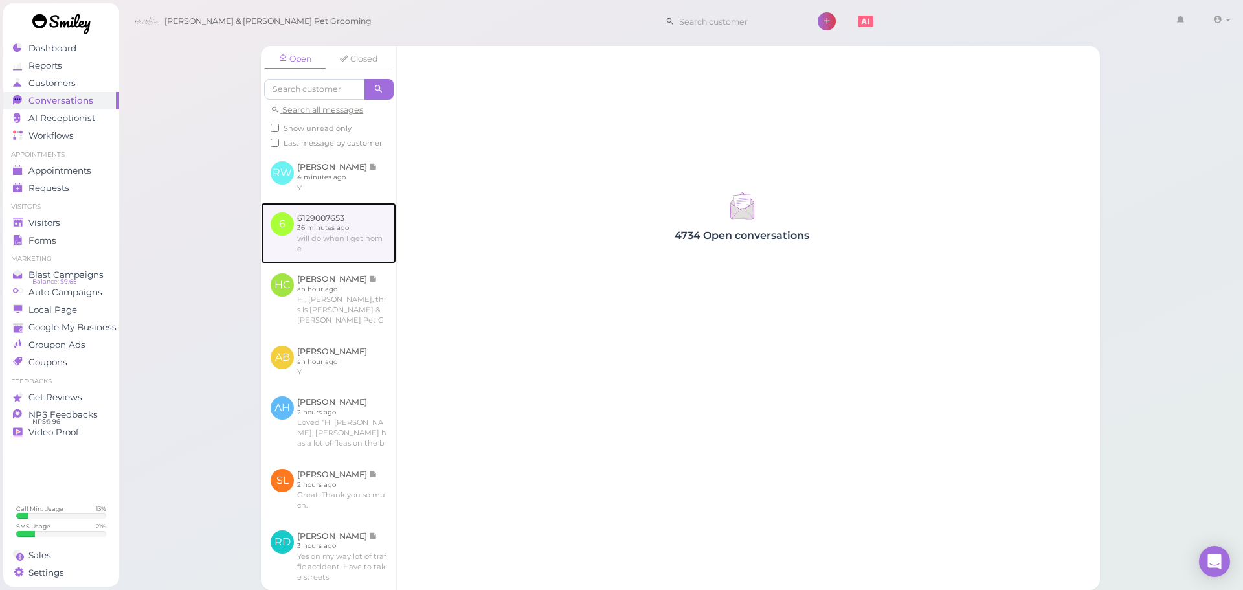
click at [306, 243] on link at bounding box center [328, 233] width 135 height 61
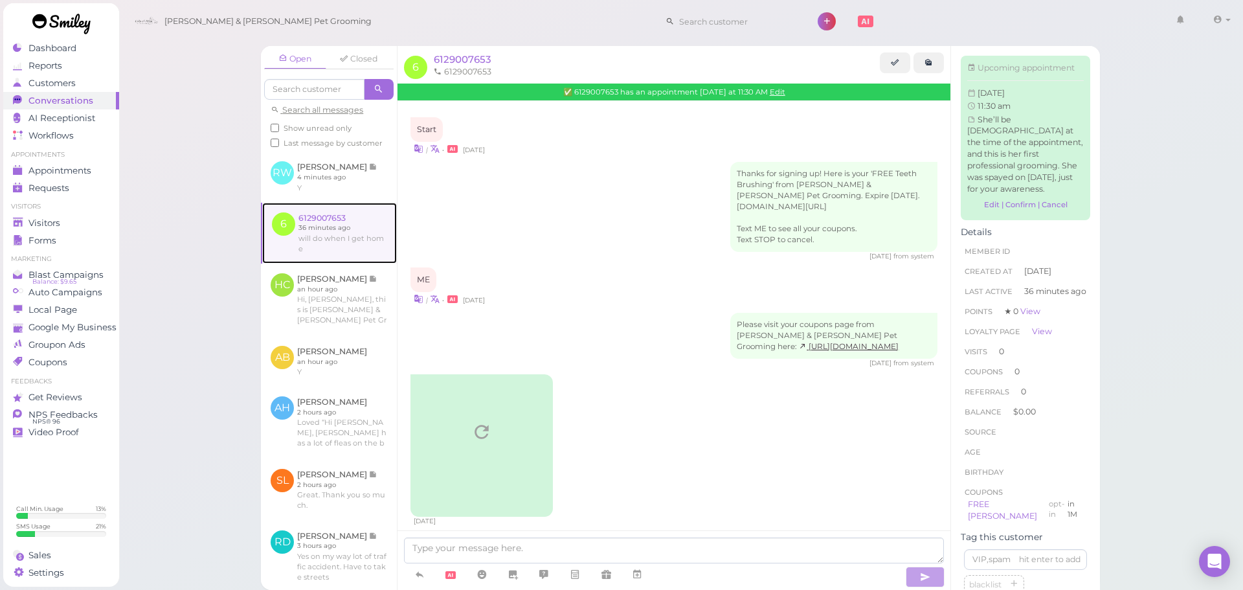
scroll to position [959, 0]
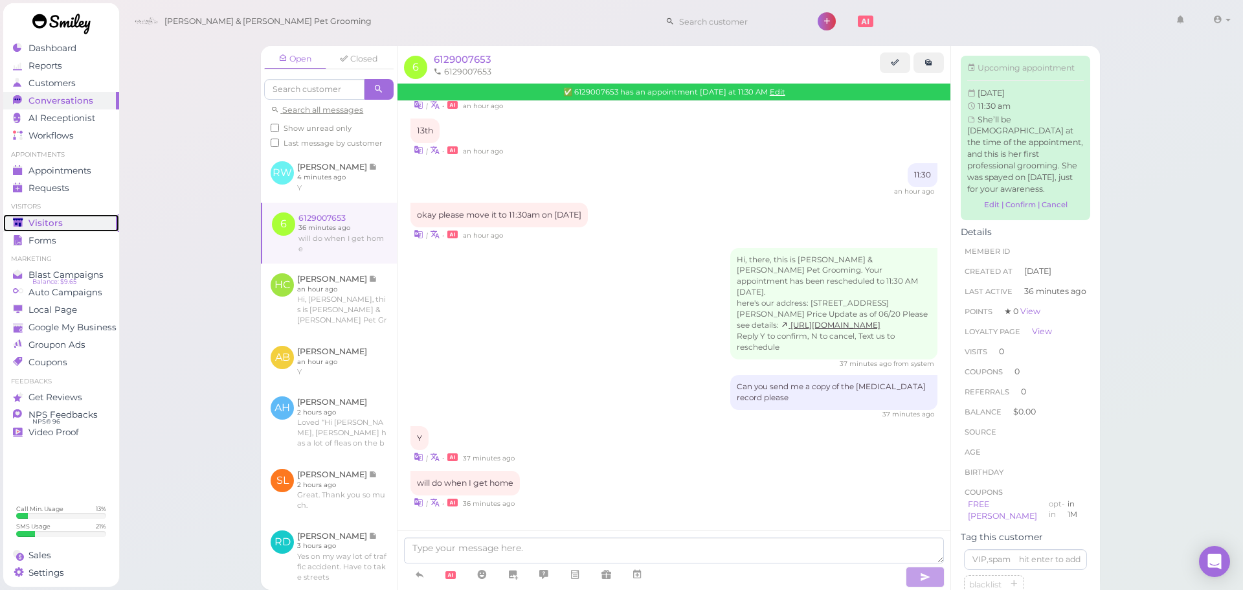
click at [118, 225] on link "Visitors" at bounding box center [61, 222] width 116 height 17
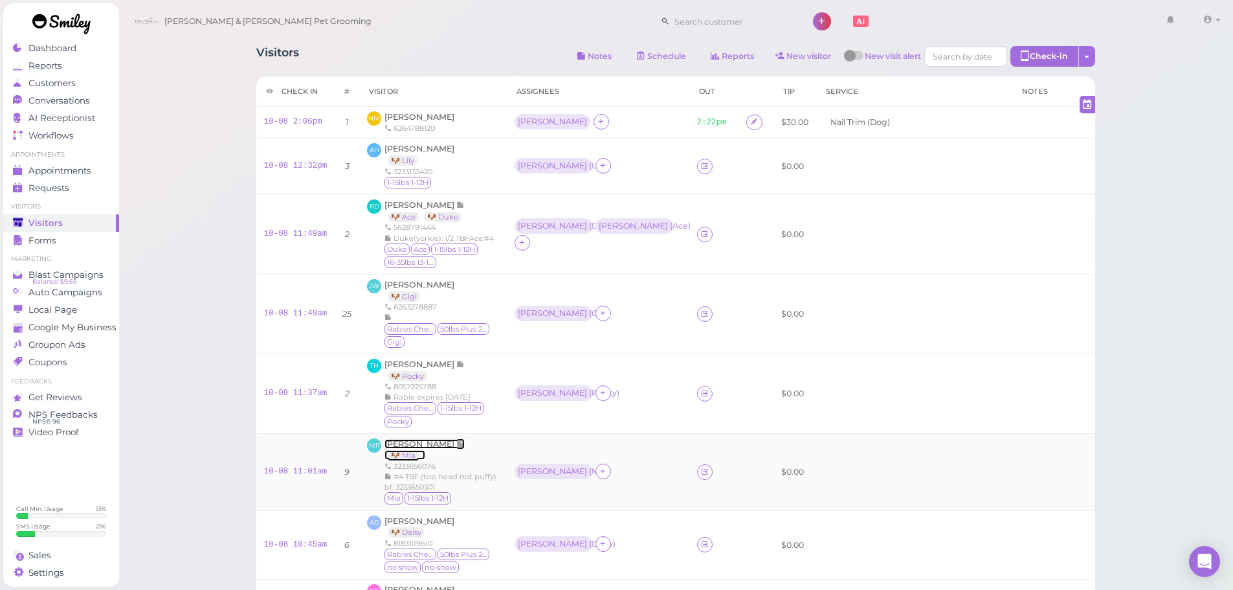
click at [403, 439] on span "Mariela Ruiz" at bounding box center [421, 444] width 72 height 10
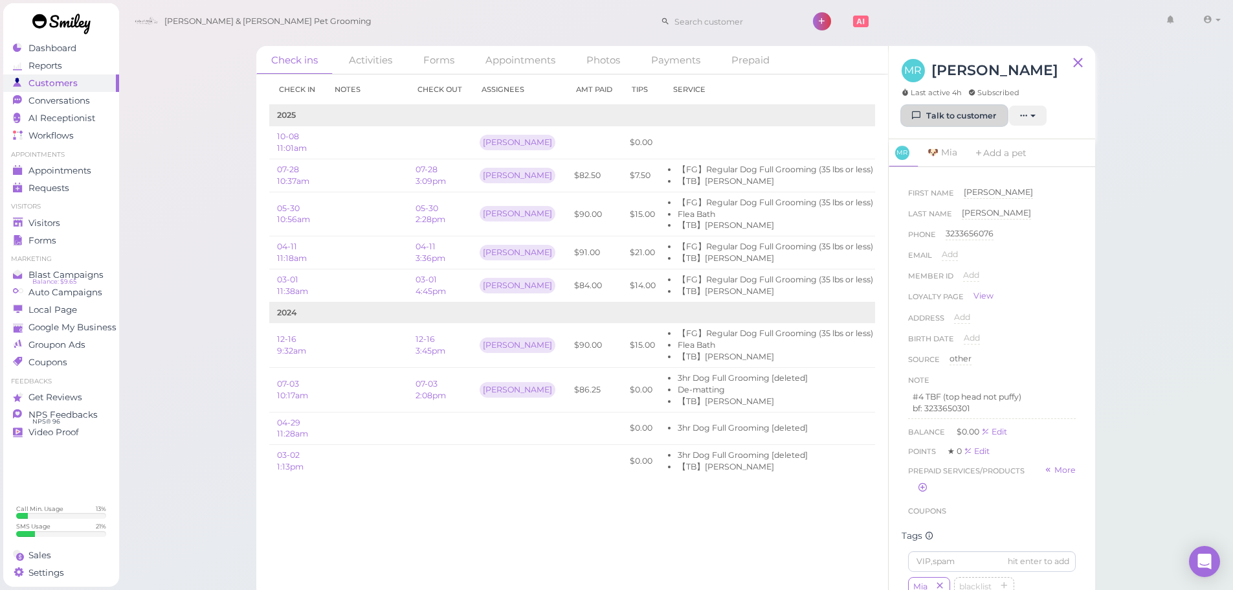
click at [942, 111] on link "Talk to customer" at bounding box center [955, 116] width 106 height 21
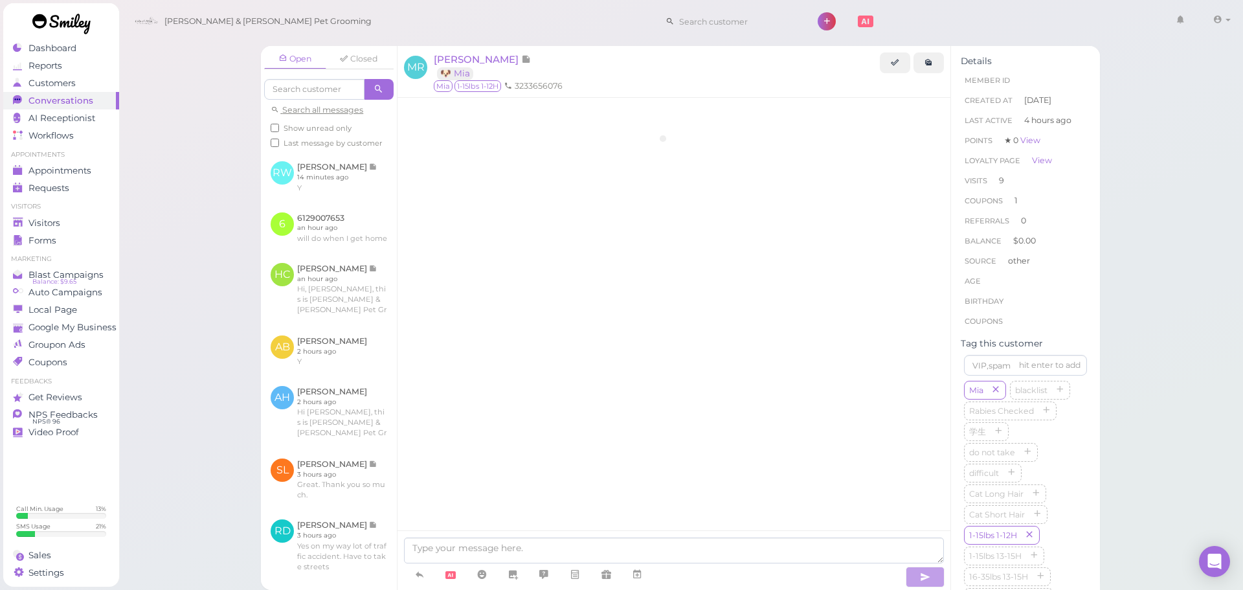
scroll to position [2108, 0]
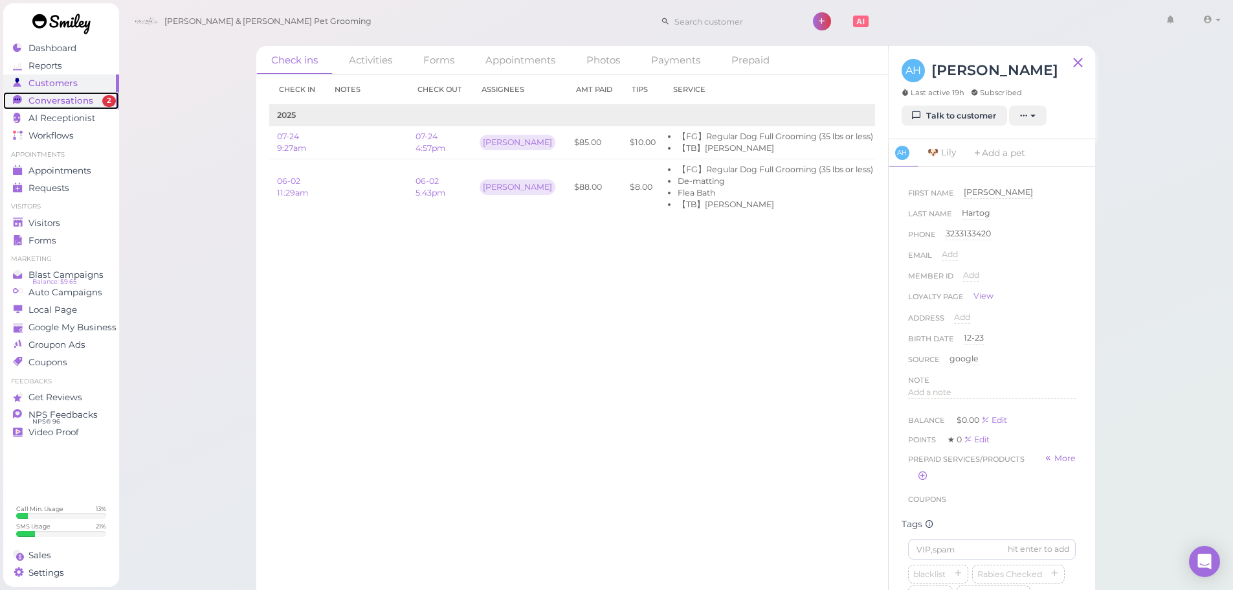
click at [98, 94] on link "Conversations 2" at bounding box center [61, 100] width 116 height 17
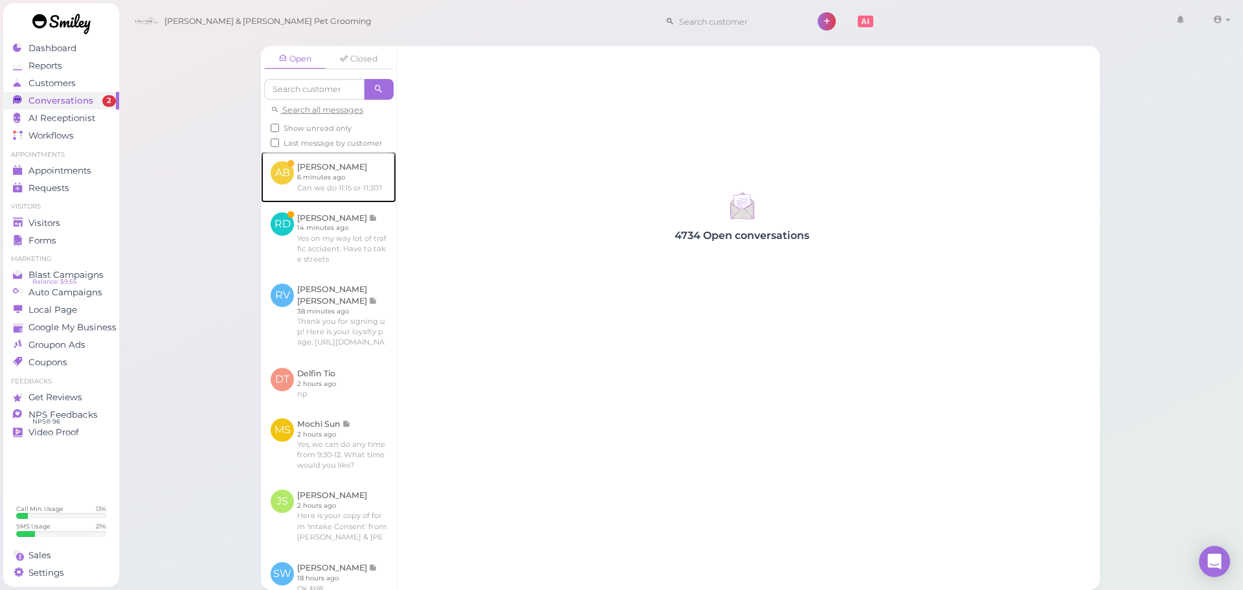
click at [365, 186] on link at bounding box center [328, 176] width 135 height 50
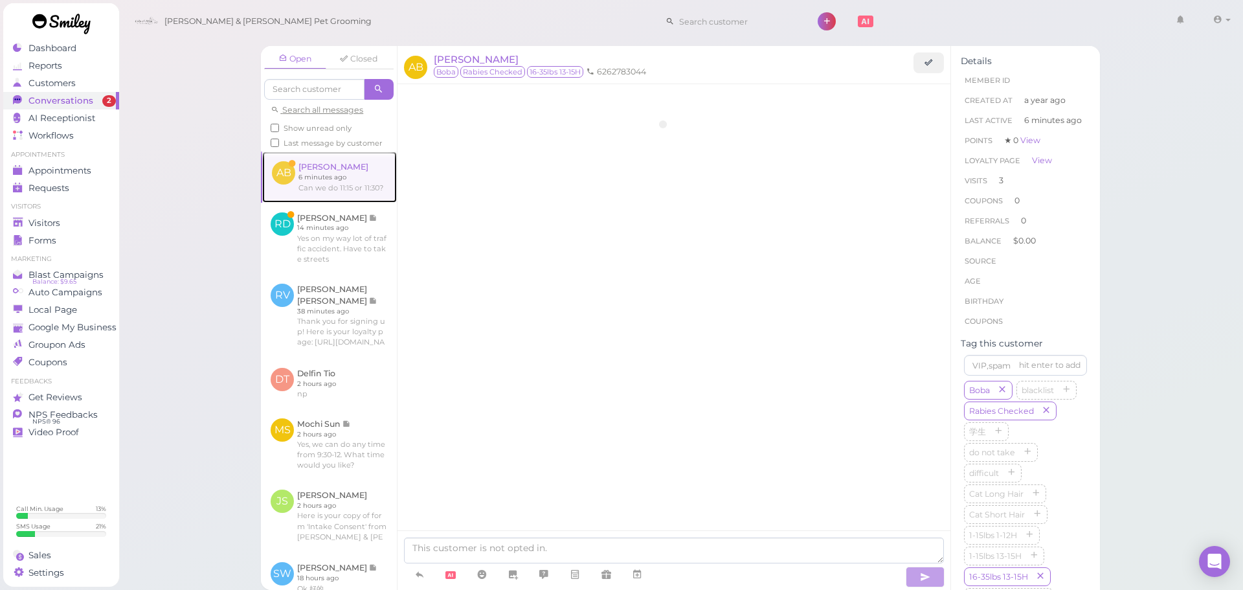
scroll to position [1673, 0]
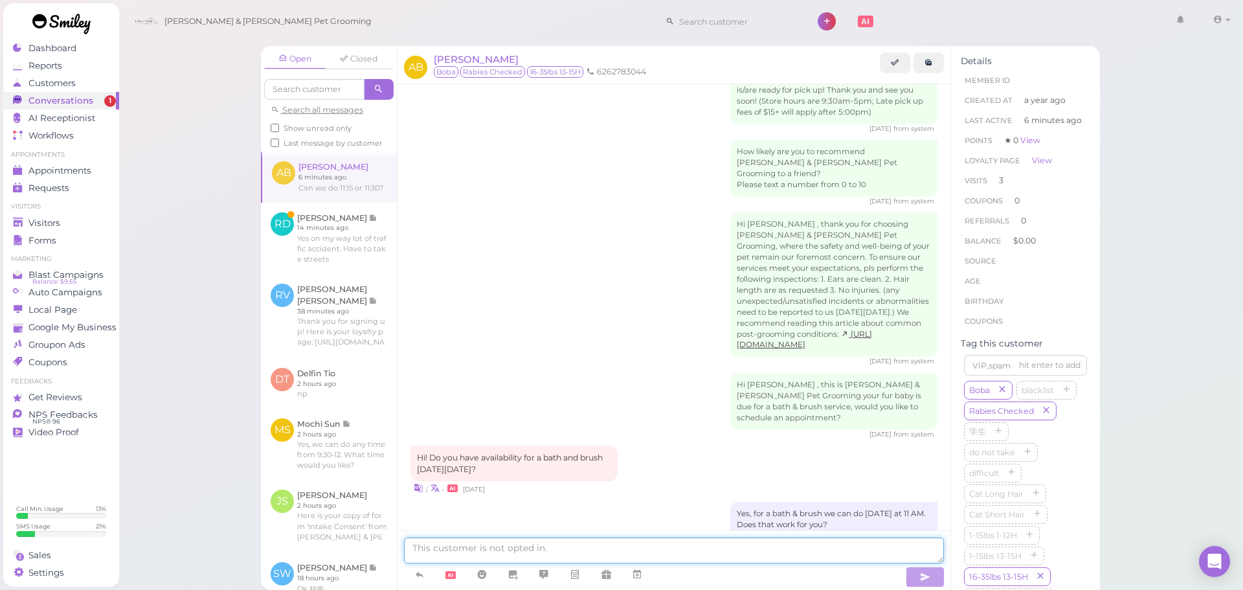
click at [721, 555] on textarea at bounding box center [674, 550] width 540 height 26
click at [693, 373] on div "Hi [PERSON_NAME] , this is [PERSON_NAME] & [PERSON_NAME] Pet Grooming your fur …" at bounding box center [673, 406] width 527 height 66
click at [645, 577] on link at bounding box center [636, 574] width 31 height 23
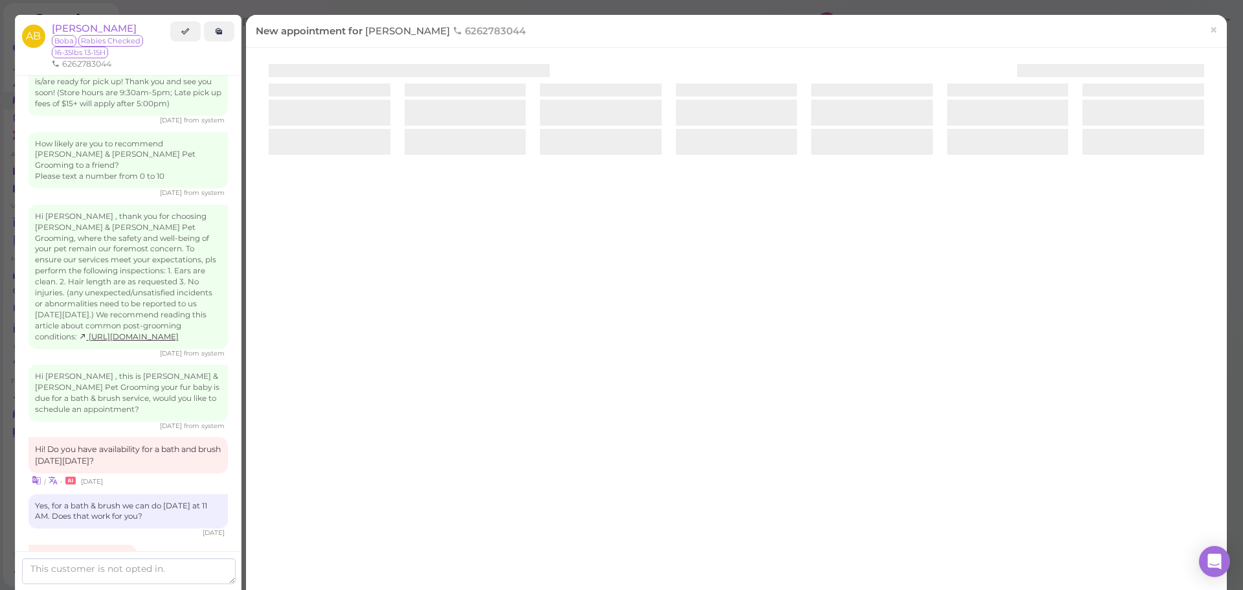
scroll to position [1783, 0]
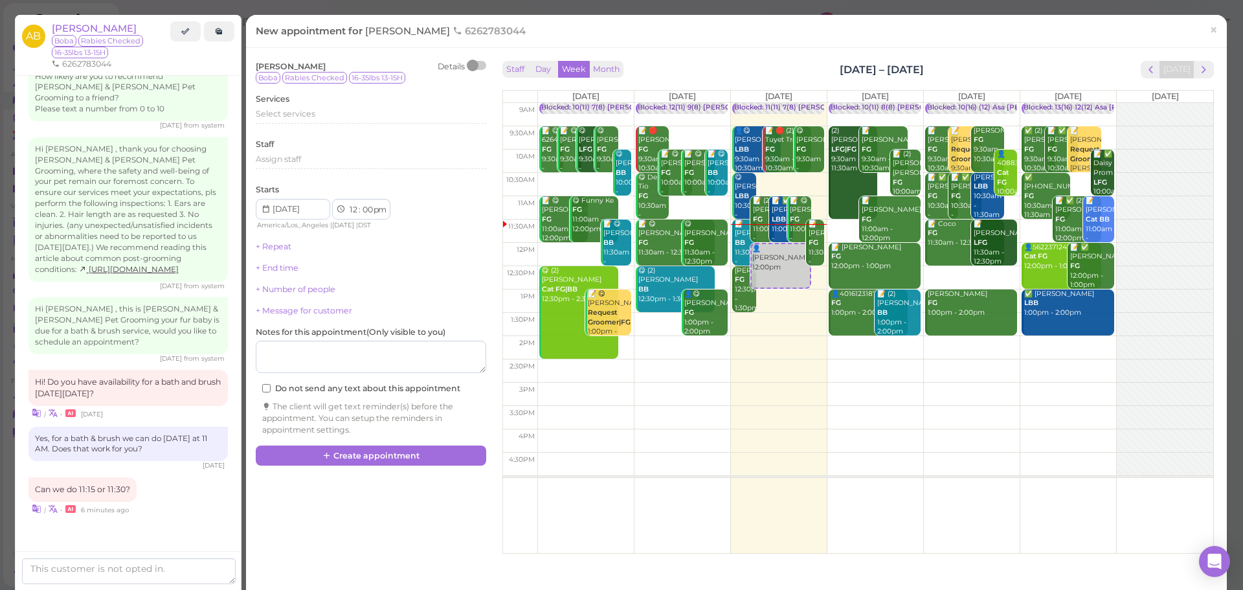
click at [838, 359] on td at bounding box center [875, 370] width 676 height 23
type input "[DATE]"
select select "2"
select select "30"
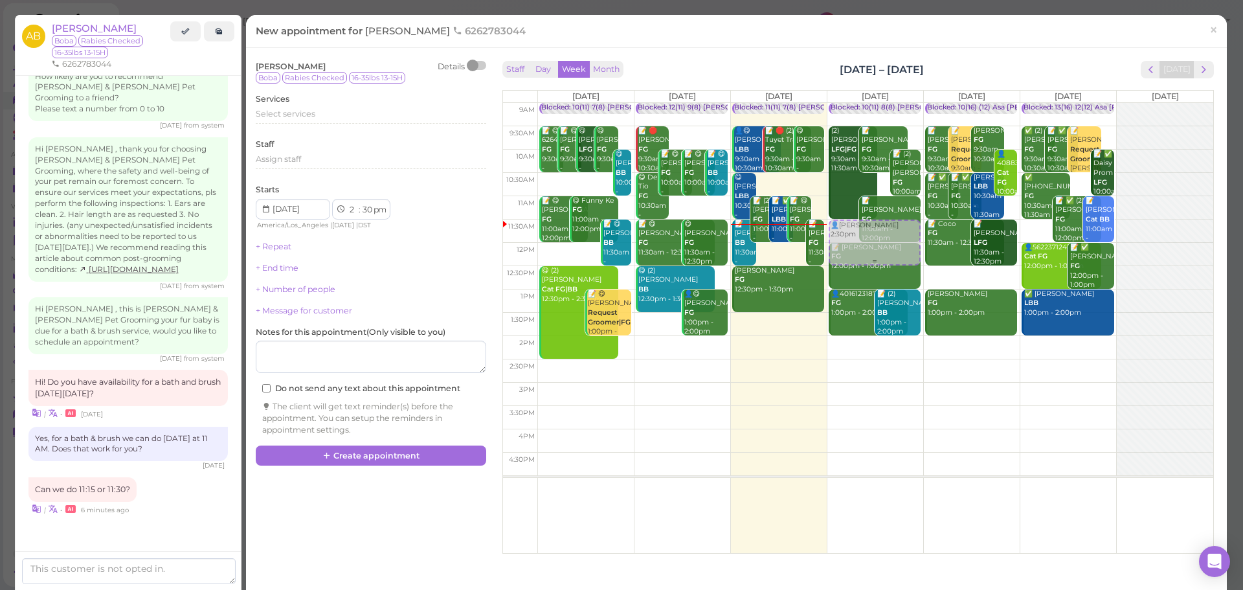
drag, startPoint x: 849, startPoint y: 307, endPoint x: 849, endPoint y: 251, distance: 55.7
click at [853, 103] on div "👤[PERSON_NAME] 2:30pm Blocked: 10(11) 8(8) [PERSON_NAME] • Appointment (2) [PER…" at bounding box center [875, 103] width 96 height 0
select select "11"
select select "am"
click at [318, 107] on div "Services Select services" at bounding box center [371, 111] width 230 height 36
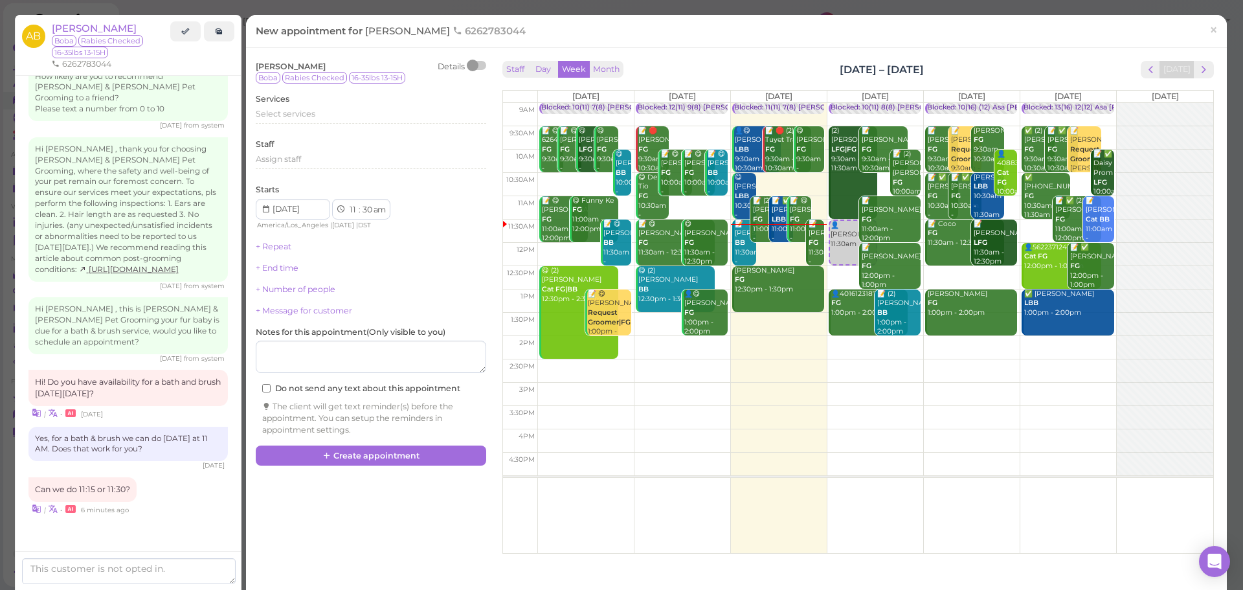
click at [285, 103] on label "Services" at bounding box center [273, 99] width 34 height 12
click at [285, 111] on span "Select services" at bounding box center [286, 114] width 60 height 10
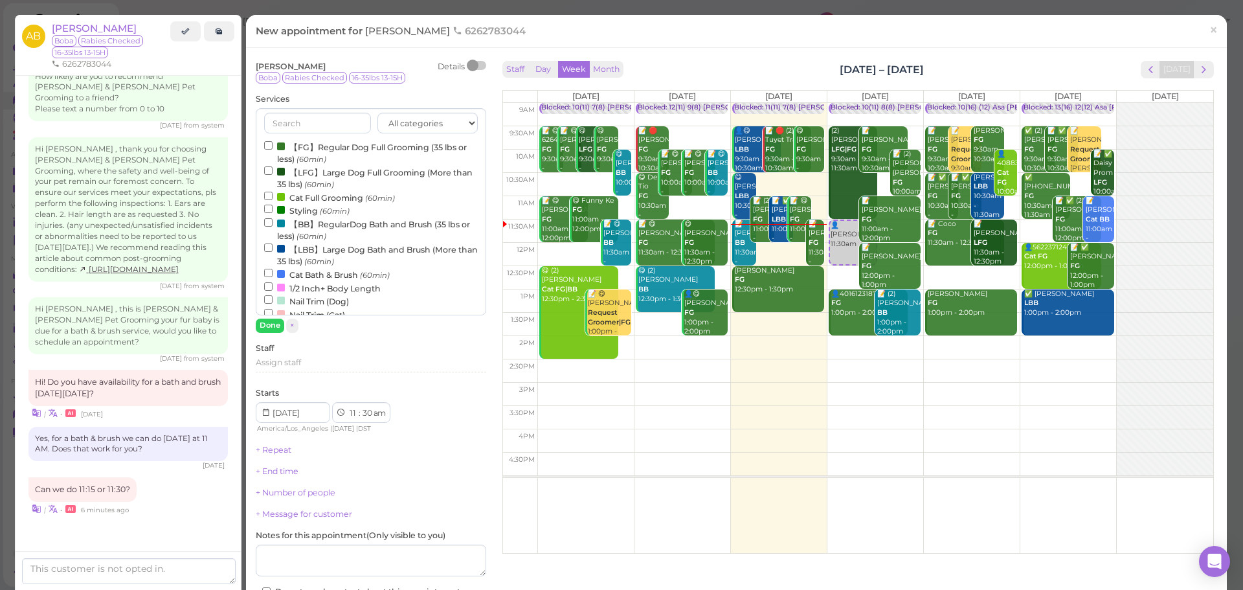
click at [295, 228] on label "【BB】RegularDog Bath and Brush (35 lbs or less) (60min)" at bounding box center [371, 229] width 214 height 25
click at [273, 227] on input "【BB】RegularDog Bath and Brush (35 lbs or less) (60min)" at bounding box center [268, 222] width 8 height 8
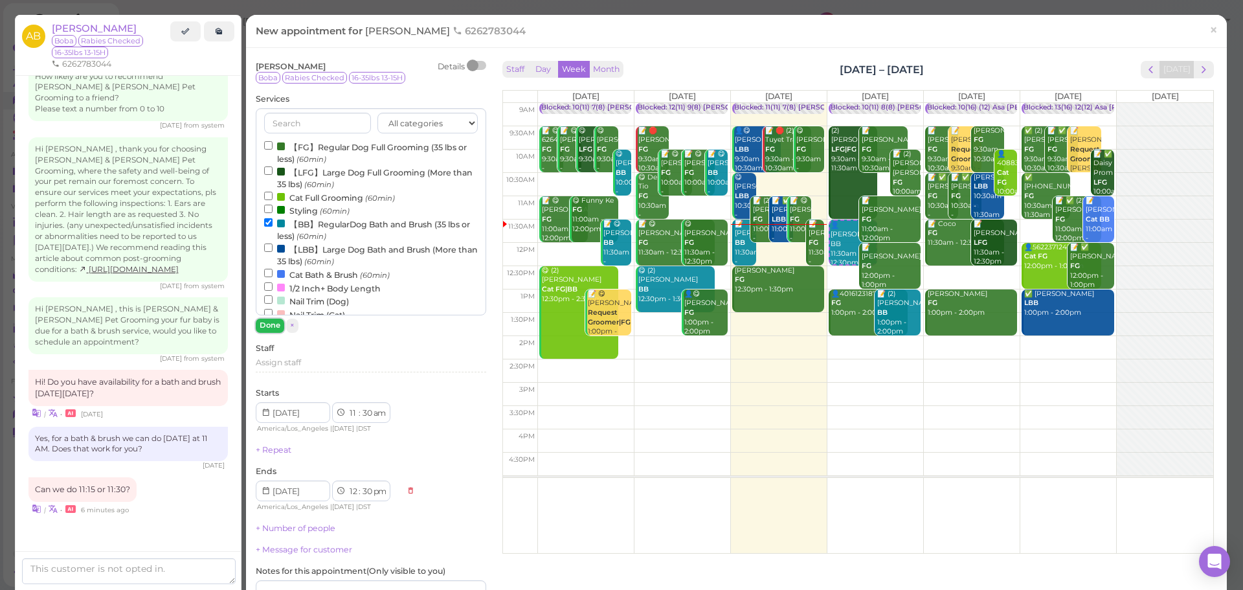
click at [271, 327] on button "Done" at bounding box center [270, 325] width 28 height 14
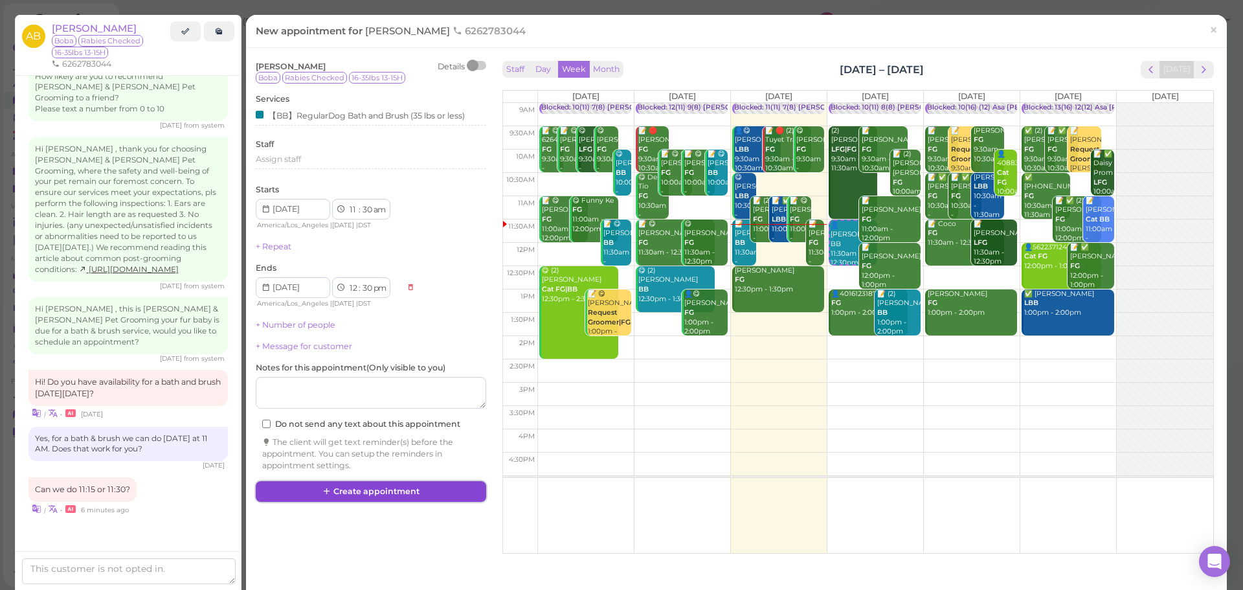
click at [373, 495] on button "Create appointment" at bounding box center [371, 491] width 230 height 21
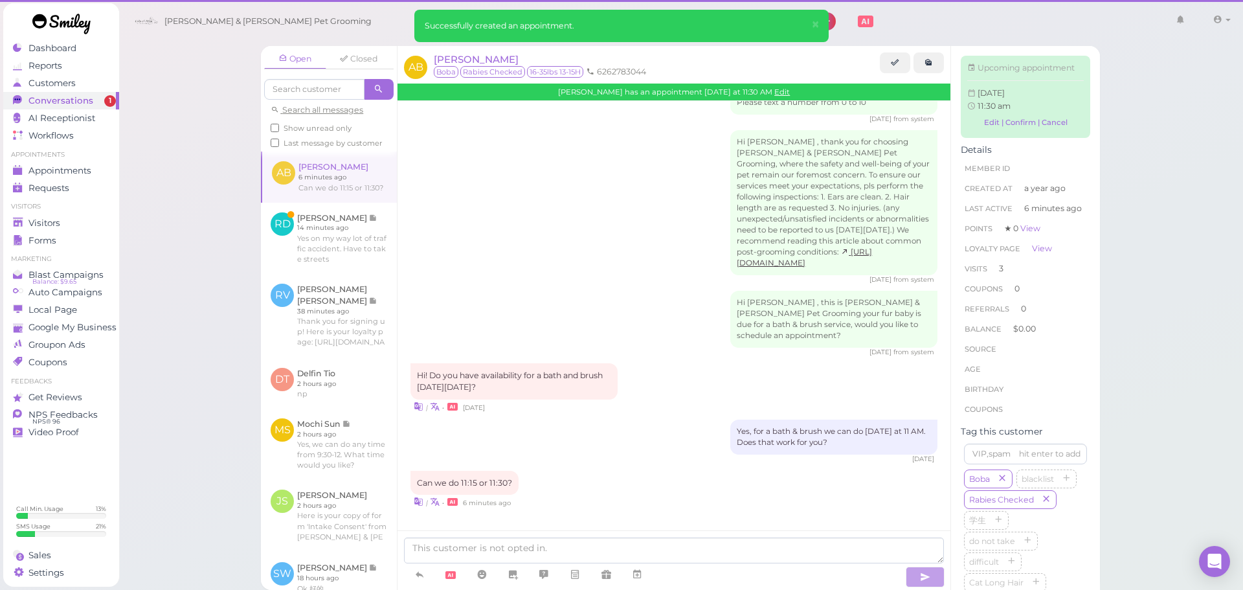
scroll to position [1673, 0]
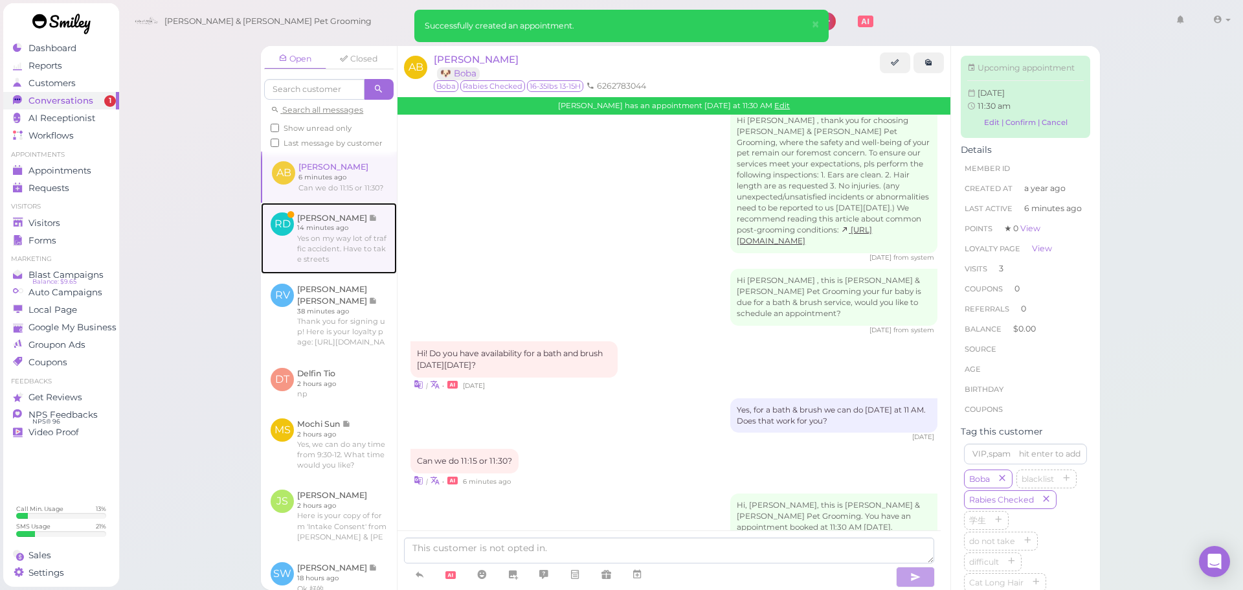
click at [331, 245] on link at bounding box center [329, 238] width 136 height 71
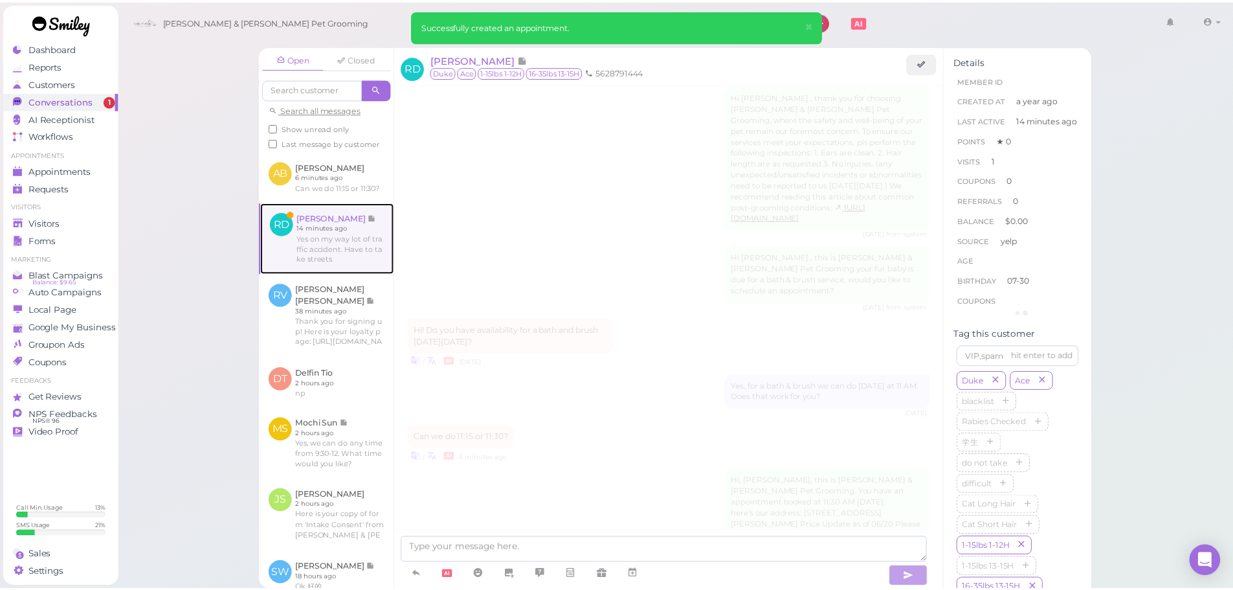
scroll to position [1560, 0]
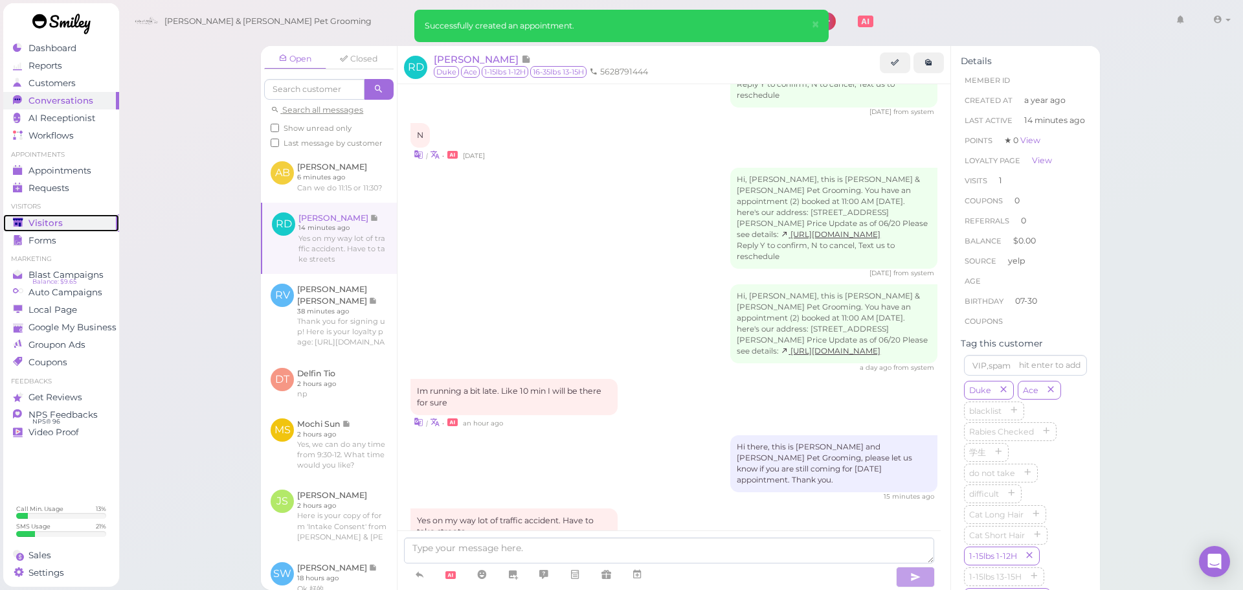
click at [111, 230] on link "Visitors" at bounding box center [61, 222] width 116 height 17
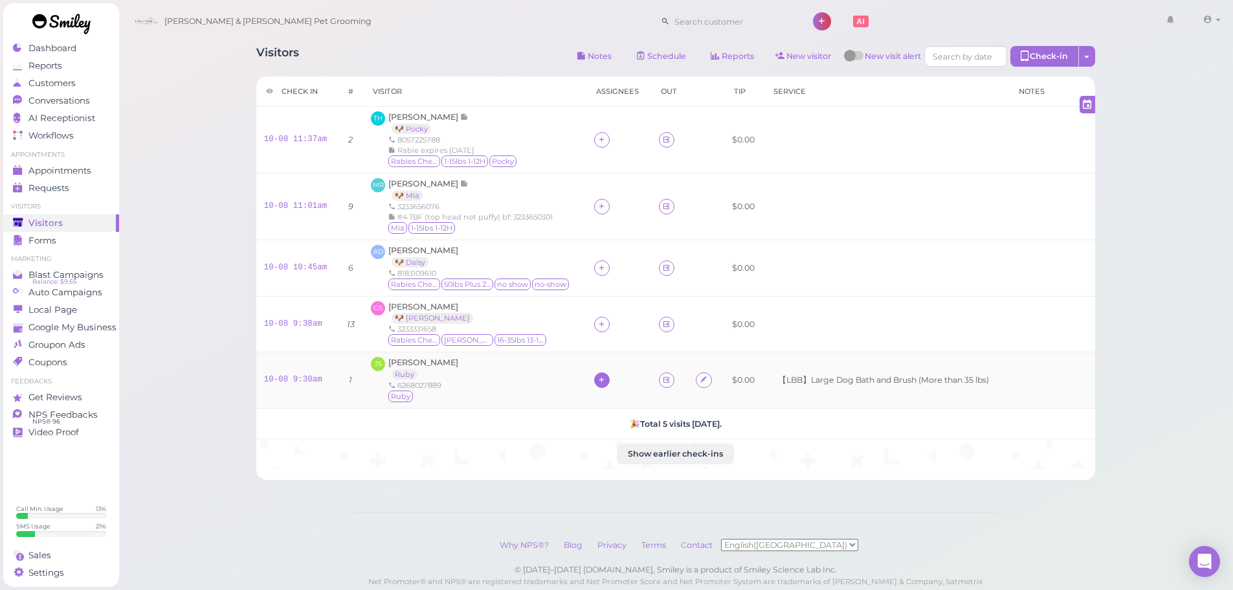
click at [601, 381] on div at bounding box center [602, 380] width 16 height 16
click at [606, 256] on span "[PERSON_NAME]" at bounding box center [630, 254] width 69 height 10
click at [597, 324] on icon at bounding box center [601, 324] width 8 height 10
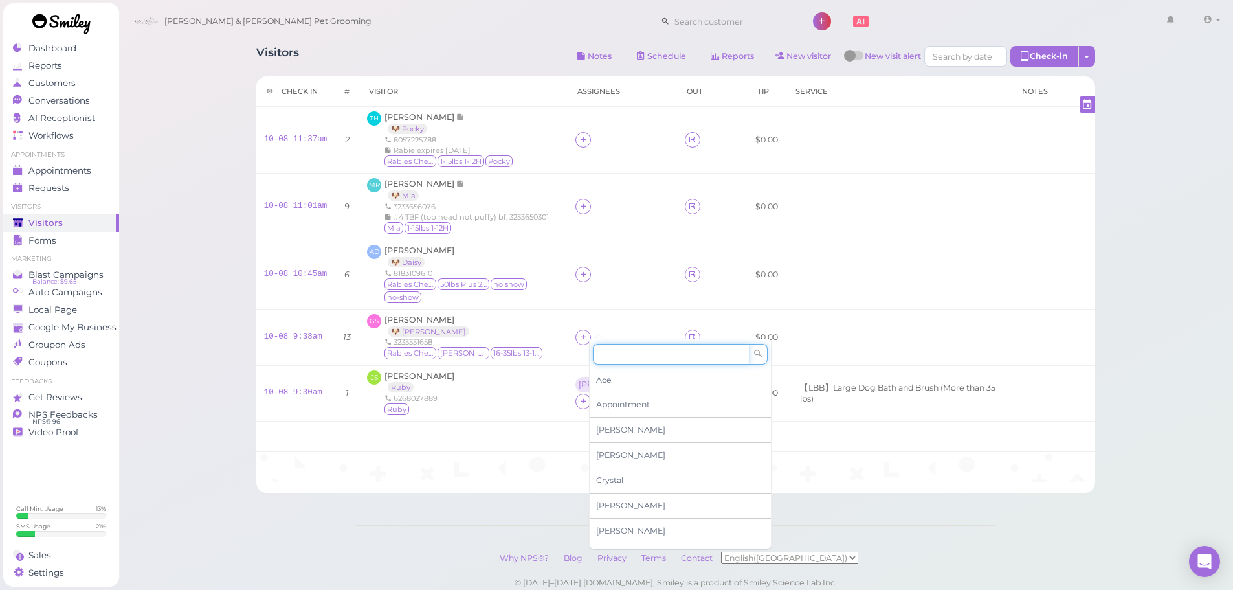
click at [627, 357] on input at bounding box center [671, 354] width 156 height 21
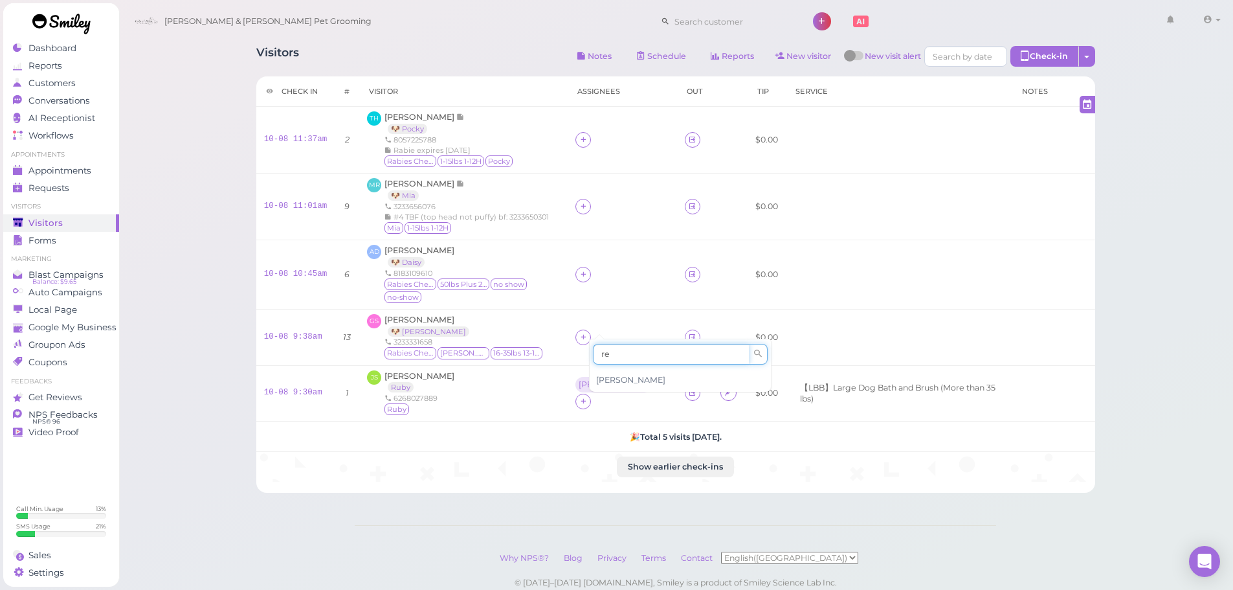
type input "r"
type input "he"
click at [601, 382] on span "[PERSON_NAME]" at bounding box center [630, 380] width 69 height 10
click at [588, 269] on icon at bounding box center [583, 274] width 8 height 10
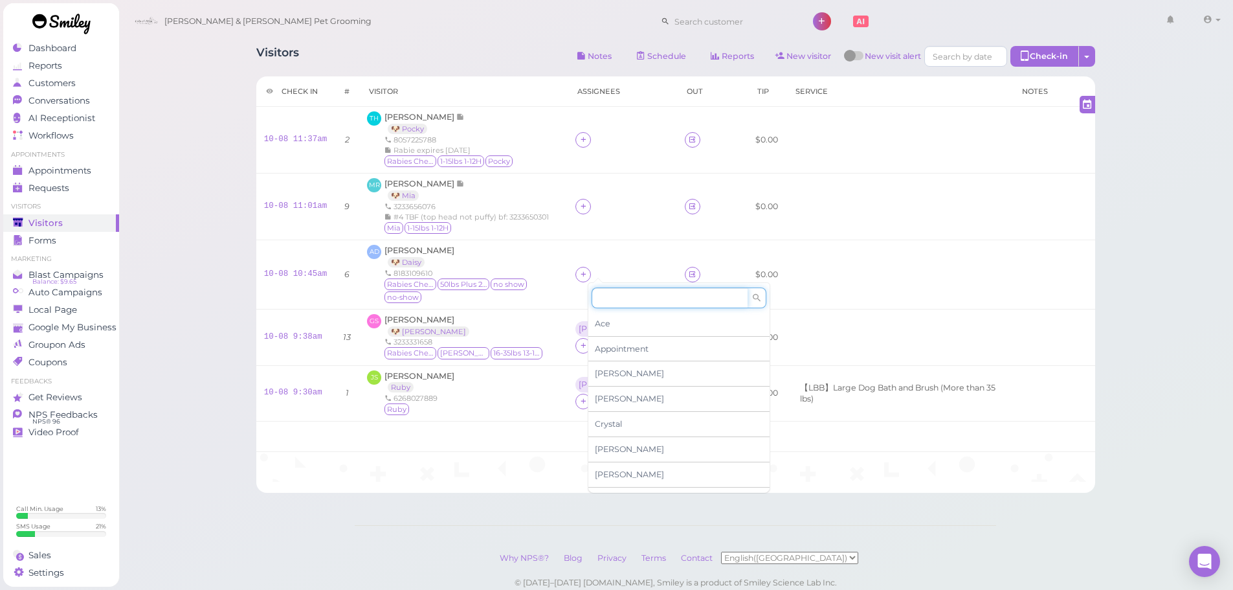
click at [616, 293] on input at bounding box center [670, 297] width 156 height 21
type input "he"
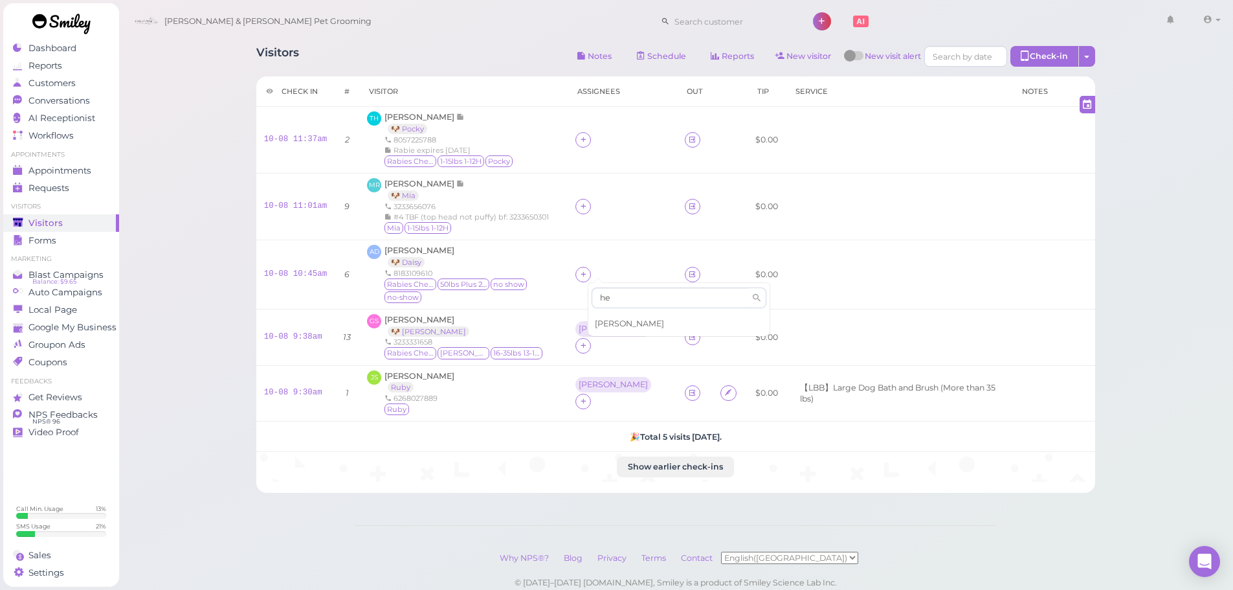
click at [615, 326] on span "[PERSON_NAME]" at bounding box center [629, 323] width 69 height 10
click at [590, 199] on div at bounding box center [583, 207] width 16 height 16
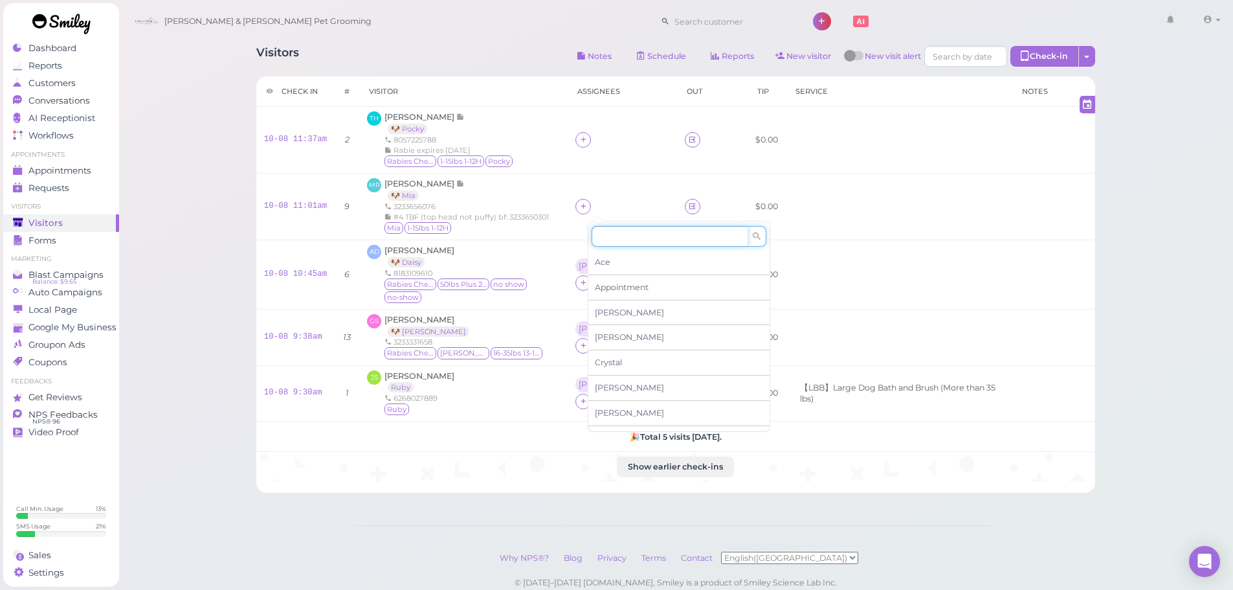
click at [599, 236] on input at bounding box center [670, 236] width 156 height 21
type input "asa"
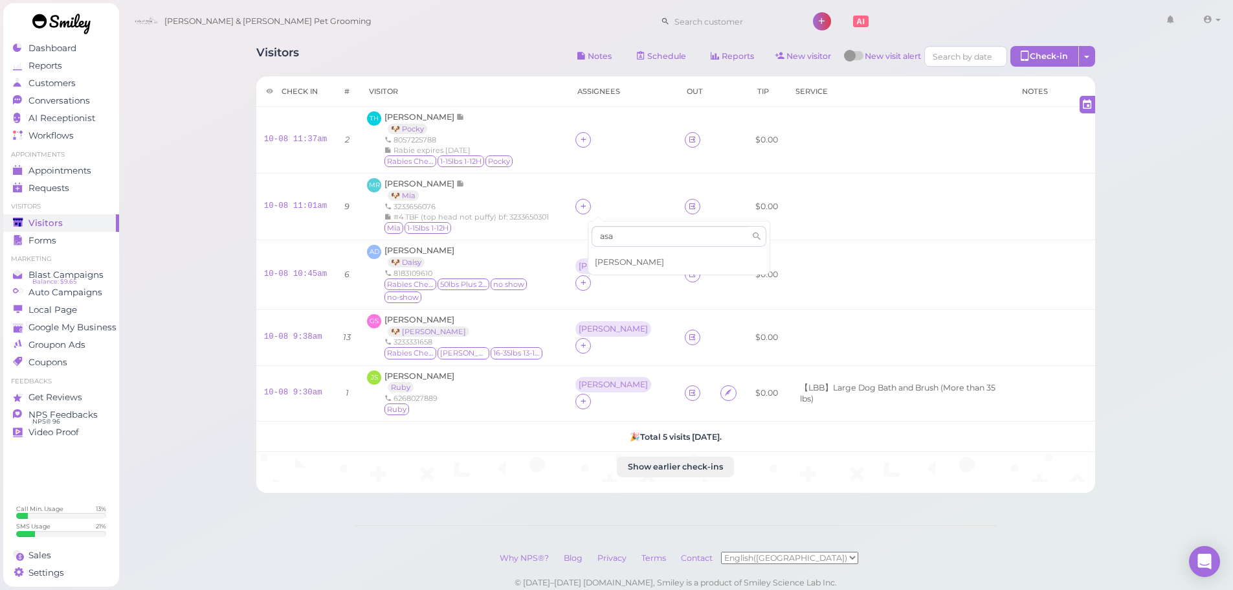
click at [610, 261] on div "[PERSON_NAME]" at bounding box center [678, 262] width 181 height 25
click at [599, 380] on div "[PERSON_NAME]" at bounding box center [613, 384] width 69 height 9
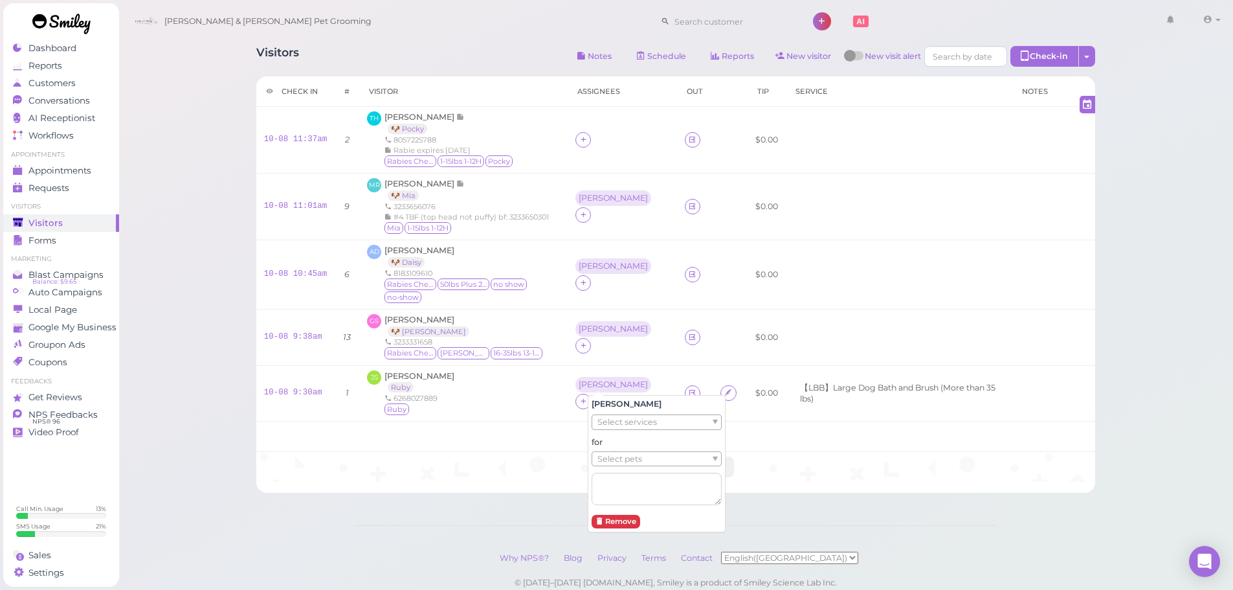
click at [605, 462] on span "Select pets" at bounding box center [619, 459] width 45 height 14
click at [553, 370] on div "[PERSON_NAME] Ruby 6268027889 Ruby" at bounding box center [463, 393] width 192 height 47
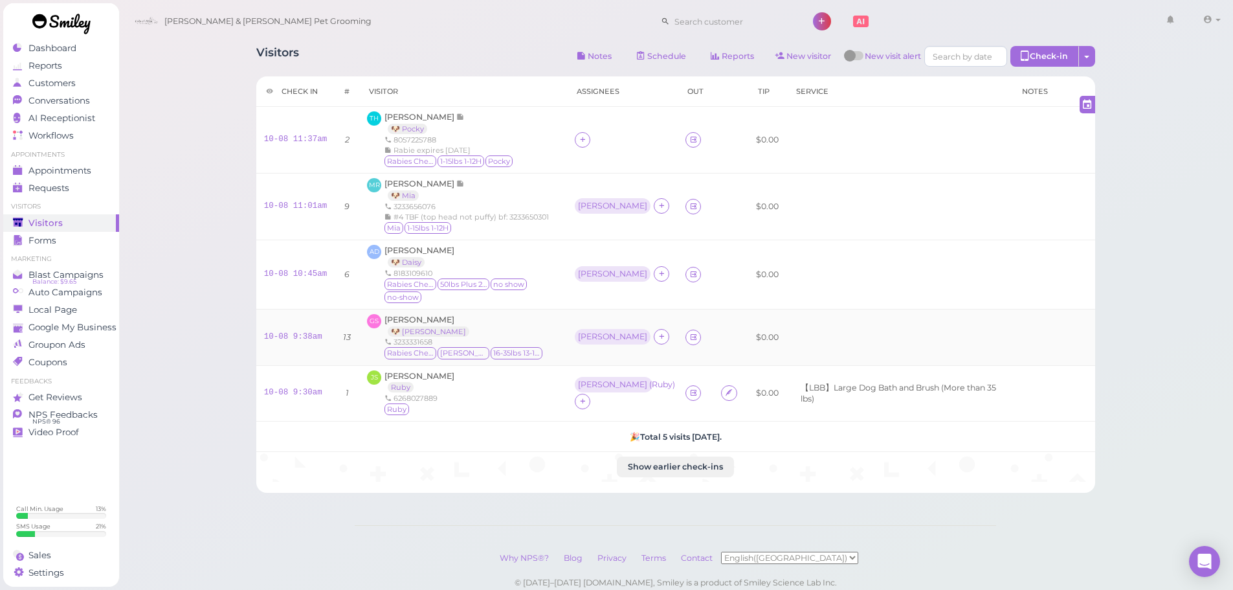
click at [589, 339] on td "[PERSON_NAME]" at bounding box center [622, 337] width 111 height 56
click at [601, 329] on div "[PERSON_NAME]" at bounding box center [613, 337] width 76 height 16
click at [630, 379] on span "Select pets" at bounding box center [612, 380] width 45 height 14
click at [574, 276] on td "[PERSON_NAME]" at bounding box center [622, 274] width 111 height 69
click at [581, 271] on div "[PERSON_NAME]" at bounding box center [612, 273] width 69 height 9
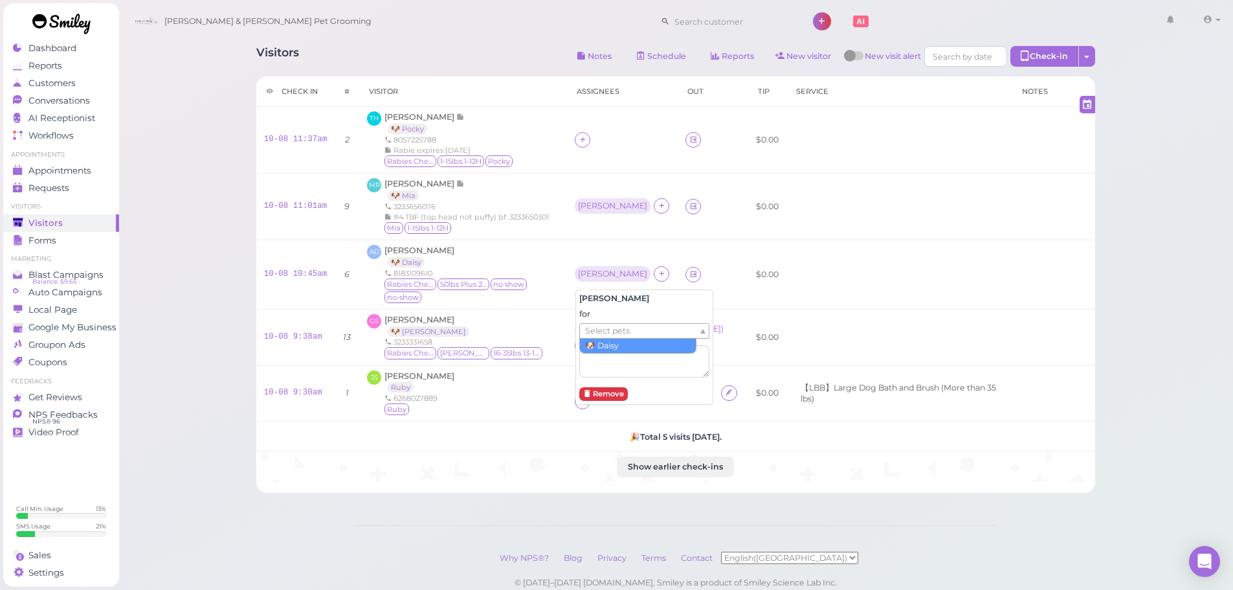
drag, startPoint x: 602, startPoint y: 333, endPoint x: 602, endPoint y: 340, distance: 7.1
click at [602, 335] on span "Select pets" at bounding box center [607, 331] width 45 height 14
click at [535, 245] on div "[PERSON_NAME] 🐶 Daisy 8183109610 [MEDICAL_DATA] Checked 50lbs Plus 21-25H no sh…" at bounding box center [472, 275] width 175 height 60
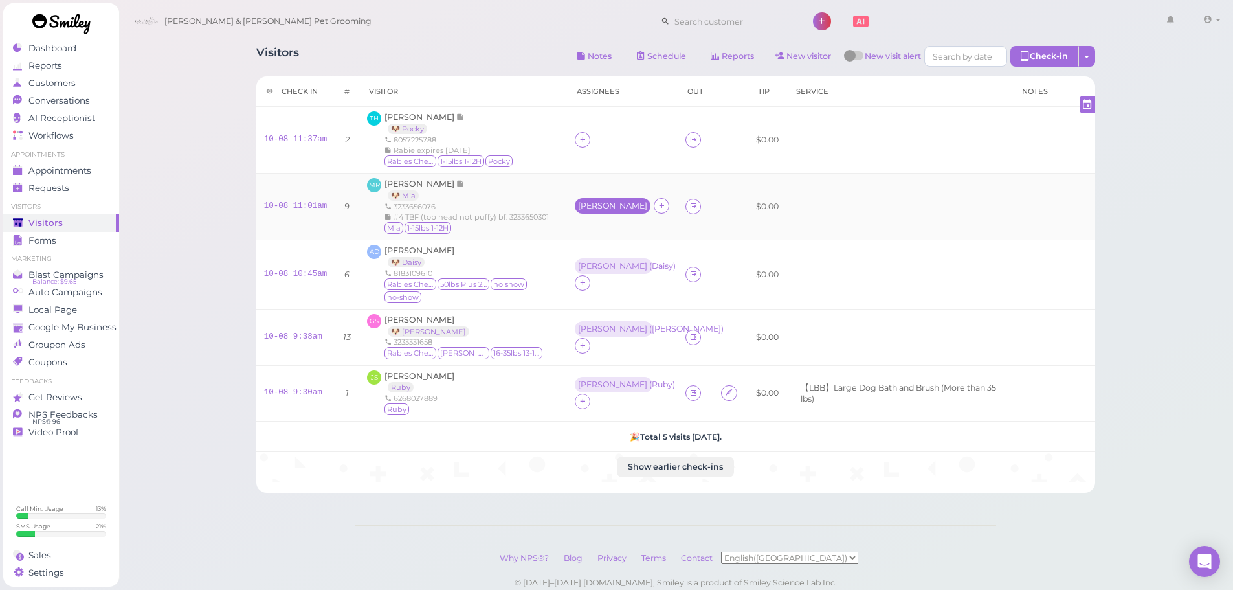
click at [586, 199] on div "[PERSON_NAME]" at bounding box center [613, 206] width 76 height 16
click at [601, 265] on span "Select pets" at bounding box center [607, 263] width 45 height 14
click at [546, 236] on td "[PERSON_NAME] 🐶 Mia 3233656076 #4 TBF (top head not puffy) bf: 3233650301 Mia 1…" at bounding box center [463, 206] width 208 height 67
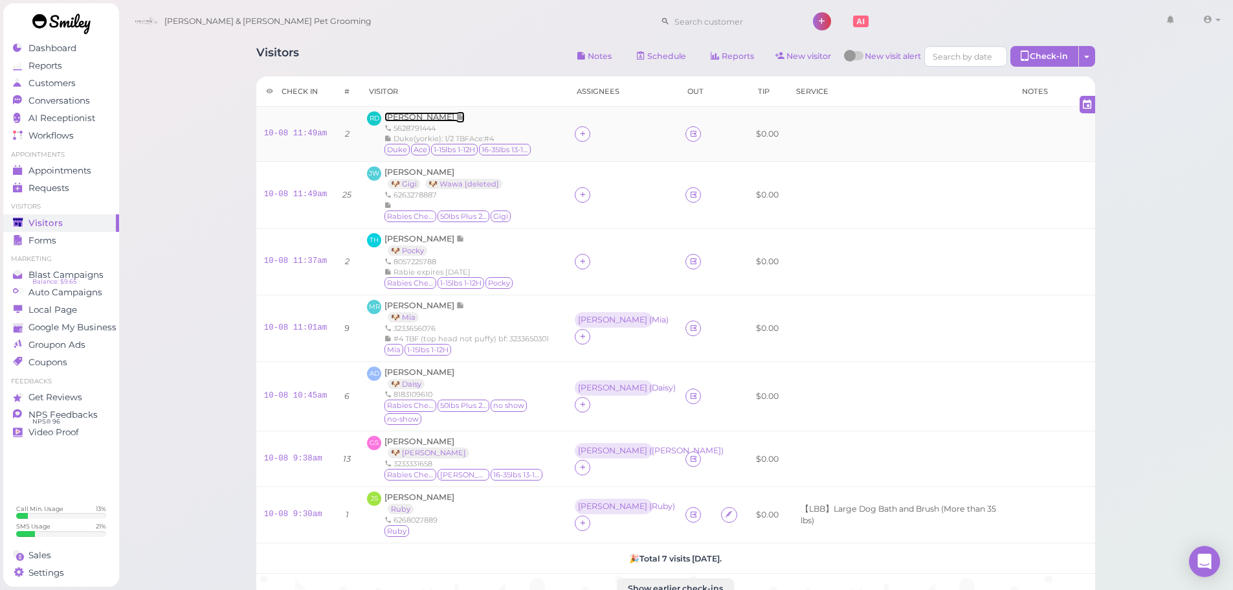
click at [443, 118] on span "[PERSON_NAME]" at bounding box center [421, 117] width 72 height 10
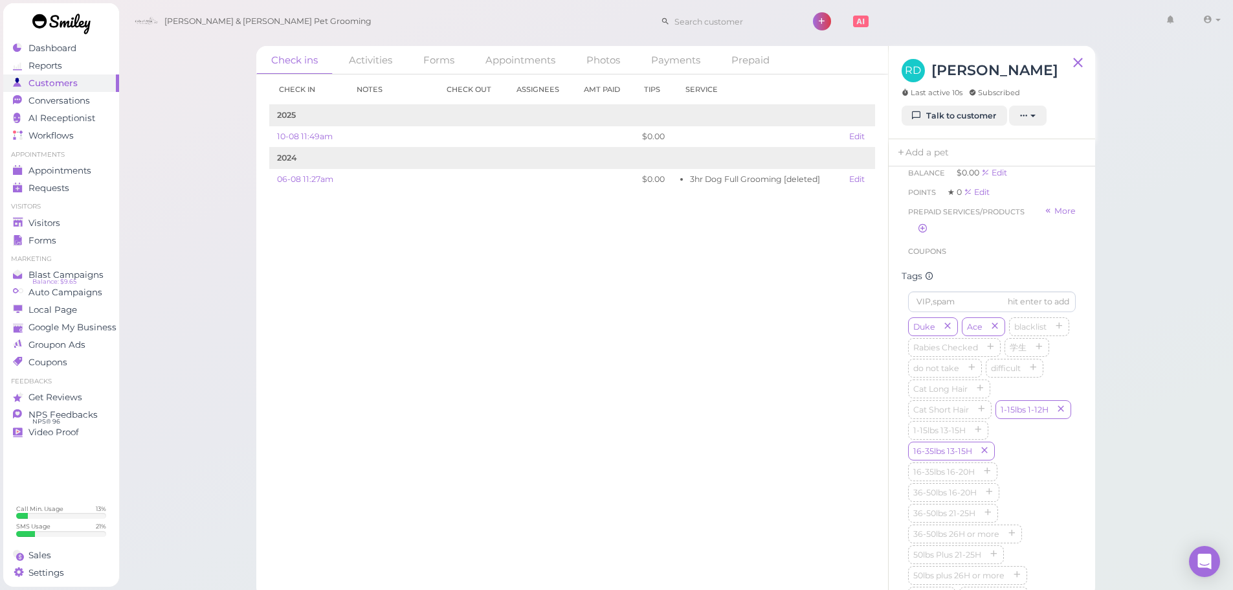
scroll to position [324, 0]
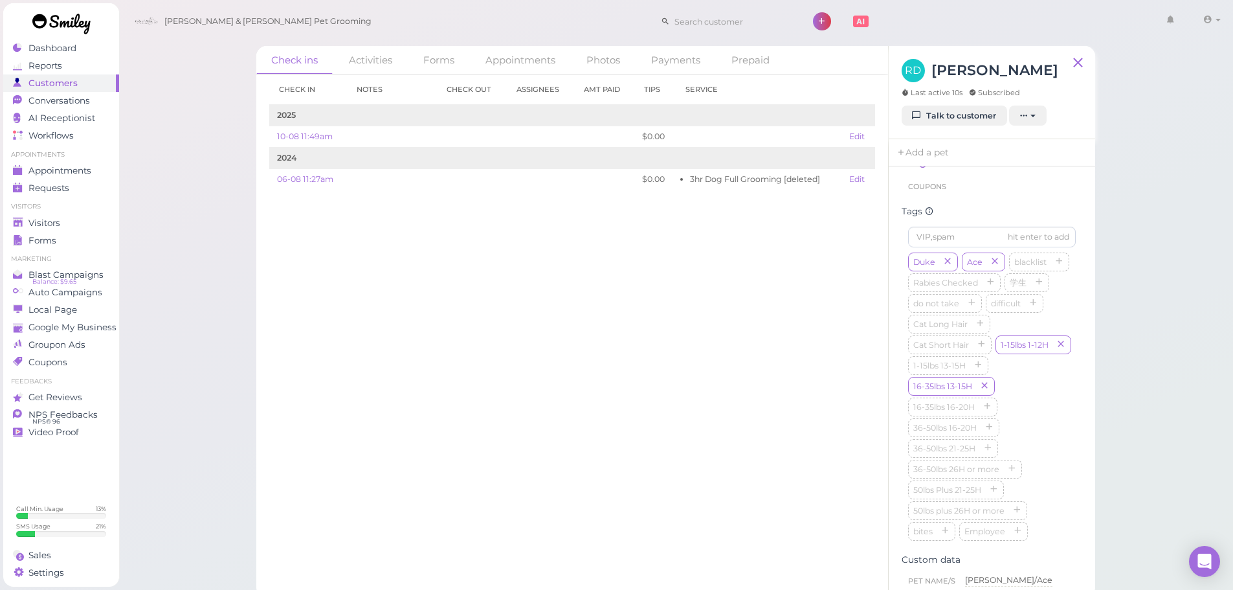
click at [1070, 407] on div "hit enter to add Duke Ace blacklist [MEDICAL_DATA] Checked 学生 do not take diffi…" at bounding box center [992, 387] width 181 height 334
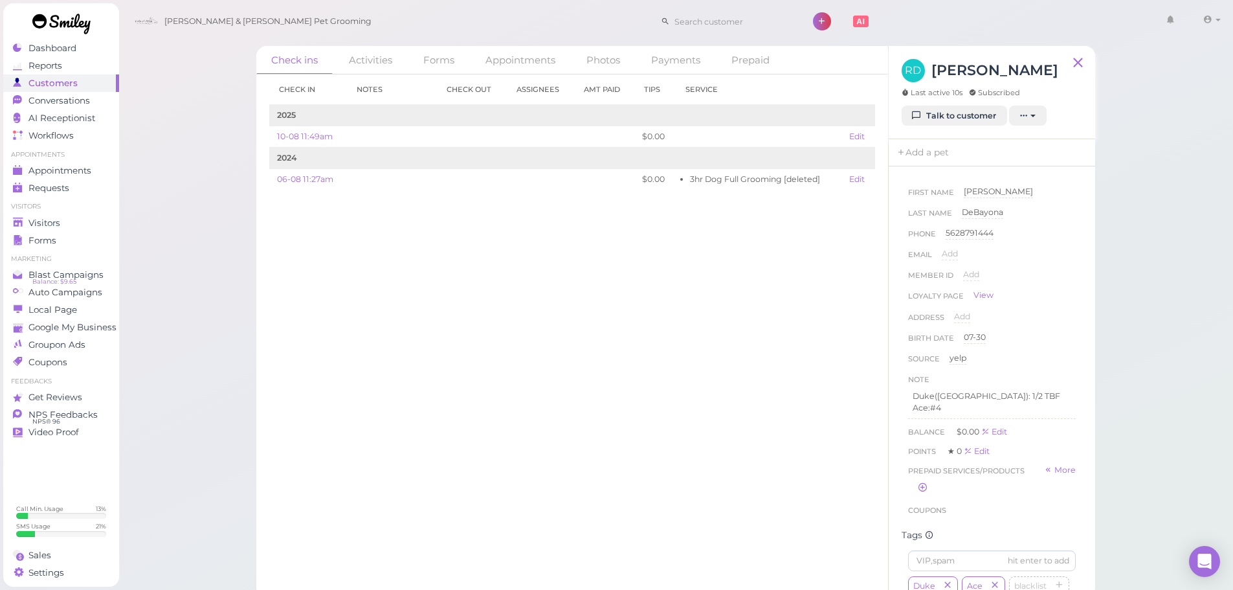
click at [1016, 370] on div "Source yelp yelp" at bounding box center [992, 362] width 168 height 21
click at [159, 261] on div "Check ins Activities Forms Appointments Photos Payments Prepaid Check in Notes …" at bounding box center [675, 298] width 1115 height 597
click at [478, 440] on div "Check in Notes Check out Assignees Amt Paid Tips Service 2025 10-08 11:49am $0.…" at bounding box center [572, 331] width 632 height 515
click at [87, 98] on span "Conversations" at bounding box center [60, 100] width 65 height 11
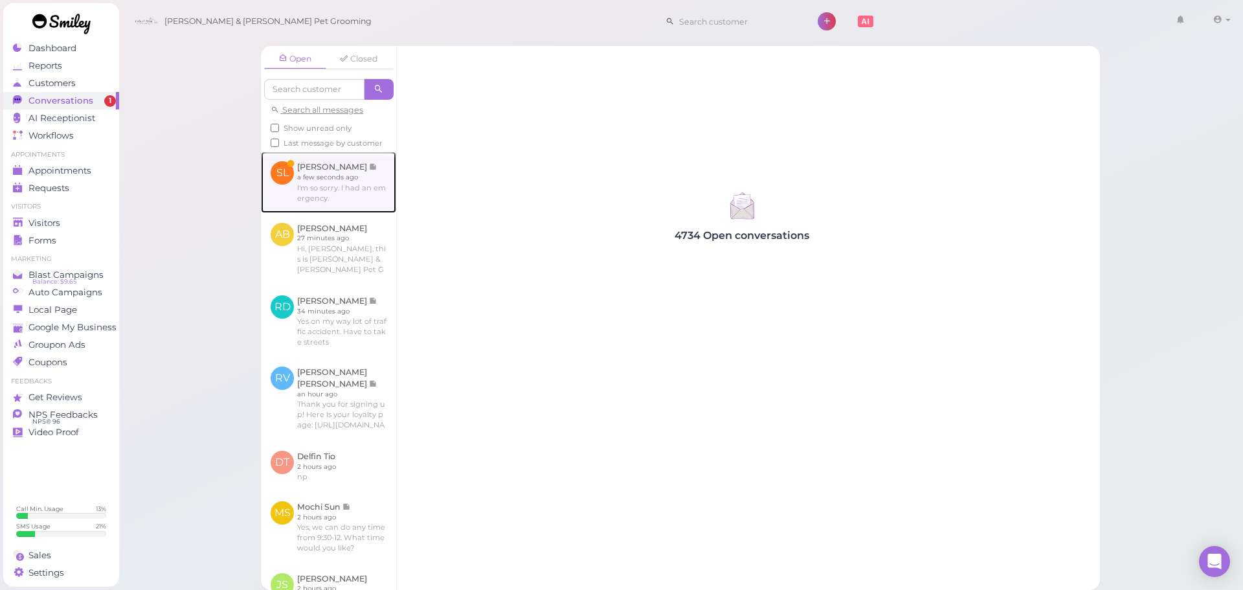
click at [375, 208] on link at bounding box center [328, 181] width 135 height 61
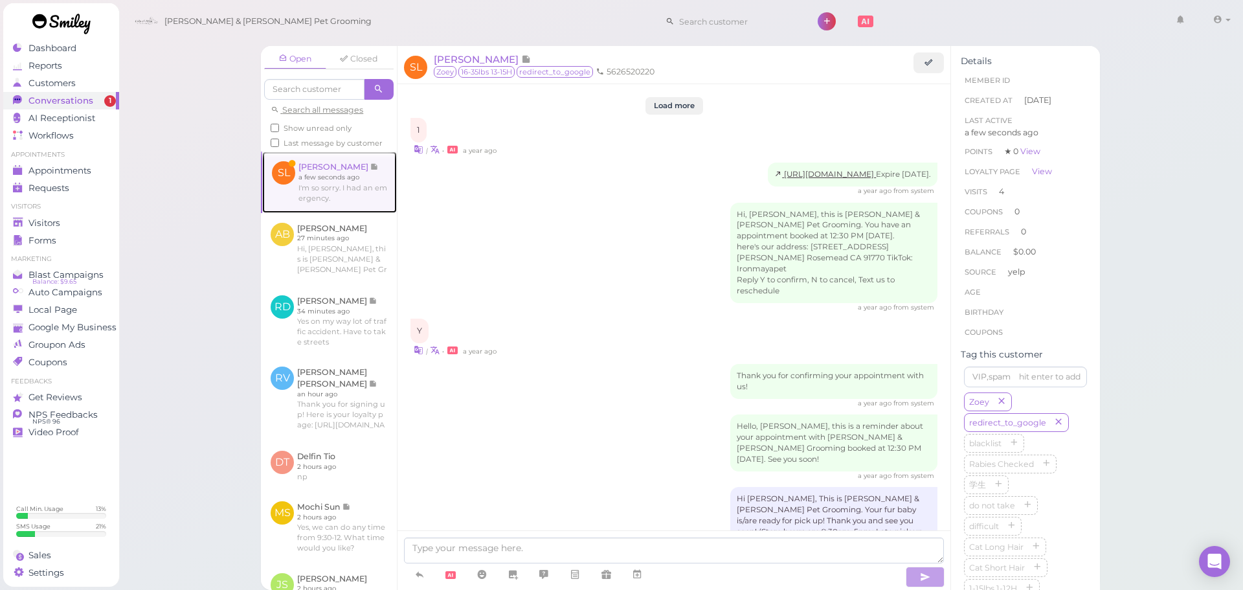
scroll to position [1508, 0]
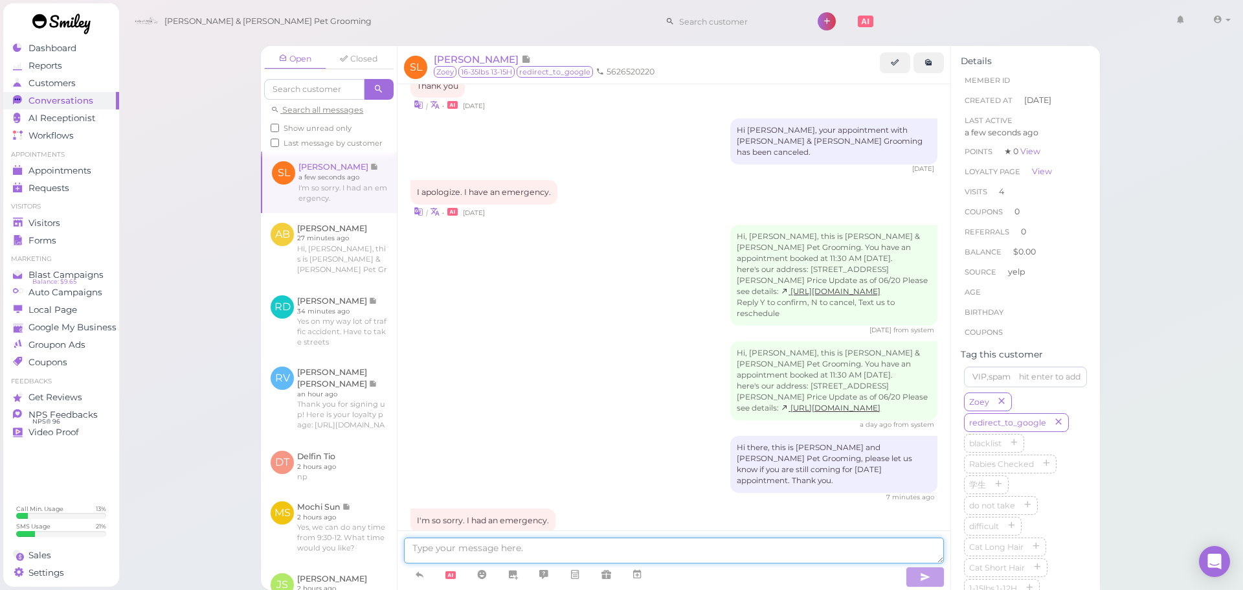
click at [456, 546] on textarea at bounding box center [674, 550] width 540 height 26
type textarea "No problem, I can cancel the appointment for you if you'd like"
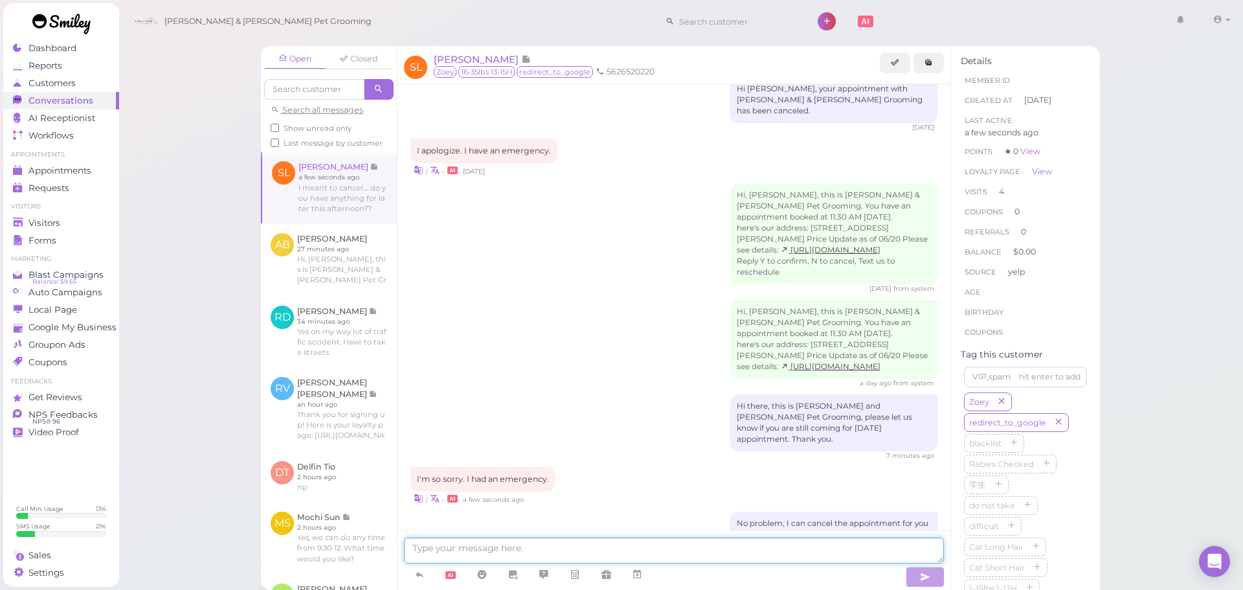
scroll to position [1614, 0]
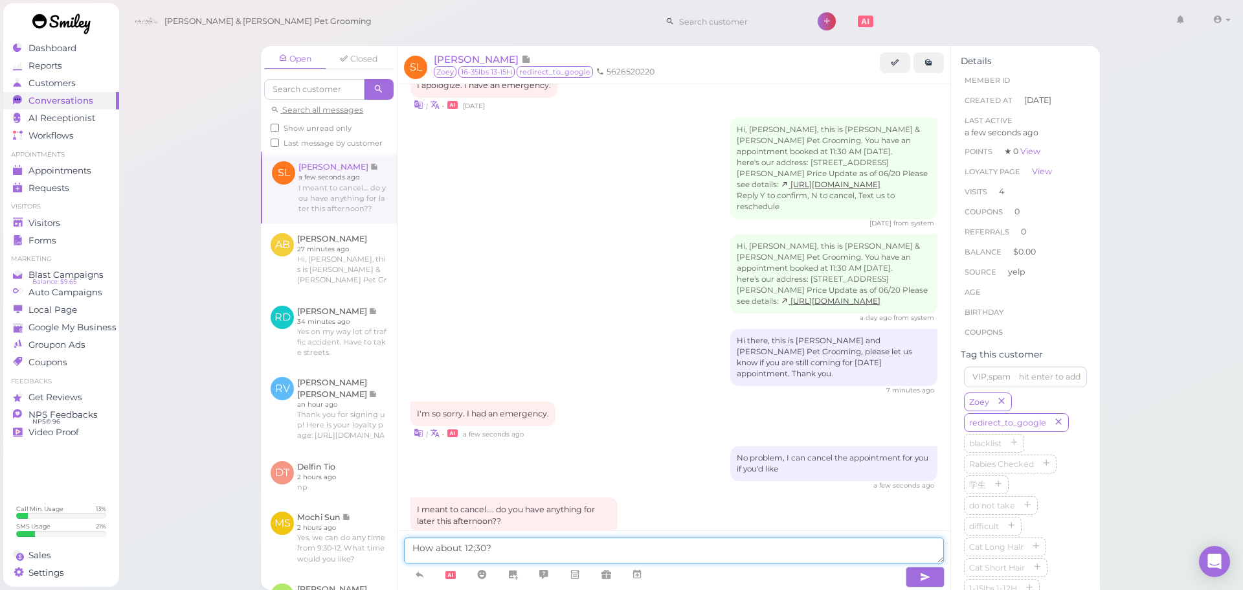
type textarea "How about 12;30?"
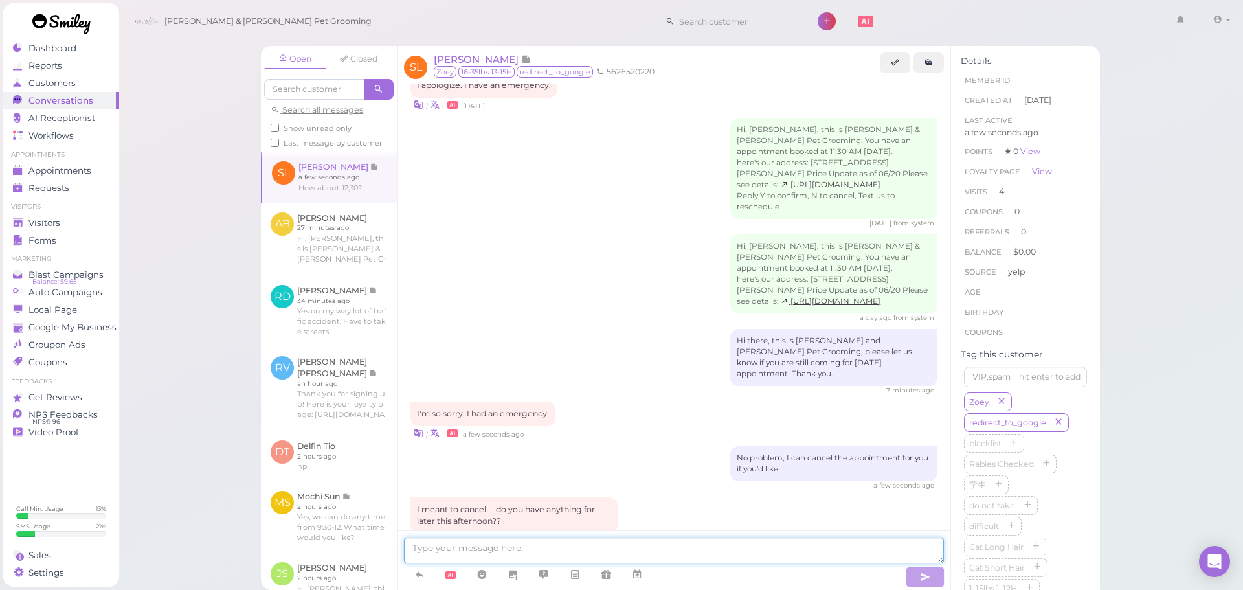
scroll to position [1645, 0]
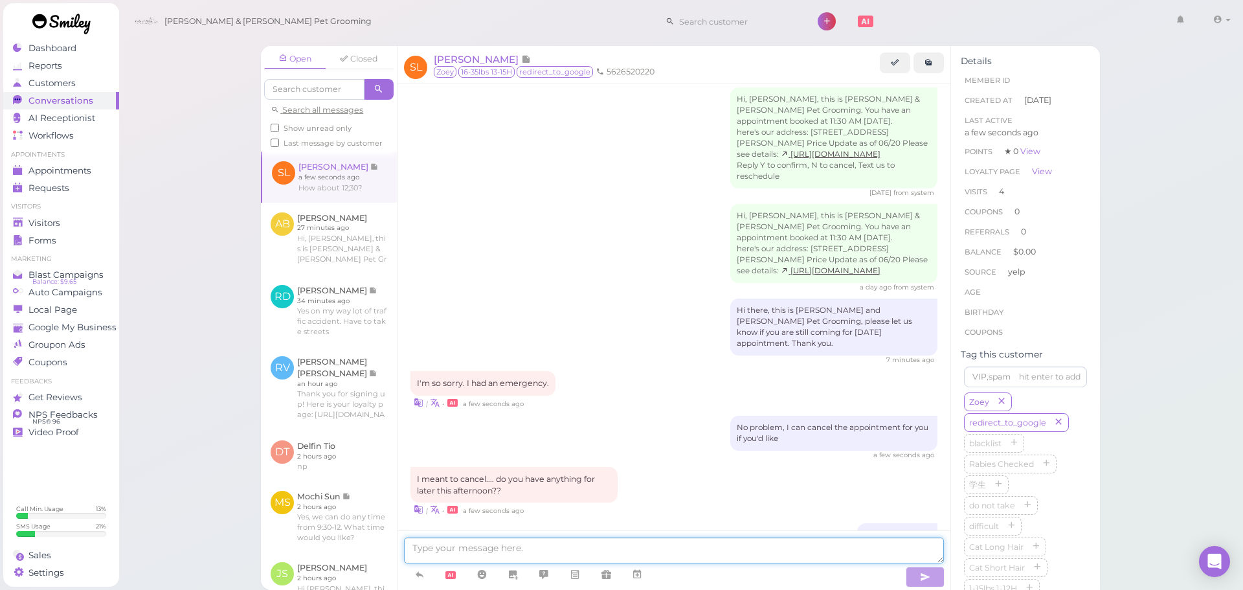
click at [515, 549] on textarea at bounding box center [674, 550] width 540 height 26
type textarea "o"
type textarea "Or 1 pm"
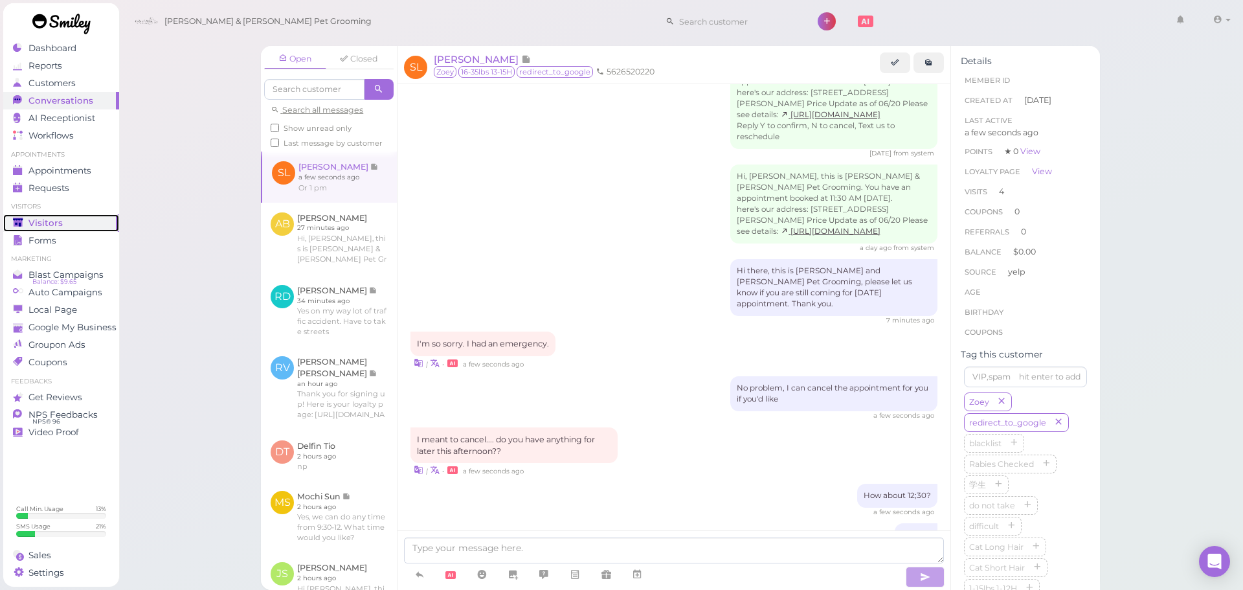
click at [93, 225] on div "Visitors" at bounding box center [59, 222] width 93 height 11
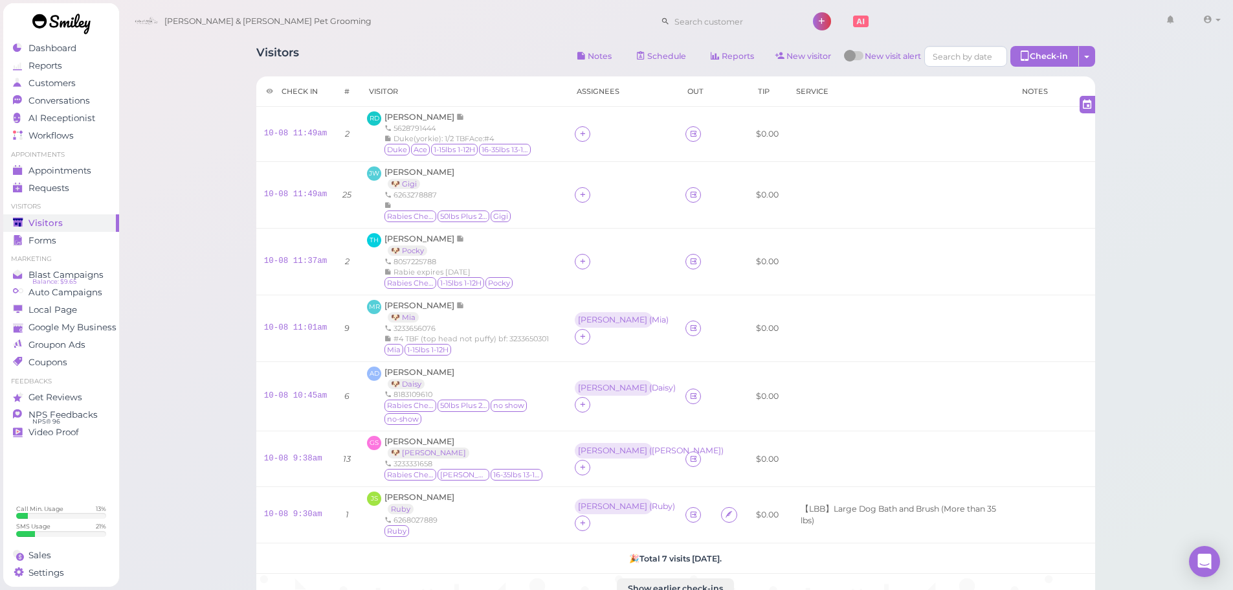
click at [1106, 338] on div "Visitors Notes Schedule Reports New visitor New visit alert Check-in Customer c…" at bounding box center [675, 325] width 871 height 578
click at [301, 517] on link "10-08 9:30am" at bounding box center [293, 513] width 58 height 9
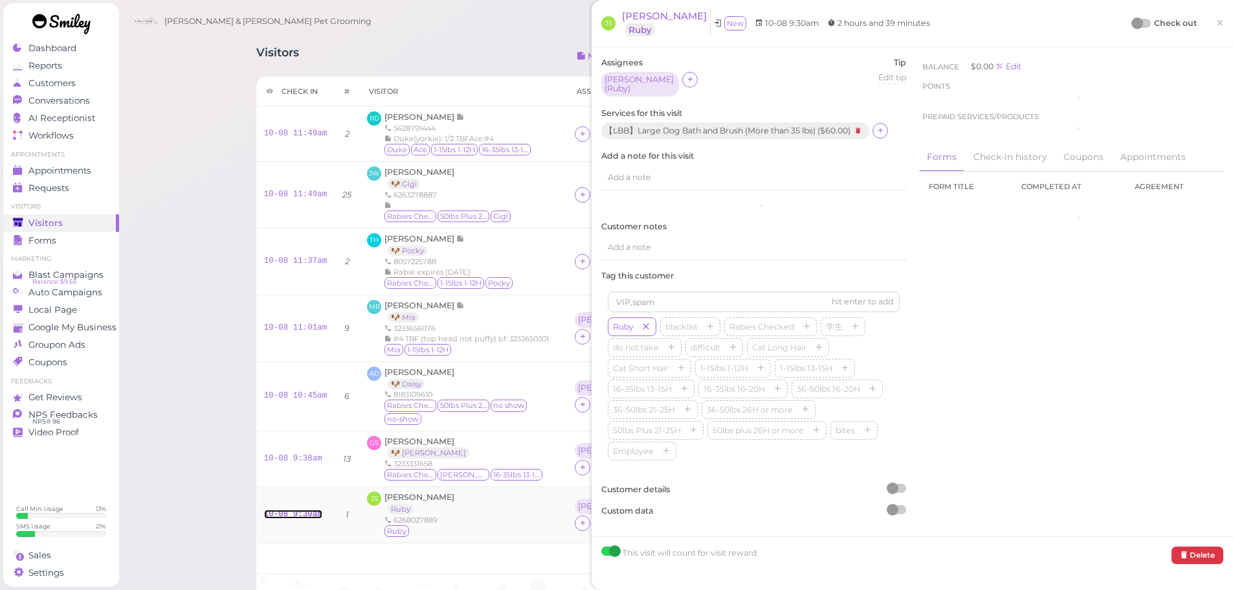
click at [301, 517] on link "10-08 9:30am" at bounding box center [293, 513] width 58 height 9
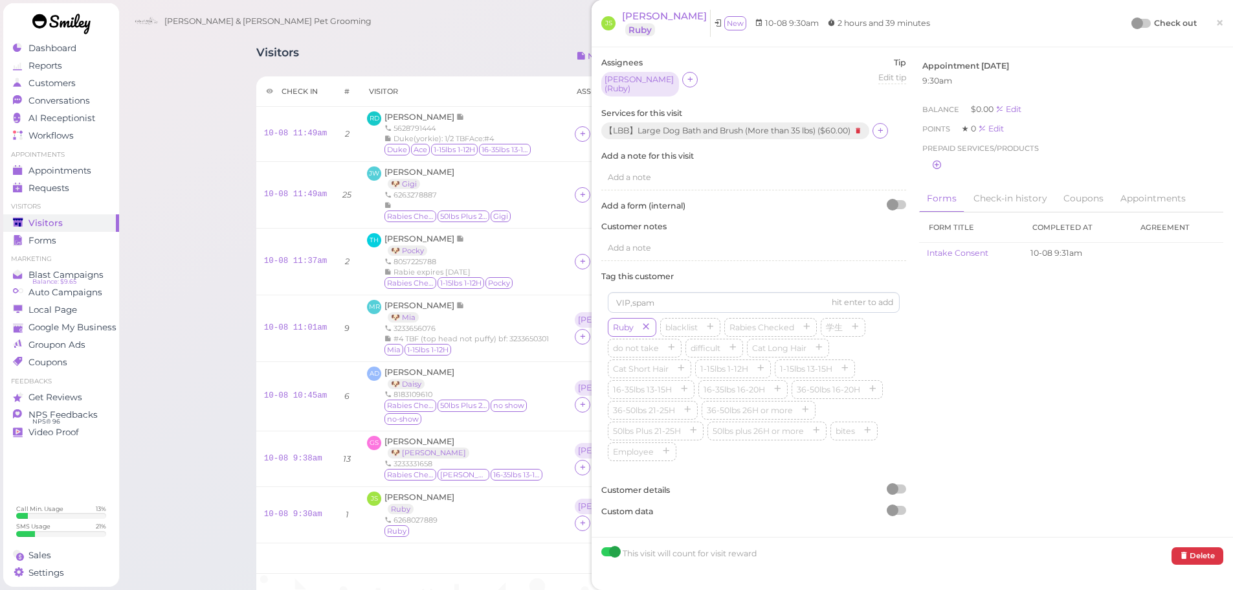
drag, startPoint x: 317, startPoint y: 495, endPoint x: 796, endPoint y: 98, distance: 622.0
click at [713, 114] on div "Services for this visit 【LBB】Large Dog Bath and Brush (More than 35 lbs) ( $60.…" at bounding box center [753, 123] width 305 height 33
click at [882, 132] on icon at bounding box center [880, 131] width 8 height 10
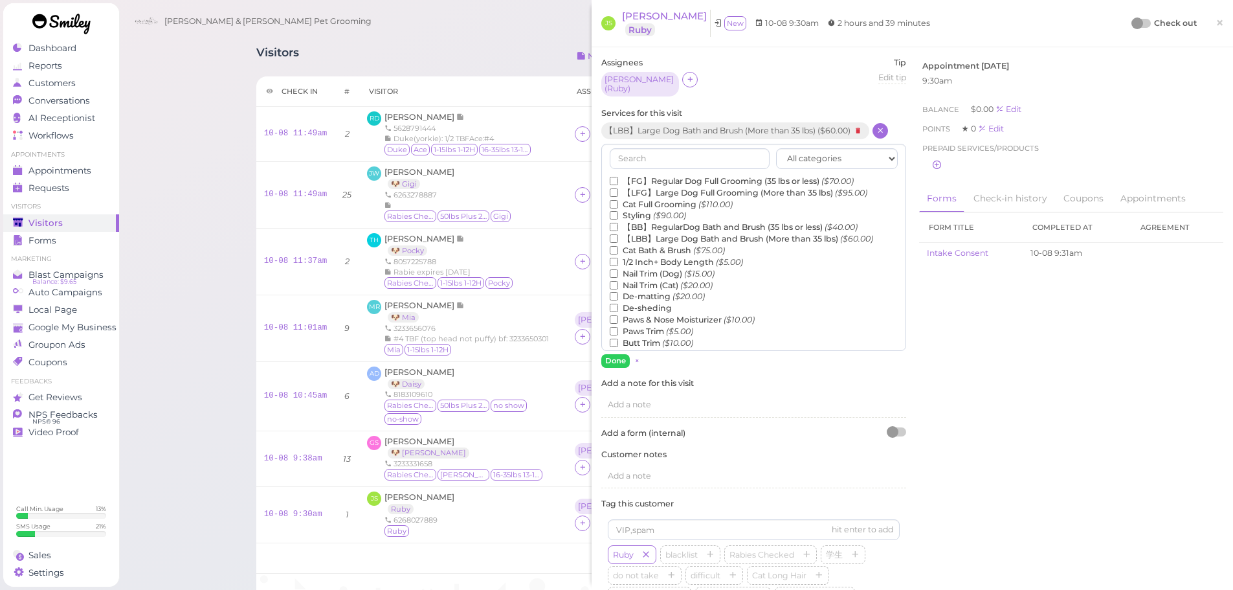
click at [639, 302] on label "De-sheding" at bounding box center [641, 308] width 62 height 12
click at [618, 304] on input "De-sheding" at bounding box center [614, 308] width 8 height 8
click at [614, 354] on button "Done" at bounding box center [615, 361] width 28 height 14
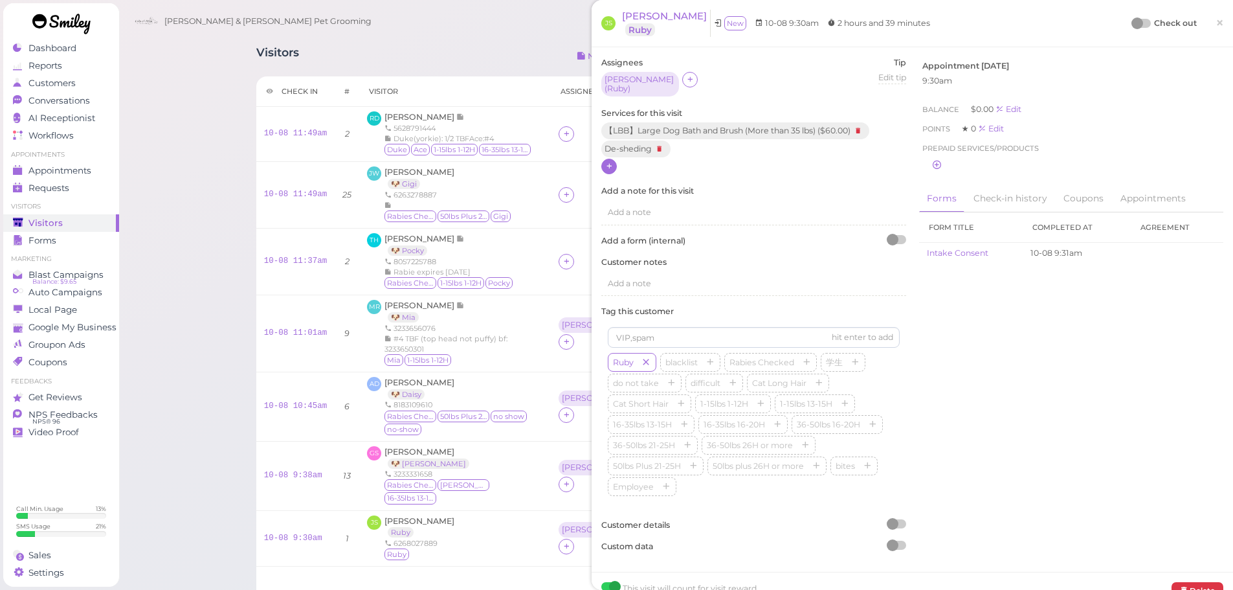
click at [1132, 22] on div at bounding box center [1138, 23] width 12 height 12
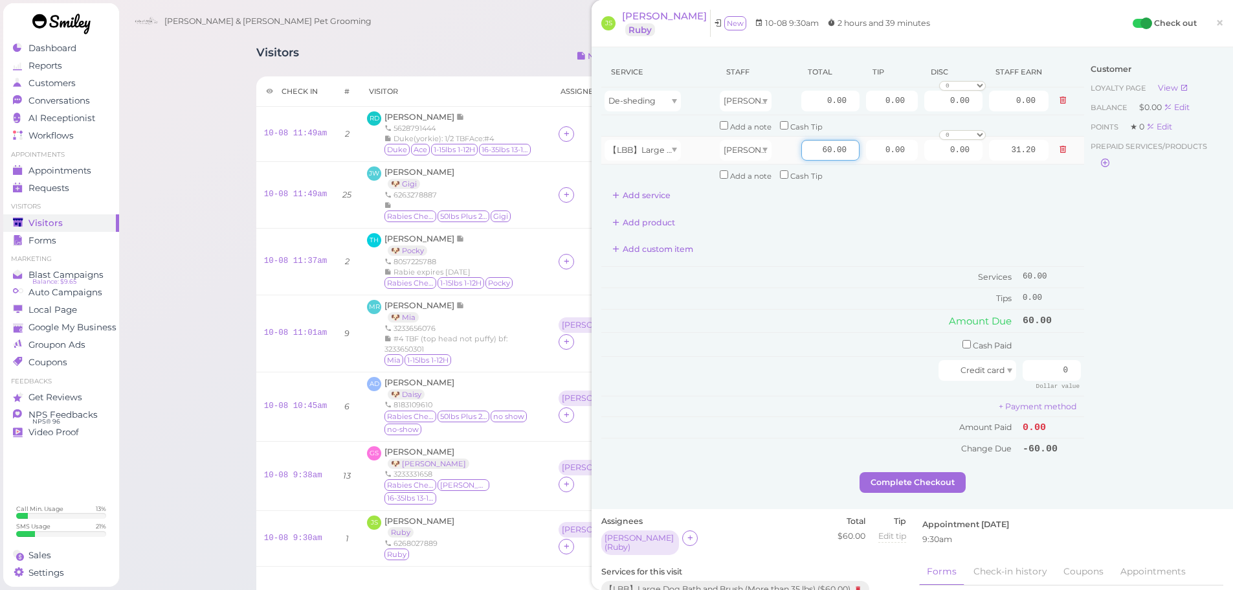
click at [808, 157] on input "60.00" at bounding box center [830, 150] width 58 height 21
type input "75.00"
type input "39.00"
drag, startPoint x: 870, startPoint y: 155, endPoint x: 1199, endPoint y: 184, distance: 330.7
click at [1225, 186] on div "JS John Song Ruby New 10-08 9:30am 2 hours and 39 minutes Check out × Service S…" at bounding box center [912, 295] width 641 height 590
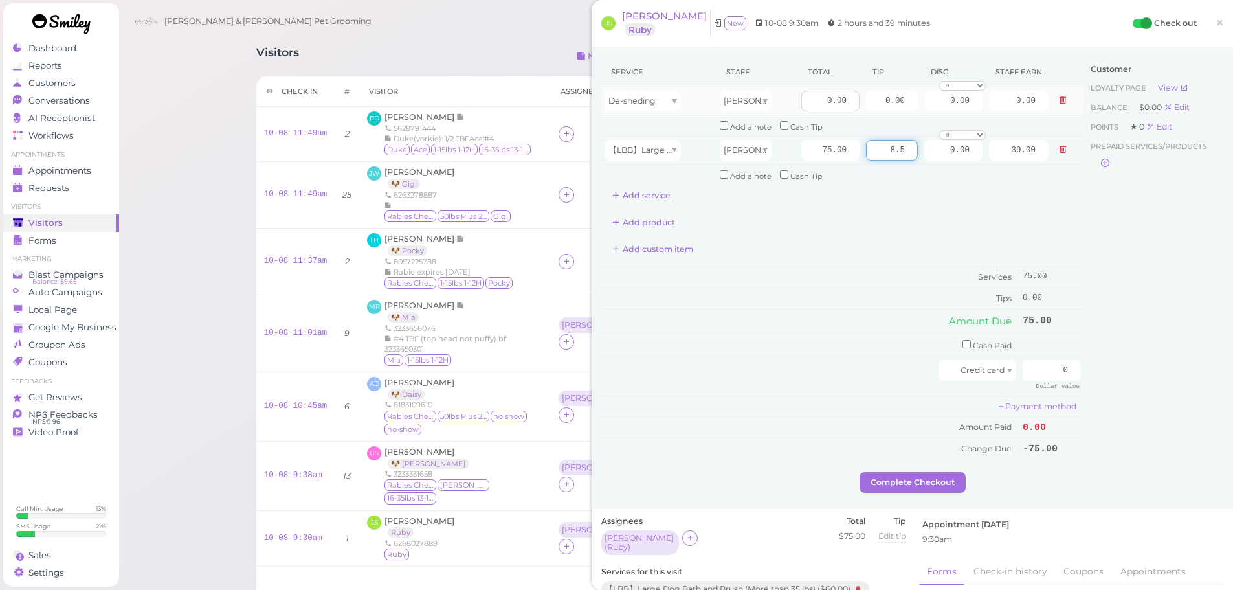
type input "8.5"
click at [801, 100] on input "0.00" at bounding box center [830, 101] width 58 height 21
type input "10.00"
type input "5.20"
click at [840, 276] on td "Services" at bounding box center [810, 277] width 418 height 21
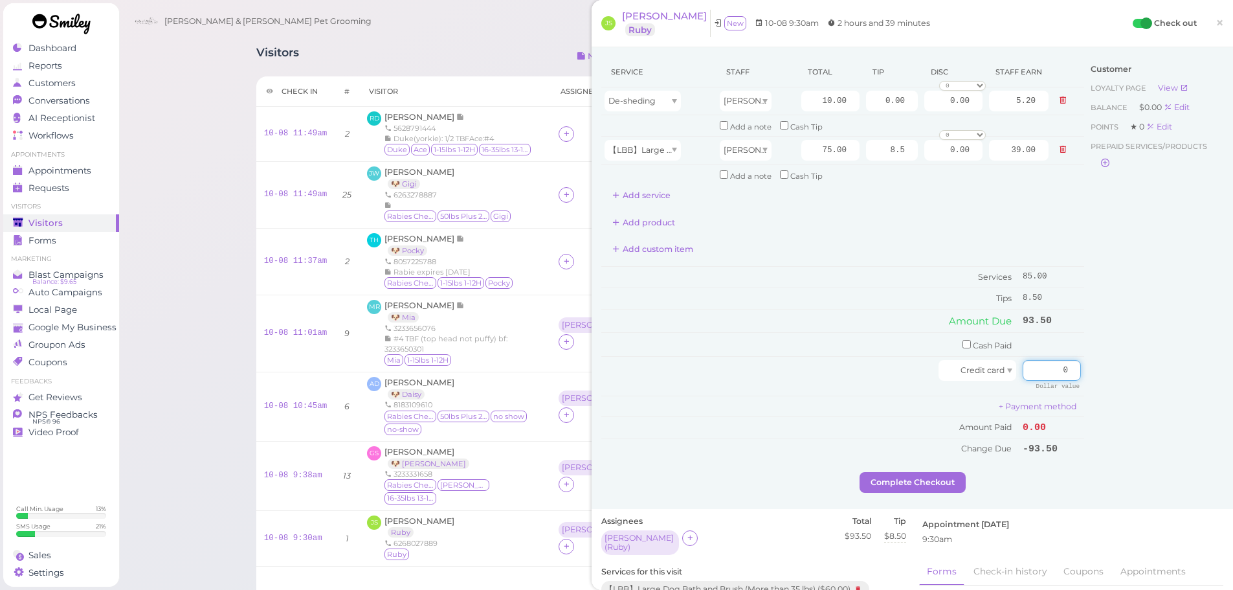
drag, startPoint x: 1047, startPoint y: 370, endPoint x: 1187, endPoint y: 390, distance: 140.6
click at [1187, 390] on div "Service Staff Total Tip Disc Staff earn De-sheding Asa 10.00 0.00 0.00 0 10% of…" at bounding box center [912, 264] width 622 height 415
type input "93.5"
click at [1132, 399] on div "Customer Loyalty page View Balance $0.00 Edit Points ★ 0 Edit Prepaid services/…" at bounding box center [1153, 264] width 139 height 415
click at [897, 478] on button "Complete Checkout" at bounding box center [913, 482] width 106 height 21
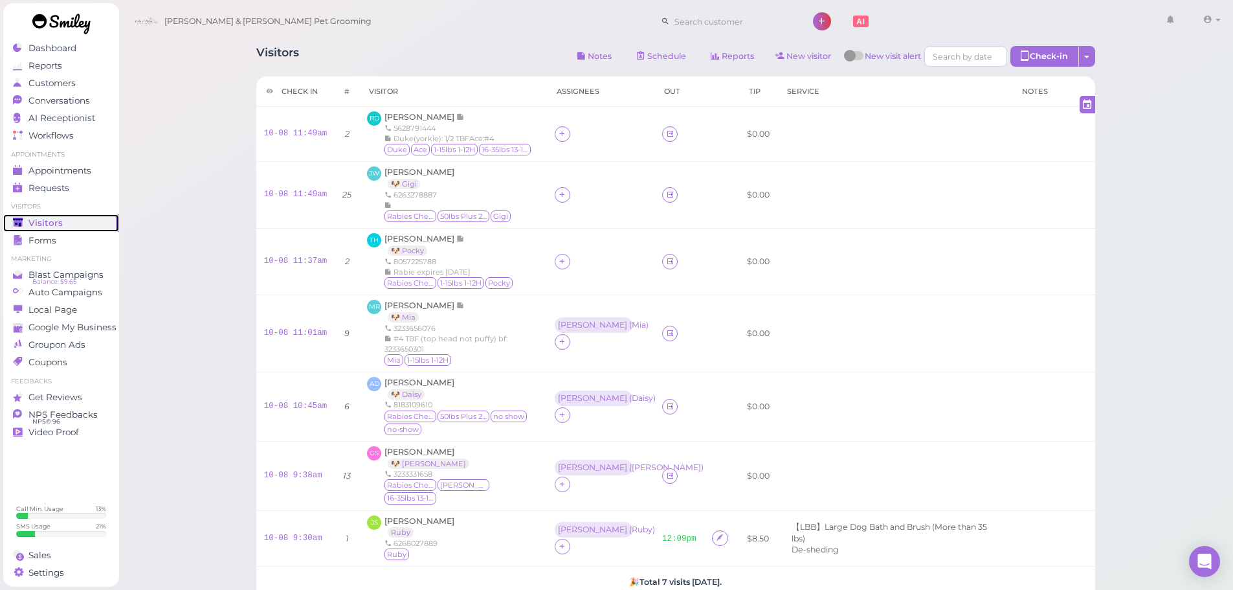
click at [64, 216] on link "Visitors" at bounding box center [61, 222] width 116 height 17
click at [560, 262] on icon at bounding box center [562, 261] width 8 height 10
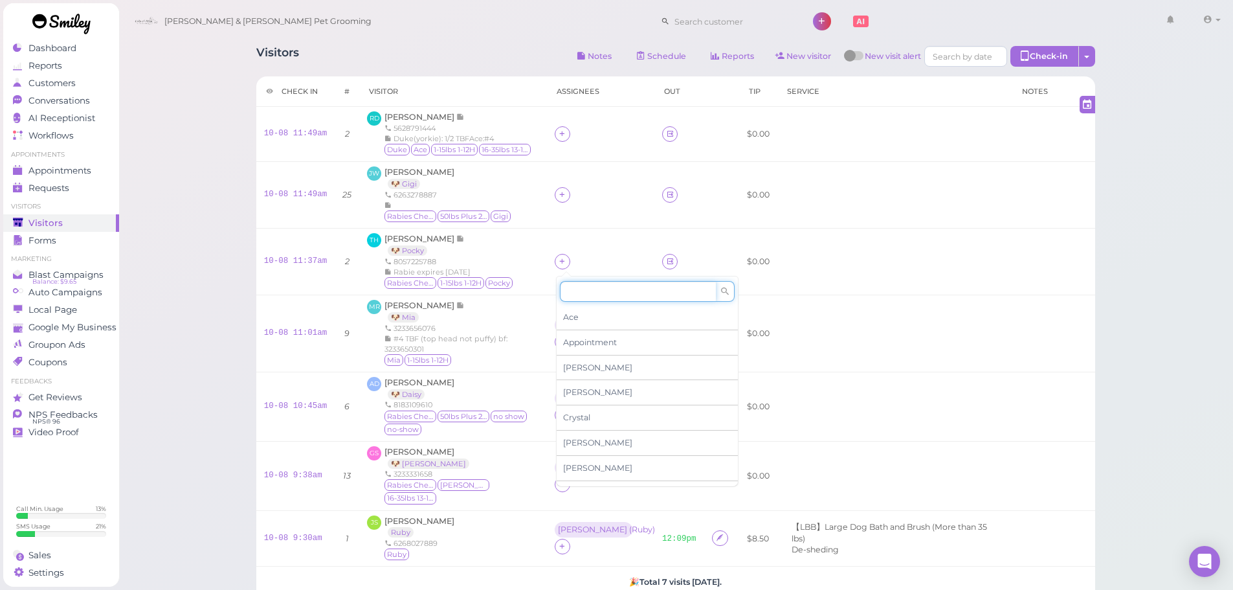
click at [579, 289] on input at bounding box center [638, 291] width 156 height 21
type input "asa"
click at [574, 315] on span "[PERSON_NAME]" at bounding box center [597, 317] width 69 height 10
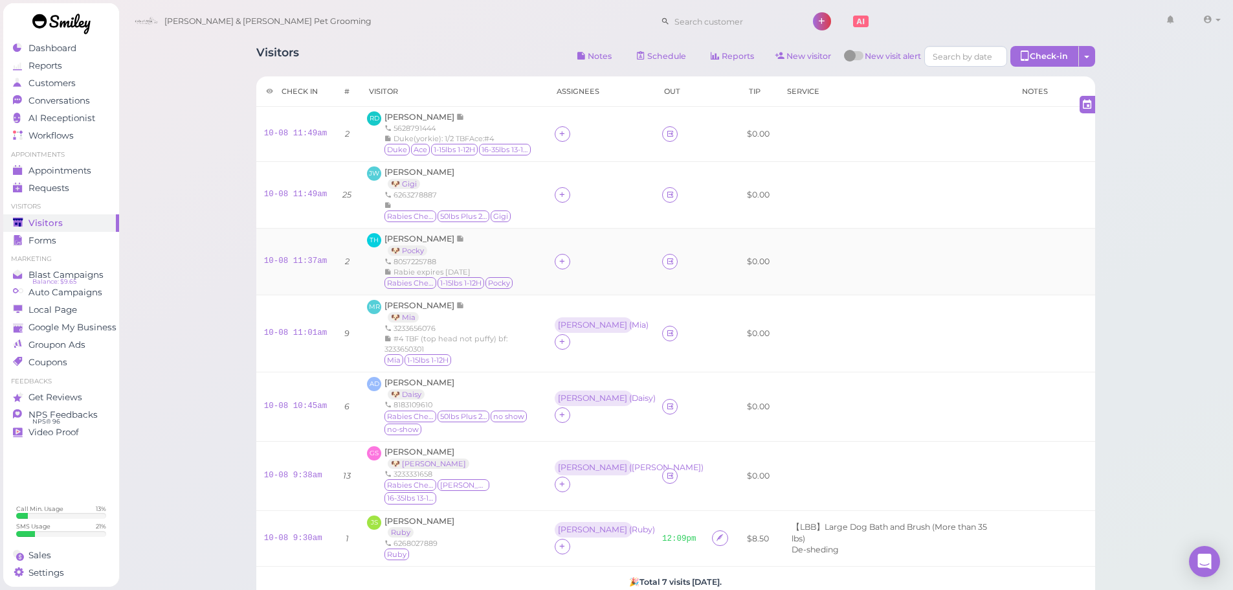
click at [586, 242] on td at bounding box center [600, 261] width 107 height 67
click at [569, 258] on div "[PERSON_NAME]" at bounding box center [592, 253] width 69 height 9
click at [566, 318] on span "Select pets" at bounding box center [588, 318] width 45 height 14
click at [530, 201] on div "JW Jing Wang 🐶 Gigi 6263278887 Rabies Checked 50lbs Plus 21-25H Gigi" at bounding box center [453, 194] width 172 height 57
click at [564, 135] on icon at bounding box center [562, 134] width 8 height 10
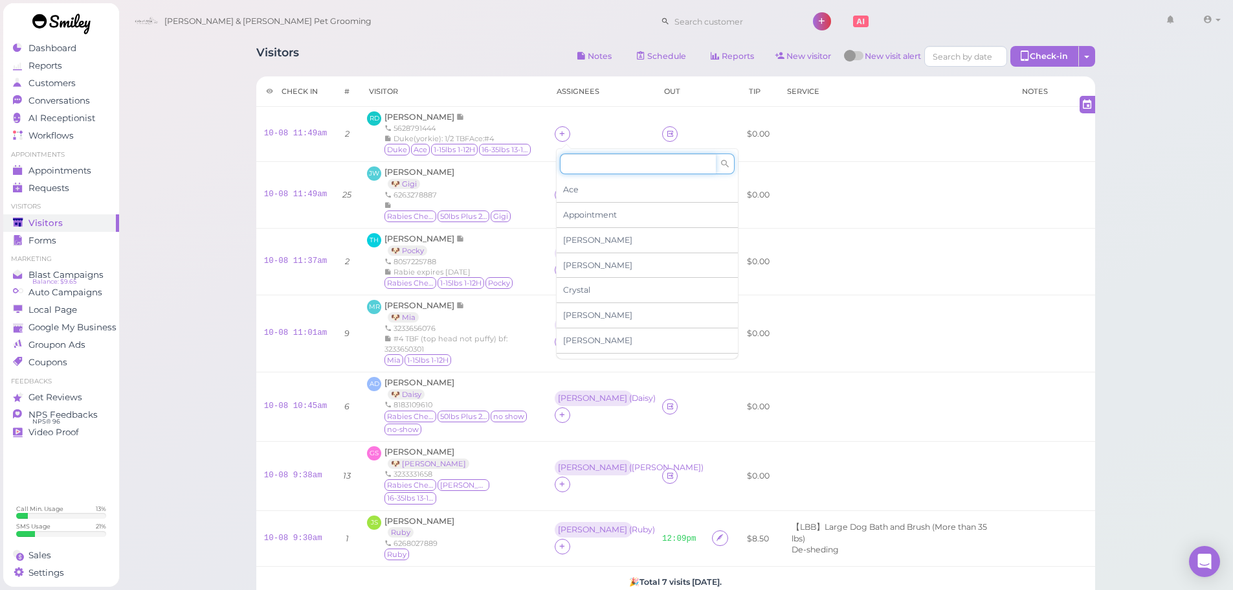
click at [598, 174] on input at bounding box center [638, 163] width 156 height 21
type input "he"
click at [589, 185] on div "[PERSON_NAME]" at bounding box center [647, 189] width 181 height 25
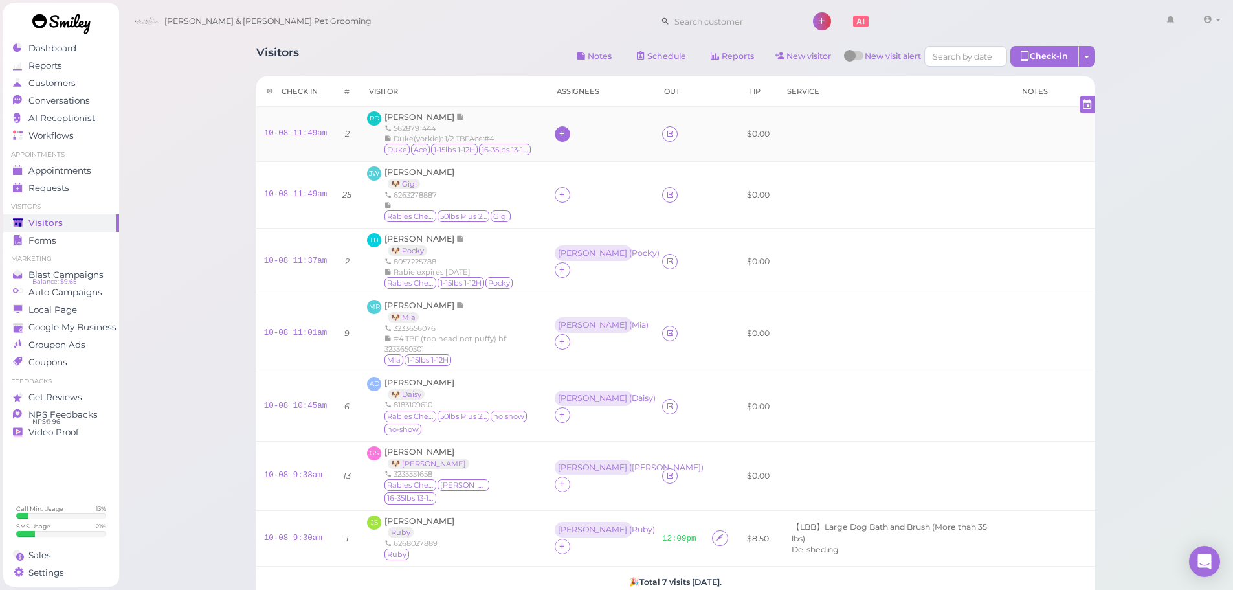
click at [570, 133] on div at bounding box center [563, 134] width 16 height 16
click at [596, 170] on input at bounding box center [638, 163] width 156 height 21
type input "asa"
click at [628, 187] on div "[PERSON_NAME]" at bounding box center [680, 190] width 181 height 25
click at [391, 108] on td "RD Richard DeBayona 5628791444 Duke(yorkie): 1/2 TBFAce:#4 Duke Ace 1-15lbs 1-1…" at bounding box center [452, 134] width 187 height 55
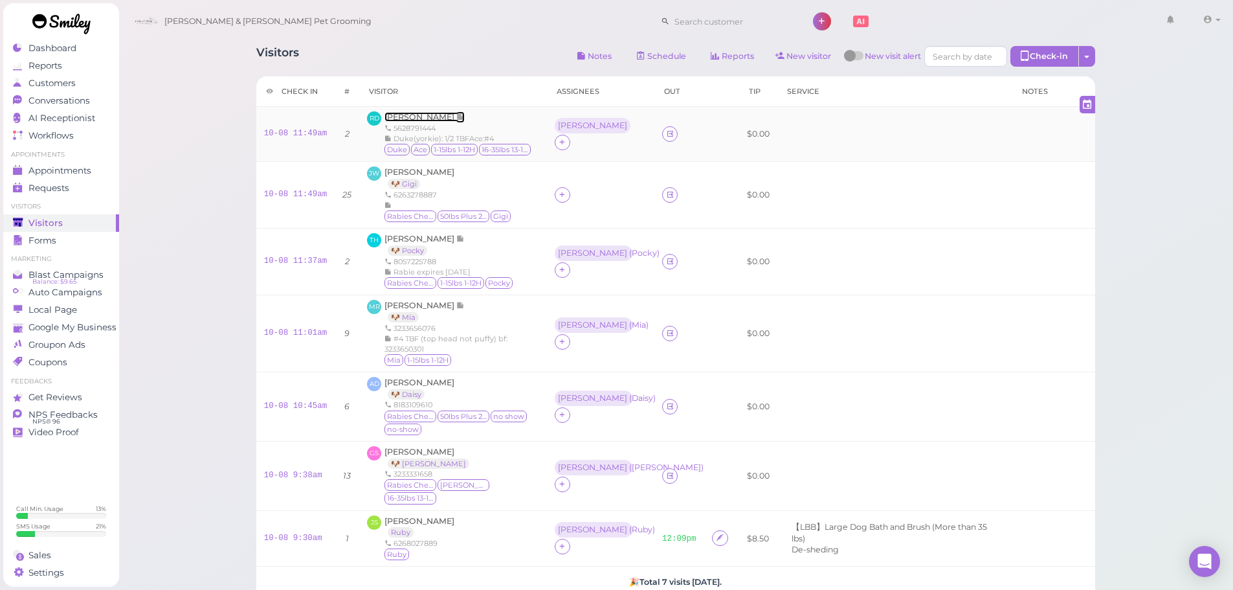
click at [396, 115] on span "[PERSON_NAME]" at bounding box center [421, 117] width 72 height 10
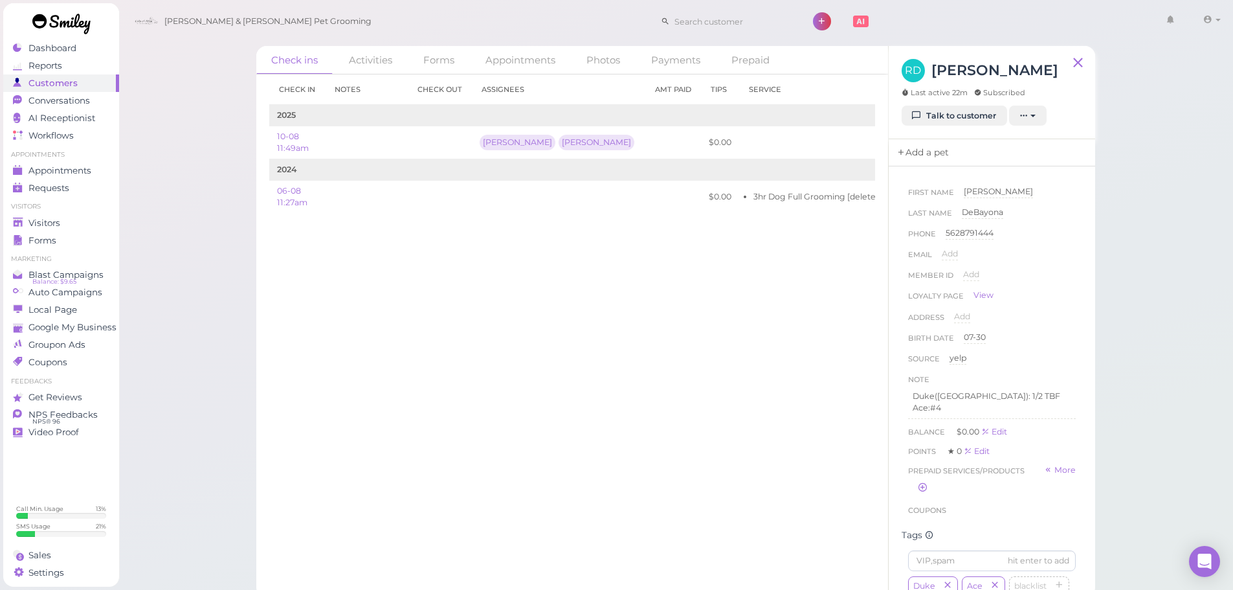
click at [927, 155] on link "Add a pet" at bounding box center [923, 152] width 68 height 27
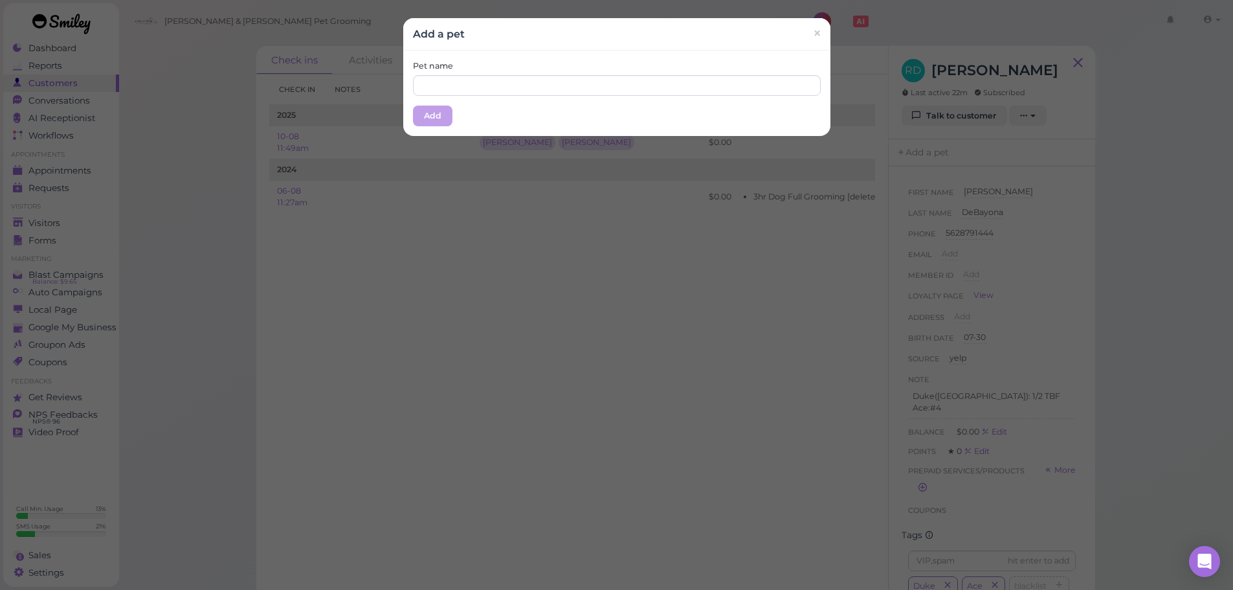
click at [464, 72] on div "Pet name" at bounding box center [617, 78] width 408 height 36
click at [465, 78] on input "text" at bounding box center [617, 85] width 408 height 21
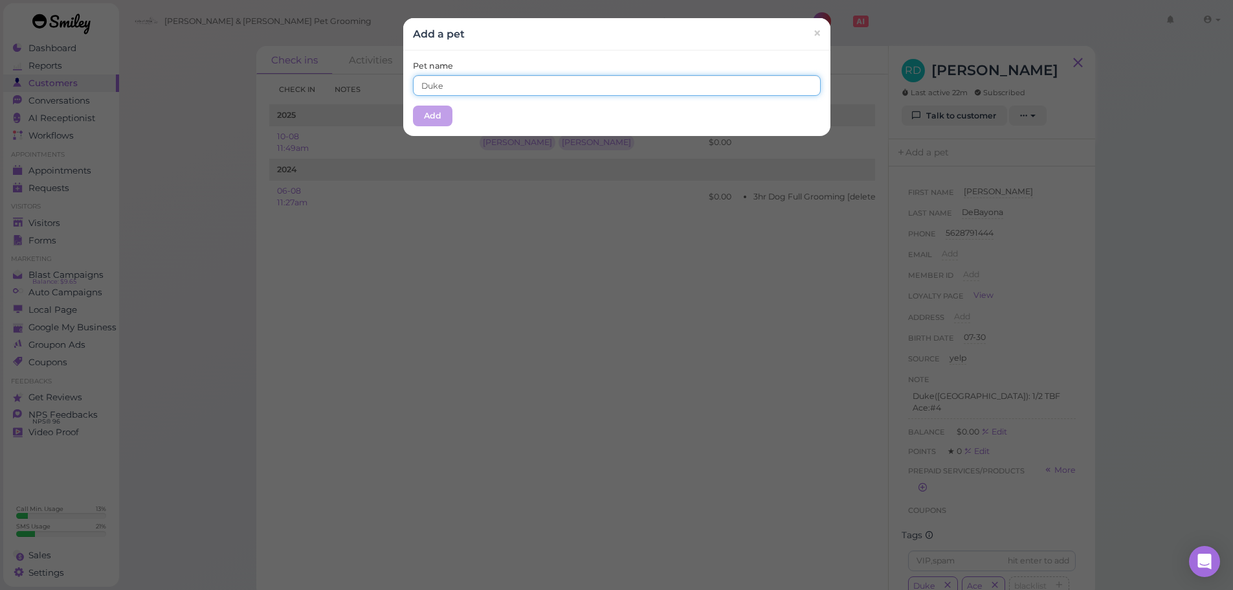
type input "Duke"
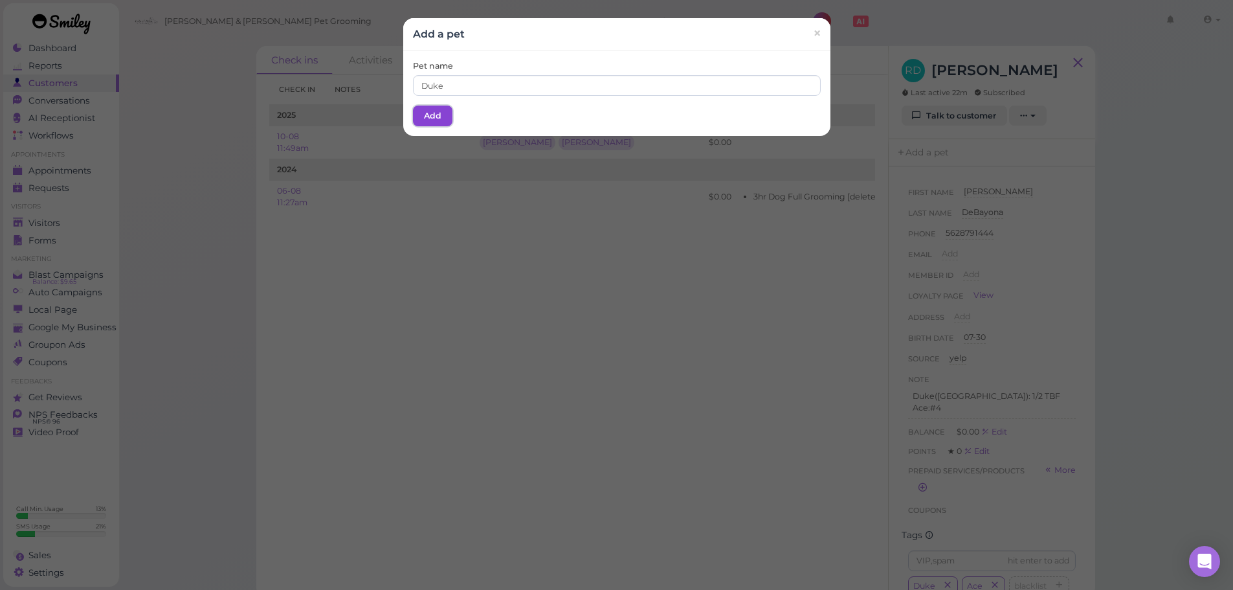
click at [419, 121] on button "Add" at bounding box center [432, 116] width 39 height 21
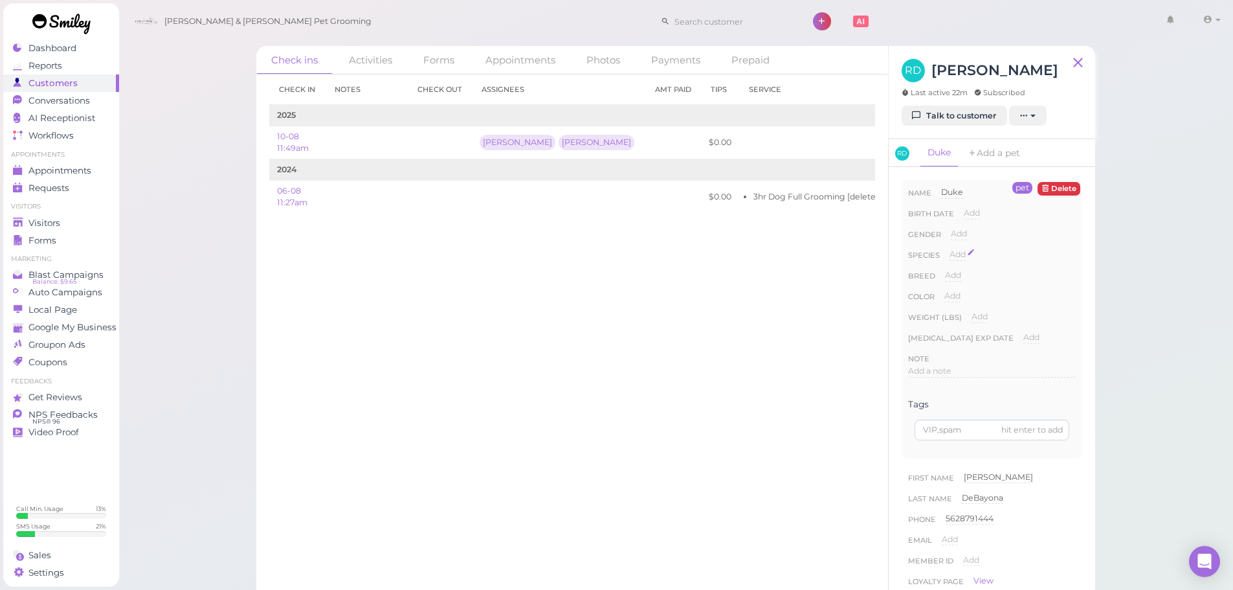
drag, startPoint x: 957, startPoint y: 258, endPoint x: 967, endPoint y: 258, distance: 10.4
click at [957, 258] on span "Add" at bounding box center [958, 254] width 16 height 10
click at [0, 0] on select "Dog Cat Bird Other" at bounding box center [0, 0] width 0 height 0
select select "Dog"
click at [950, 249] on select "Dog Cat Bird Other" at bounding box center [1013, 258] width 126 height 19
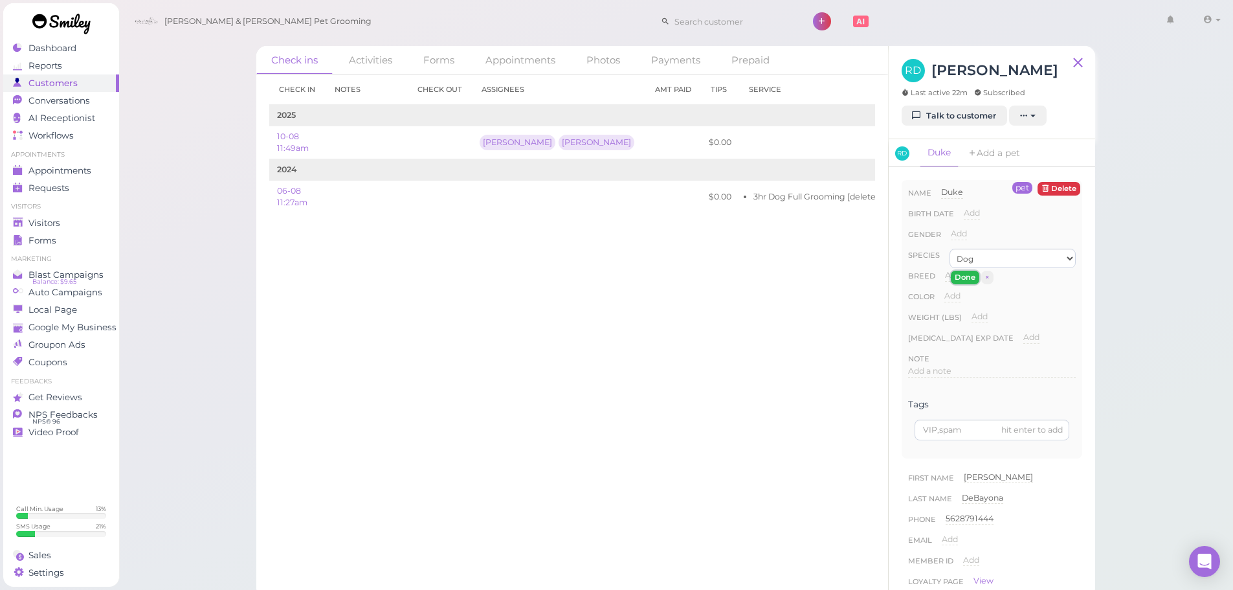
click at [961, 277] on button "Done" at bounding box center [965, 278] width 28 height 14
click at [1018, 161] on link "Add a pet" at bounding box center [1008, 153] width 68 height 28
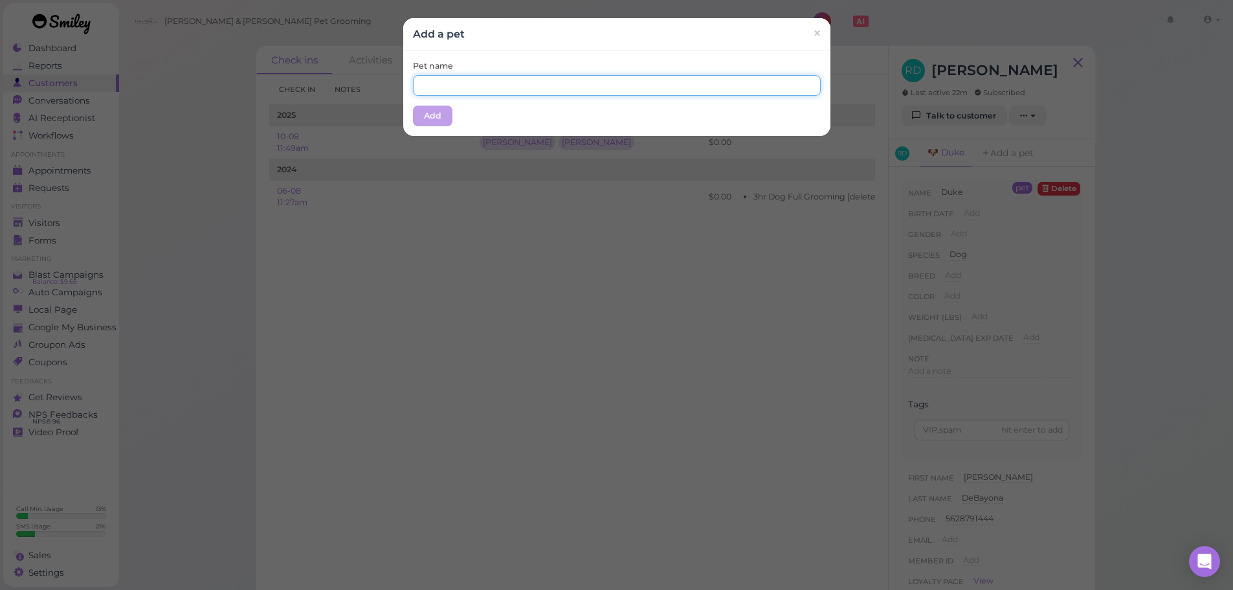
click at [591, 77] on input "text" at bounding box center [617, 85] width 408 height 21
type input "Ace"
click at [459, 112] on div "Pet name Ace Add" at bounding box center [616, 92] width 427 height 85
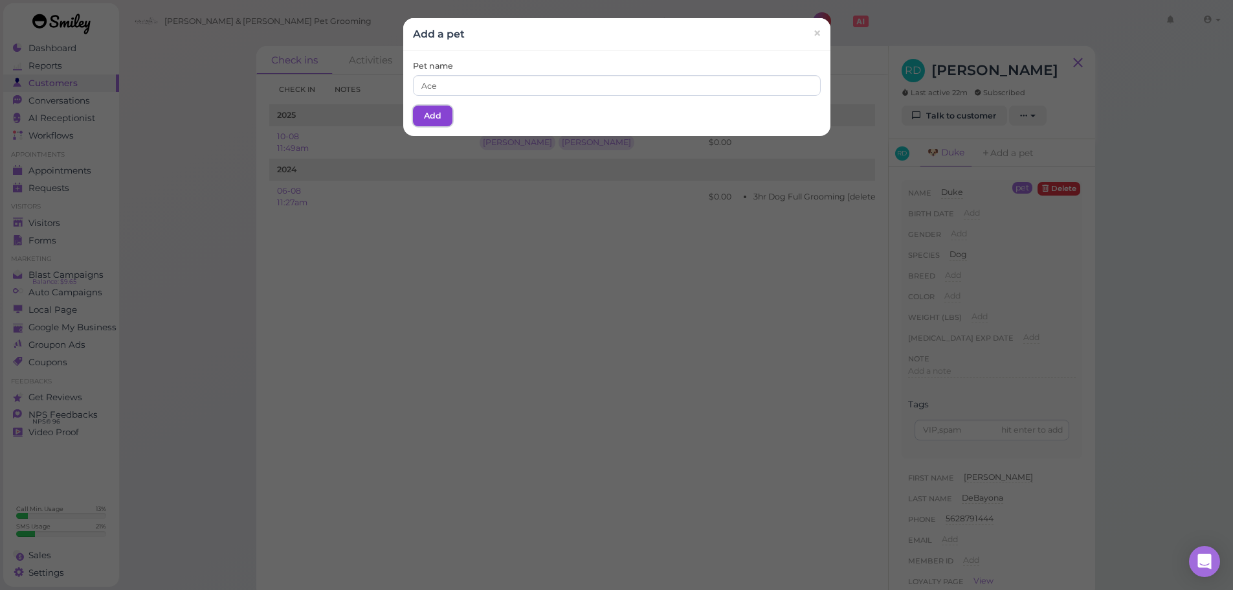
click at [427, 112] on button "Add" at bounding box center [432, 116] width 39 height 21
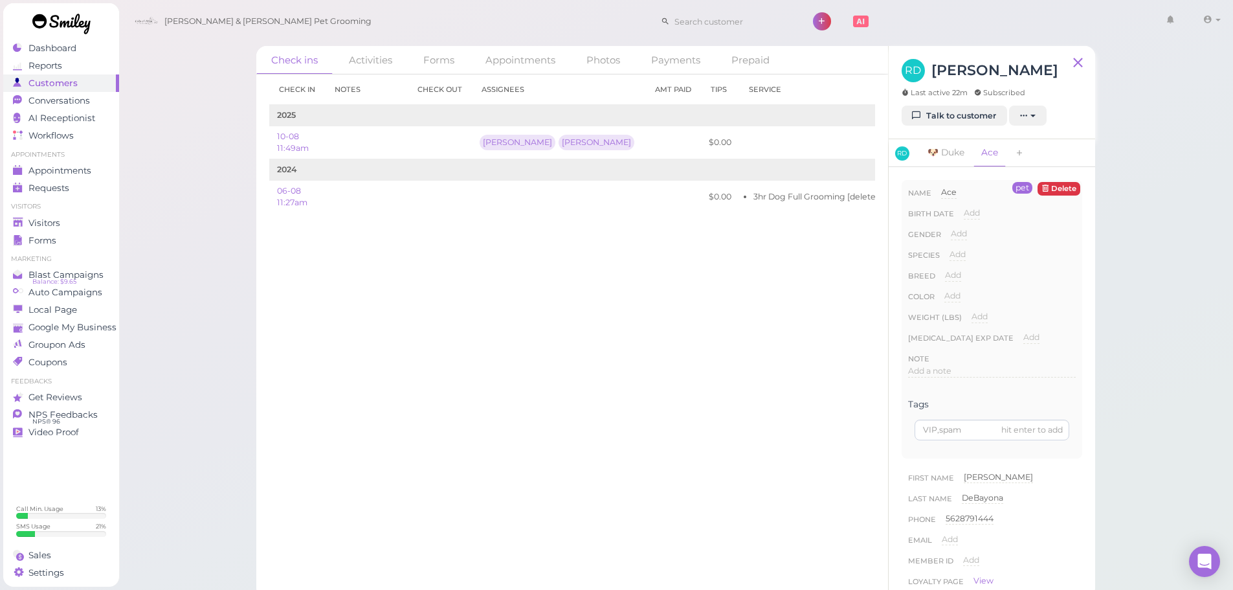
click at [947, 252] on div "Species Add Dog Cat Bird Other" at bounding box center [992, 259] width 168 height 21
click at [950, 252] on span "Add" at bounding box center [958, 254] width 16 height 10
click at [957, 255] on select "Dog Cat Bird Other" at bounding box center [1013, 258] width 126 height 19
select select "Dog"
click at [950, 249] on select "Dog Cat Bird Other" at bounding box center [1013, 258] width 126 height 19
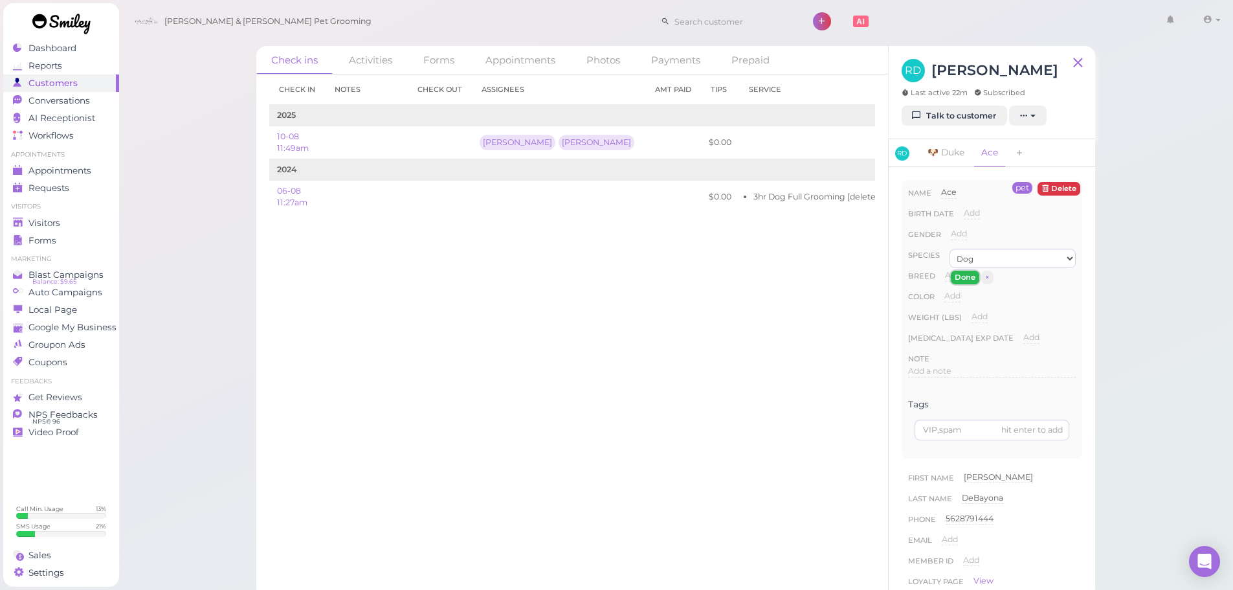
click at [958, 281] on button "Done" at bounding box center [965, 278] width 28 height 14
click at [44, 216] on link "Visitors" at bounding box center [61, 222] width 116 height 17
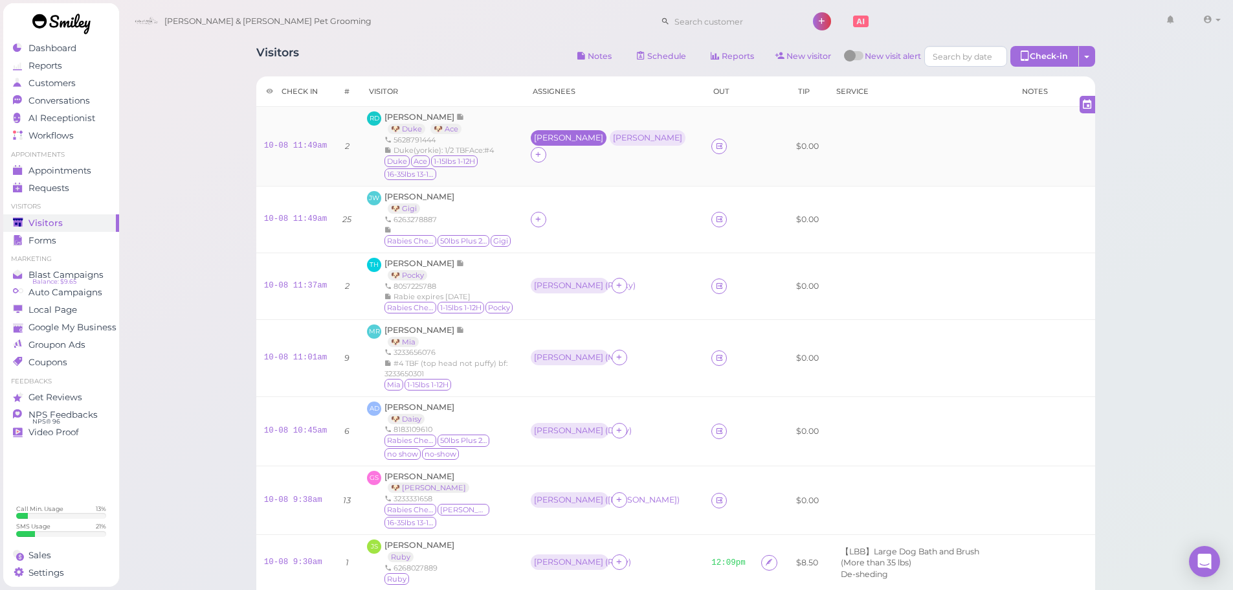
click at [583, 137] on div "[PERSON_NAME]" at bounding box center [569, 138] width 76 height 16
click at [579, 194] on span "Select pets" at bounding box center [588, 196] width 45 height 14
click at [627, 110] on td "Helen ( Duke ) Asa" at bounding box center [613, 147] width 183 height 80
click at [629, 133] on div "[PERSON_NAME]" at bounding box center [648, 137] width 69 height 9
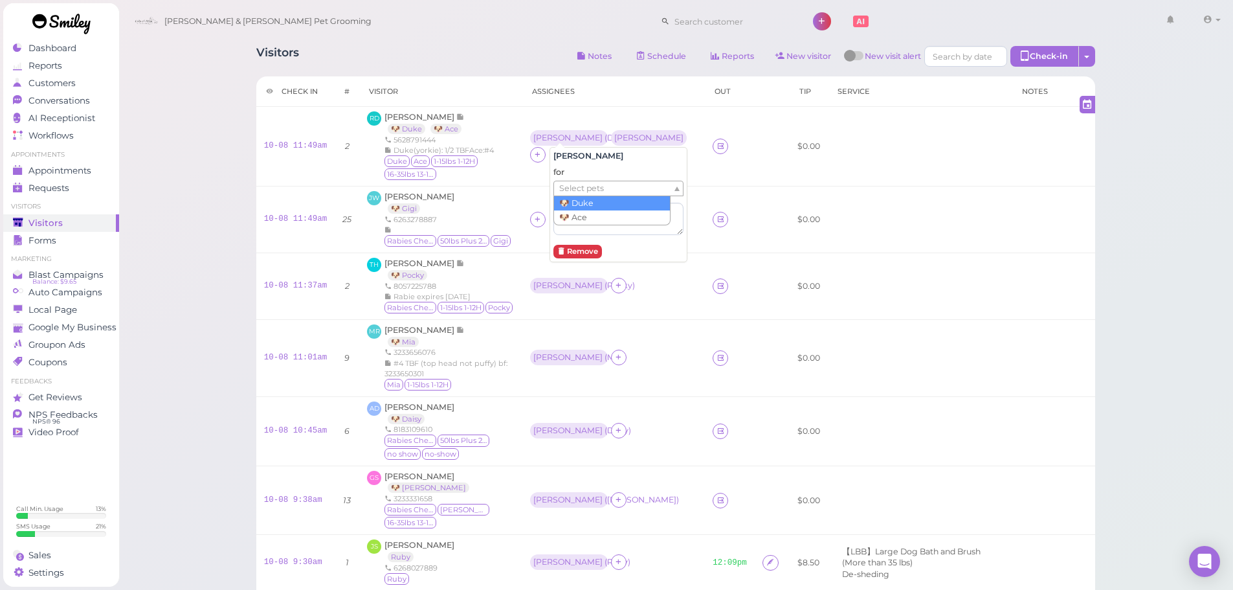
click at [630, 193] on ul "Select pets" at bounding box center [613, 188] width 118 height 14
click at [522, 216] on td "JW Jing Wang 🐶 Gigi 6263278887 Rabies Checked 50lbs Plus 21-25H Gigi" at bounding box center [440, 219] width 162 height 67
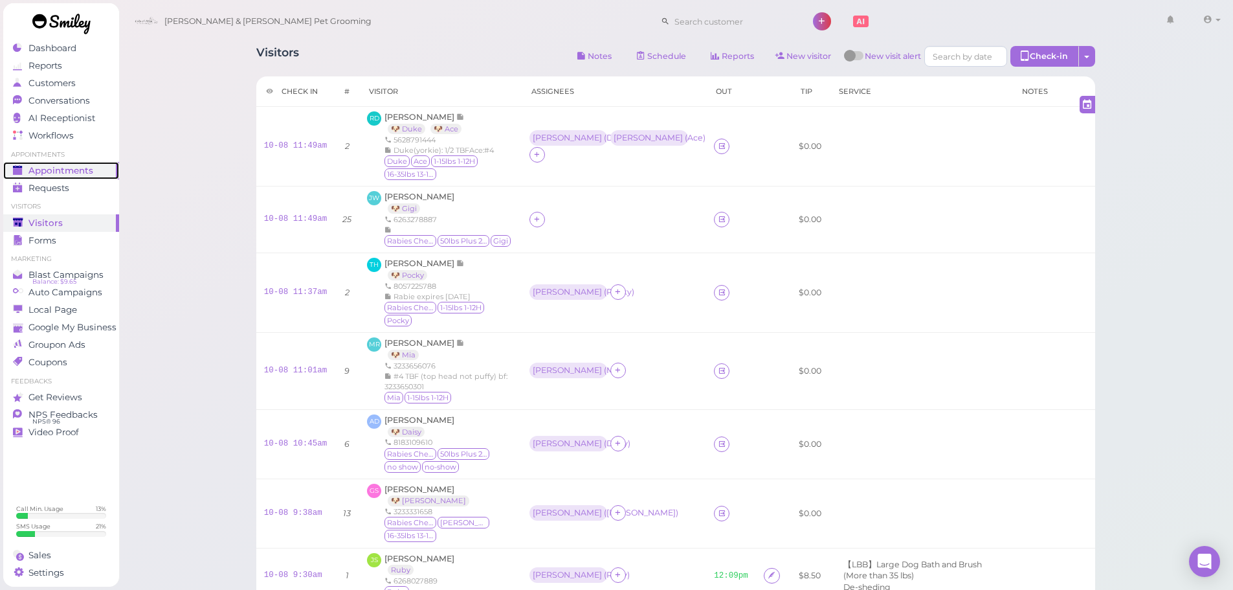
click at [83, 168] on span "Appointments" at bounding box center [60, 170] width 65 height 11
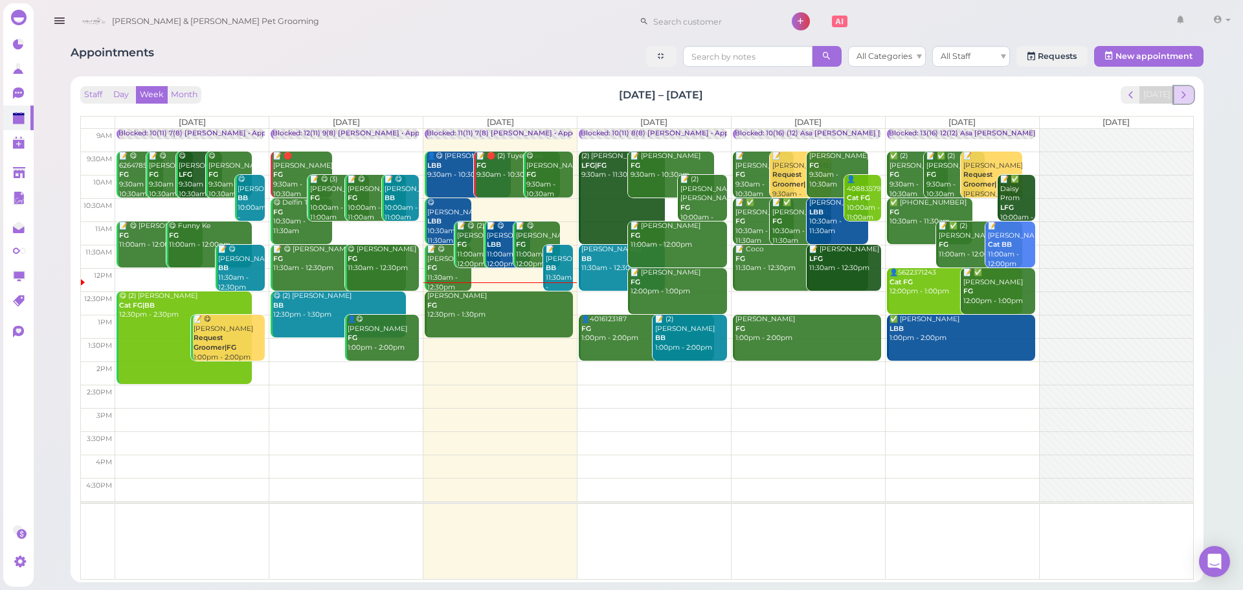
click at [1192, 100] on button "next" at bounding box center [1184, 94] width 20 height 17
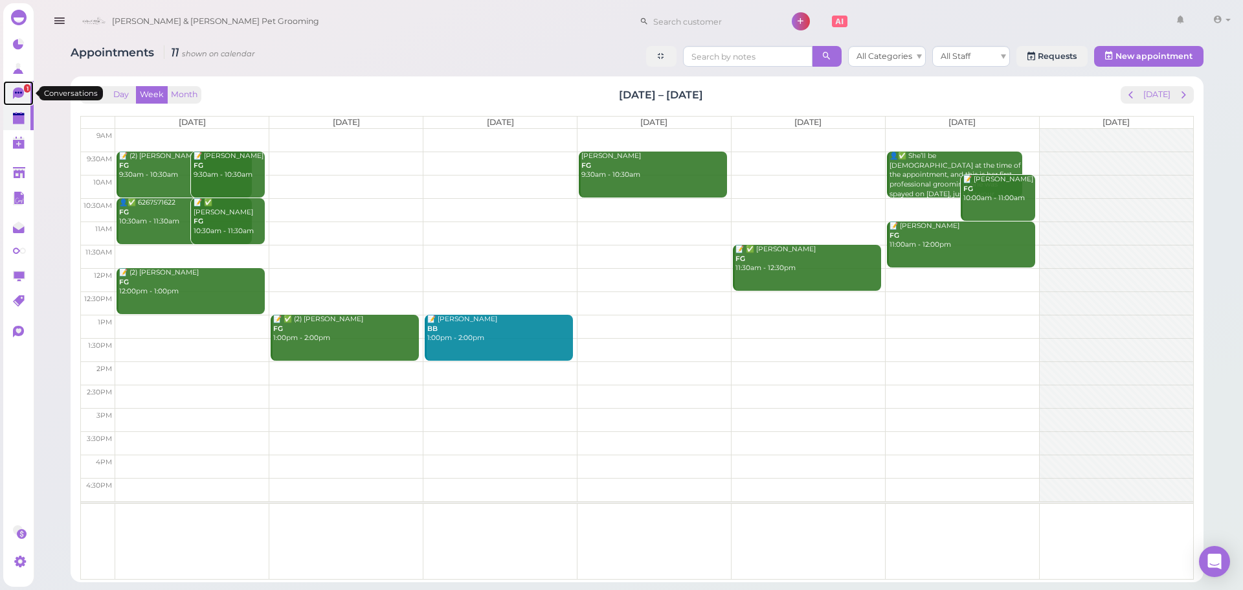
click at [19, 89] on icon at bounding box center [18, 93] width 11 height 12
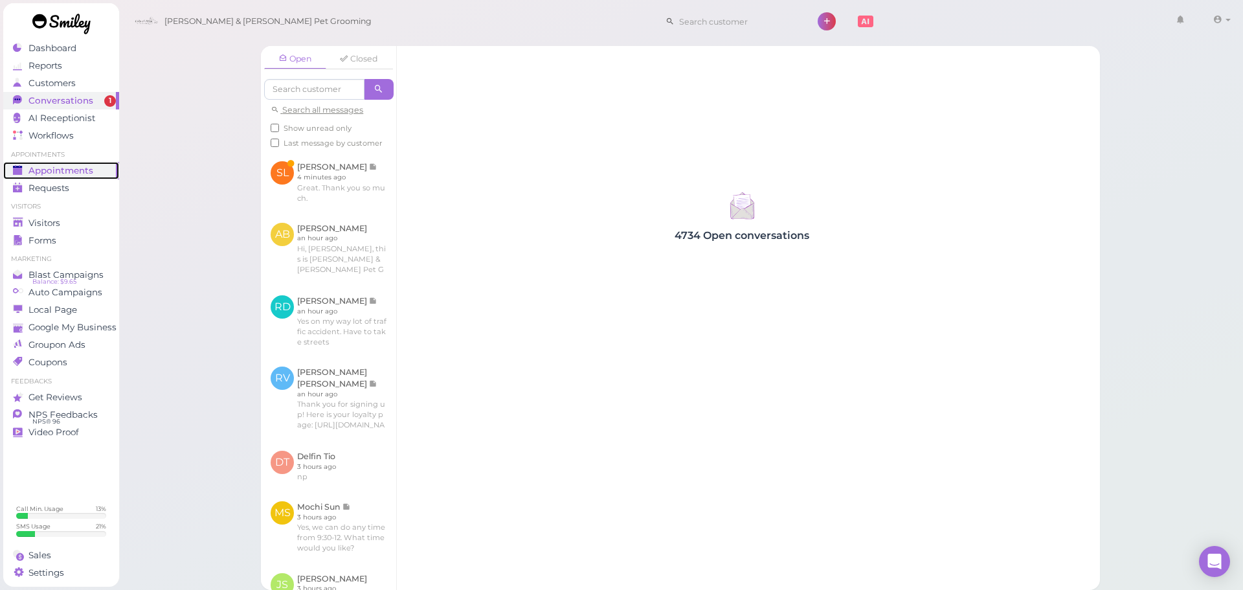
click at [82, 168] on span "Appointments" at bounding box center [60, 170] width 65 height 11
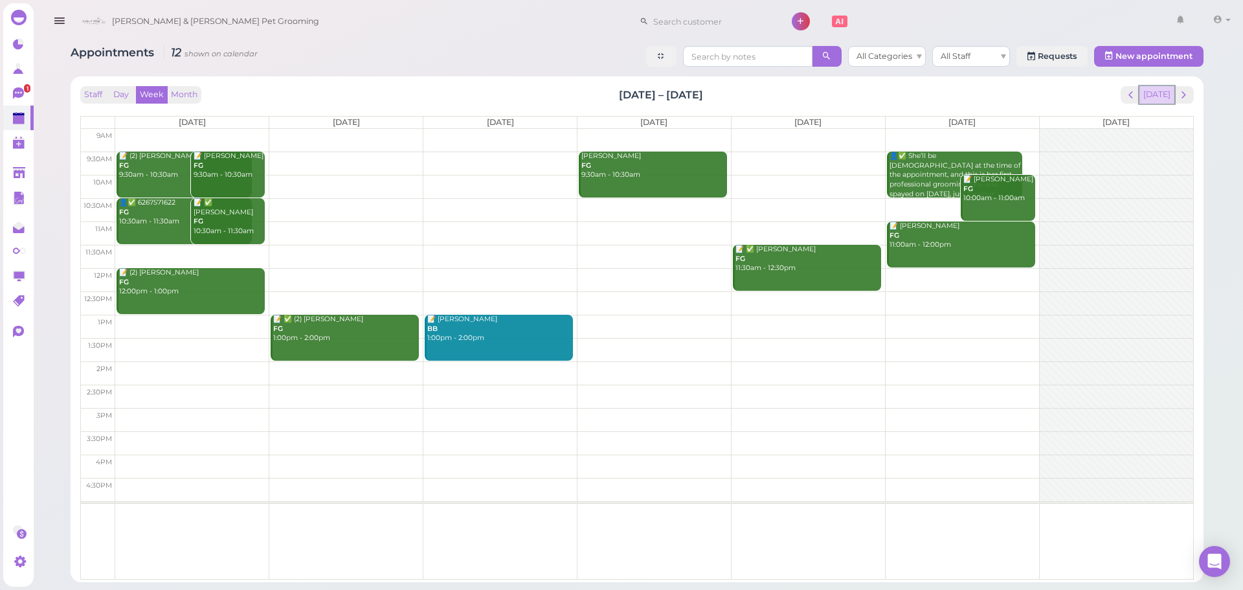
click at [1155, 97] on button "[DATE]" at bounding box center [1156, 94] width 35 height 17
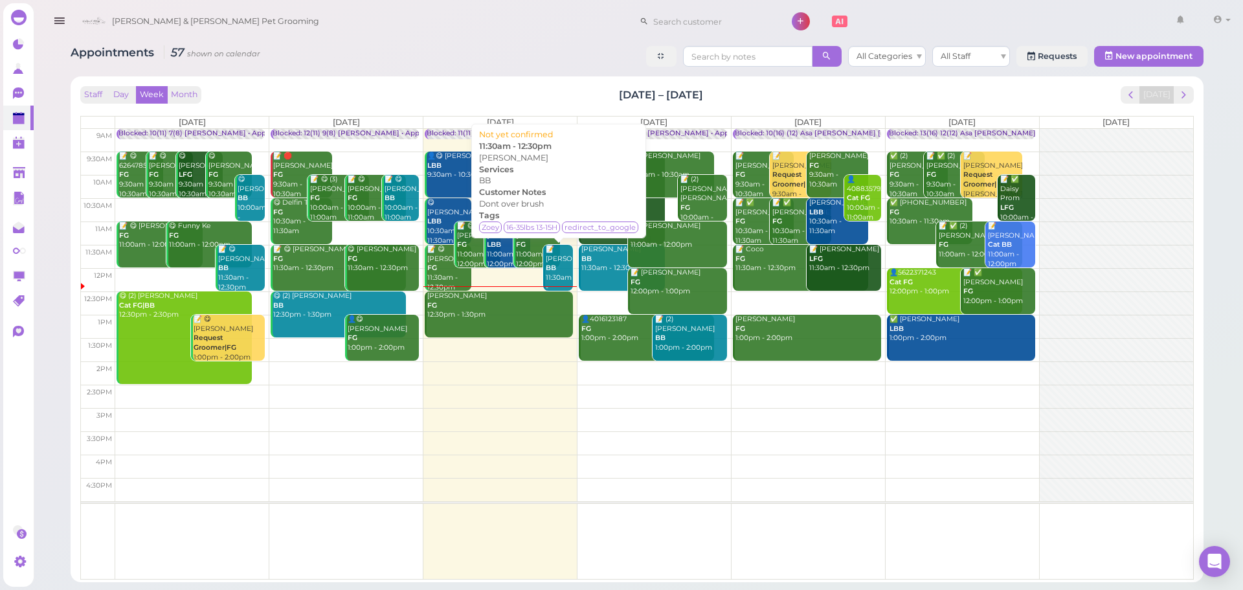
click at [557, 273] on div "📝 Sandra Lira BB 11:30am - 12:30pm" at bounding box center [559, 273] width 28 height 57
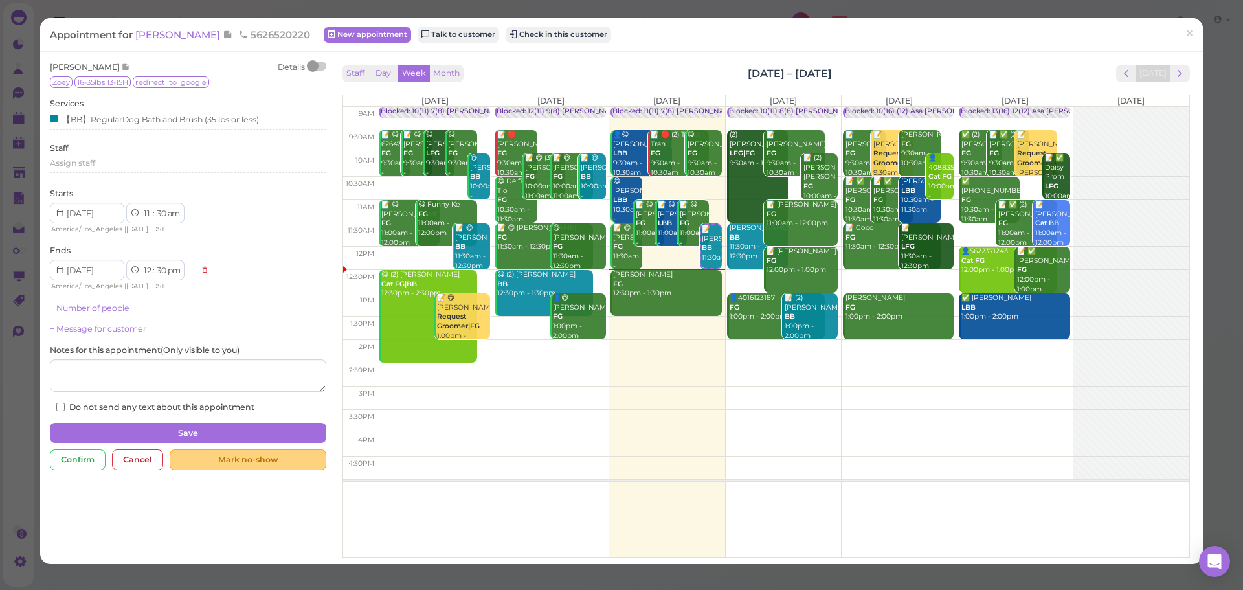
click at [284, 456] on div "Mark no-show" at bounding box center [248, 459] width 156 height 21
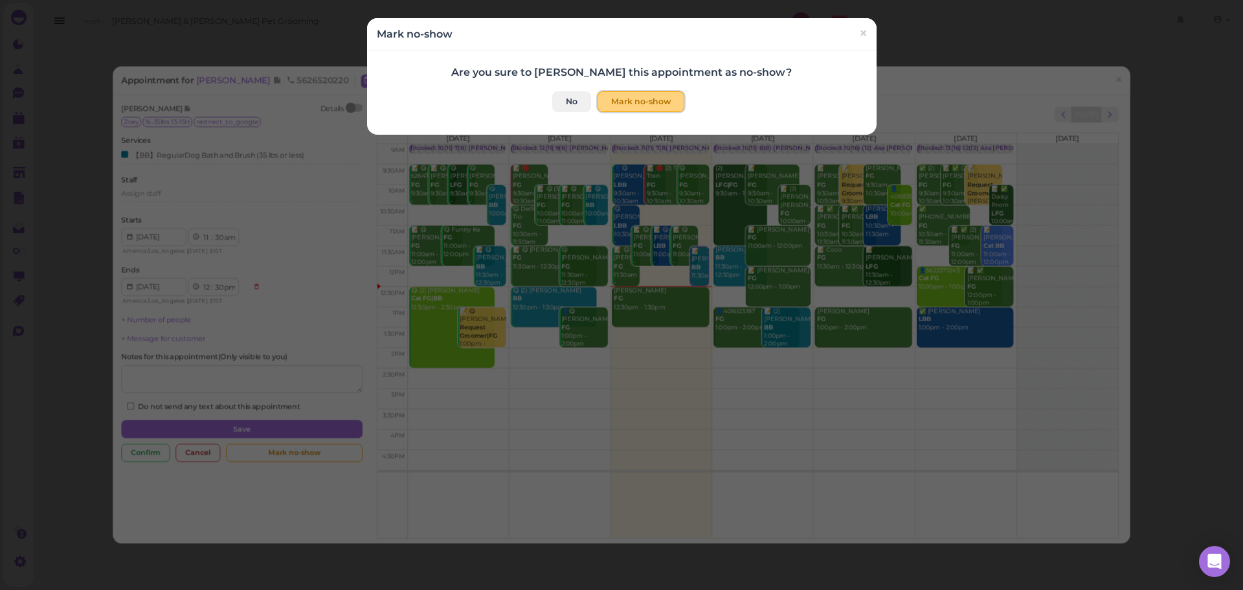
click at [630, 100] on button "Mark no-show" at bounding box center [640, 101] width 87 height 21
checkbox input "true"
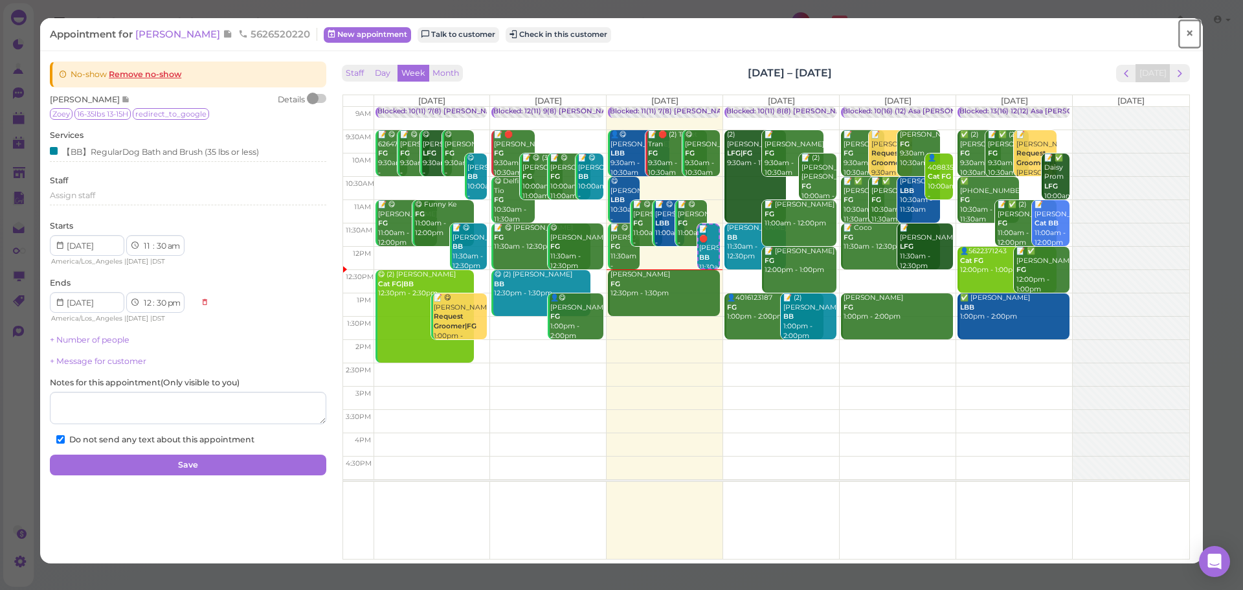
click at [1185, 39] on span "×" at bounding box center [1189, 34] width 8 height 18
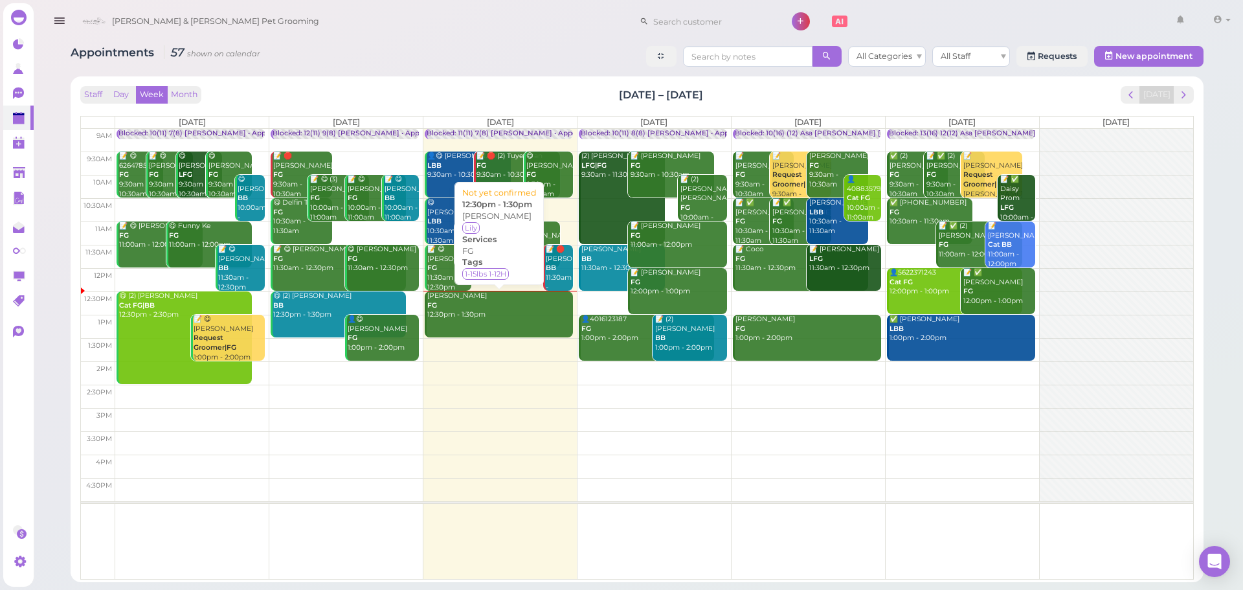
click at [476, 333] on link "Anita Hartog FG 12:30pm - 1:30pm" at bounding box center [499, 314] width 148 height 46
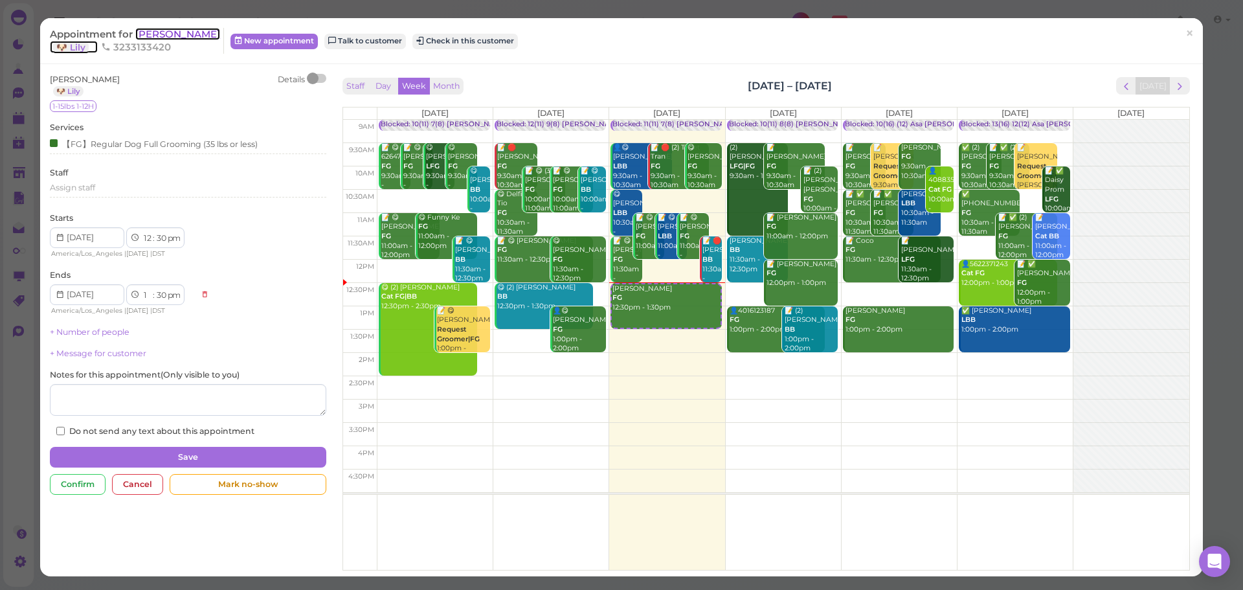
click at [193, 38] on span "[PERSON_NAME]" at bounding box center [177, 34] width 85 height 12
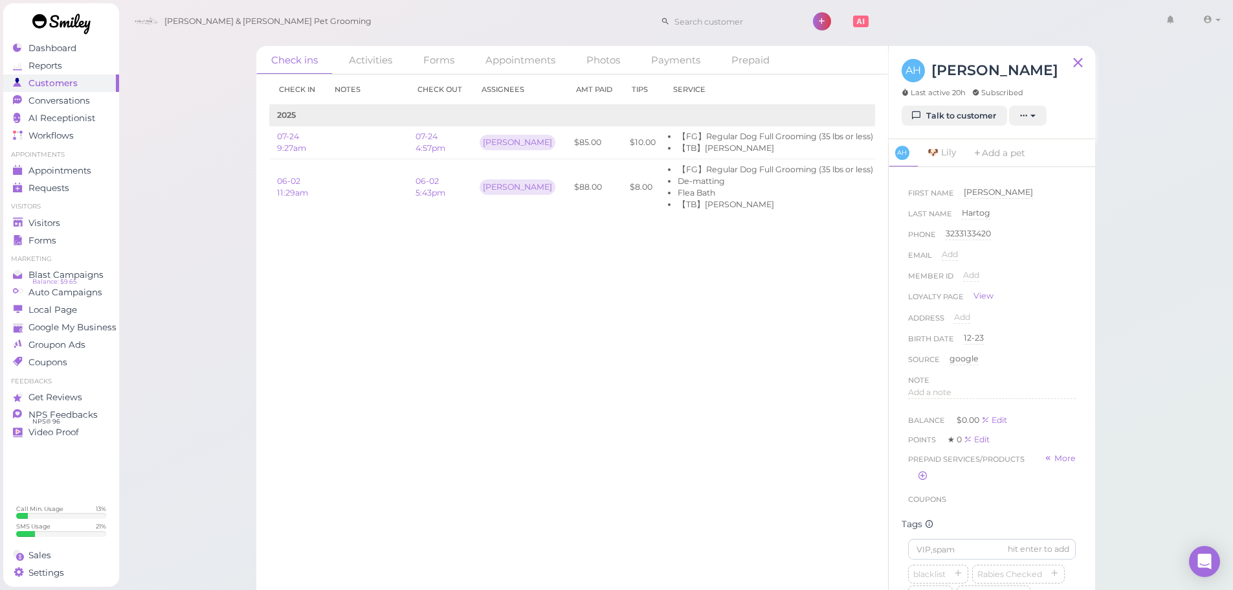
click at [928, 126] on div "AH Anita Hartog Last active 20h Subscribed Talk to customer New appointment Add…" at bounding box center [992, 92] width 206 height 93
click at [936, 124] on link "Talk to customer" at bounding box center [955, 116] width 106 height 21
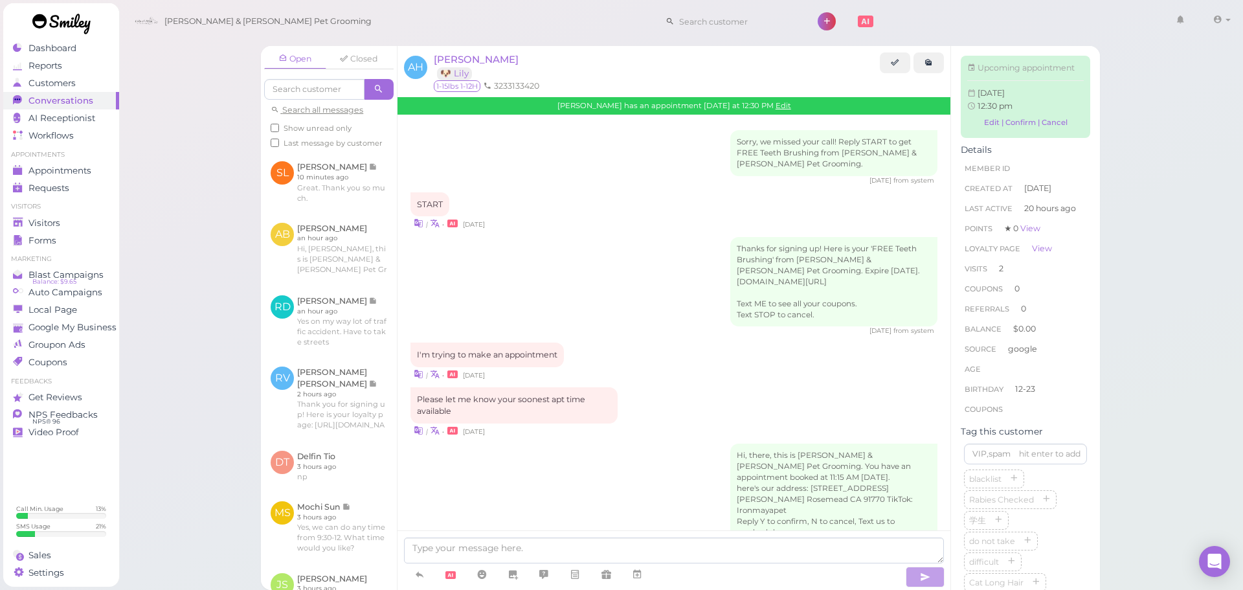
scroll to position [1368, 0]
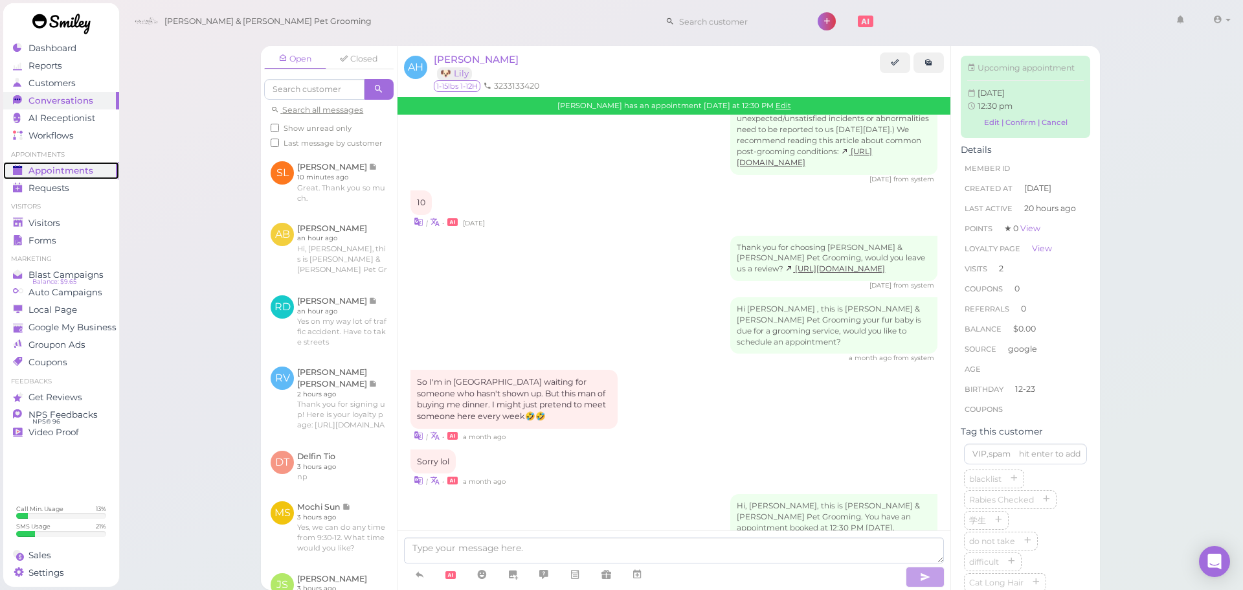
click at [69, 169] on span "Appointments" at bounding box center [60, 170] width 65 height 11
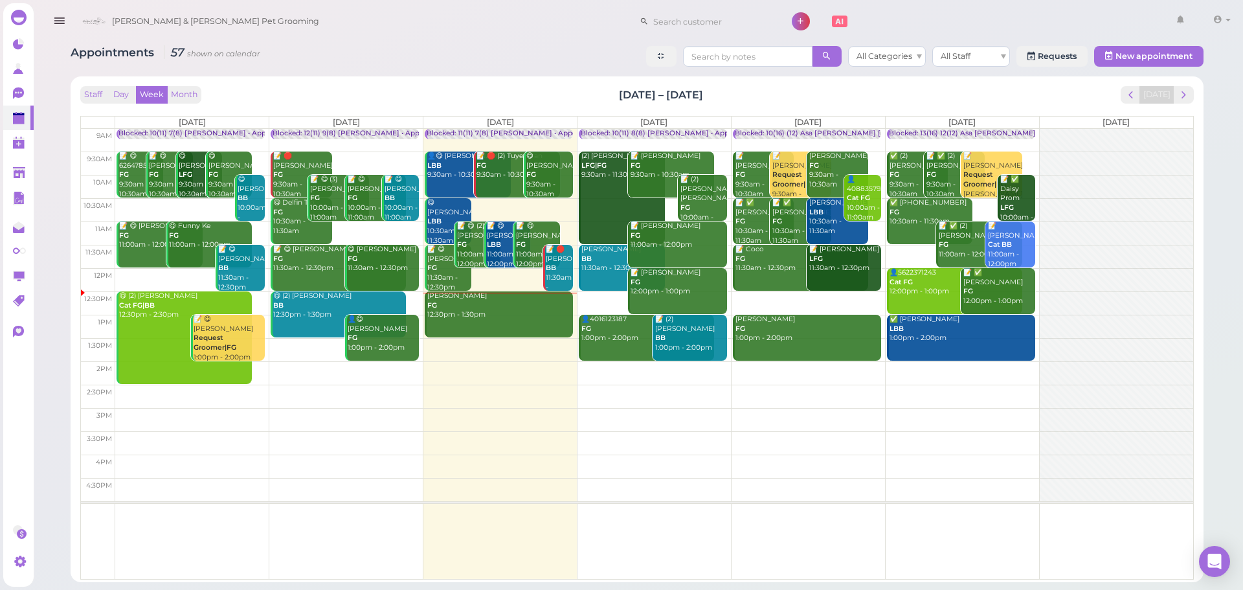
click at [508, 331] on link "Anita Hartog FG 12:30pm - 1:30pm" at bounding box center [499, 314] width 148 height 46
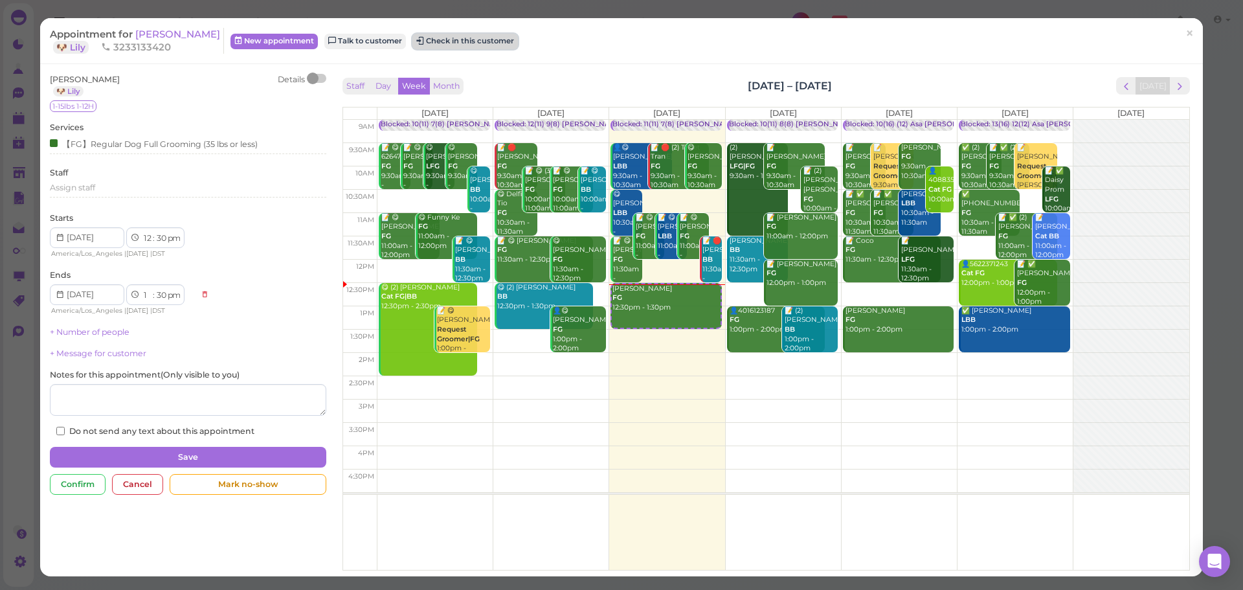
click at [438, 48] on button "Check in this customer" at bounding box center [465, 42] width 106 height 16
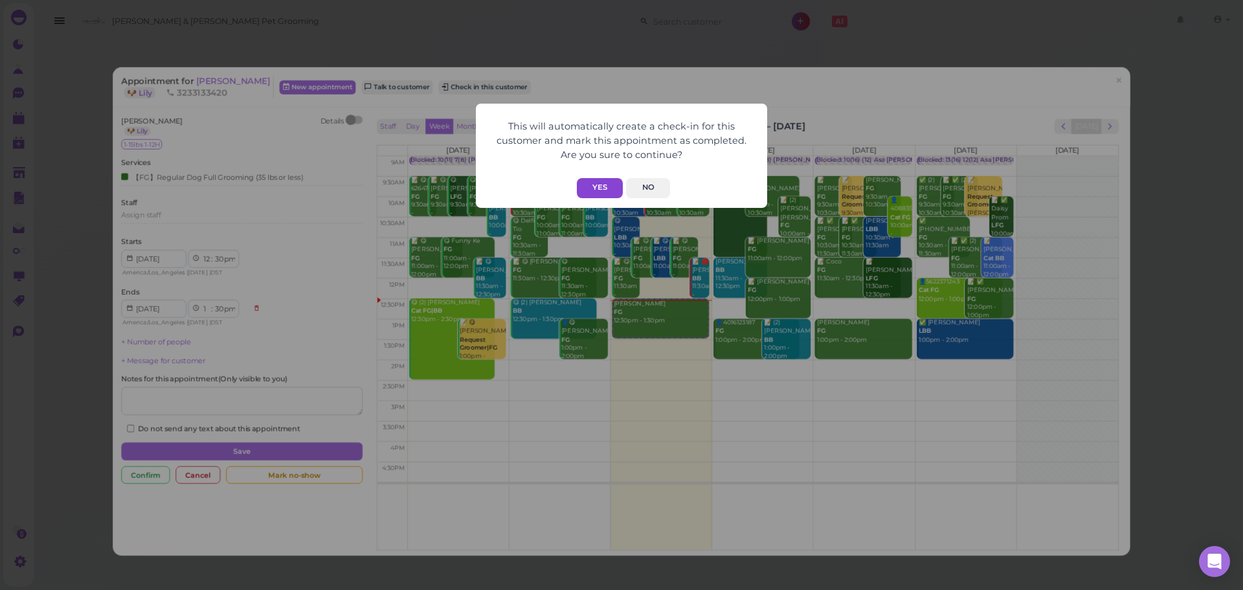
click at [596, 179] on button "Yes" at bounding box center [600, 188] width 46 height 20
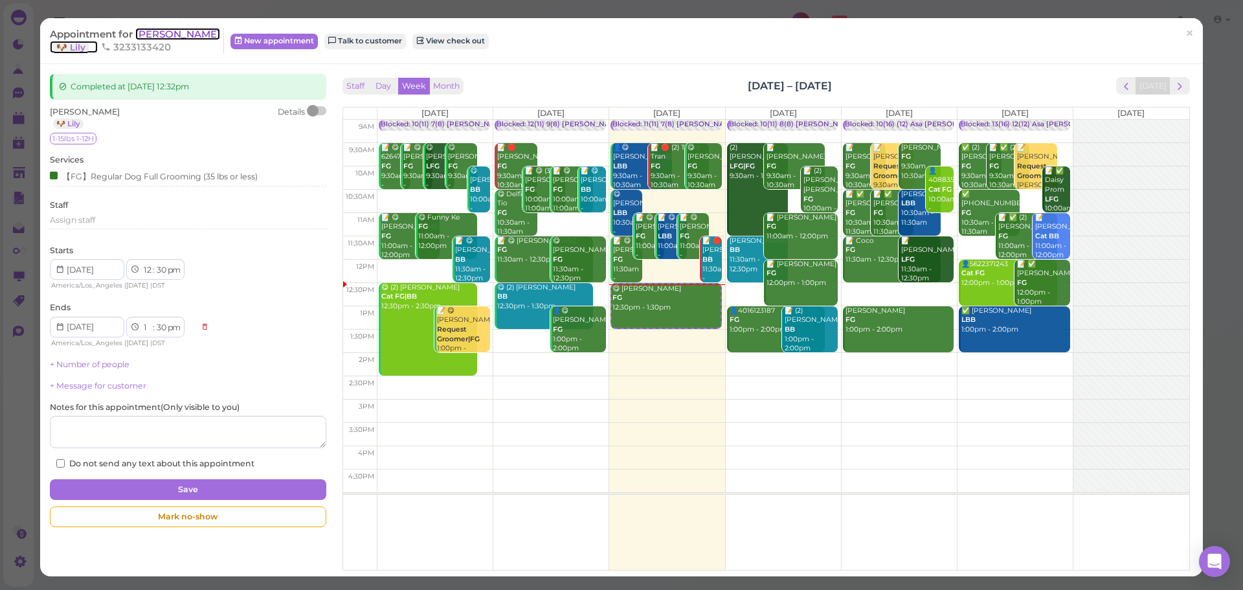
click at [171, 38] on span "[PERSON_NAME]" at bounding box center [177, 34] width 85 height 12
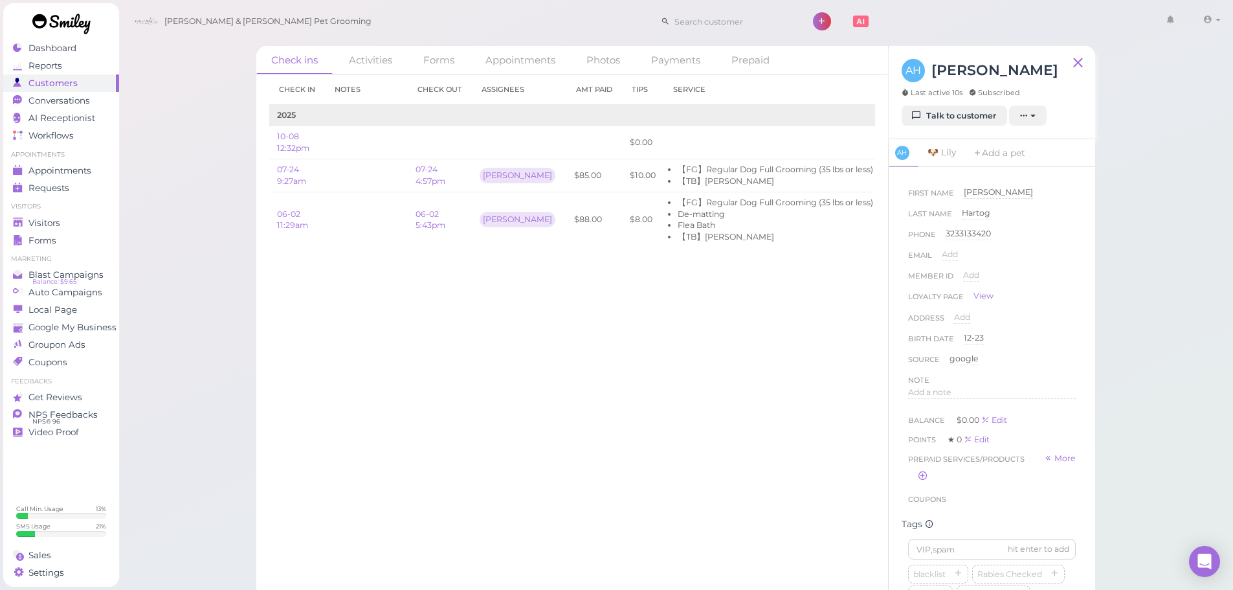
click at [575, 328] on div "Check in Notes Check out Assignees Amt Paid Tips Service 2025 10-08 12:32pm $0.…" at bounding box center [572, 331] width 632 height 515
click at [638, 355] on div "Check in Notes Check out Assignees Amt Paid Tips Service 2025 10-08 12:32pm $0.…" at bounding box center [572, 331] width 632 height 515
click at [777, 184] on li "【TB】[PERSON_NAME]" at bounding box center [775, 181] width 195 height 12
click at [418, 173] on link "07-24 4:57pm" at bounding box center [431, 174] width 30 height 21
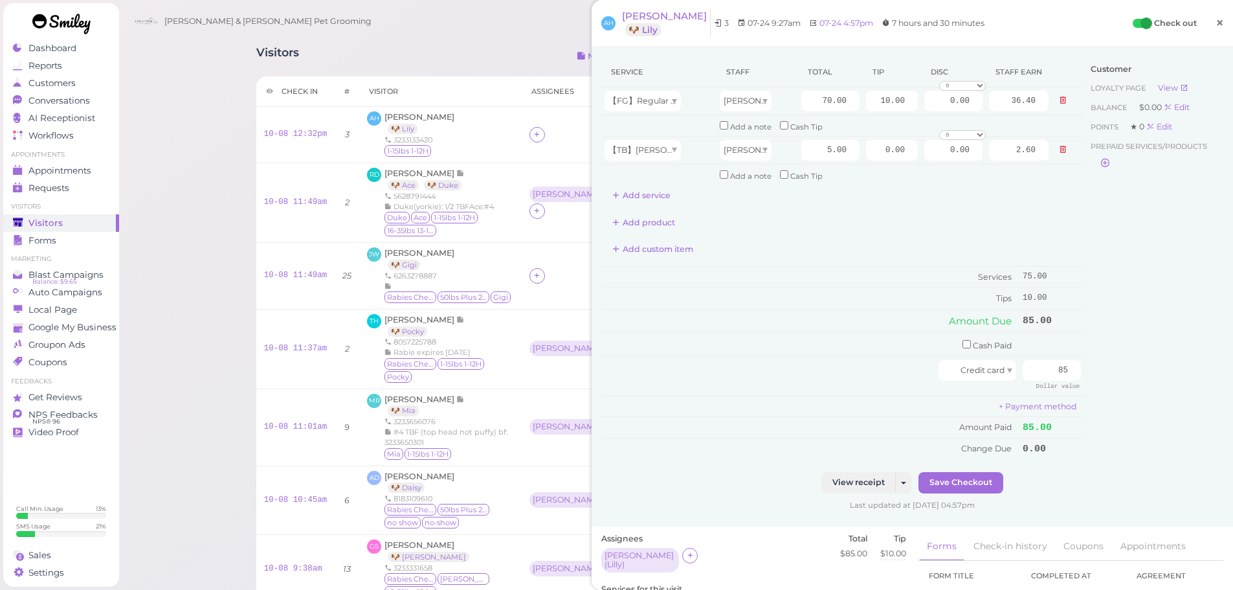
click at [1216, 15] on link "×" at bounding box center [1220, 23] width 24 height 30
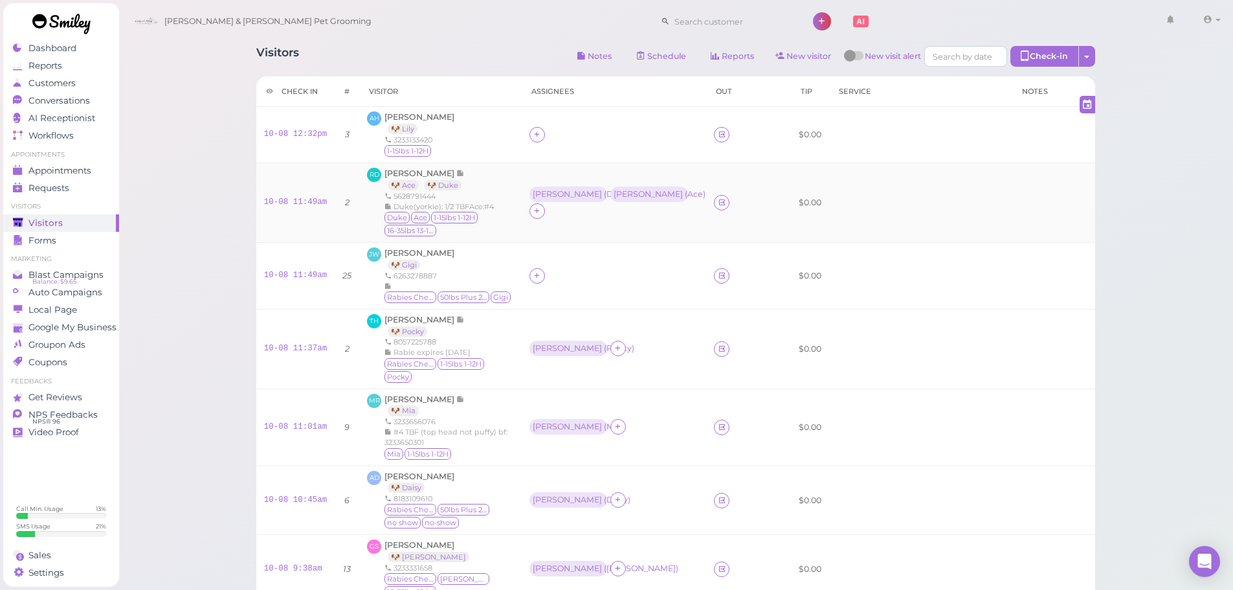
click at [851, 201] on td at bounding box center [920, 202] width 183 height 80
click at [492, 55] on div "Visitors Notes Schedule Reports New visitor New visit alert Check-in Customer c…" at bounding box center [675, 58] width 839 height 24
click at [484, 54] on div "Visitors Notes Schedule Reports New visitor New visit alert Check-in Customer c…" at bounding box center [675, 58] width 839 height 24
click at [82, 164] on link "Appointments" at bounding box center [61, 170] width 116 height 17
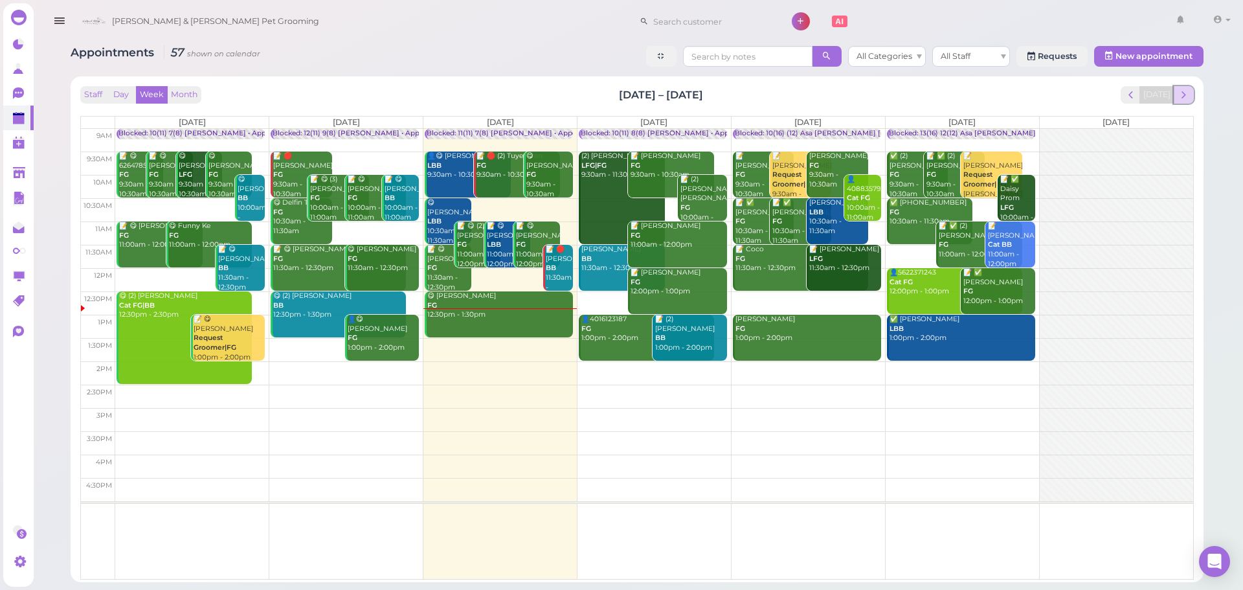
click at [1187, 92] on span "next" at bounding box center [1183, 95] width 12 height 12
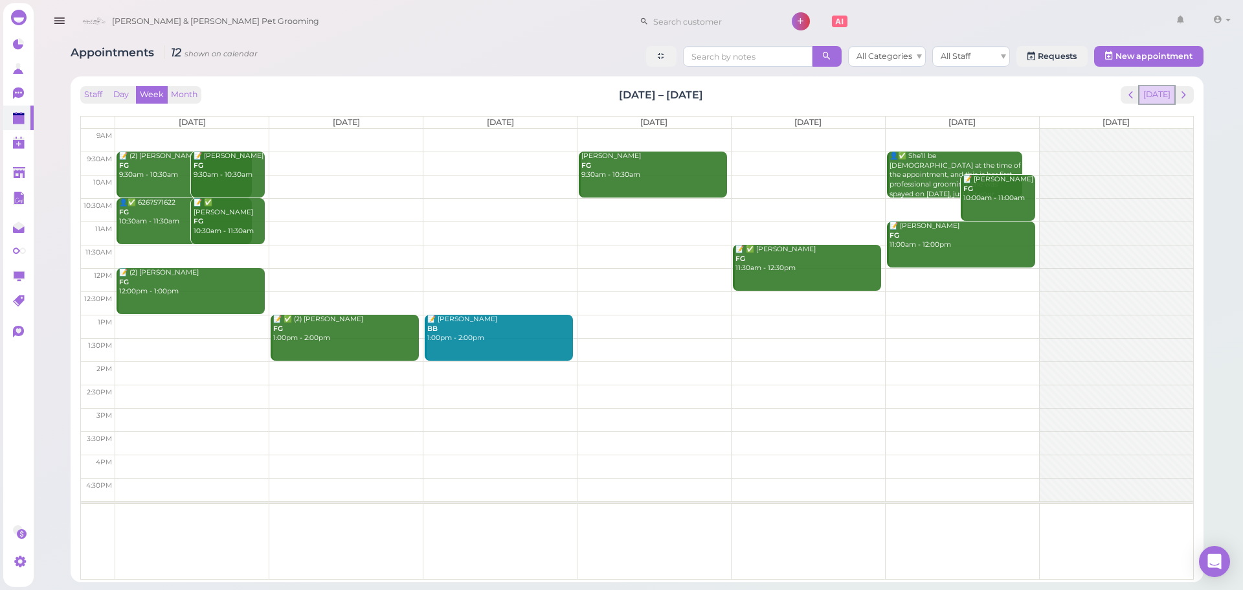
click at [1167, 92] on button "[DATE]" at bounding box center [1156, 94] width 35 height 17
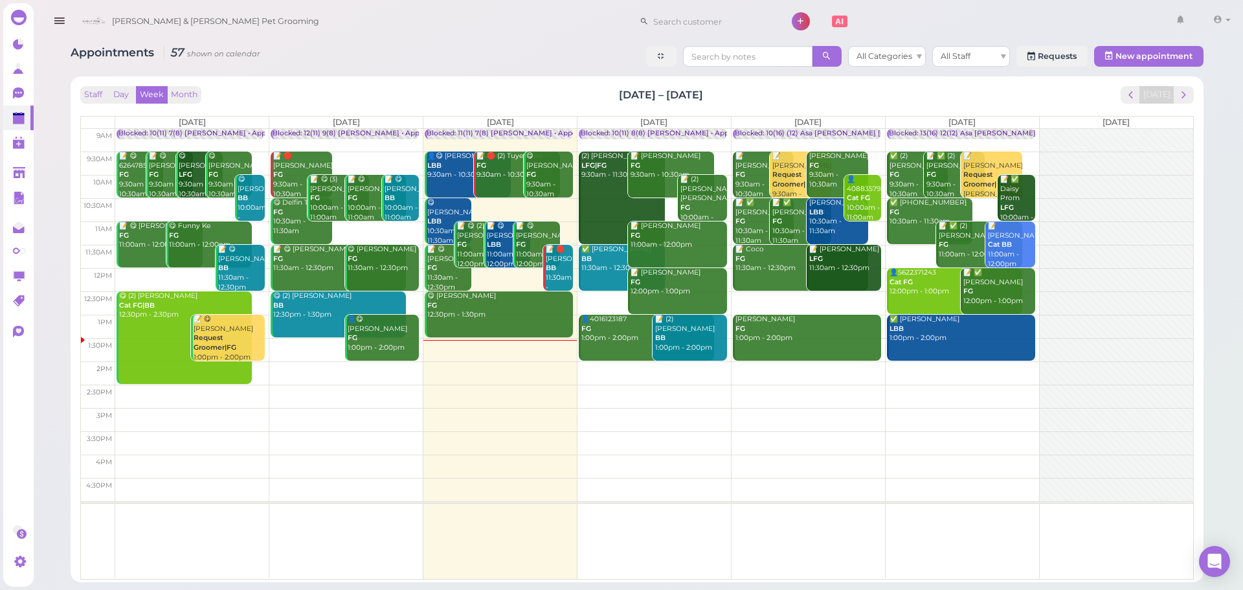
click at [1194, 91] on div "Staff Day Week Month Oct 6 – 12, 2025 Today Mon 10/6 Tue 10/7 Wed 10/8 Thu 10/9…" at bounding box center [637, 329] width 1120 height 493
click at [1186, 98] on span "next" at bounding box center [1183, 95] width 12 height 12
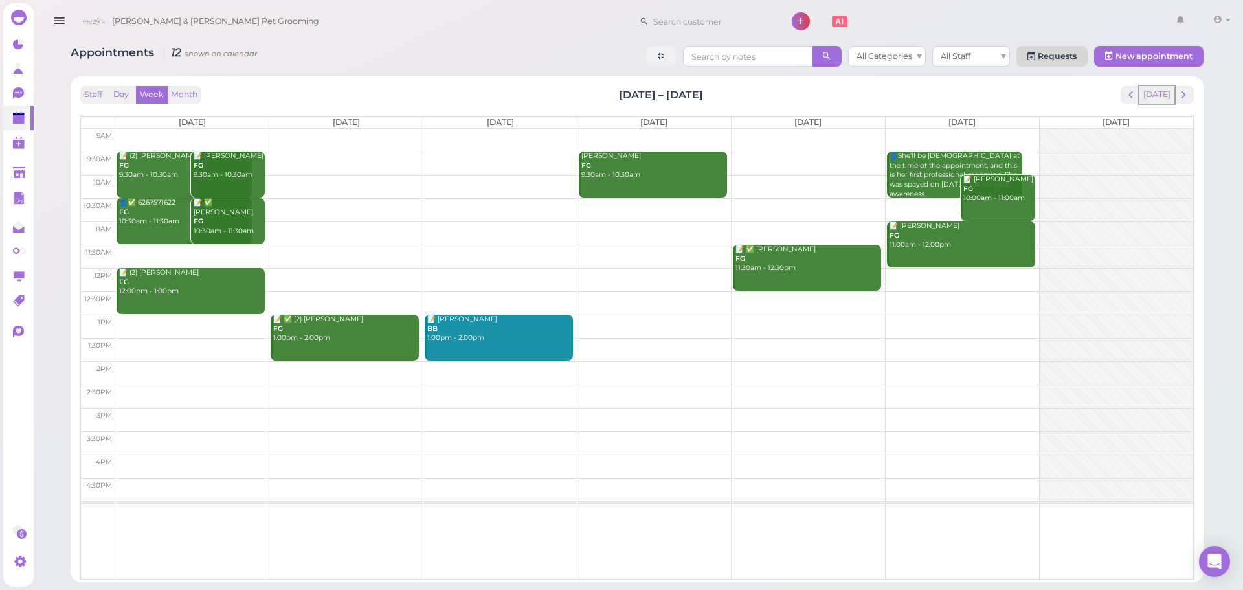
drag, startPoint x: 1149, startPoint y: 96, endPoint x: 1088, endPoint y: 56, distance: 72.5
click at [1149, 96] on button "[DATE]" at bounding box center [1156, 94] width 35 height 17
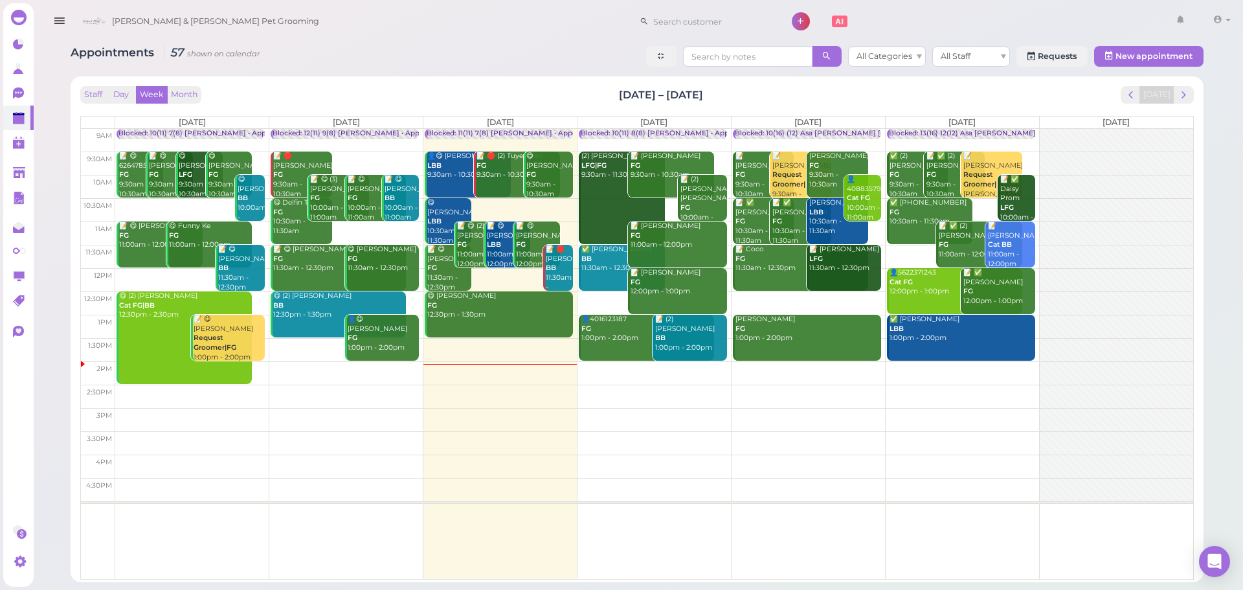
click at [863, 95] on div "Staff Day Week Month Oct 6 – 12, 2025 Today" at bounding box center [636, 94] width 1113 height 17
click at [1190, 98] on button "next" at bounding box center [1184, 94] width 20 height 17
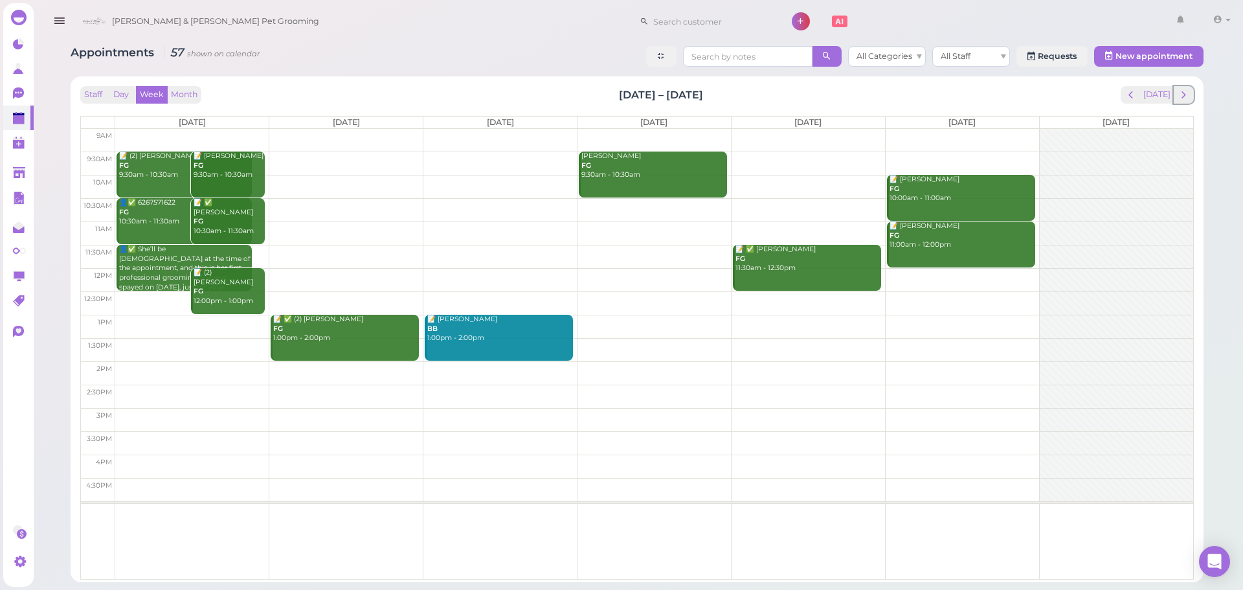
click at [1190, 98] on button "next" at bounding box center [1184, 94] width 20 height 17
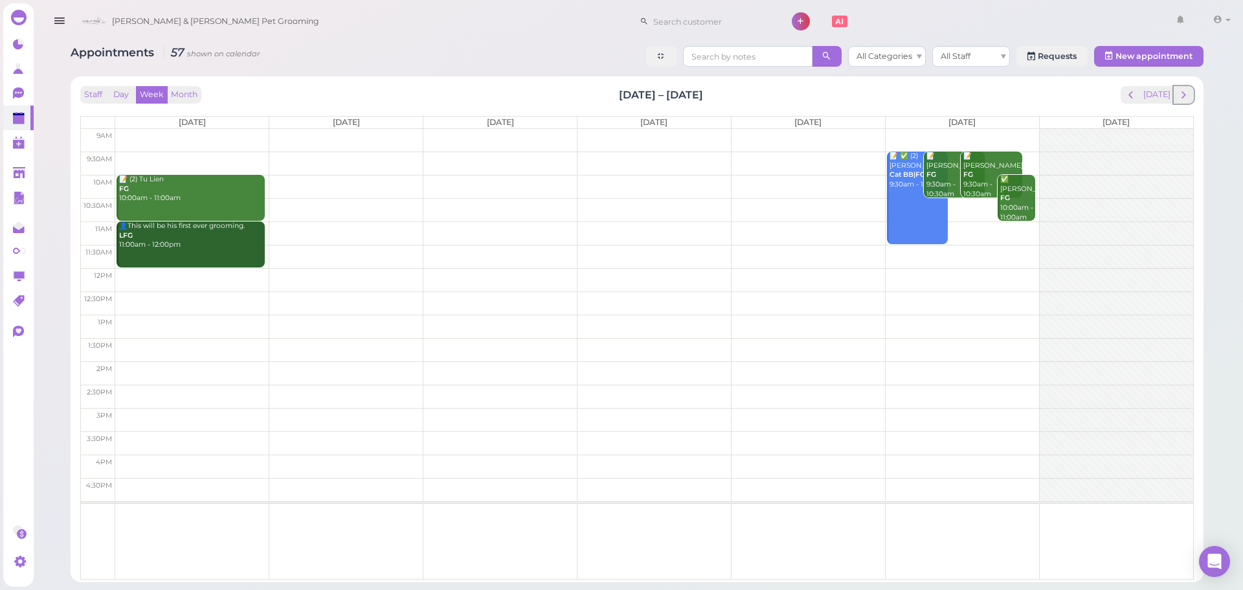
click at [1190, 98] on button "next" at bounding box center [1184, 94] width 20 height 17
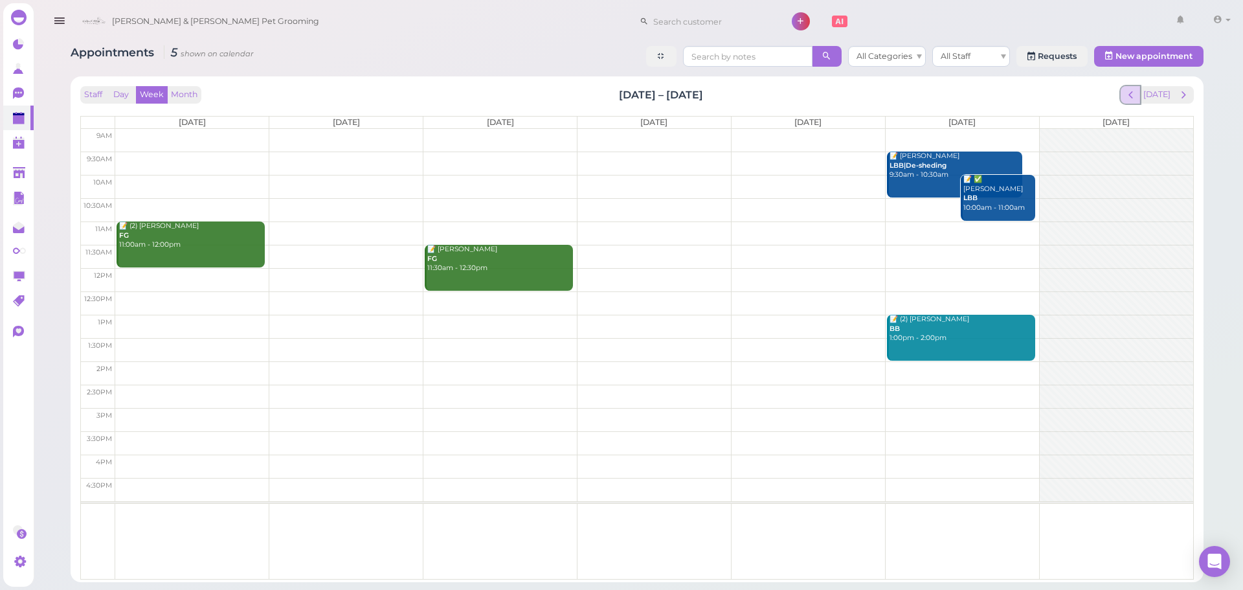
click at [1137, 87] on button "prev" at bounding box center [1130, 94] width 20 height 17
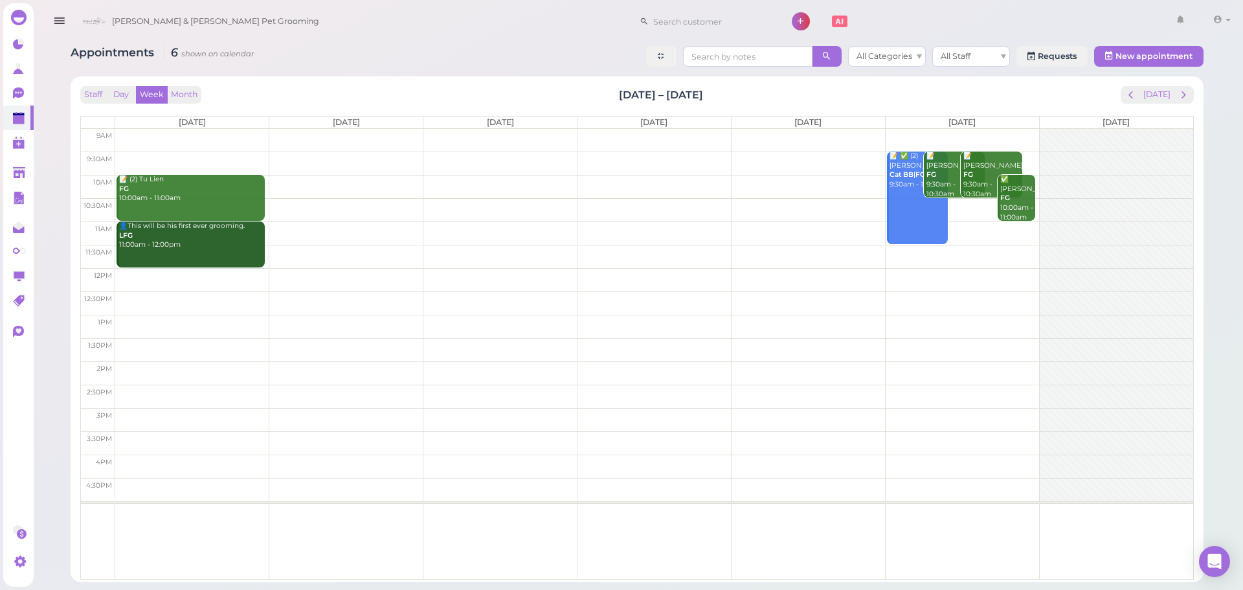
click at [980, 230] on td at bounding box center [654, 232] width 1078 height 23
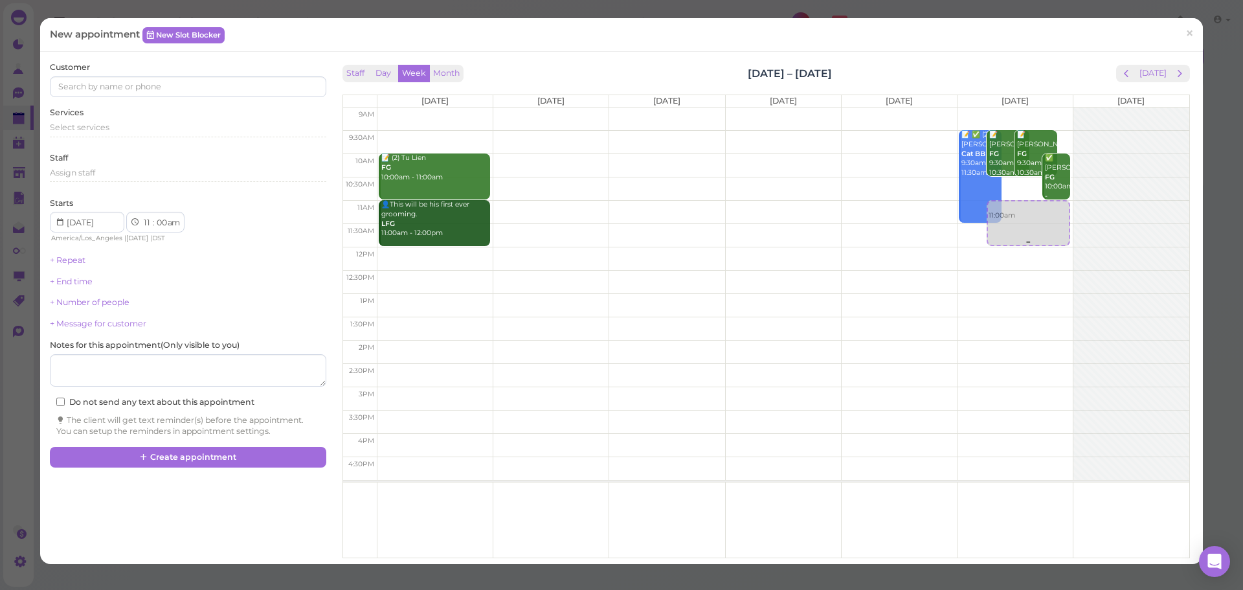
drag, startPoint x: 1025, startPoint y: 228, endPoint x: 972, endPoint y: 226, distance: 53.1
click at [988, 107] on div "11:00am 📝 ✅ (2) Denise Lujan Cat BB|FG 9:30am - 11:30am 📝 Alan Ngo FG 9:30am - …" at bounding box center [1014, 107] width 115 height 0
drag, startPoint x: 80, startPoint y: 122, endPoint x: 88, endPoint y: 128, distance: 10.2
click at [88, 128] on span "Select services" at bounding box center [80, 127] width 60 height 10
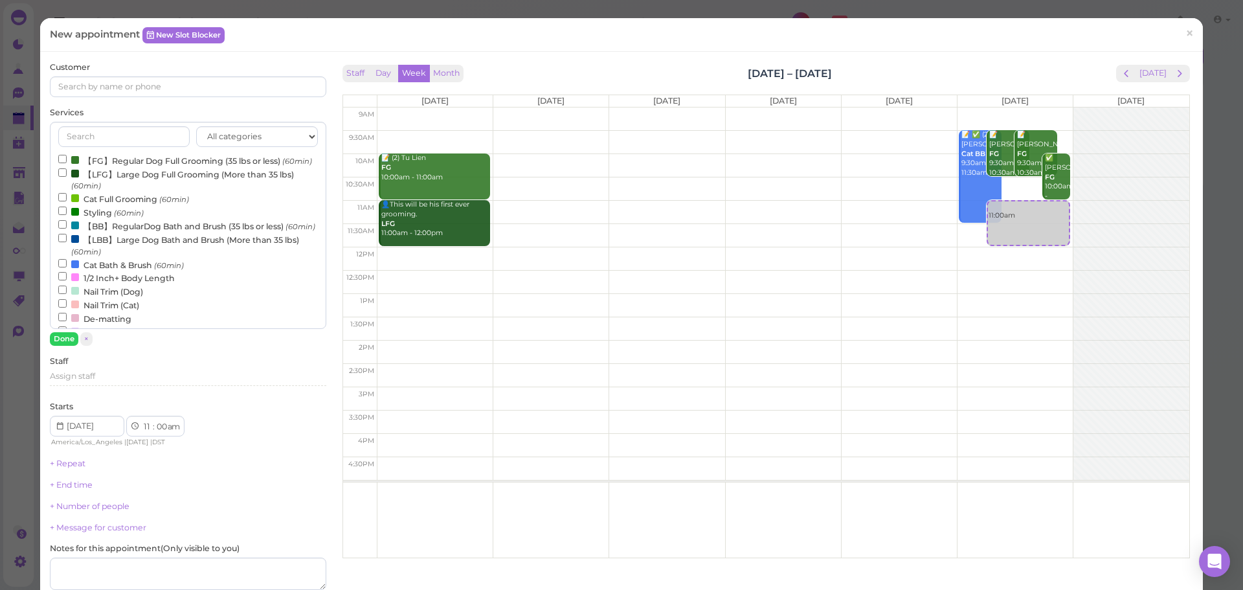
click at [105, 258] on label "【LBB】Large Dog Bath and Brush (More than 35 lbs) (60min)" at bounding box center [187, 244] width 259 height 25
click at [67, 242] on input "【LBB】Large Dog Bath and Brush (More than 35 lbs) (60min)" at bounding box center [62, 238] width 8 height 8
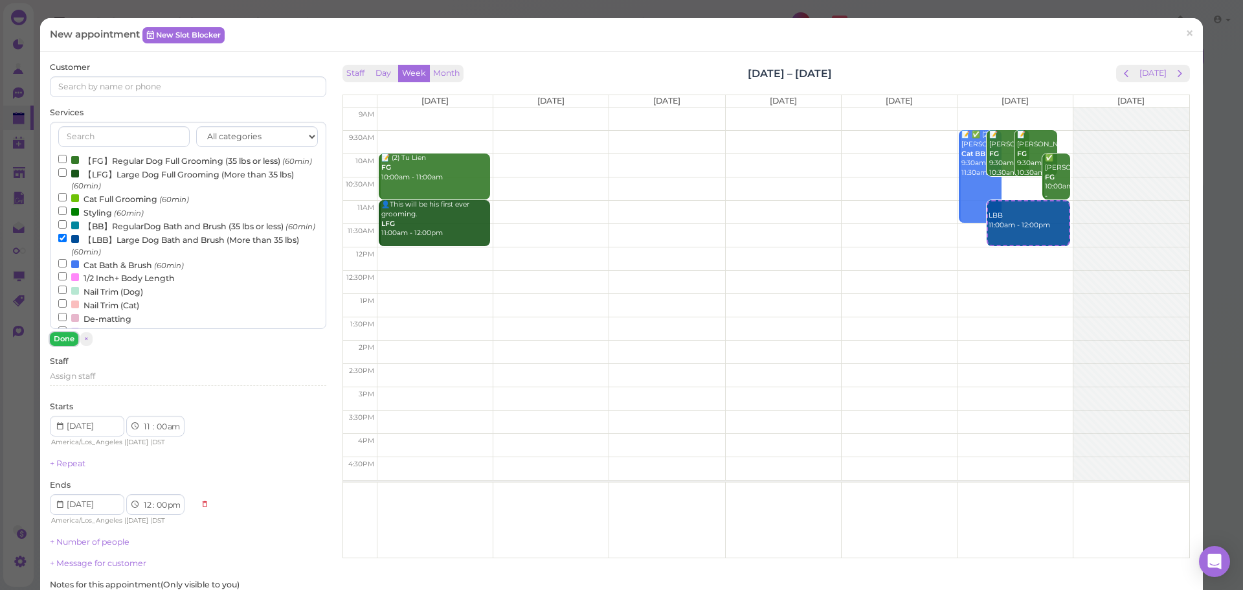
click at [62, 339] on button "Done" at bounding box center [64, 339] width 28 height 14
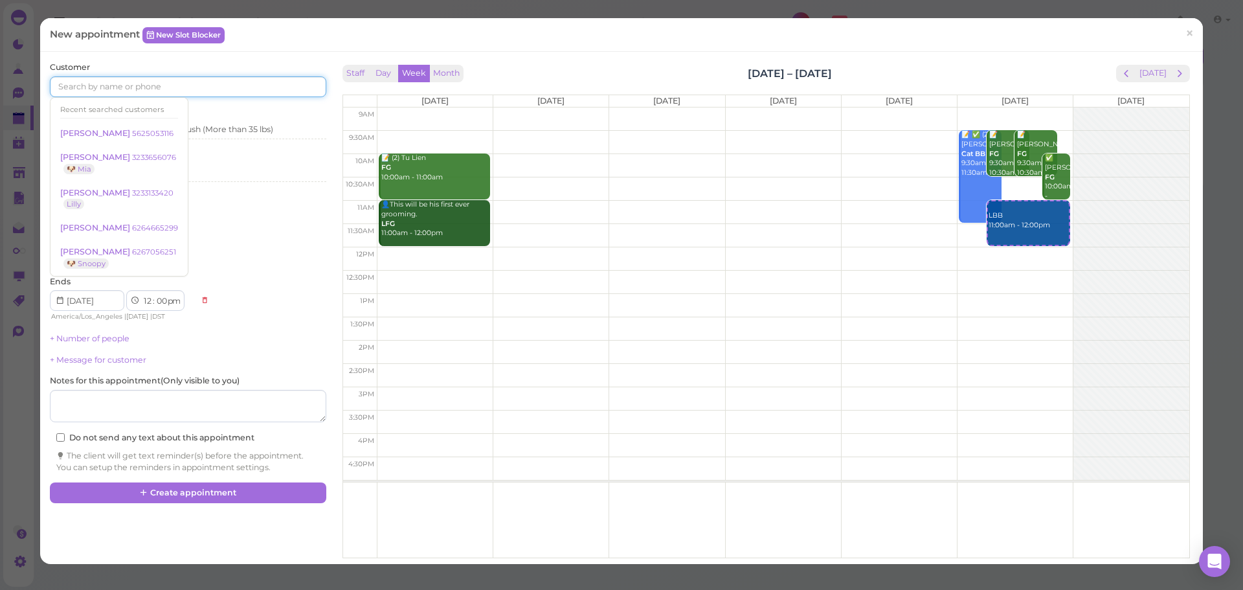
click at [205, 83] on input at bounding box center [188, 86] width 276 height 21
paste input "6264788120"
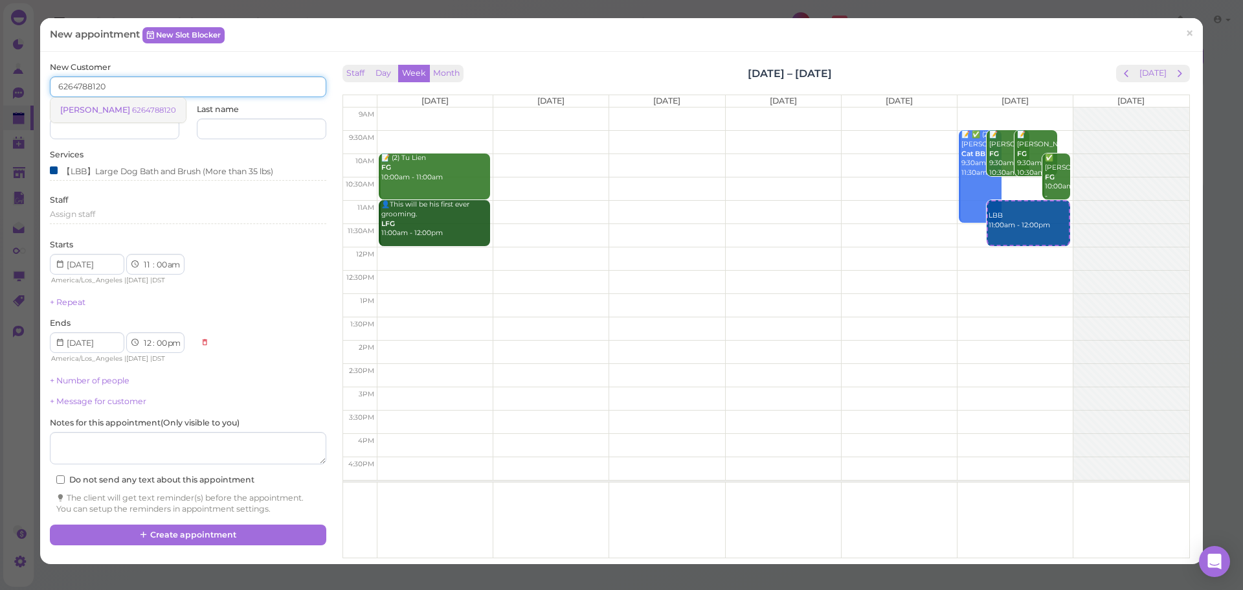
type input "6264788120"
click at [146, 108] on small "6264788120" at bounding box center [154, 110] width 44 height 9
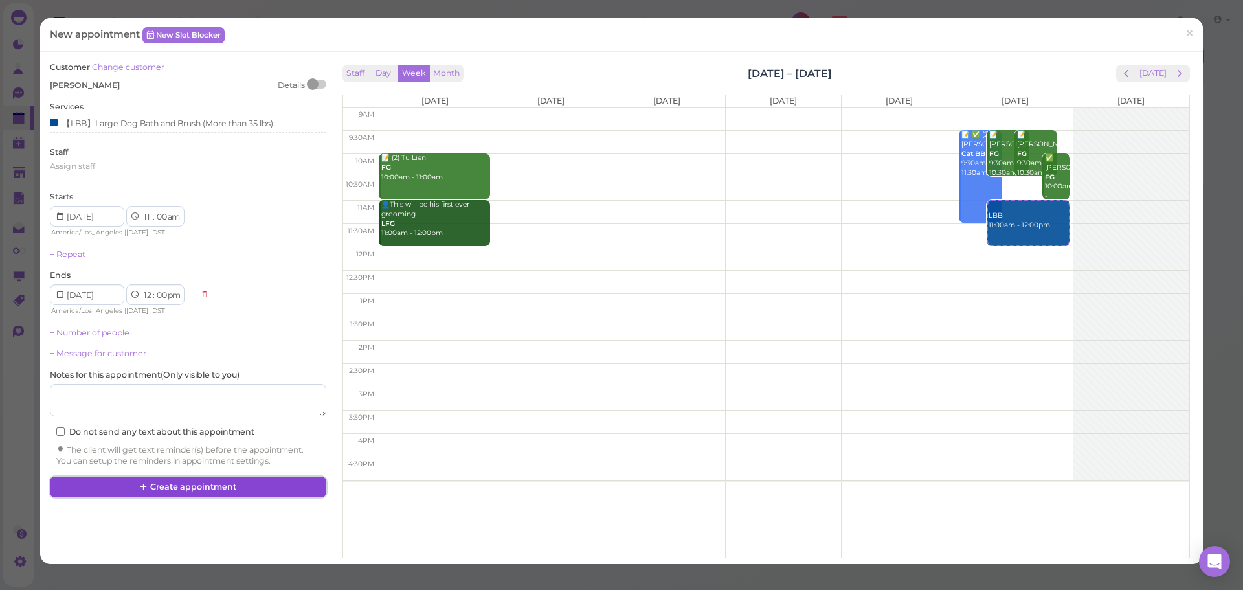
click at [234, 492] on button "Create appointment" at bounding box center [188, 486] width 276 height 21
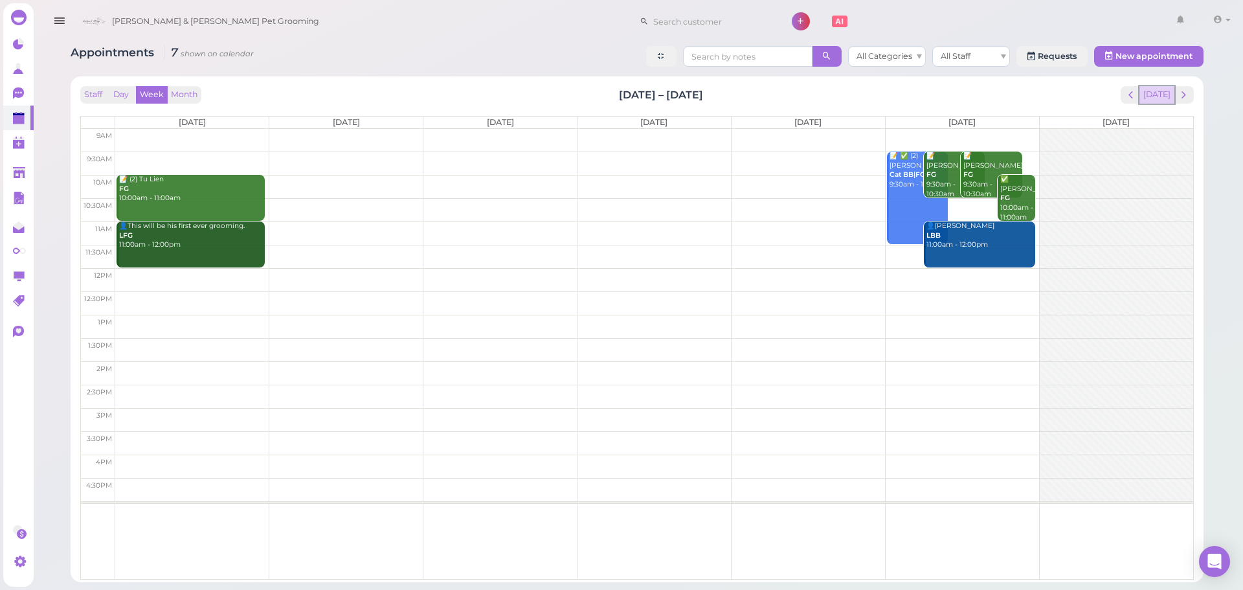
click at [1154, 94] on button "[DATE]" at bounding box center [1156, 94] width 35 height 17
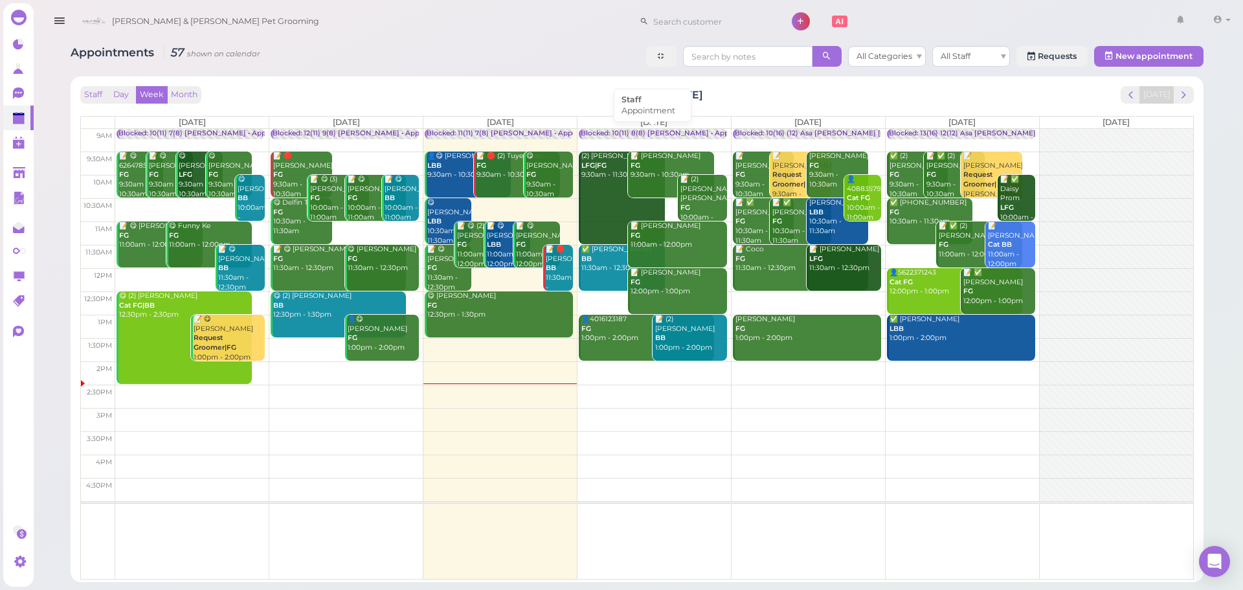
click at [623, 134] on div "Blocked: 10(11) 8(8) Asa Rebecca • Appointment" at bounding box center [671, 134] width 180 height 10
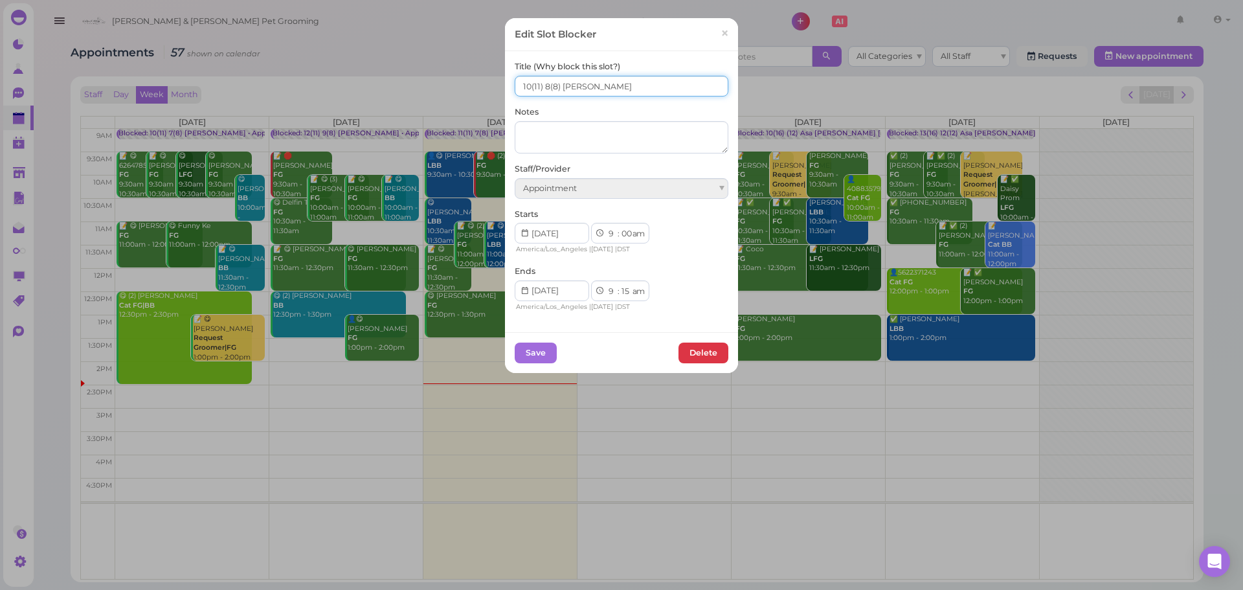
click at [520, 89] on input "10(11) 8(8) Asa Rebecca" at bounding box center [622, 86] width 214 height 21
type input "11(11) 8(8) Asa Rebecca"
click at [528, 349] on button "Save" at bounding box center [536, 352] width 42 height 21
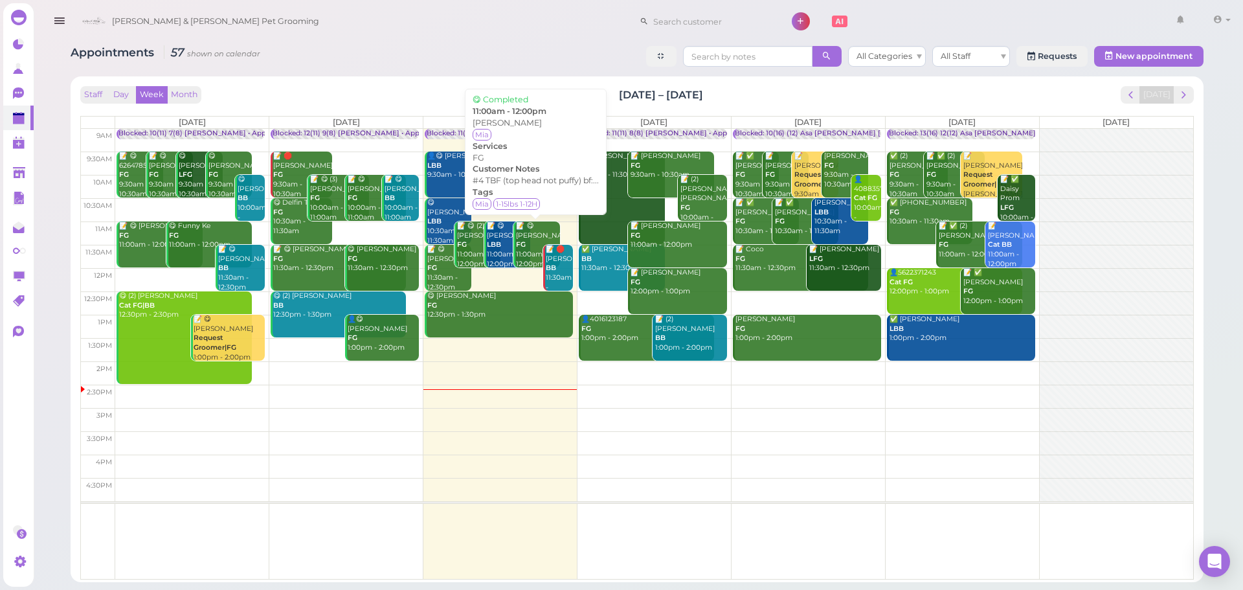
click at [537, 258] on div "📝 😋 Mariela Ruiz FG 11:00am - 12:00pm" at bounding box center [537, 244] width 45 height 47
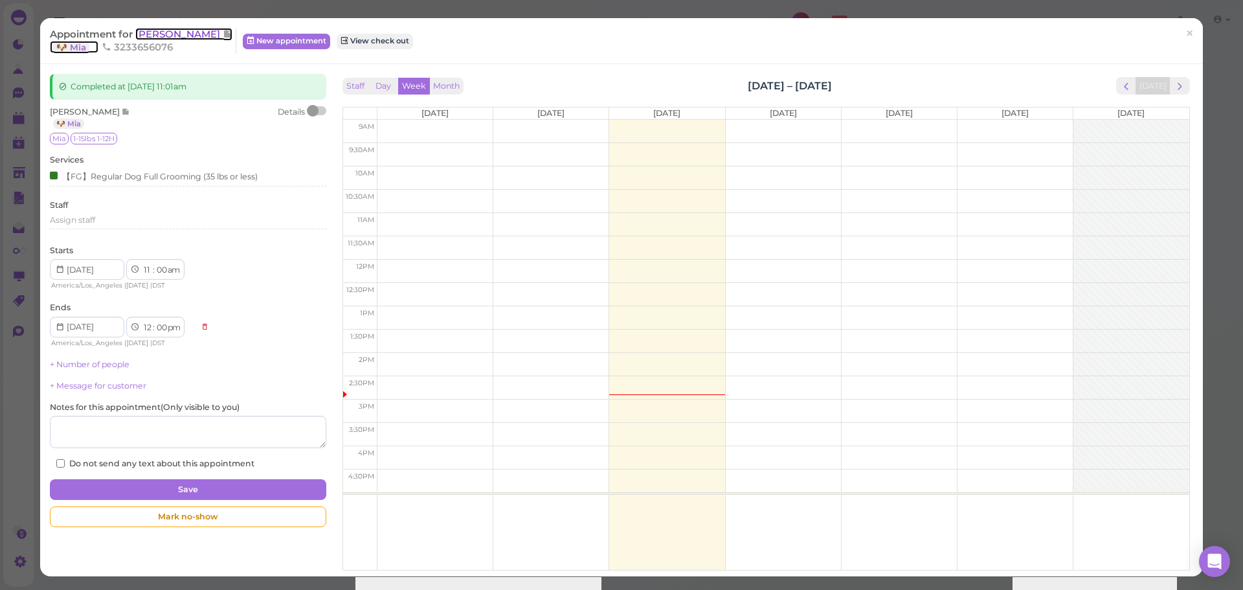
click at [175, 30] on span "Mariela Ruiz" at bounding box center [178, 34] width 87 height 12
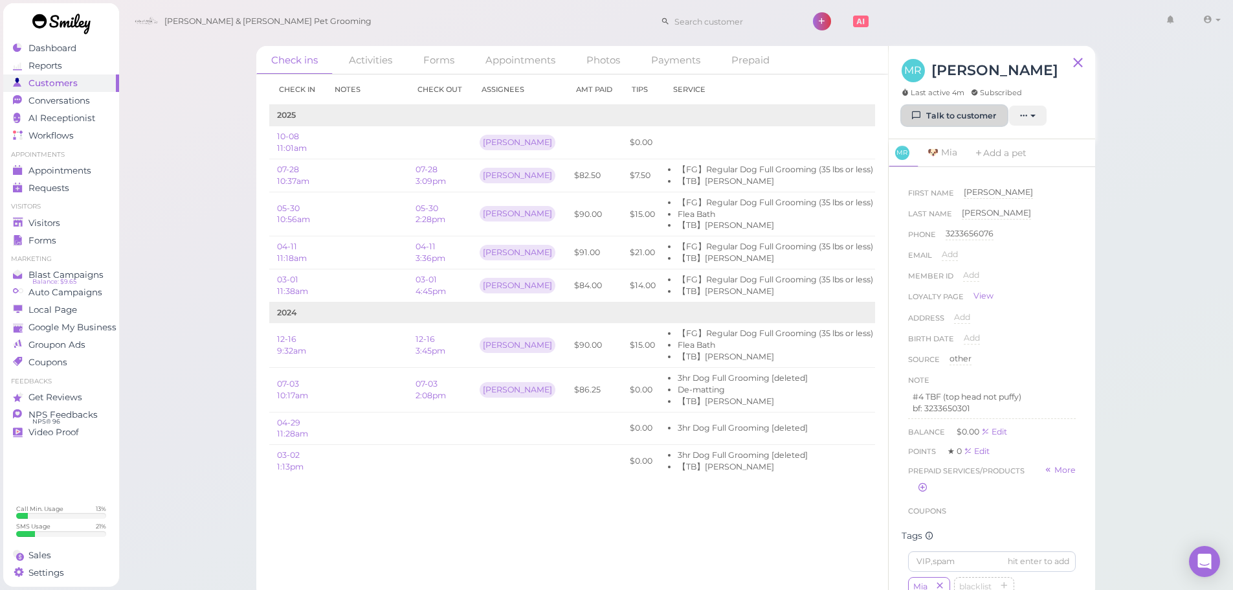
click at [929, 110] on link "Talk to customer" at bounding box center [955, 116] width 106 height 21
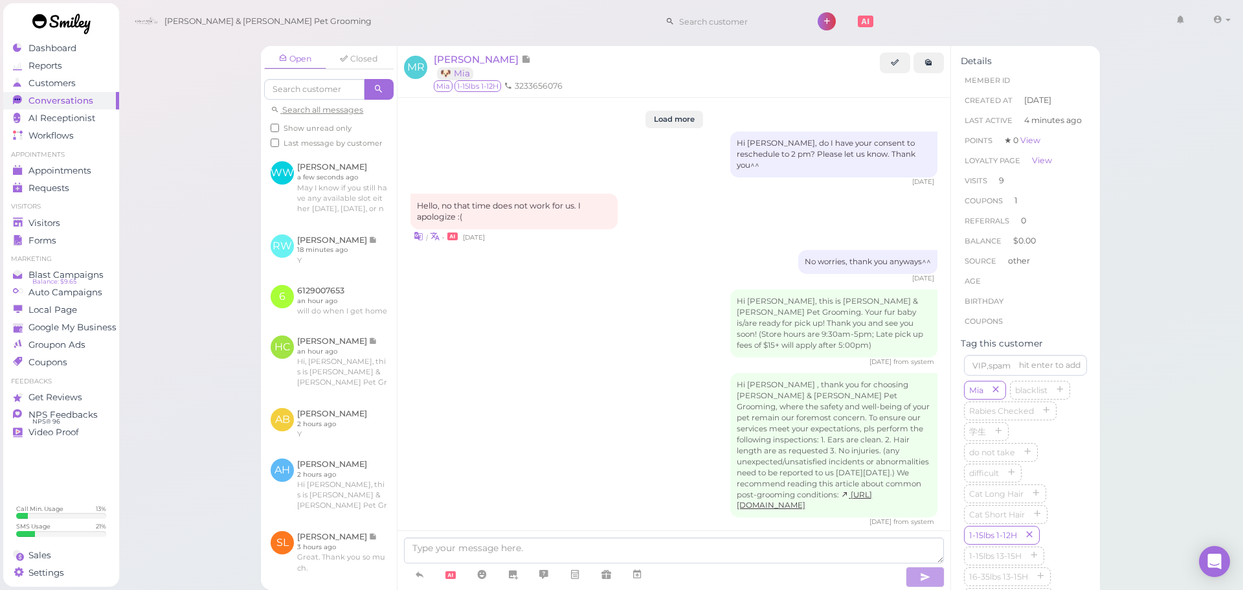
scroll to position [2108, 0]
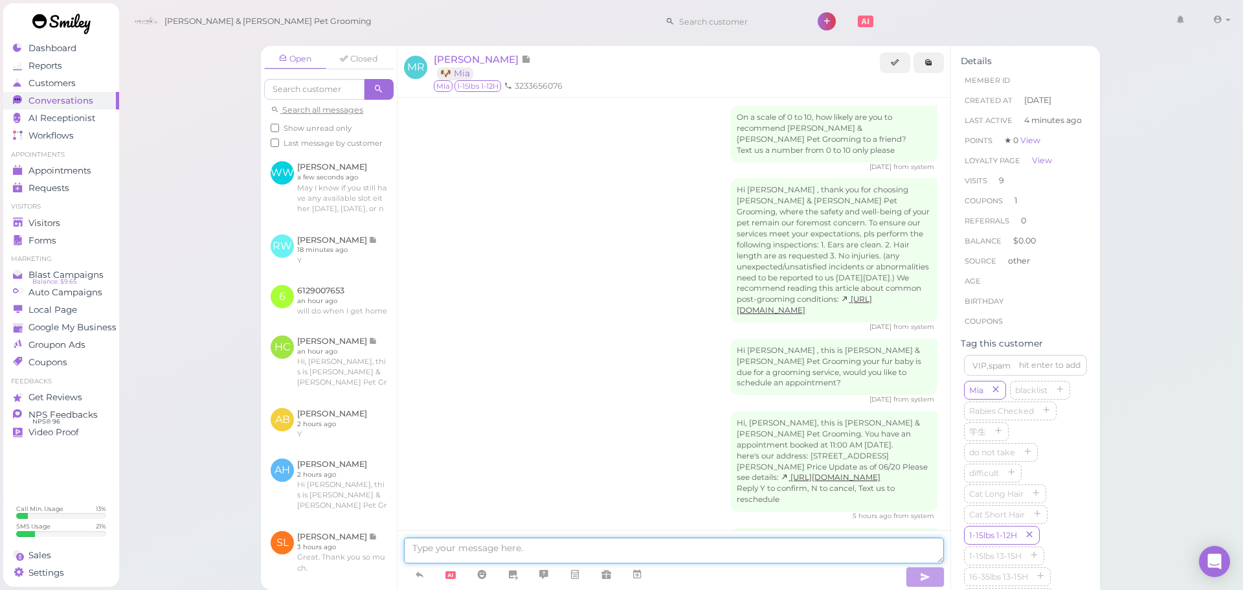
click at [569, 543] on textarea at bounding box center [674, 550] width 540 height 26
click at [61, 173] on span "Appointments" at bounding box center [60, 170] width 65 height 11
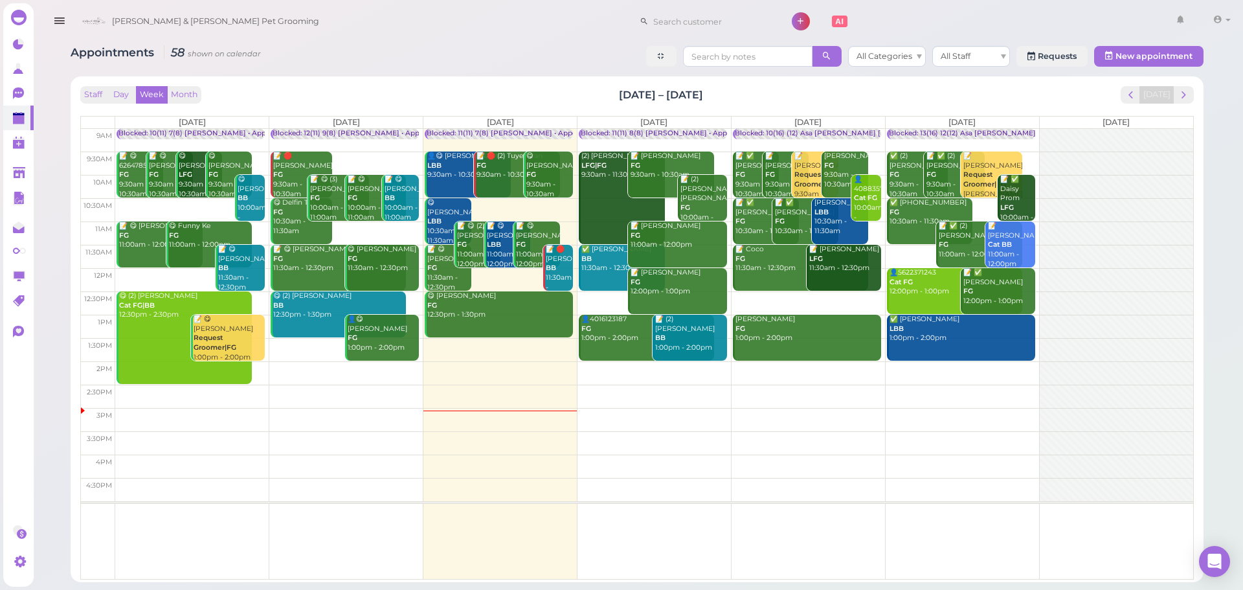
click at [820, 294] on td at bounding box center [654, 302] width 1078 height 23
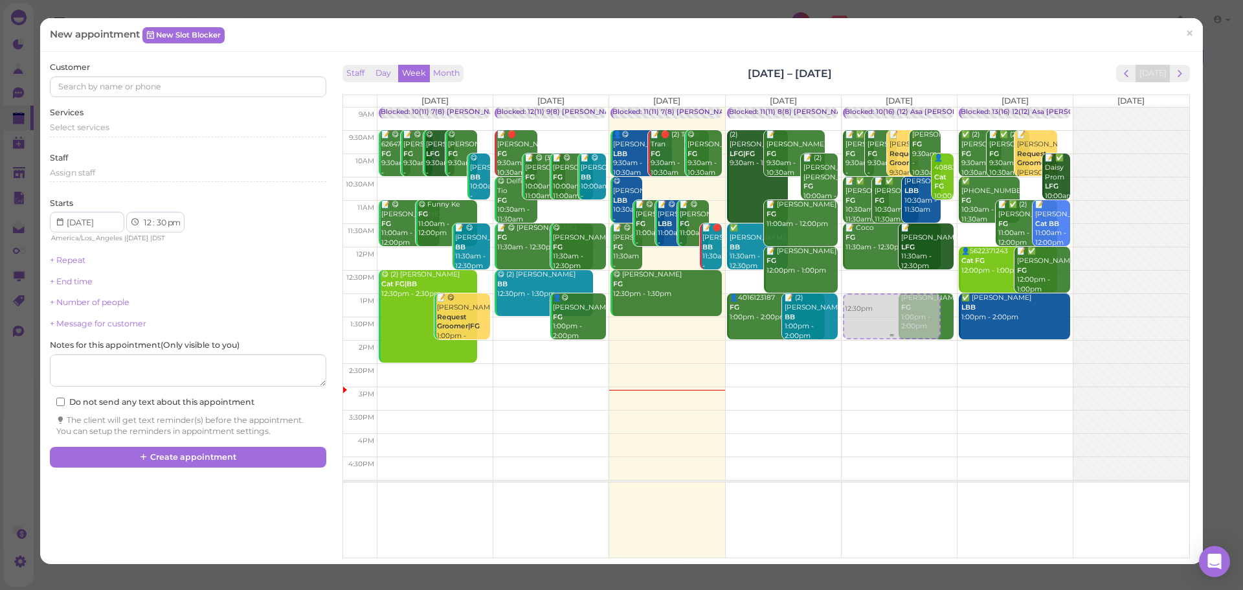
click at [871, 107] on div "12:30pm Blocked: 10(16) (12) Asa Helen Rebecca • Appointment 📝 ✅ Renee Wu FG 9:…" at bounding box center [899, 107] width 115 height 0
select select "1"
select select "00"
click at [80, 125] on span "Select services" at bounding box center [80, 127] width 60 height 10
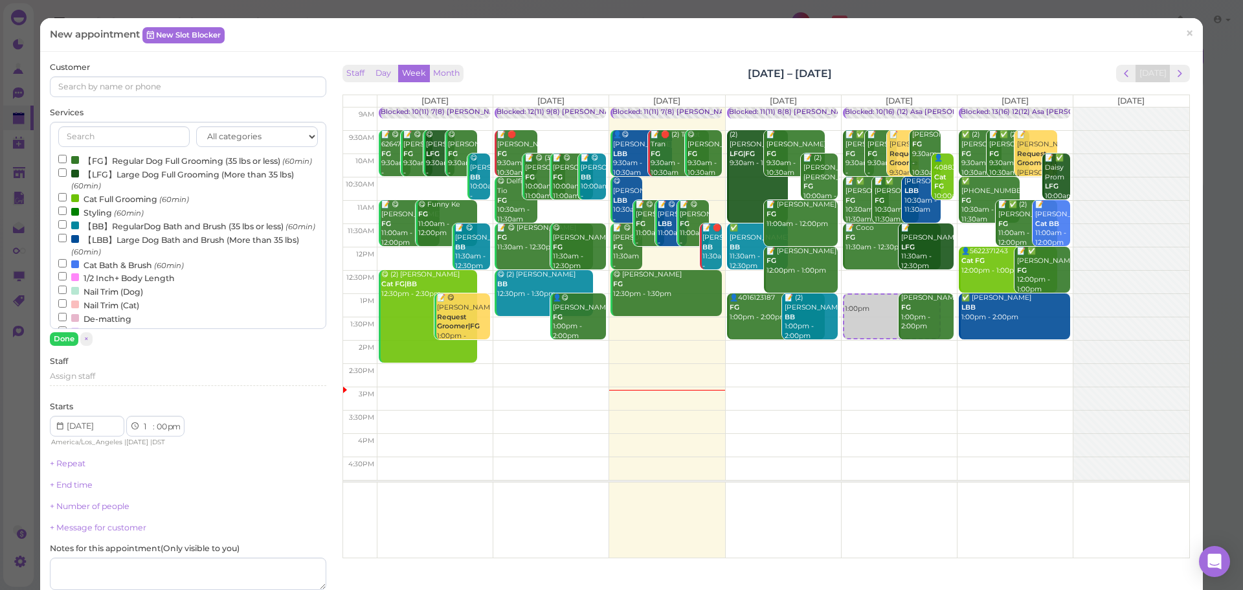
click at [102, 156] on label "【FG】Regular Dog Full Grooming (35 lbs or less) (60min)" at bounding box center [185, 160] width 254 height 14
click at [67, 156] on input "【FG】Regular Dog Full Grooming (35 lbs or less) (60min)" at bounding box center [62, 159] width 8 height 8
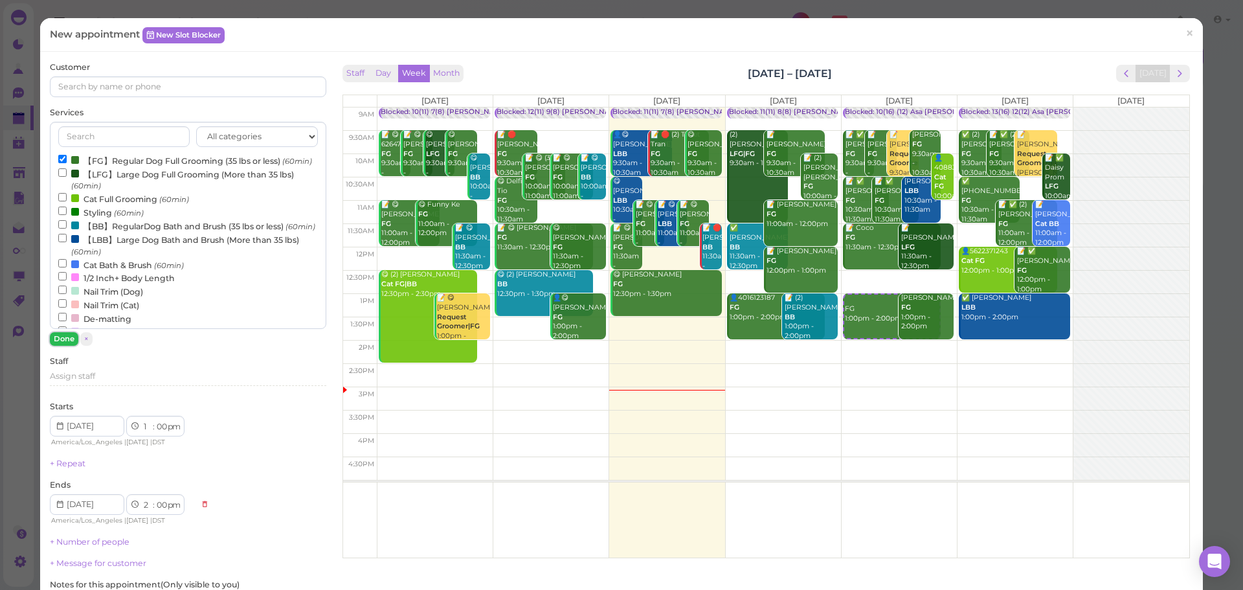
click at [67, 344] on button "Done" at bounding box center [64, 339] width 28 height 14
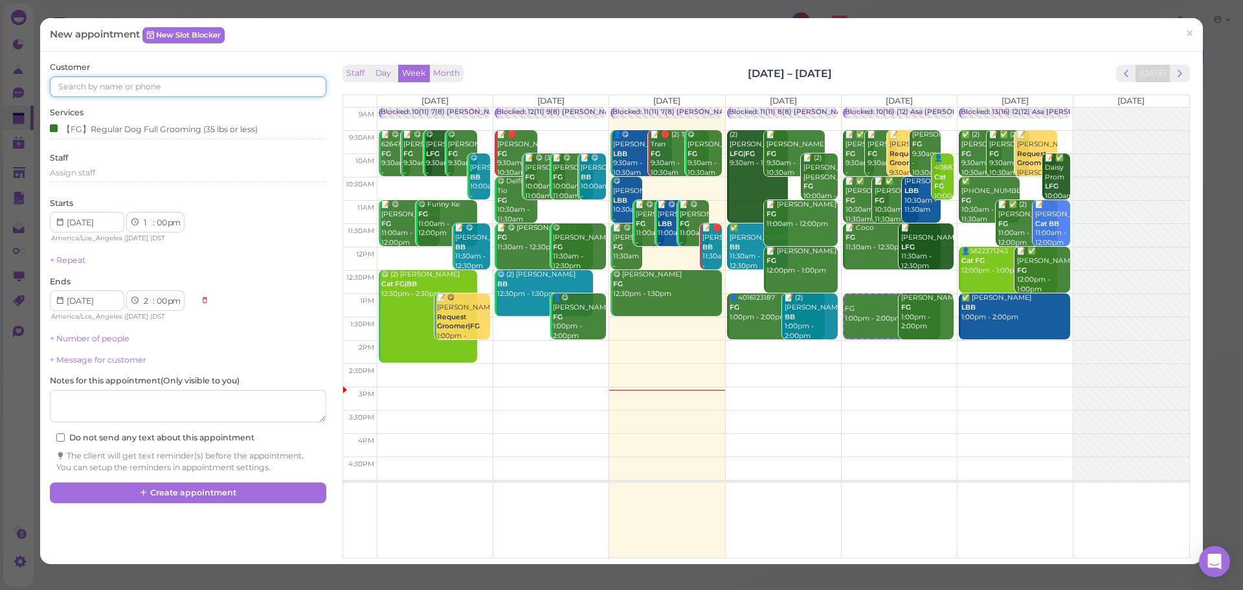
click at [140, 80] on input at bounding box center [188, 86] width 276 height 21
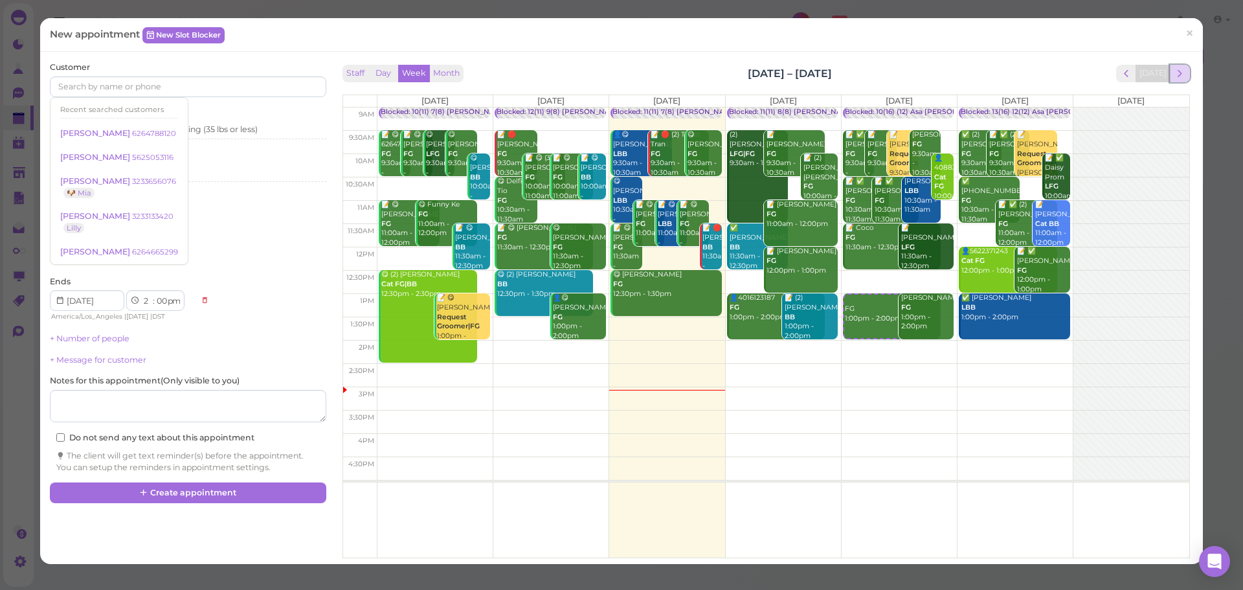
click at [1172, 66] on button "next" at bounding box center [1180, 73] width 20 height 17
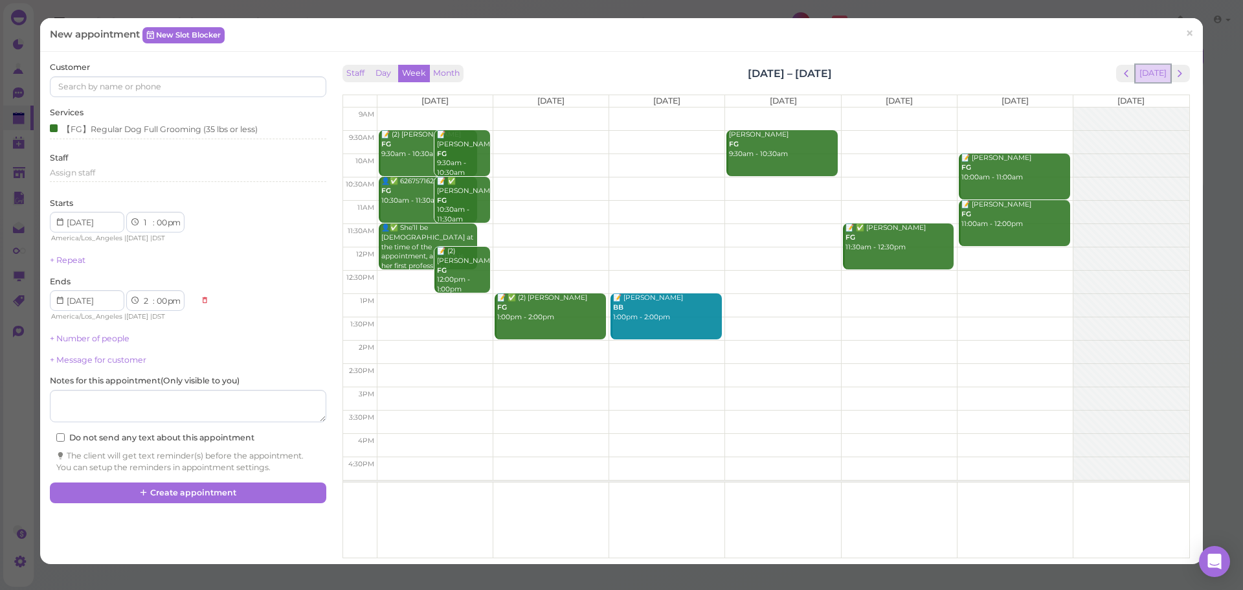
click at [1152, 71] on button "[DATE]" at bounding box center [1152, 73] width 35 height 17
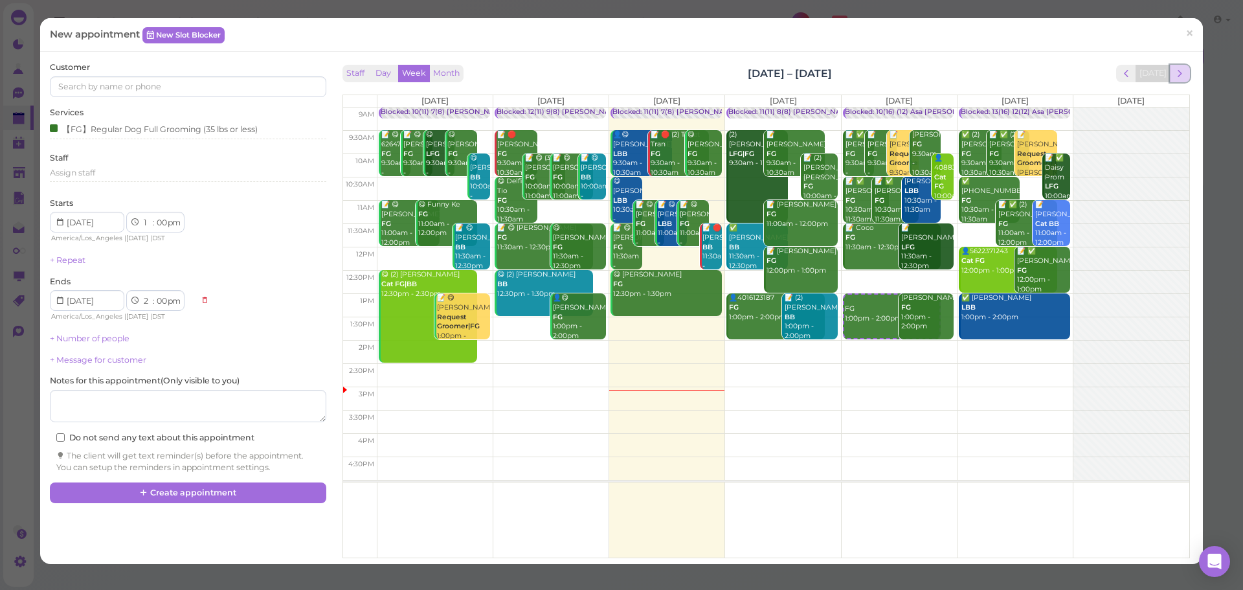
click at [1174, 71] on span "next" at bounding box center [1180, 73] width 12 height 12
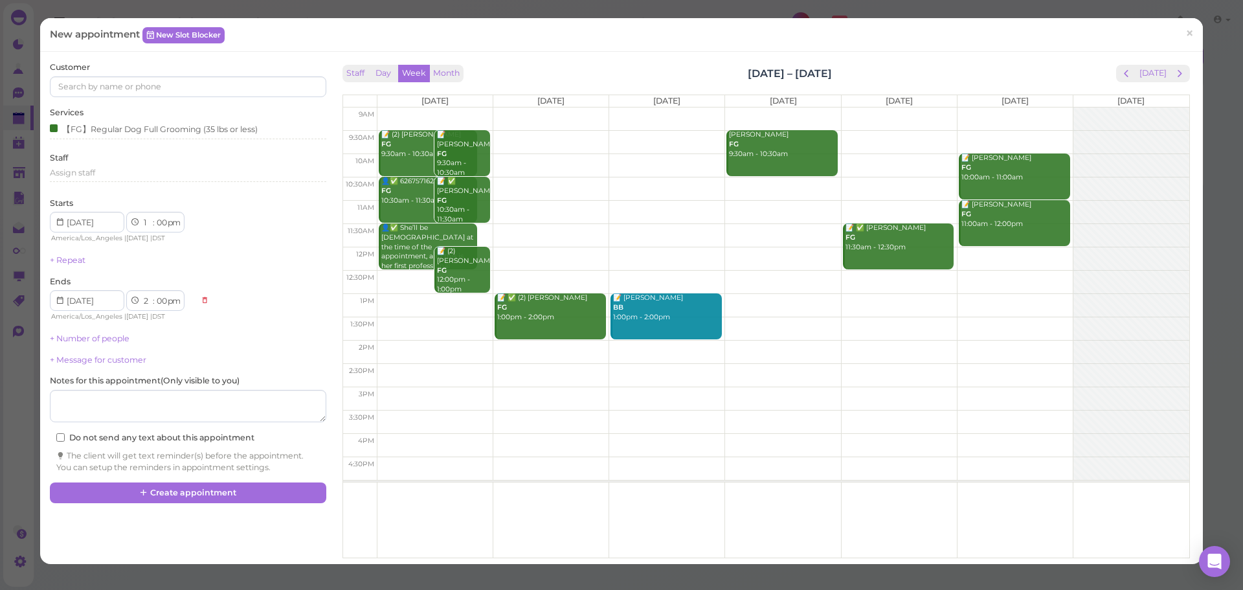
click at [768, 179] on td at bounding box center [783, 188] width 812 height 23
type input "2025-10-16"
select select "10"
select select "30"
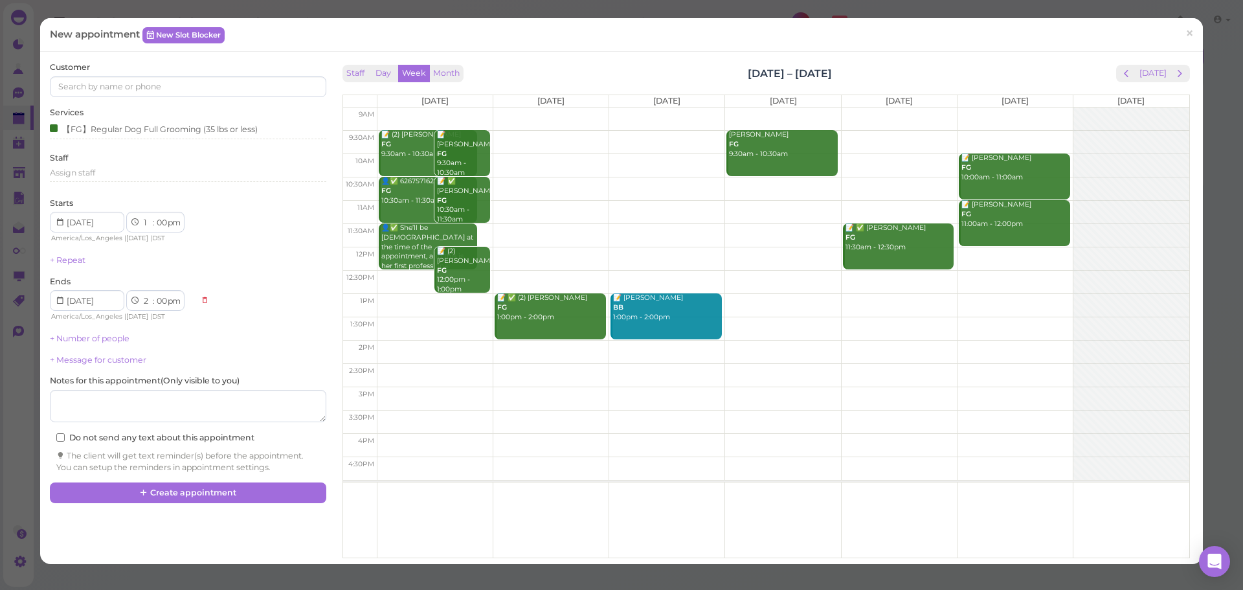
select select "am"
select select "11"
select select "30"
select select "am"
drag, startPoint x: 788, startPoint y: 194, endPoint x: 775, endPoint y: 149, distance: 47.1
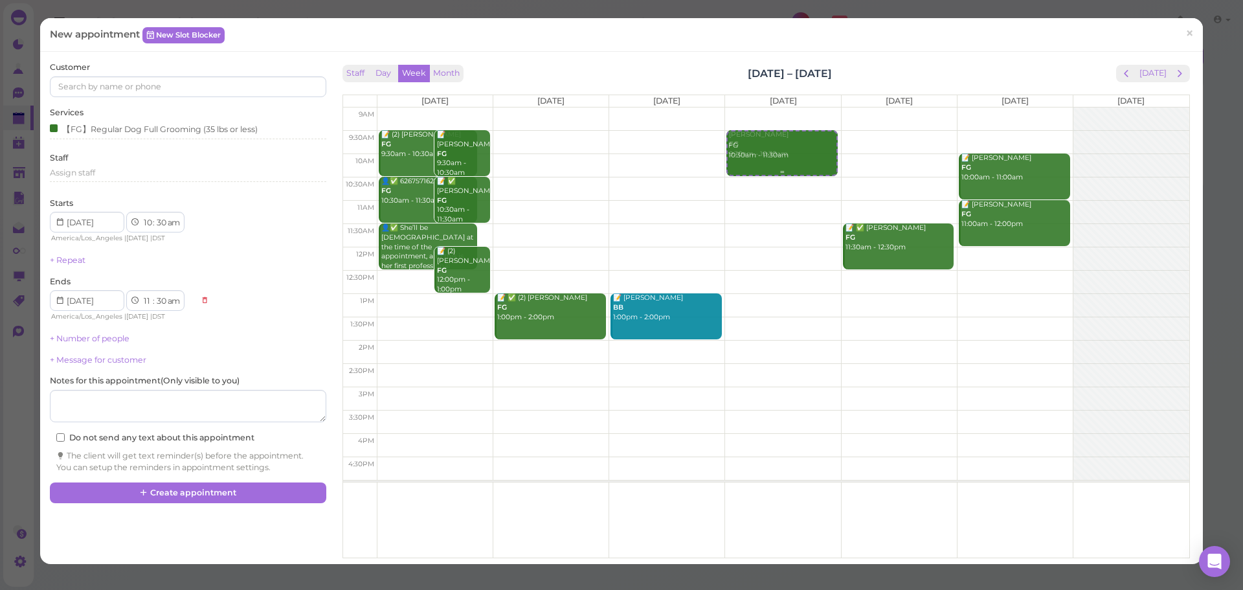
click at [775, 107] on div "FG 10:30am - 11:30am Mike Do FG 9:30am - 10:30am FG 10:30am - 11:30am" at bounding box center [782, 107] width 115 height 0
select select "9"
select select "10"
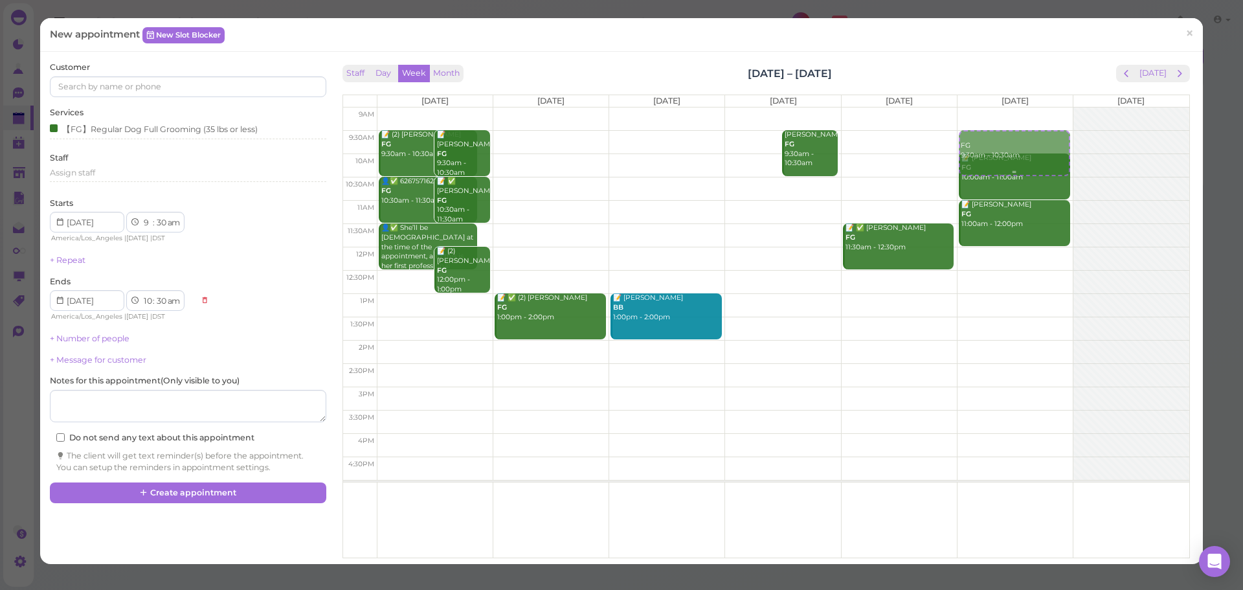
drag, startPoint x: 759, startPoint y: 157, endPoint x: 992, endPoint y: 157, distance: 233.0
click at [992, 107] on tr "📝 (2) Cindy Wan FG 9:30am - 10:30am 📝 Karina Arroyo FG 9:30am - 10:30am 👤✅ 6267…" at bounding box center [766, 107] width 846 height 0
type input "2025-10-18"
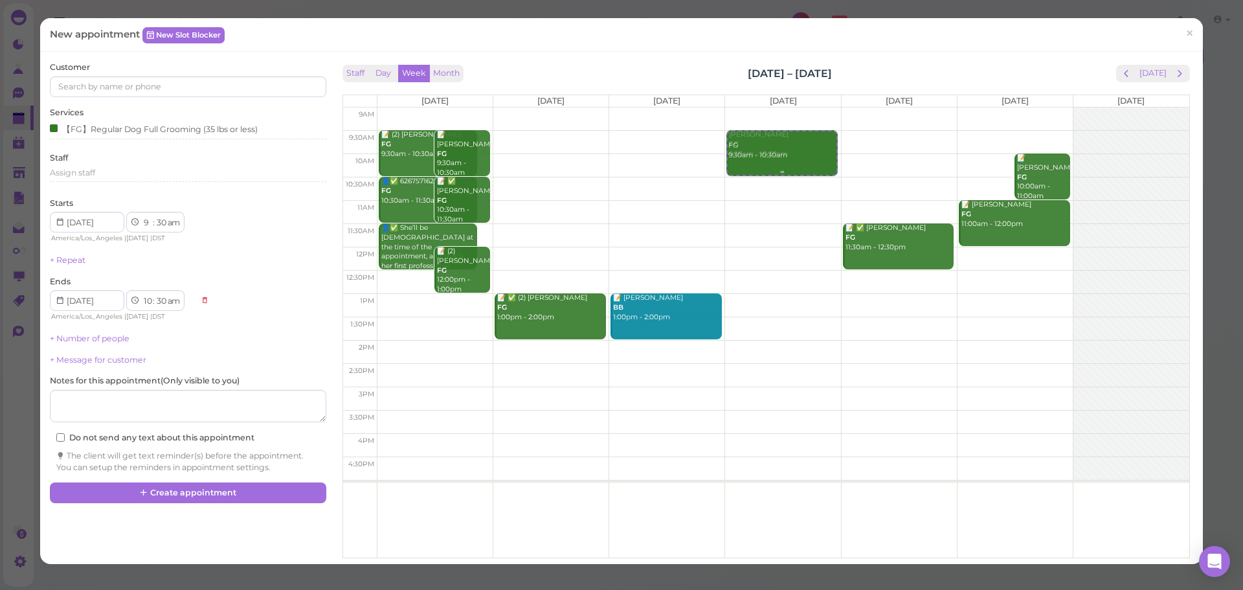
drag, startPoint x: 979, startPoint y: 153, endPoint x: 728, endPoint y: 155, distance: 251.2
click at [732, 107] on tr "📝 (2) Cindy Wan FG 9:30am - 10:30am 📝 Karina Arroyo FG 9:30am - 10:30am 👤✅ 6267…" at bounding box center [766, 107] width 846 height 0
type input "2025-10-16"
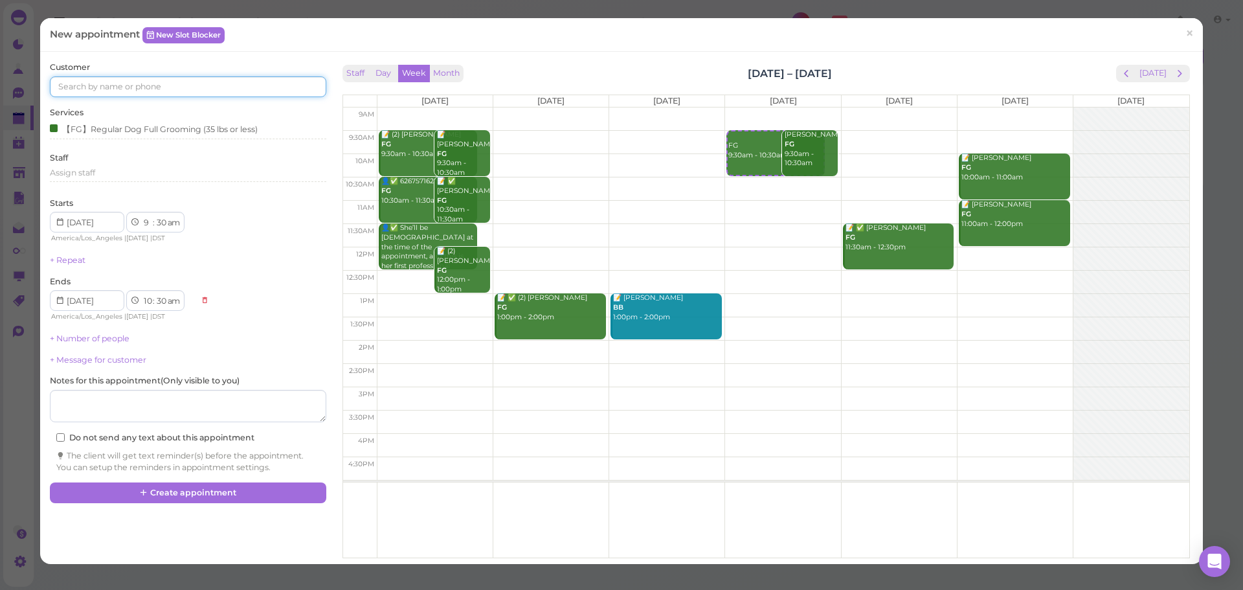
click at [236, 91] on input at bounding box center [188, 86] width 276 height 21
click at [236, 88] on input at bounding box center [188, 86] width 276 height 21
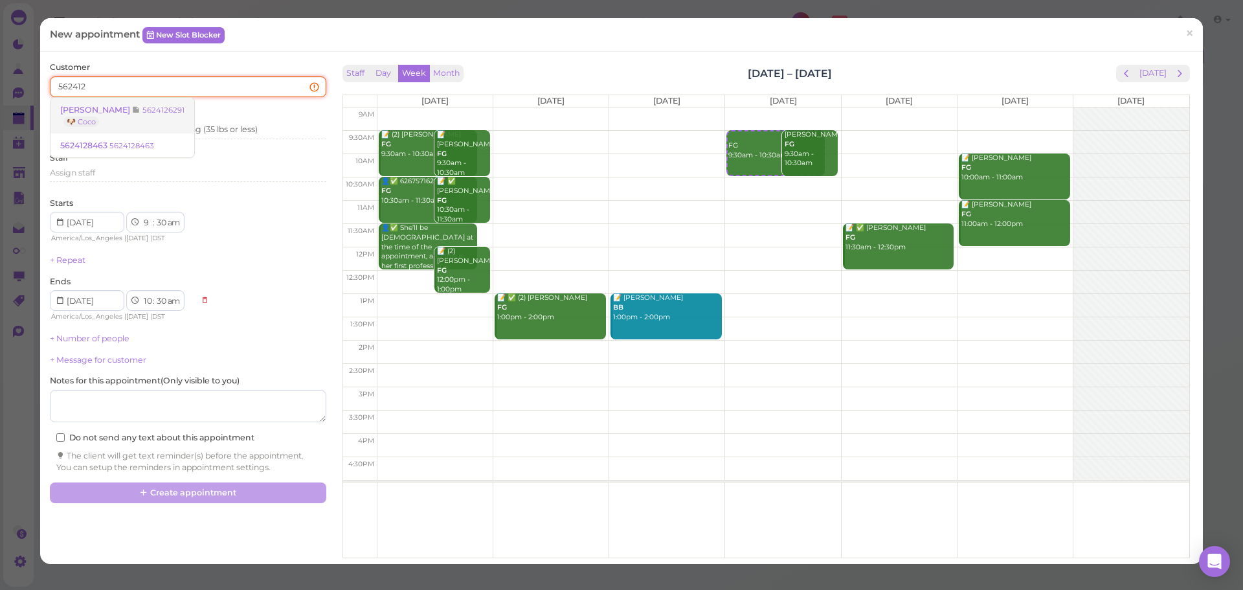
type input "562412"
click at [172, 109] on link "Marcia Lopez 5624126291 🐶 Coco" at bounding box center [122, 116] width 144 height 36
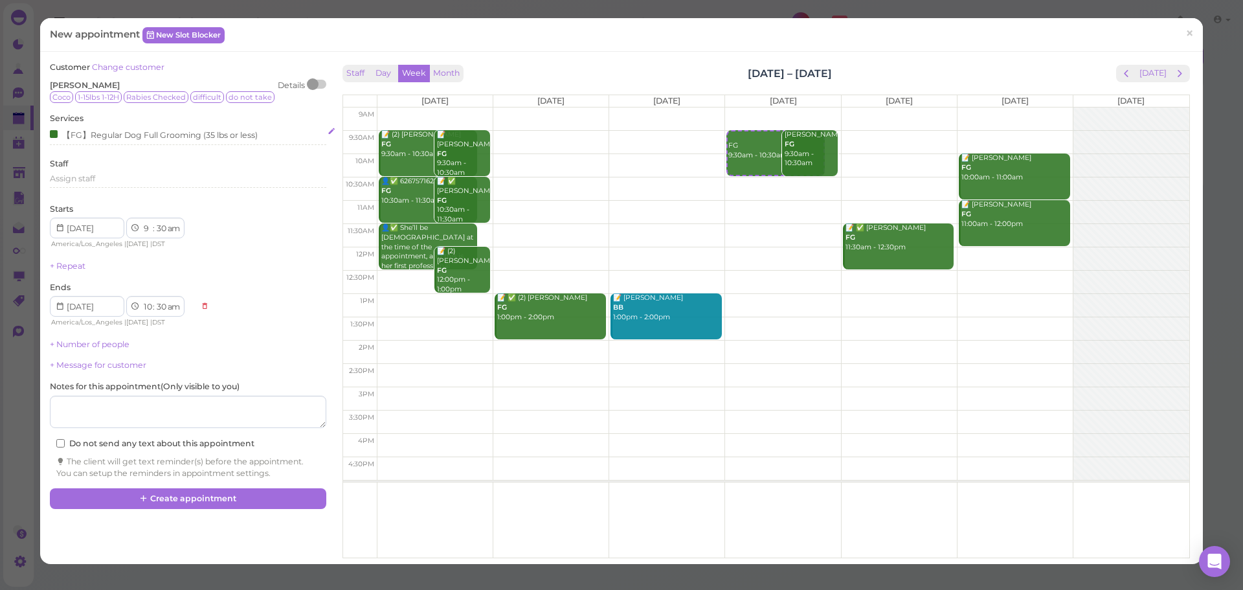
click at [190, 139] on div "【FG】Regular Dog Full Grooming (35 lbs or less)" at bounding box center [154, 135] width 208 height 14
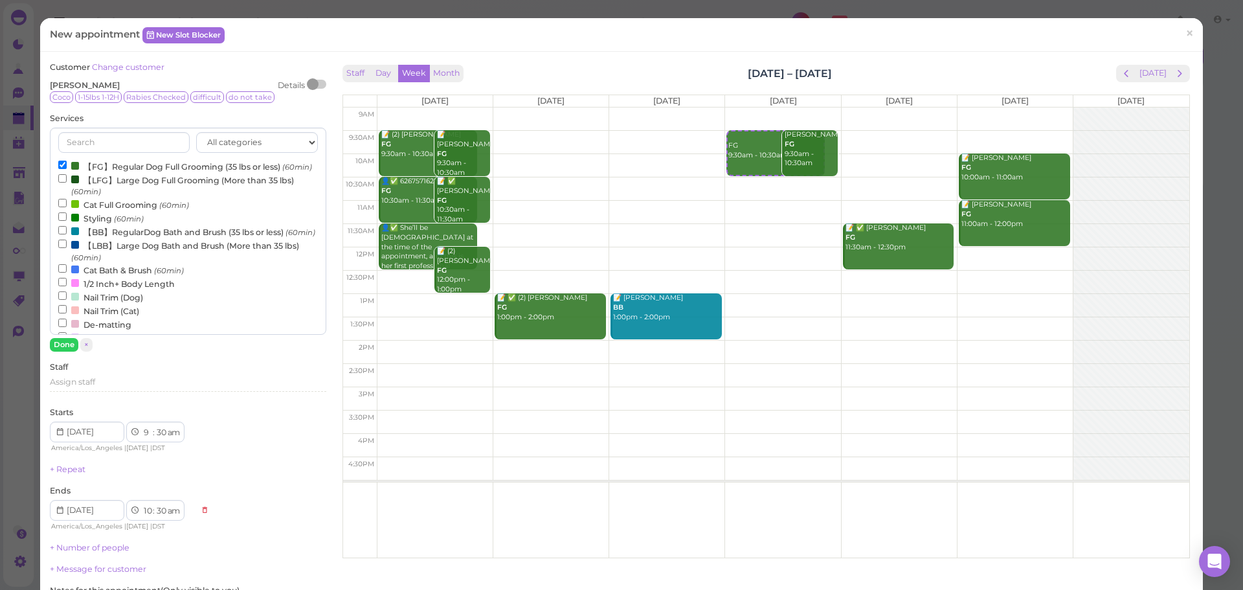
click at [150, 168] on label "【FG】Regular Dog Full Grooming (35 lbs or less) (60min)" at bounding box center [185, 166] width 254 height 14
click at [67, 168] on input "【FG】Regular Dog Full Grooming (35 lbs or less) (60min)" at bounding box center [62, 165] width 8 height 8
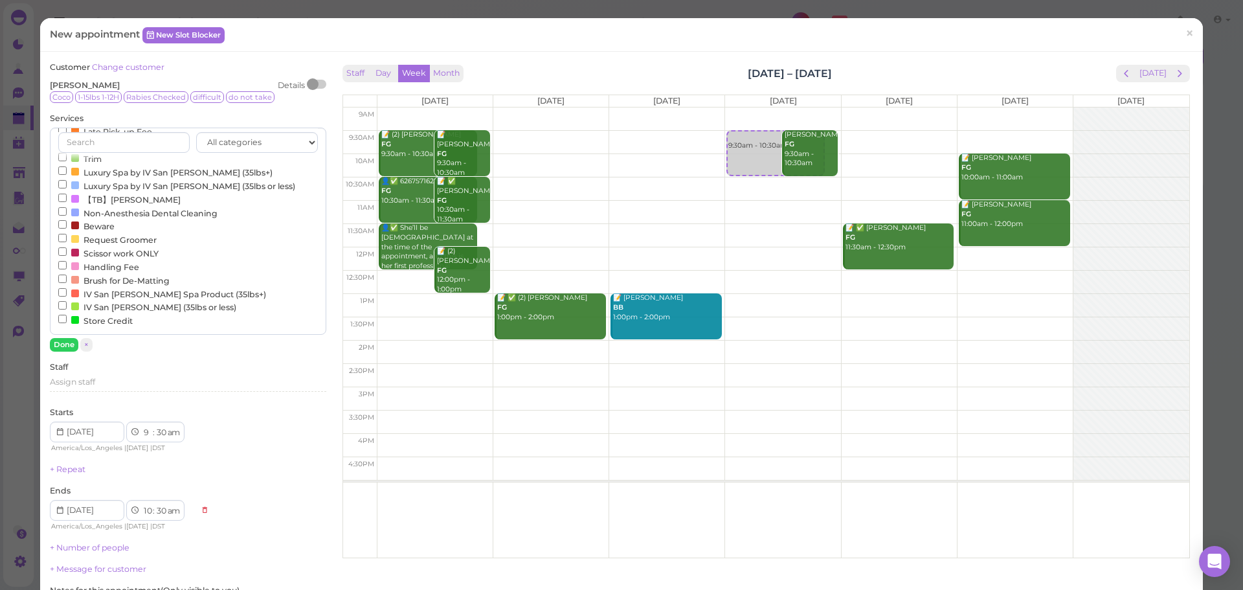
click at [89, 237] on label "Request Groomer" at bounding box center [107, 239] width 98 height 14
click at [67, 237] on input "Request Groomer" at bounding box center [62, 238] width 8 height 8
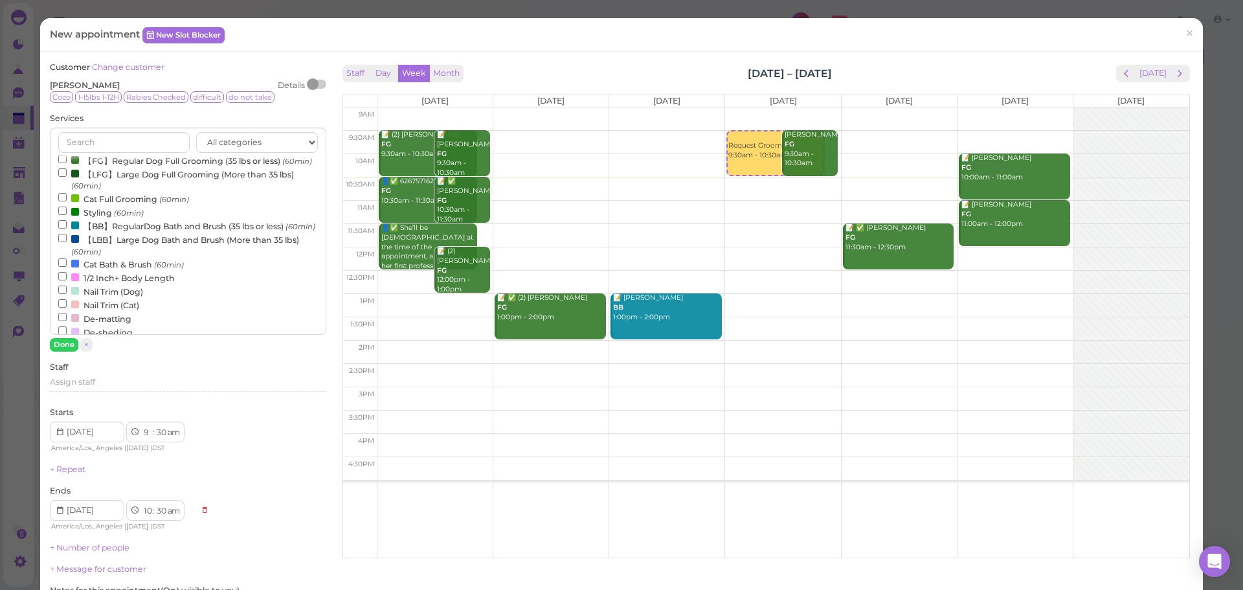
scroll to position [0, 0]
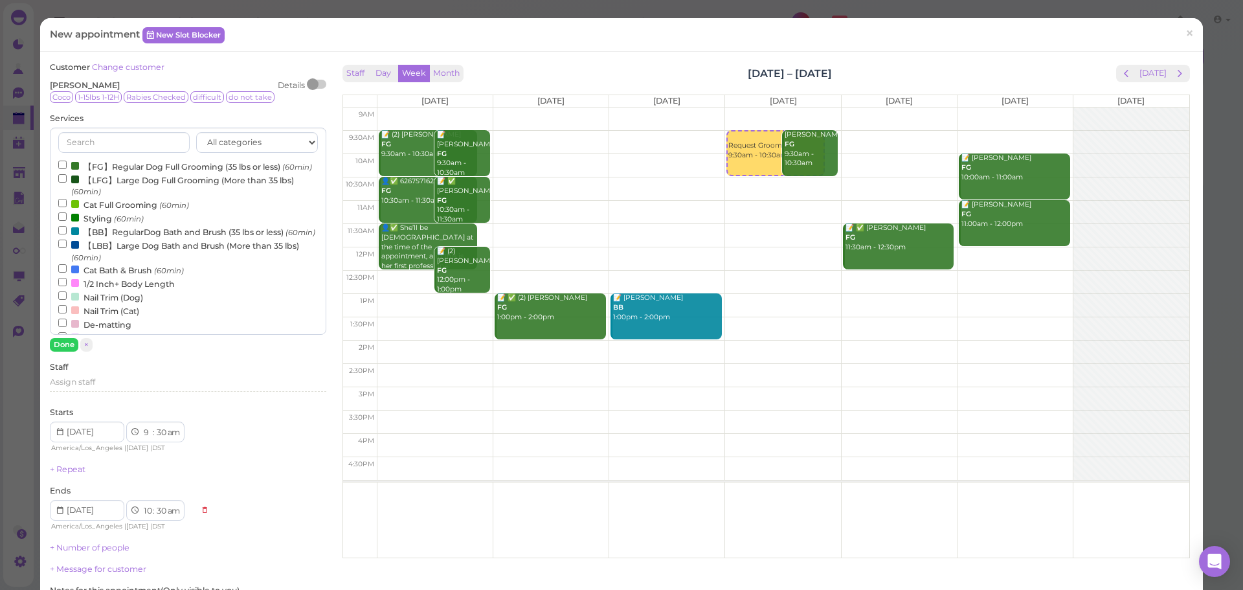
click at [111, 157] on div "All categories Full Grooming Bath & Brush Add-ons Dental Work Special Request I…" at bounding box center [188, 231] width 276 height 207
click at [111, 168] on label "【FG】Regular Dog Full Grooming (35 lbs or less) (60min)" at bounding box center [185, 166] width 254 height 14
click at [67, 168] on input "【FG】Regular Dog Full Grooming (35 lbs or less) (60min)" at bounding box center [62, 165] width 8 height 8
click at [60, 344] on button "Done" at bounding box center [64, 345] width 28 height 14
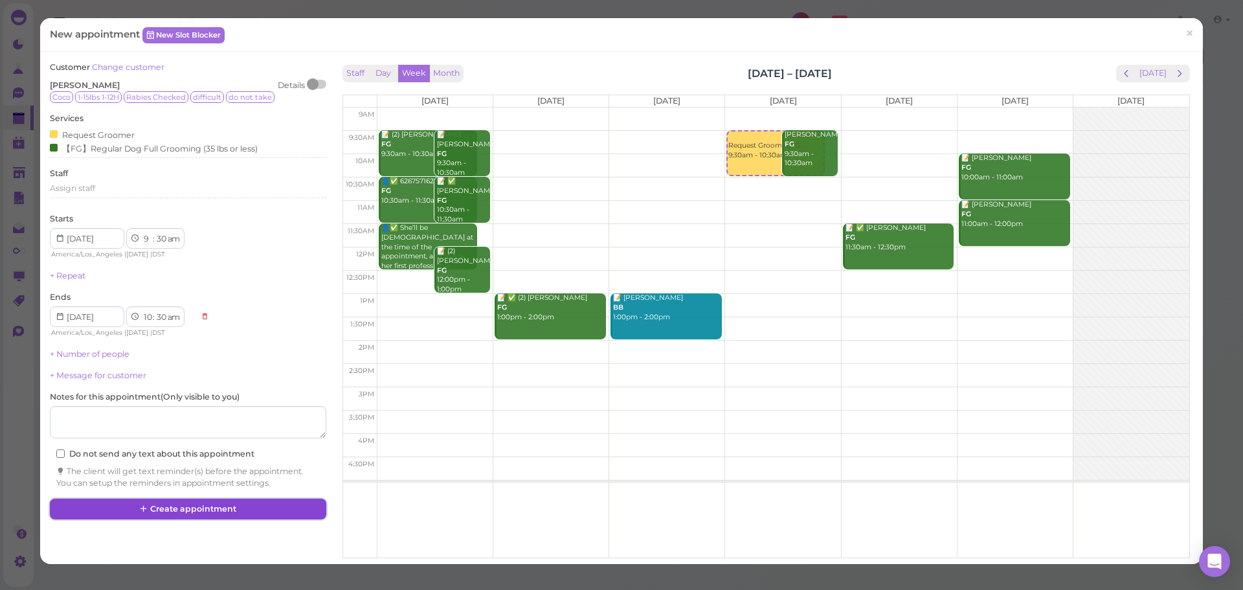
click at [214, 513] on button "Create appointment" at bounding box center [188, 508] width 276 height 21
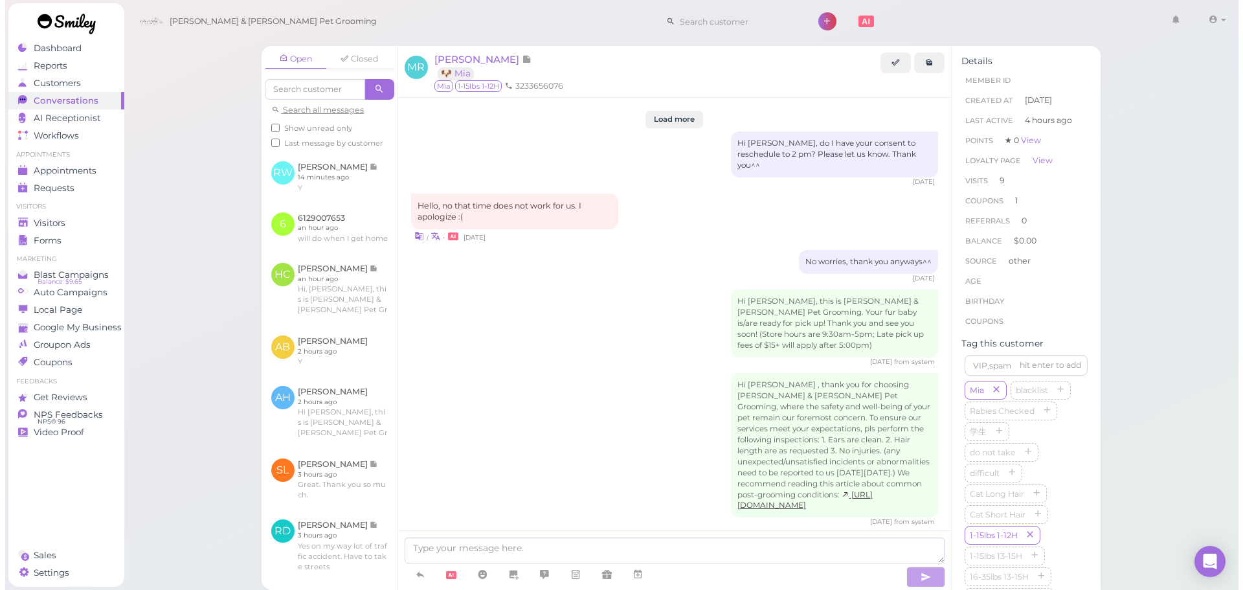
scroll to position [2108, 0]
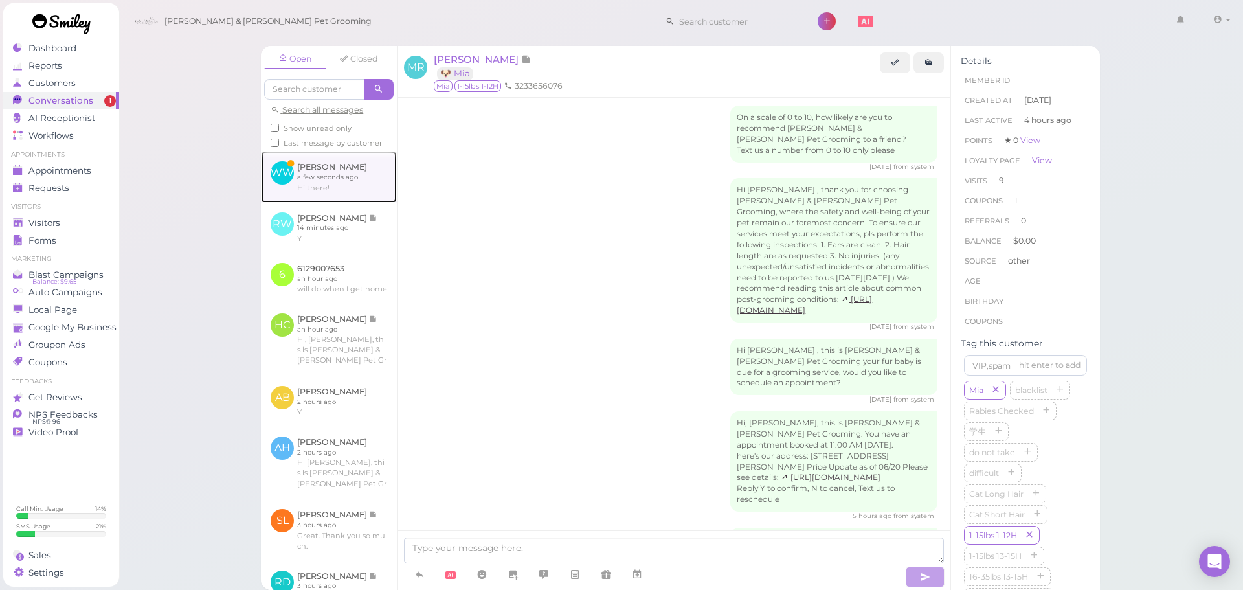
drag, startPoint x: 318, startPoint y: 203, endPoint x: 265, endPoint y: 195, distance: 53.6
click at [318, 202] on link at bounding box center [329, 176] width 136 height 50
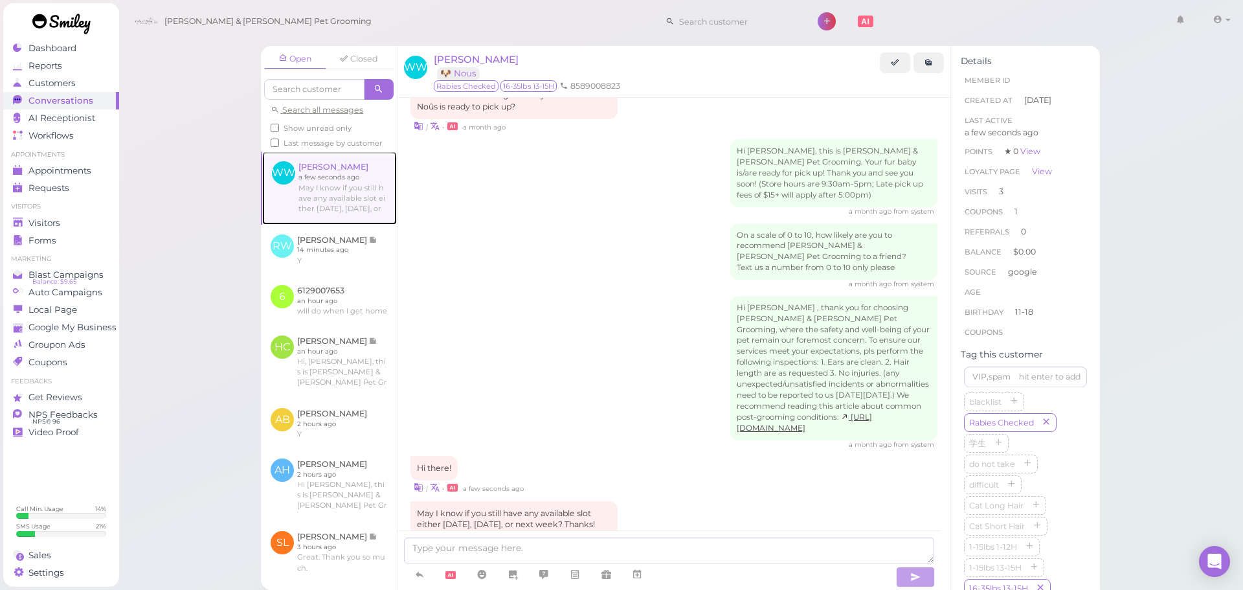
scroll to position [1649, 0]
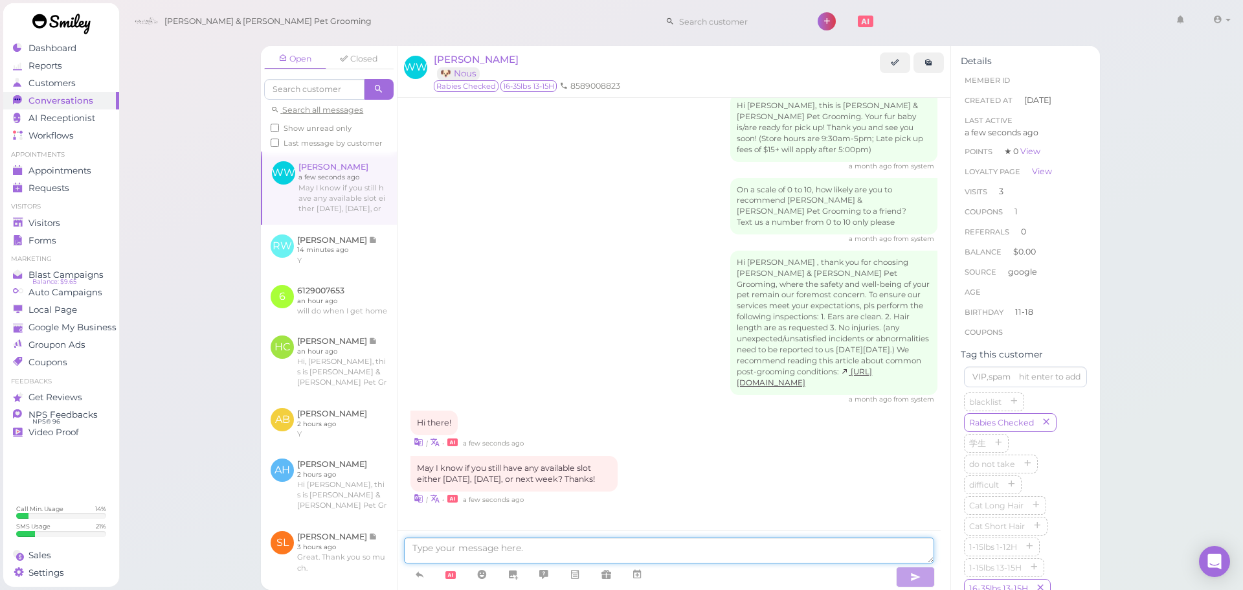
click at [506, 541] on textarea at bounding box center [669, 550] width 530 height 26
type textarea "Will this be for a bath or for a full grooming?"
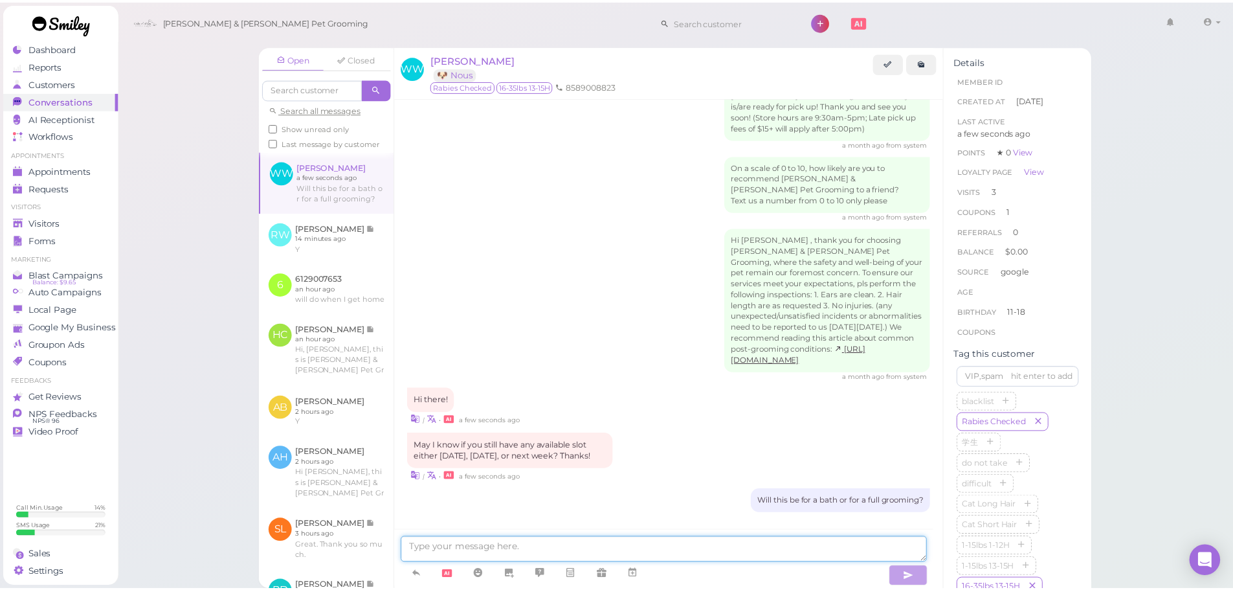
scroll to position [1679, 0]
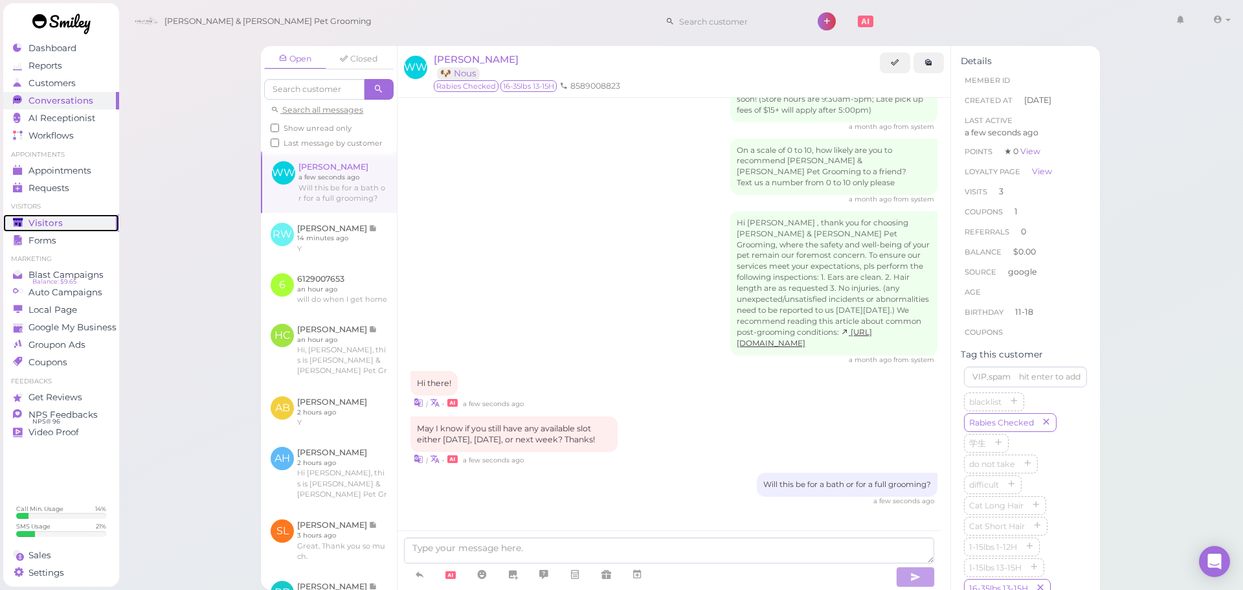
click at [36, 221] on span "Visitors" at bounding box center [45, 222] width 34 height 11
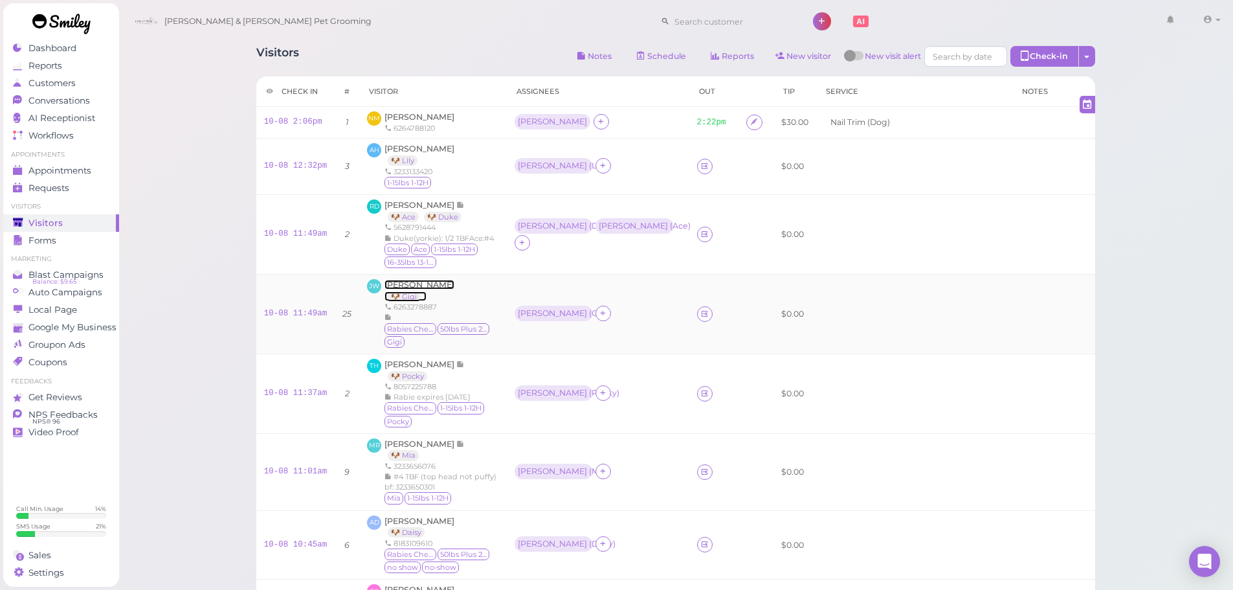
click at [407, 282] on span "[PERSON_NAME]" at bounding box center [420, 285] width 70 height 10
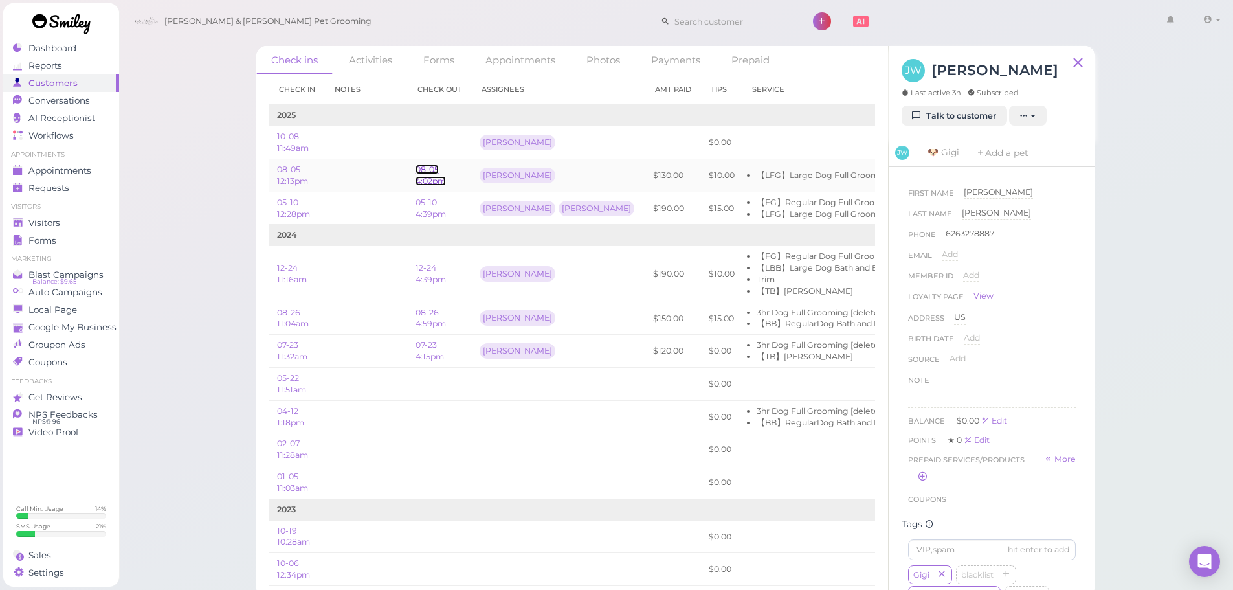
click at [444, 177] on link "08-05 4:02pm" at bounding box center [431, 174] width 30 height 21
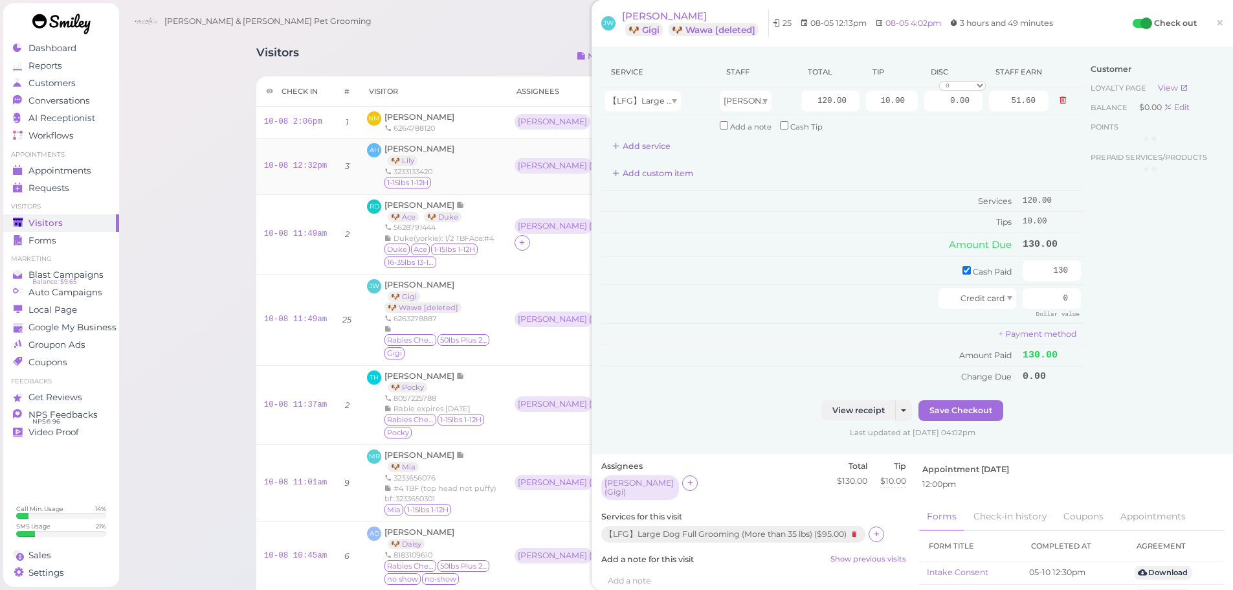
click at [392, 177] on span "1-15lbs 1-12H" at bounding box center [408, 183] width 47 height 12
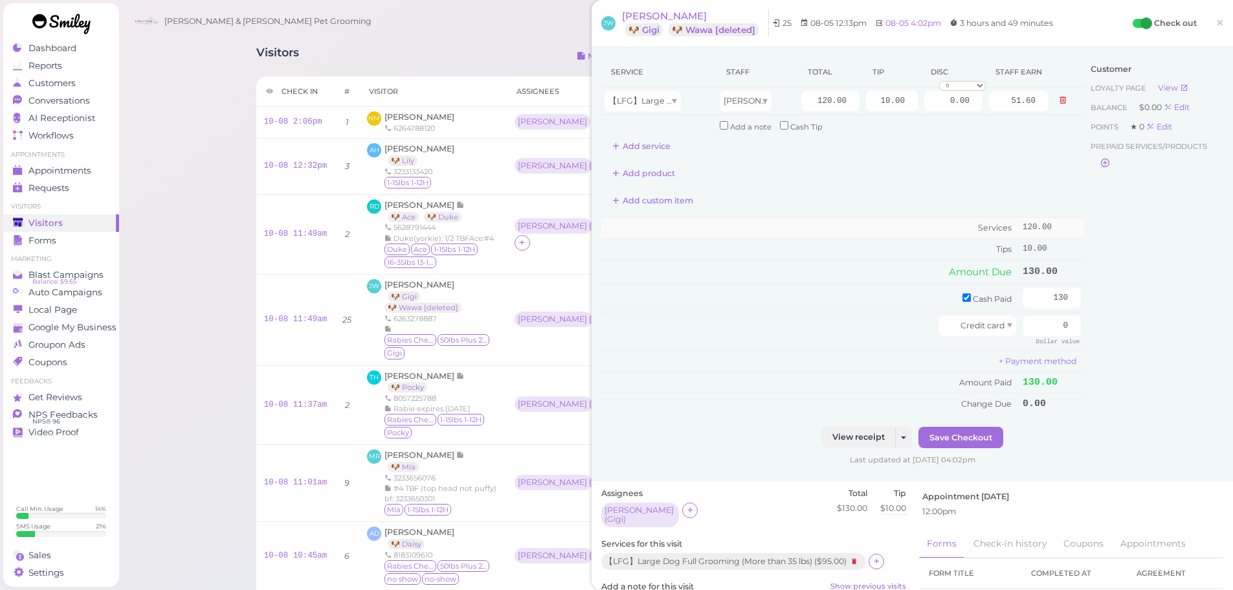
click at [843, 227] on td "Services" at bounding box center [810, 227] width 418 height 21
click at [824, 296] on td "Cash Paid" at bounding box center [810, 298] width 418 height 28
click at [654, 16] on span "[PERSON_NAME]" at bounding box center [664, 16] width 85 height 12
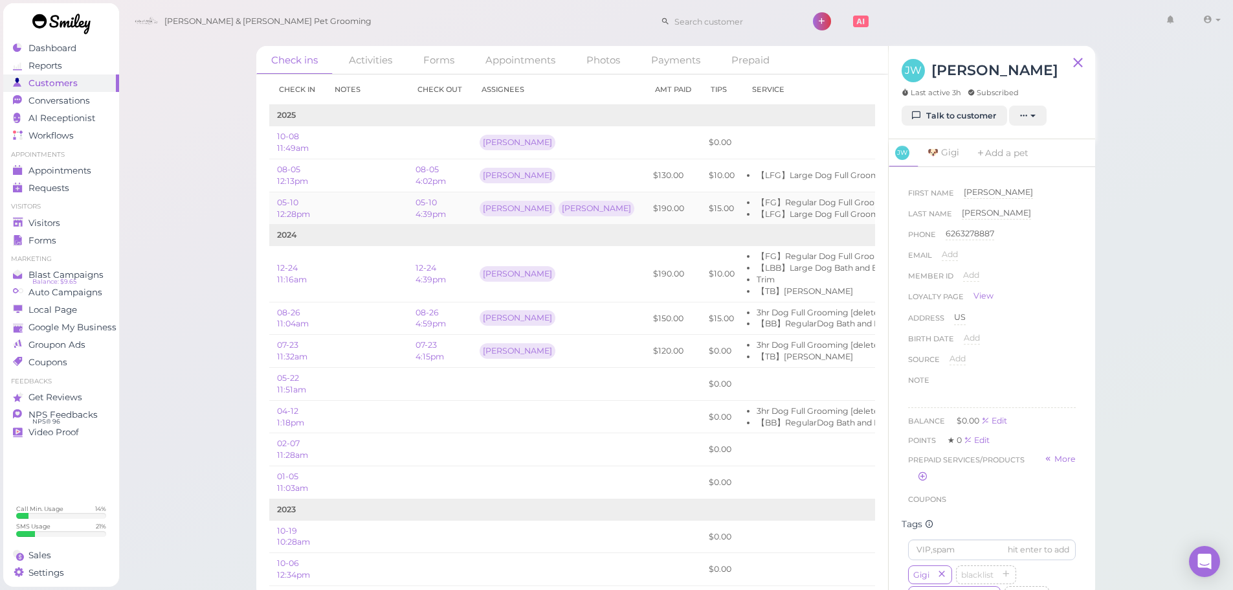
click at [458, 199] on td "05-10 4:39pm" at bounding box center [440, 208] width 64 height 33
click at [645, 210] on td "$190.00" at bounding box center [673, 208] width 56 height 33
click at [394, 144] on td at bounding box center [366, 142] width 83 height 33
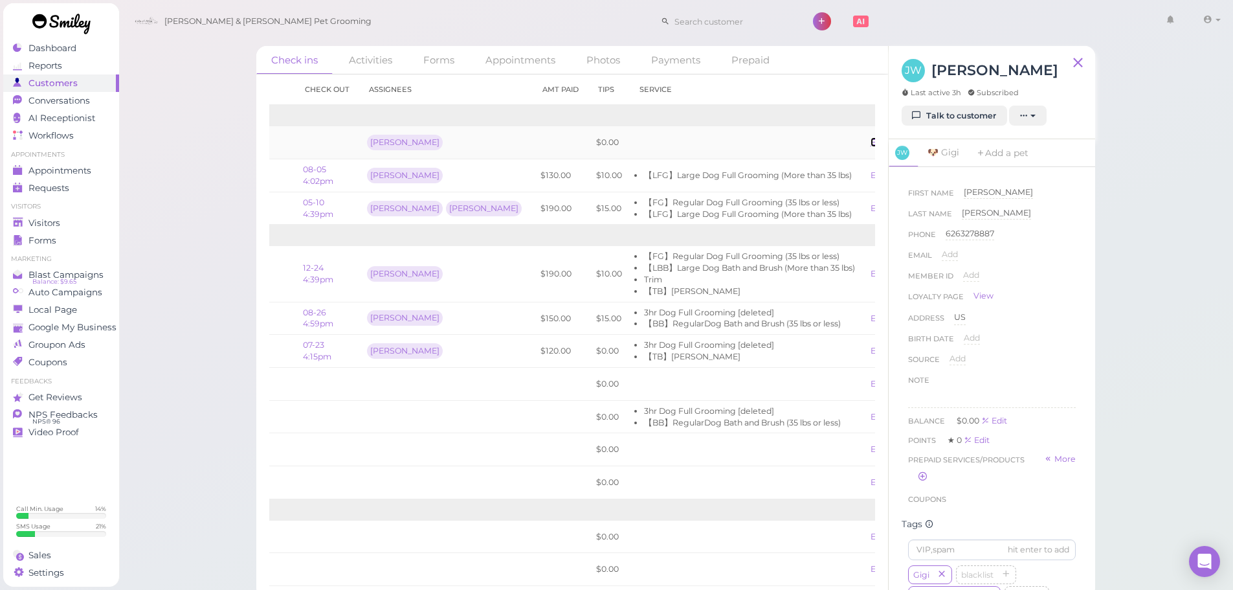
click at [871, 145] on link "Edit" at bounding box center [879, 142] width 16 height 10
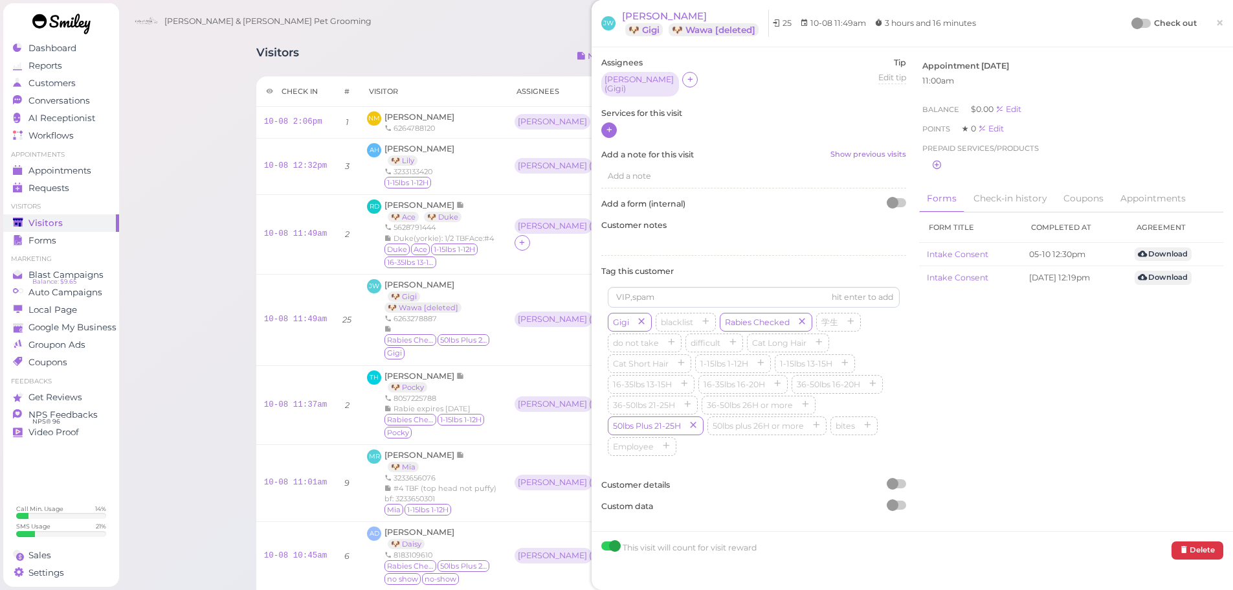
click at [614, 124] on div at bounding box center [609, 130] width 16 height 16
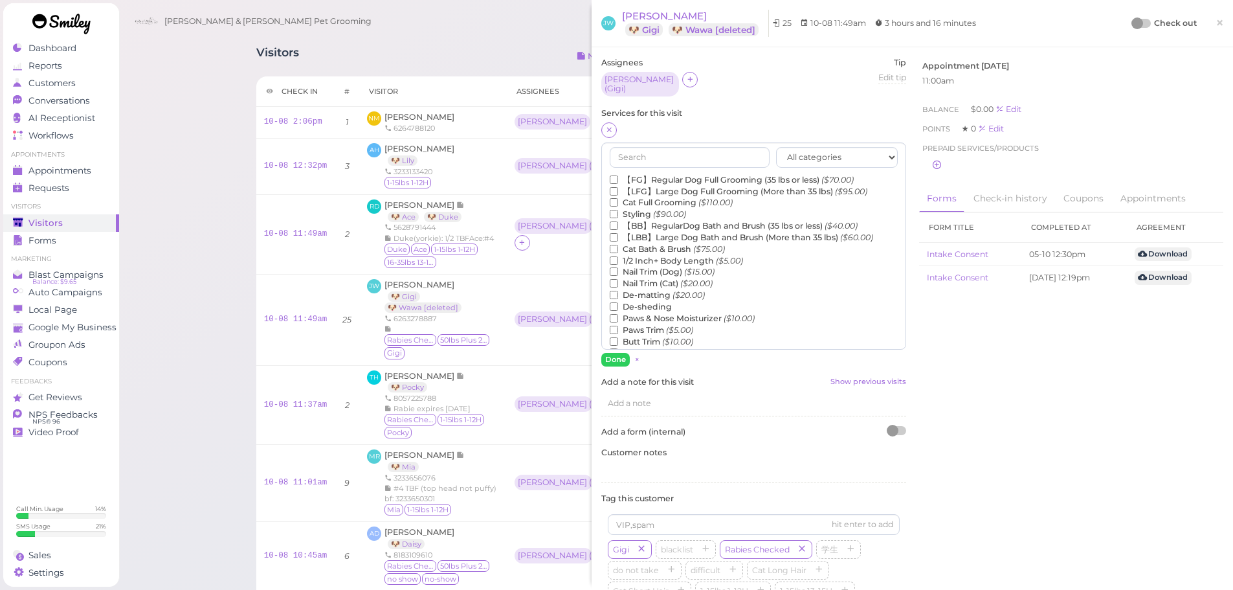
click at [651, 234] on label "【LBB】Large Dog Bath and Brush (More than 35 lbs) ($60.00)" at bounding box center [741, 238] width 263 height 12
click at [618, 234] on input "【LBB】Large Dog Bath and Brush (More than 35 lbs) ($60.00)" at bounding box center [614, 237] width 8 height 8
click at [607, 354] on button "Done" at bounding box center [615, 360] width 28 height 14
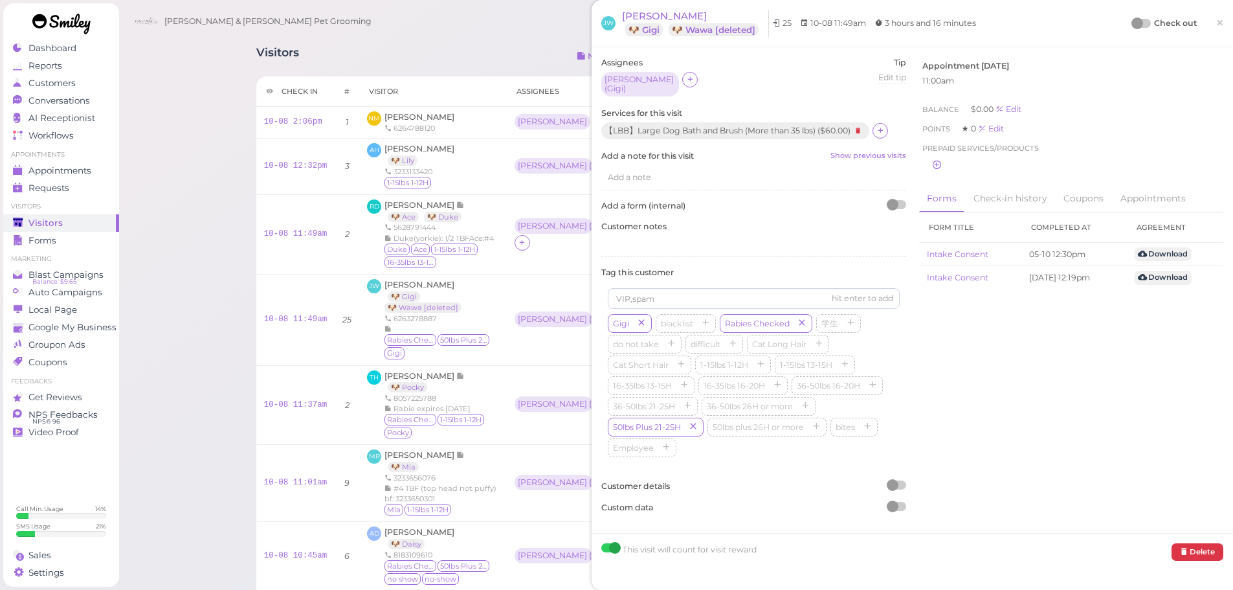
click at [1132, 21] on div at bounding box center [1138, 23] width 12 height 12
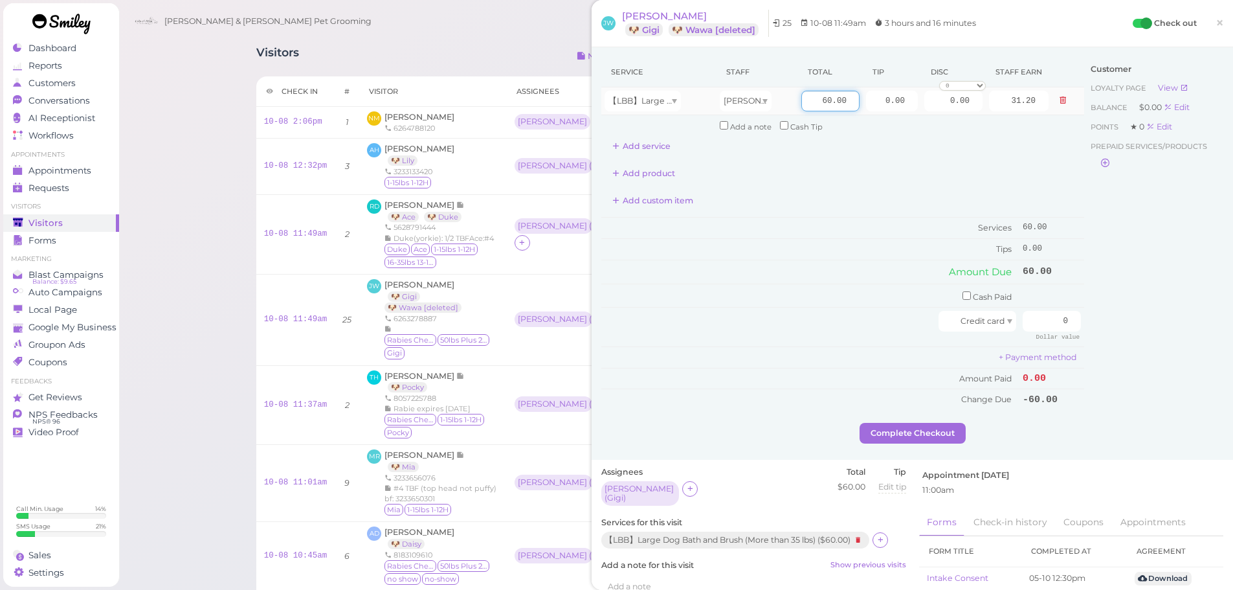
click at [805, 106] on input "60.00" at bounding box center [830, 101] width 58 height 21
type input "90.00"
type input "46.80"
click at [854, 432] on div "Complete Checkout" at bounding box center [912, 433] width 622 height 21
click at [819, 285] on td "Cash Paid" at bounding box center [810, 296] width 418 height 24
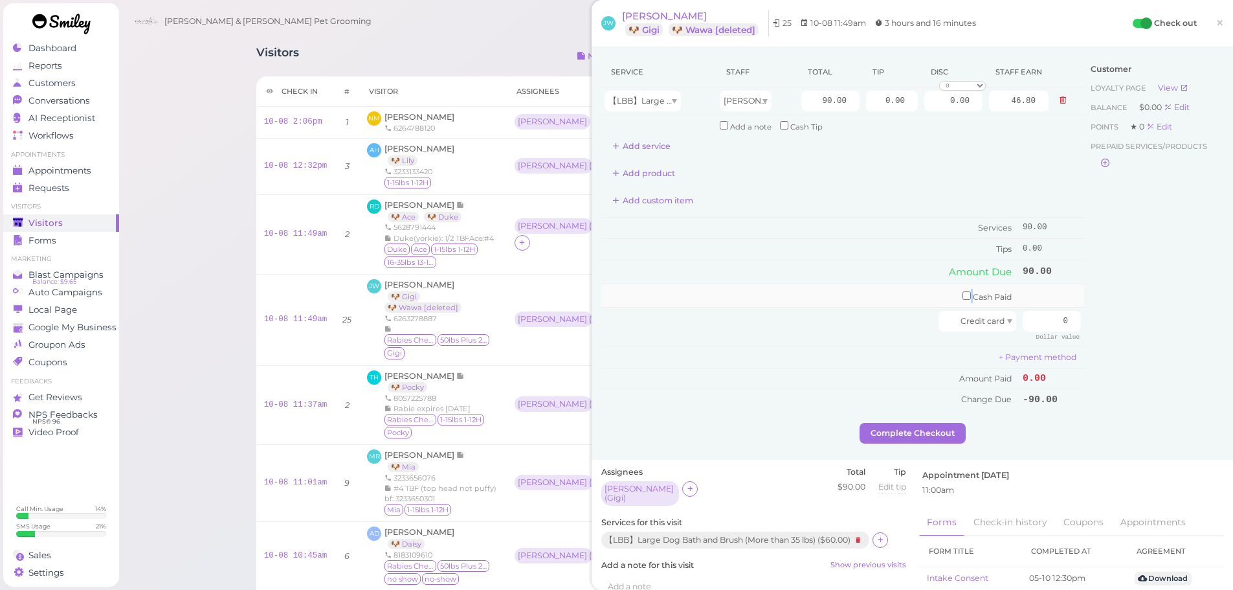
click at [819, 285] on td "Cash Paid" at bounding box center [810, 296] width 418 height 24
click at [963, 296] on input "checkbox" at bounding box center [967, 295] width 8 height 8
checkbox input "true"
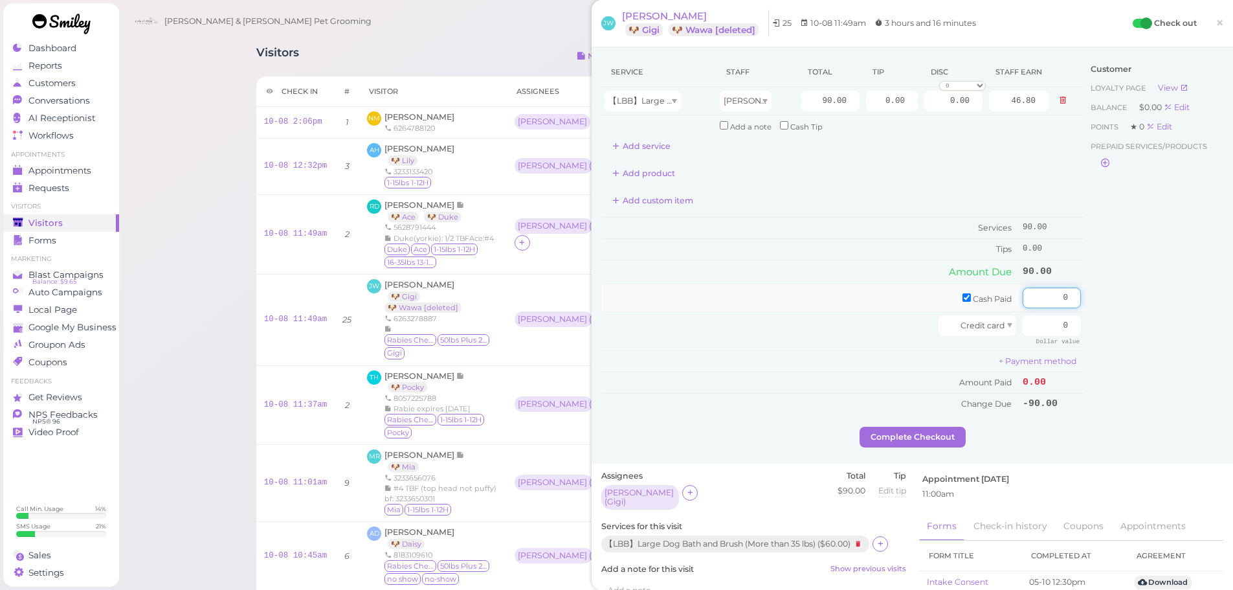
drag, startPoint x: 1032, startPoint y: 299, endPoint x: 1021, endPoint y: 303, distance: 12.3
click at [1032, 299] on input "0" at bounding box center [1052, 297] width 58 height 21
type input "100"
click at [871, 97] on input "0.00" at bounding box center [892, 101] width 52 height 21
type input "10.00"
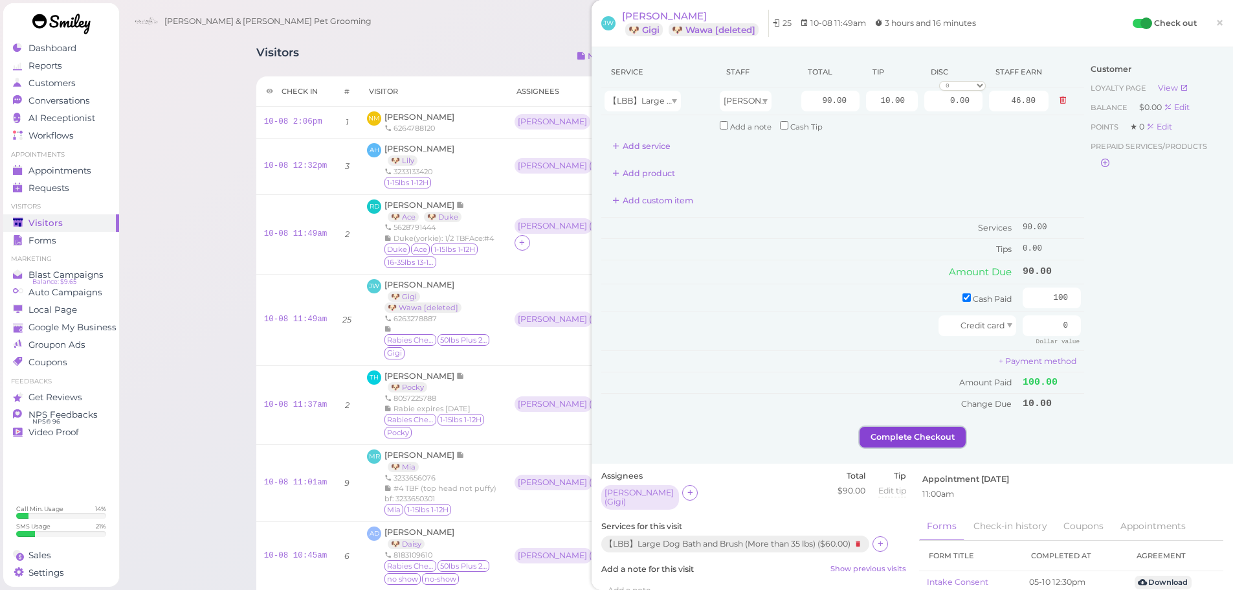
click at [924, 443] on button "Complete Checkout" at bounding box center [913, 437] width 106 height 21
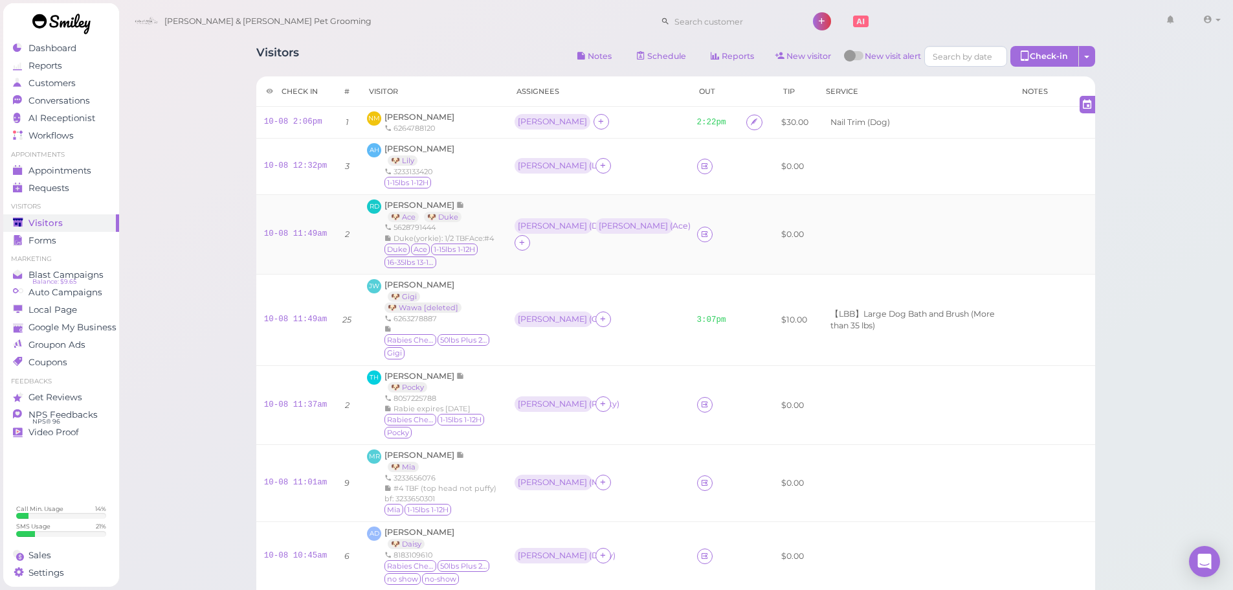
click at [474, 209] on div "[PERSON_NAME] 🐶 Ace 🐶 Duke 5628791444 Duke(yorkie): 1/2 TBFAce:#4 Duke Ace 1-15…" at bounding box center [442, 234] width 114 height 70
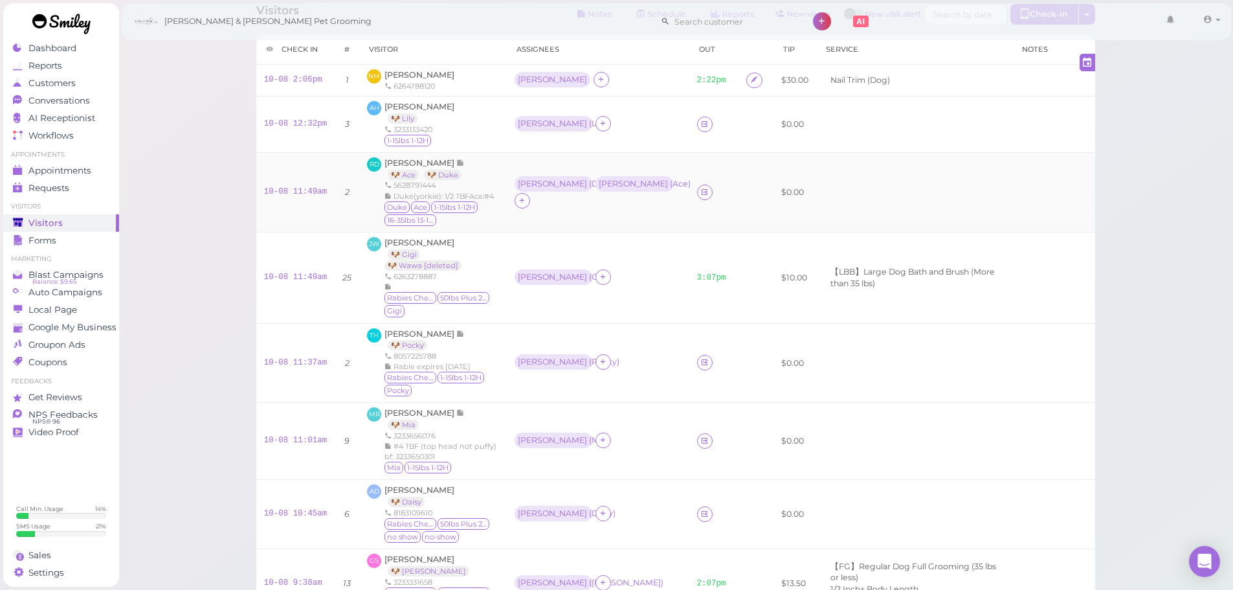
scroll to position [65, 0]
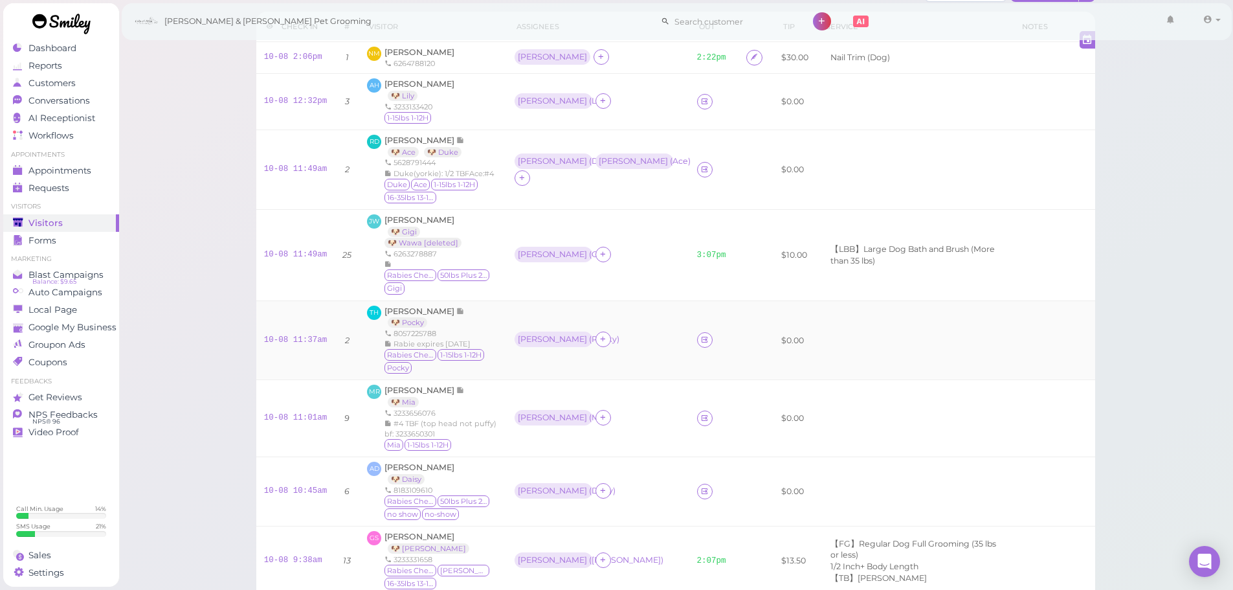
click at [300, 317] on td "10-08 11:37am" at bounding box center [295, 340] width 79 height 80
click at [300, 335] on div "10-08 11:37am" at bounding box center [295, 341] width 63 height 12
click at [300, 335] on link "10-08 11:37am" at bounding box center [295, 339] width 63 height 9
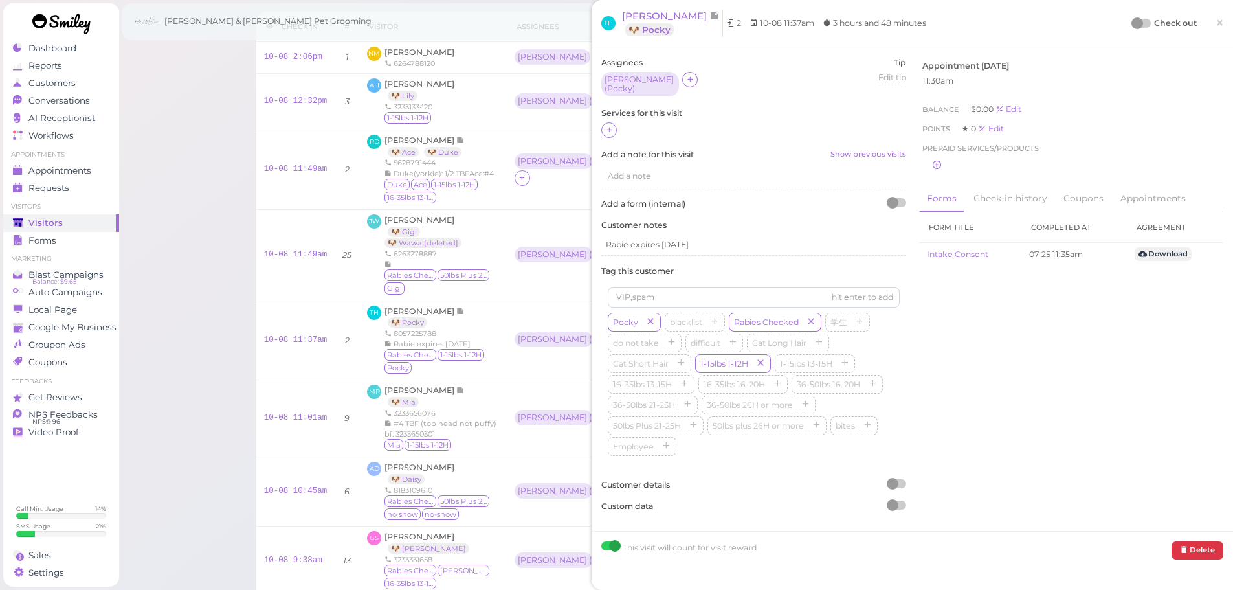
click at [598, 125] on div "Assignees Asa ( Pocky ) Tip Edit tip 0 Services for this visit Add a note for t…" at bounding box center [754, 289] width 318 height 464
click at [610, 125] on icon at bounding box center [609, 130] width 8 height 10
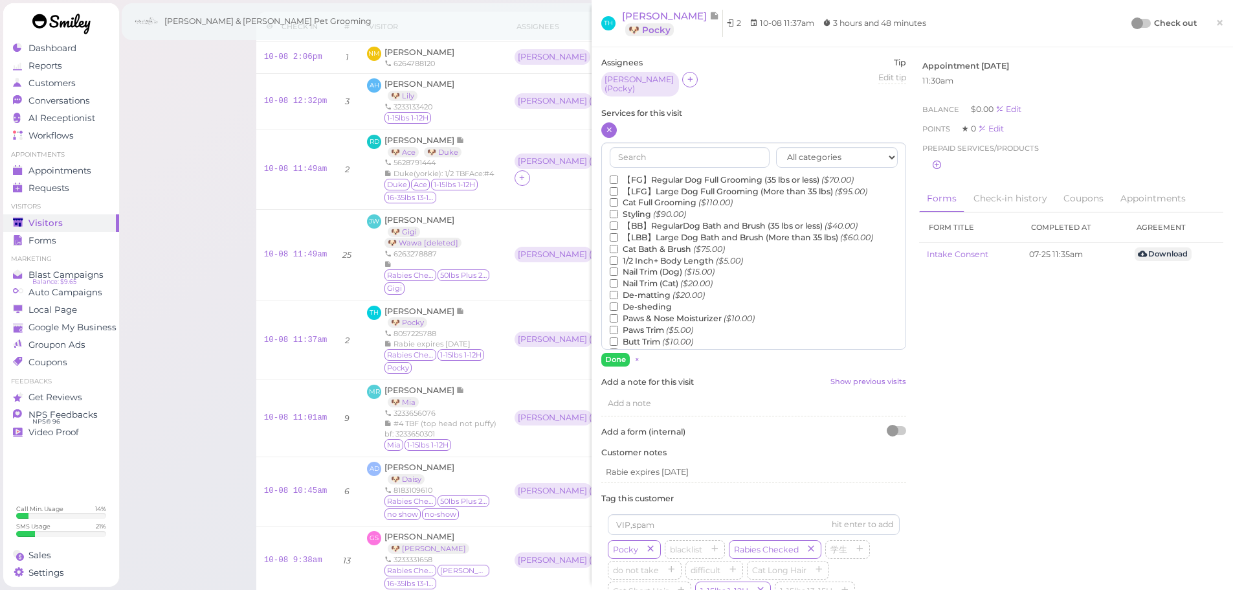
click at [636, 174] on label "【FG】Regular Dog Full Grooming (35 lbs or less) ($70.00)" at bounding box center [732, 180] width 244 height 12
click at [618, 175] on input "【FG】Regular Dog Full Grooming (35 lbs or less) ($70.00)" at bounding box center [614, 179] width 8 height 8
click at [647, 256] on label "1/2 Inch+ Body Length ($5.00)" at bounding box center [676, 261] width 133 height 12
click at [618, 256] on input "1/2 Inch+ Body Length ($5.00)" at bounding box center [614, 260] width 8 height 8
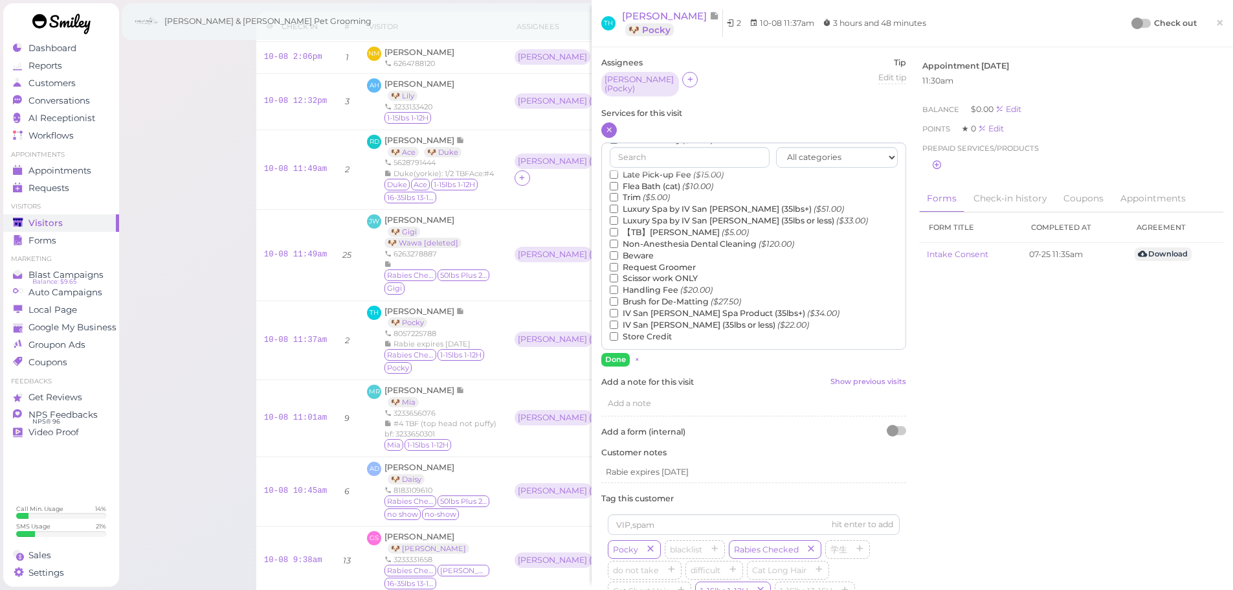
click at [652, 230] on label "【TB】Teeth Brushing ($5.00)" at bounding box center [679, 233] width 139 height 12
click at [618, 230] on input "【TB】Teeth Brushing ($5.00)" at bounding box center [614, 232] width 8 height 8
click at [623, 356] on button "Done" at bounding box center [615, 360] width 28 height 14
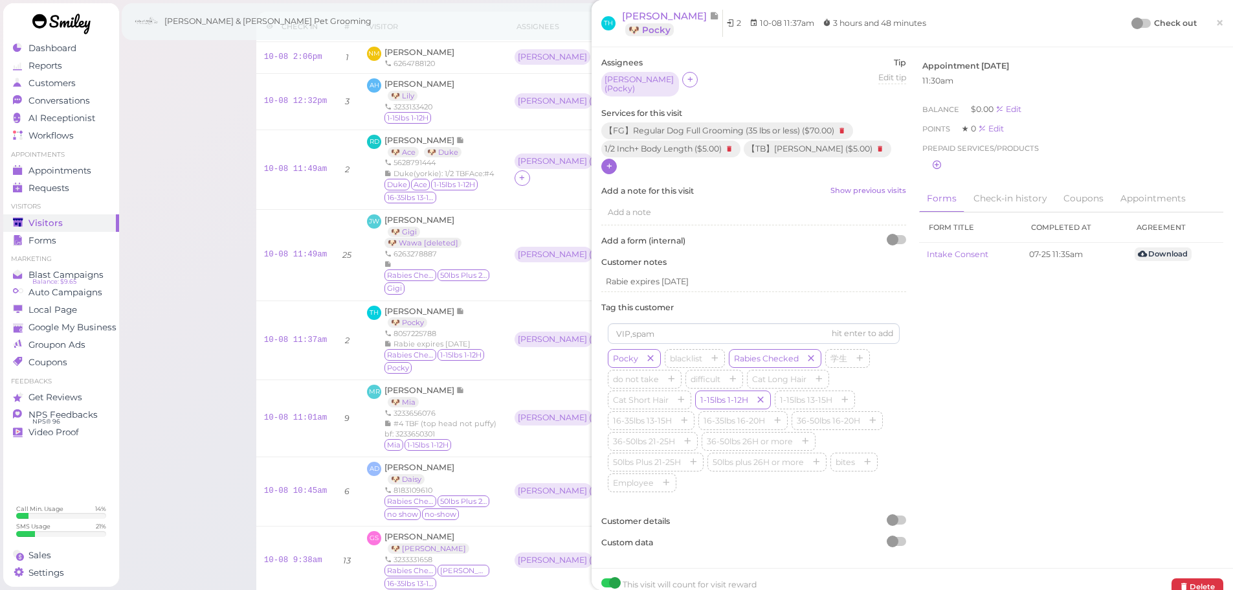
click at [1115, 23] on div "TH [PERSON_NAME] 🐶 Pocky 2 10-08 11:37am 3 hours and 48 minutes Check out ×" at bounding box center [912, 23] width 622 height 27
click at [1132, 23] on div at bounding box center [1138, 23] width 12 height 12
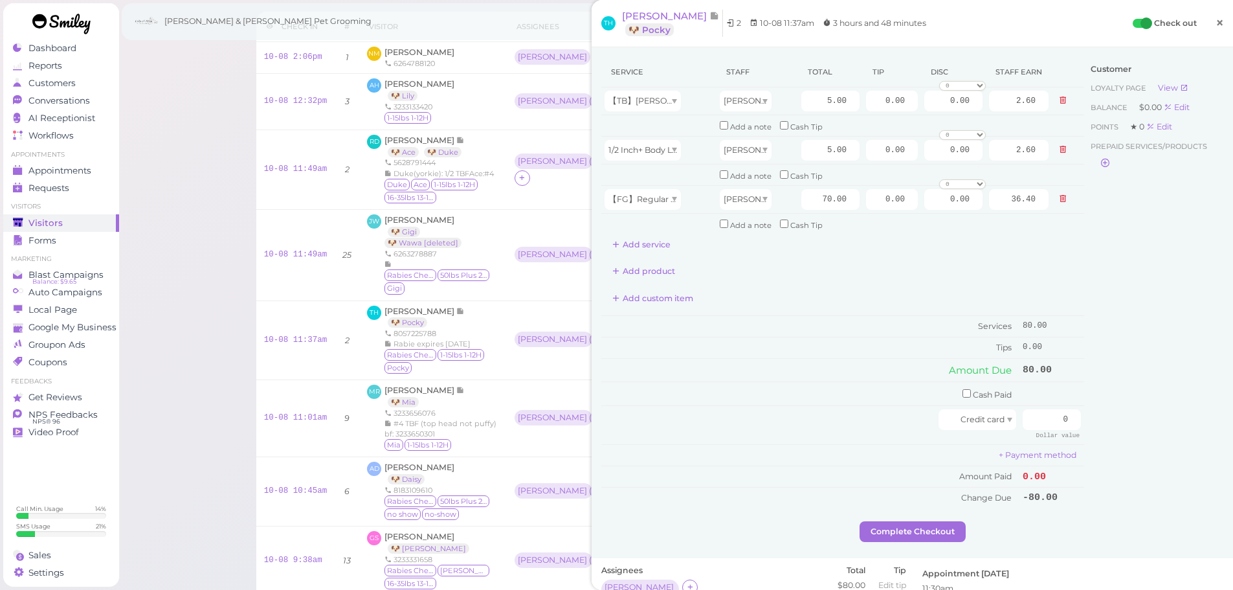
click at [1216, 25] on span "×" at bounding box center [1220, 23] width 8 height 18
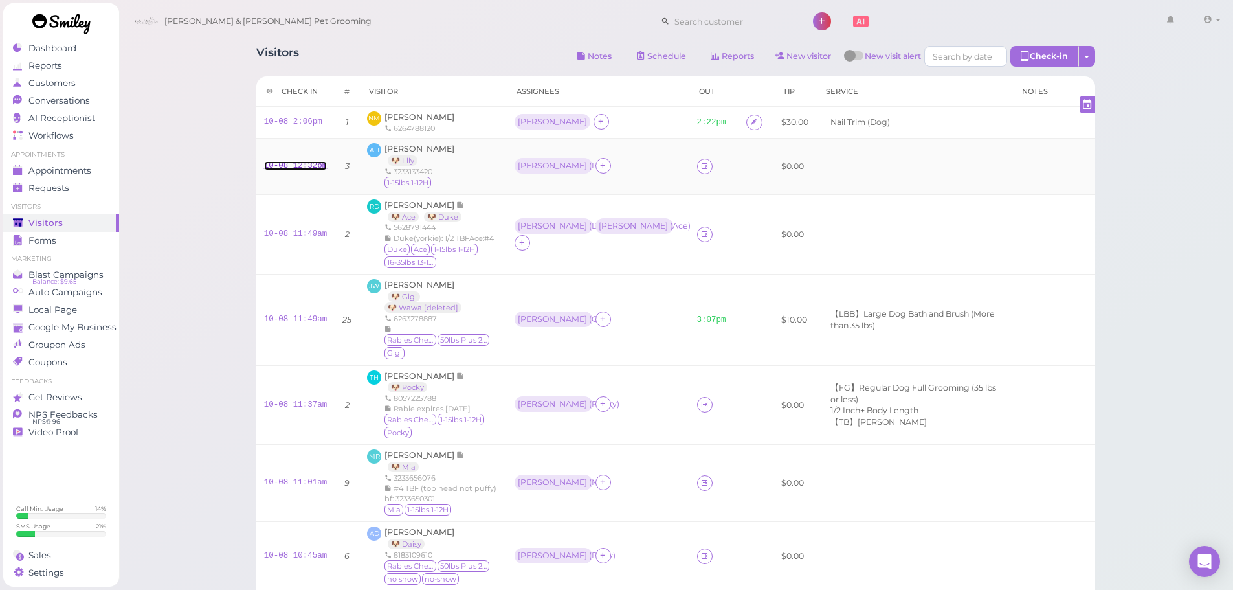
click at [298, 166] on link "10-08 12:32pm" at bounding box center [295, 165] width 63 height 9
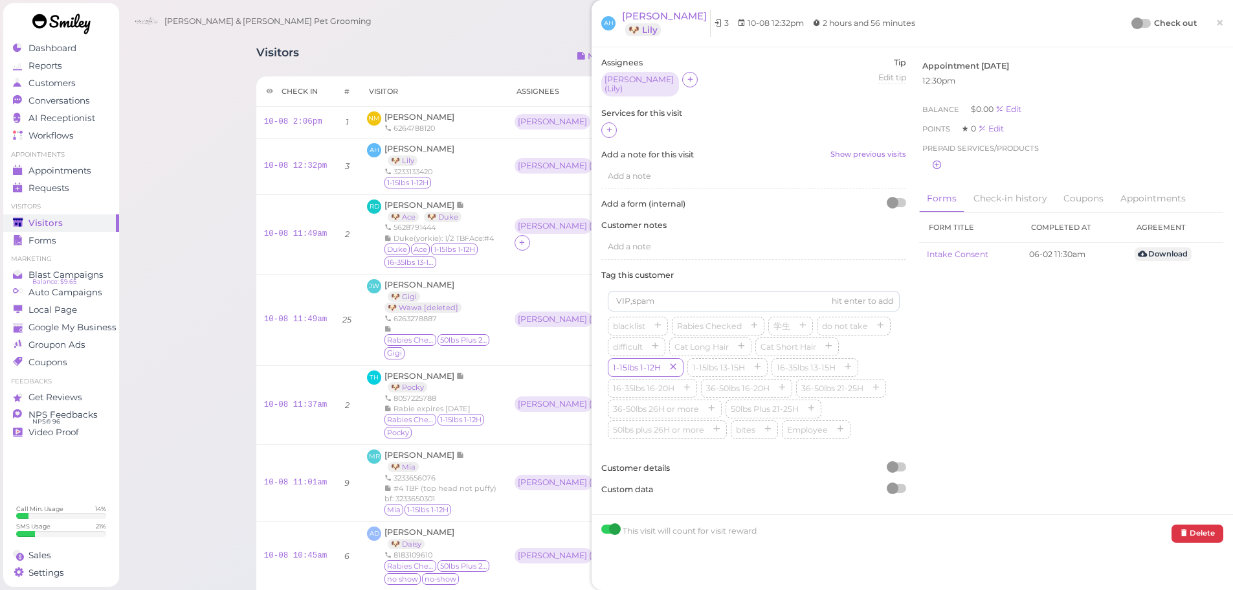
drag, startPoint x: 608, startPoint y: 127, endPoint x: 623, endPoint y: 133, distance: 15.6
click at [612, 128] on icon at bounding box center [609, 130] width 8 height 10
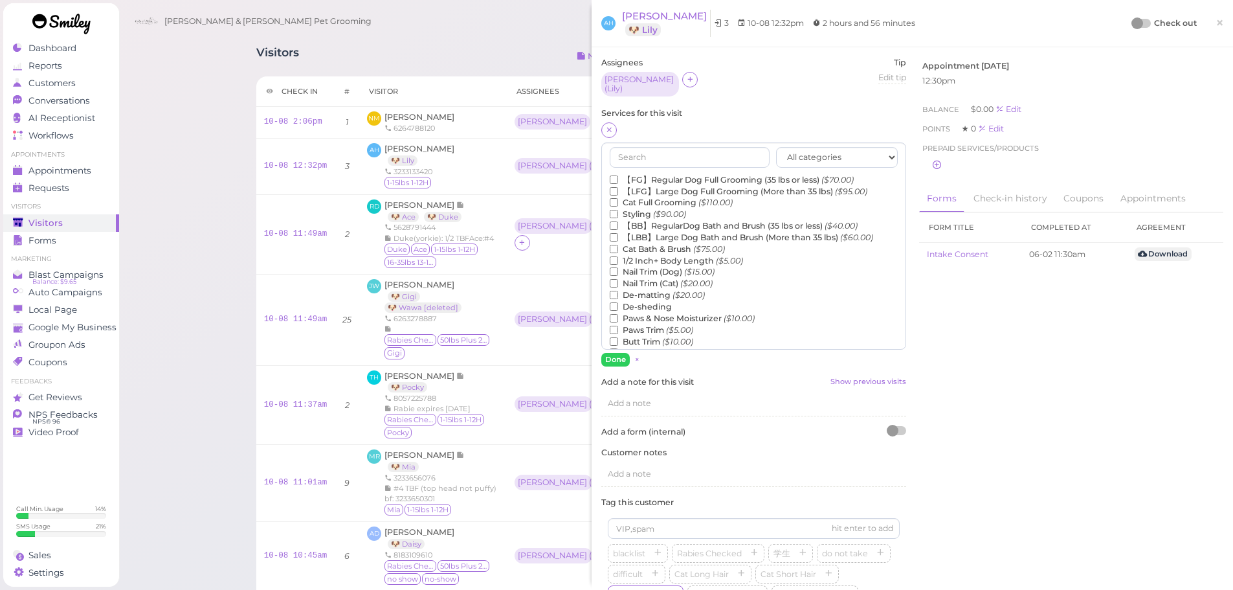
click at [636, 175] on label "【FG】Regular Dog Full Grooming (35 lbs or less) ($70.00)" at bounding box center [732, 180] width 244 height 12
click at [618, 175] on input "【FG】Regular Dog Full Grooming (35 lbs or less) ($70.00)" at bounding box center [614, 179] width 8 height 8
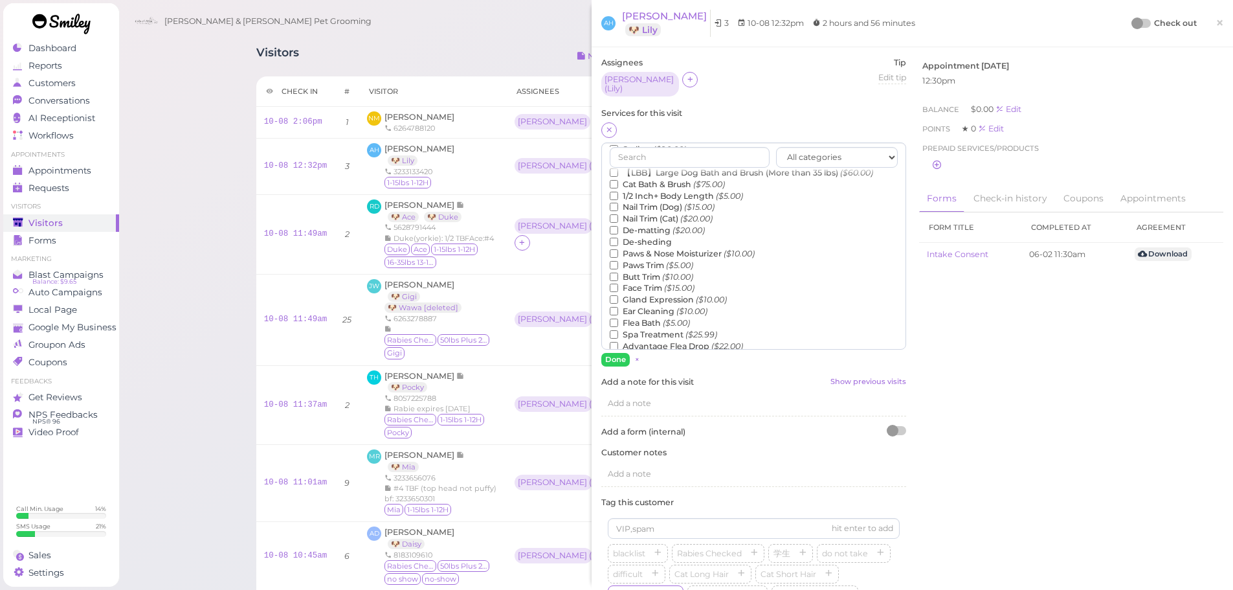
click at [666, 318] on icon "($5.00)" at bounding box center [676, 323] width 27 height 10
click at [618, 318] on input "Flea Bath ($5.00)" at bounding box center [614, 322] width 8 height 8
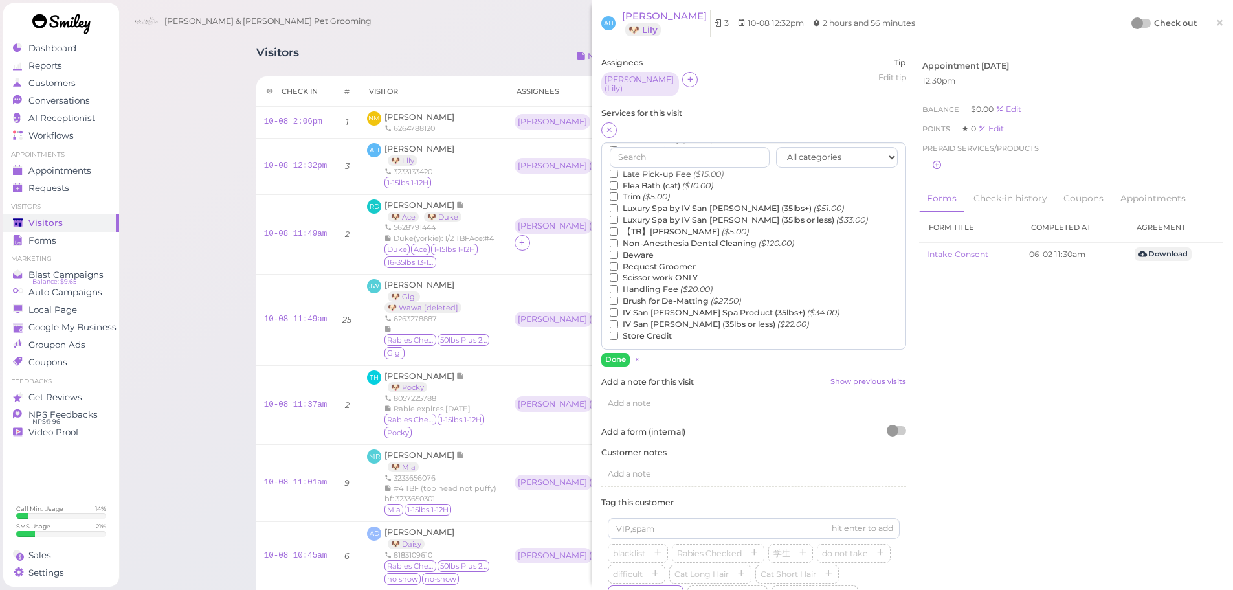
click at [661, 230] on label "【TB】Teeth Brushing ($5.00)" at bounding box center [679, 232] width 139 height 12
click at [618, 230] on input "【TB】Teeth Brushing ($5.00)" at bounding box center [614, 231] width 8 height 8
click at [619, 356] on button "Done" at bounding box center [615, 360] width 28 height 14
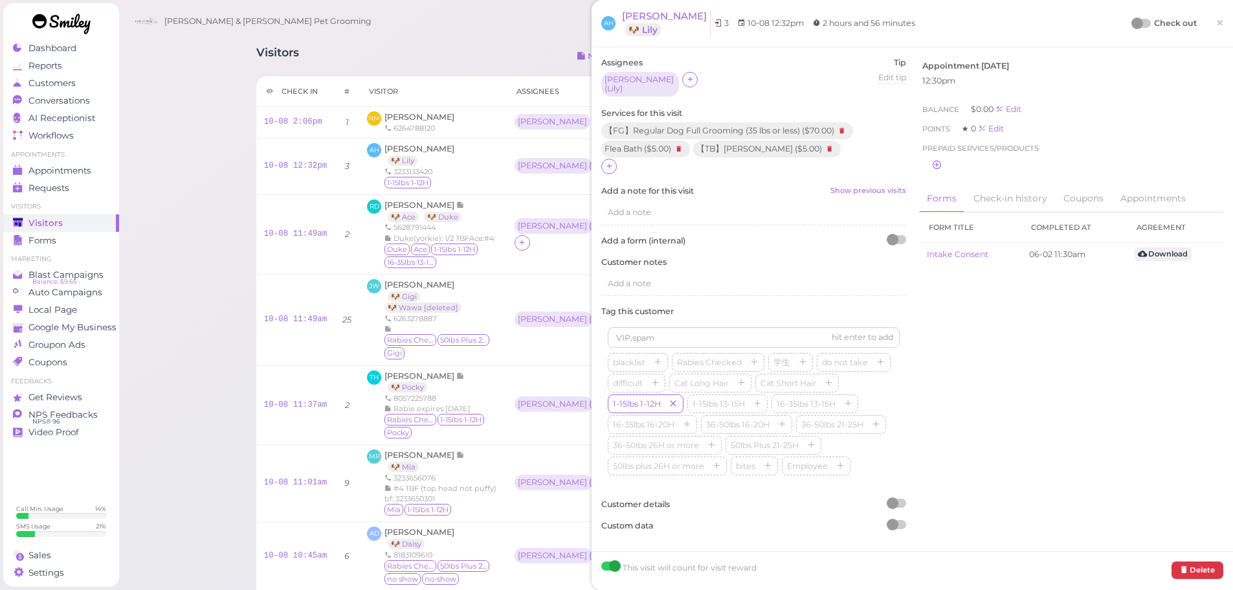
click at [1132, 25] on div at bounding box center [1138, 23] width 12 height 12
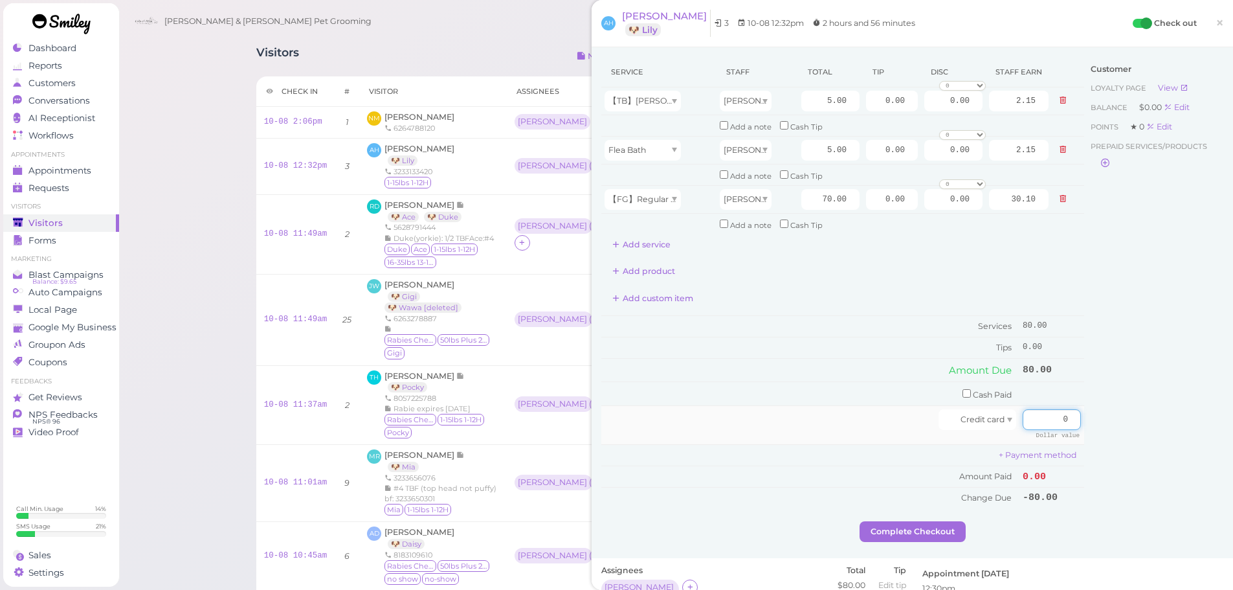
click at [1026, 418] on input "0" at bounding box center [1052, 419] width 58 height 21
type input "90"
click at [866, 199] on input "0.00" at bounding box center [892, 199] width 52 height 21
type input "10.00"
drag, startPoint x: 860, startPoint y: 380, endPoint x: 967, endPoint y: 534, distance: 187.5
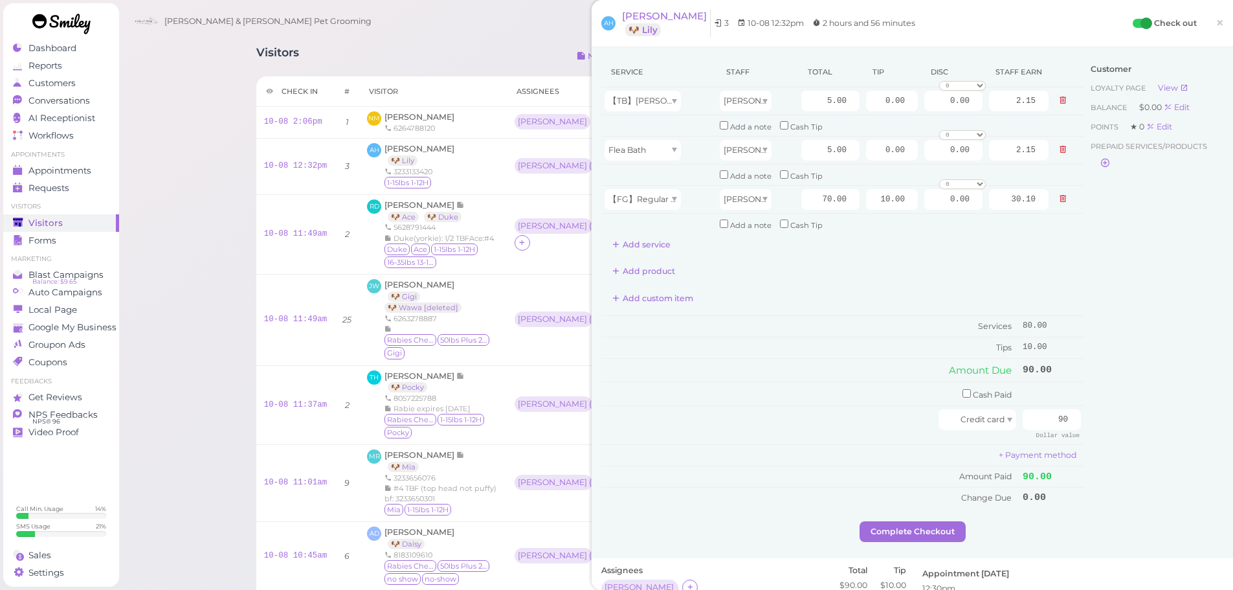
click at [862, 386] on div "Services 80.00 Tips 10.00 Amount Due 90.00 Cash Paid Credit card 90 Dollar valu…" at bounding box center [842, 411] width 483 height 193
click at [938, 534] on button "Complete Checkout" at bounding box center [913, 531] width 106 height 21
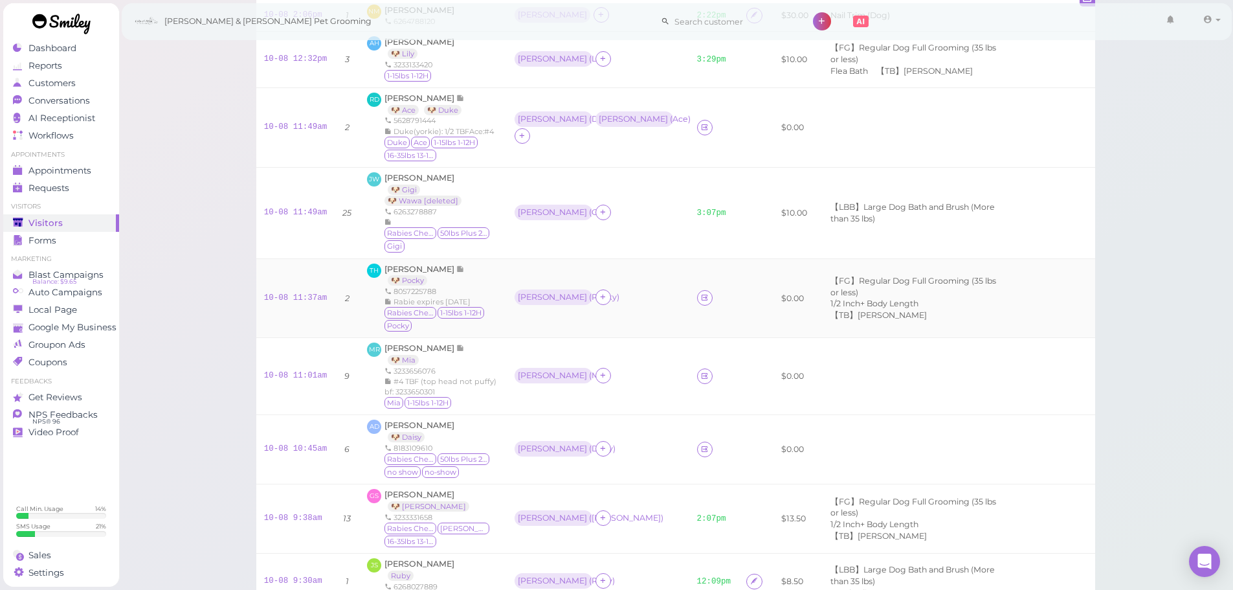
scroll to position [129, 0]
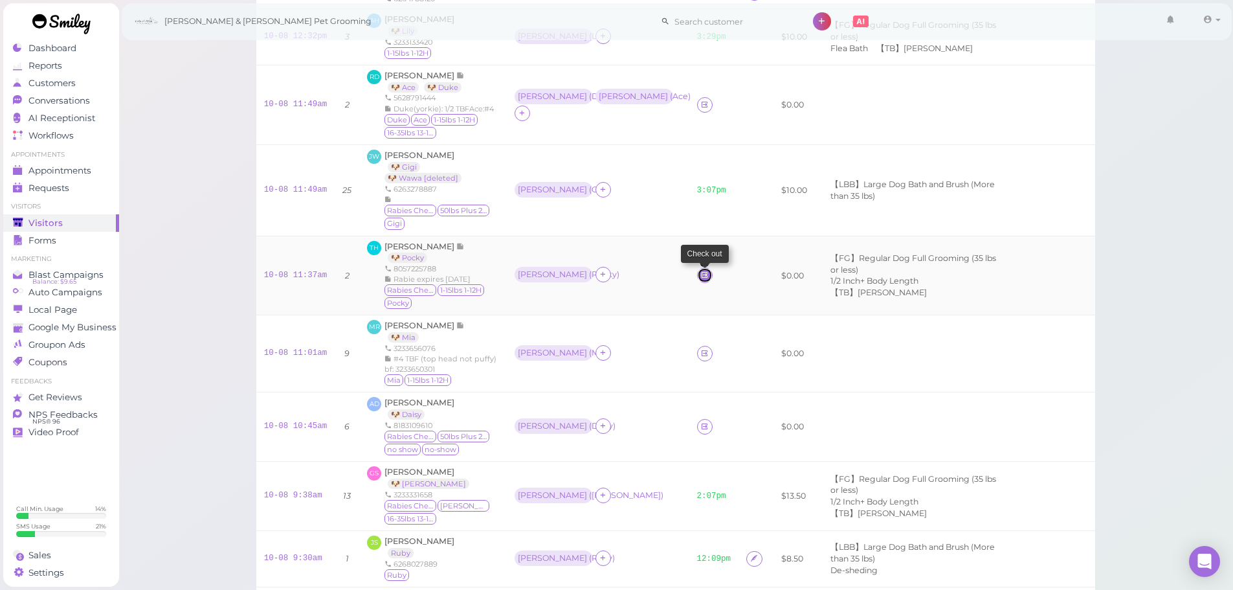
click at [700, 270] on icon at bounding box center [704, 275] width 8 height 10
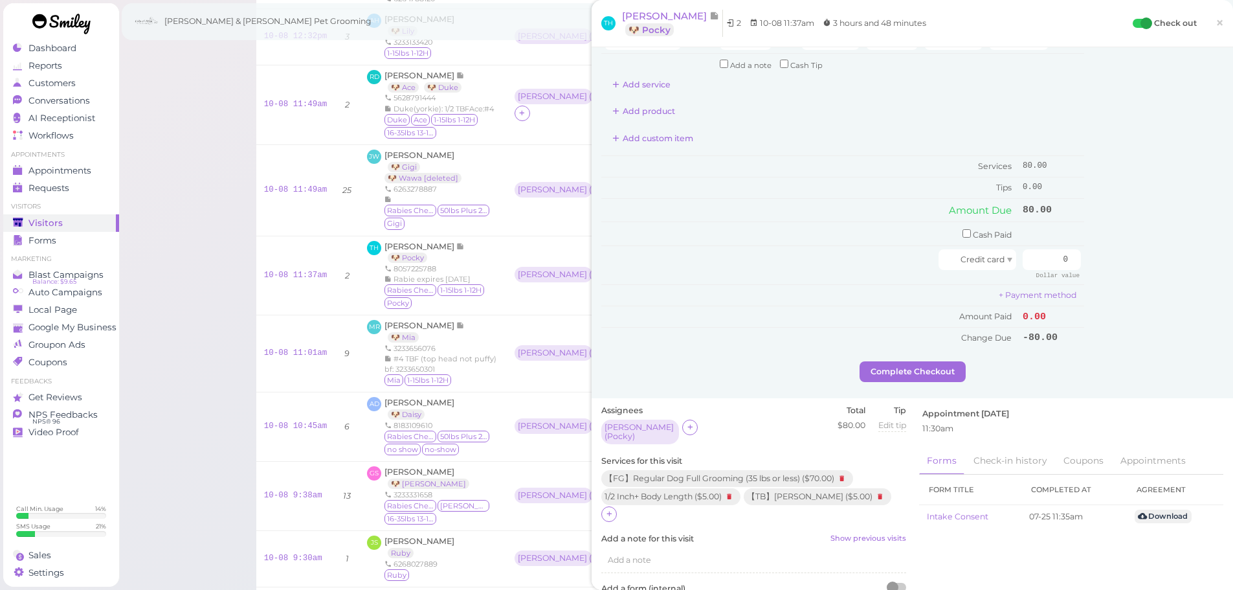
scroll to position [259, 0]
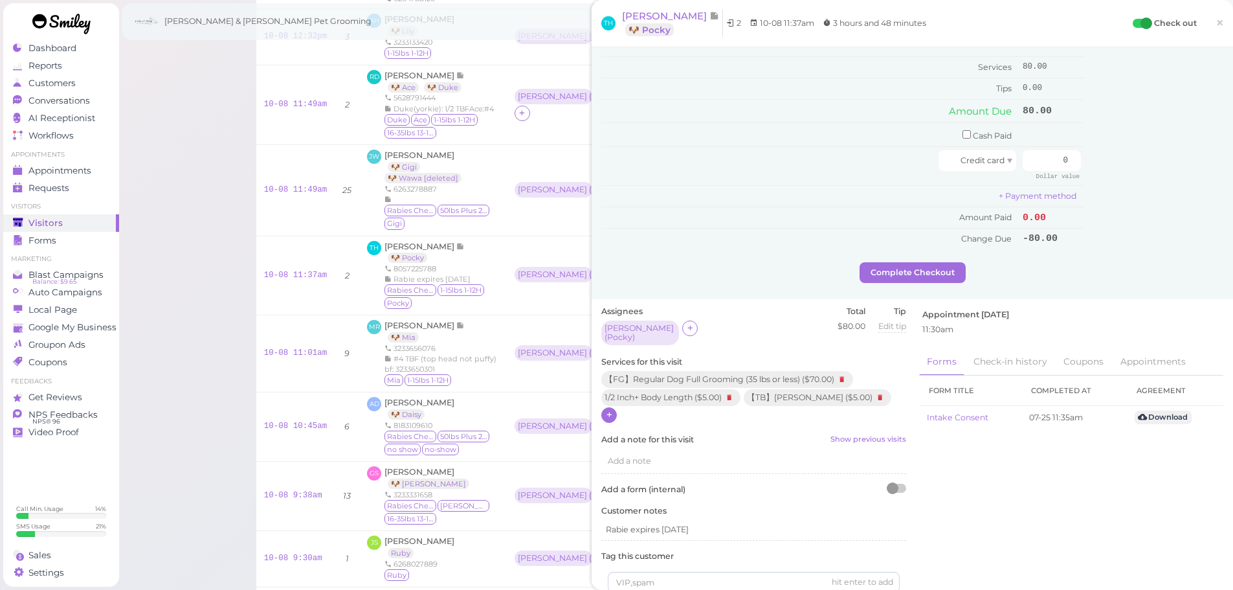
click at [608, 410] on icon at bounding box center [609, 415] width 8 height 10
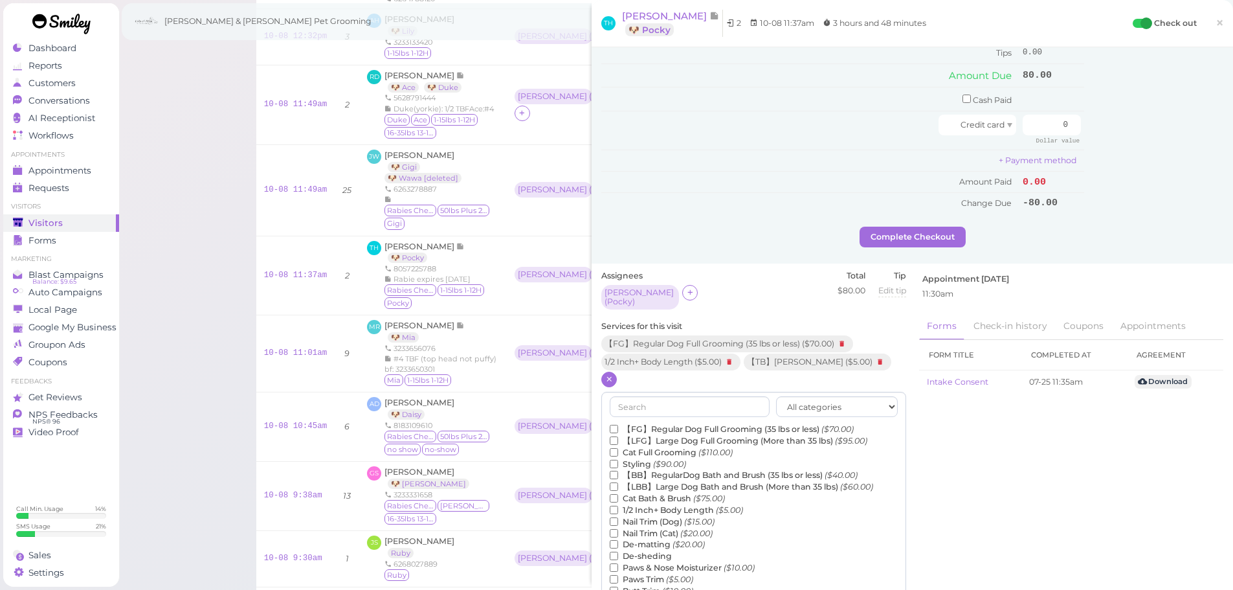
scroll to position [453, 0]
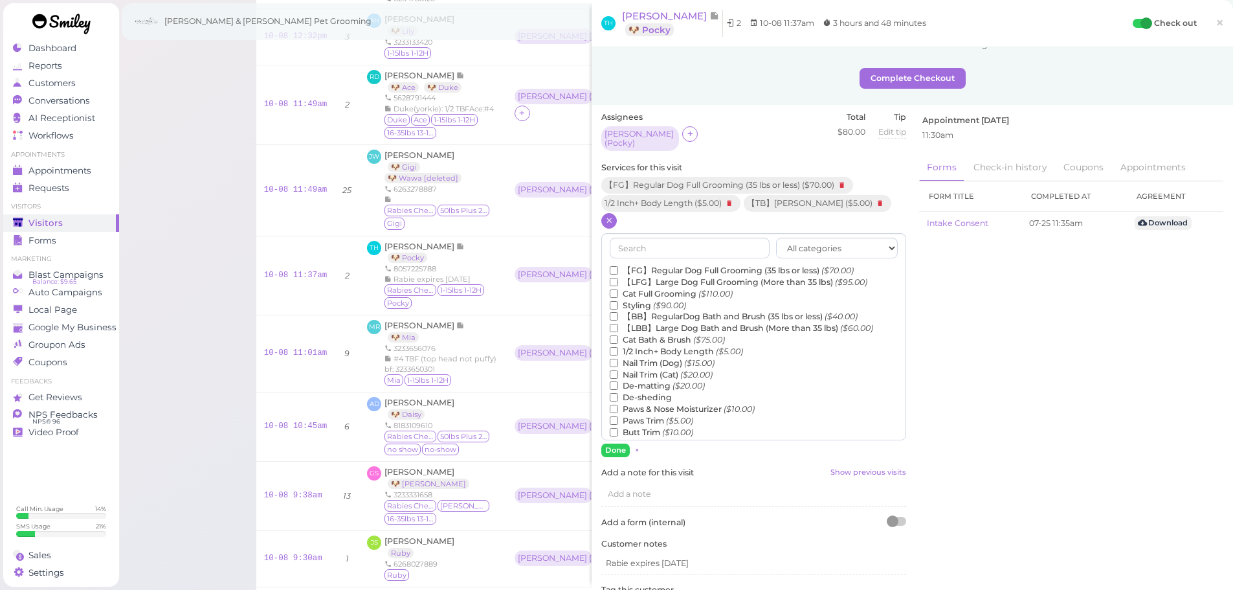
click at [614, 214] on div at bounding box center [609, 221] width 16 height 16
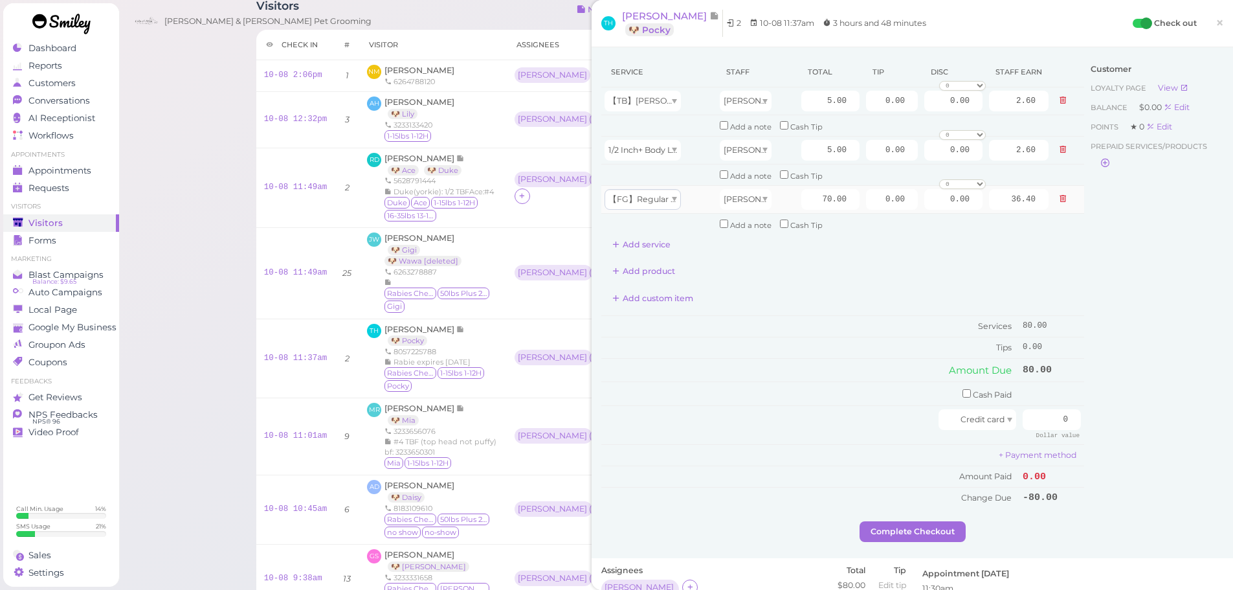
scroll to position [0, 0]
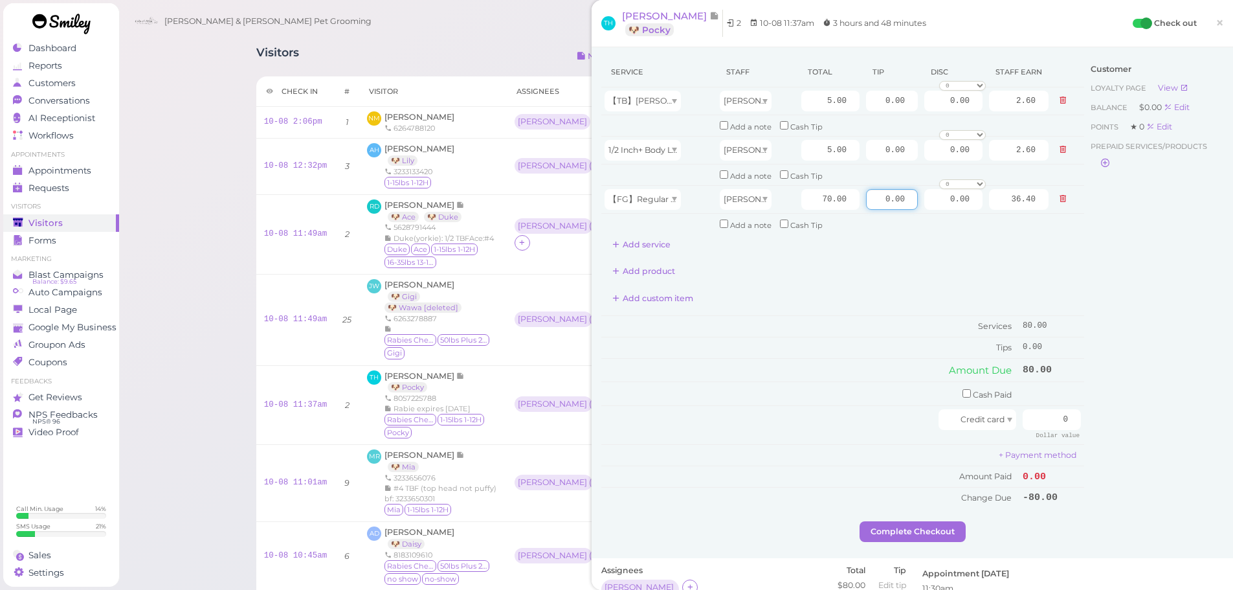
drag, startPoint x: 869, startPoint y: 201, endPoint x: 1018, endPoint y: 313, distance: 187.2
click at [1011, 226] on tbody "【TB】[PERSON_NAME] Asa 5.00 0.00 0.00 0 10% off 15% off 20% off 25% off 30% off …" at bounding box center [842, 160] width 483 height 147
type input "12"
drag, startPoint x: 1120, startPoint y: 419, endPoint x: 1166, endPoint y: 438, distance: 49.6
click at [1171, 430] on div "Service Staff Total Tip Disc Staff earn 【TB】Teeth Brushing Asa 5.00 0.00 0.00 0…" at bounding box center [912, 289] width 622 height 464
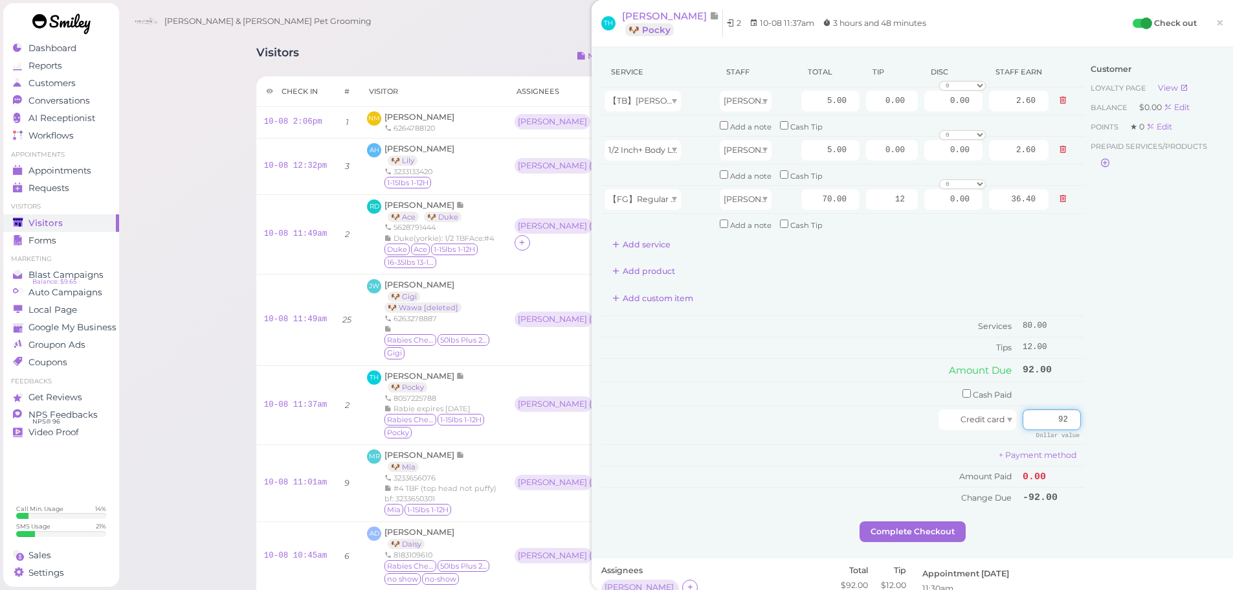
type input "92"
click at [1161, 438] on div "Customer Loyalty page View Balance $0.00 Edit Points ★ 0 Edit Prepaid services/…" at bounding box center [1153, 289] width 139 height 464
click at [915, 517] on div "Service Staff Total Tip Disc Staff earn 【TB】Teeth Brushing Asa 5.00 0.00 0.00 0…" at bounding box center [842, 289] width 483 height 464
click at [913, 524] on button "Complete Checkout" at bounding box center [913, 531] width 106 height 21
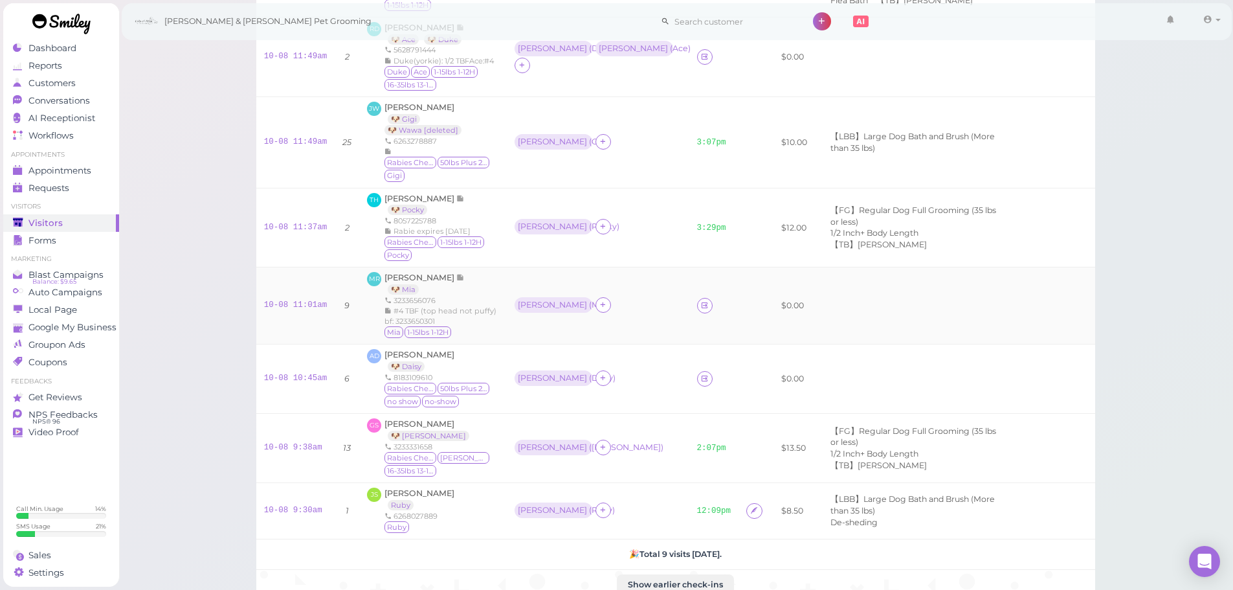
scroll to position [194, 0]
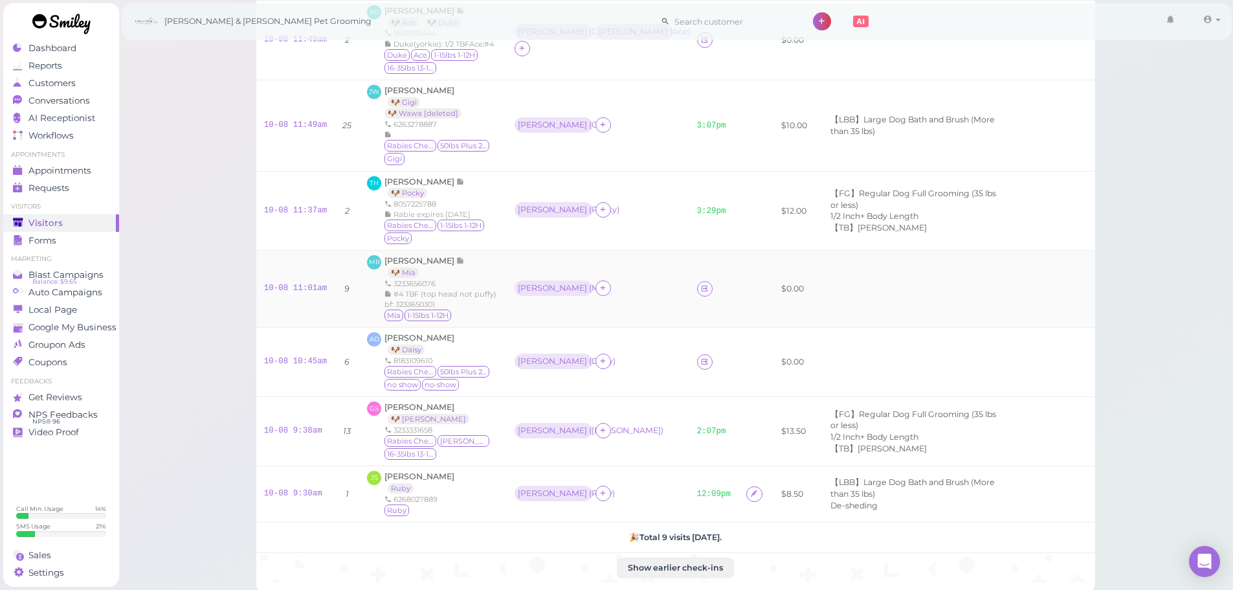
click at [315, 258] on td "10-08 11:01am" at bounding box center [295, 289] width 79 height 77
click at [304, 284] on link "10-08 11:01am" at bounding box center [295, 288] width 63 height 9
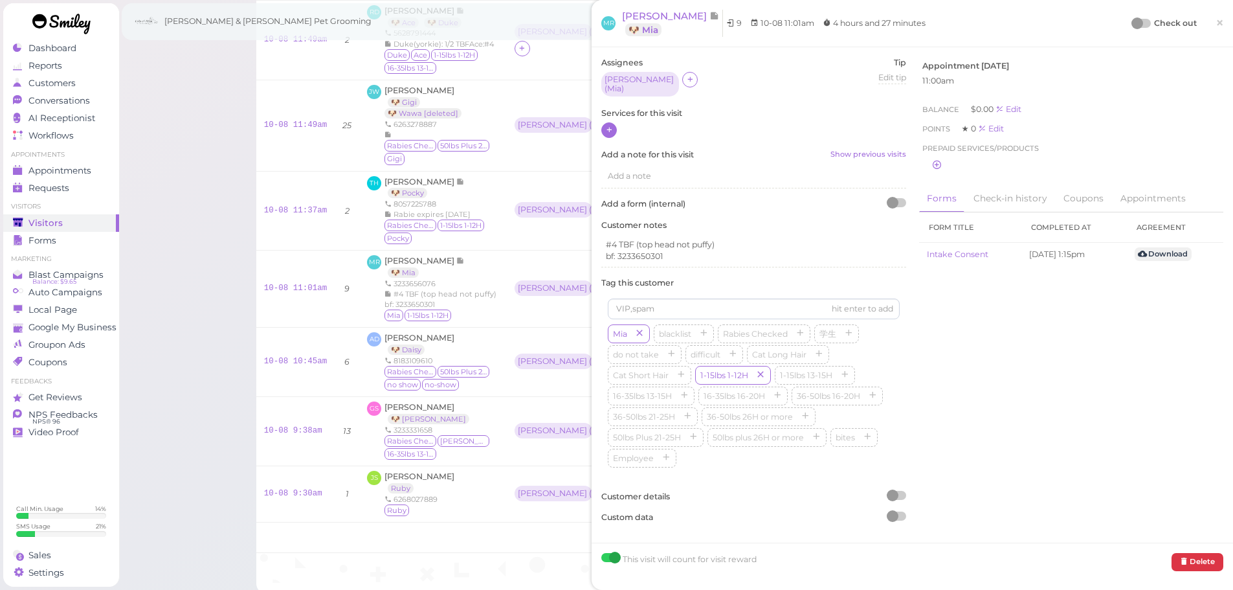
click at [604, 128] on div at bounding box center [609, 130] width 16 height 16
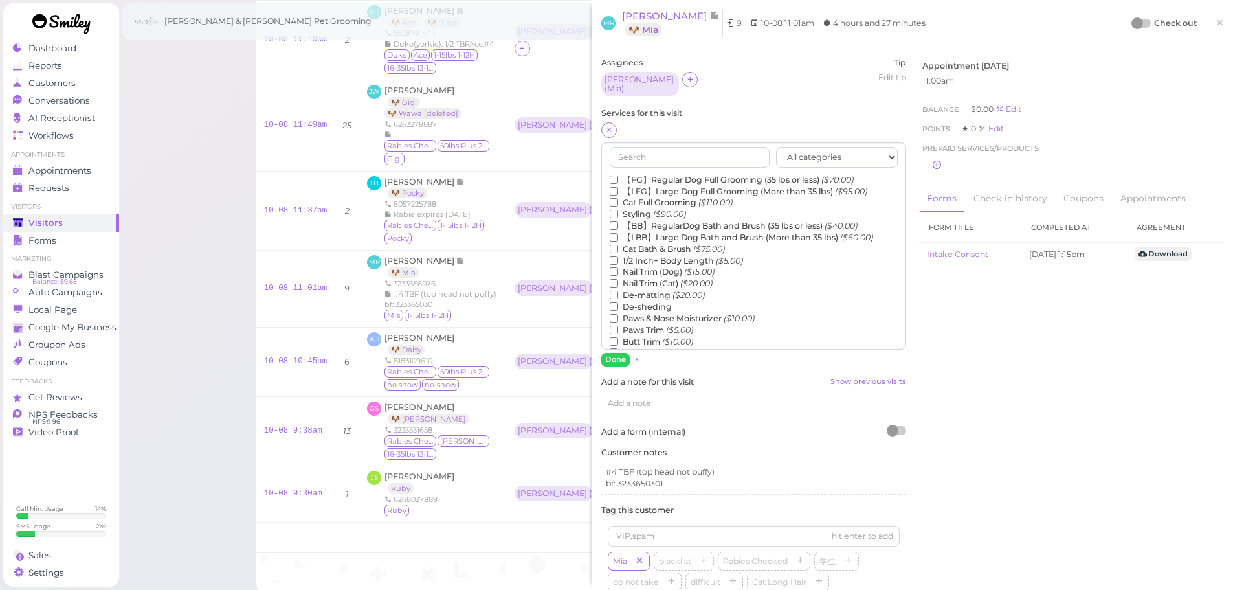
click at [660, 174] on label "【FG】Regular Dog Full Grooming (35 lbs or less) ($70.00)" at bounding box center [732, 180] width 244 height 12
click at [618, 175] on input "【FG】Regular Dog Full Grooming (35 lbs or less) ($70.00)" at bounding box center [614, 179] width 8 height 8
click at [645, 289] on label "De-matting ($20.00)" at bounding box center [657, 295] width 95 height 12
click at [618, 291] on input "De-matting ($20.00)" at bounding box center [614, 295] width 8 height 8
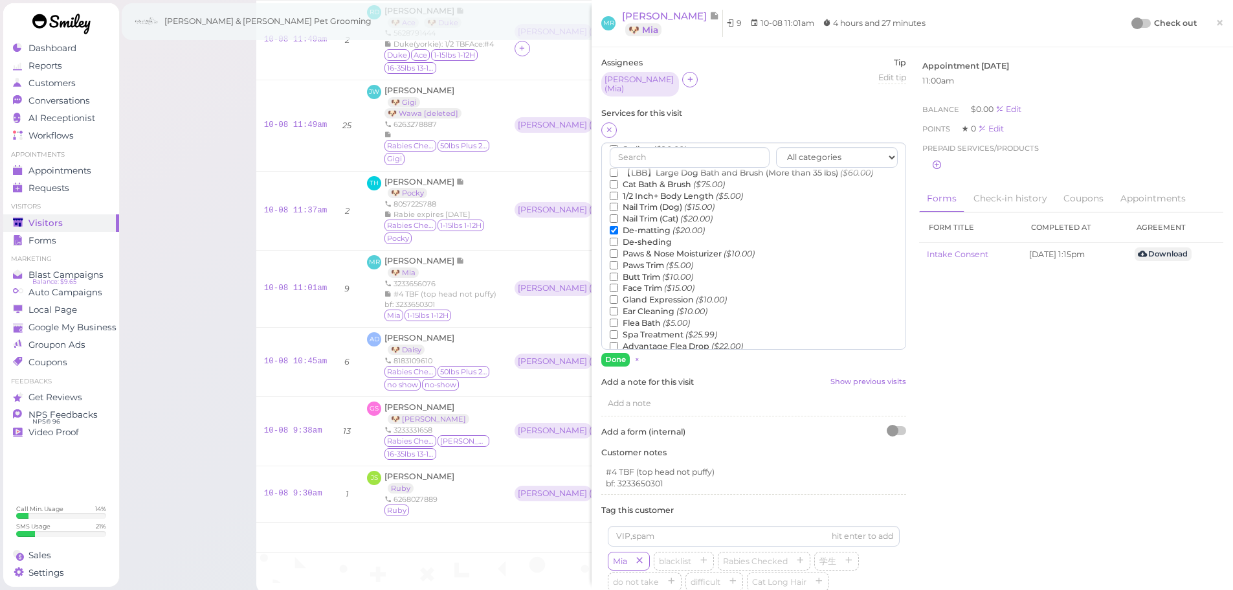
click at [643, 318] on label "Flea Bath ($5.00)" at bounding box center [650, 323] width 80 height 12
click at [618, 318] on input "Flea Bath ($5.00)" at bounding box center [614, 322] width 8 height 8
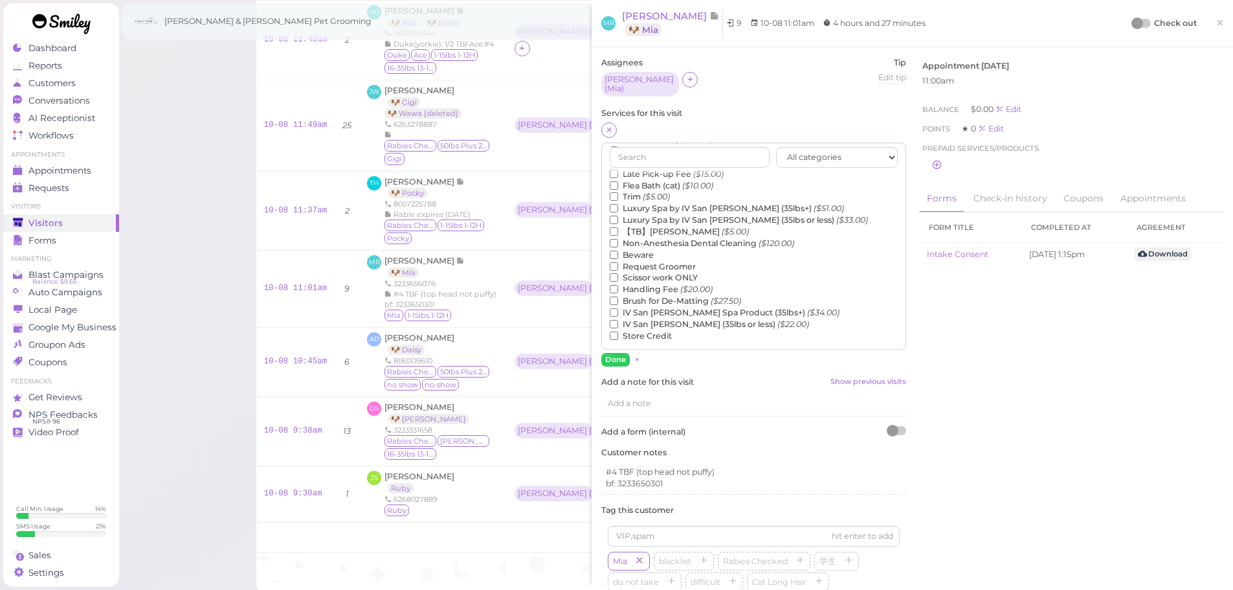
click at [645, 219] on label "Luxury Spa by IV San Bernard (35lbs or less) ($33.00)" at bounding box center [739, 220] width 258 height 12
click at [618, 219] on input "Luxury Spa by IV San Bernard (35lbs or less) ($33.00)" at bounding box center [614, 220] width 8 height 8
click at [643, 218] on label "Luxury Spa by IV San Bernard (35lbs or less) ($33.00)" at bounding box center [739, 220] width 258 height 12
click at [618, 218] on input "Luxury Spa by IV San Bernard (35lbs or less) ($33.00)" at bounding box center [614, 220] width 8 height 8
click at [643, 226] on label "【TB】Teeth Brushing ($5.00)" at bounding box center [679, 232] width 139 height 12
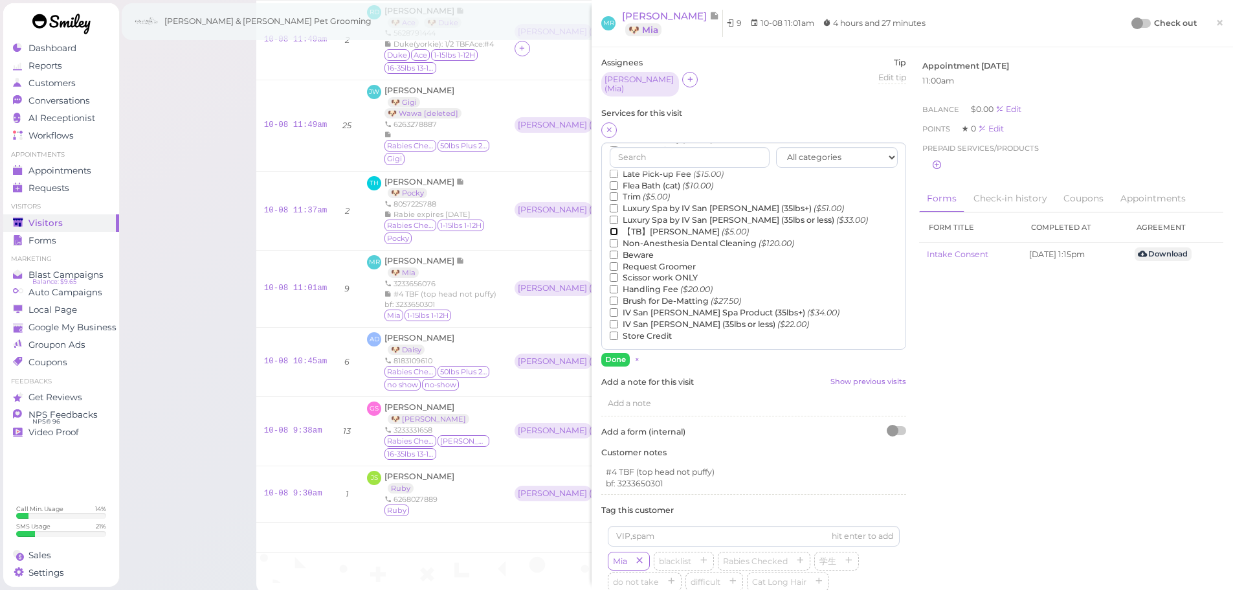
click at [618, 227] on input "【TB】Teeth Brushing ($5.00)" at bounding box center [614, 231] width 8 height 8
click at [614, 353] on button "Done" at bounding box center [615, 360] width 28 height 14
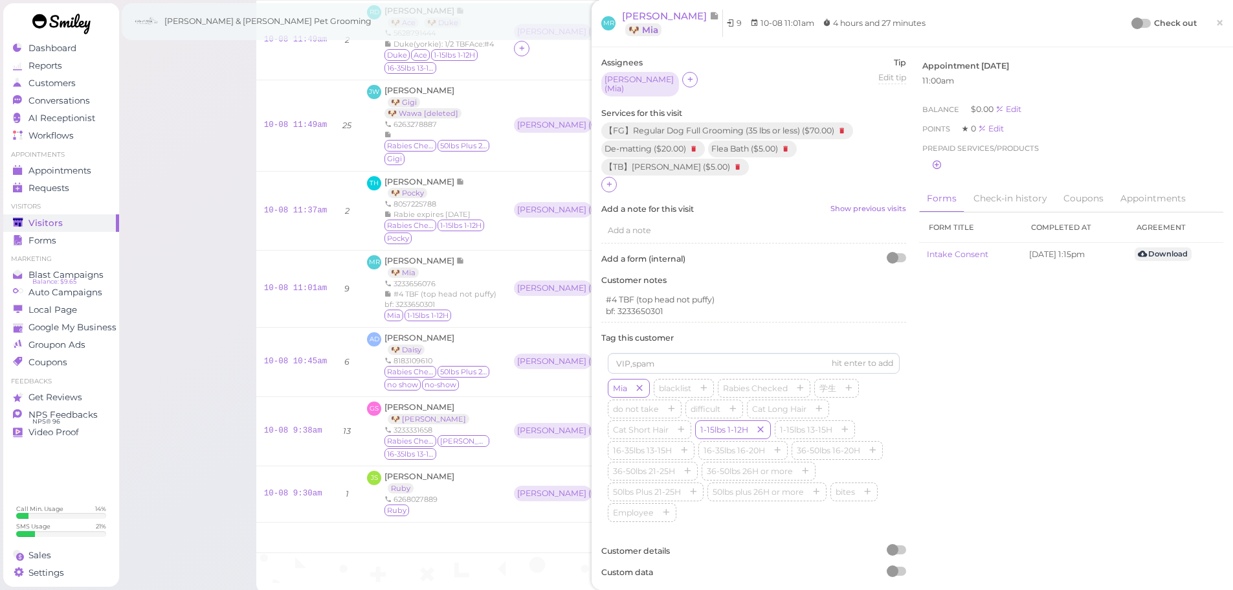
drag, startPoint x: 1132, startPoint y: 21, endPoint x: 1095, endPoint y: 38, distance: 40.6
click at [1132, 21] on div at bounding box center [1138, 23] width 12 height 12
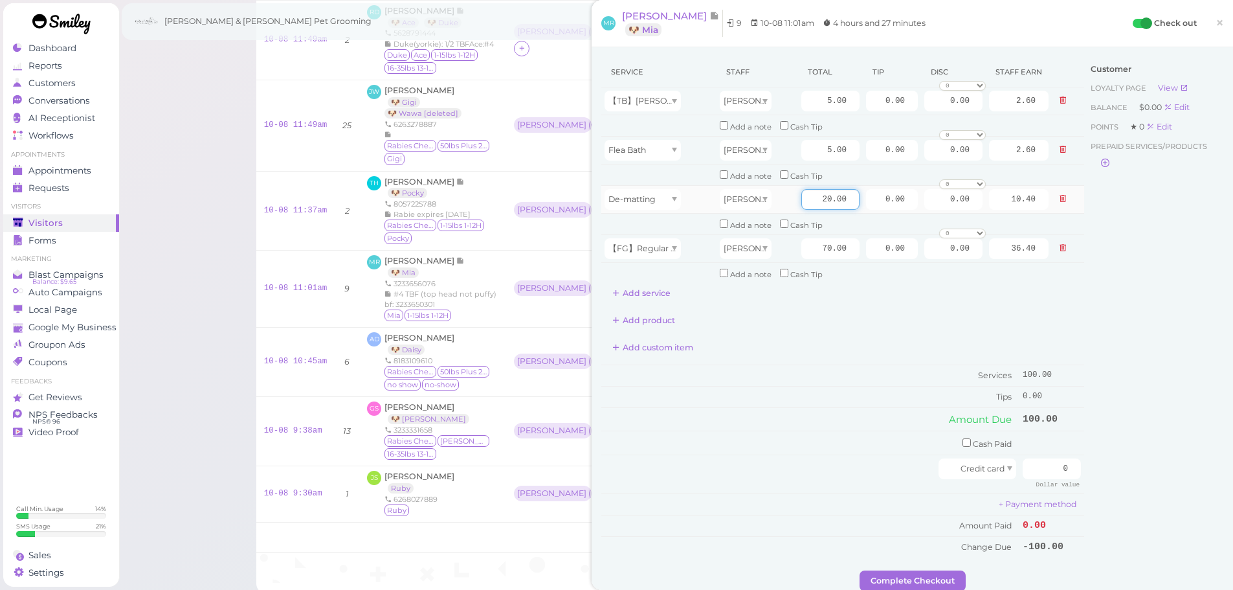
click at [801, 198] on input "20.00" at bounding box center [830, 199] width 58 height 21
type input "10.00"
type input "5.20"
click at [827, 350] on div "Add custom item" at bounding box center [842, 347] width 483 height 21
drag, startPoint x: 868, startPoint y: 245, endPoint x: 1072, endPoint y: 329, distance: 220.6
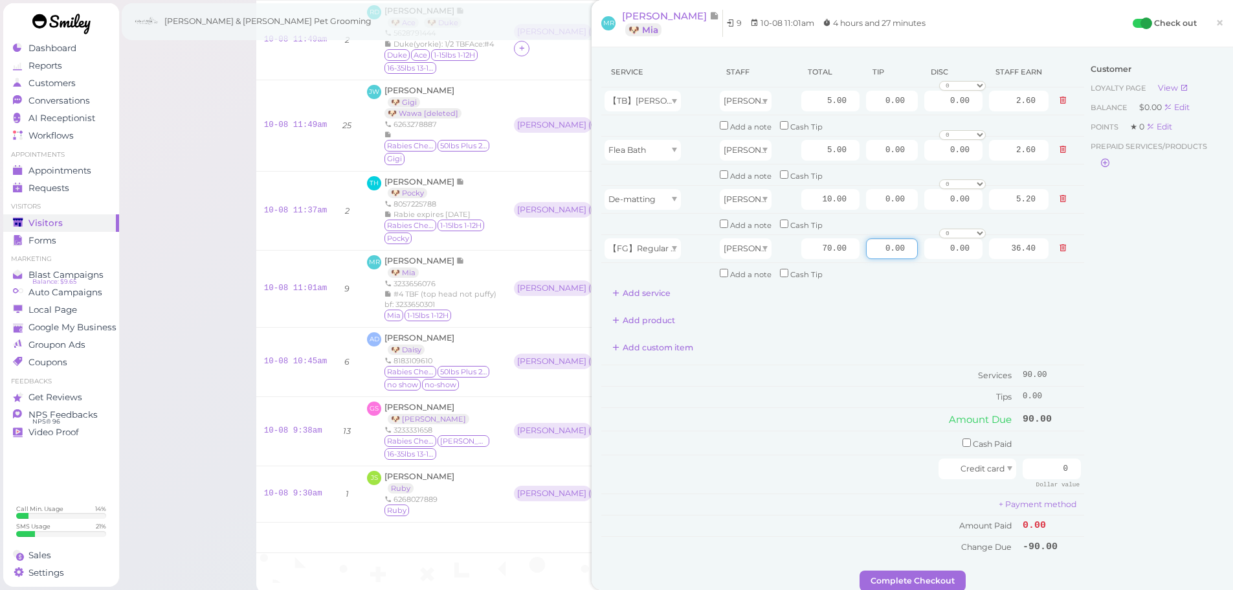
click at [1055, 280] on tbody "【TB】Teeth Brushing Asa 5.00 0.00 0.00 0 10% off 15% off 20% off 25% off 30% off…" at bounding box center [842, 185] width 483 height 196
type input "18"
drag, startPoint x: 1040, startPoint y: 469, endPoint x: 1115, endPoint y: 467, distance: 75.8
click at [1101, 469] on div "Service Staff Total Tip Disc Staff earn 【TB】Teeth Brushing Asa 5.00 0.00 0.00 0…" at bounding box center [912, 313] width 622 height 513
type input "108"
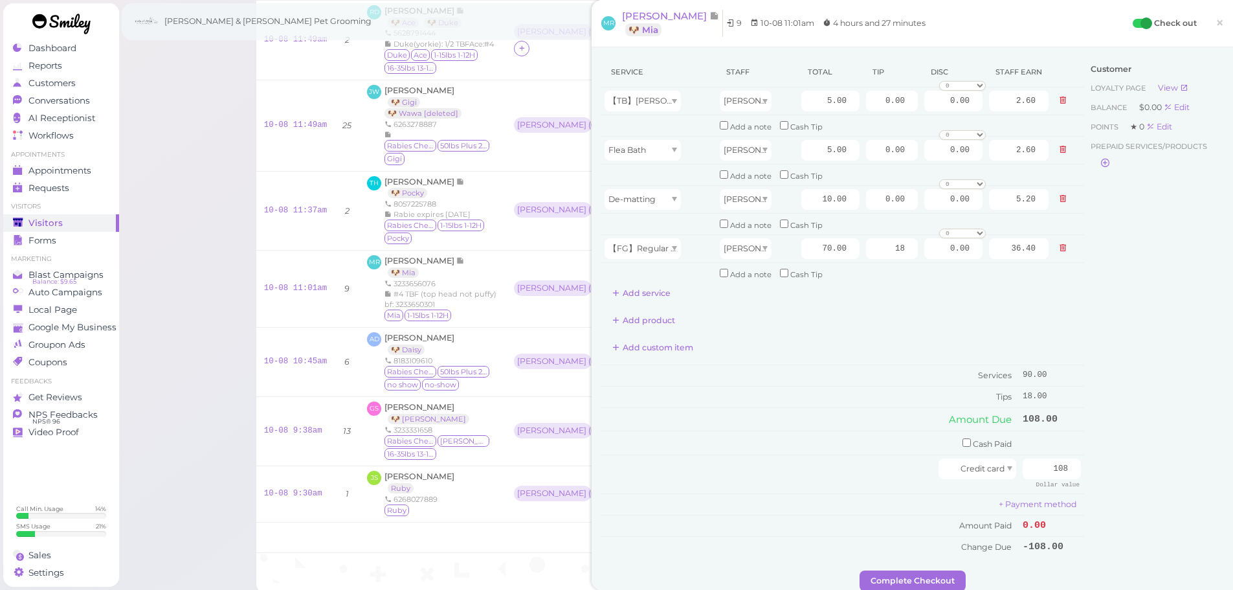
click at [1102, 463] on div "Customer Loyalty page View Balance $0.00 Edit Points ★ 0 Edit Prepaid services/…" at bounding box center [1153, 313] width 139 height 513
click at [917, 581] on button "Complete Checkout" at bounding box center [913, 580] width 106 height 21
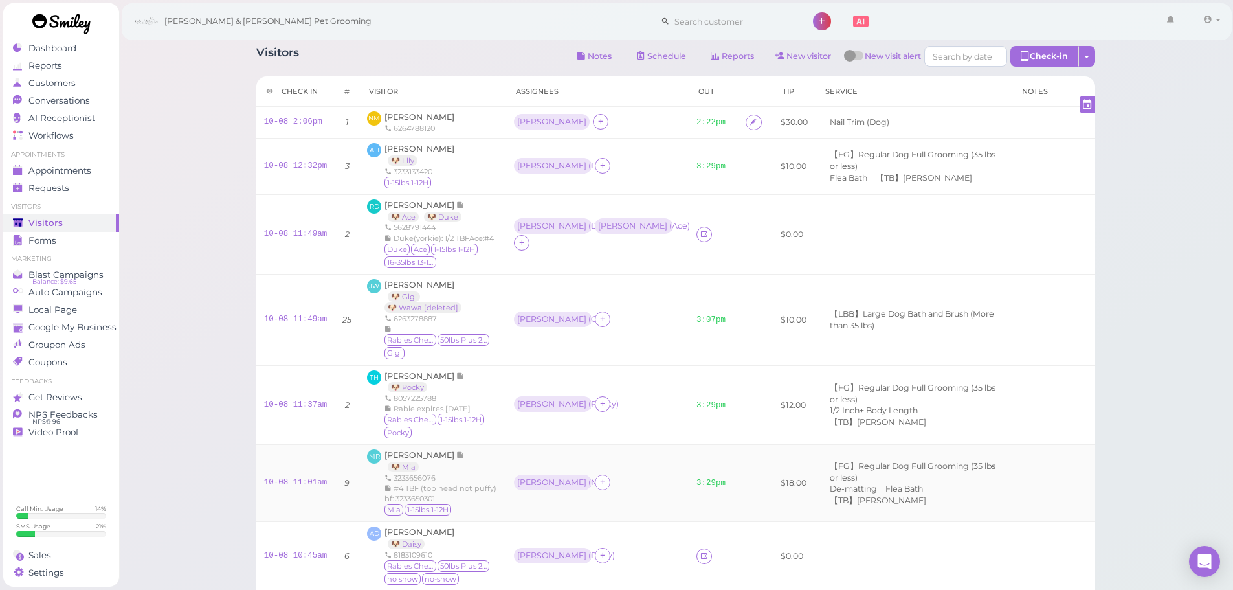
scroll to position [65, 0]
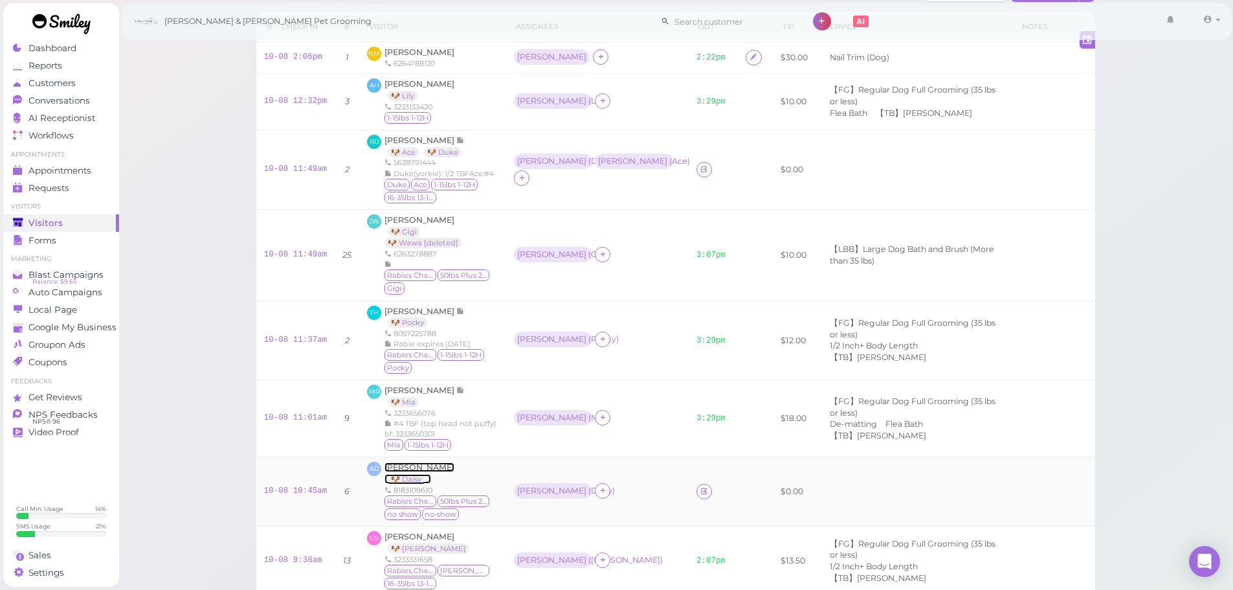
click at [419, 462] on span "[PERSON_NAME]" at bounding box center [420, 467] width 70 height 10
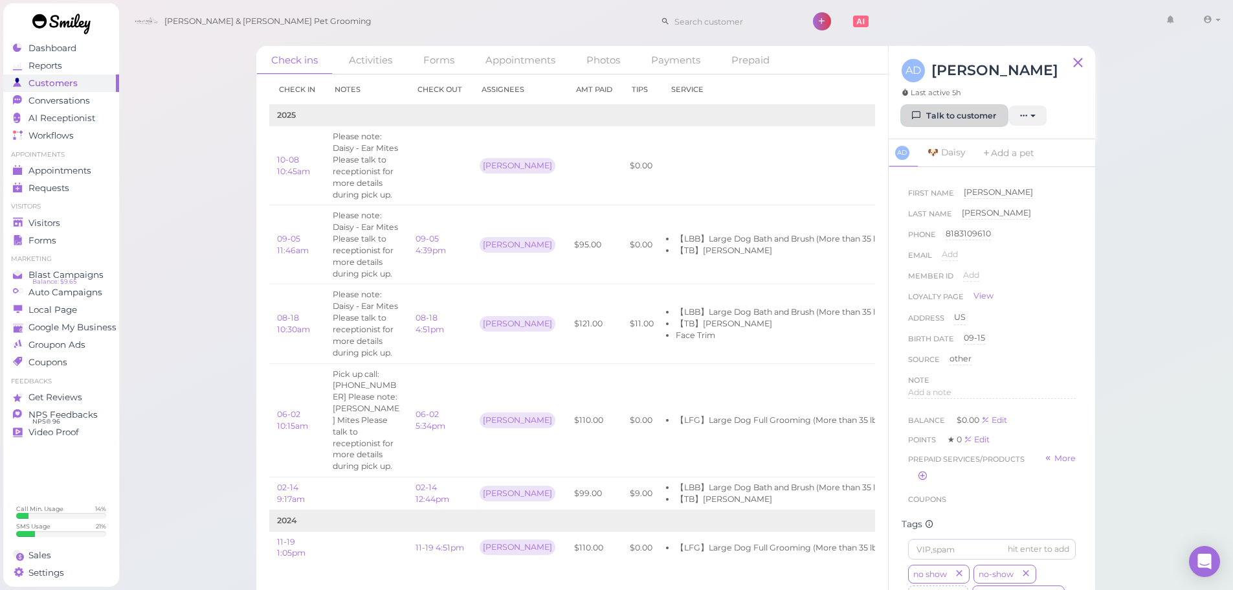
click at [950, 112] on link "Talk to customer" at bounding box center [955, 116] width 106 height 21
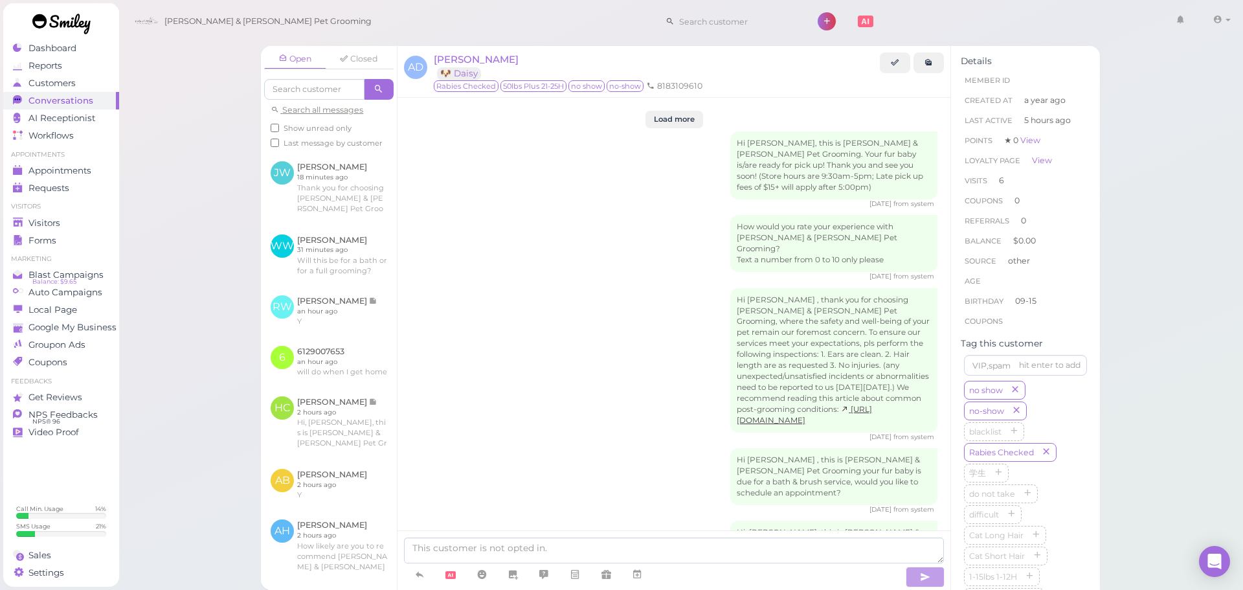
scroll to position [2751, 0]
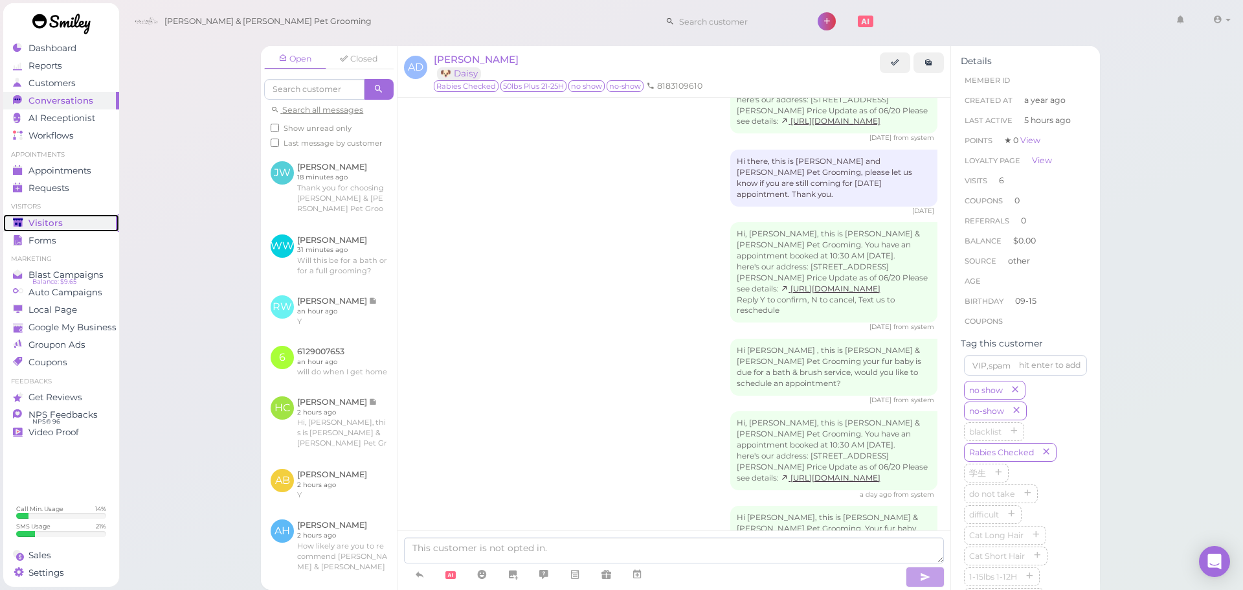
click at [71, 225] on div "Visitors" at bounding box center [59, 222] width 93 height 11
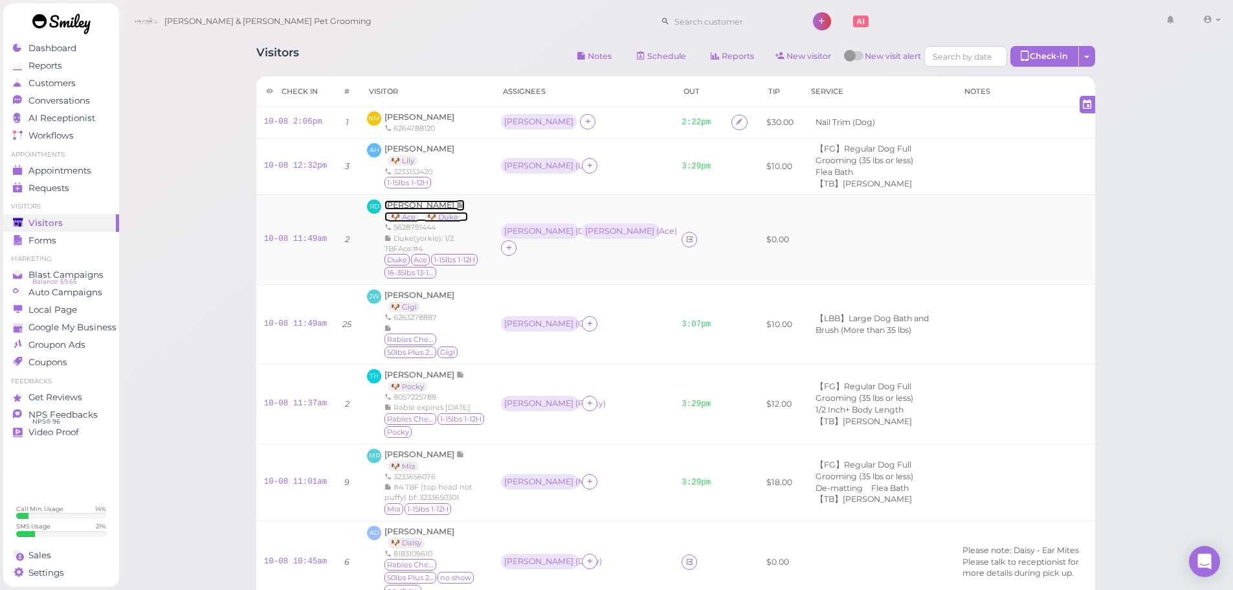
click at [425, 208] on span "[PERSON_NAME]" at bounding box center [421, 205] width 72 height 10
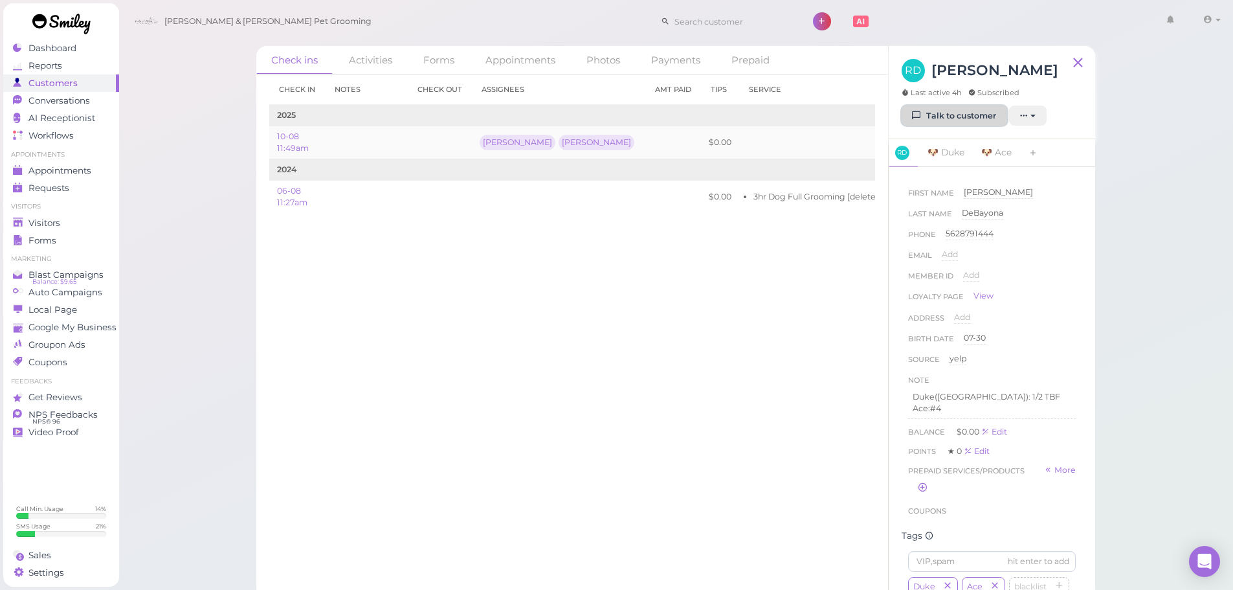
drag, startPoint x: 935, startPoint y: 115, endPoint x: 666, endPoint y: 132, distance: 269.2
click at [934, 115] on link "Talk to customer" at bounding box center [955, 116] width 106 height 21
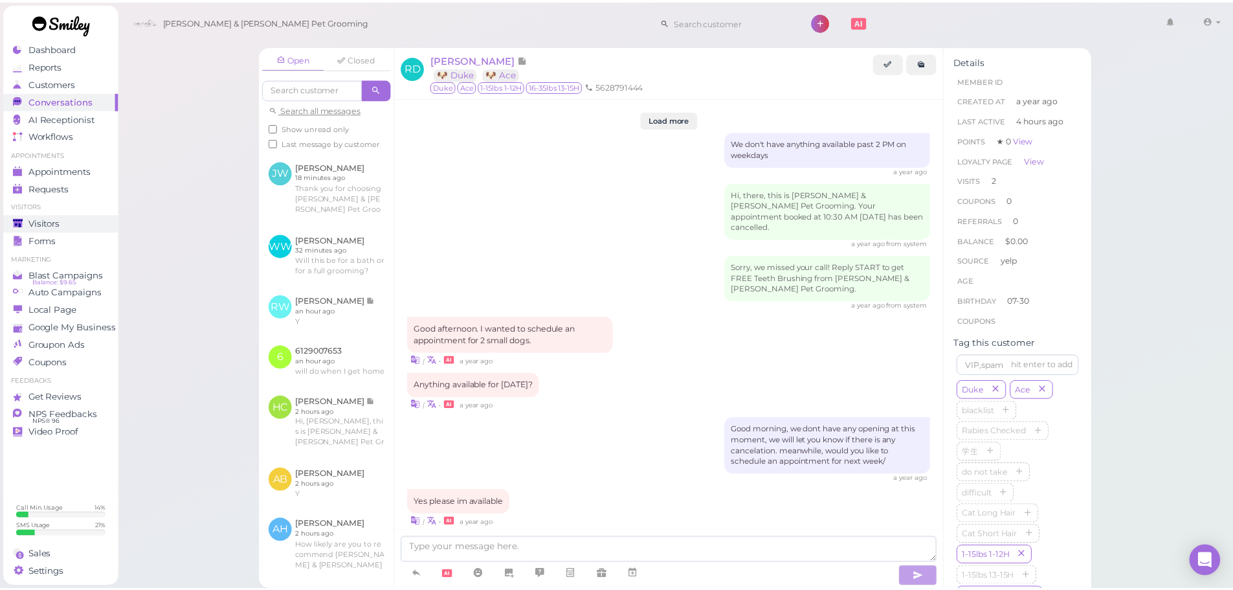
scroll to position [1582, 0]
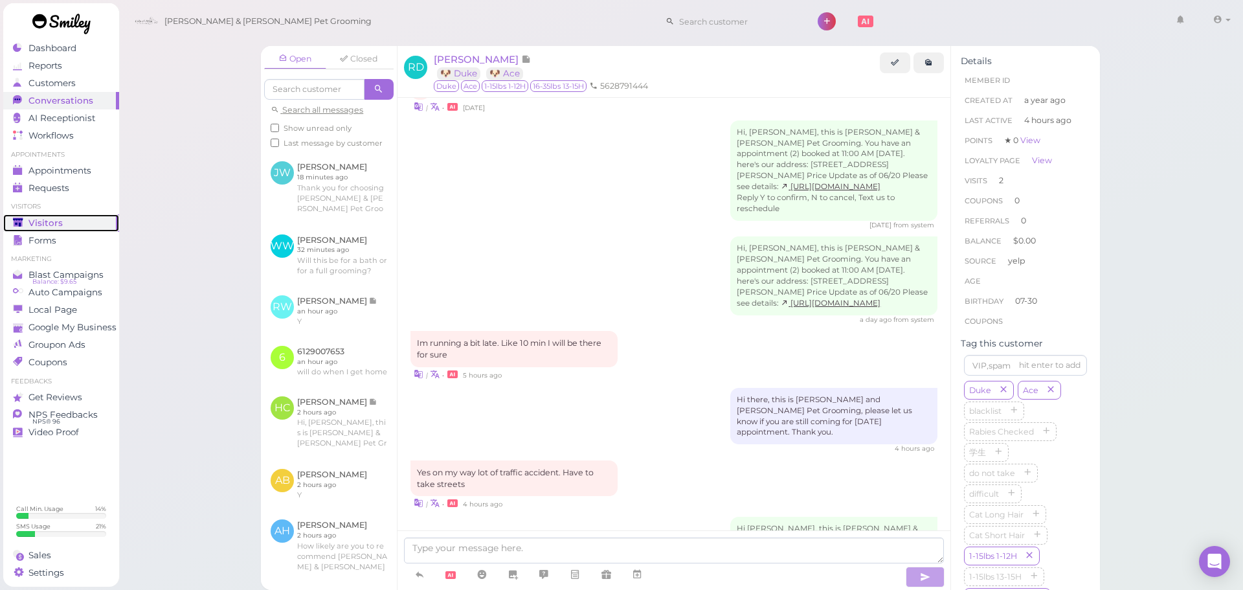
click at [112, 222] on link "Visitors" at bounding box center [61, 222] width 116 height 17
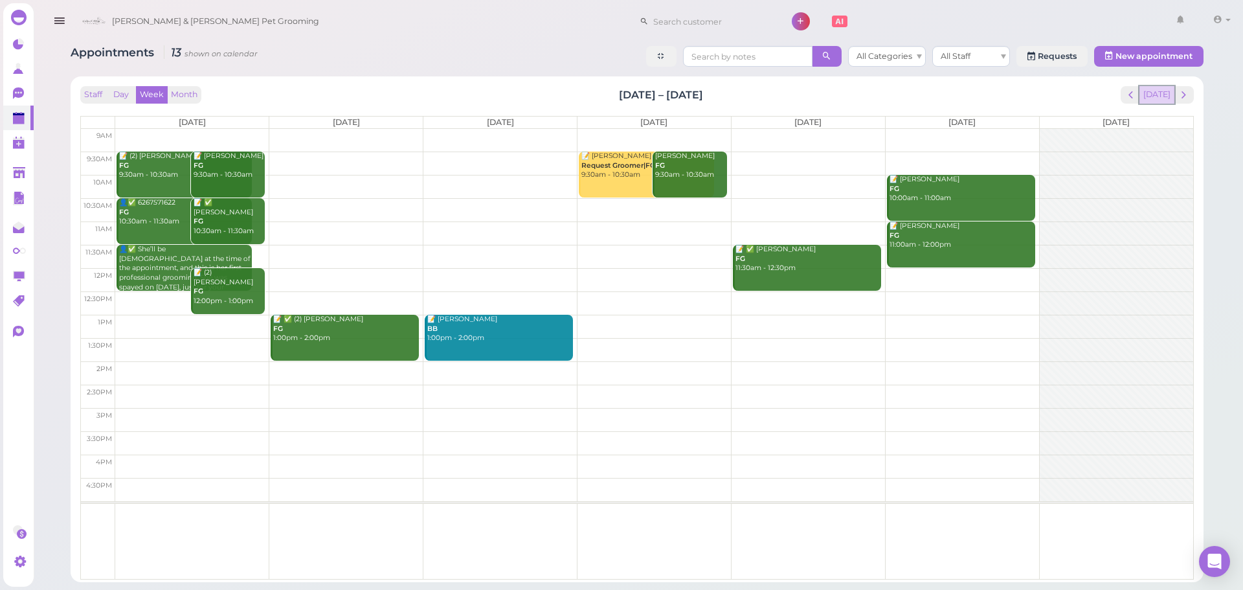
click at [1149, 90] on button "[DATE]" at bounding box center [1156, 94] width 35 height 17
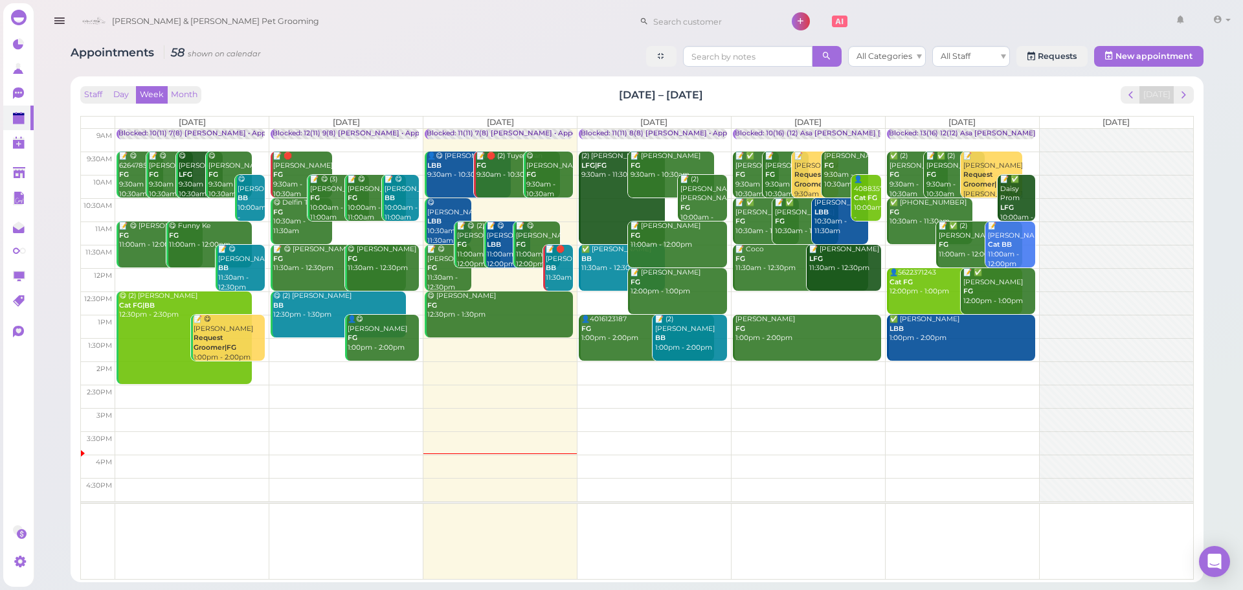
click at [832, 295] on td at bounding box center [654, 302] width 1078 height 23
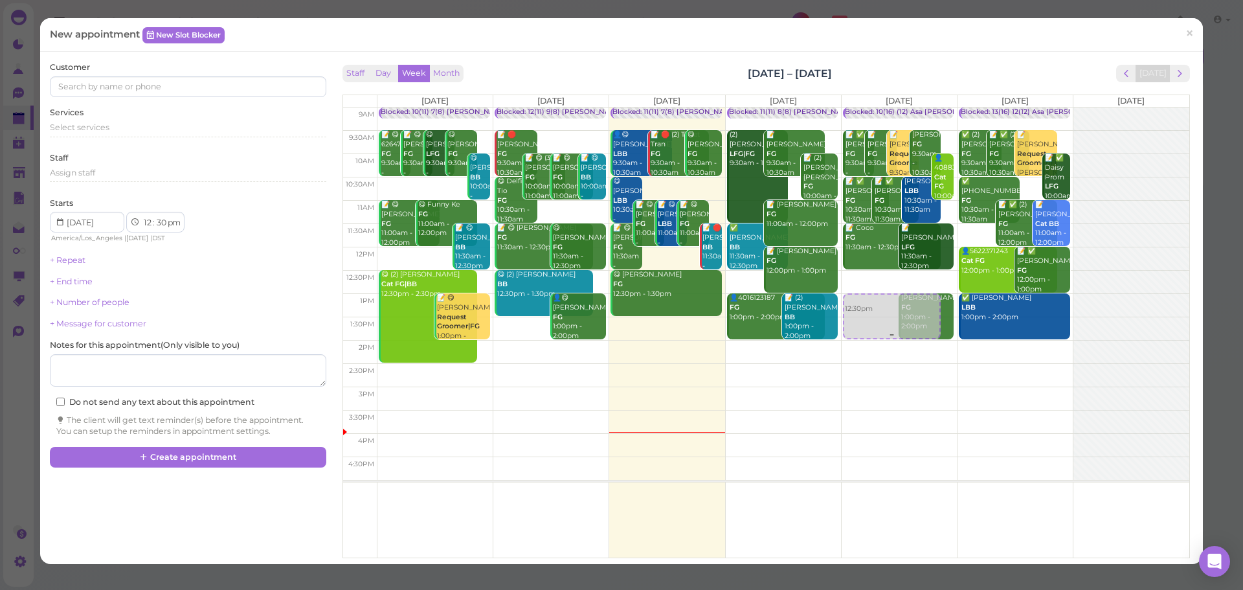
click at [867, 107] on div "12:30pm Blocked: 10(16) (12) Asa [PERSON_NAME] [PERSON_NAME] • Appointment 📝 ✅ …" at bounding box center [899, 107] width 115 height 0
select select "1"
select select "00"
click at [125, 127] on div "Select services" at bounding box center [188, 128] width 276 height 12
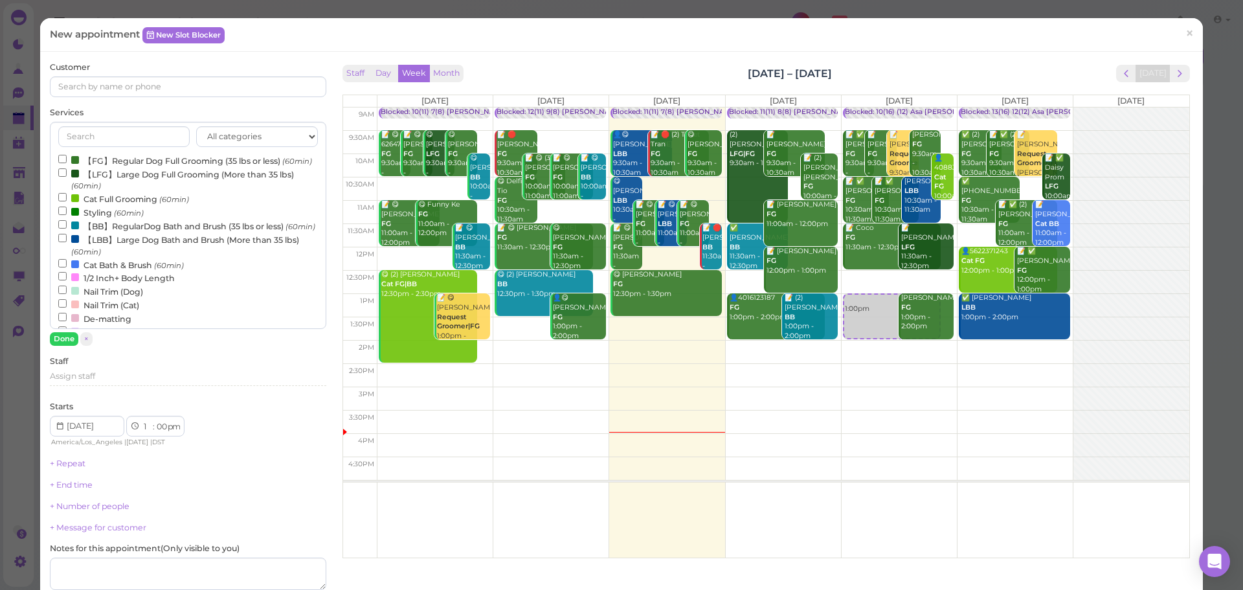
click at [126, 166] on label "【FG】Regular Dog Full Grooming (35 lbs or less) (60min)" at bounding box center [185, 160] width 254 height 14
click at [67, 163] on input "【FG】Regular Dog Full Grooming (35 lbs or less) (60min)" at bounding box center [62, 159] width 8 height 8
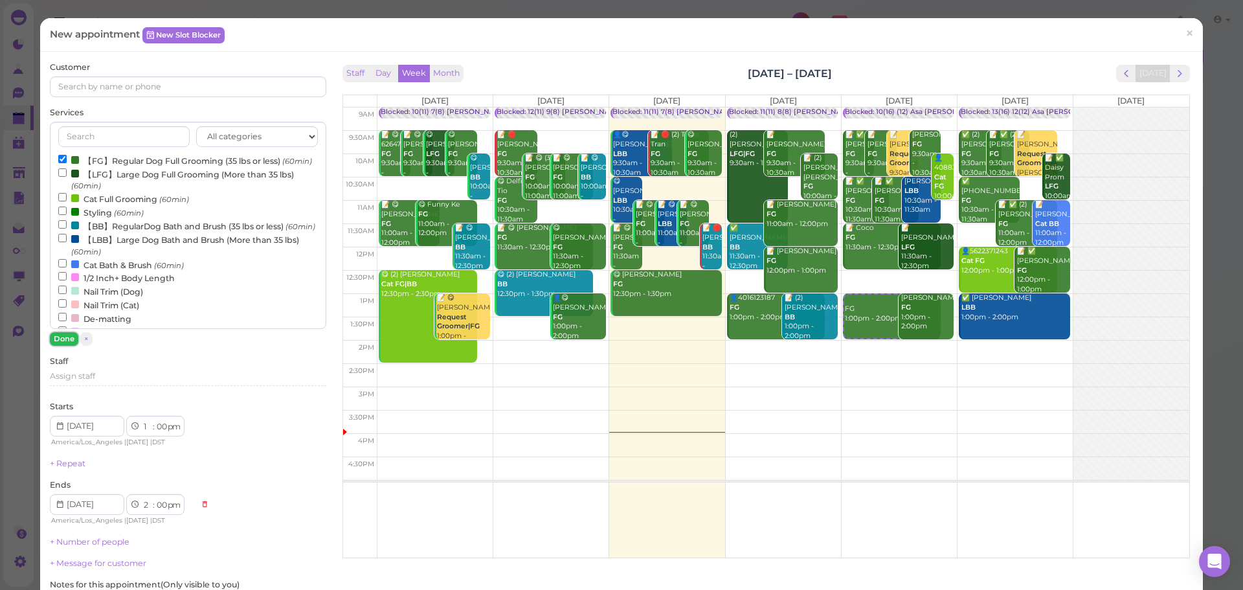
click at [63, 337] on button "Done" at bounding box center [64, 339] width 28 height 14
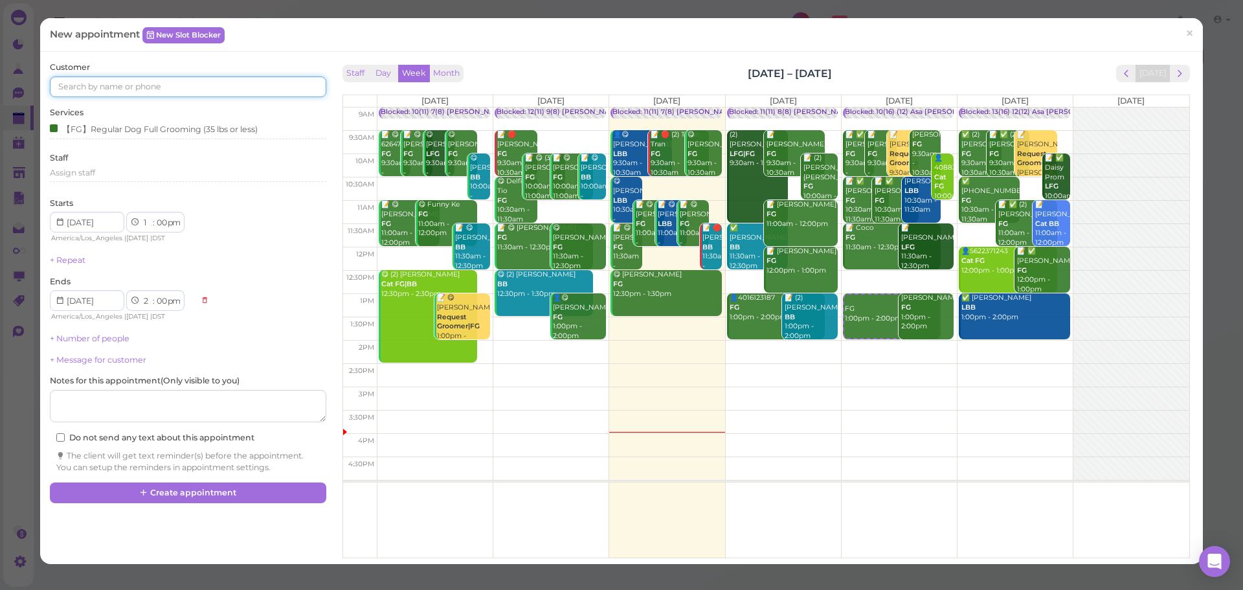
click at [191, 87] on input at bounding box center [188, 86] width 276 height 21
click at [195, 89] on input at bounding box center [188, 86] width 276 height 21
type input "2136107957"
click at [155, 109] on small "2136107957" at bounding box center [152, 110] width 41 height 9
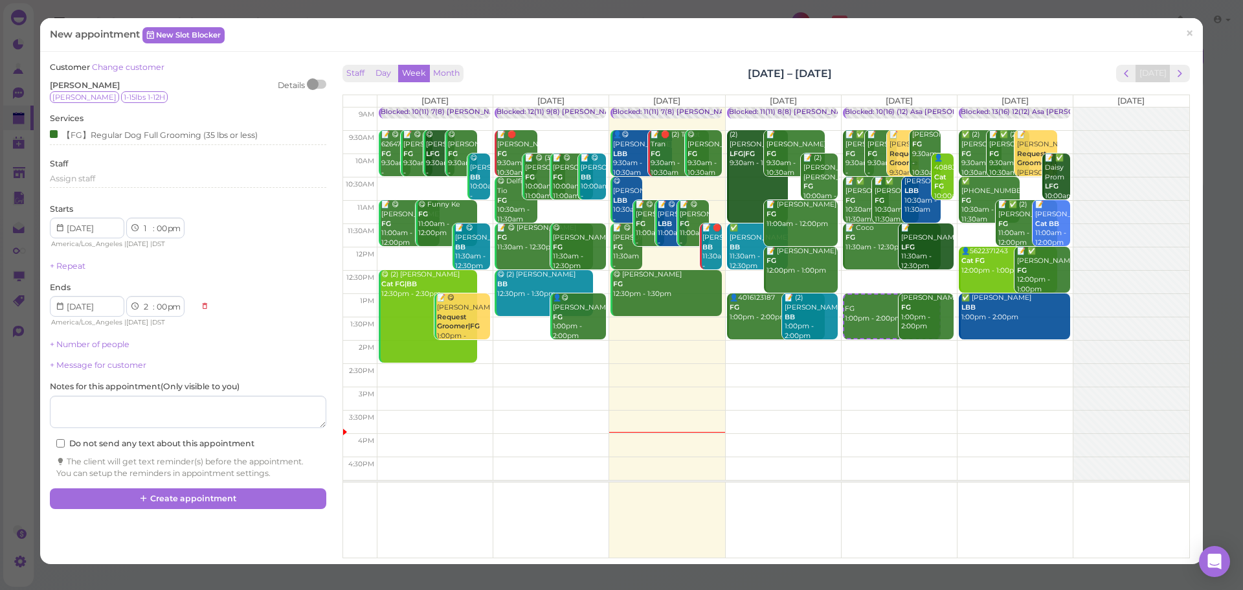
click at [286, 488] on div "Customer Change customer [PERSON_NAME] Details [PERSON_NAME] 1-15lbs 1-12H Serv…" at bounding box center [187, 274] width 289 height 427
click at [284, 494] on button "Create appointment" at bounding box center [188, 498] width 276 height 21
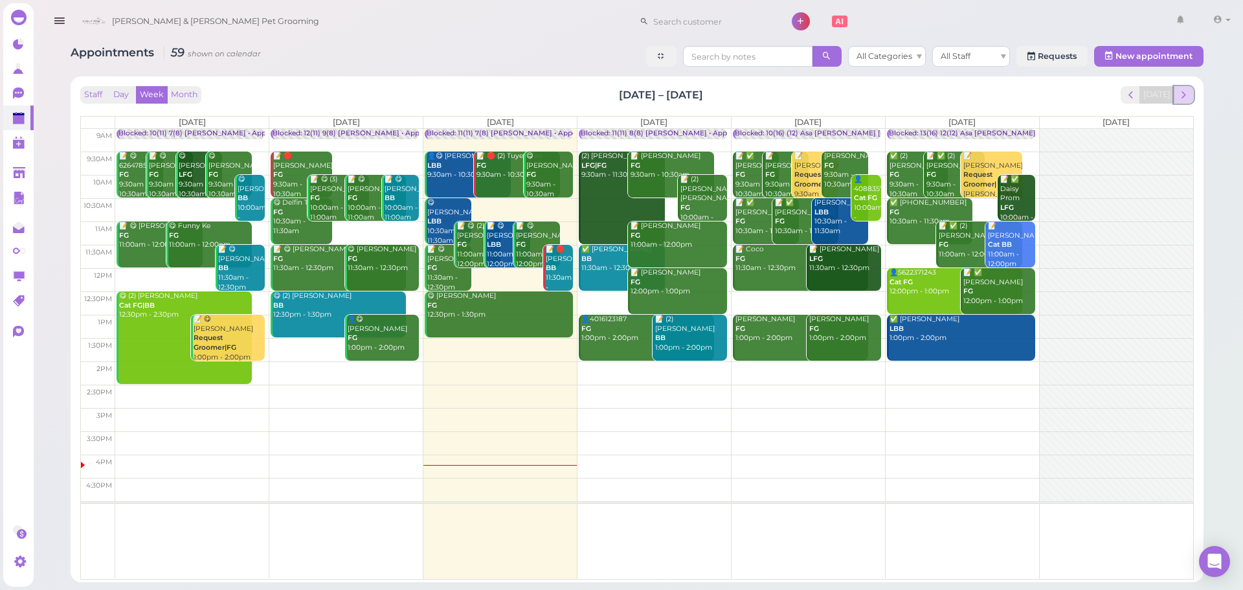
click at [1188, 96] on span "next" at bounding box center [1183, 95] width 12 height 12
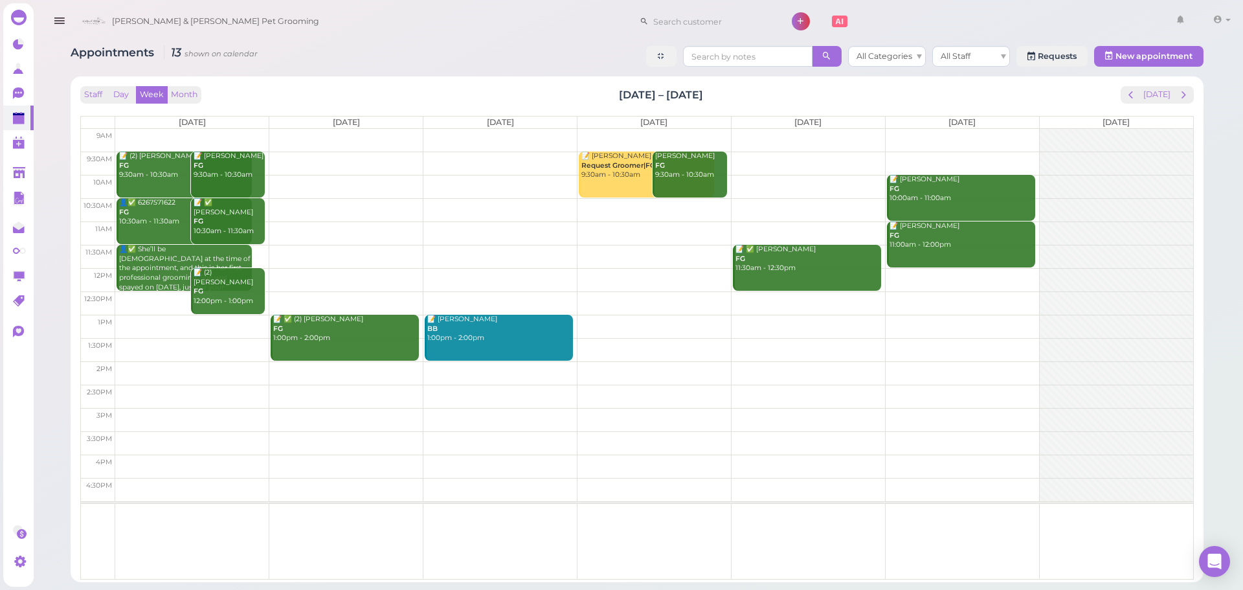
click at [350, 161] on td at bounding box center [654, 162] width 1078 height 23
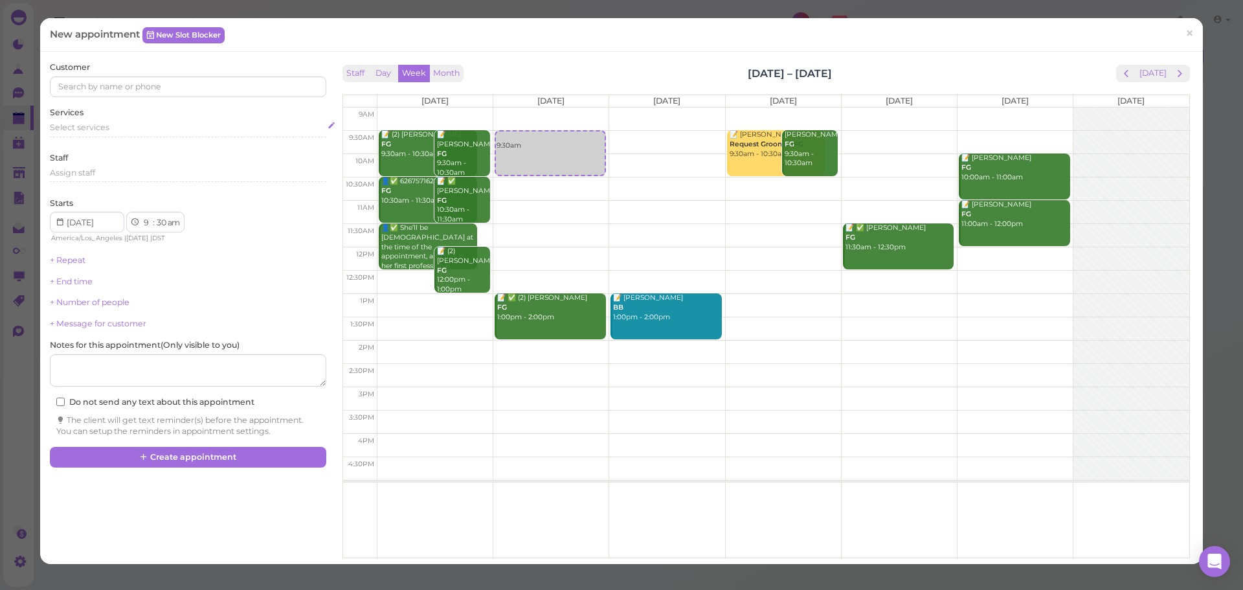
click at [173, 133] on div "Select services" at bounding box center [188, 130] width 276 height 16
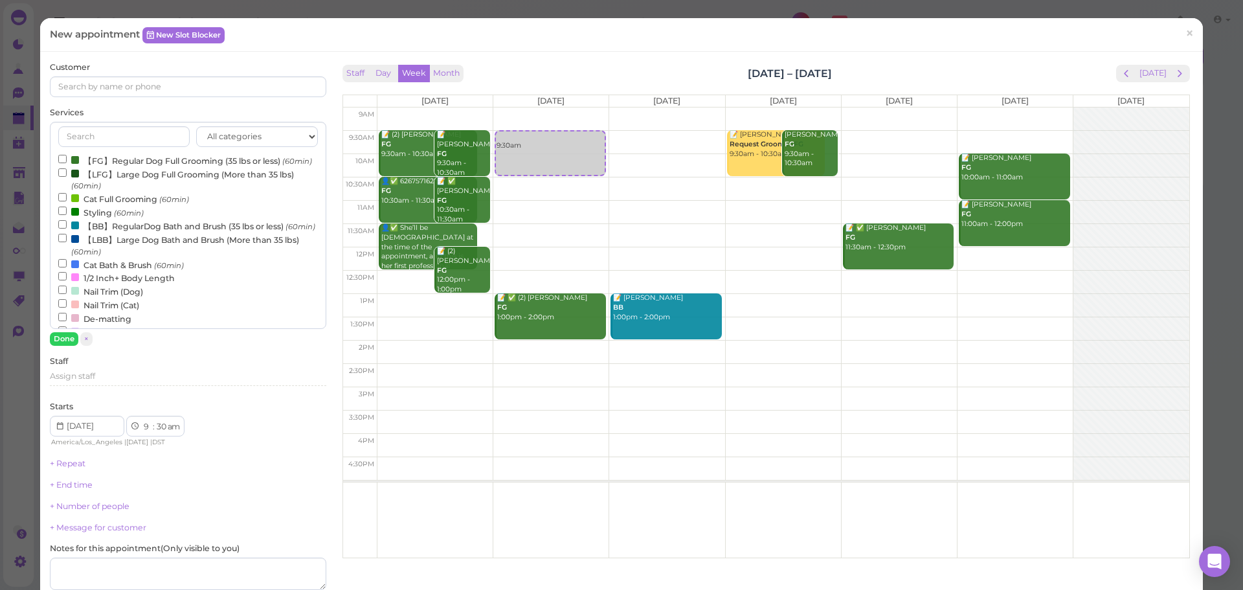
click at [159, 155] on label "【FG】Regular Dog Full Grooming (35 lbs or less) (60min)" at bounding box center [185, 160] width 254 height 14
click at [67, 155] on input "【FG】Regular Dog Full Grooming (35 lbs or less) (60min)" at bounding box center [62, 159] width 8 height 8
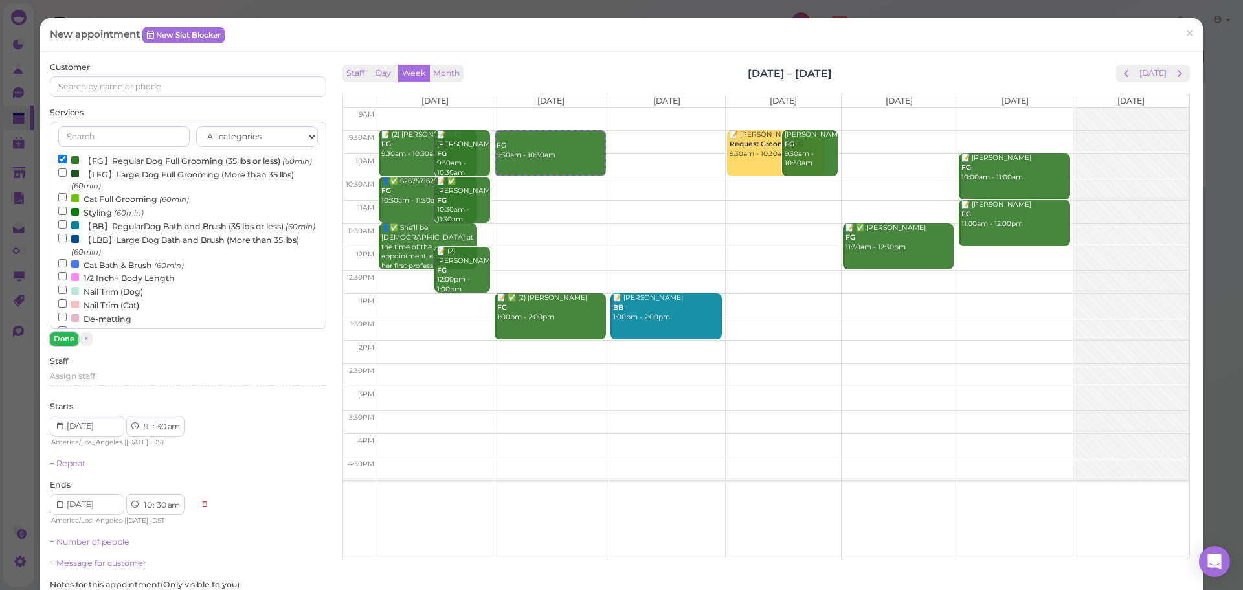
click at [61, 343] on button "Done" at bounding box center [64, 339] width 28 height 14
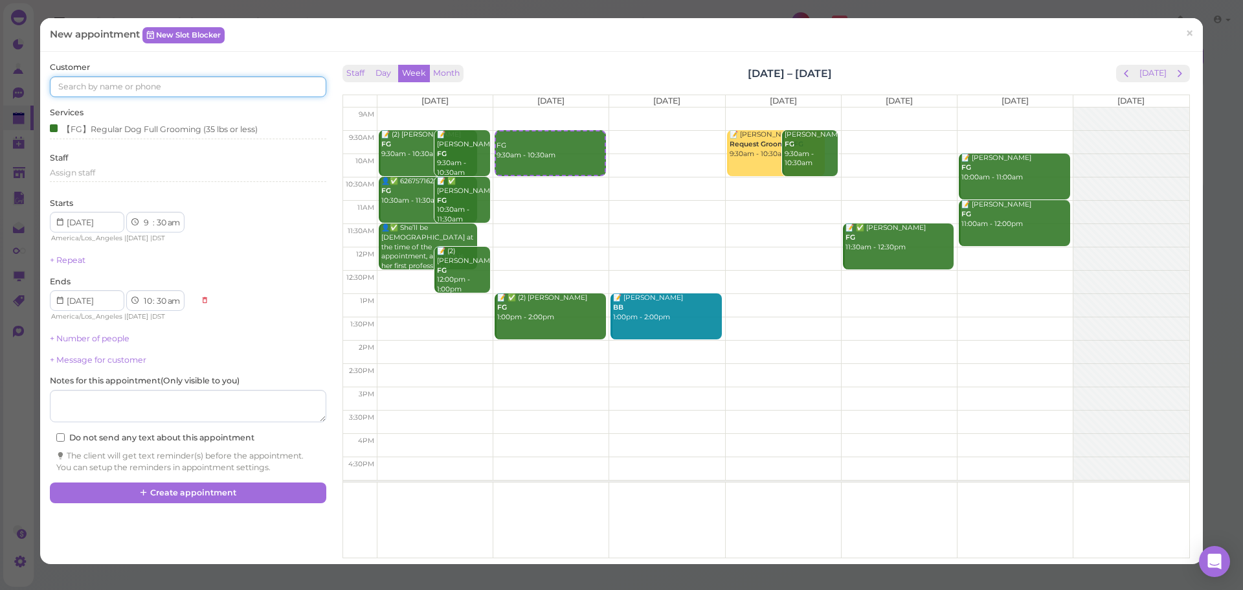
click at [178, 90] on input at bounding box center [188, 86] width 276 height 21
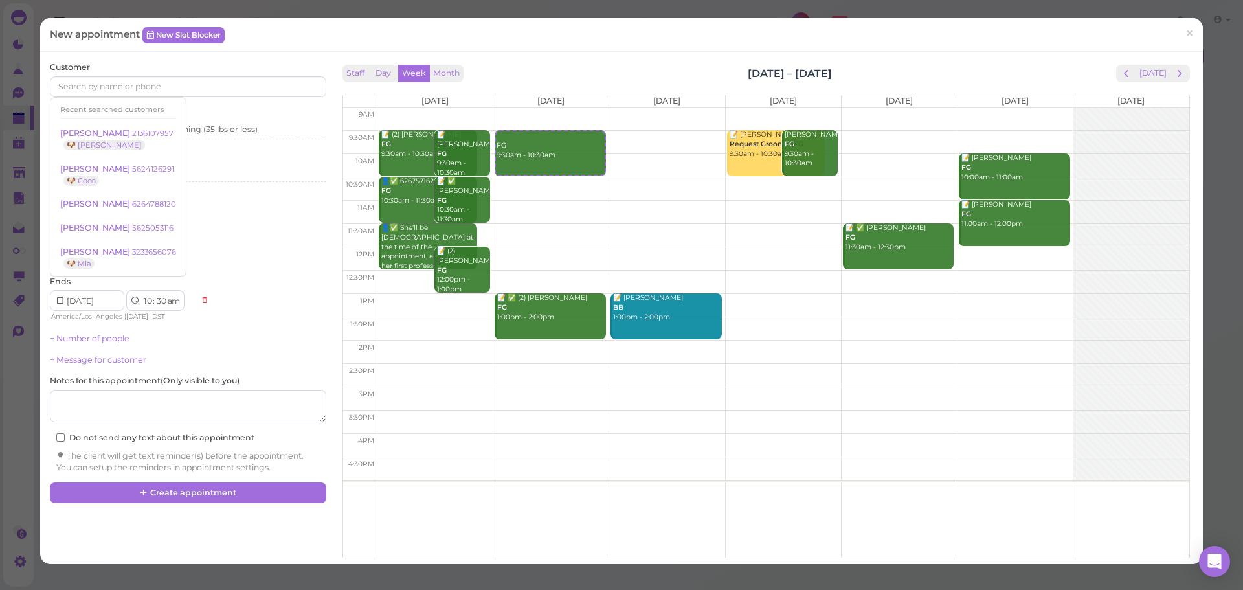
click at [214, 277] on div "Ends 1 2 3 4 5 6 7 8 9 10 11 12 : 00 05 10 15 20 25 30 35 40 45 50 55 am pm Ame…" at bounding box center [188, 299] width 276 height 47
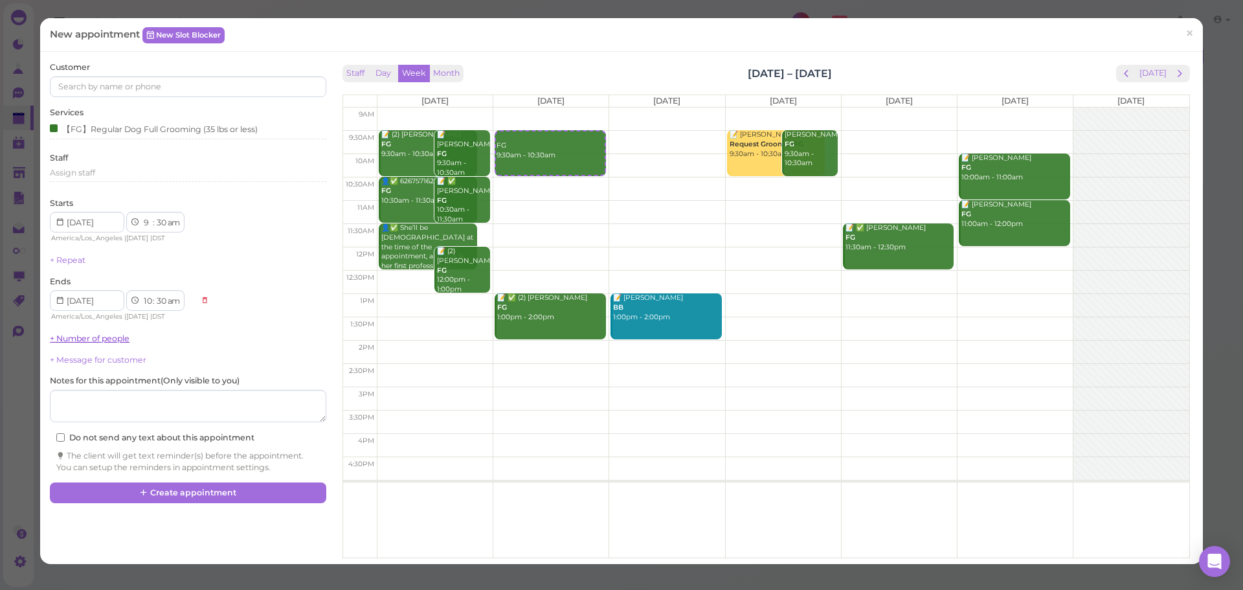
click at [78, 337] on link "+ Number of people" at bounding box center [90, 338] width 80 height 10
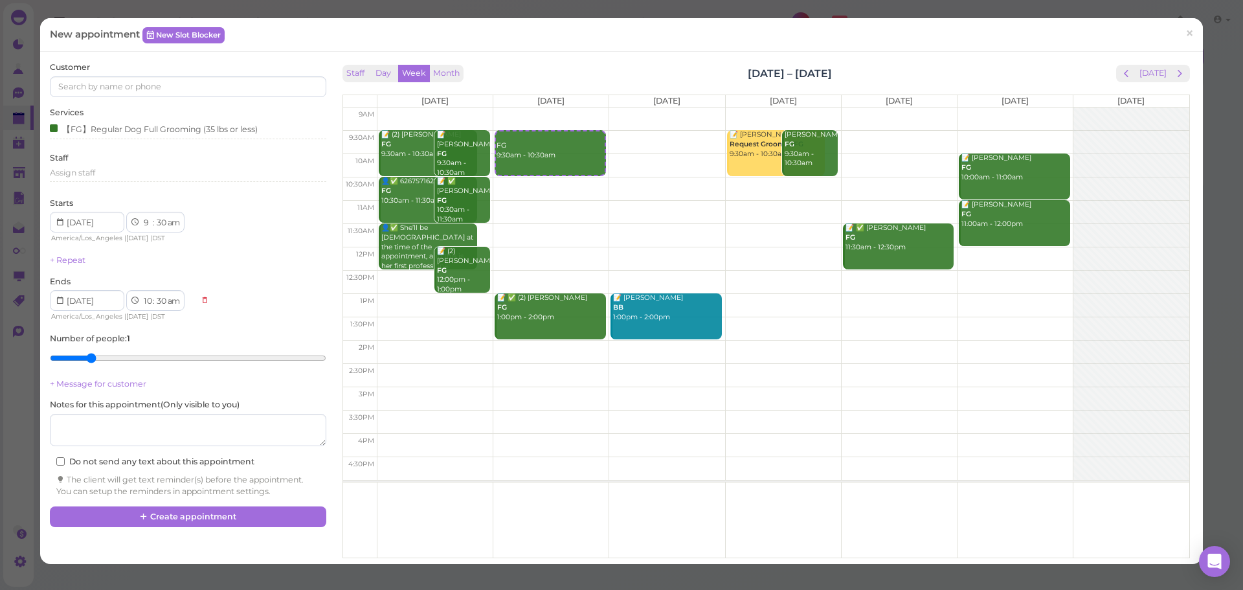
type input "2"
click at [78, 348] on input "range" at bounding box center [188, 358] width 276 height 21
click at [149, 90] on input at bounding box center [188, 86] width 276 height 21
type input "6266888966"
click at [124, 104] on link "Kelvin Li 6266888966 🐶 Boba 🐶 MilkTea" at bounding box center [118, 116] width 137 height 36
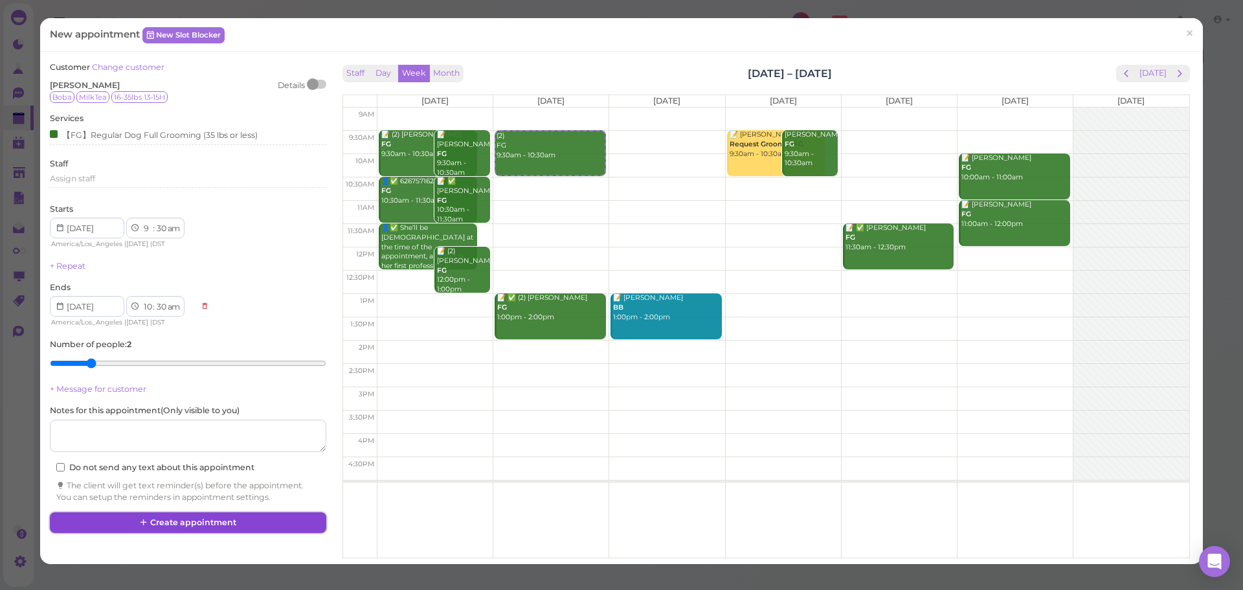
click at [197, 525] on button "Create appointment" at bounding box center [188, 522] width 276 height 21
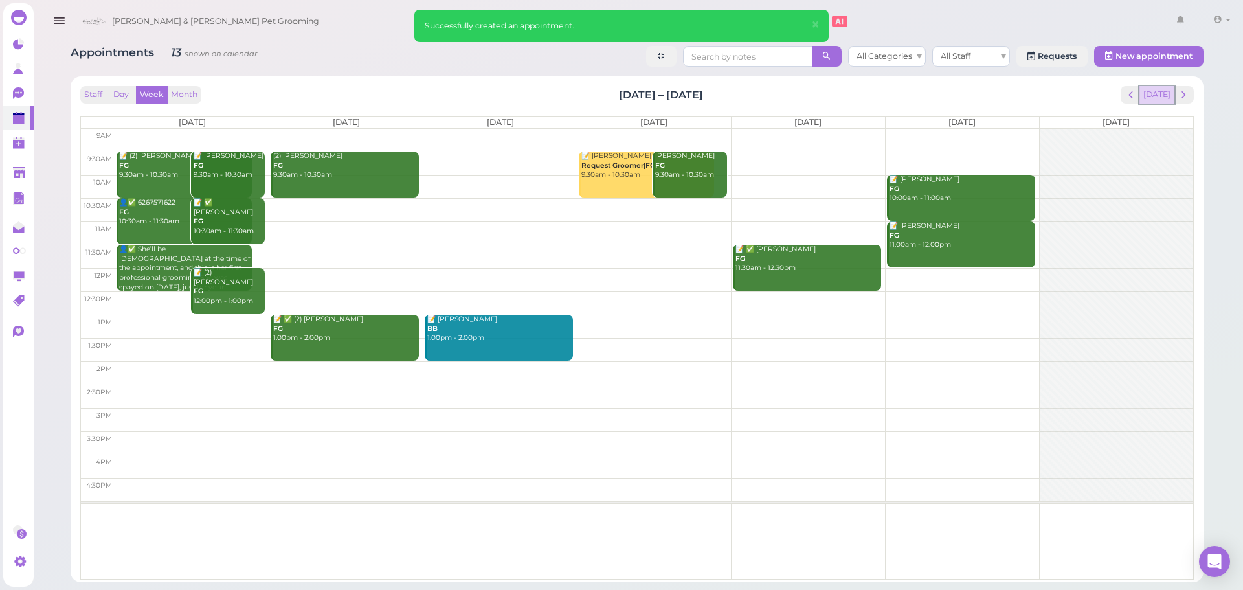
click at [1163, 89] on button "[DATE]" at bounding box center [1156, 94] width 35 height 17
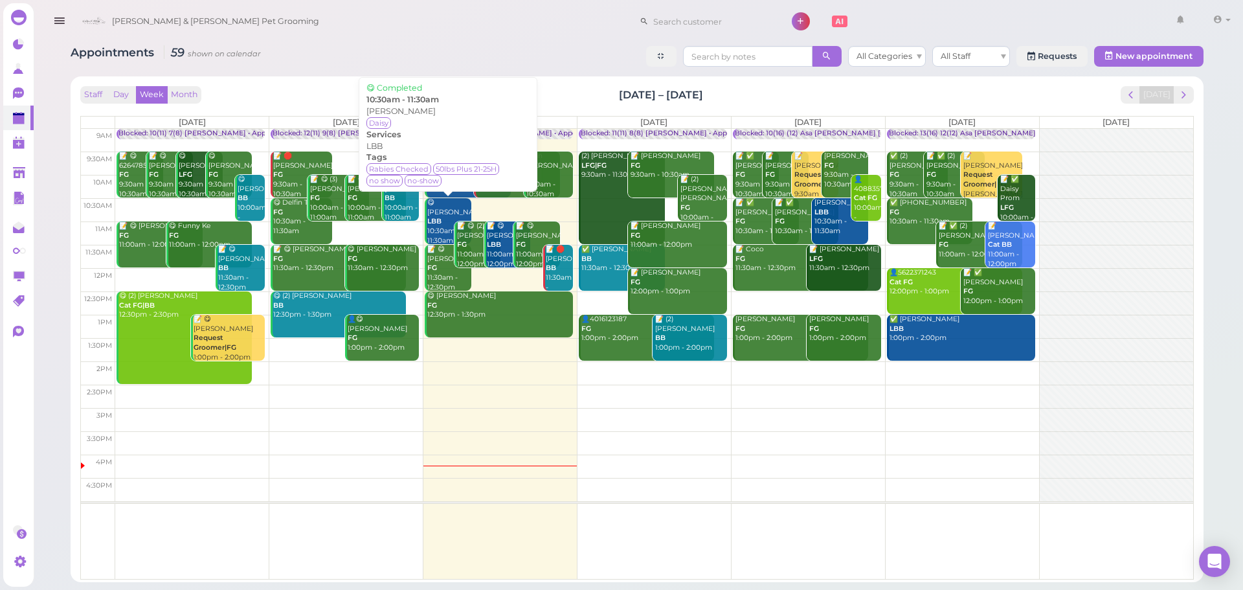
click at [450, 216] on div "😋 Andre Duran LBB 10:30am - 11:30am" at bounding box center [449, 221] width 45 height 47
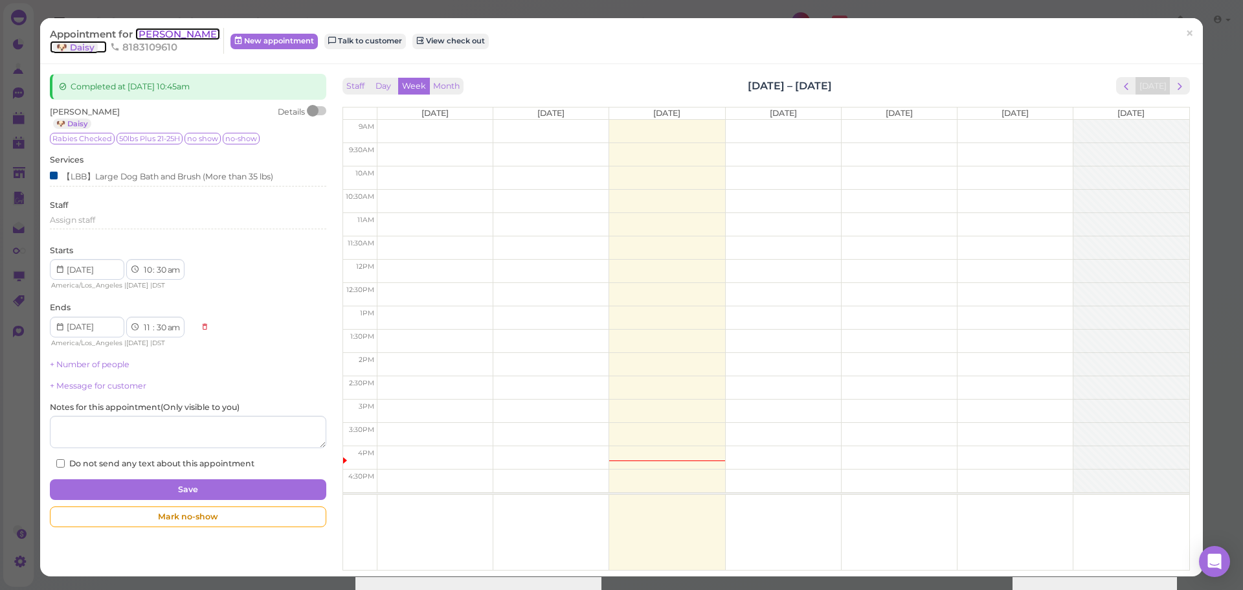
click at [169, 29] on span "[PERSON_NAME]" at bounding box center [177, 34] width 85 height 12
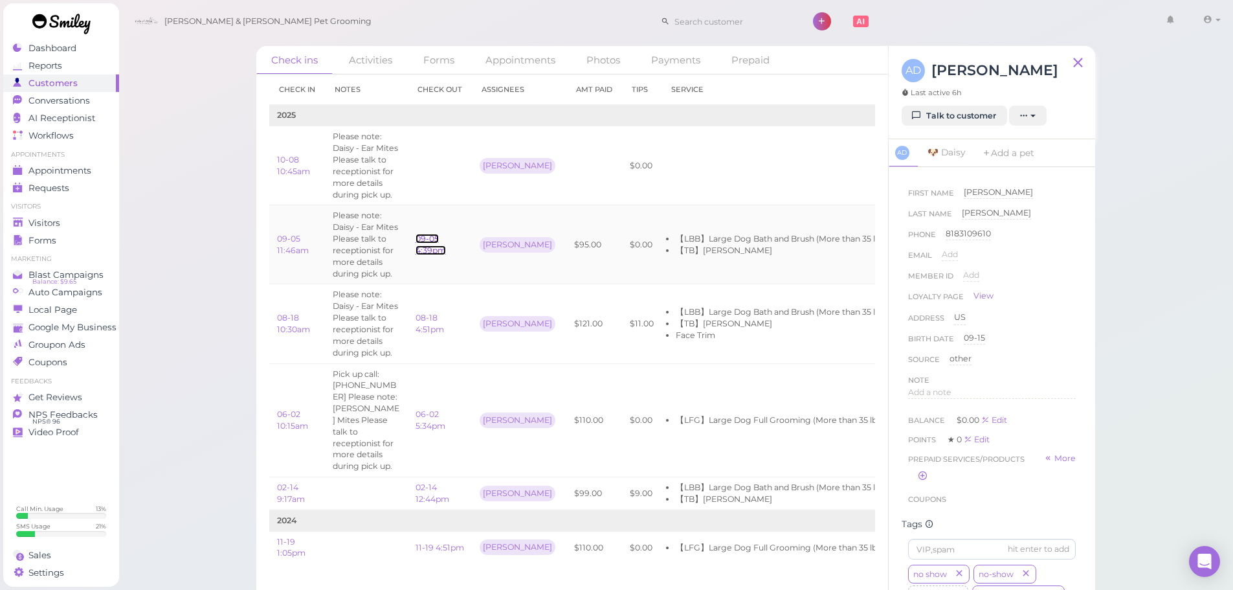
click at [436, 253] on link "09-05 4:39pm" at bounding box center [431, 244] width 30 height 21
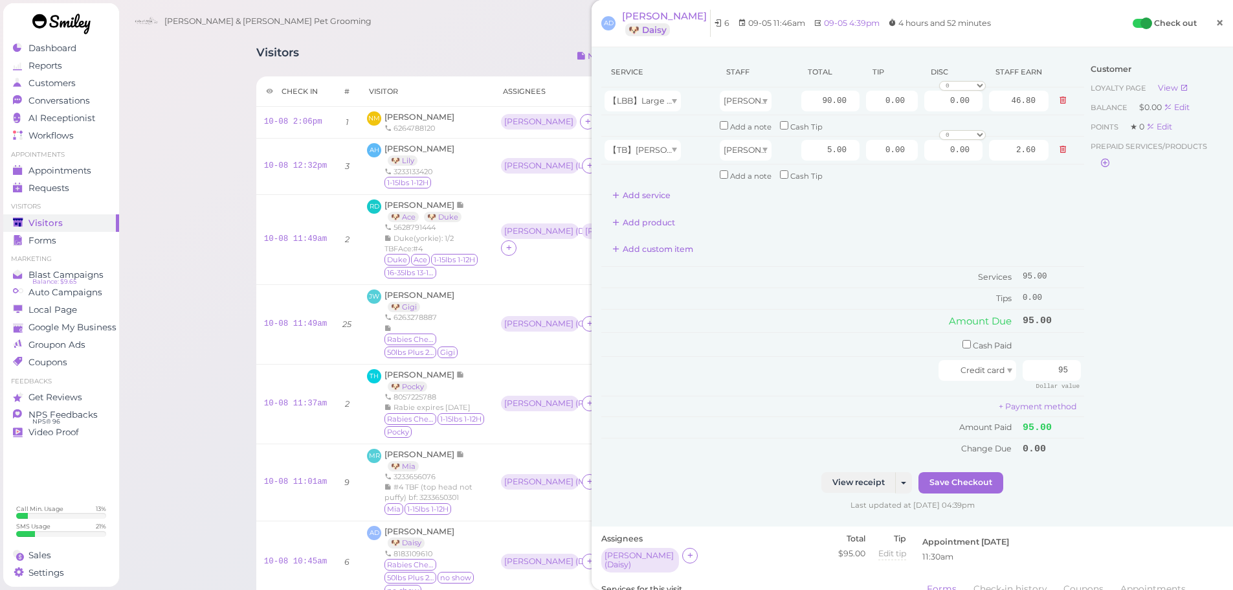
click at [1216, 21] on link "×" at bounding box center [1220, 23] width 24 height 30
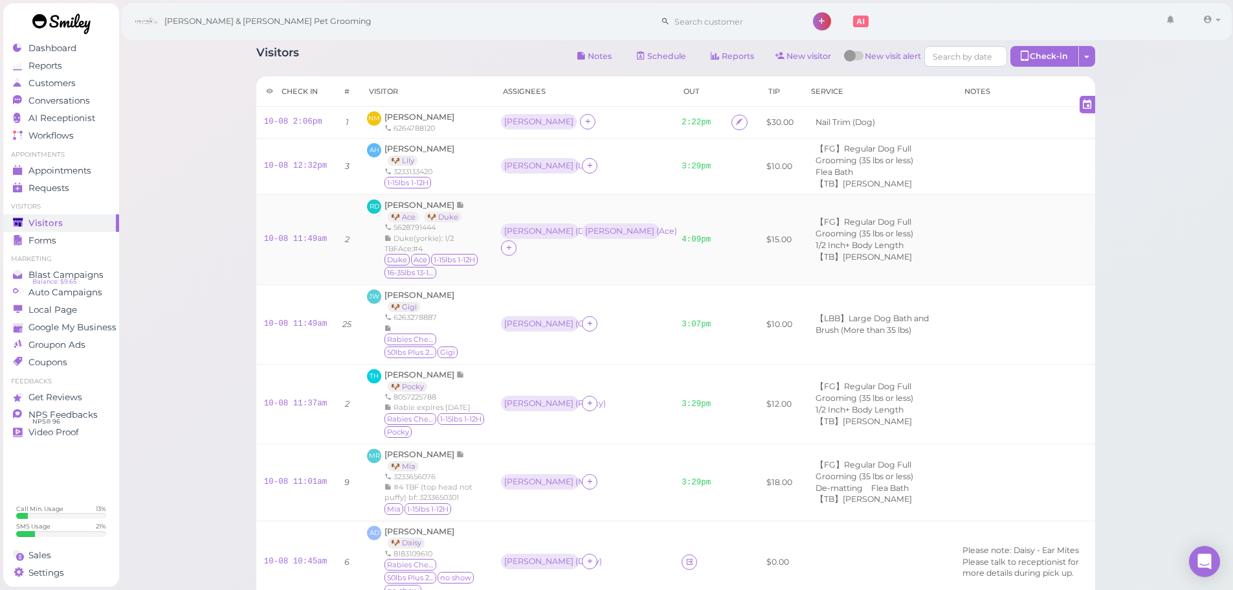
scroll to position [352, 0]
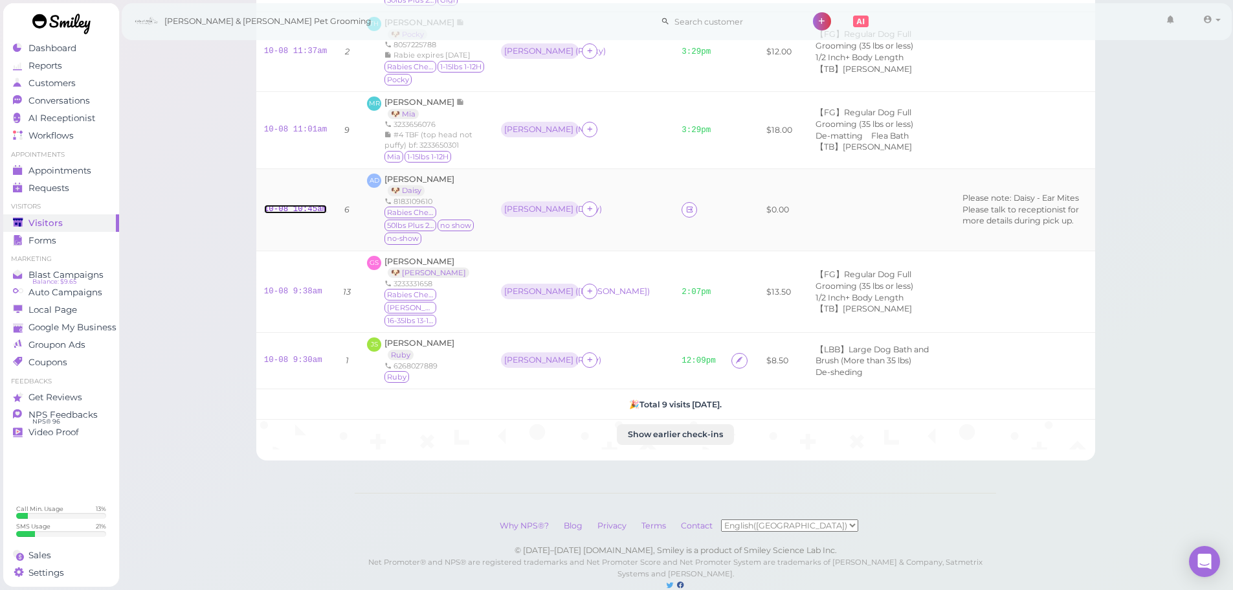
click at [291, 205] on link "10-08 10:45am" at bounding box center [295, 209] width 63 height 9
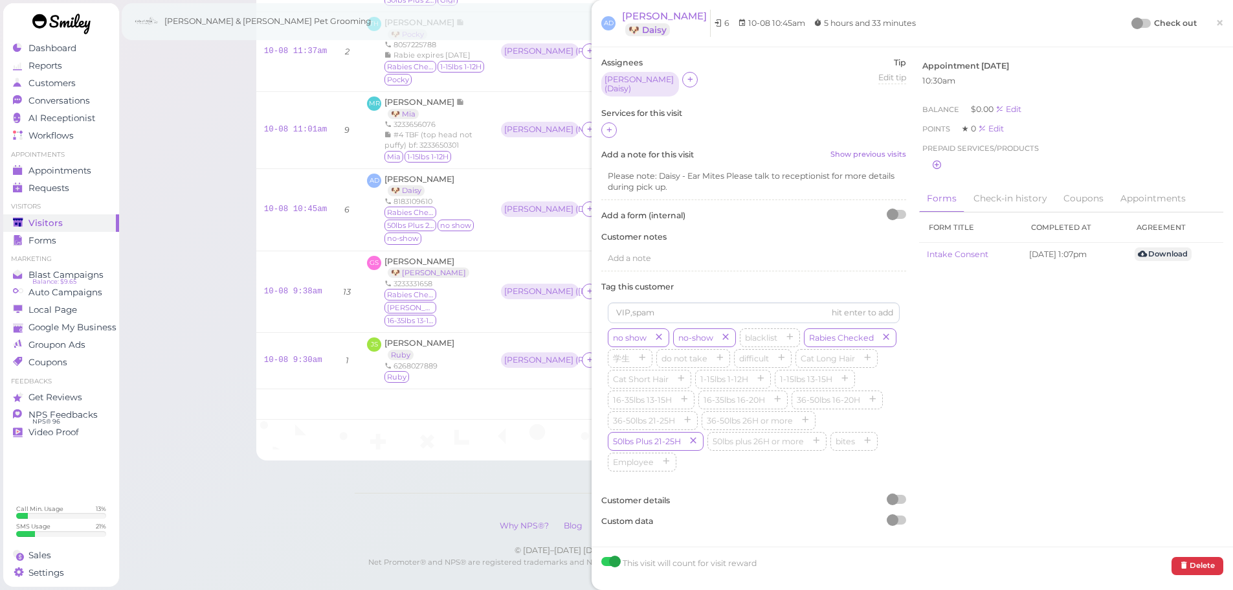
click at [601, 122] on div at bounding box center [753, 130] width 305 height 17
click at [608, 125] on icon at bounding box center [609, 130] width 8 height 10
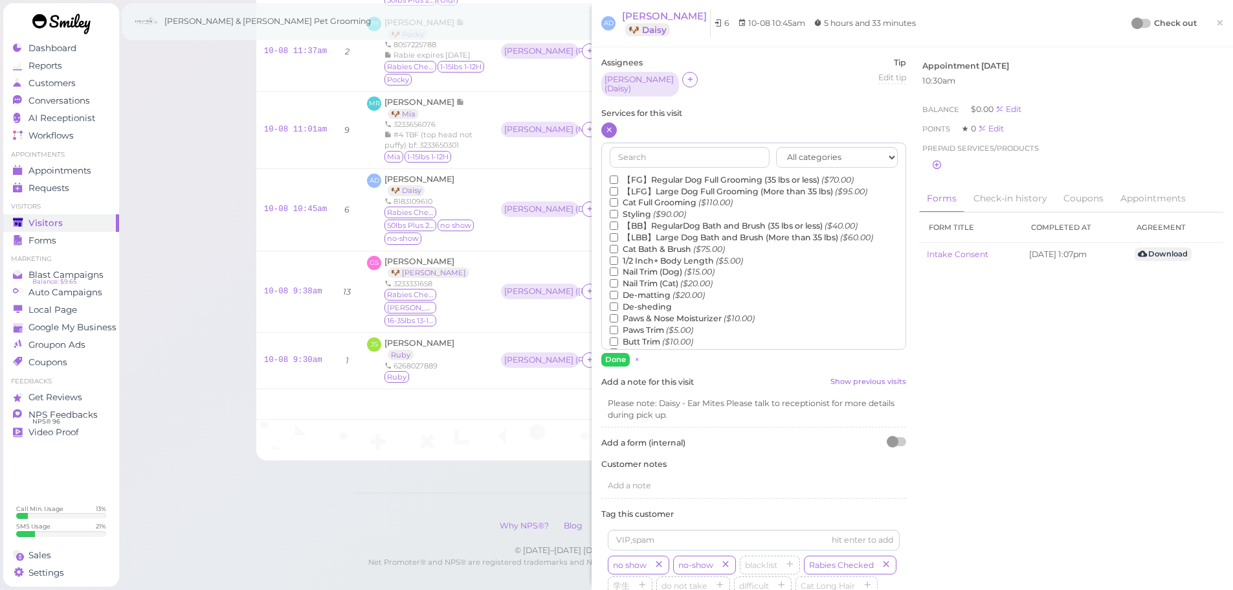
click at [661, 232] on label "【LBB】Large Dog Bath and Brush (More than 35 lbs) ($60.00)" at bounding box center [741, 238] width 263 height 12
click at [618, 233] on input "【LBB】Large Dog Bath and Brush (More than 35 lbs) ($60.00)" at bounding box center [614, 237] width 8 height 8
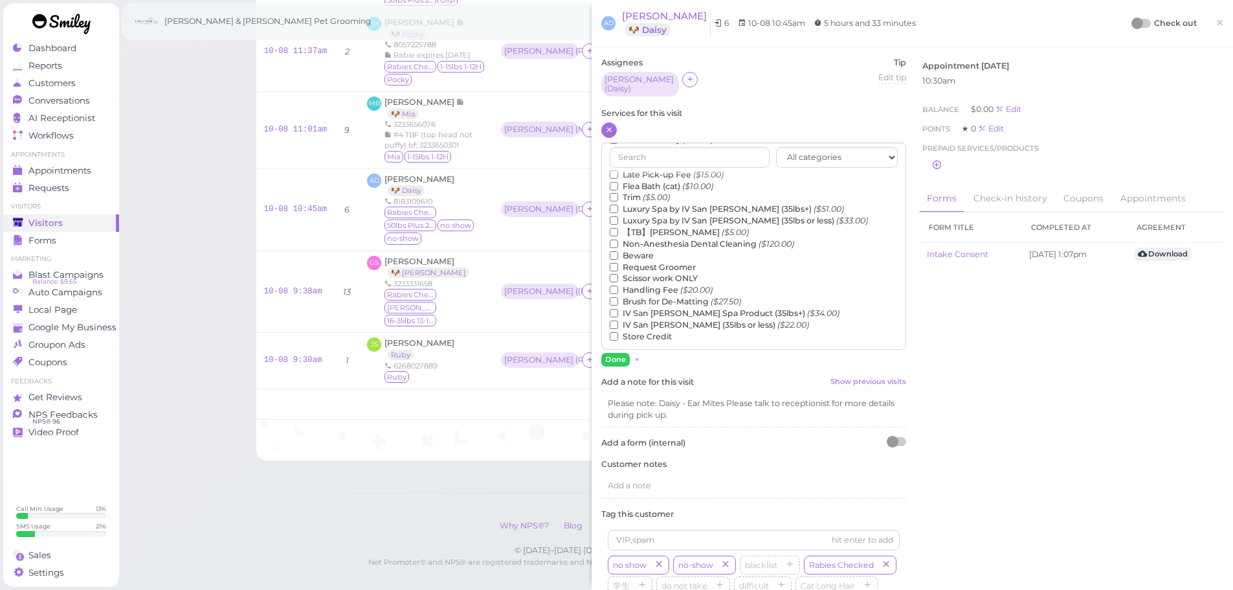
click at [654, 227] on label "【TB】Teeth Brushing ($5.00)" at bounding box center [679, 233] width 139 height 12
click at [618, 228] on input "【TB】Teeth Brushing ($5.00)" at bounding box center [614, 232] width 8 height 8
click at [621, 353] on button "Done" at bounding box center [615, 360] width 28 height 14
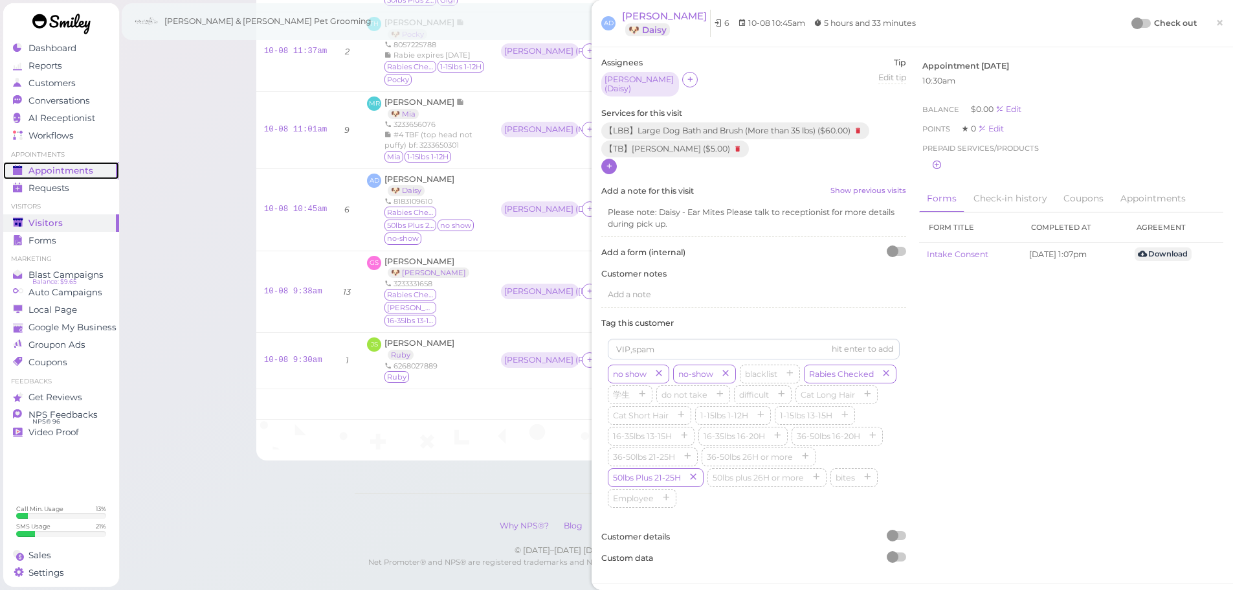
click at [94, 164] on link "Appointments" at bounding box center [61, 170] width 116 height 17
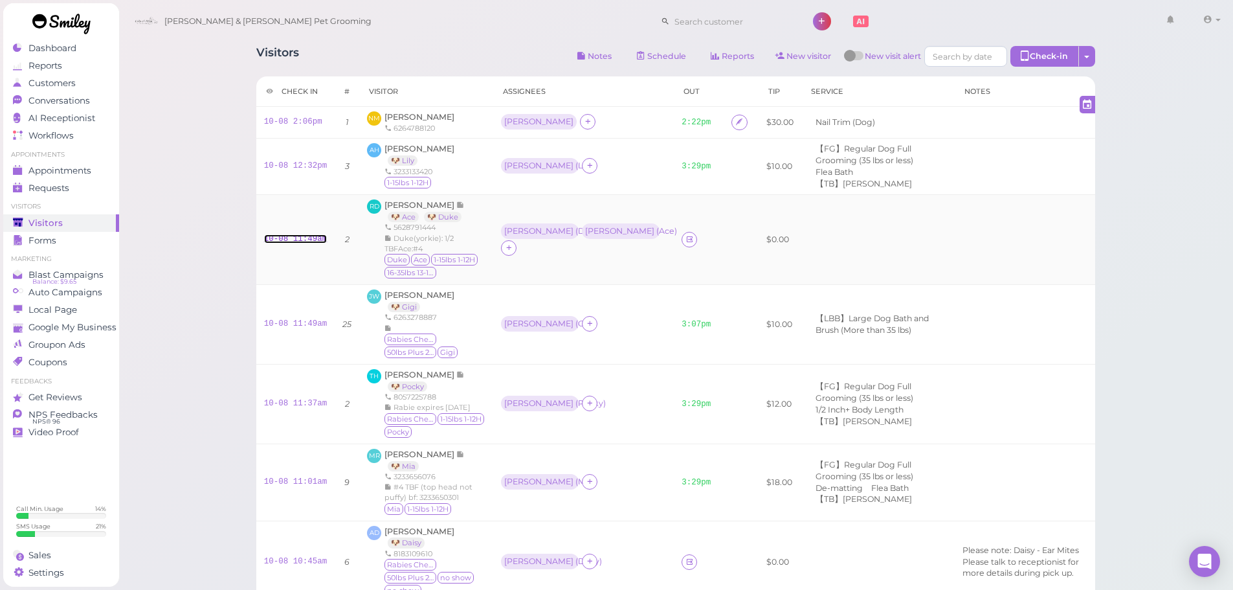
drag, startPoint x: 287, startPoint y: 230, endPoint x: 304, endPoint y: 230, distance: 16.2
click at [287, 234] on link "10-08 11:49am" at bounding box center [295, 238] width 63 height 9
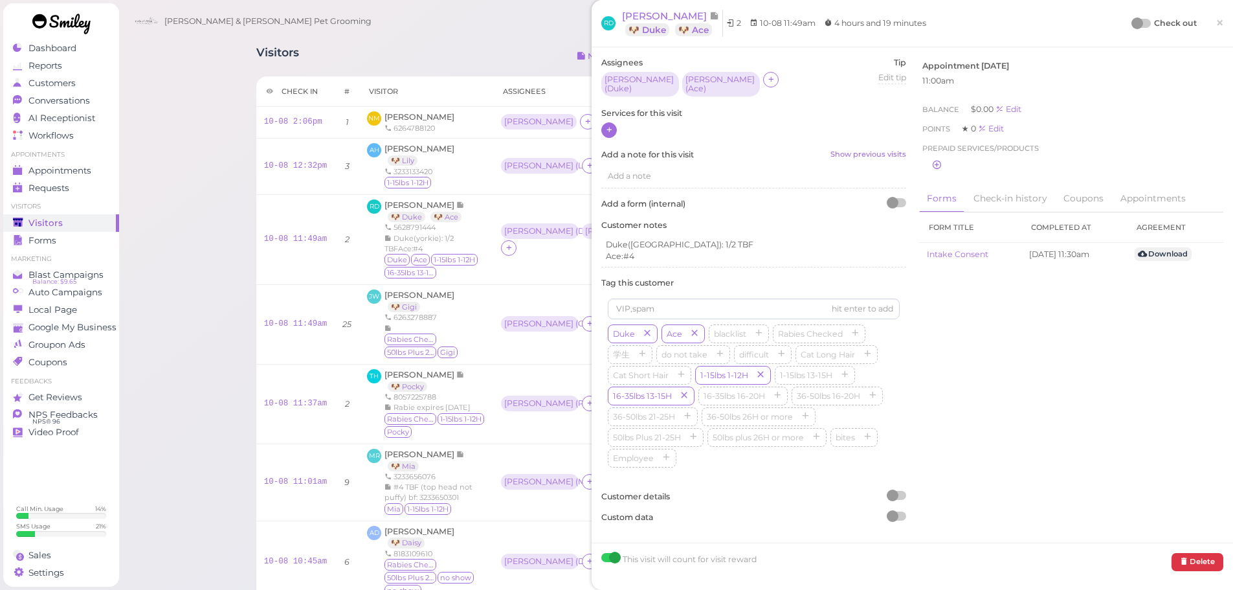
click at [611, 125] on icon at bounding box center [609, 130] width 8 height 10
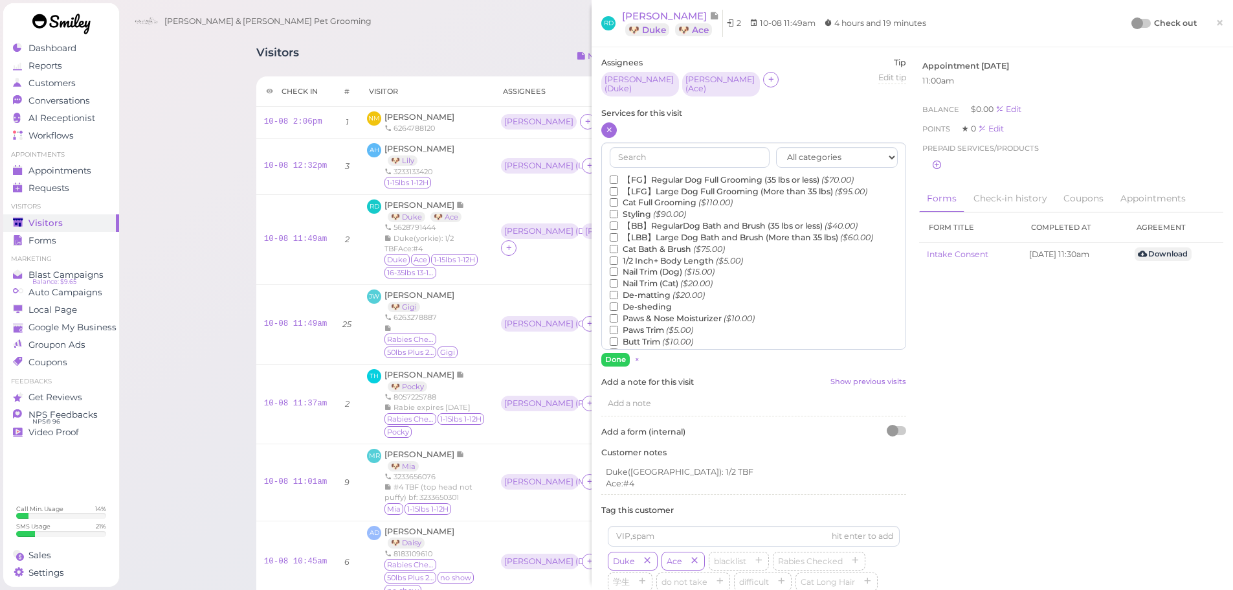
click at [630, 175] on label "【FG】Regular Dog Full Grooming (35 lbs or less) ($70.00)" at bounding box center [732, 180] width 244 height 12
click at [618, 175] on input "【FG】Regular Dog Full Grooming (35 lbs or less) ($70.00)" at bounding box center [614, 179] width 8 height 8
click at [635, 256] on label "1/2 Inch+ Body Length ($5.00)" at bounding box center [676, 261] width 133 height 12
click at [618, 256] on input "1/2 Inch+ Body Length ($5.00)" at bounding box center [614, 260] width 8 height 8
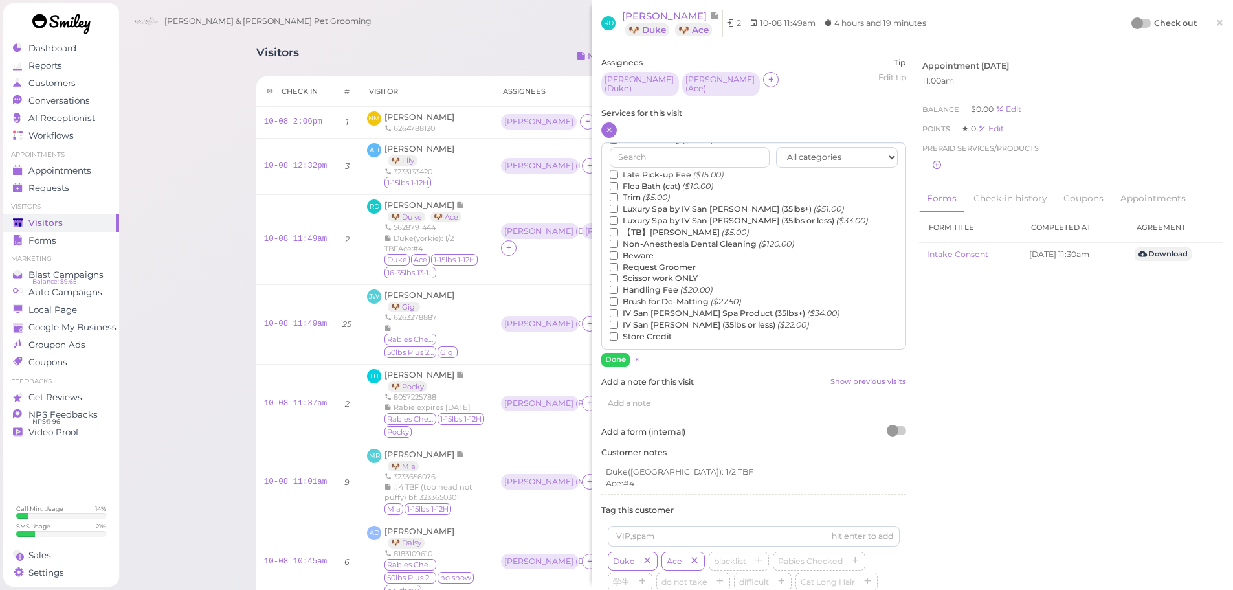
click at [652, 228] on label "【TB】Teeth Brushing ($5.00)" at bounding box center [679, 233] width 139 height 12
click at [618, 228] on input "【TB】Teeth Brushing ($5.00)" at bounding box center [614, 232] width 8 height 8
click at [616, 354] on button "Done" at bounding box center [615, 360] width 28 height 14
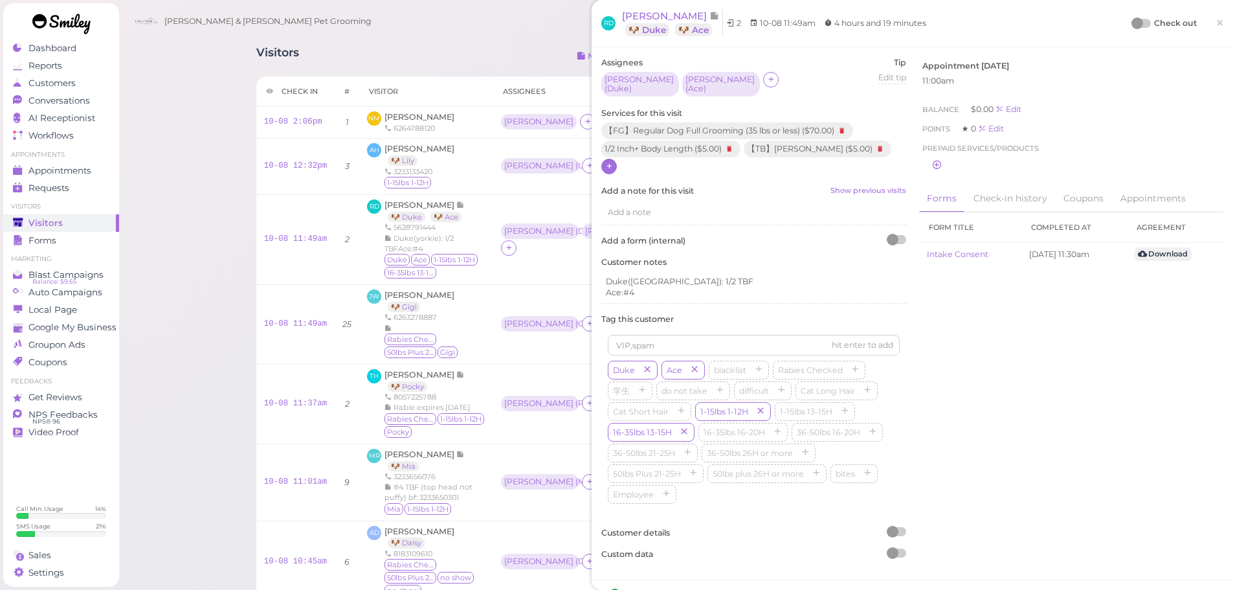
click at [1102, 17] on div "RD Richard DeBayona 🐶 Duke 🐶 Ace 2 10-08 11:49am 4 hours and 19 minutes Check o…" at bounding box center [912, 23] width 622 height 27
click at [1134, 21] on div at bounding box center [1142, 23] width 18 height 9
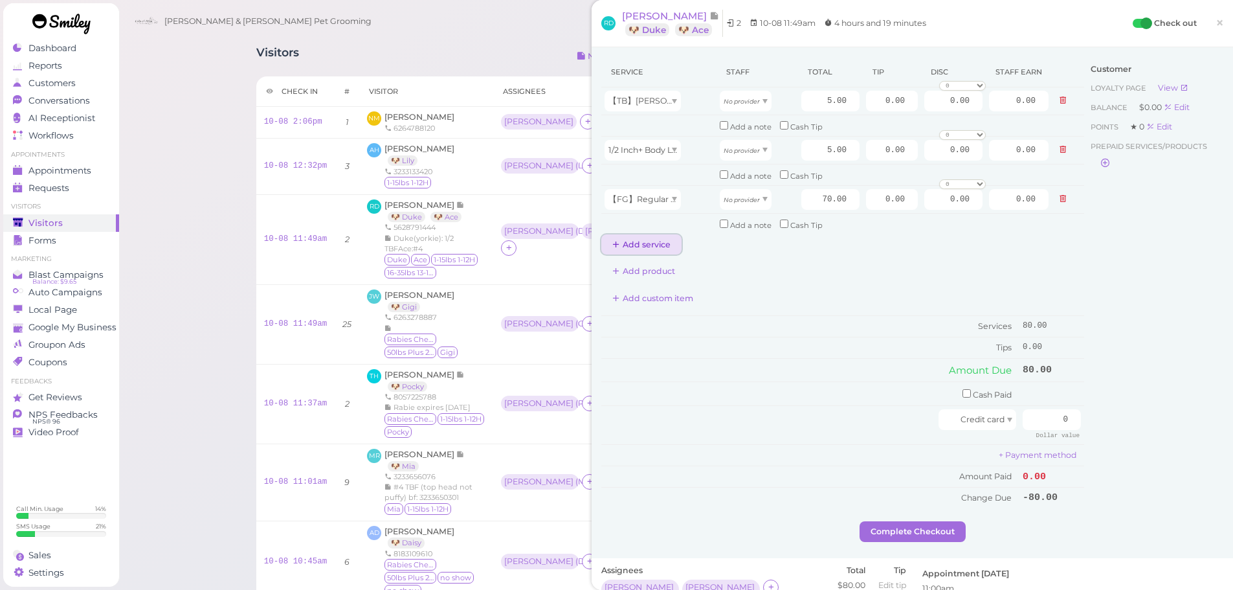
click at [640, 236] on button "Add service" at bounding box center [641, 244] width 80 height 21
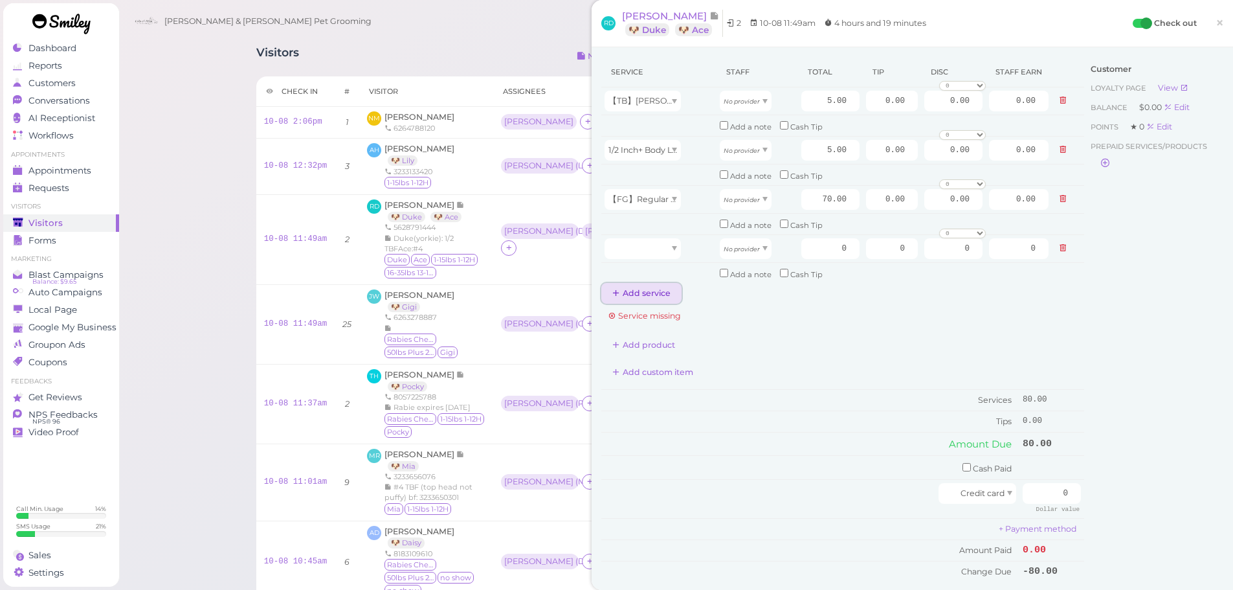
drag, startPoint x: 646, startPoint y: 295, endPoint x: 643, endPoint y: 258, distance: 37.0
click at [645, 295] on button "Add service" at bounding box center [641, 293] width 80 height 21
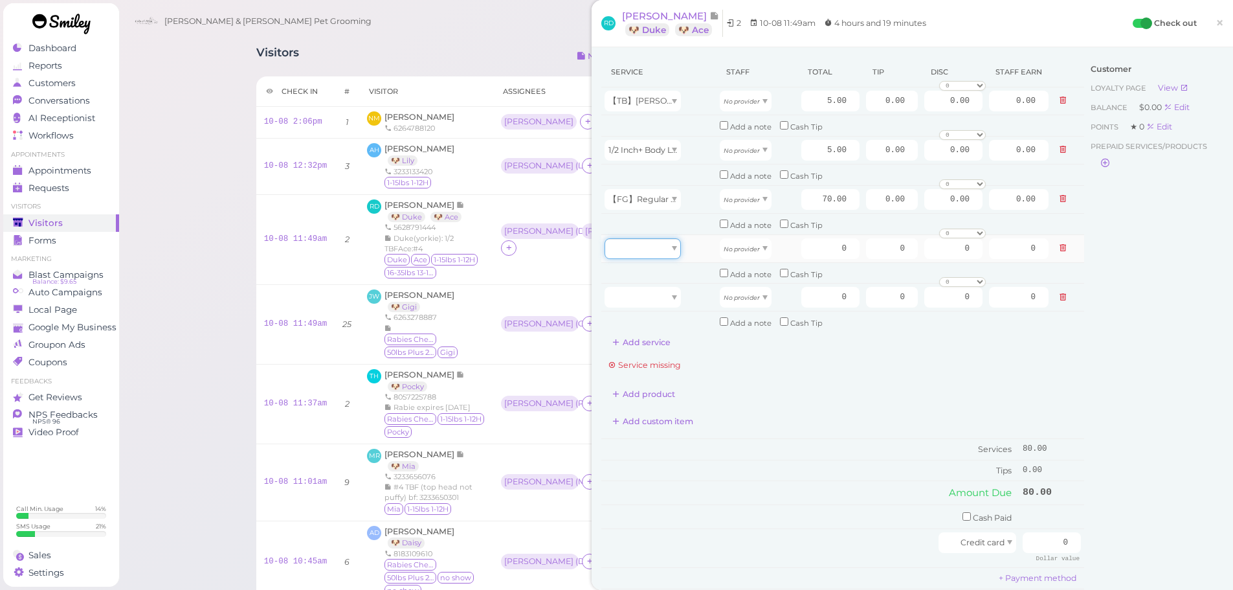
click at [643, 251] on div at bounding box center [643, 248] width 76 height 21
type input "70.00"
click at [653, 296] on div at bounding box center [643, 297] width 76 height 21
type input "5.00"
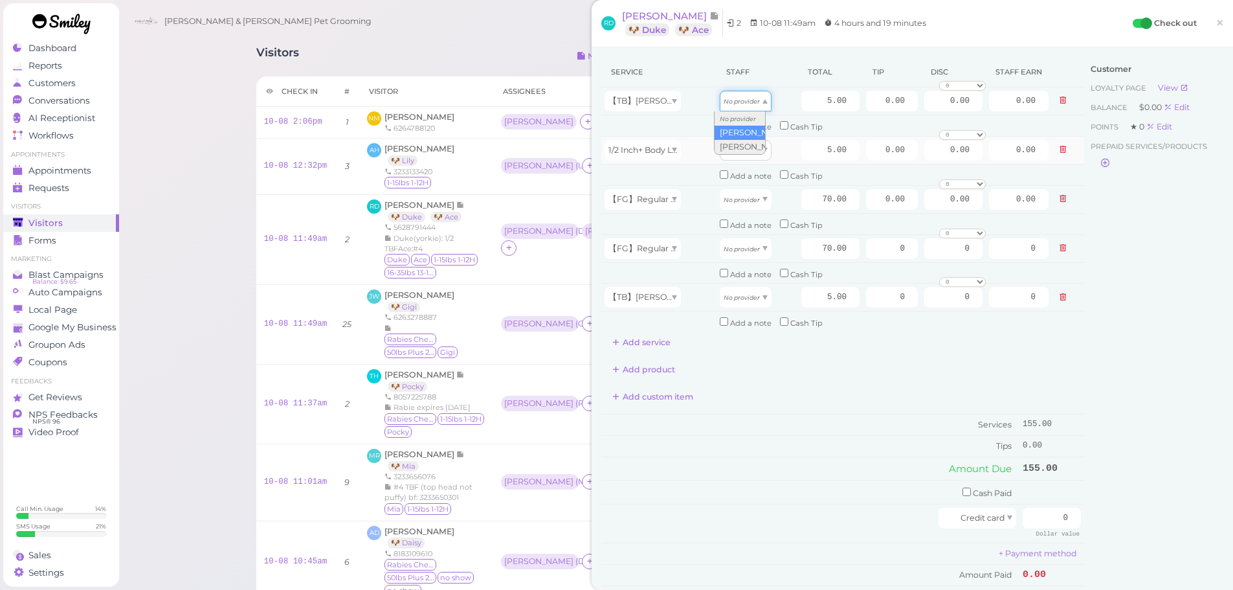
drag, startPoint x: 727, startPoint y: 107, endPoint x: 736, endPoint y: 159, distance: 52.6
type input "2.15"
drag, startPoint x: 736, startPoint y: 159, endPoint x: 736, endPoint y: 181, distance: 22.0
type input "2.15"
drag, startPoint x: 746, startPoint y: 207, endPoint x: 746, endPoint y: 225, distance: 18.1
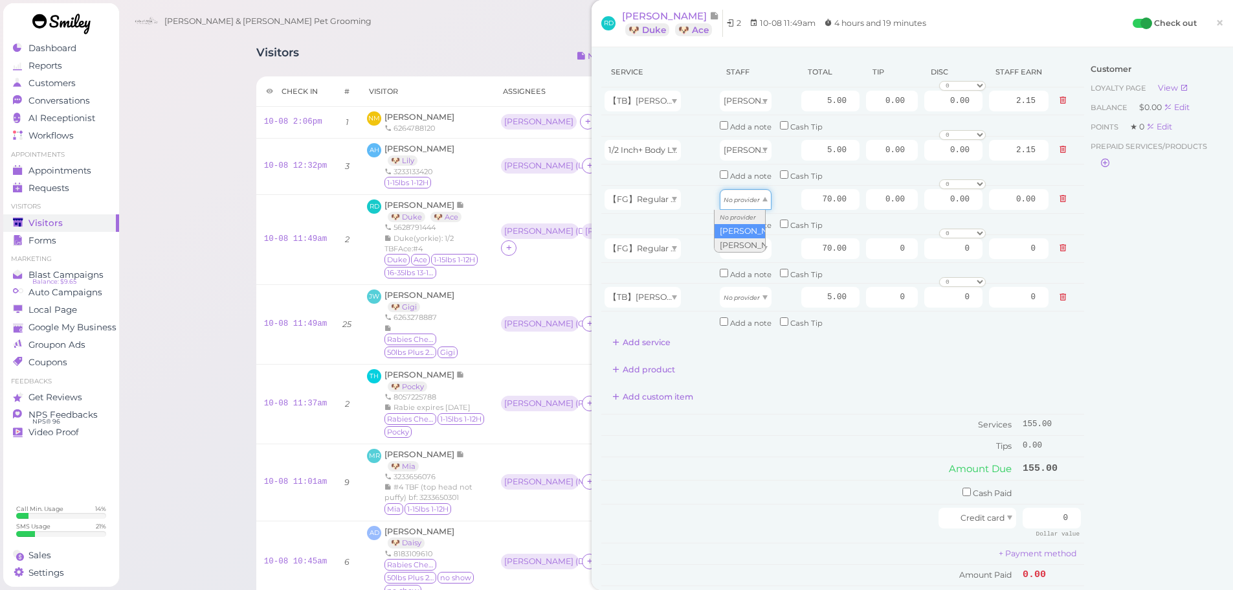
type input "30.10"
drag, startPoint x: 748, startPoint y: 252, endPoint x: 748, endPoint y: 300, distance: 48.5
type input "36.40"
drag, startPoint x: 748, startPoint y: 300, endPoint x: 742, endPoint y: 343, distance: 43.1
type input "2.60"
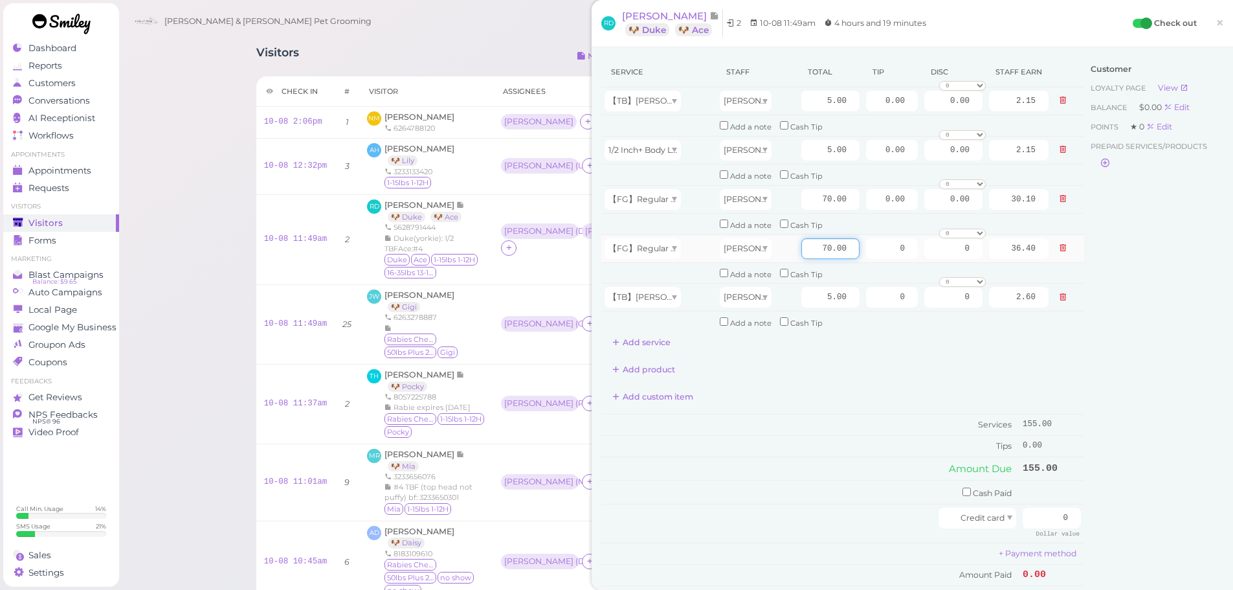
click at [805, 249] on input "70.00" at bounding box center [830, 248] width 58 height 21
type input "80.00"
type input "41.60"
click at [851, 481] on td "Cash Paid" at bounding box center [810, 492] width 418 height 24
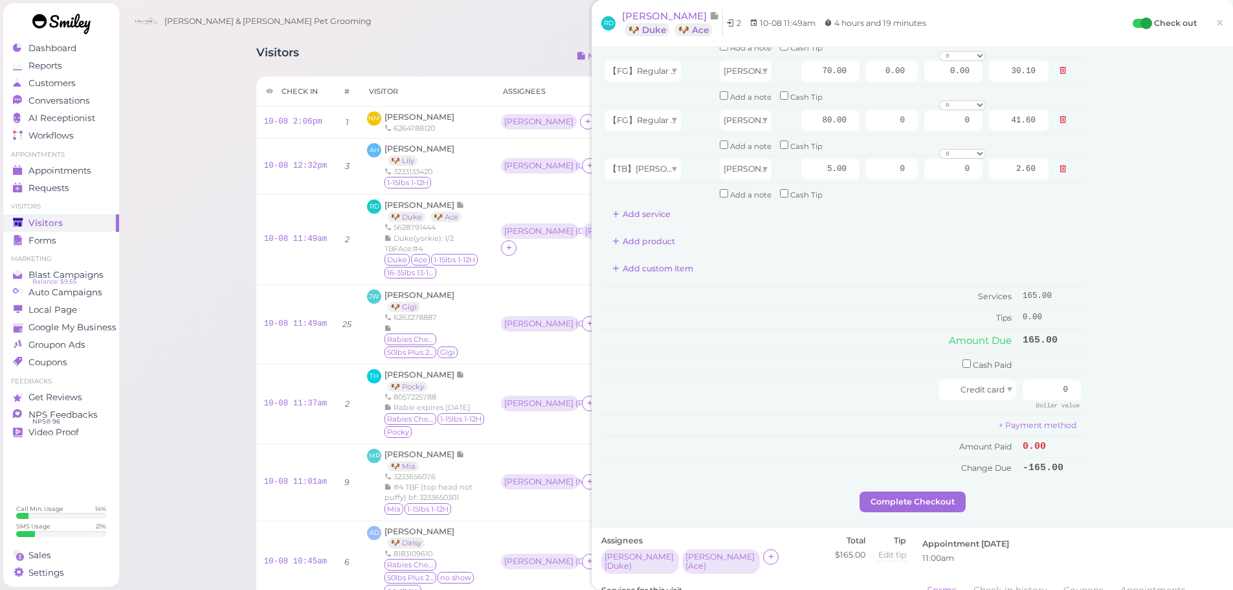
scroll to position [129, 0]
click at [1139, 309] on div "Customer Loyalty page View Balance $0.00 Edit Points ★ 0 Edit Prepaid services/…" at bounding box center [1153, 209] width 139 height 563
click at [1043, 389] on input "0" at bounding box center [1052, 388] width 58 height 21
type input "180"
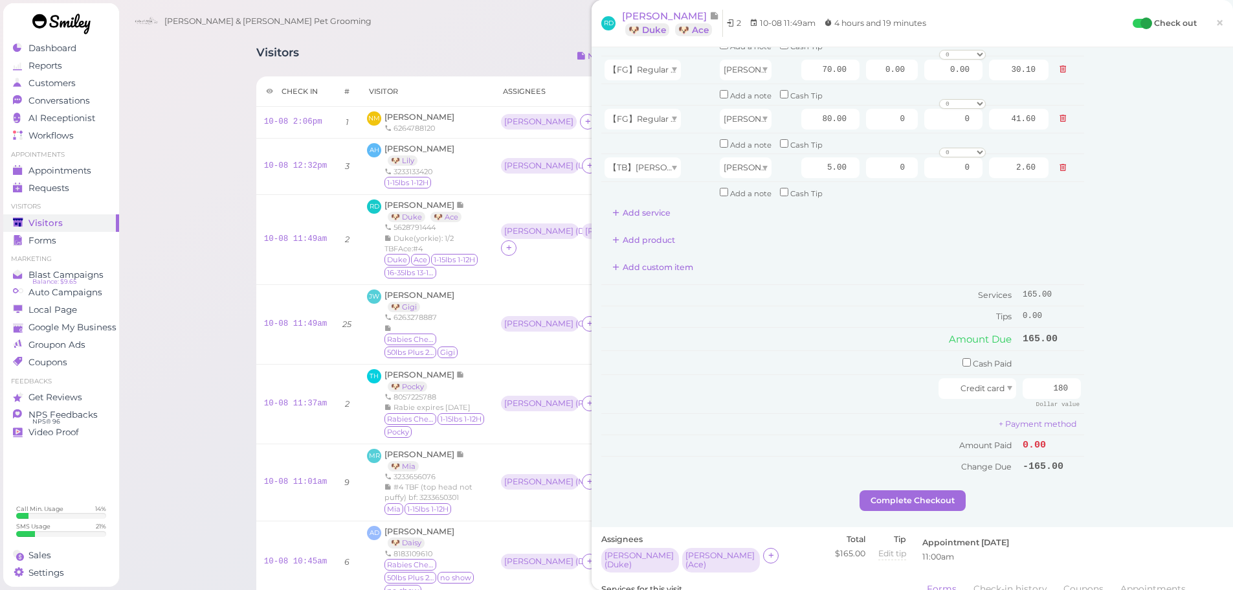
click at [1126, 301] on div "Customer Loyalty page View Balance $0.00 Edit Points ★ 0 Edit Prepaid services/…" at bounding box center [1153, 209] width 139 height 563
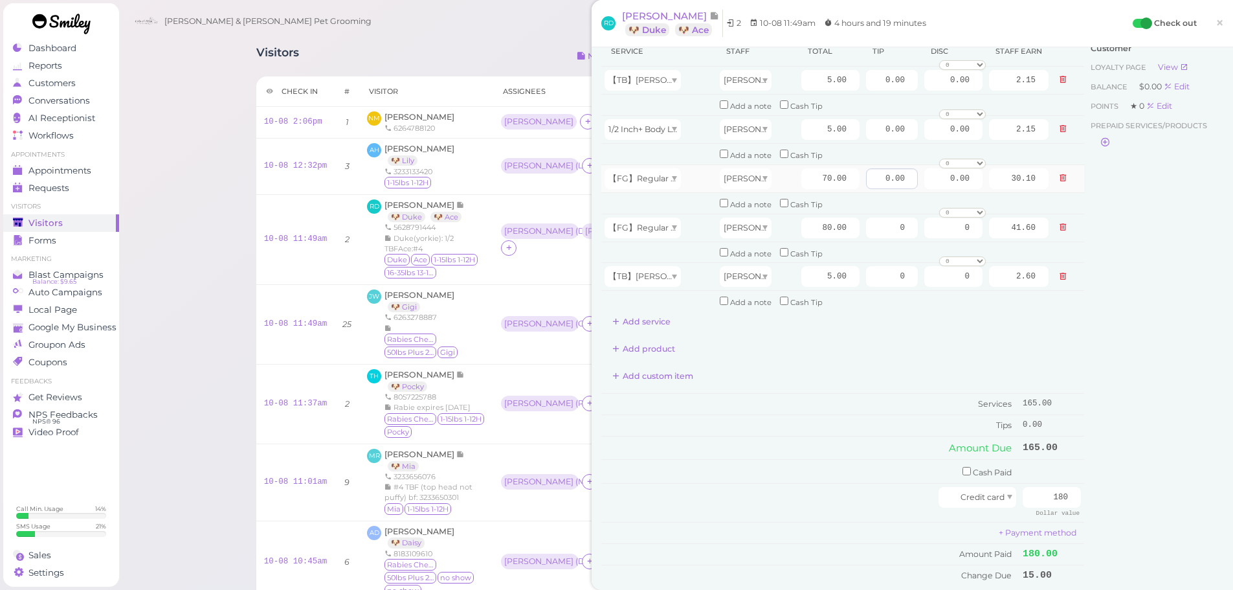
scroll to position [0, 0]
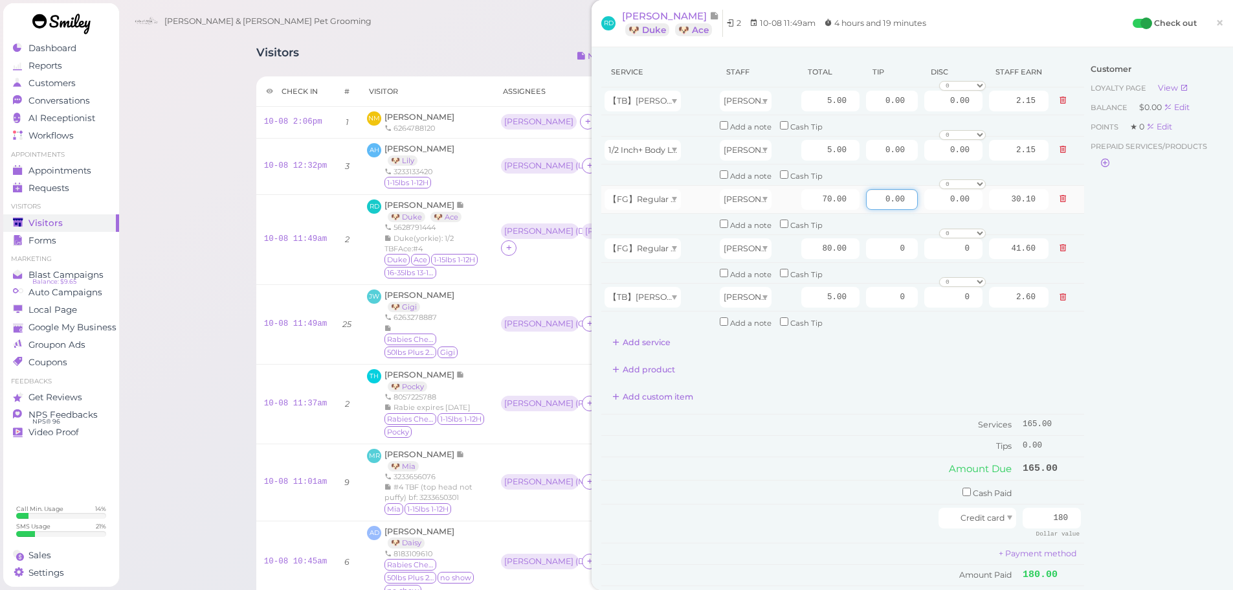
drag, startPoint x: 868, startPoint y: 193, endPoint x: 946, endPoint y: 213, distance: 80.2
click at [950, 210] on tr "【FG】Regular Dog Full Grooming (35 lbs or less) Helen 70.00 0.00 0.00 0 10% off …" at bounding box center [842, 199] width 483 height 28
type input "7.5"
drag, startPoint x: 909, startPoint y: 250, endPoint x: 955, endPoint y: 269, distance: 49.6
click at [953, 252] on tr "【FG】Regular Dog Full Grooming (35 lbs or less) Asa 80.00 0 0 0 10% off 15% off …" at bounding box center [842, 248] width 483 height 28
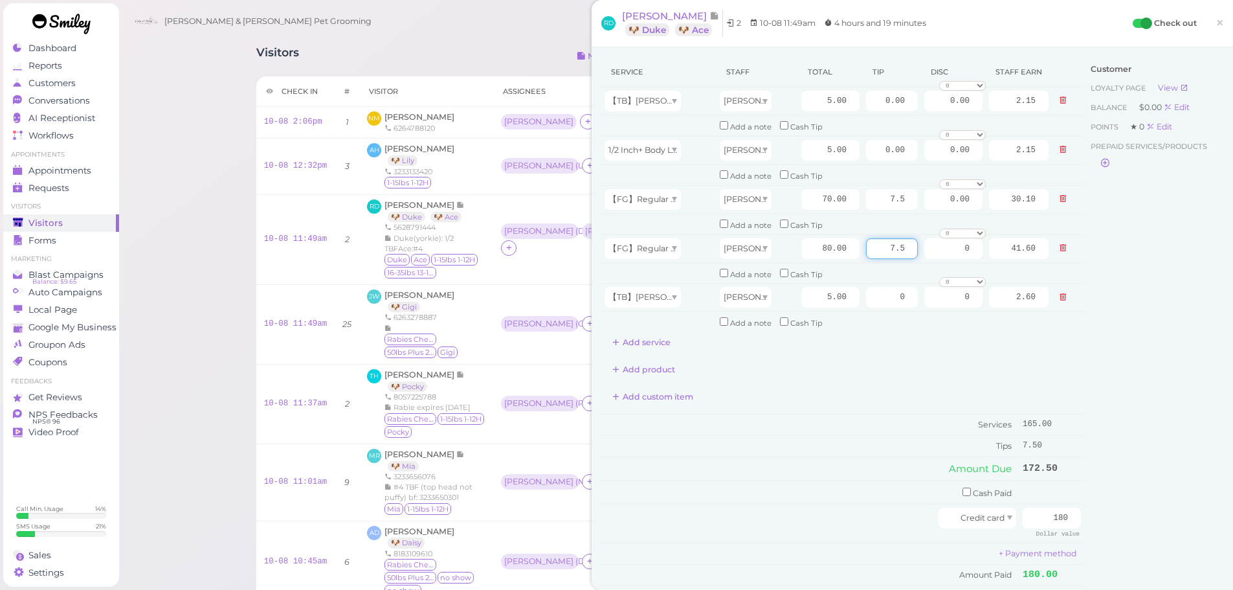
type input "7.5"
click at [870, 390] on div "Add custom item" at bounding box center [842, 396] width 483 height 21
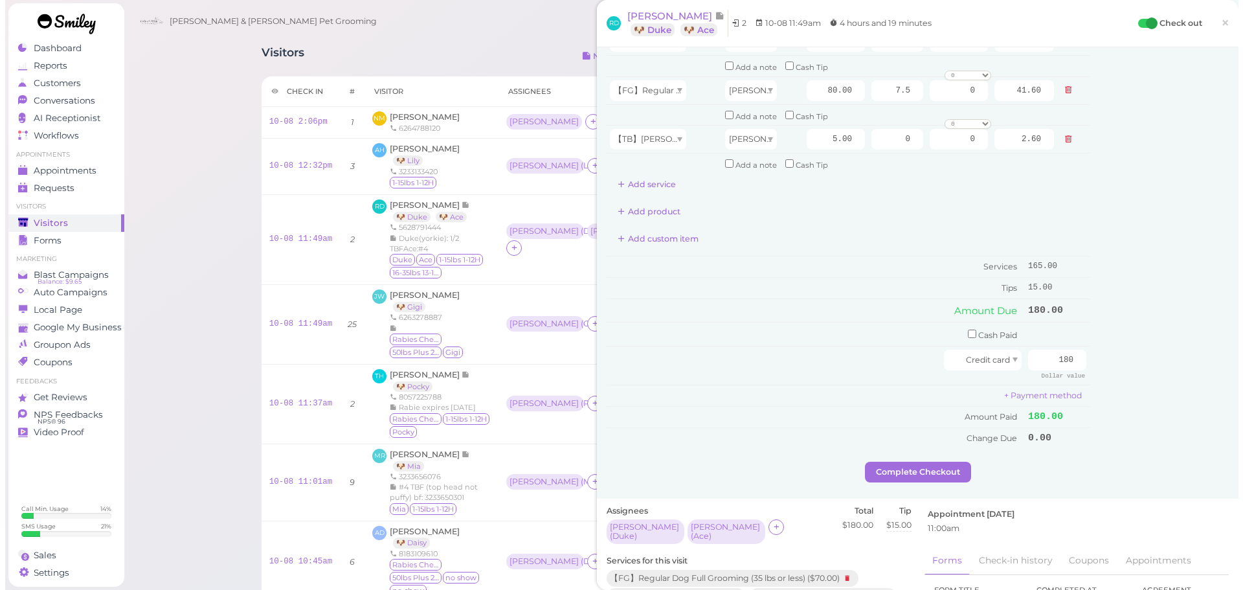
scroll to position [194, 0]
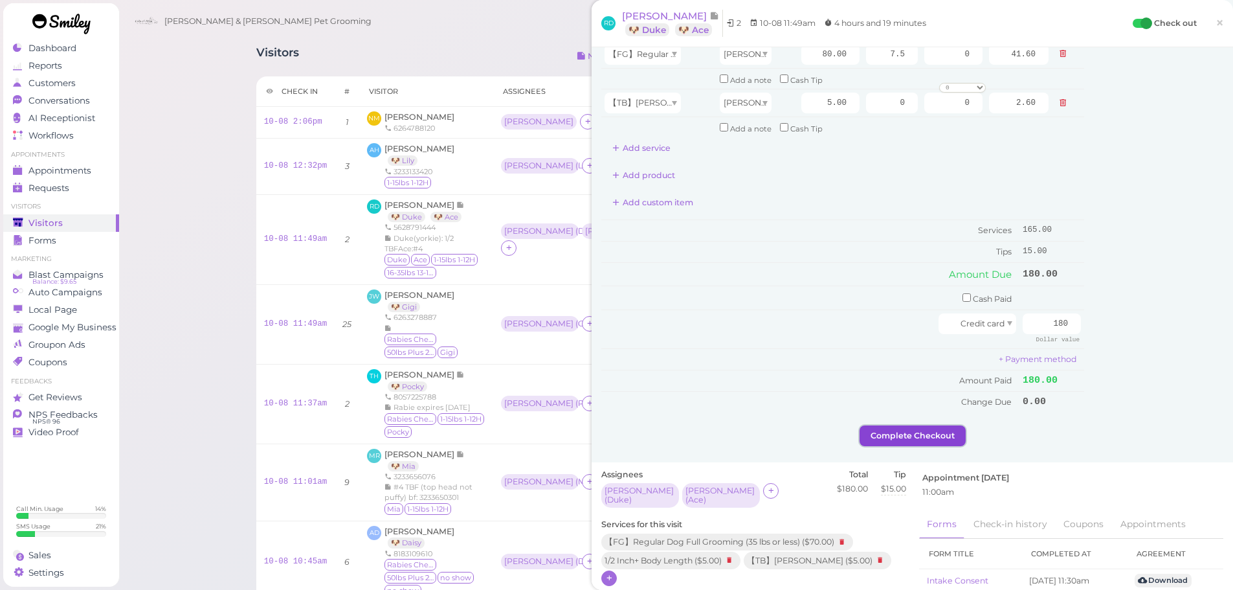
click at [876, 436] on button "Complete Checkout" at bounding box center [913, 435] width 106 height 21
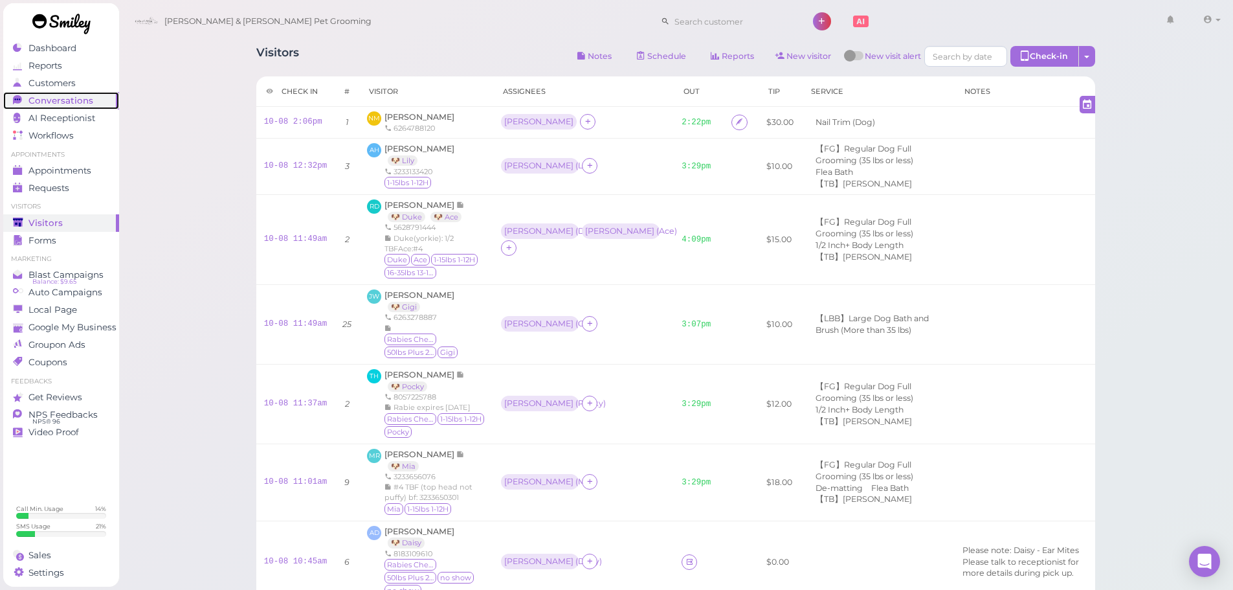
click at [104, 99] on div "Conversations" at bounding box center [59, 100] width 93 height 11
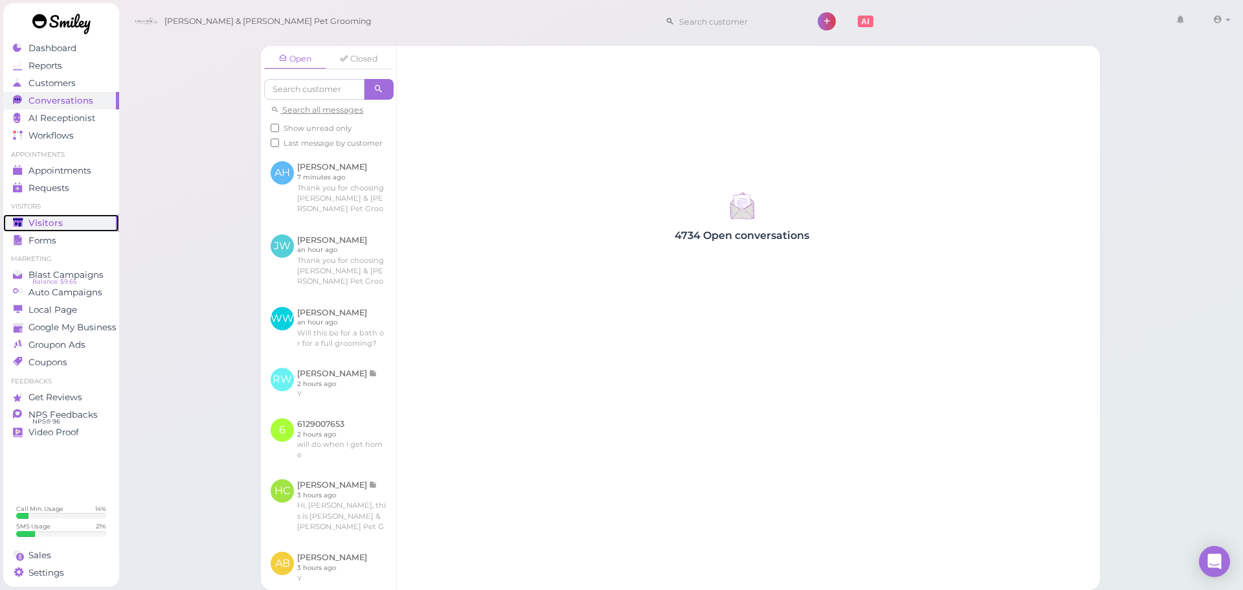
click at [59, 215] on link "Visitors" at bounding box center [61, 222] width 116 height 17
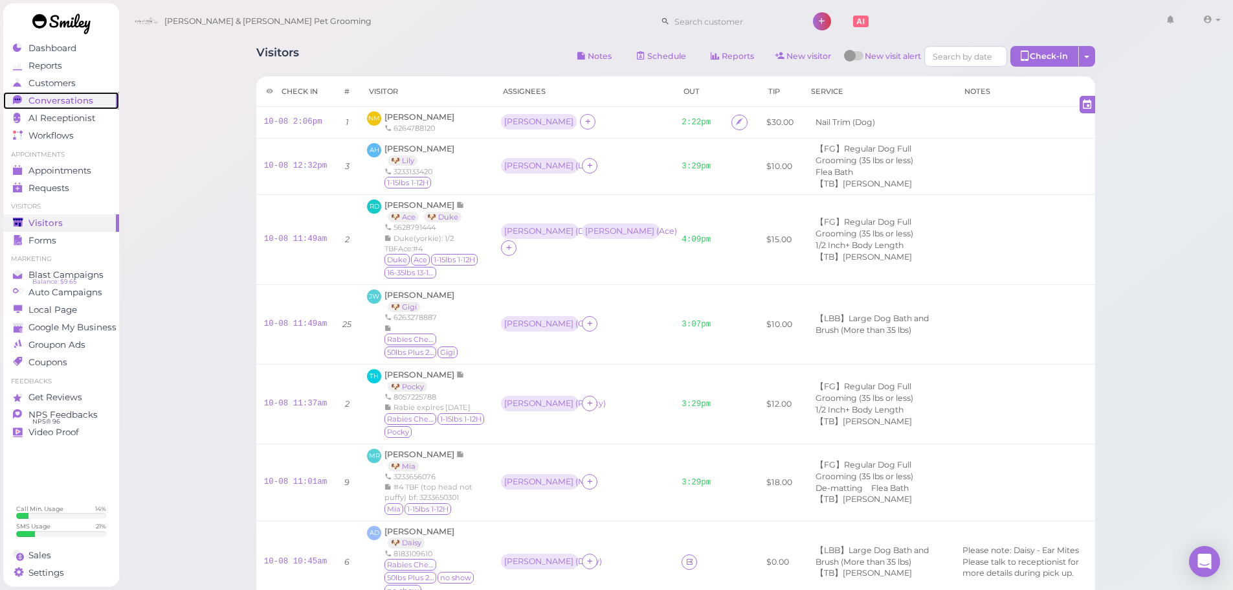
click at [94, 97] on div "Conversations" at bounding box center [59, 100] width 93 height 11
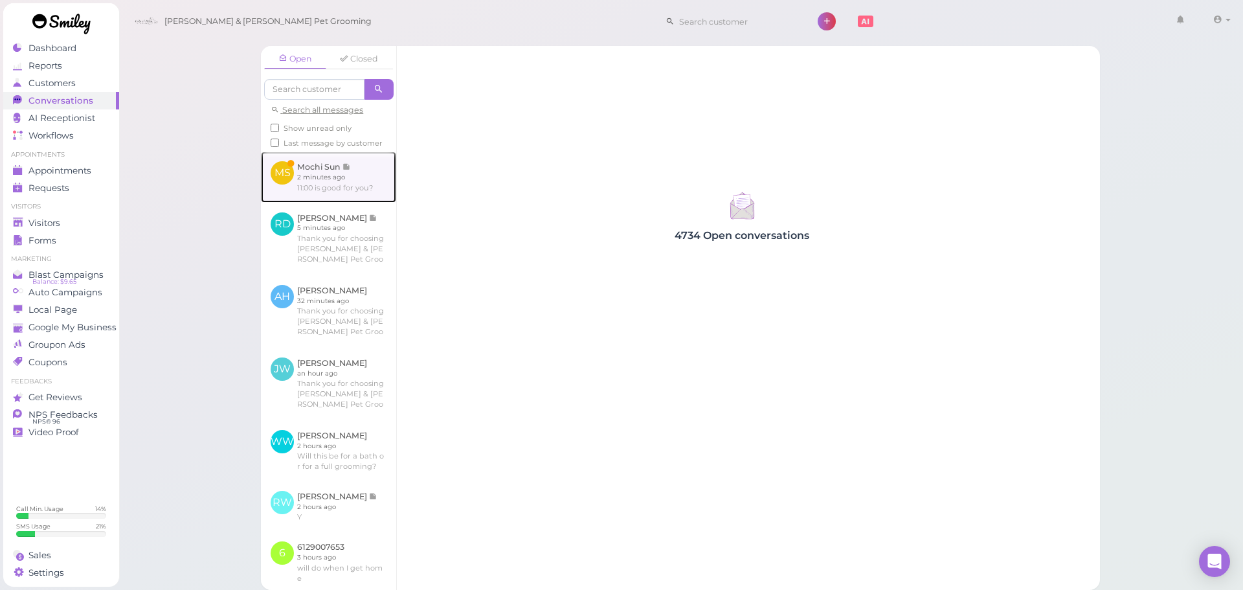
click at [351, 202] on link at bounding box center [328, 176] width 135 height 50
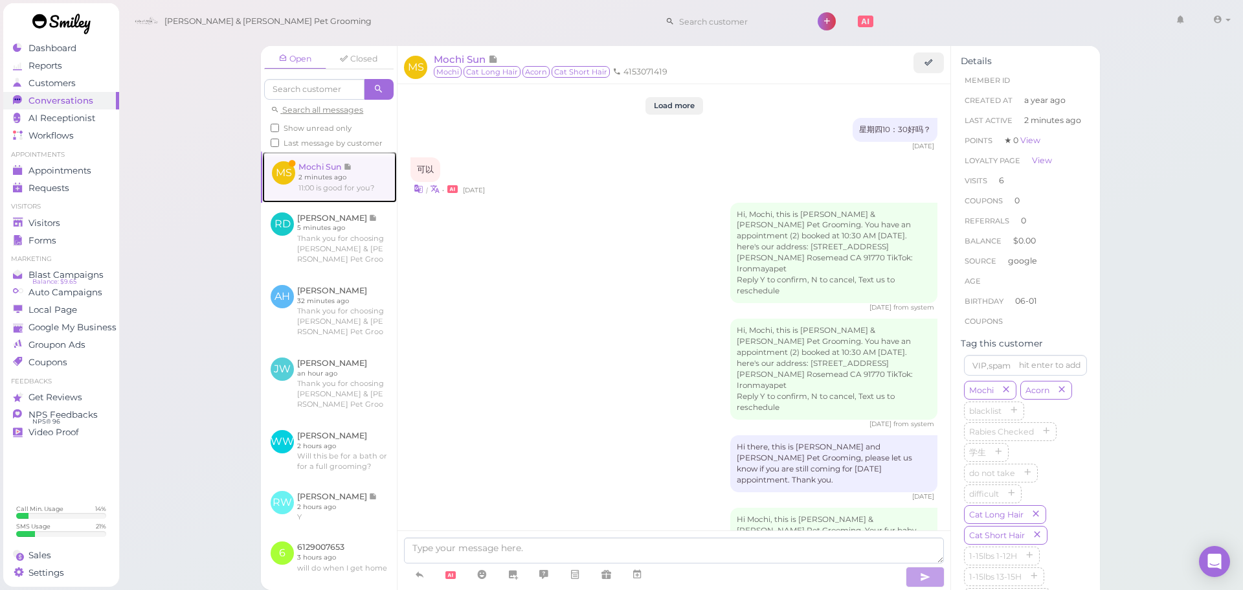
scroll to position [1602, 0]
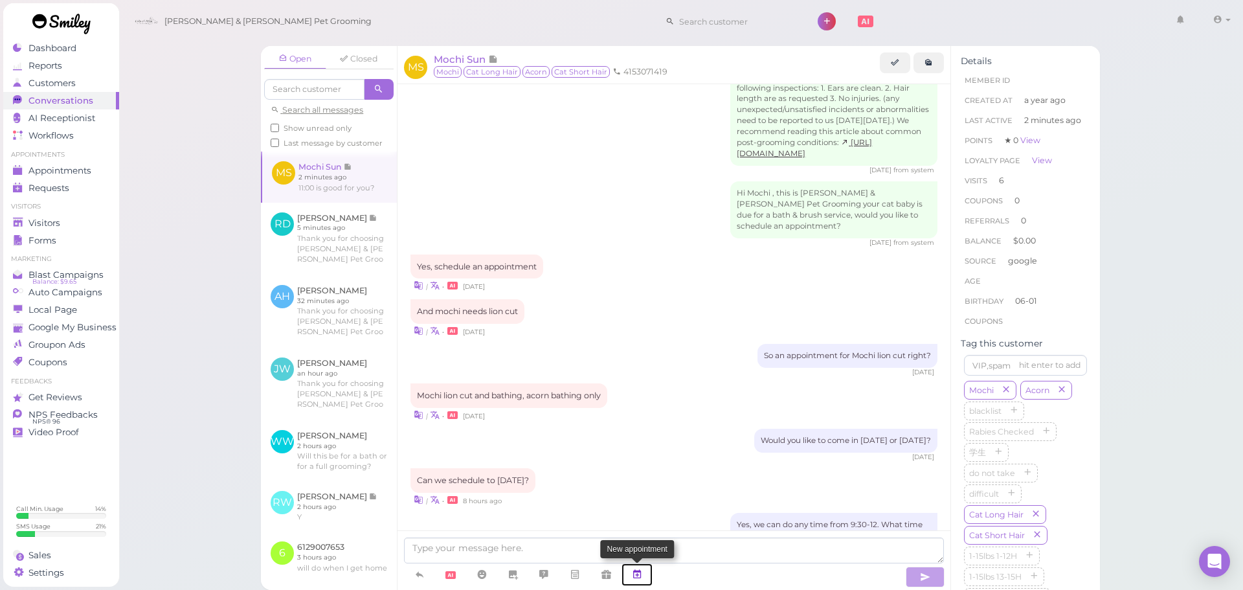
click at [641, 579] on icon at bounding box center [637, 574] width 10 height 13
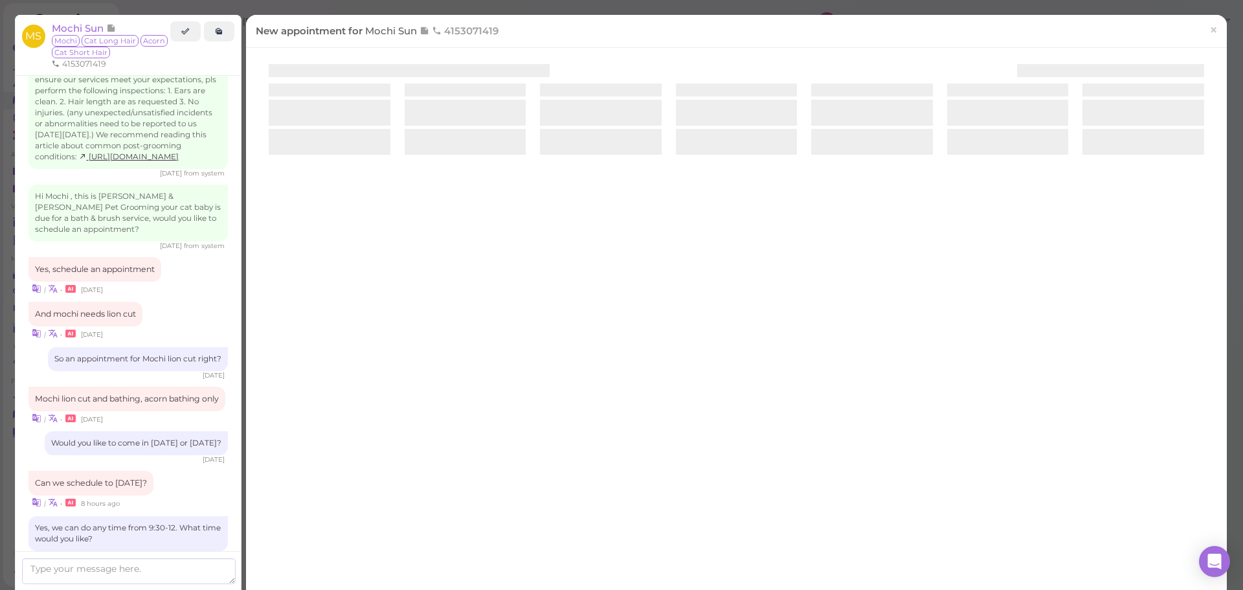
scroll to position [1703, 0]
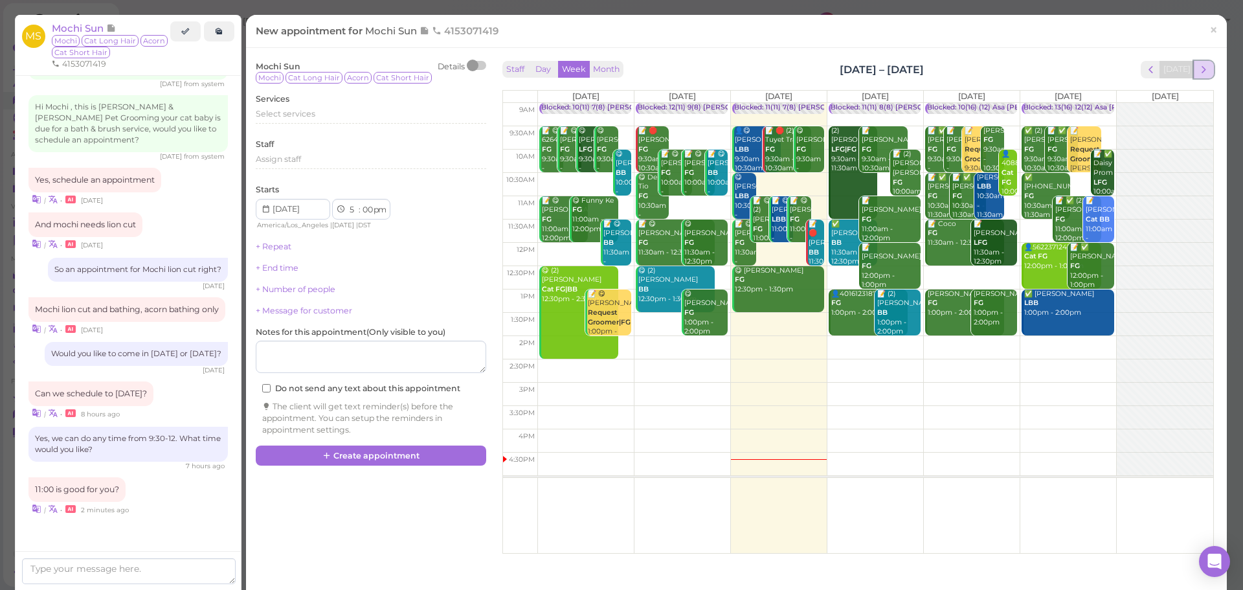
click at [1198, 66] on span "next" at bounding box center [1204, 69] width 12 height 12
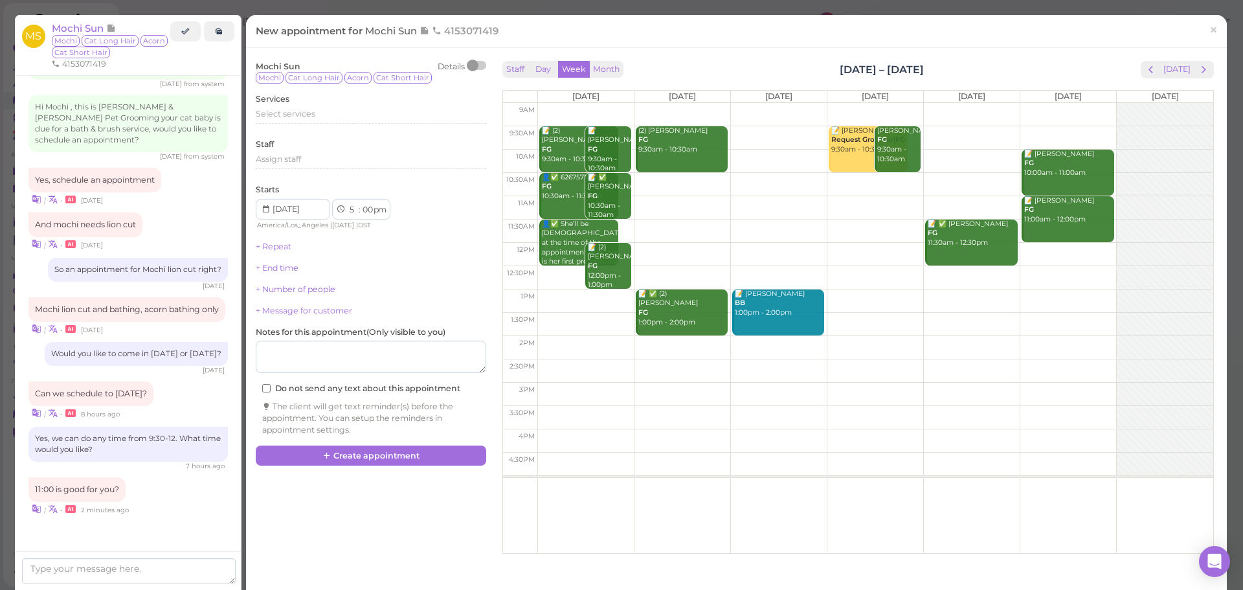
click at [780, 227] on td at bounding box center [875, 230] width 676 height 23
type input "2025-10-15"
select select "11"
select select "30"
select select "am"
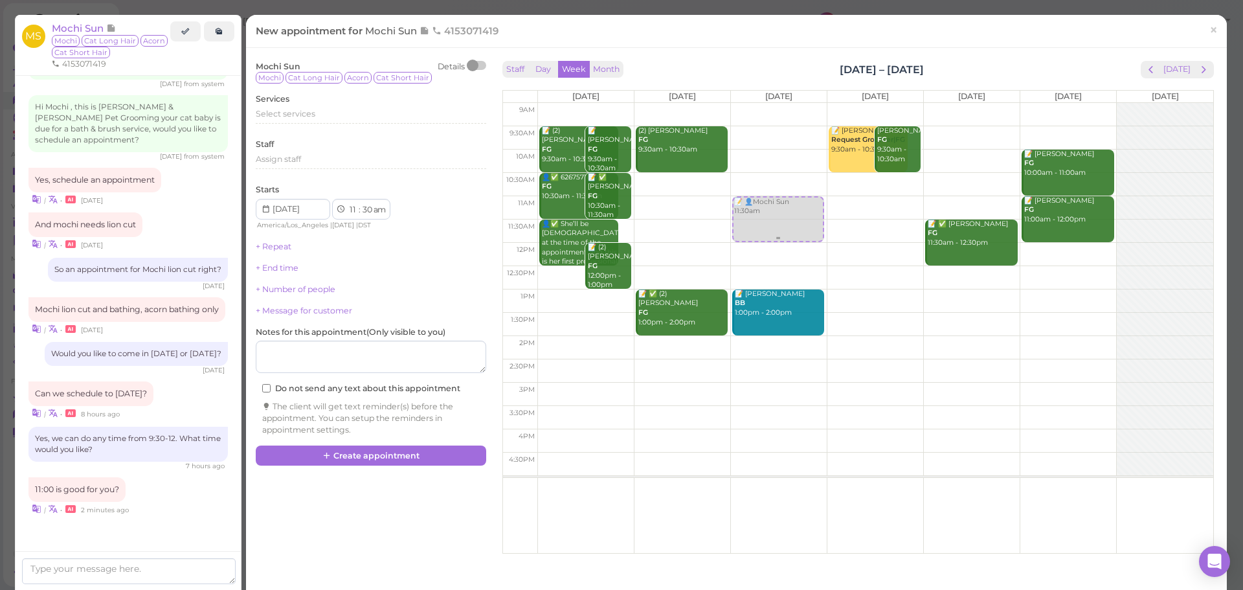
click at [766, 103] on div "📝 👤Mochi Sun 11:30am 📝 👤Mochi Sun 11:30am 📝 Sandra Lira BB 1:00pm - 2:00pm" at bounding box center [779, 103] width 96 height 0
select select "00"
click at [309, 116] on span "Select services" at bounding box center [286, 114] width 60 height 10
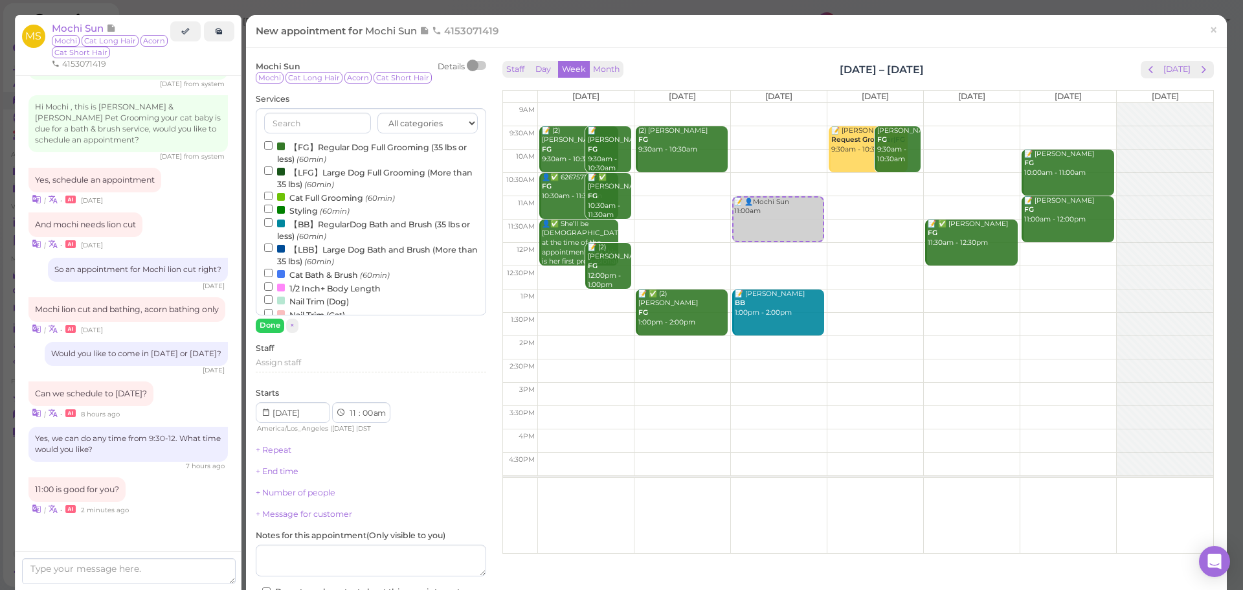
click at [302, 199] on label "Cat Full Grooming (60min)" at bounding box center [329, 197] width 131 height 14
click at [273, 199] on input "Cat Full Grooming (60min)" at bounding box center [268, 196] width 8 height 8
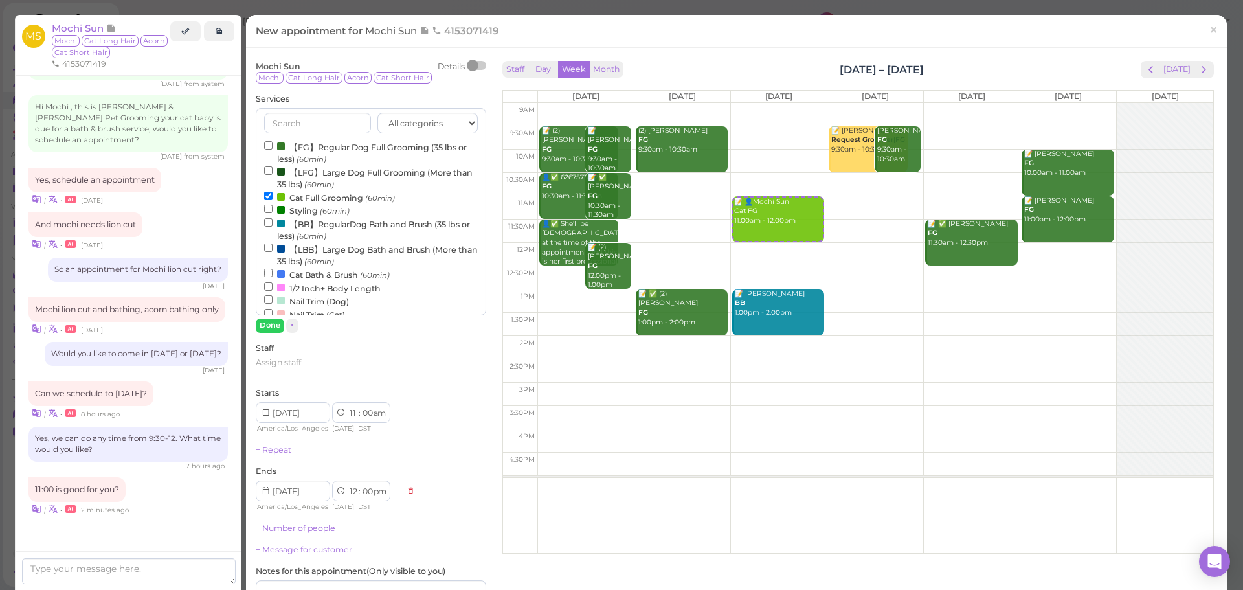
click at [284, 278] on label "Cat Bath & Brush (60min)" at bounding box center [327, 274] width 126 height 14
click at [273, 277] on input "Cat Bath & Brush (60min)" at bounding box center [268, 273] width 8 height 8
select select "1"
click at [276, 325] on button "Done" at bounding box center [270, 325] width 28 height 14
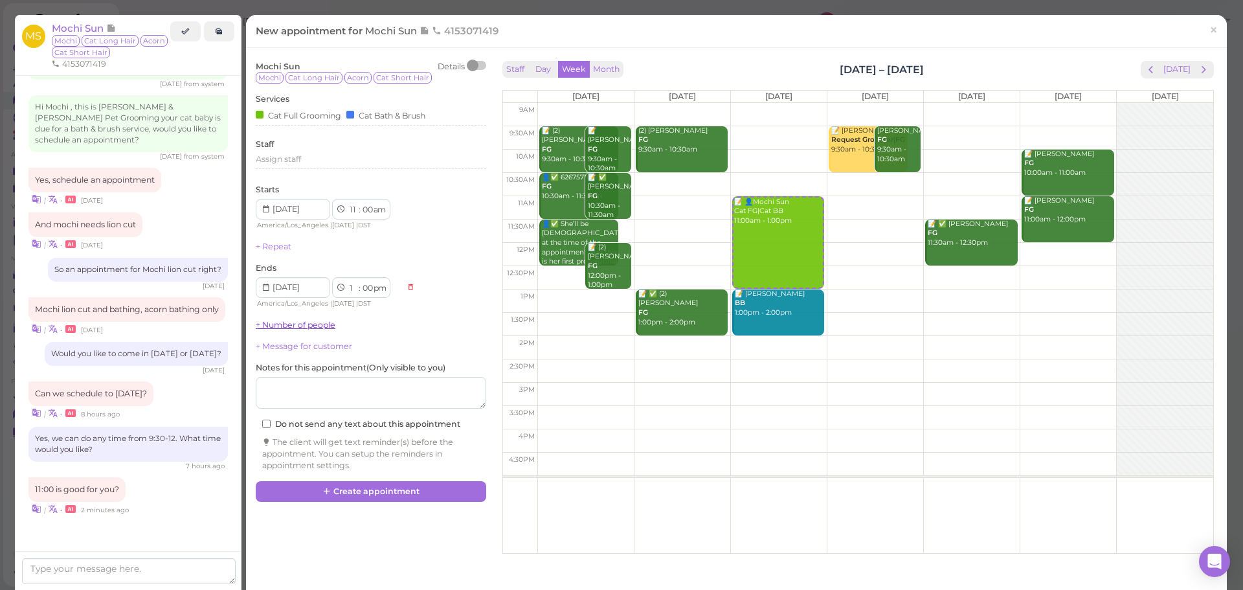
click at [275, 323] on link "+ Number of people" at bounding box center [296, 325] width 80 height 10
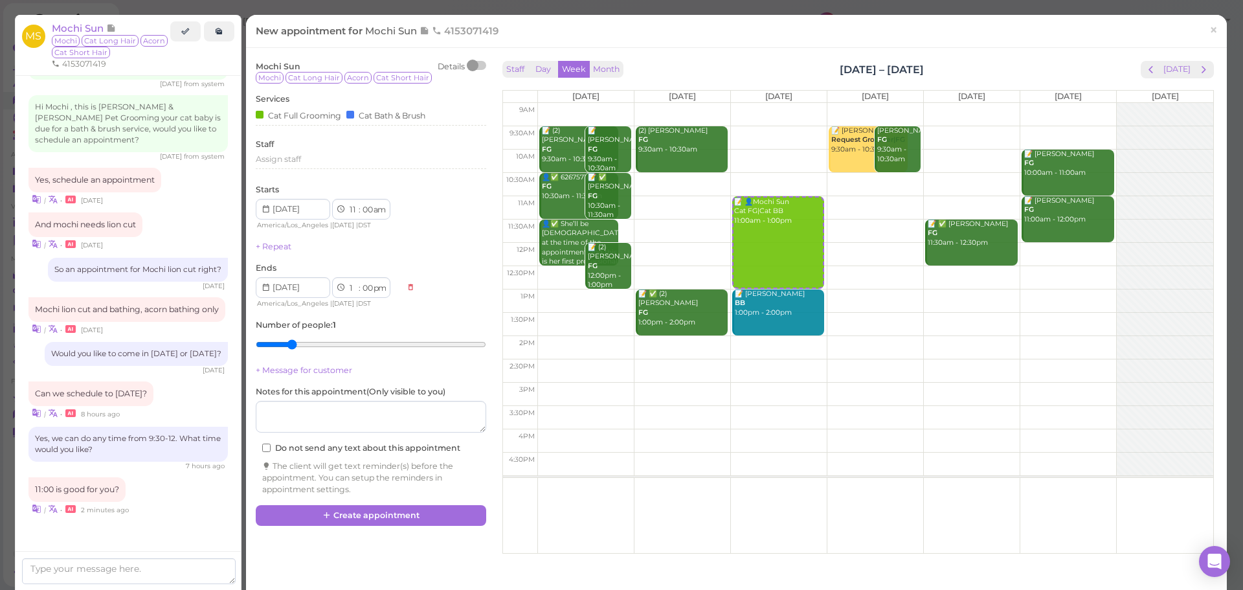
type input "2"
click at [291, 346] on input "range" at bounding box center [371, 344] width 230 height 21
click at [373, 519] on button "Create appointment" at bounding box center [371, 515] width 230 height 21
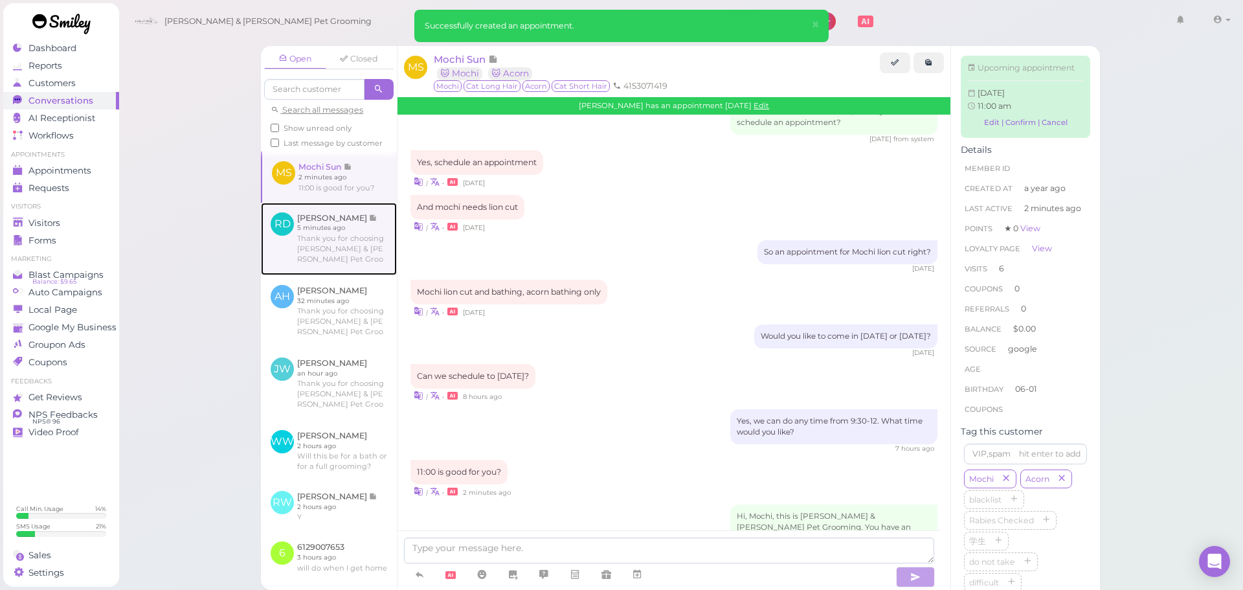
click at [312, 262] on link at bounding box center [329, 239] width 136 height 72
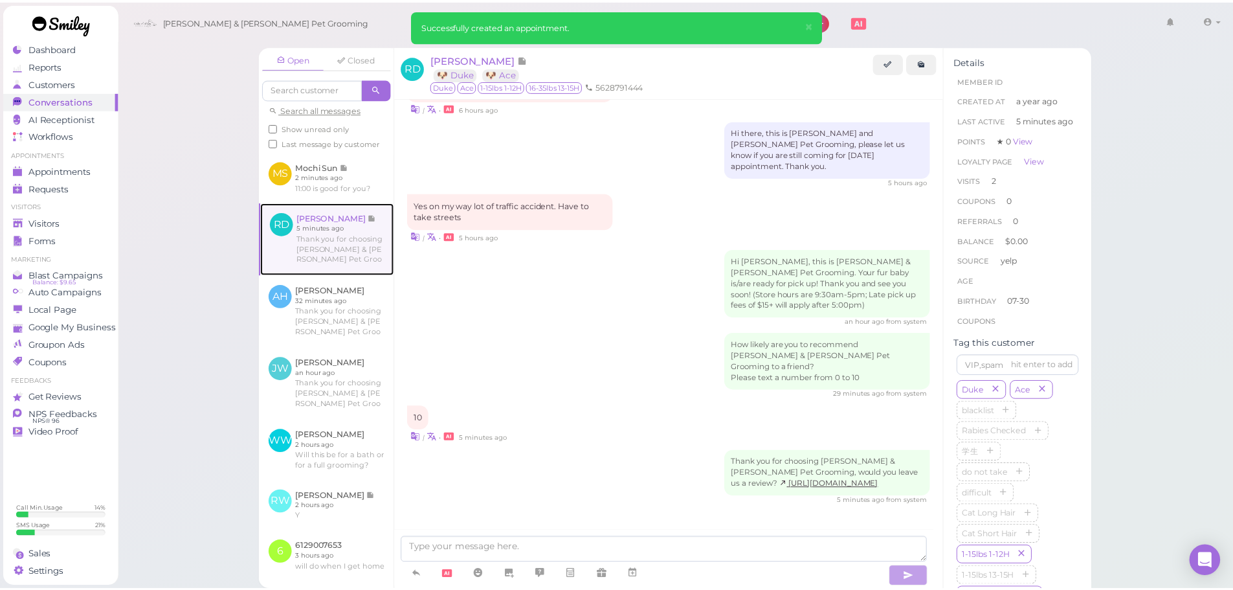
scroll to position [1576, 0]
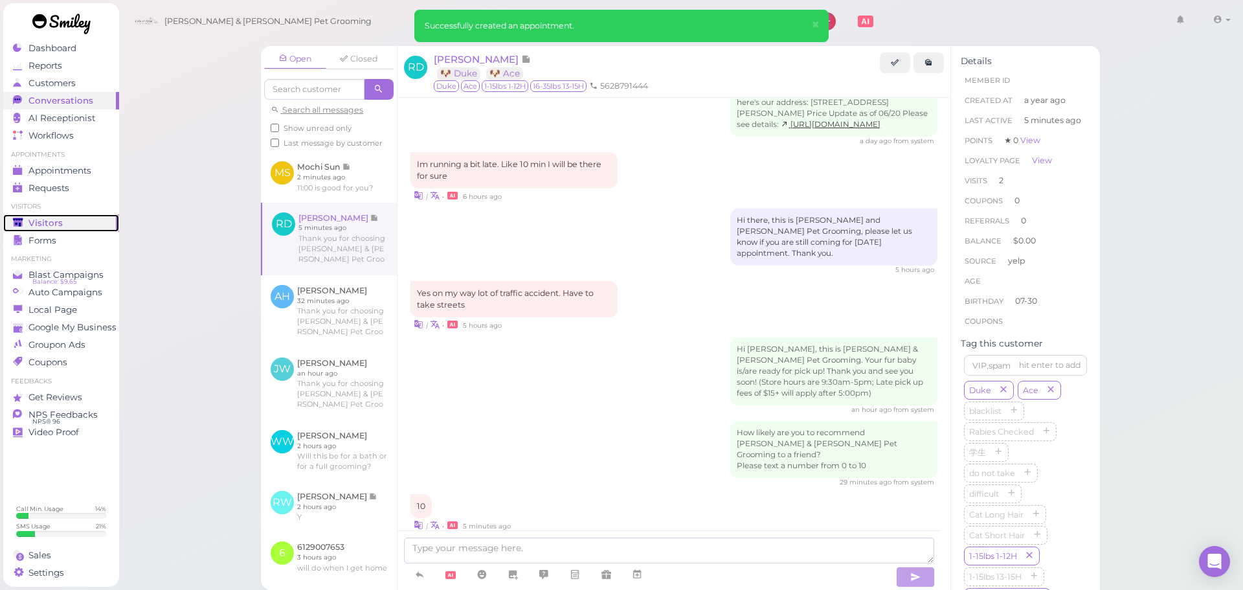
click at [92, 224] on div "Visitors" at bounding box center [59, 222] width 93 height 11
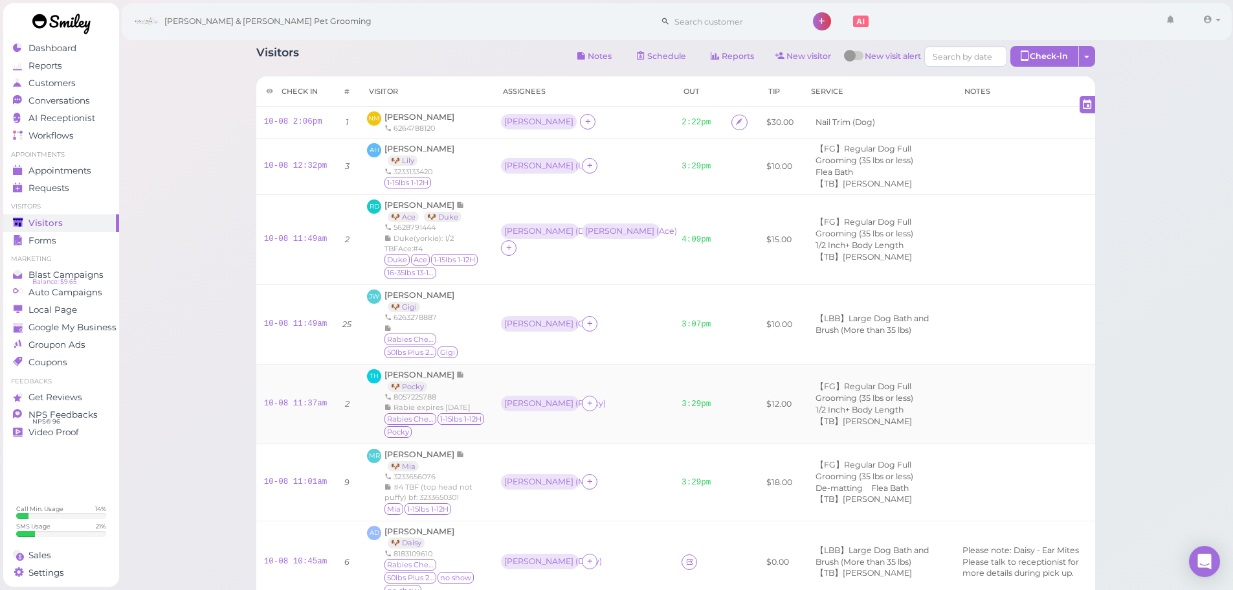
scroll to position [352, 0]
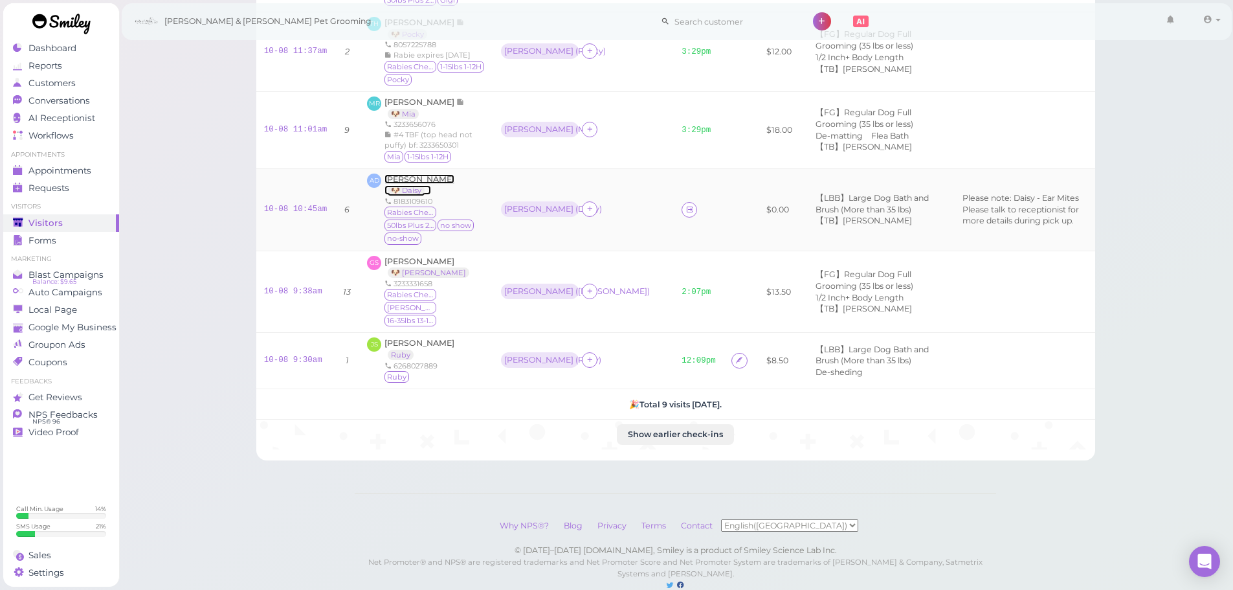
click at [407, 174] on span "Andre Duran" at bounding box center [420, 179] width 70 height 10
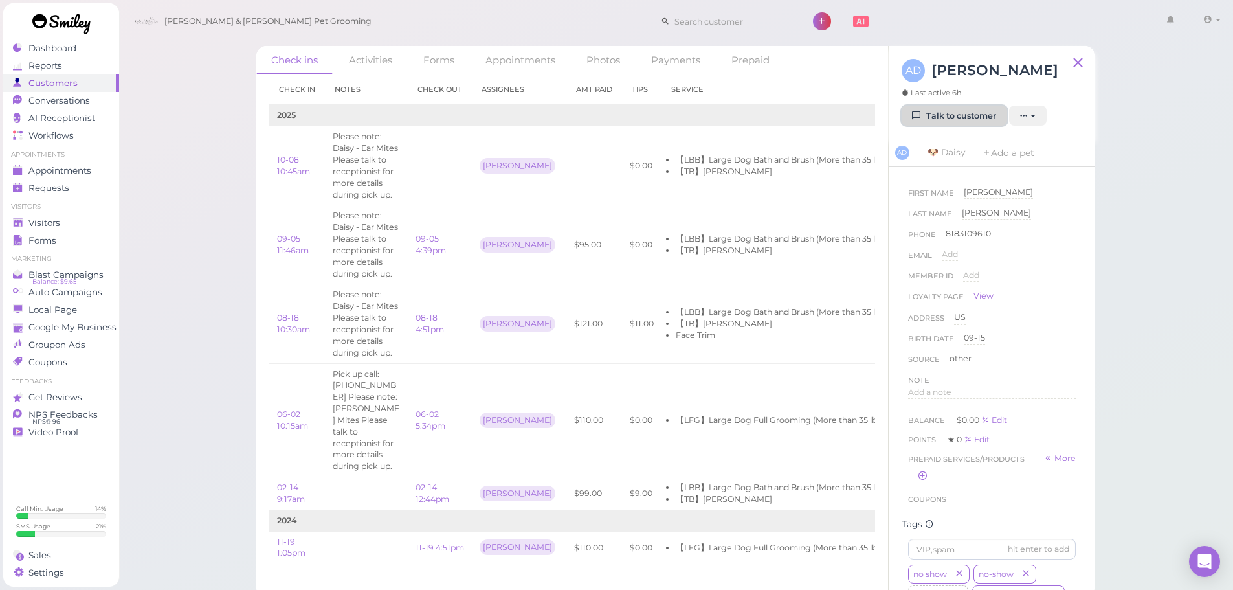
click at [931, 108] on link "Talk to customer" at bounding box center [955, 116] width 106 height 21
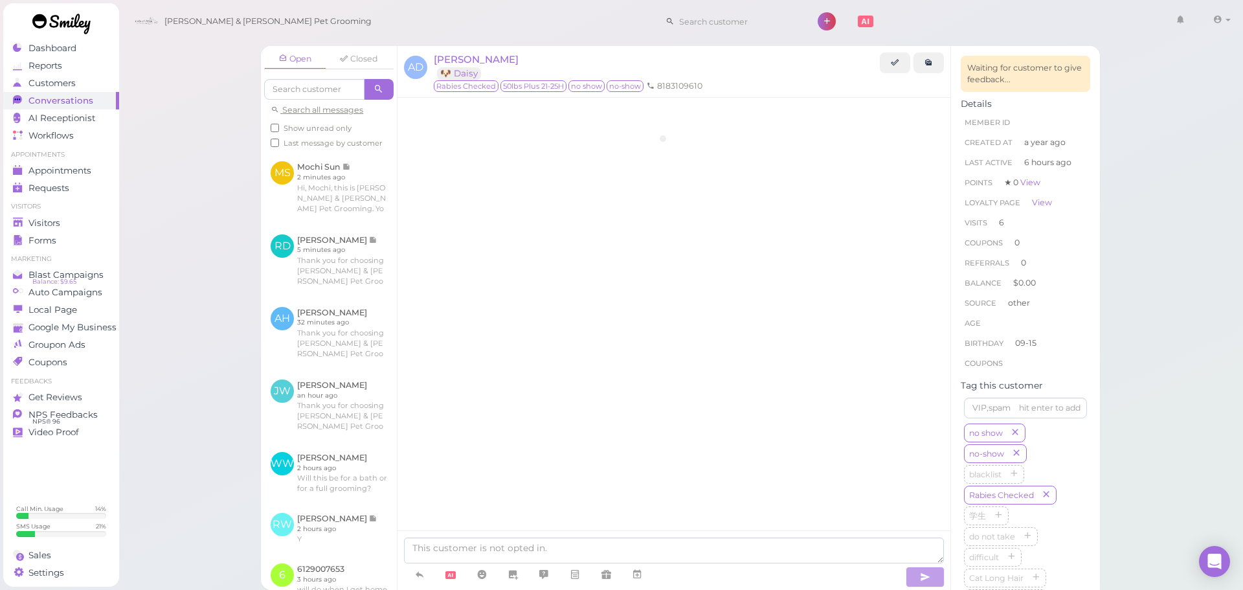
scroll to position [2850, 0]
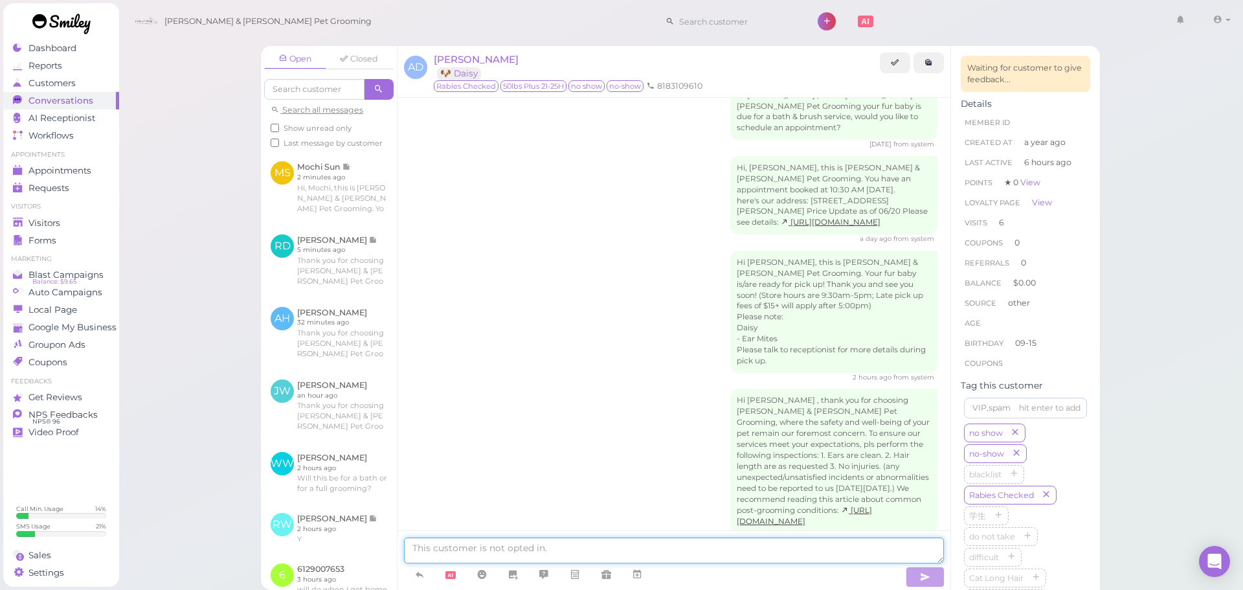
click at [741, 544] on textarea at bounding box center [674, 550] width 540 height 26
type textarea "Just a reminder that Daisy is ready for pickup and that we close at 5 PM"
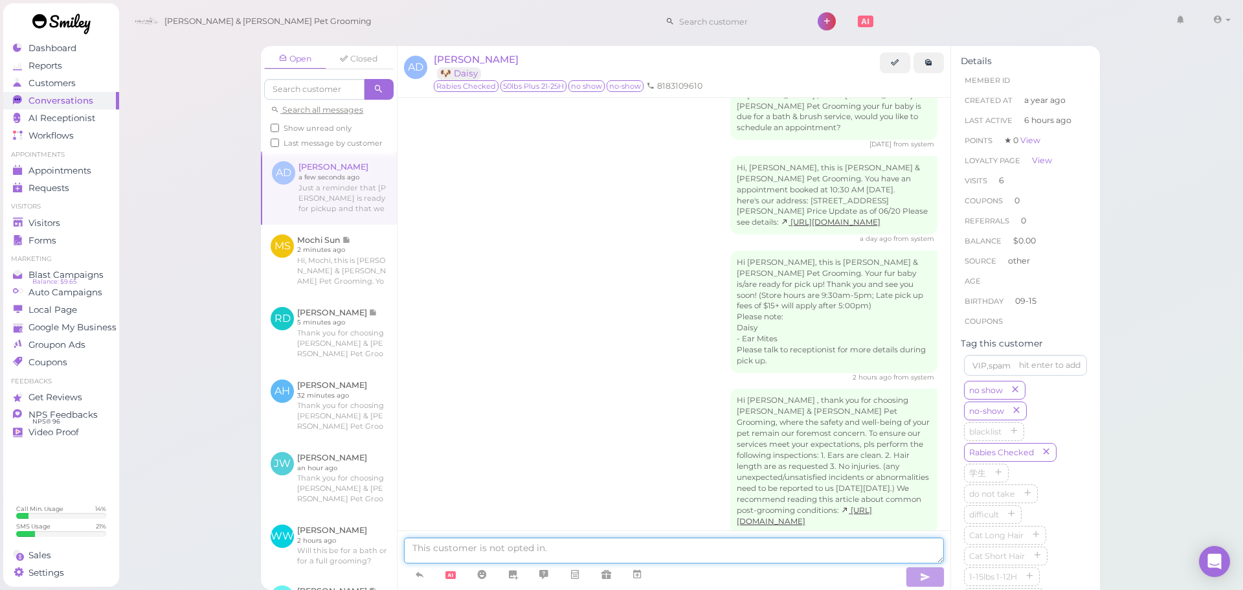
scroll to position [2891, 0]
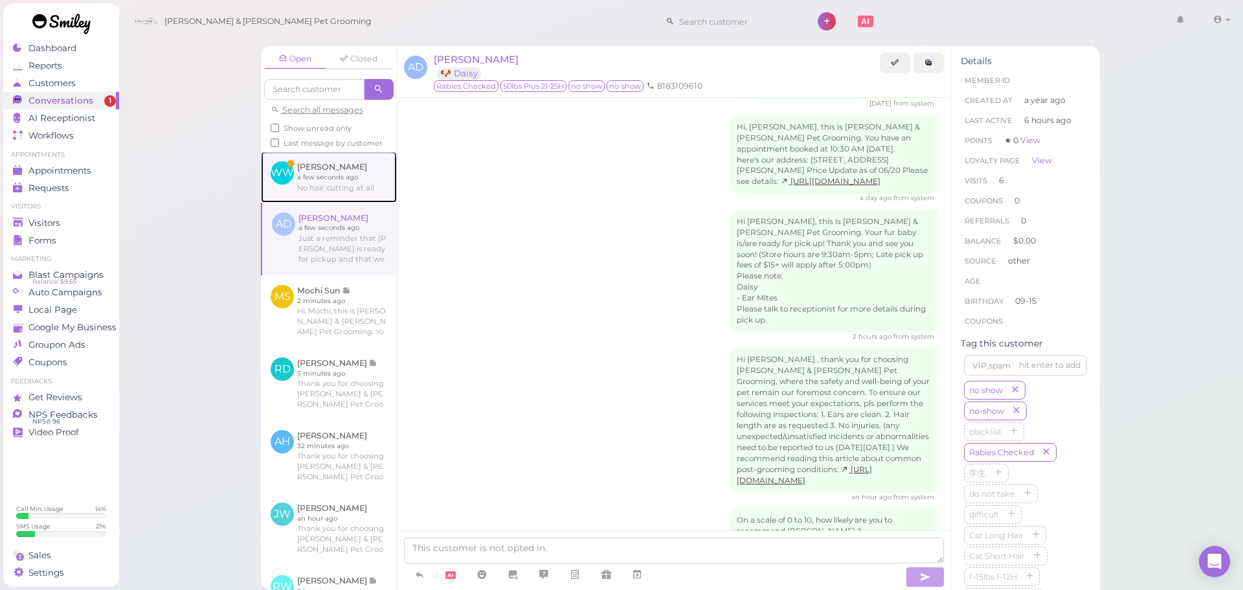
click at [342, 198] on link at bounding box center [329, 176] width 136 height 50
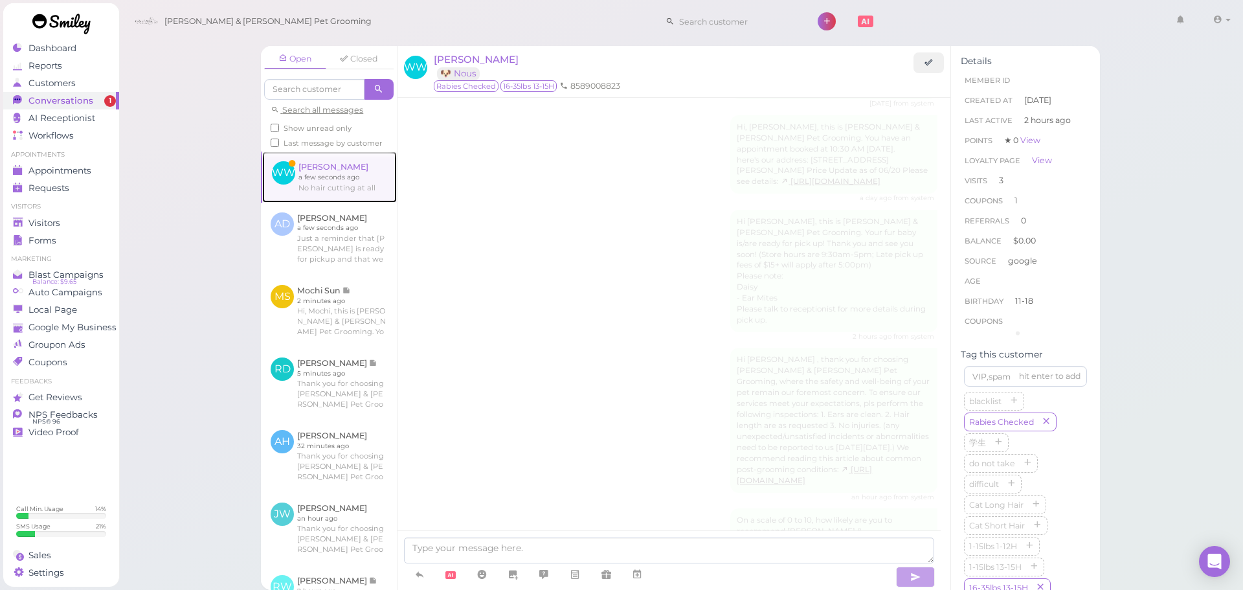
scroll to position [1378, 0]
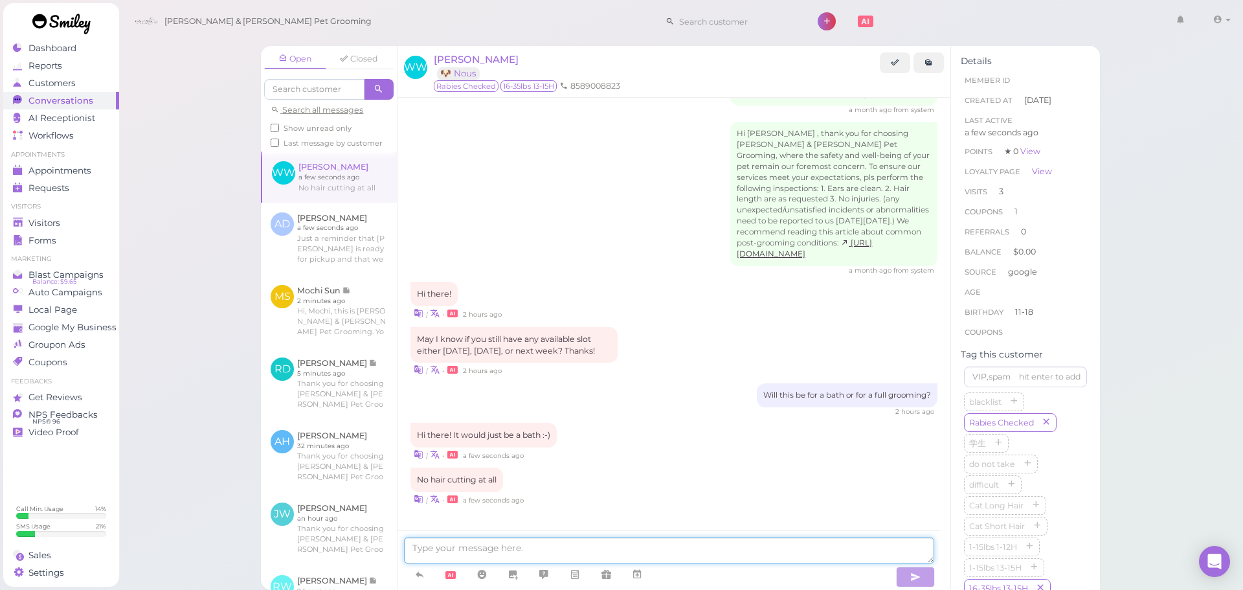
click at [752, 546] on textarea at bounding box center [669, 550] width 530 height 26
drag, startPoint x: 541, startPoint y: 536, endPoint x: 551, endPoint y: 551, distance: 18.1
click at [541, 536] on div at bounding box center [668, 560] width 543 height 60
click at [551, 551] on textarea at bounding box center [669, 550] width 530 height 26
type textarea "Got it, how about this Friday at 11:30?"
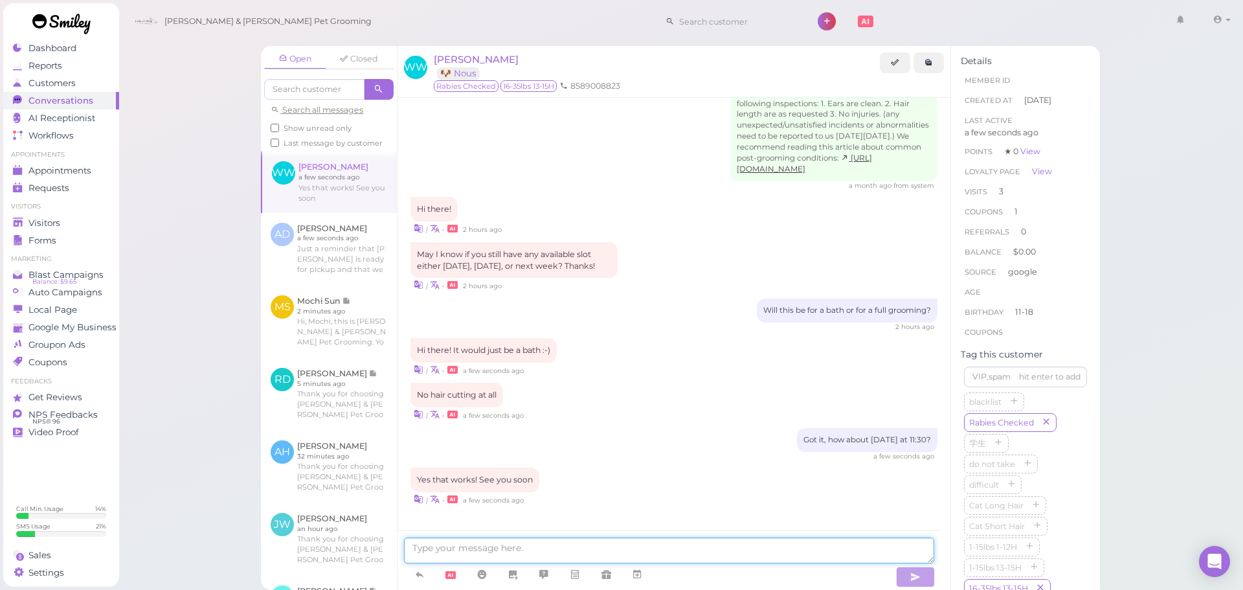
scroll to position [1508, 0]
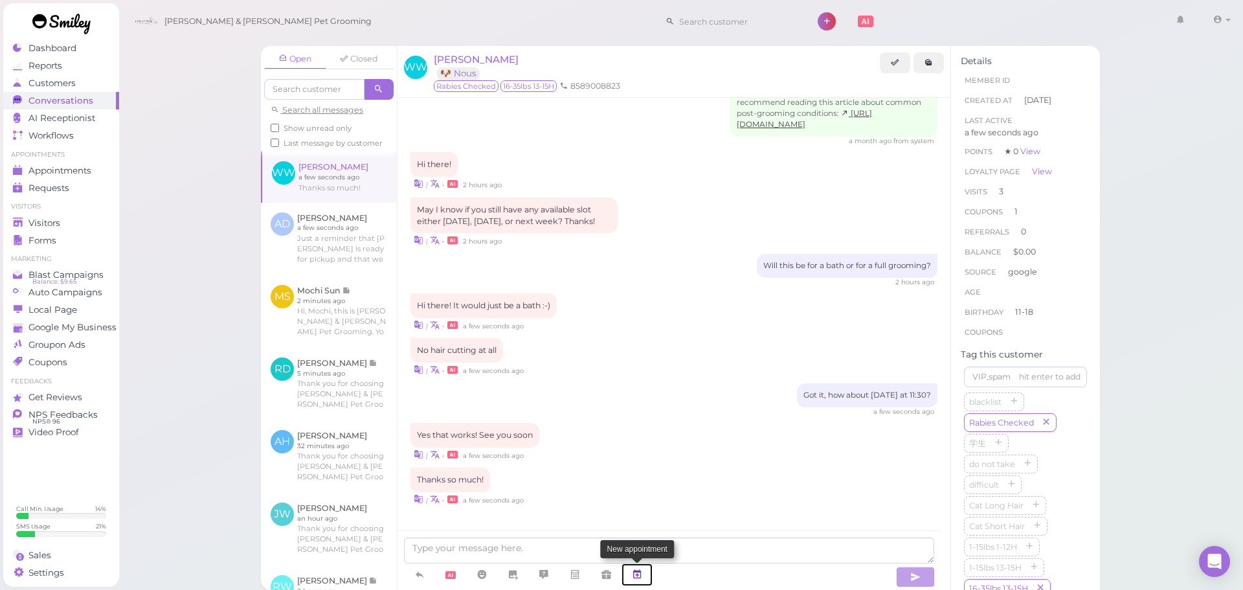
click at [644, 575] on link at bounding box center [636, 574] width 31 height 23
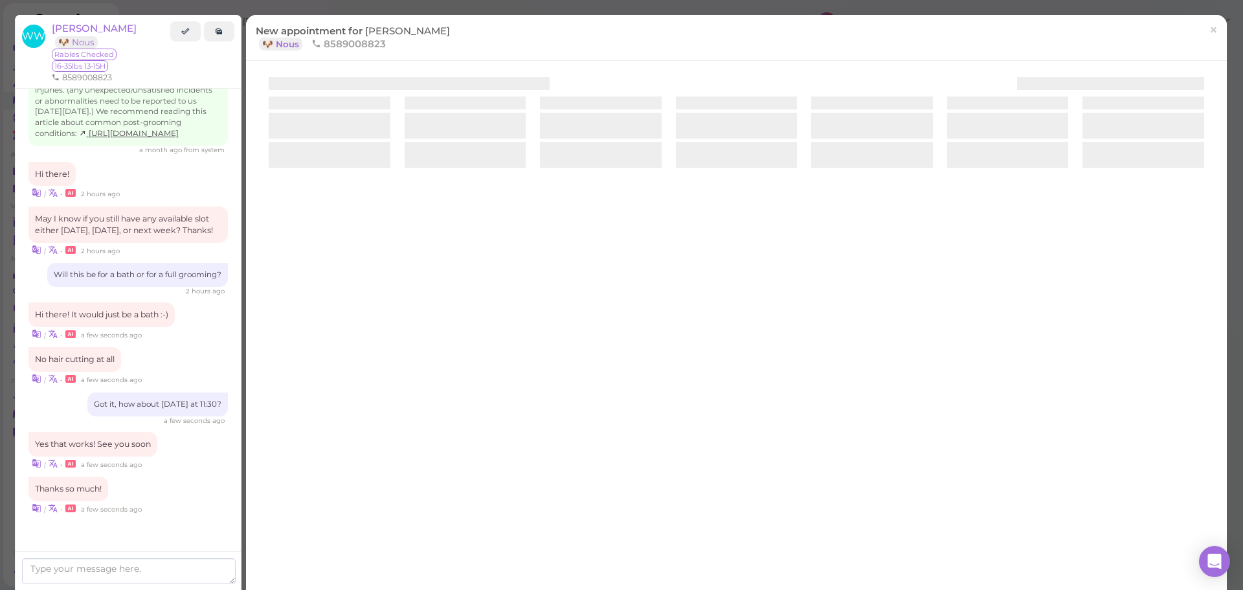
scroll to position [1544, 0]
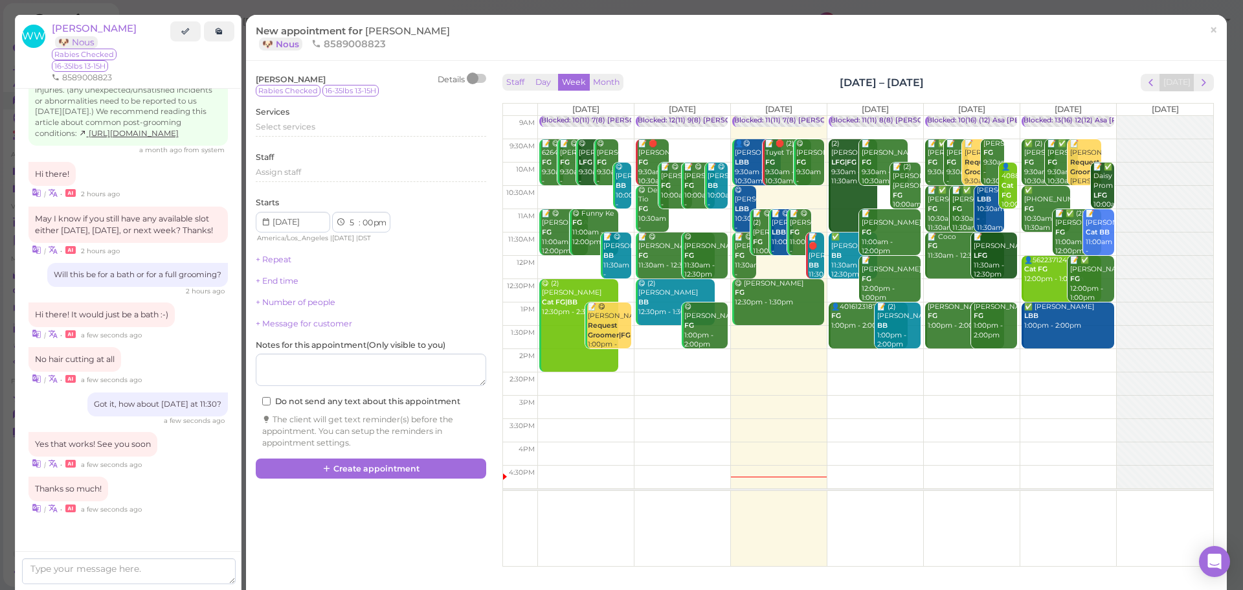
click at [960, 367] on td at bounding box center [875, 360] width 676 height 23
type input "2025-10-10"
select select "2"
select select "15"
drag, startPoint x: 955, startPoint y: 382, endPoint x: 937, endPoint y: 253, distance: 130.1
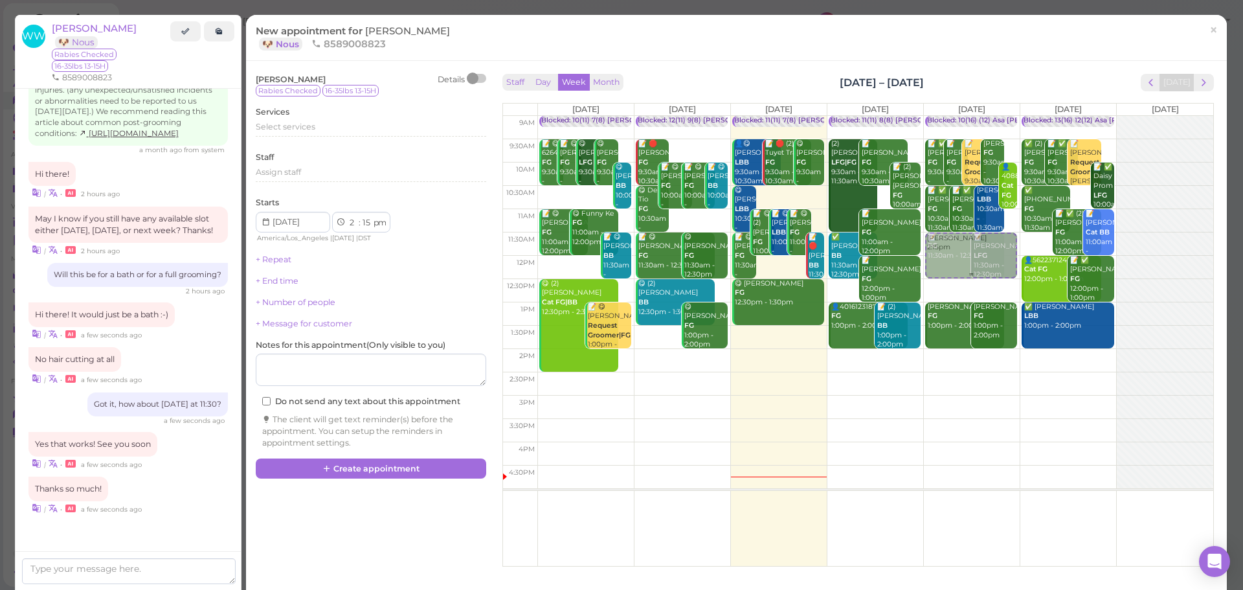
click at [937, 116] on div "Wenyue Wang 2:15pm Blocked: 10(16) (12) Asa Helen Rebecca • Appointment 📝 ✅ Ren…" at bounding box center [972, 116] width 96 height 0
select select "11"
select select "30"
select select "am"
click at [332, 137] on div "Select services" at bounding box center [371, 131] width 230 height 21
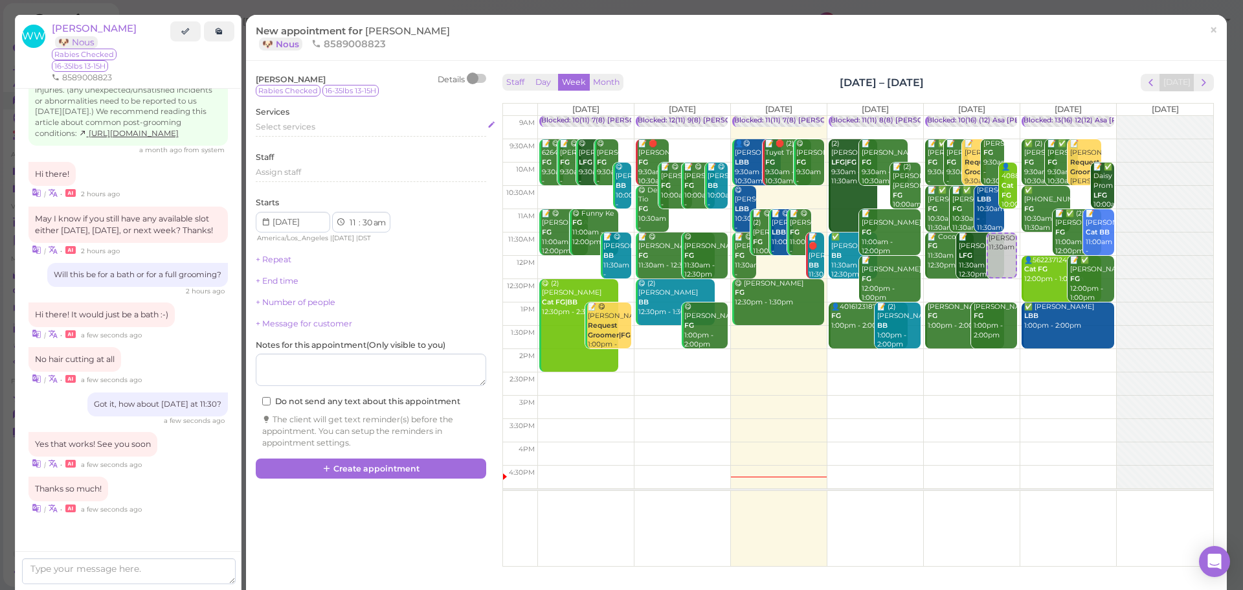
click at [341, 126] on div "Select services" at bounding box center [371, 127] width 230 height 12
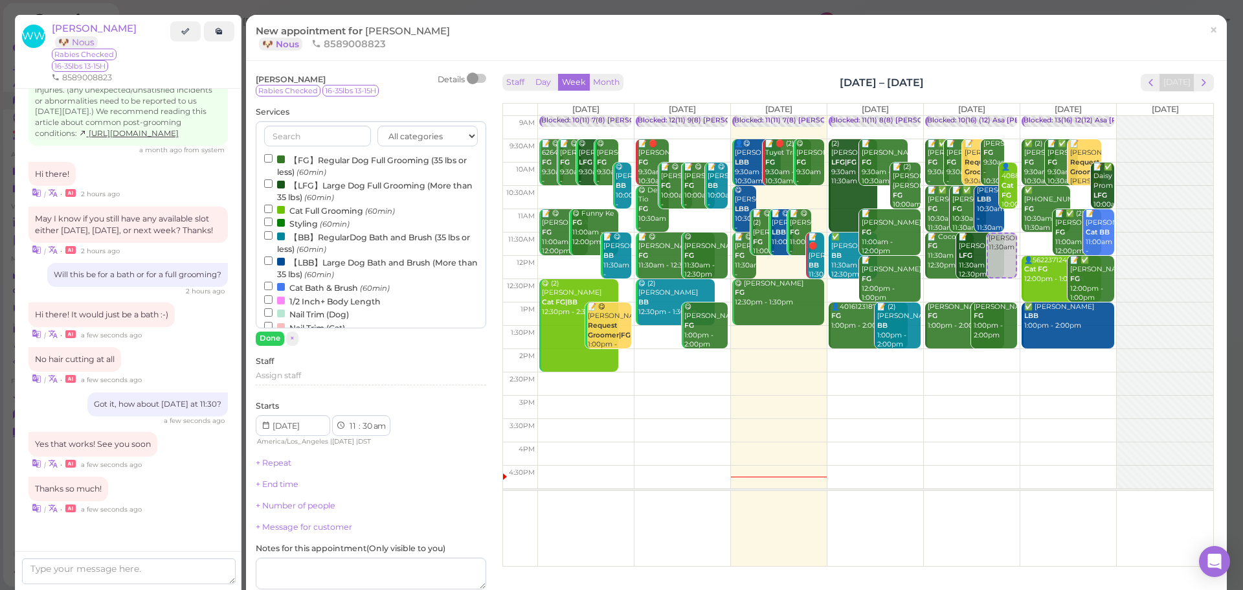
click at [321, 245] on small "(60min)" at bounding box center [311, 249] width 30 height 9
click at [273, 240] on input "【BB】RegularDog Bath and Brush (35 lbs or less) (60min)" at bounding box center [268, 235] width 8 height 8
click at [276, 329] on div "All categories Full Grooming Bath & Brush Add-ons Dental Work Special Request I…" at bounding box center [371, 233] width 230 height 224
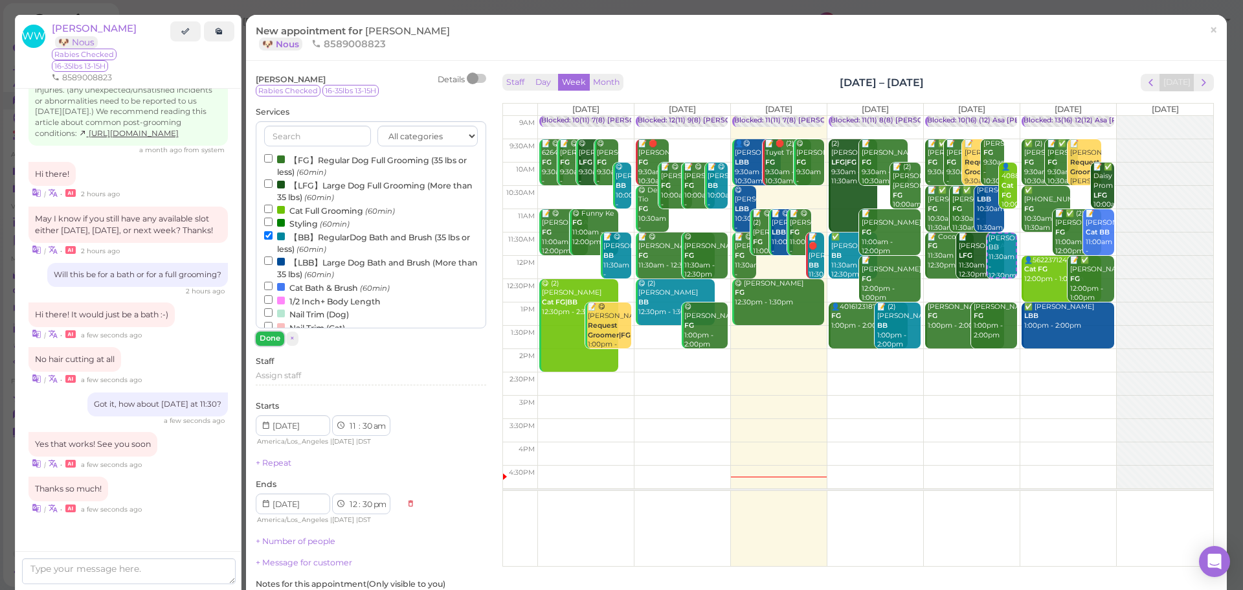
click at [275, 333] on button "Done" at bounding box center [270, 338] width 28 height 14
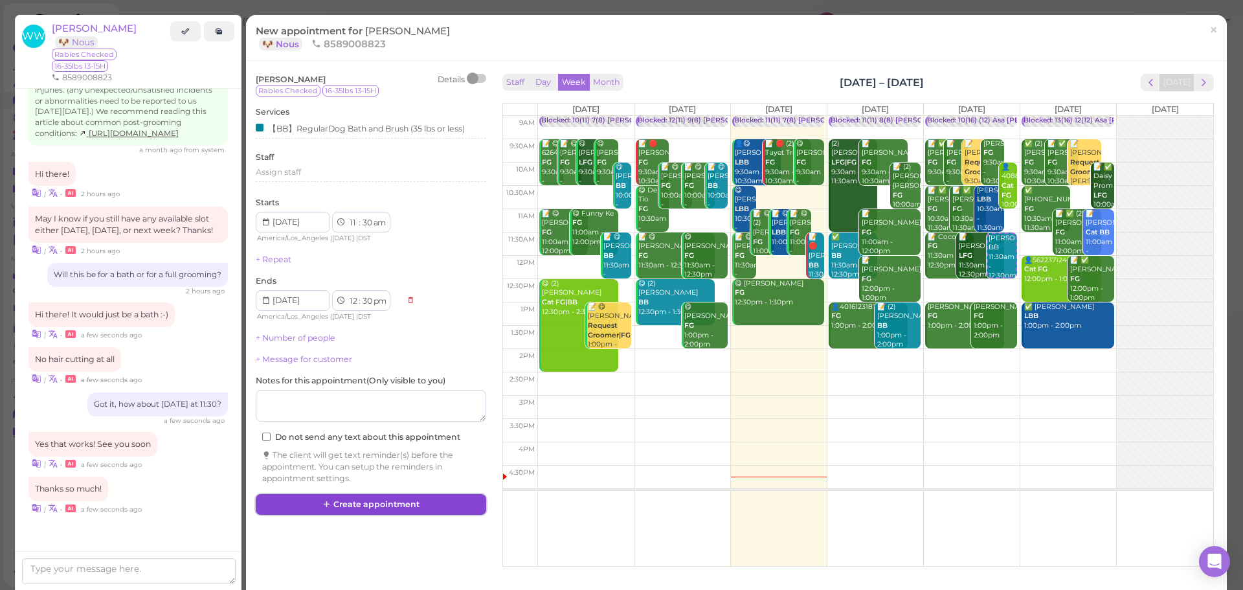
click at [411, 511] on button "Create appointment" at bounding box center [371, 504] width 230 height 21
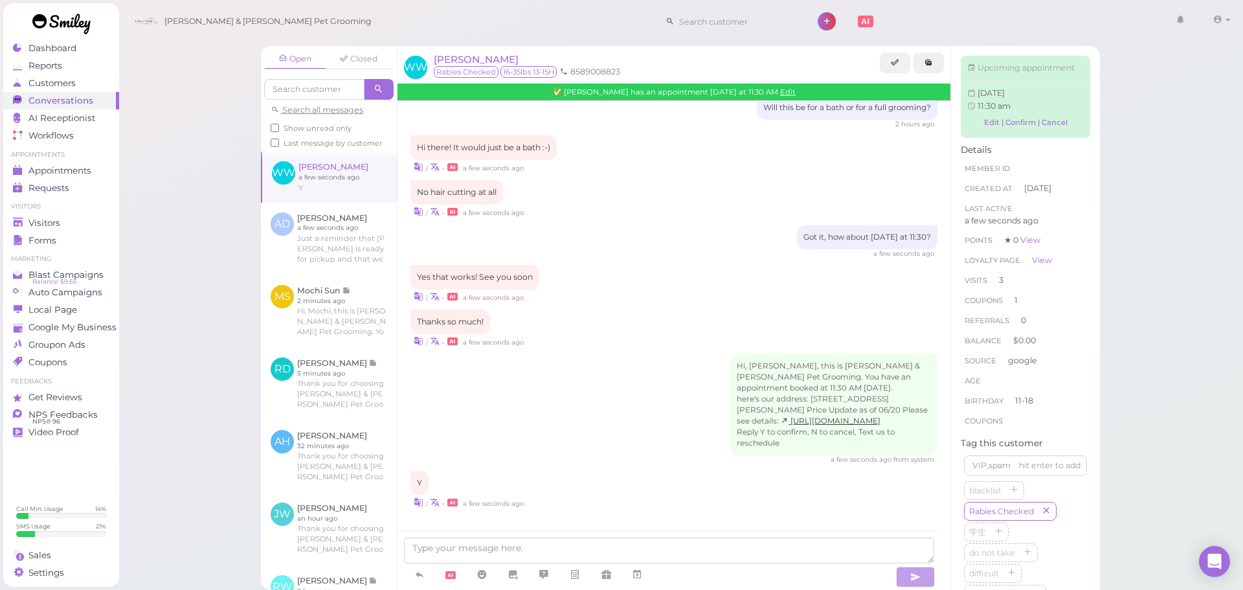
scroll to position [1680, 0]
click at [164, 305] on div "Open Closed Search all messages Show unread only Last message by customer WW We…" at bounding box center [680, 295] width 1125 height 590
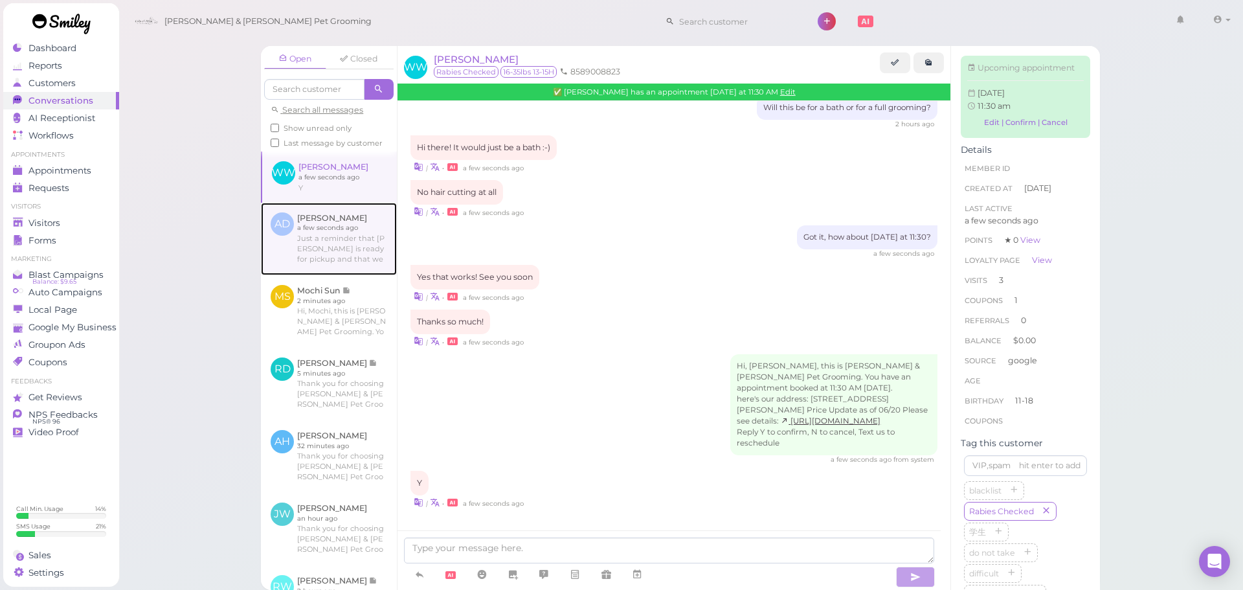
click at [337, 223] on link at bounding box center [329, 239] width 136 height 72
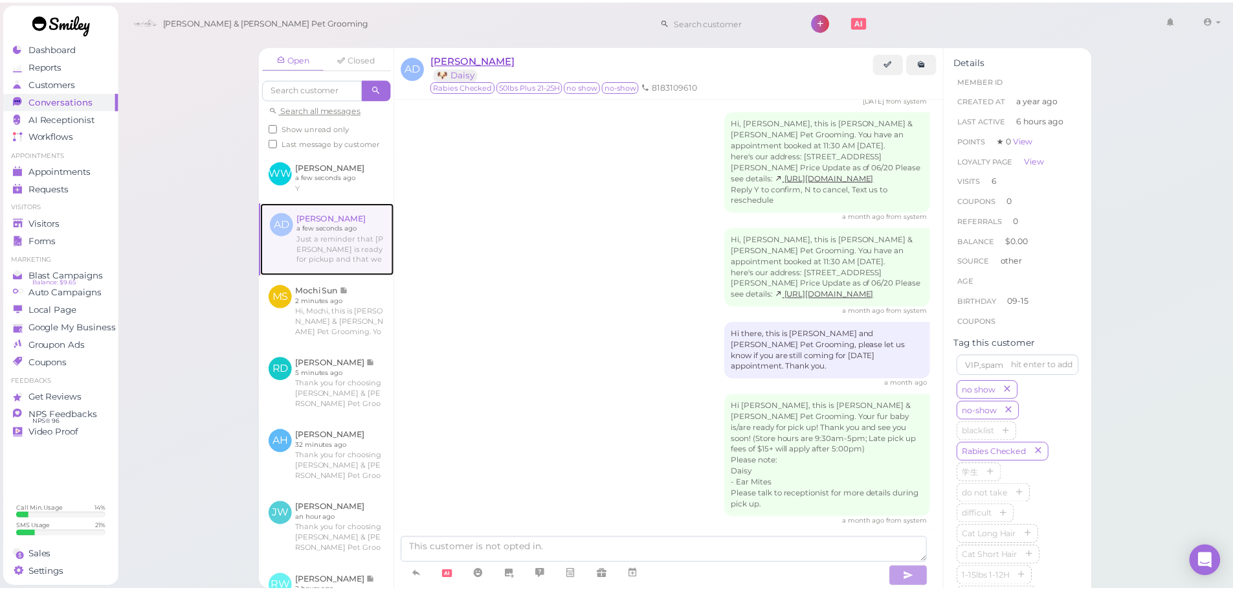
scroll to position [2740, 0]
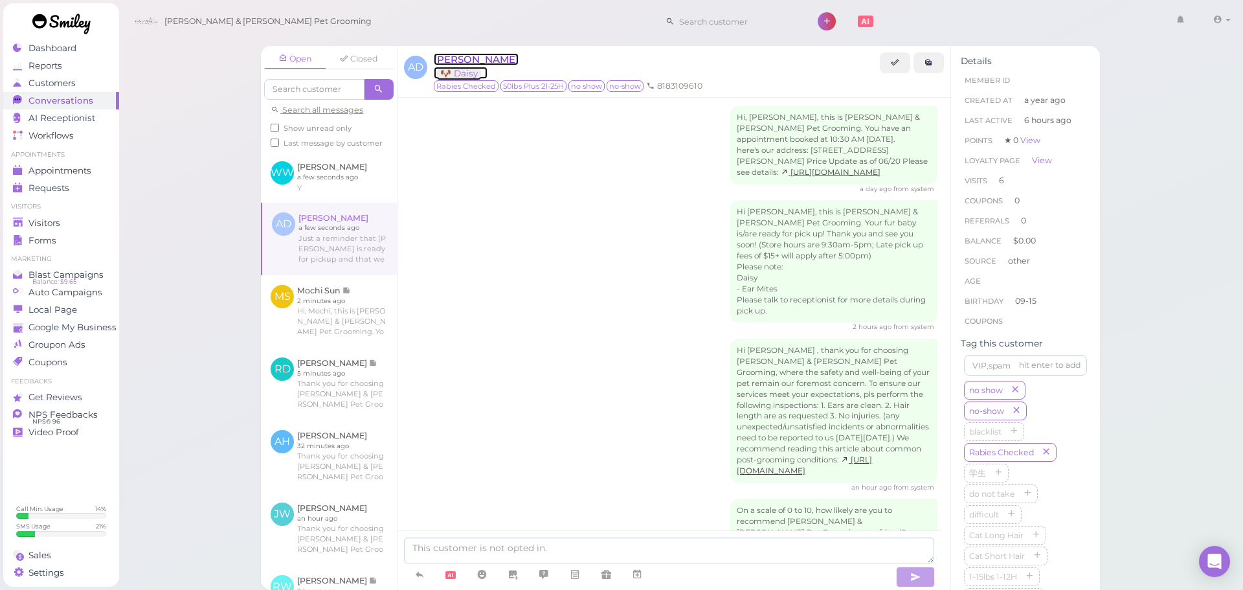
click at [457, 64] on span "Andre Duran" at bounding box center [476, 59] width 85 height 12
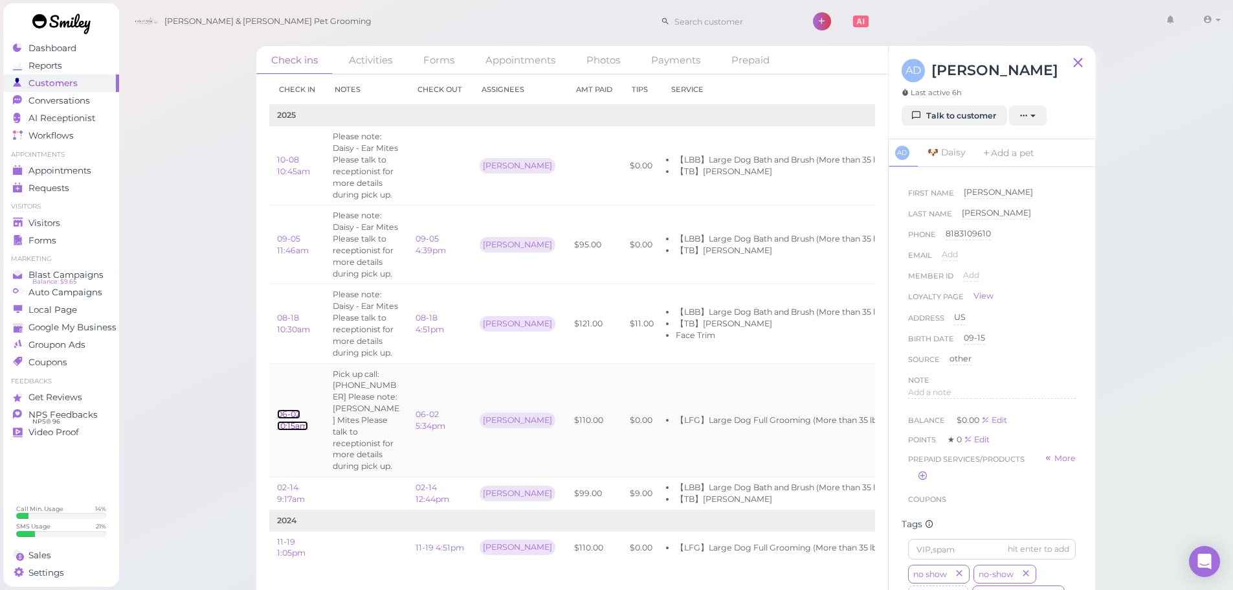
click at [291, 409] on link "06-02 10:15am" at bounding box center [292, 419] width 31 height 21
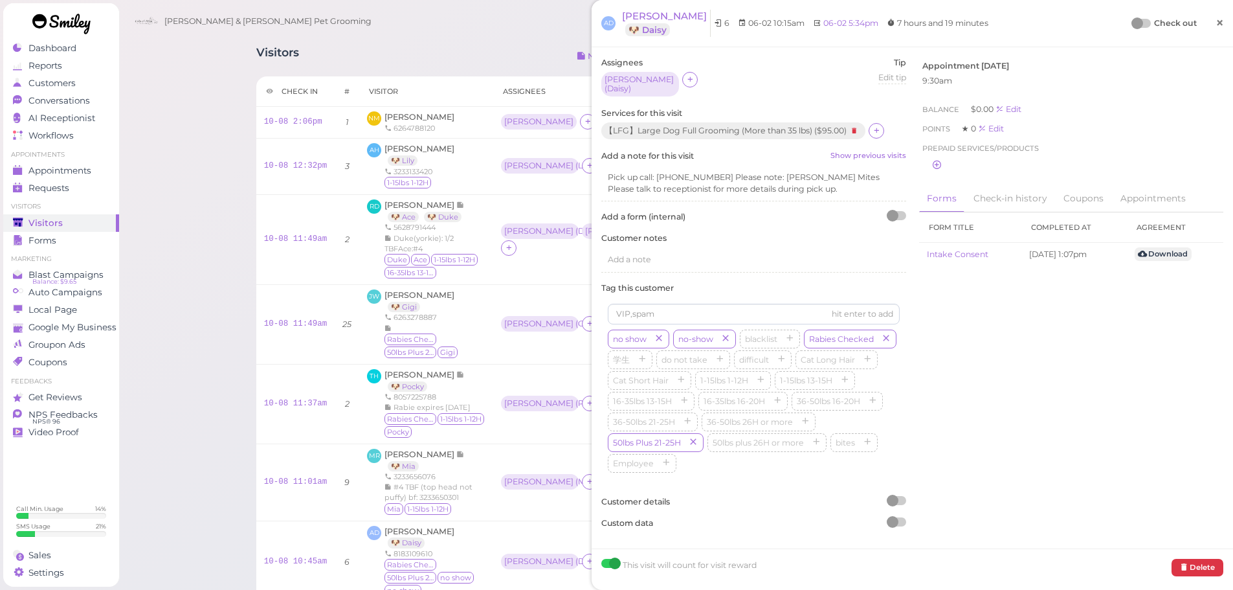
click at [1208, 28] on link "×" at bounding box center [1220, 23] width 24 height 30
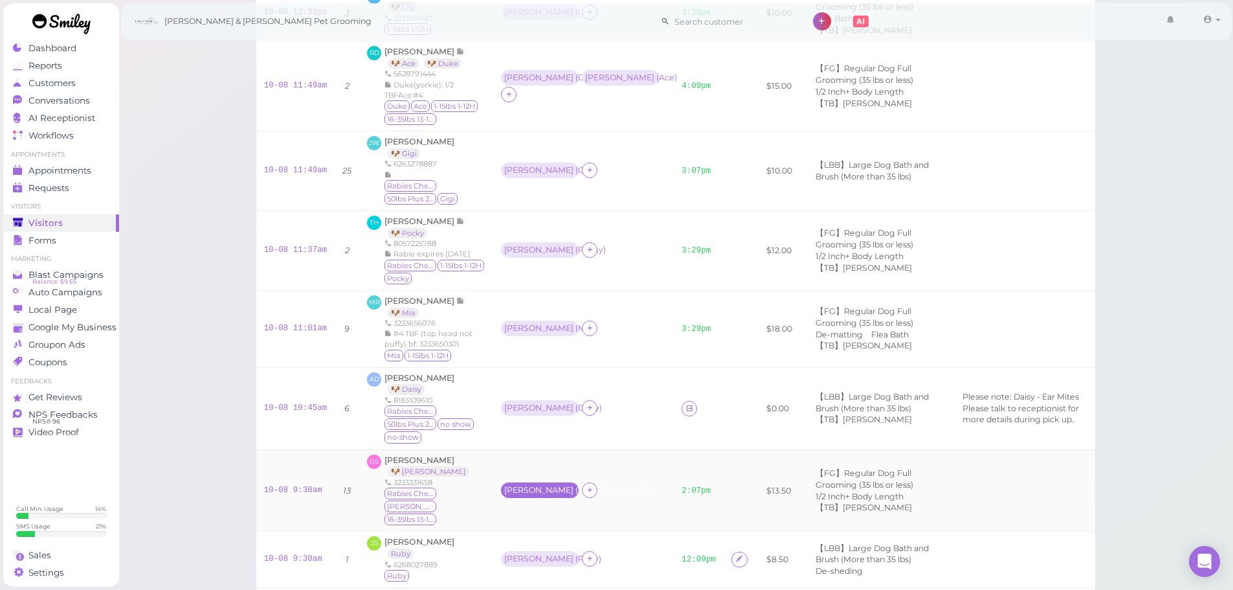
scroll to position [352, 0]
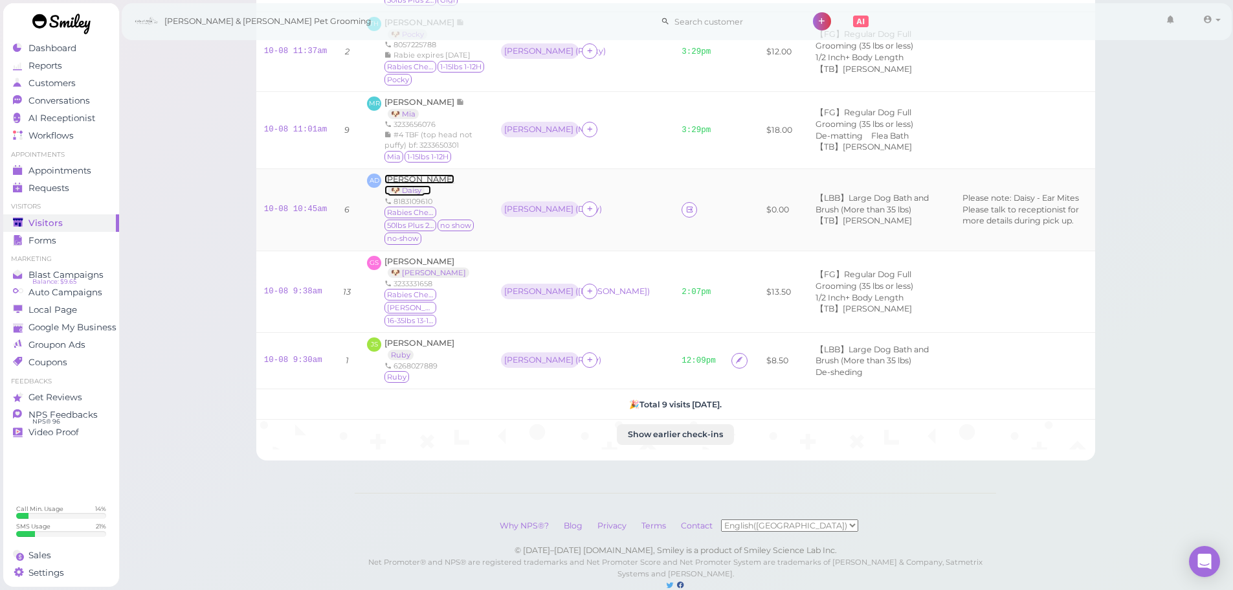
click at [392, 174] on span "Andre Duran" at bounding box center [420, 179] width 70 height 10
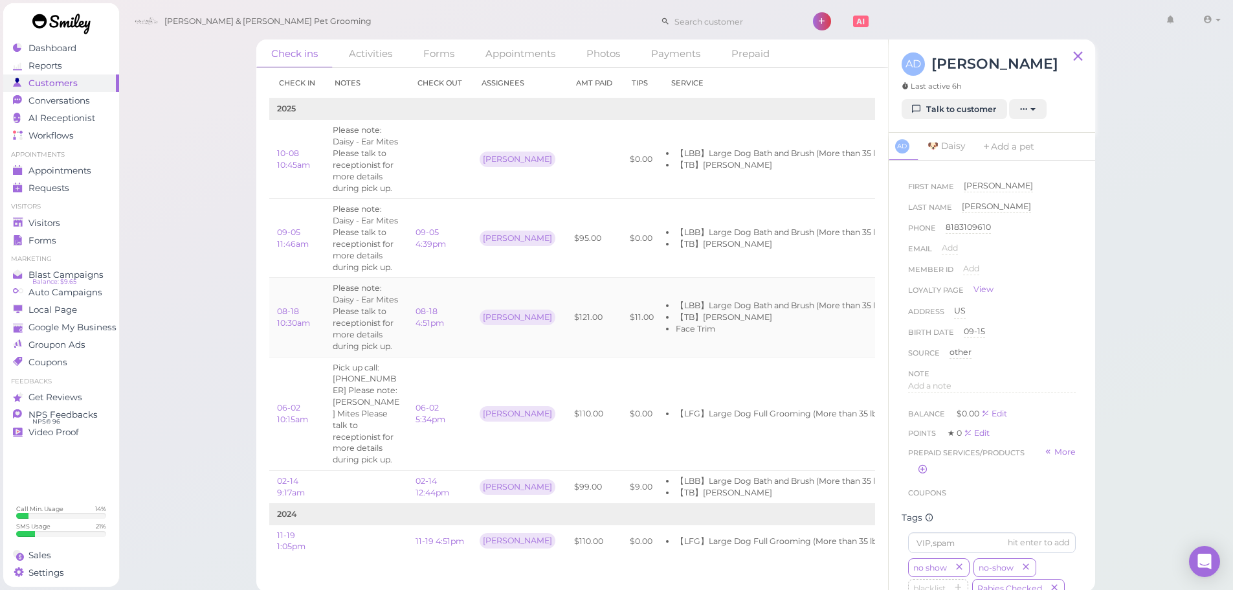
scroll to position [8, 0]
click at [436, 416] on link "06-02 5:34pm" at bounding box center [431, 411] width 30 height 21
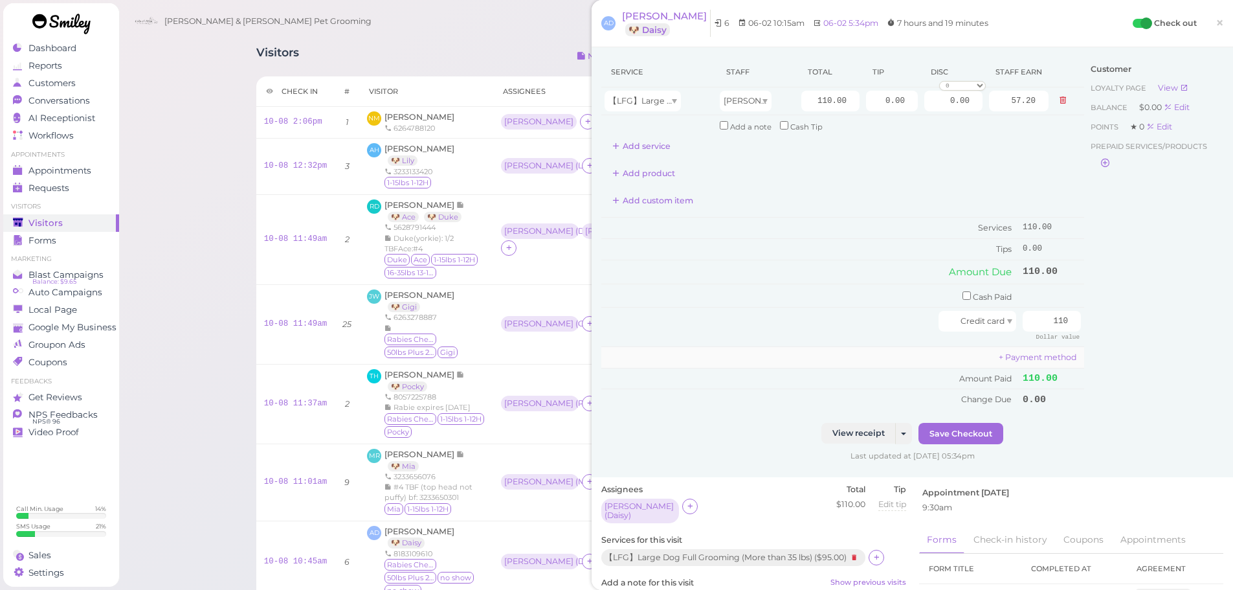
click at [634, 347] on td "+ Payment method" at bounding box center [842, 356] width 483 height 21
click at [641, 8] on div "AD Andre Duran 🐶 Daisy 6 06-02 10:15am 06-02 5:34pm 7 hours and 19 minutes Chec…" at bounding box center [912, 23] width 641 height 47
click at [641, 10] on span "Andre Duran" at bounding box center [664, 16] width 85 height 12
click at [653, 10] on div at bounding box center [724, 17] width 142 height 28
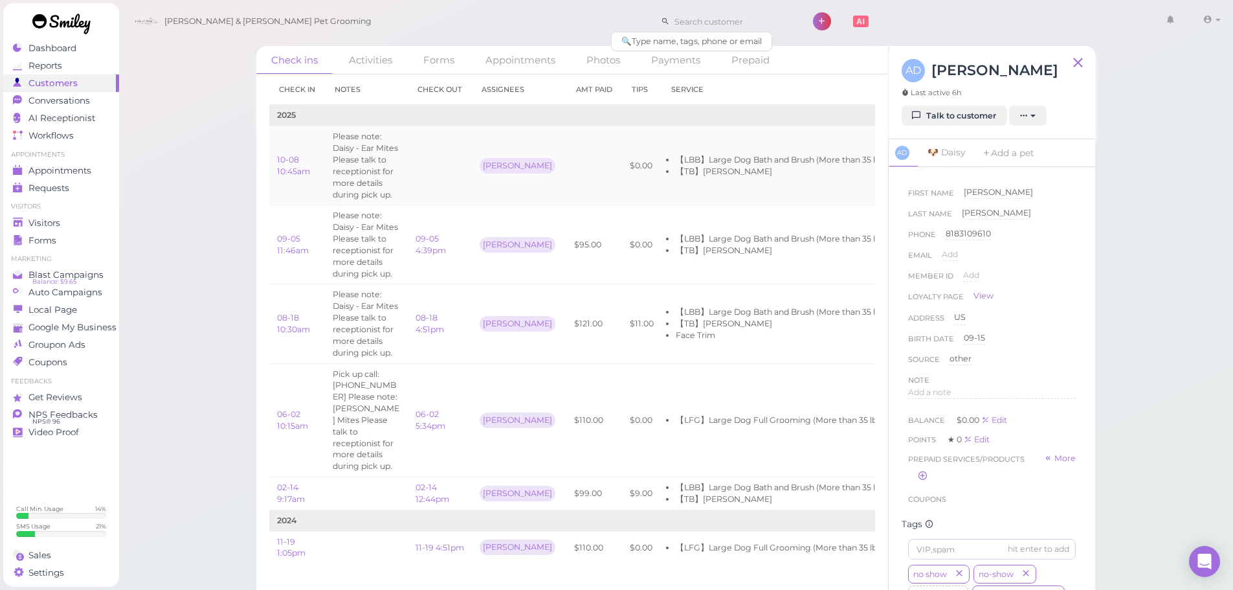
click at [315, 166] on td "10-08 10:45am" at bounding box center [297, 165] width 56 height 79
click at [284, 169] on link "10-08 10:45am" at bounding box center [293, 165] width 33 height 21
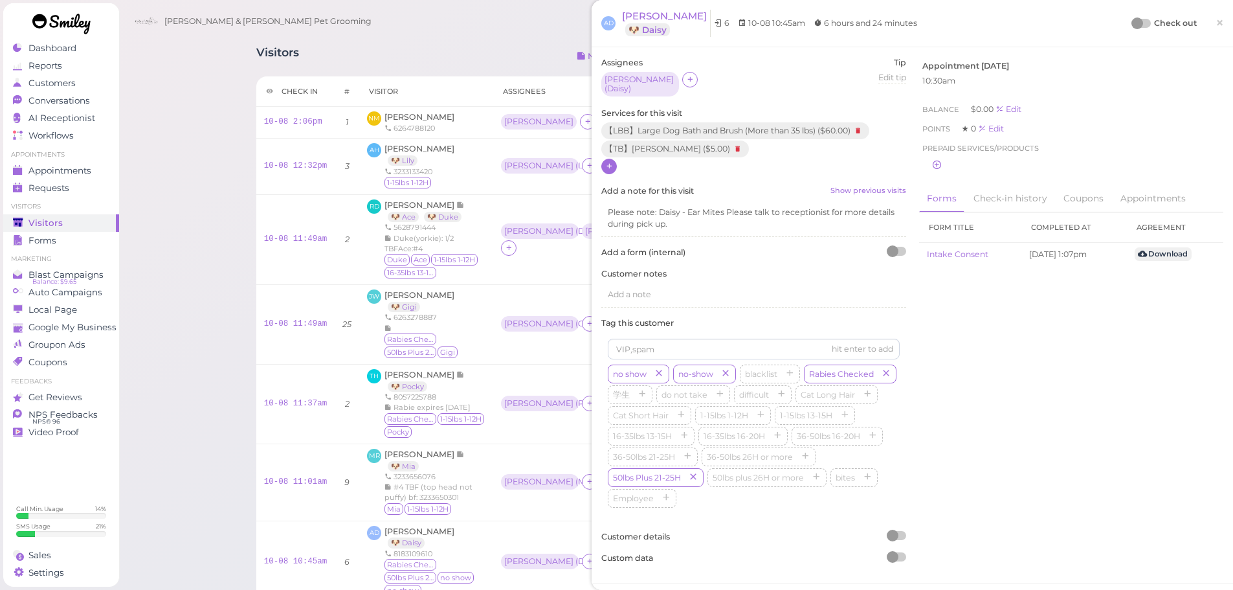
click at [605, 168] on icon at bounding box center [609, 166] width 8 height 10
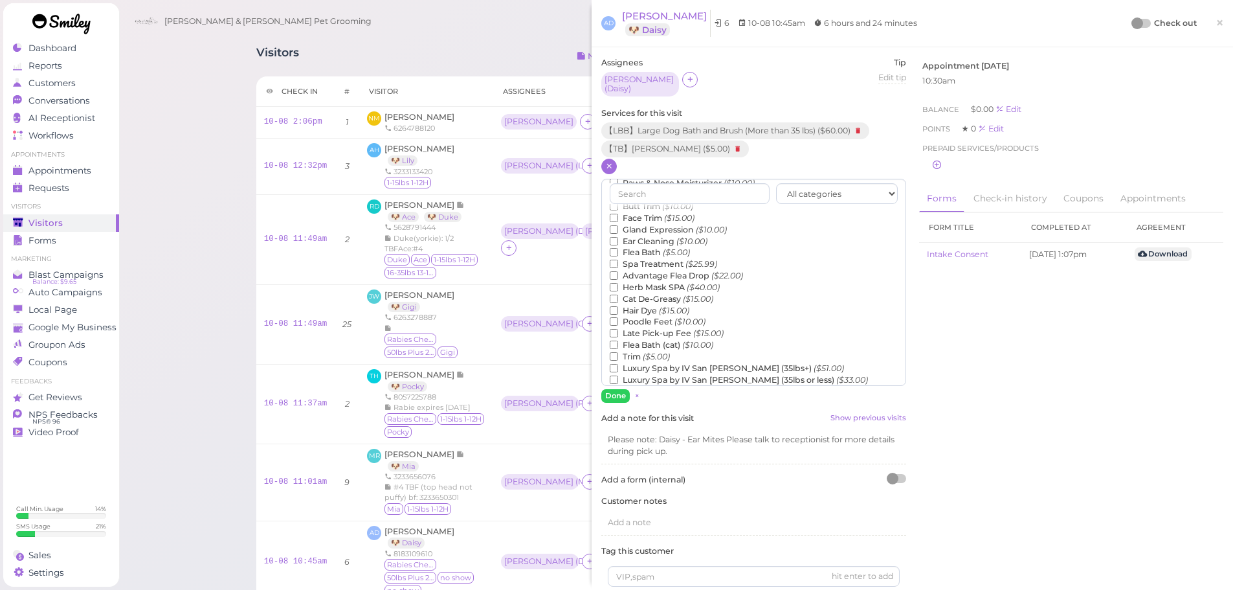
scroll to position [194, 0]
click at [660, 307] on label "Late Pick-up Fee ($15.00)" at bounding box center [667, 311] width 114 height 12
click at [618, 307] on input "Late Pick-up Fee ($15.00)" at bounding box center [614, 310] width 8 height 8
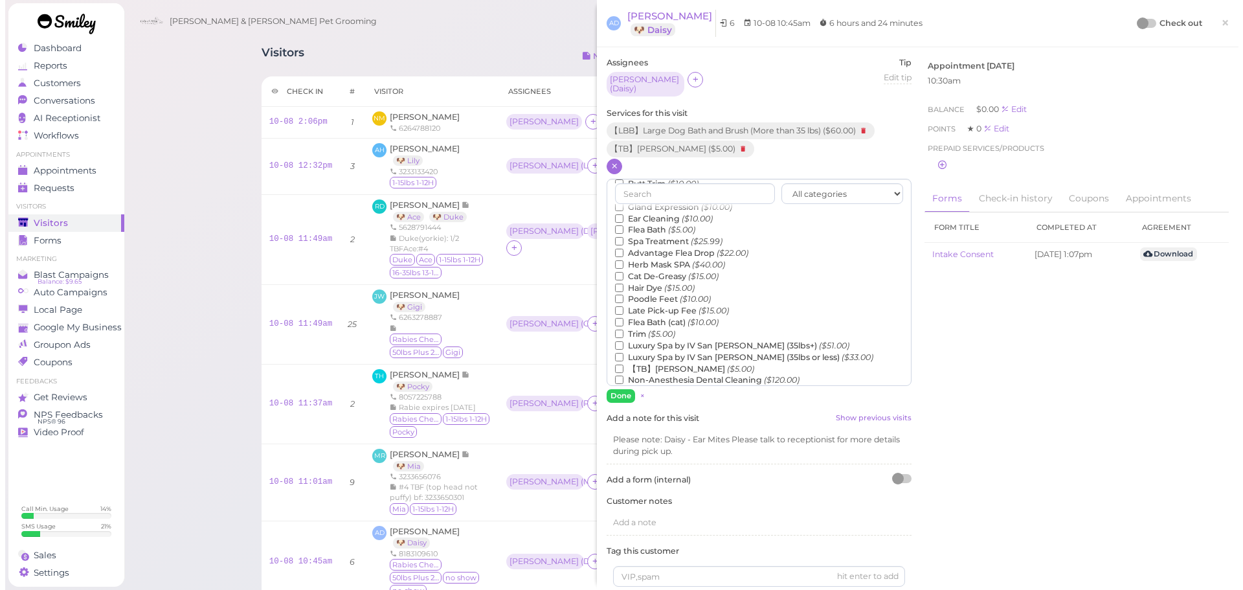
scroll to position [295, 0]
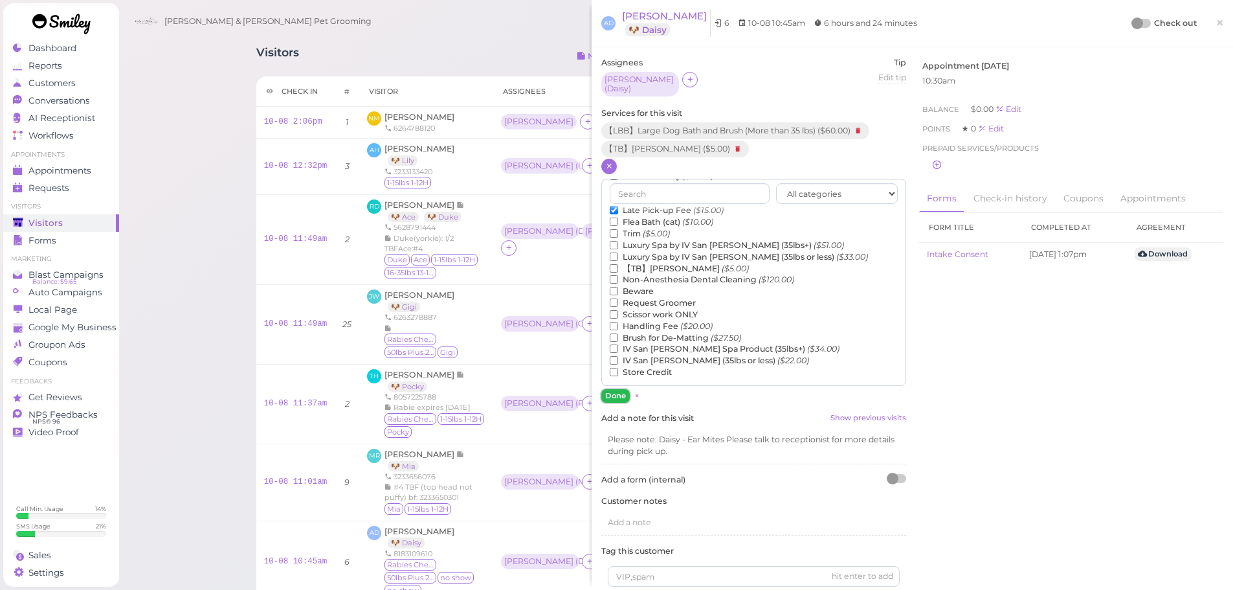
click at [612, 394] on button "Done" at bounding box center [615, 396] width 28 height 14
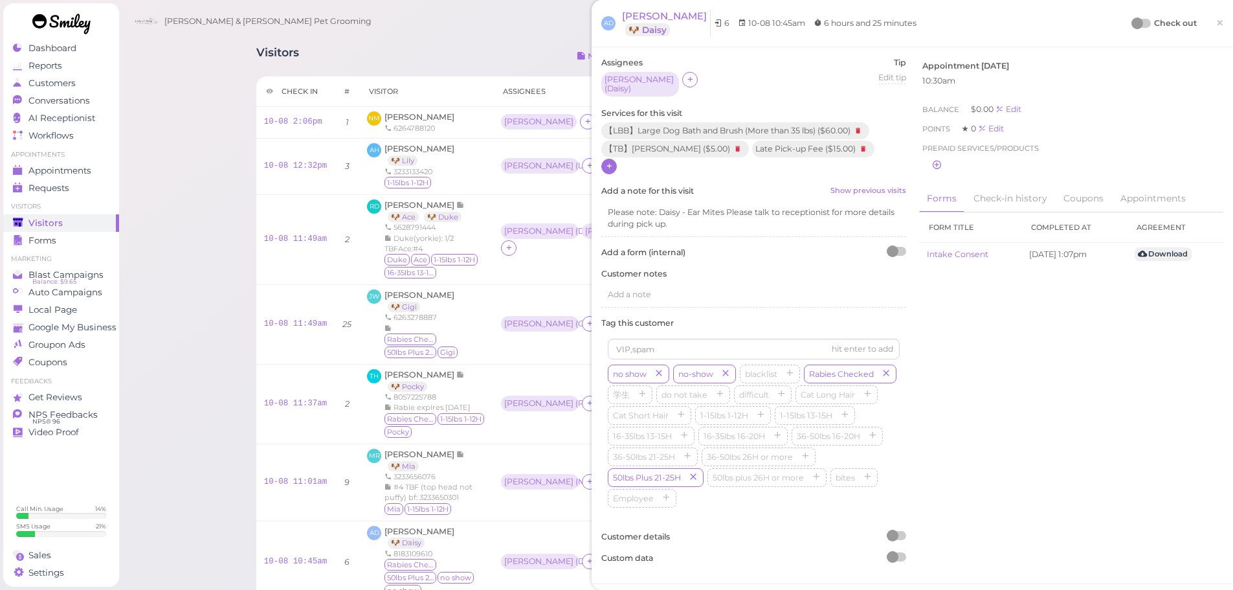
click at [1060, 397] on div "Assignees Helen ( Daisy ) Tip Edit tip 0 Services for this visit 【LBB】Large Dog…" at bounding box center [912, 315] width 635 height 517
click at [644, 12] on span "Andre Duran" at bounding box center [664, 16] width 85 height 12
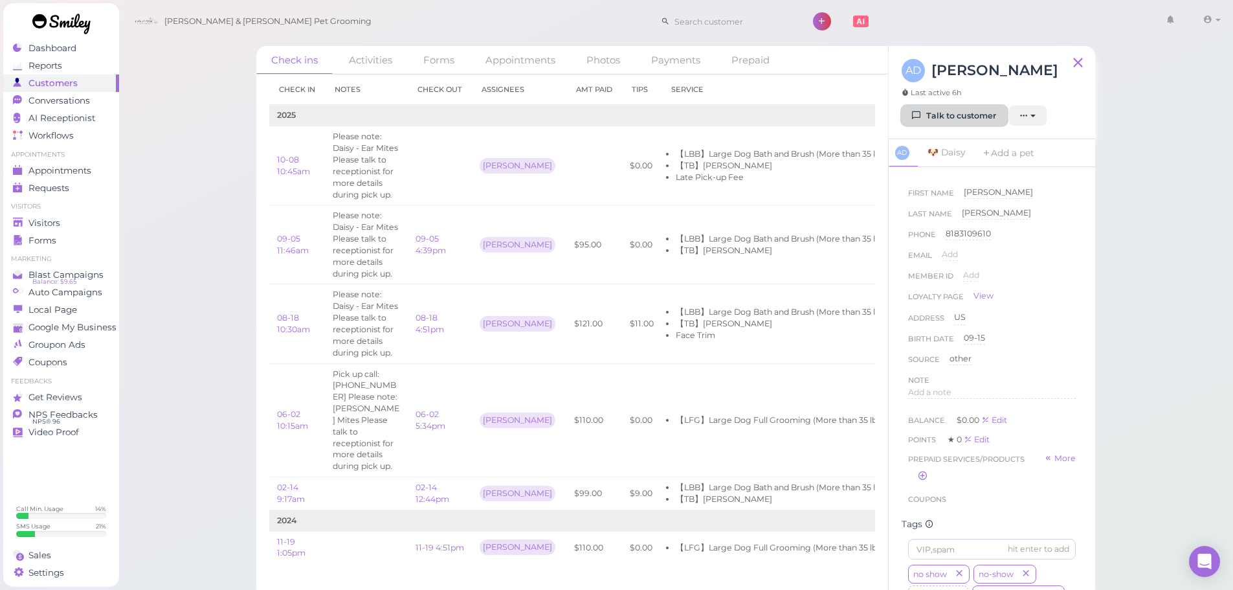
click at [935, 111] on link "Talk to customer" at bounding box center [955, 116] width 106 height 21
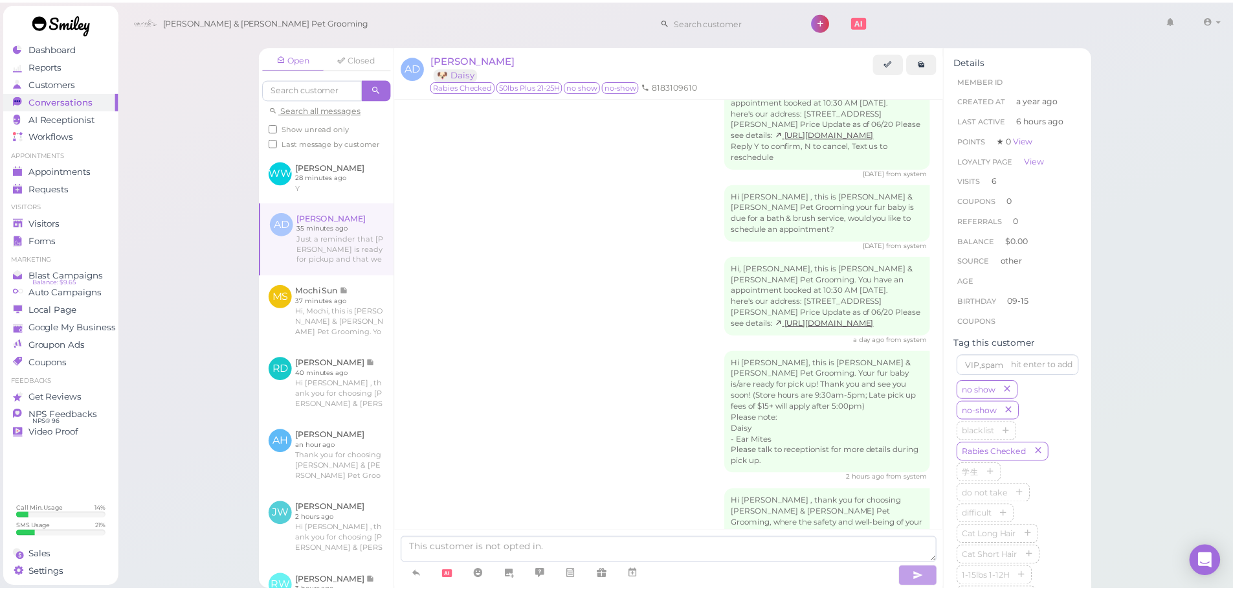
scroll to position [2740, 0]
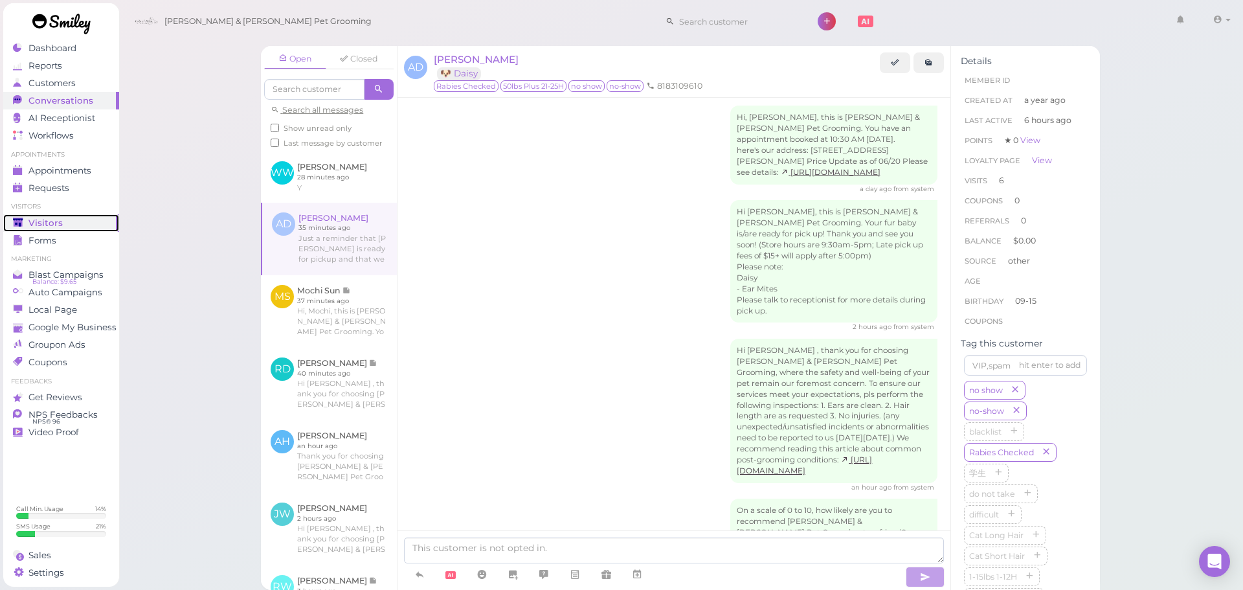
click at [45, 217] on span "Visitors" at bounding box center [45, 222] width 34 height 11
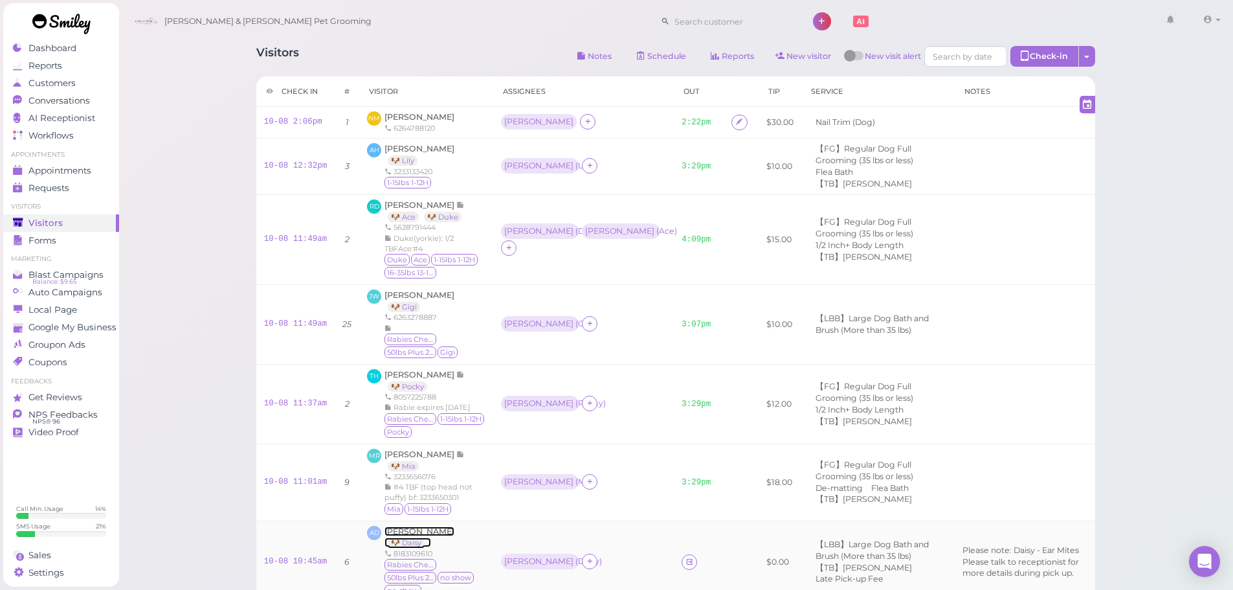
click at [417, 526] on span "Andre Duran" at bounding box center [420, 531] width 70 height 10
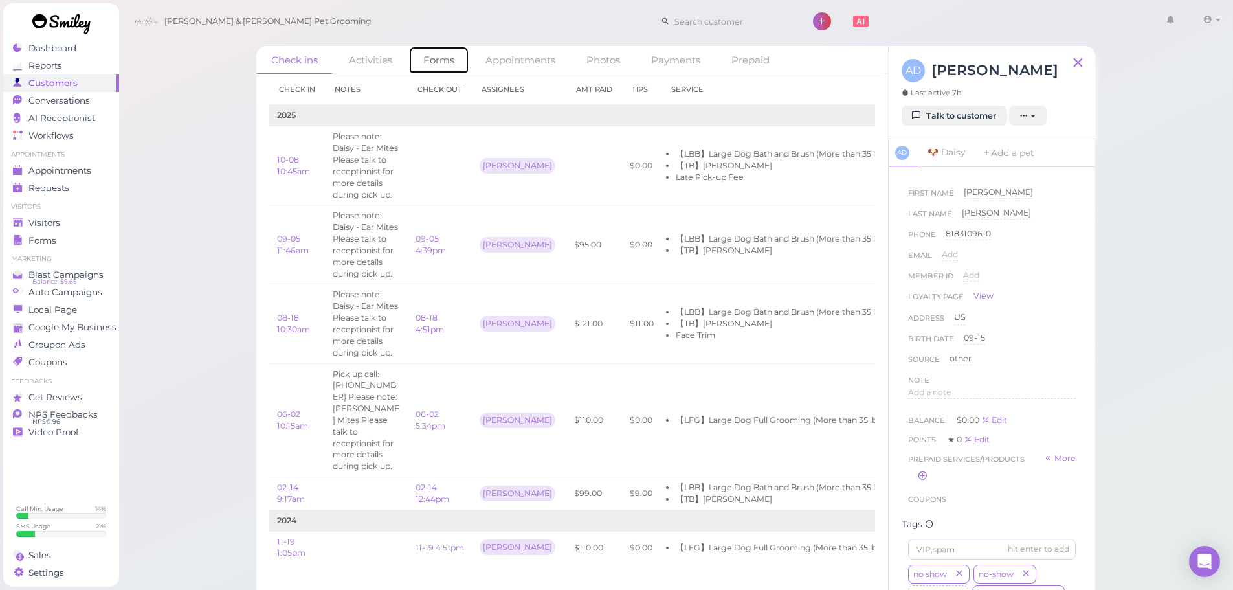
click at [423, 61] on link "Forms" at bounding box center [438, 60] width 61 height 28
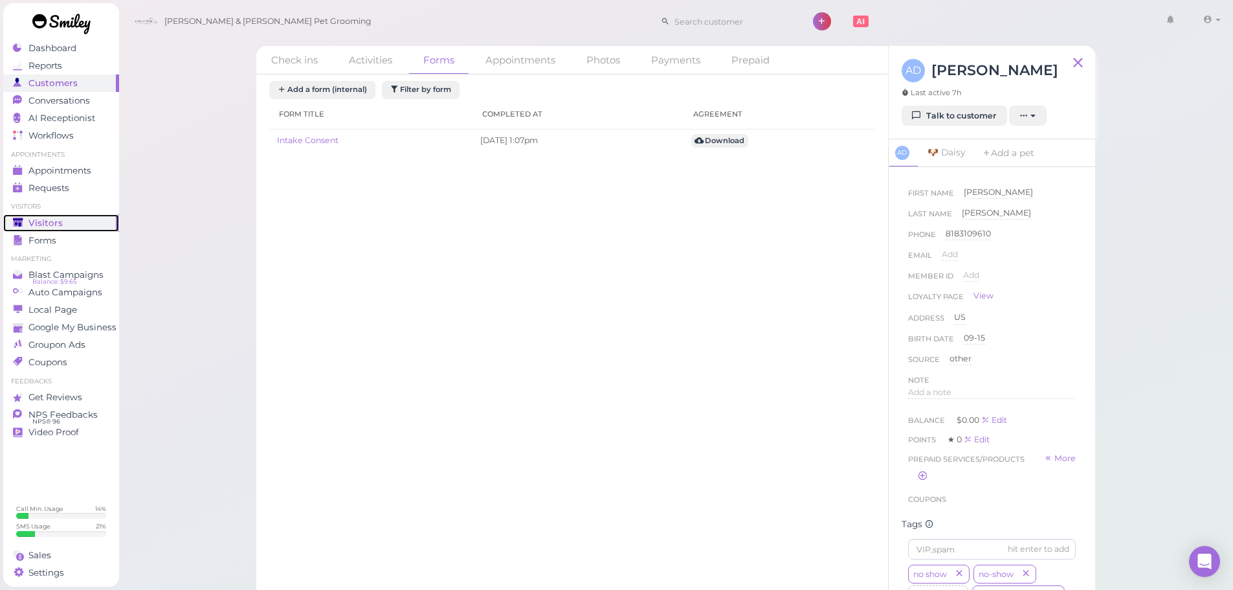
click at [80, 219] on div "Visitors" at bounding box center [59, 222] width 93 height 11
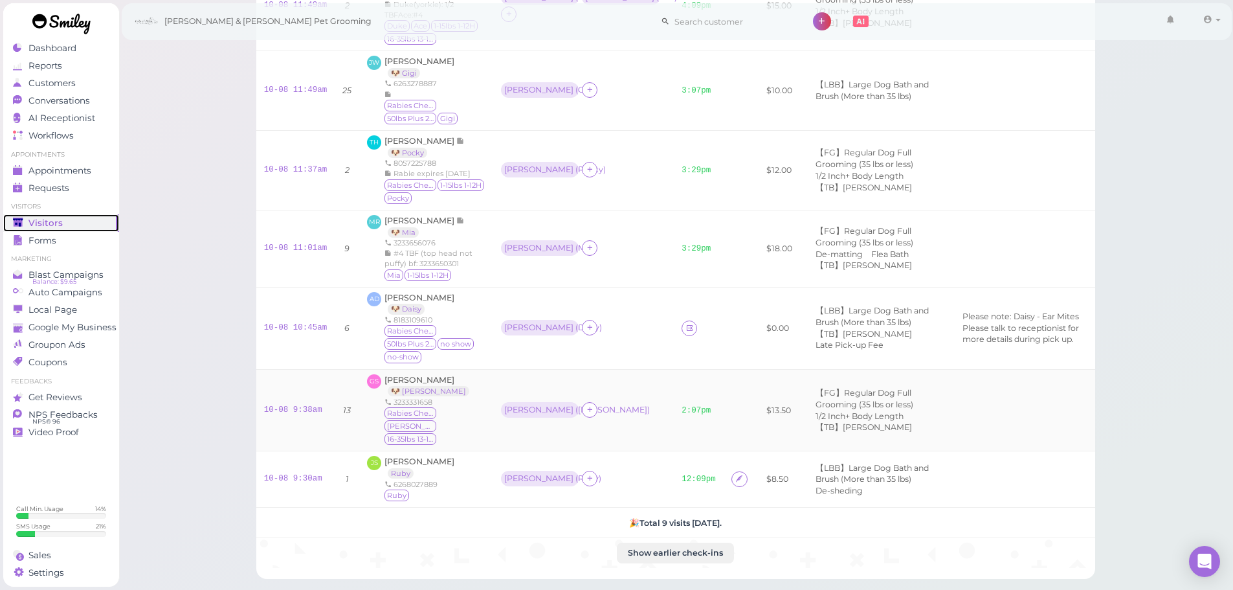
scroll to position [352, 0]
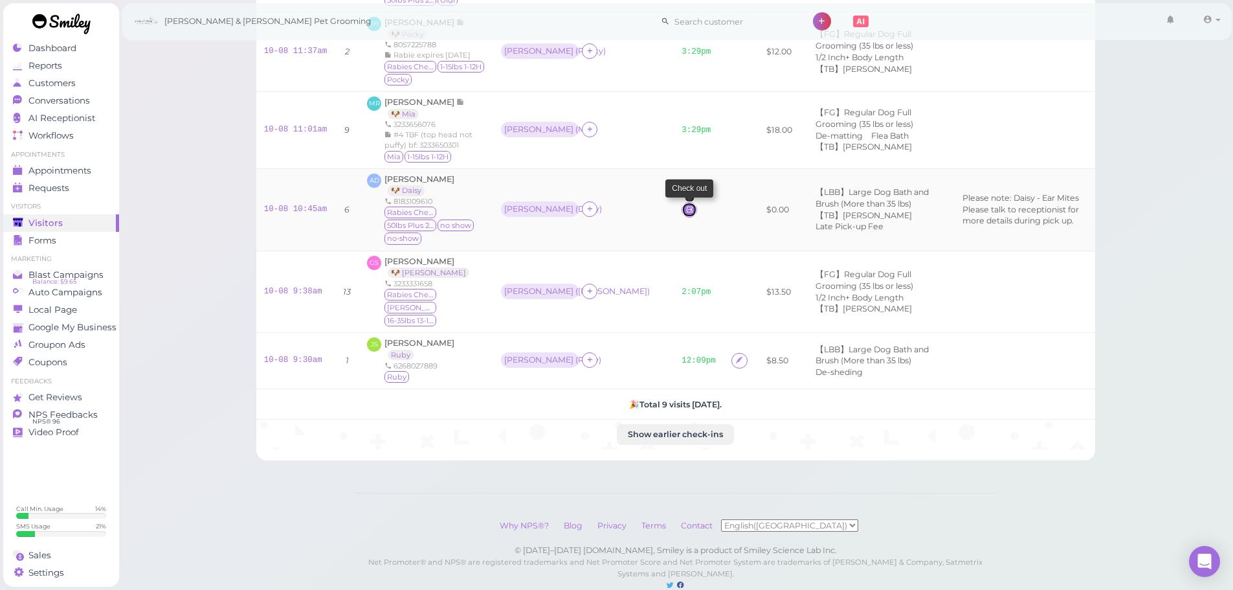
click at [682, 202] on link at bounding box center [690, 210] width 16 height 16
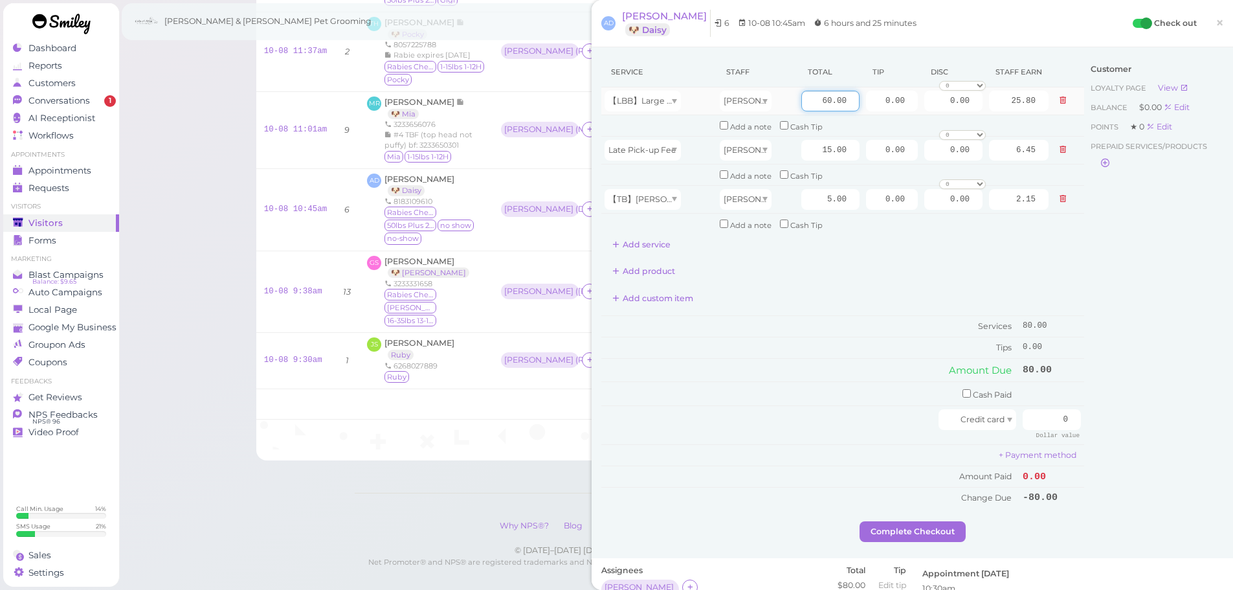
click at [802, 104] on input "60.00" at bounding box center [830, 101] width 58 height 21
type input "90.00"
type input "38.70"
click at [838, 336] on td "Services" at bounding box center [810, 326] width 418 height 21
click at [1037, 414] on input "0" at bounding box center [1052, 419] width 58 height 21
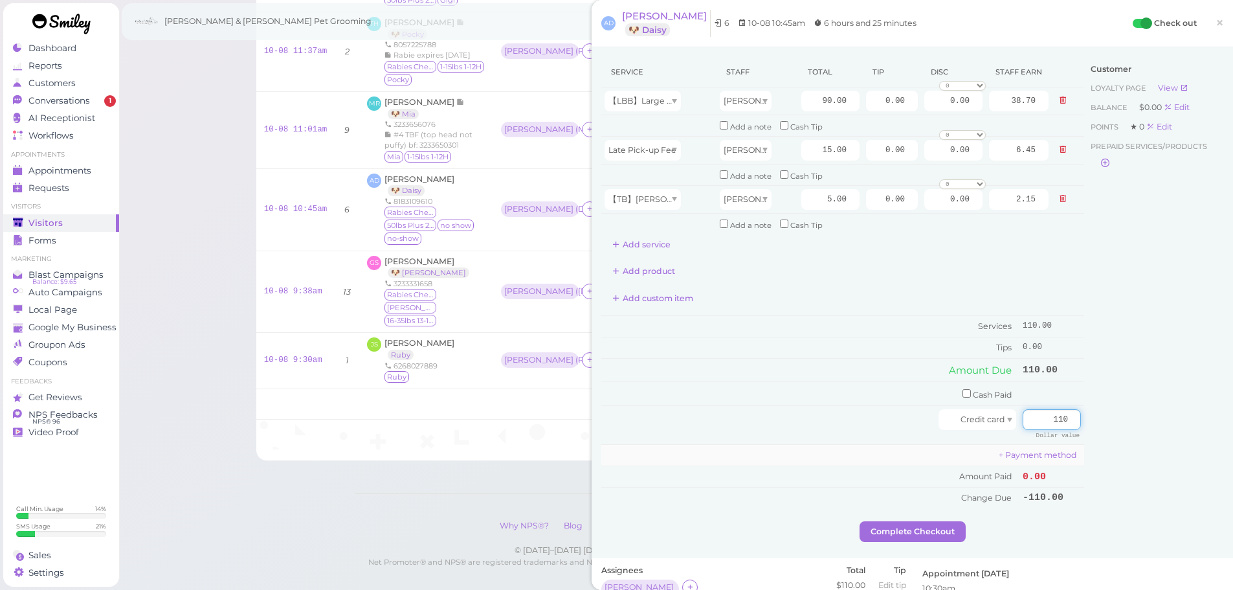
type input "110"
click at [858, 462] on td "+ Payment method" at bounding box center [842, 455] width 483 height 21
click at [888, 535] on button "Complete Checkout" at bounding box center [913, 531] width 106 height 21
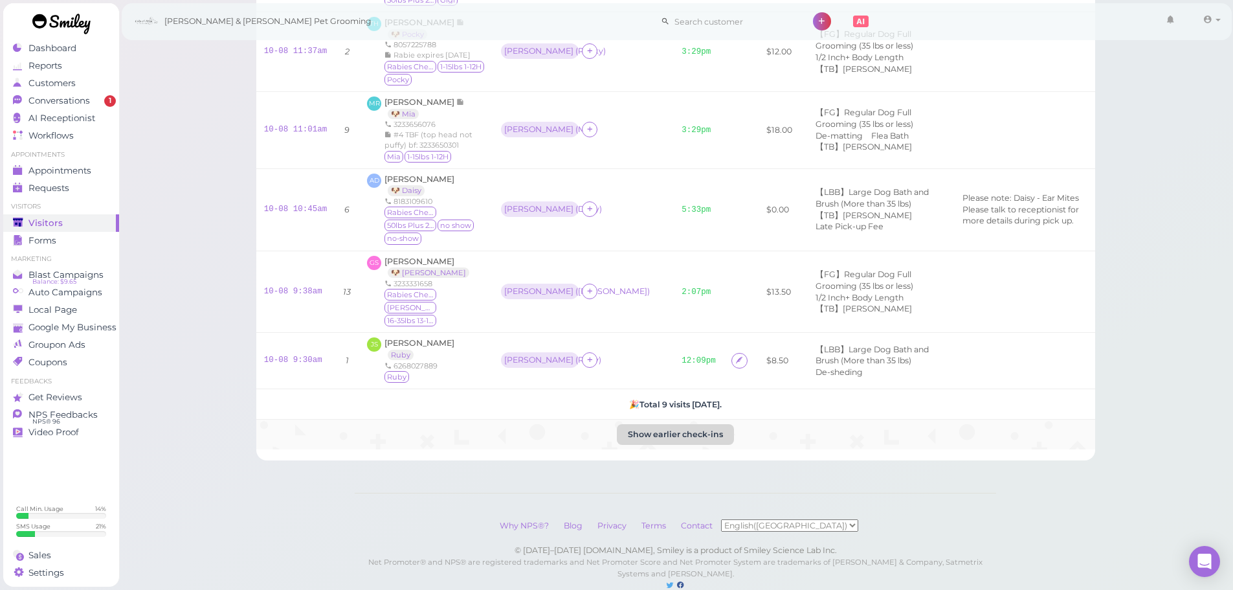
scroll to position [287, 0]
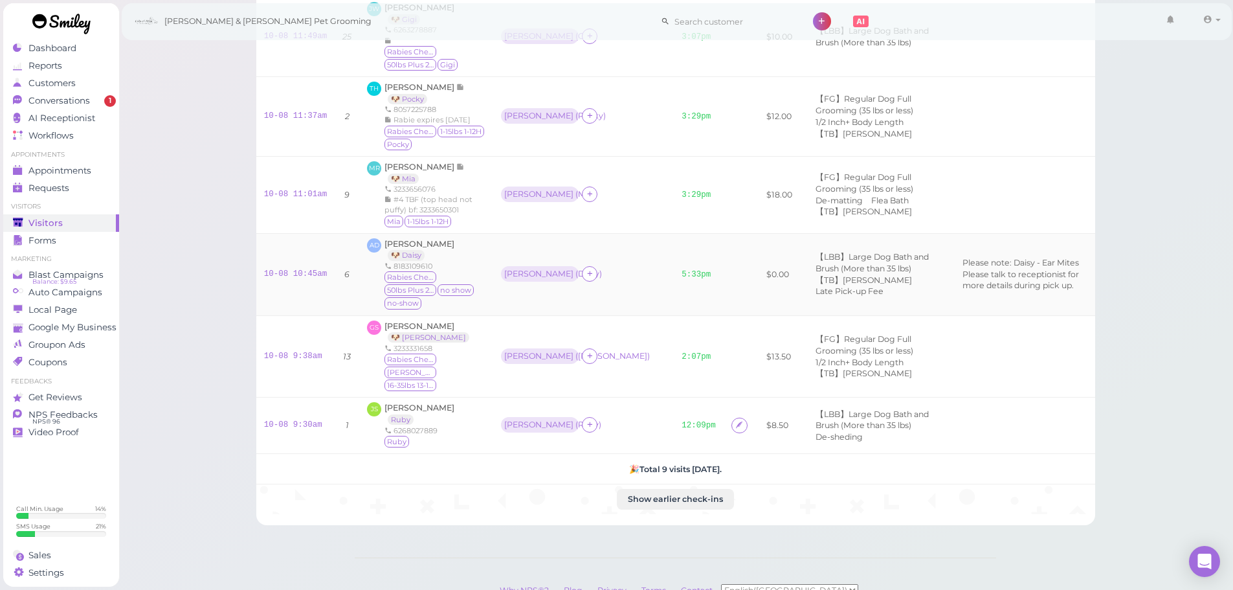
click at [674, 262] on td "5:33pm" at bounding box center [699, 274] width 50 height 82
click at [682, 270] on link "5:33pm" at bounding box center [696, 274] width 29 height 9
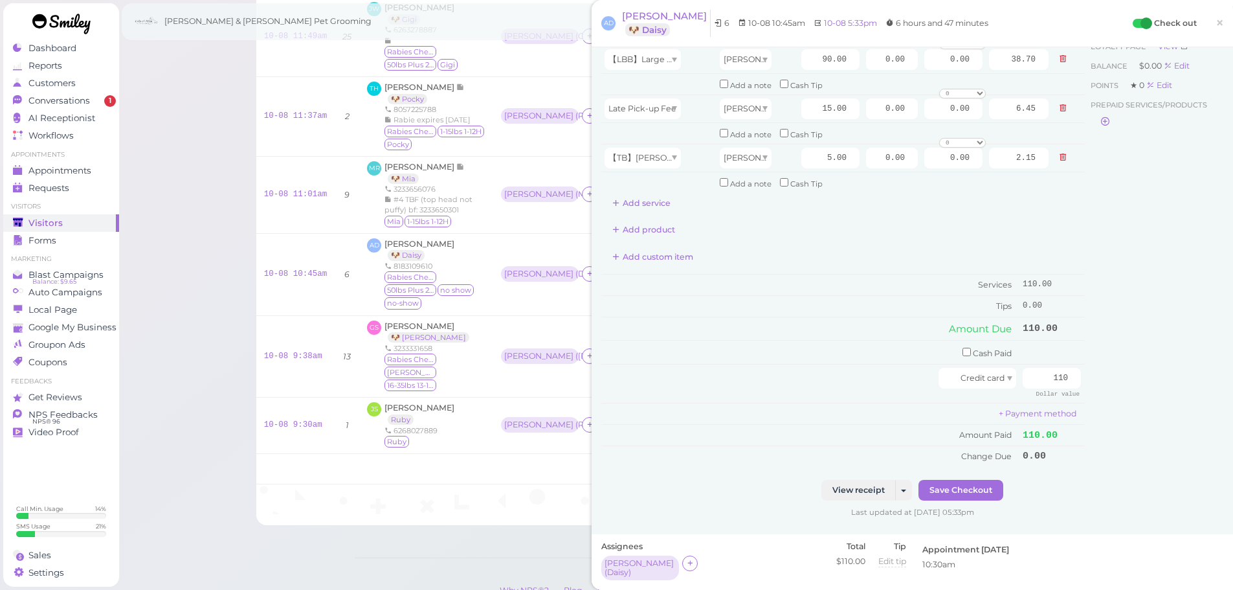
scroll to position [65, 0]
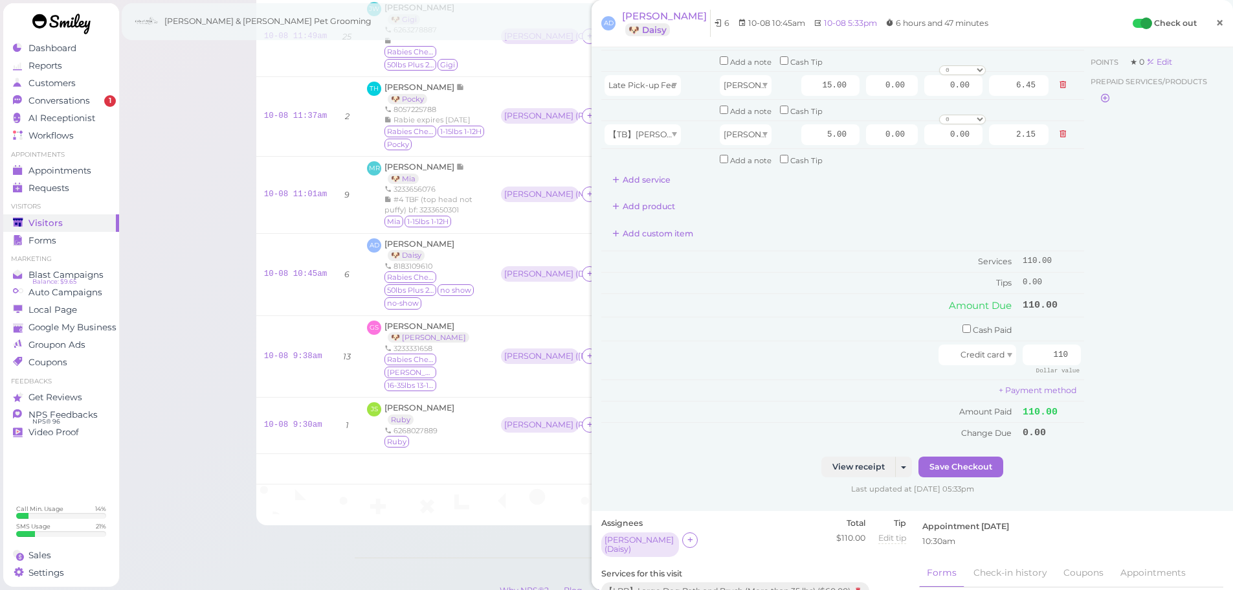
click at [1216, 27] on span "×" at bounding box center [1220, 23] width 8 height 18
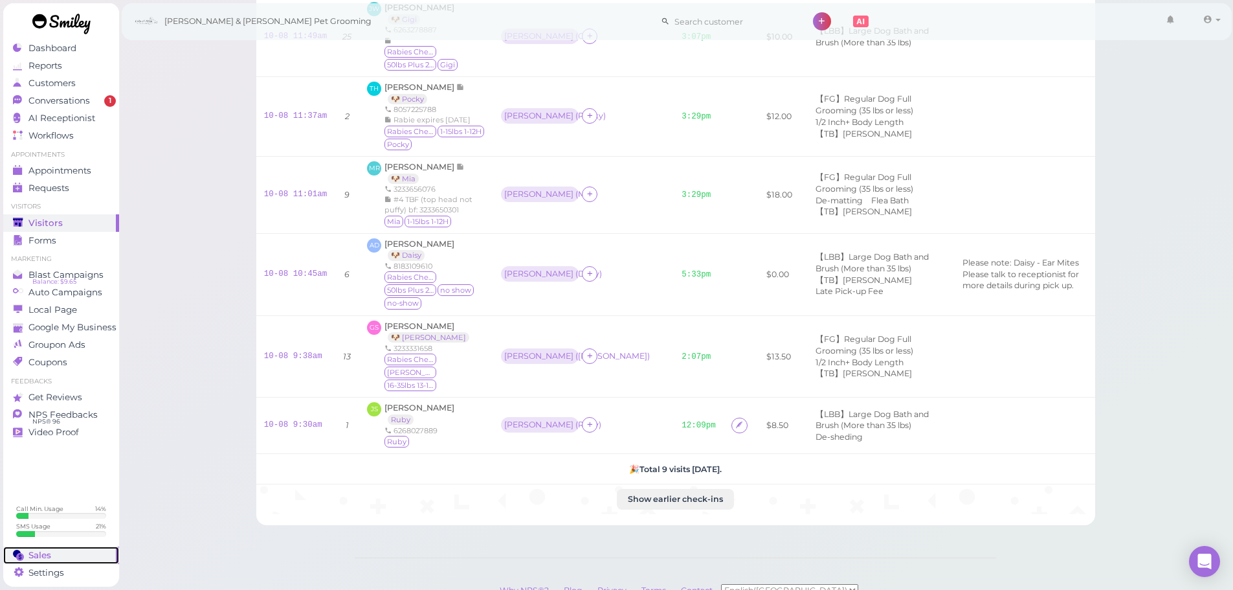
click at [22, 558] on circle at bounding box center [20, 556] width 8 height 8
